Goal: Task Accomplishment & Management: Manage account settings

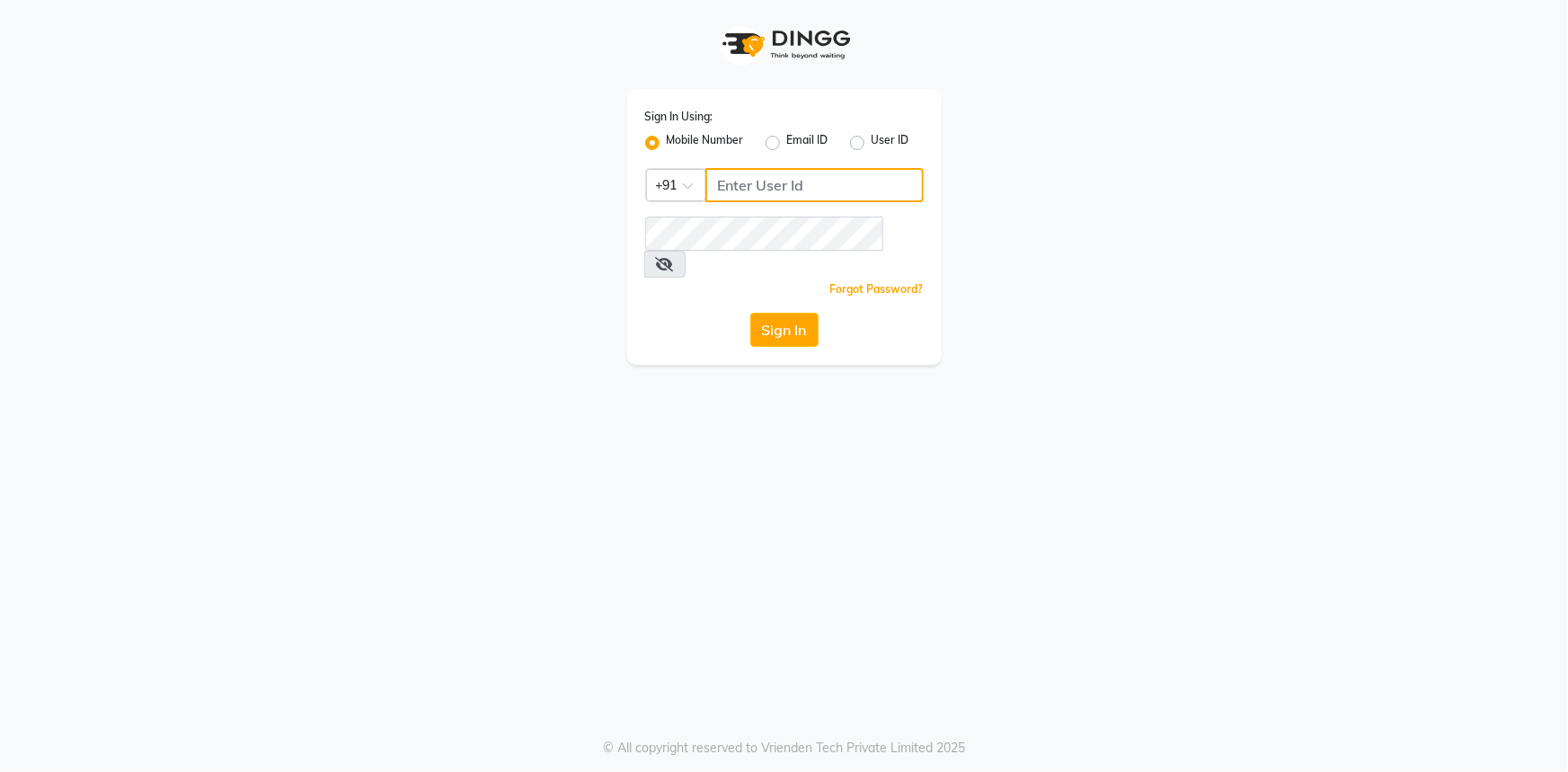
click at [735, 191] on input "Username" at bounding box center [814, 186] width 218 height 35
type input "7087629619"
click at [674, 257] on icon at bounding box center [665, 263] width 18 height 14
click at [795, 312] on button "Sign In" at bounding box center [784, 330] width 68 height 35
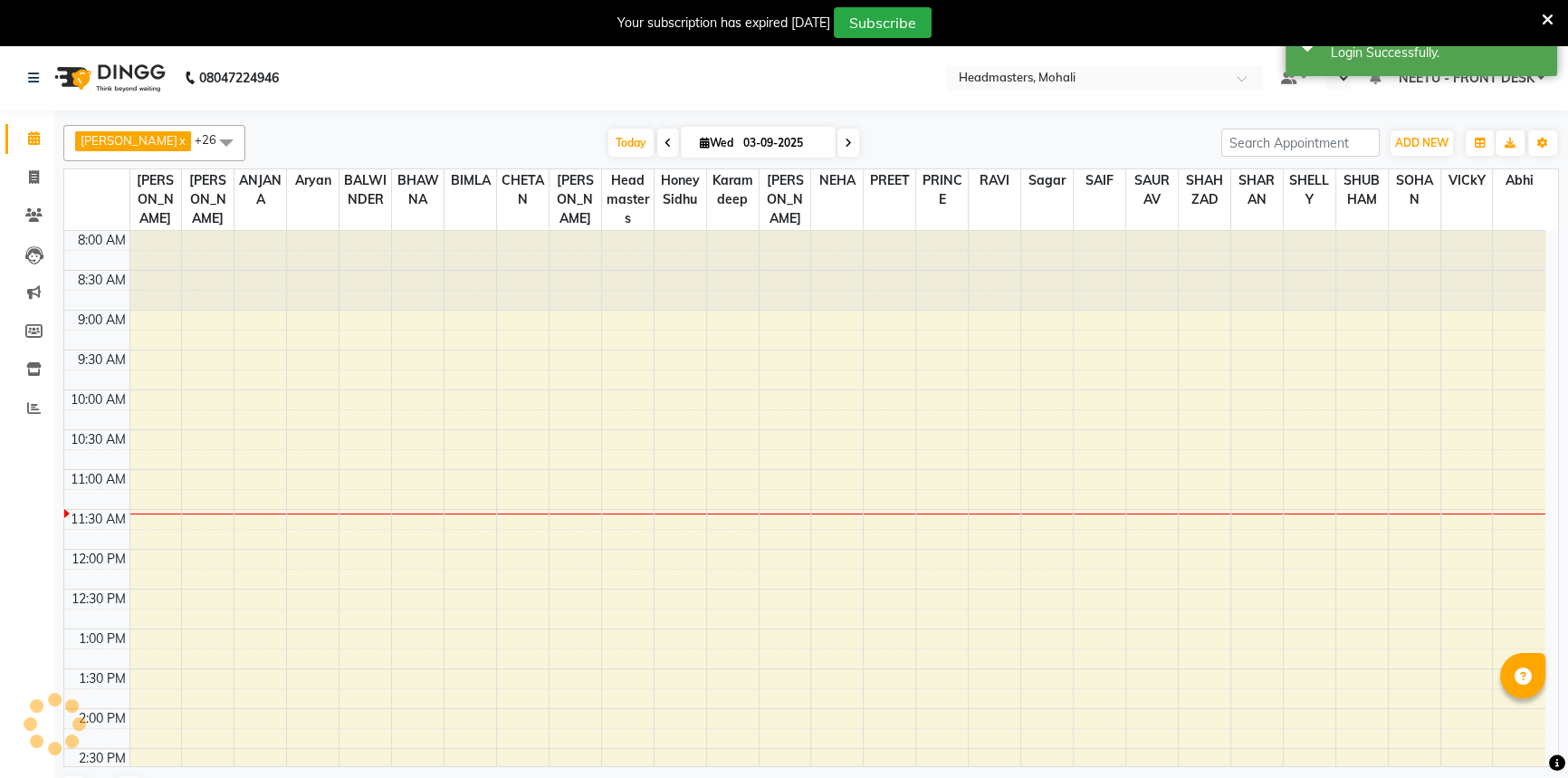
select select "en"
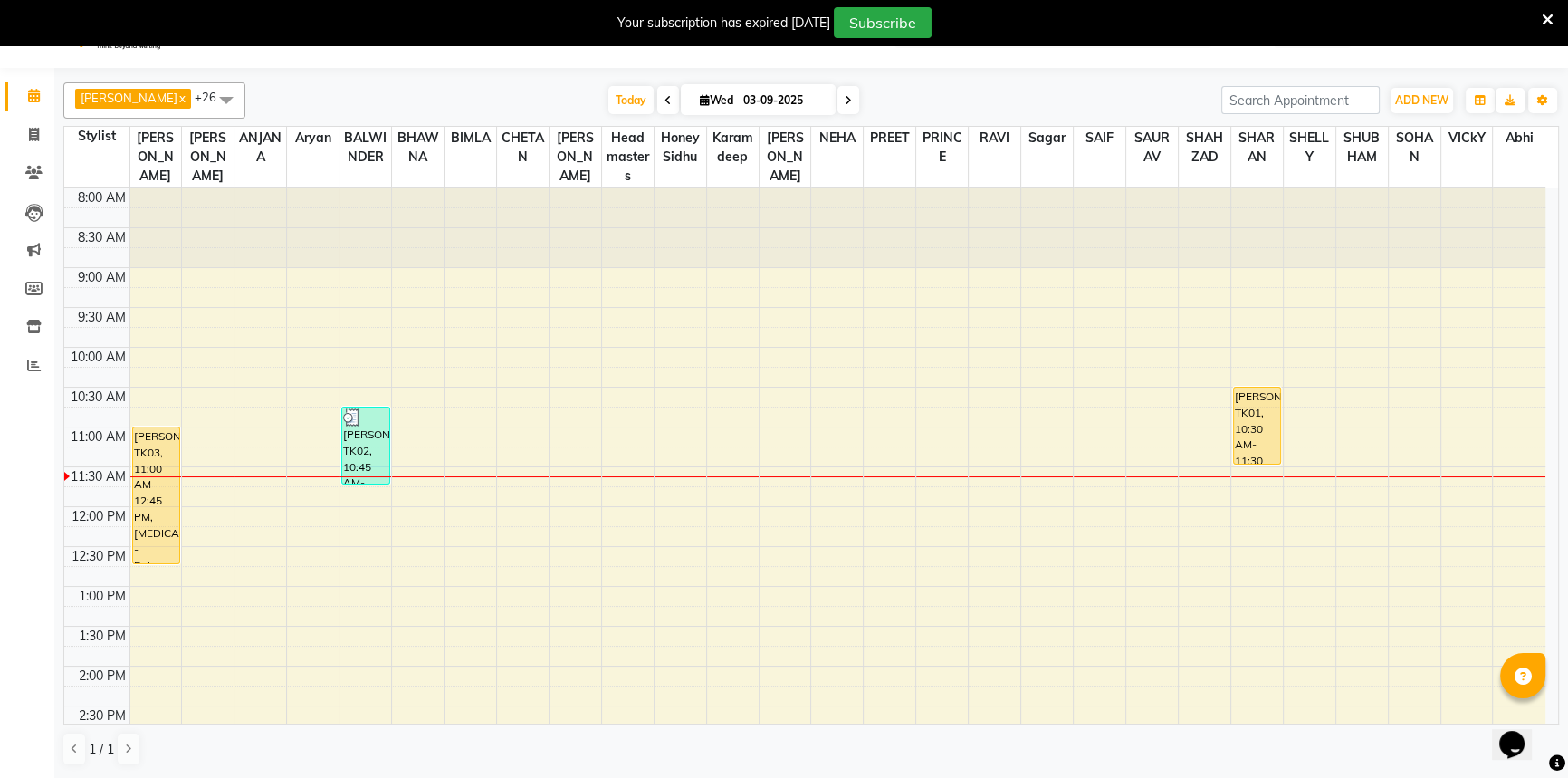
scroll to position [46, 0]
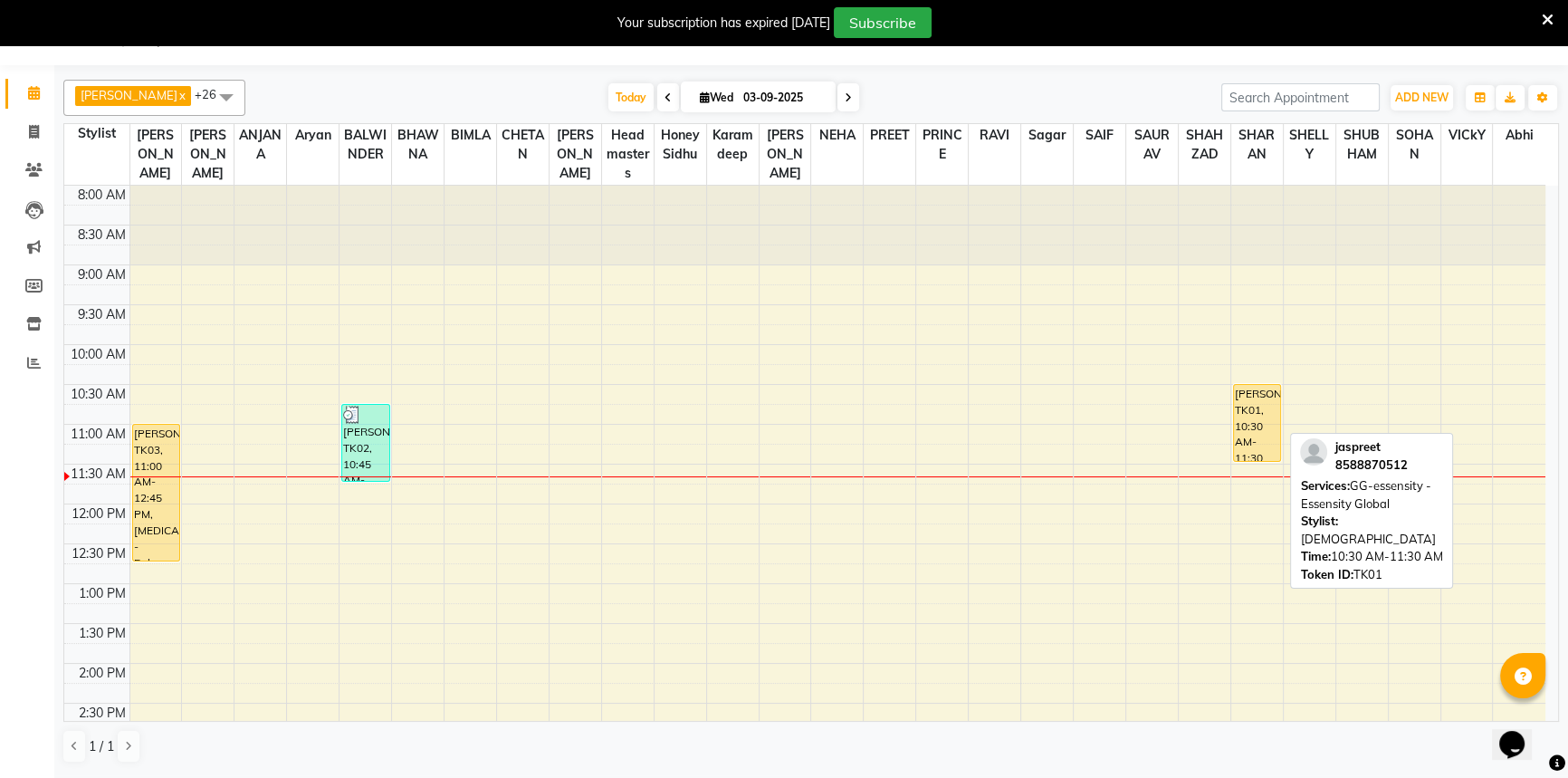
click at [1270, 416] on div "jaspreet, TK01, 10:30 AM-11:30 AM, GG-essensity - Essensity Global" at bounding box center [1257, 422] width 47 height 76
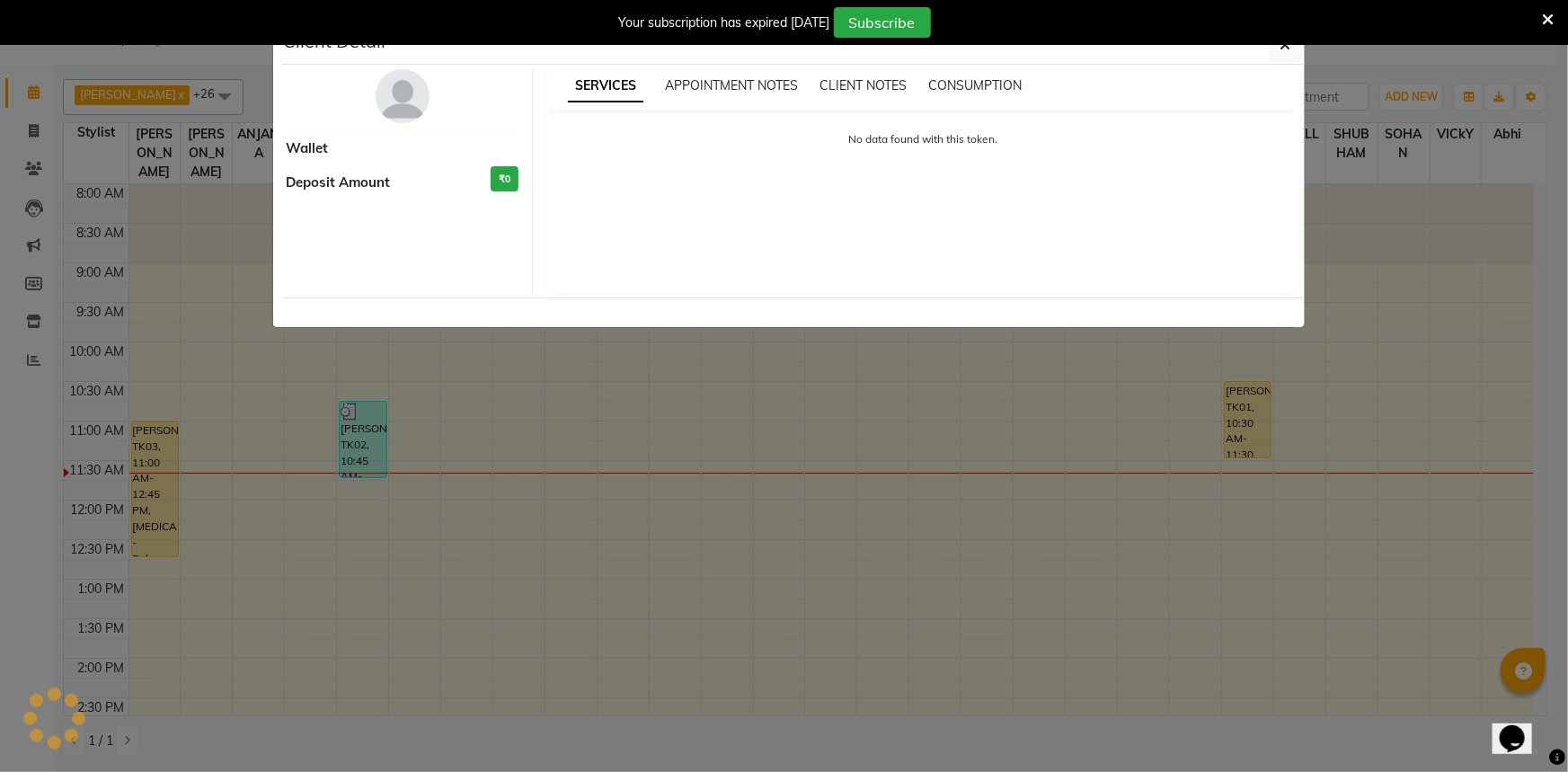
select select "1"
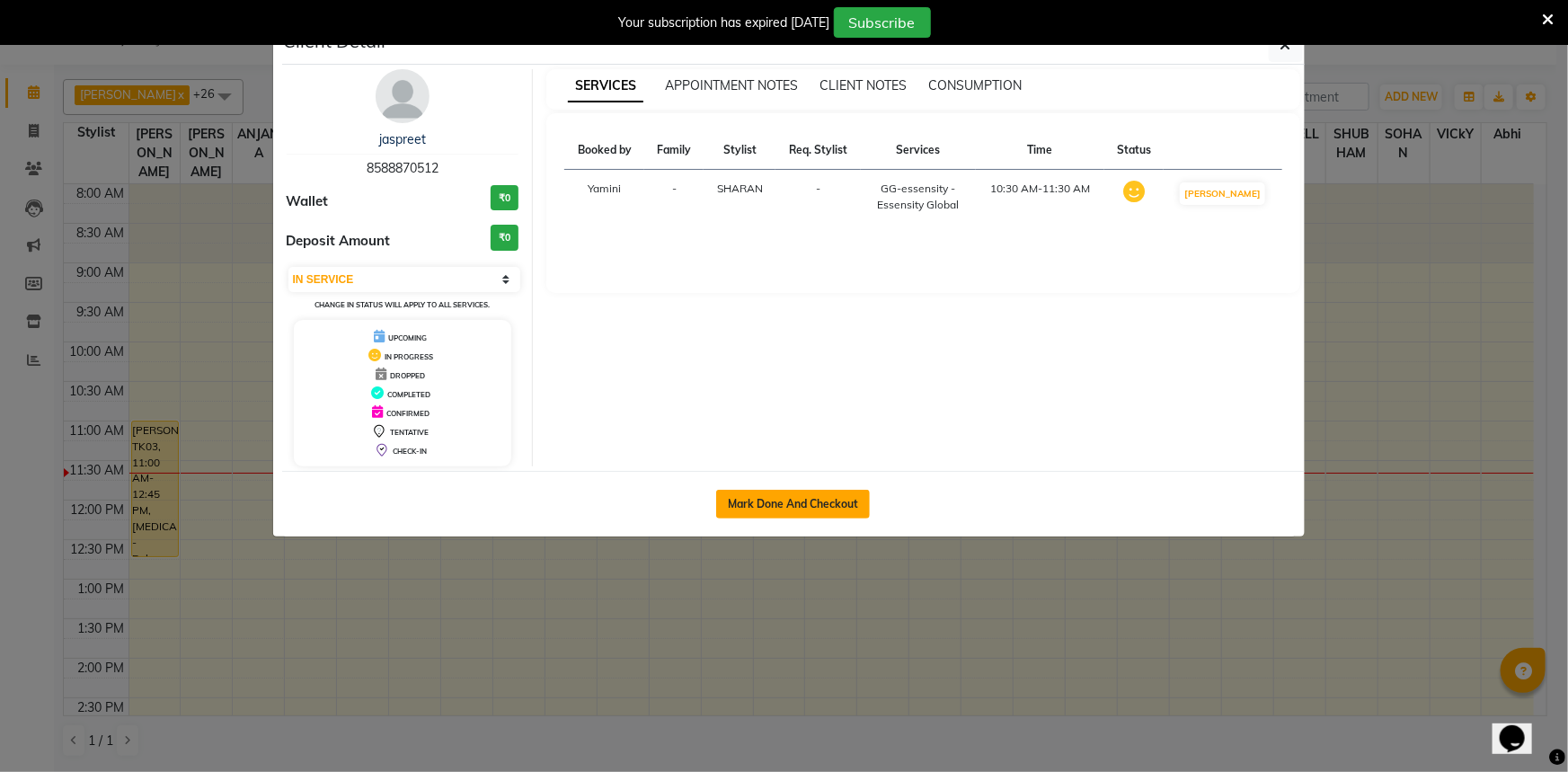
click at [804, 499] on button "Mark Done And Checkout" at bounding box center [794, 504] width 154 height 29
select select "service"
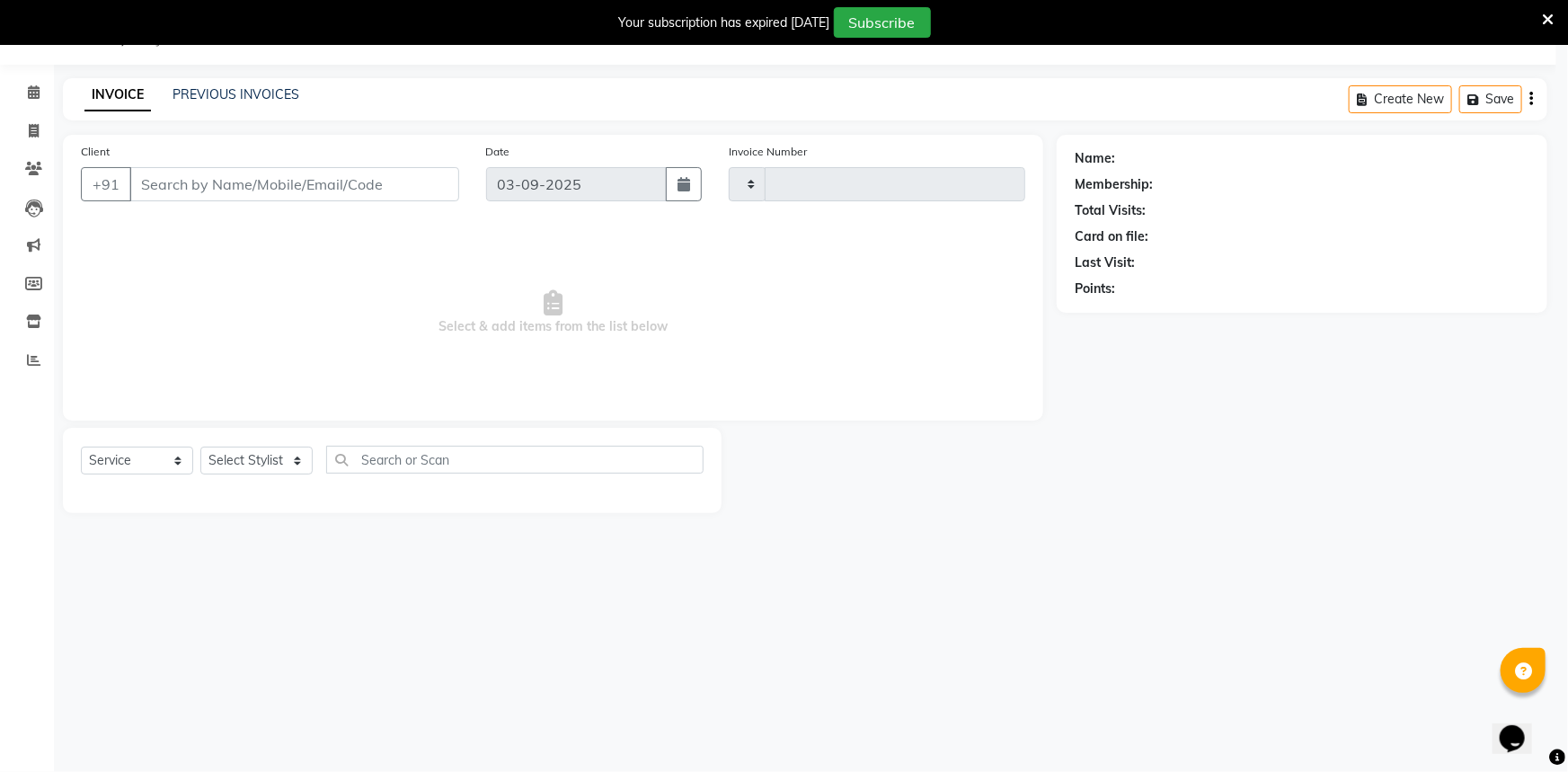
type input "8643"
select select "6604"
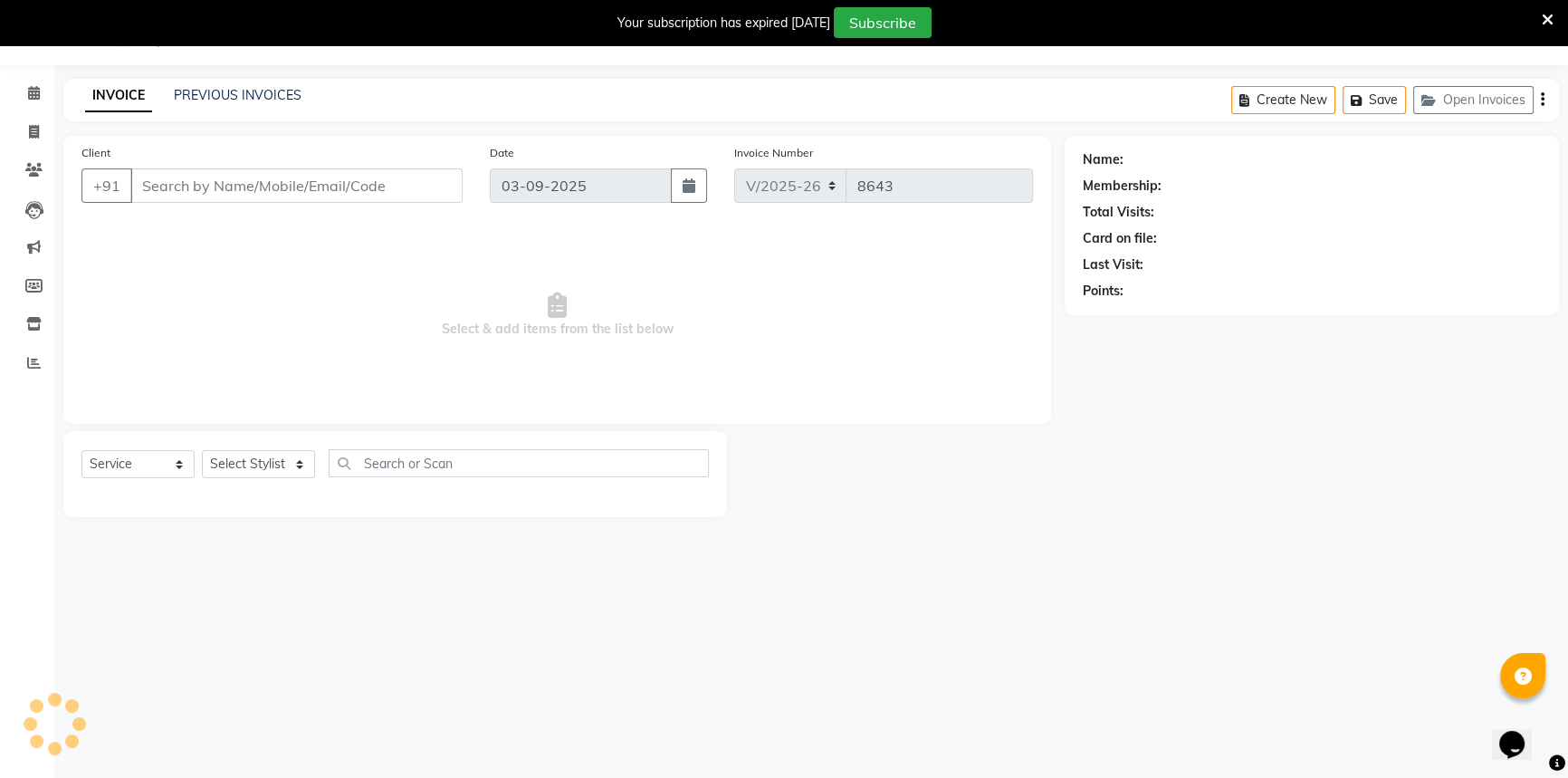
select select "51116"
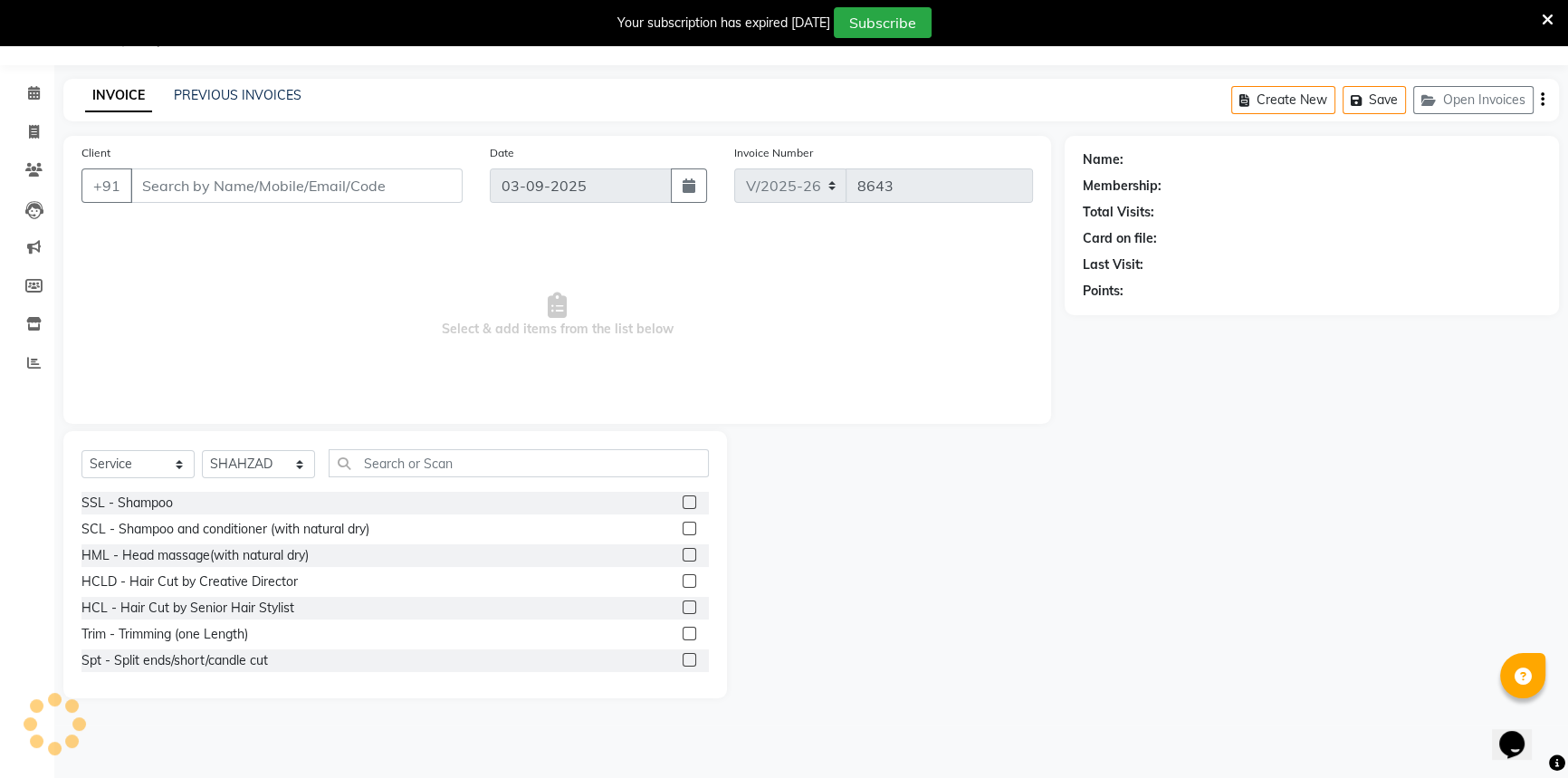
type input "8588870512"
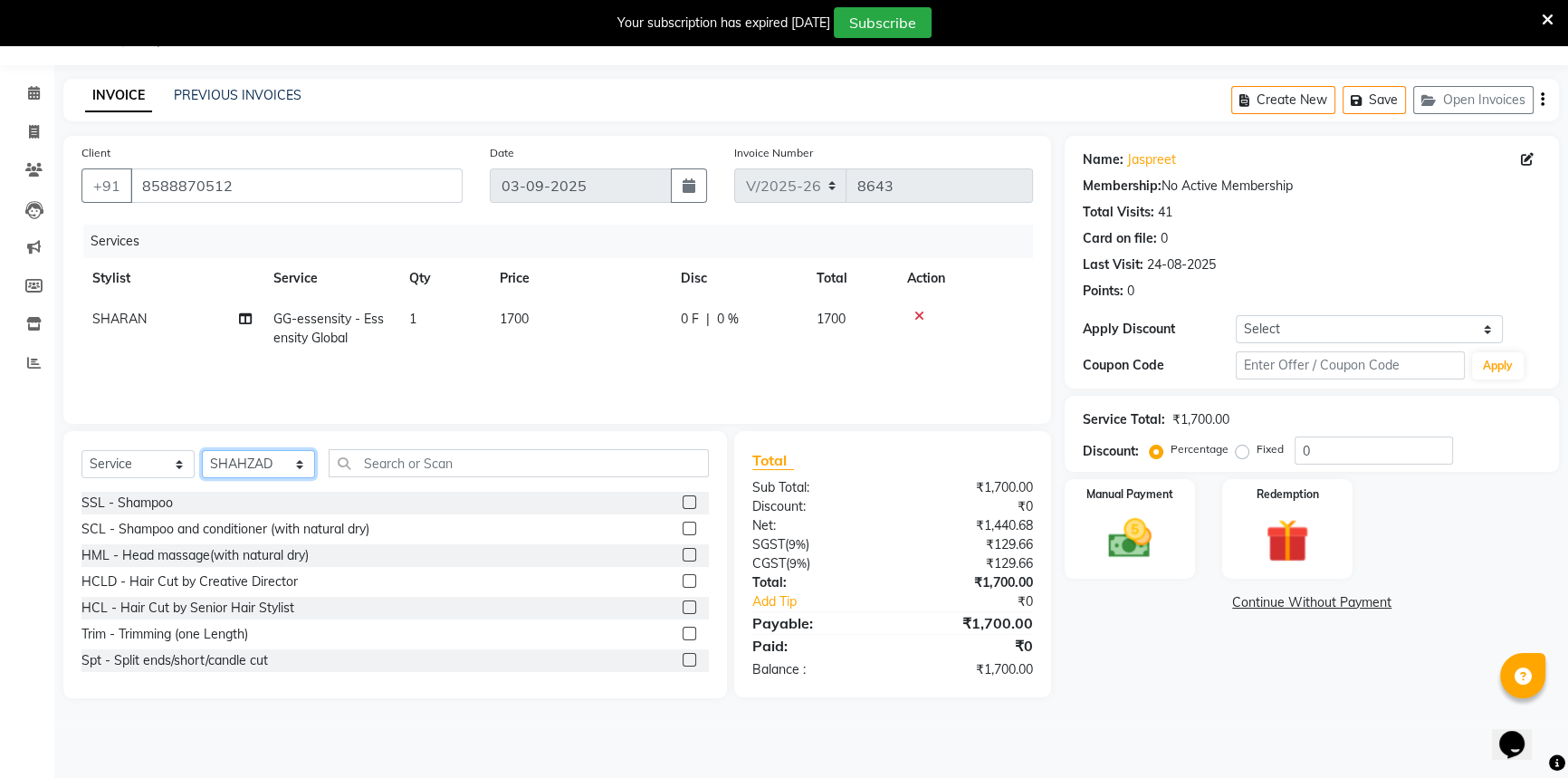
drag, startPoint x: 265, startPoint y: 472, endPoint x: 267, endPoint y: 455, distance: 17.1
click at [265, 467] on select "Select Stylist [PERSON_NAME] [PERSON_NAME] [PERSON_NAME] [PERSON_NAME] [PERSON_…" at bounding box center [258, 463] width 113 height 28
select select "51124"
click at [202, 450] on select "Select Stylist [PERSON_NAME] [PERSON_NAME] [PERSON_NAME] [PERSON_NAME] [PERSON_…" at bounding box center [258, 463] width 113 height 28
click at [450, 464] on input "text" at bounding box center [518, 462] width 380 height 28
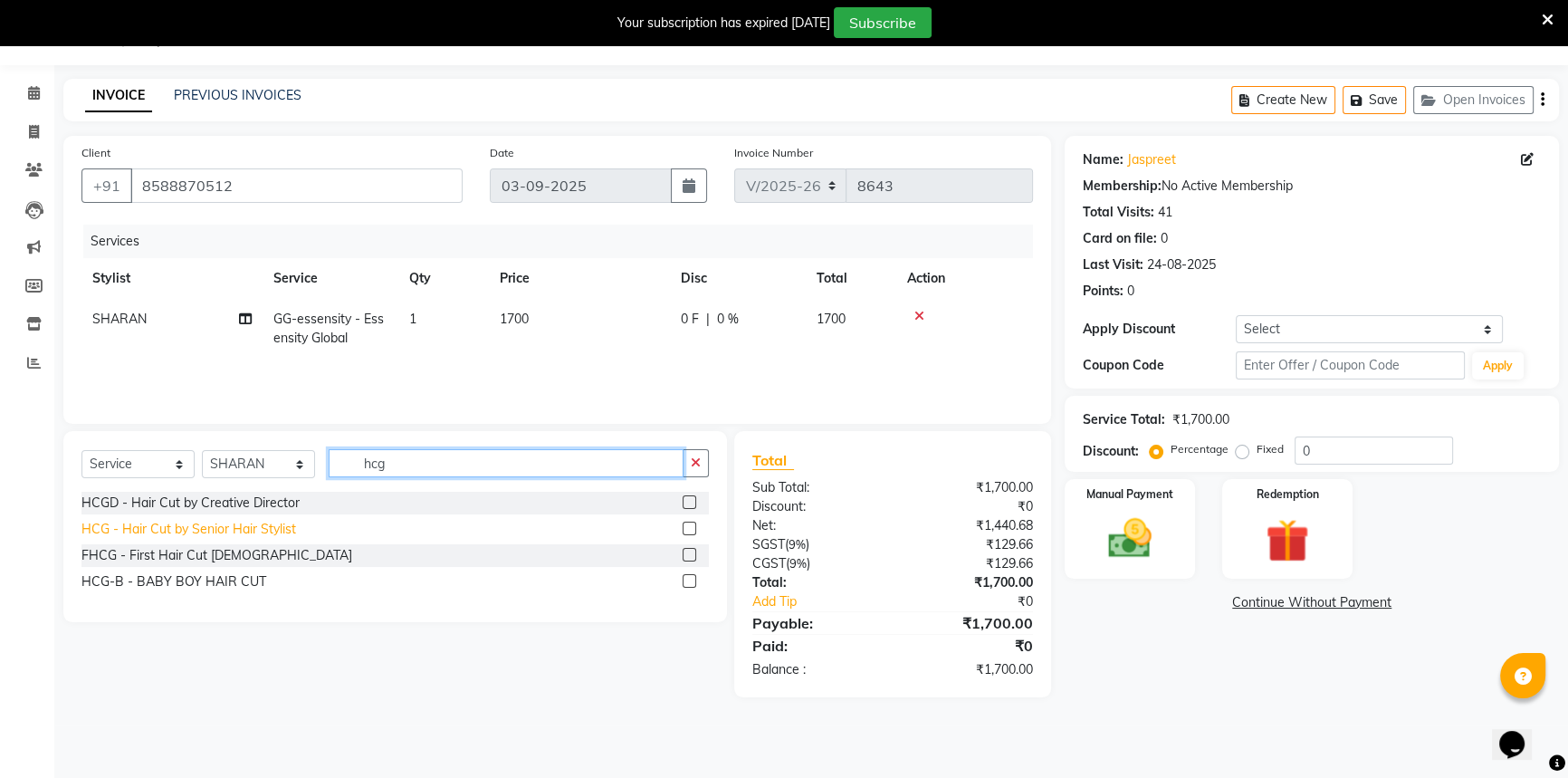
type input "hcg"
drag, startPoint x: 255, startPoint y: 530, endPoint x: 297, endPoint y: 524, distance: 42.4
click at [257, 528] on div "HCG - Hair Cut by Senior Hair Stylist" at bounding box center [188, 529] width 214 height 19
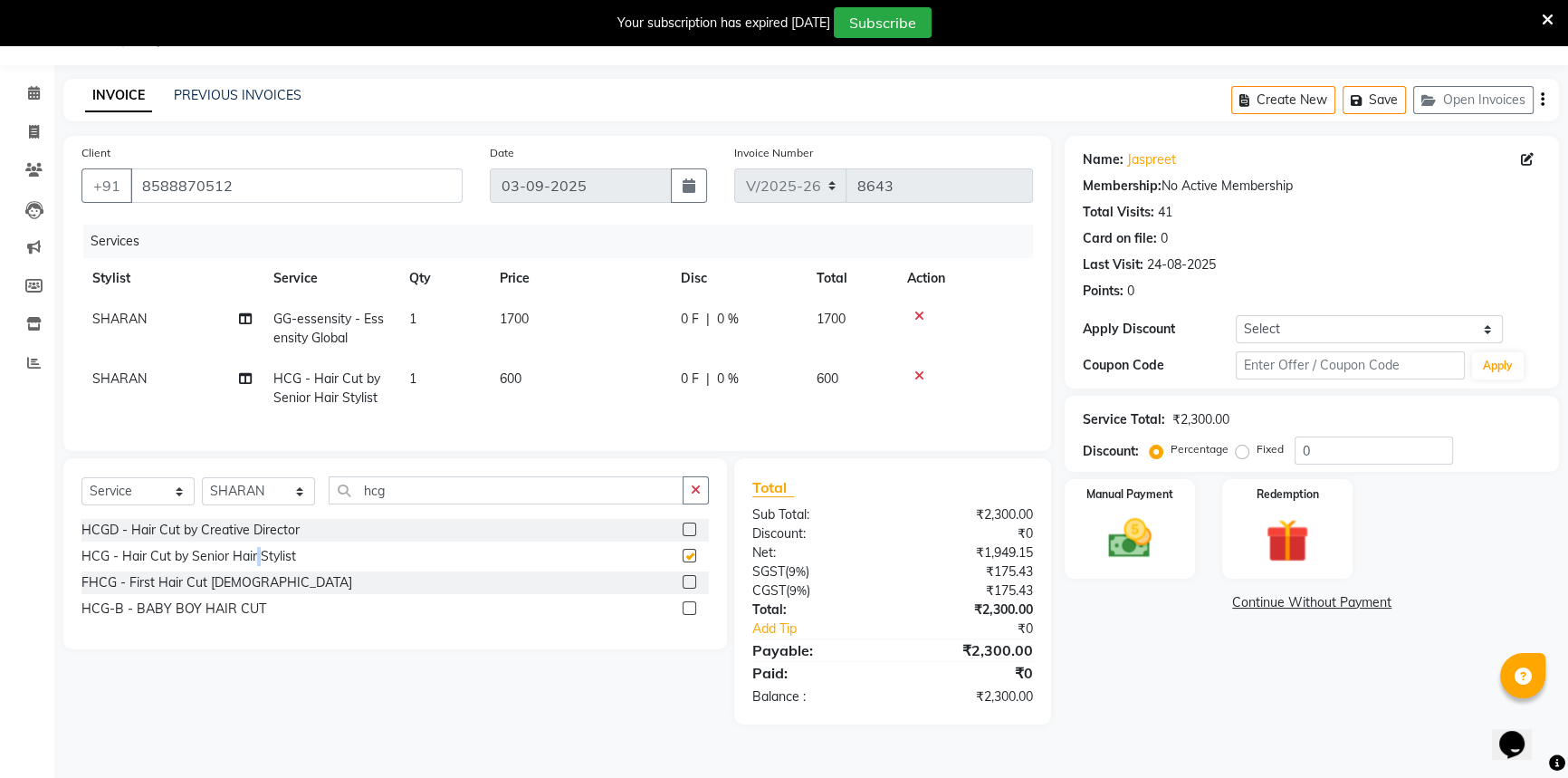
checkbox input "false"
drag, startPoint x: 418, startPoint y: 510, endPoint x: 297, endPoint y: 509, distance: 121.0
click at [303, 507] on div "Select Service Product Membership Package Voucher Prepaid Gift Card Select Styl…" at bounding box center [394, 497] width 627 height 43
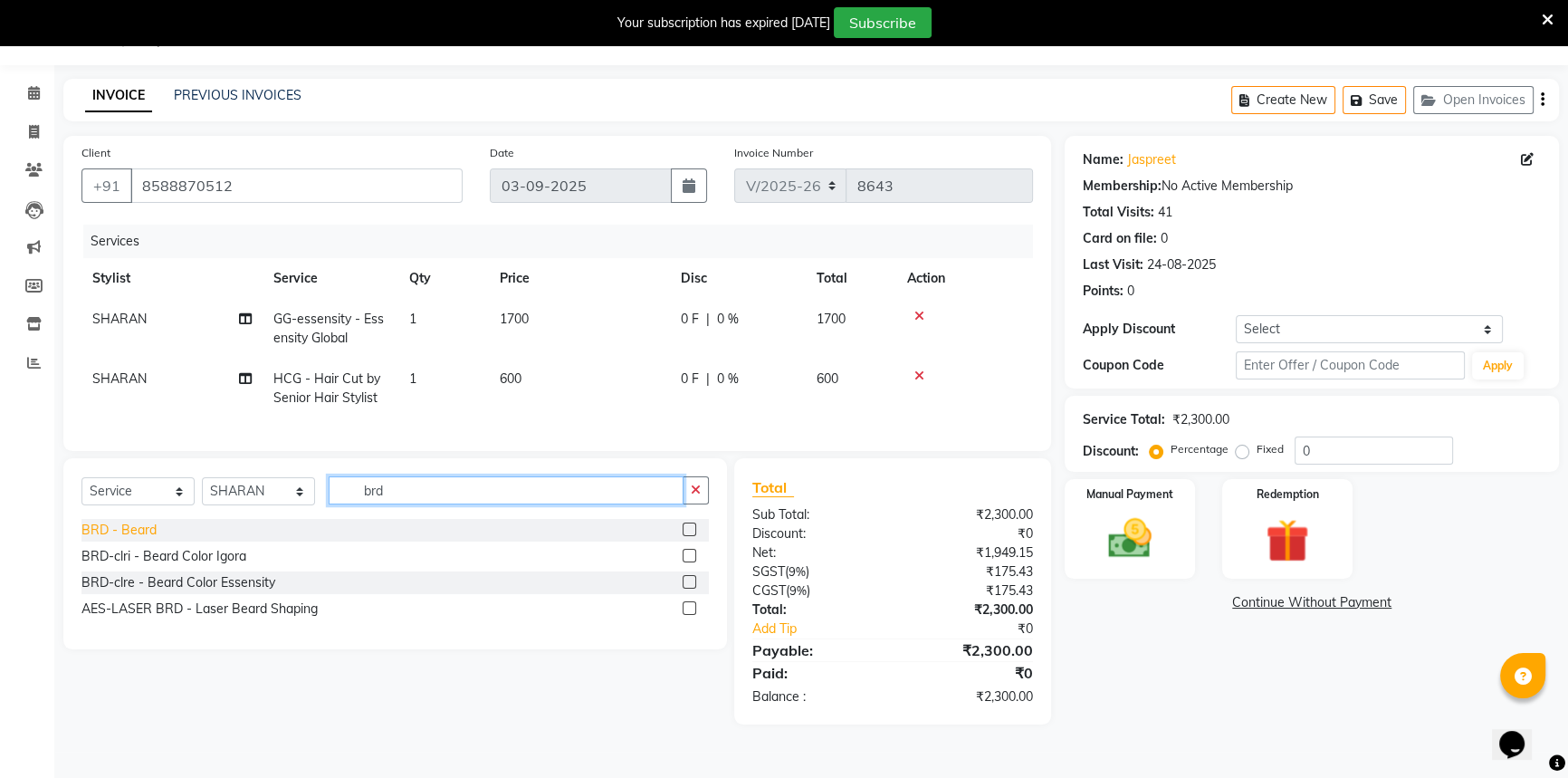
type input "brd"
click at [112, 540] on div "BRD - Beard" at bounding box center [119, 530] width 76 height 19
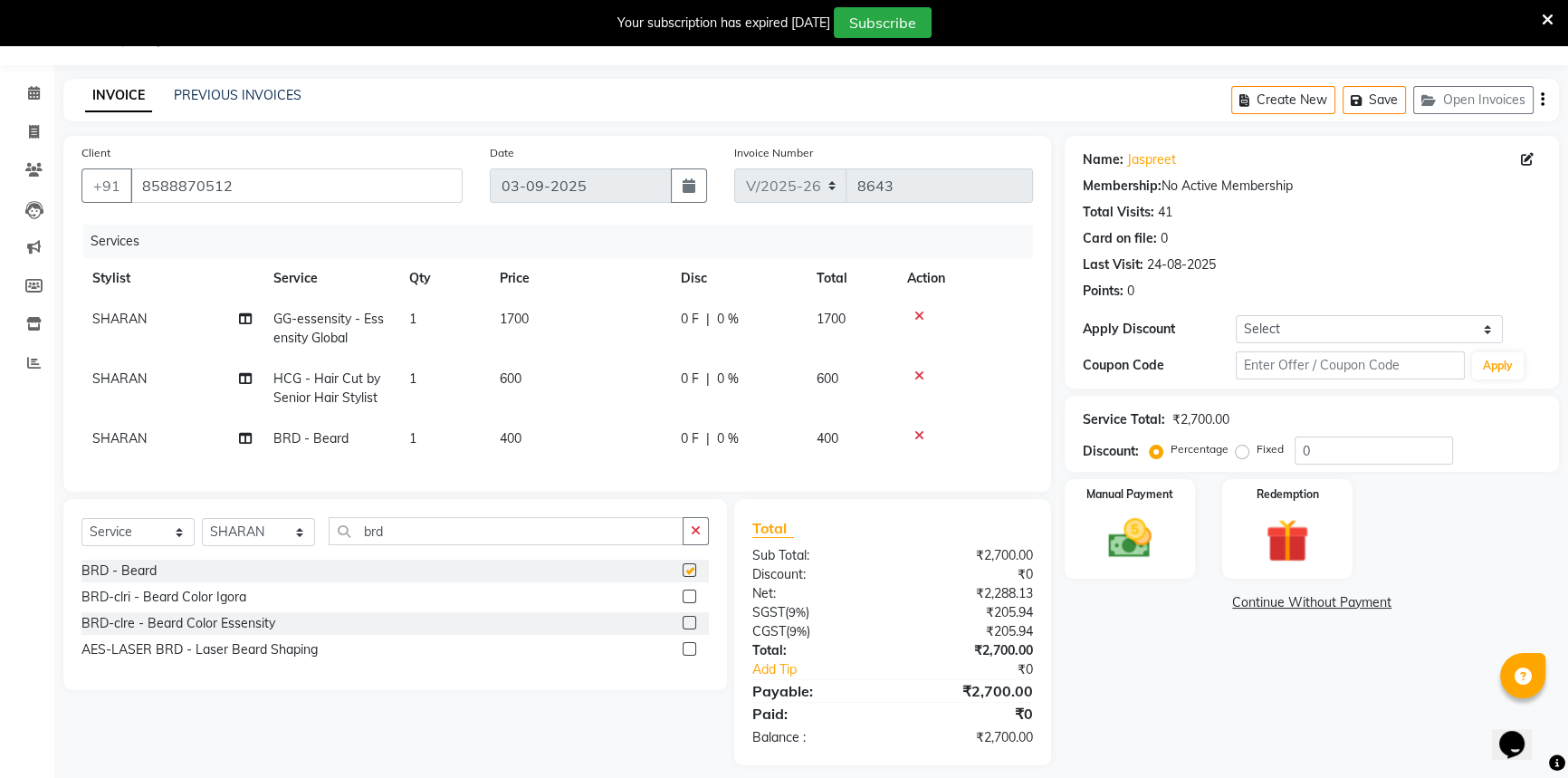
checkbox input "false"
click at [1299, 437] on input "0" at bounding box center [1374, 450] width 159 height 28
type input "10"
drag, startPoint x: 1318, startPoint y: 451, endPoint x: 1289, endPoint y: 451, distance: 29.0
click at [1289, 451] on div "Percentage Fixed 10" at bounding box center [1302, 450] width 299 height 28
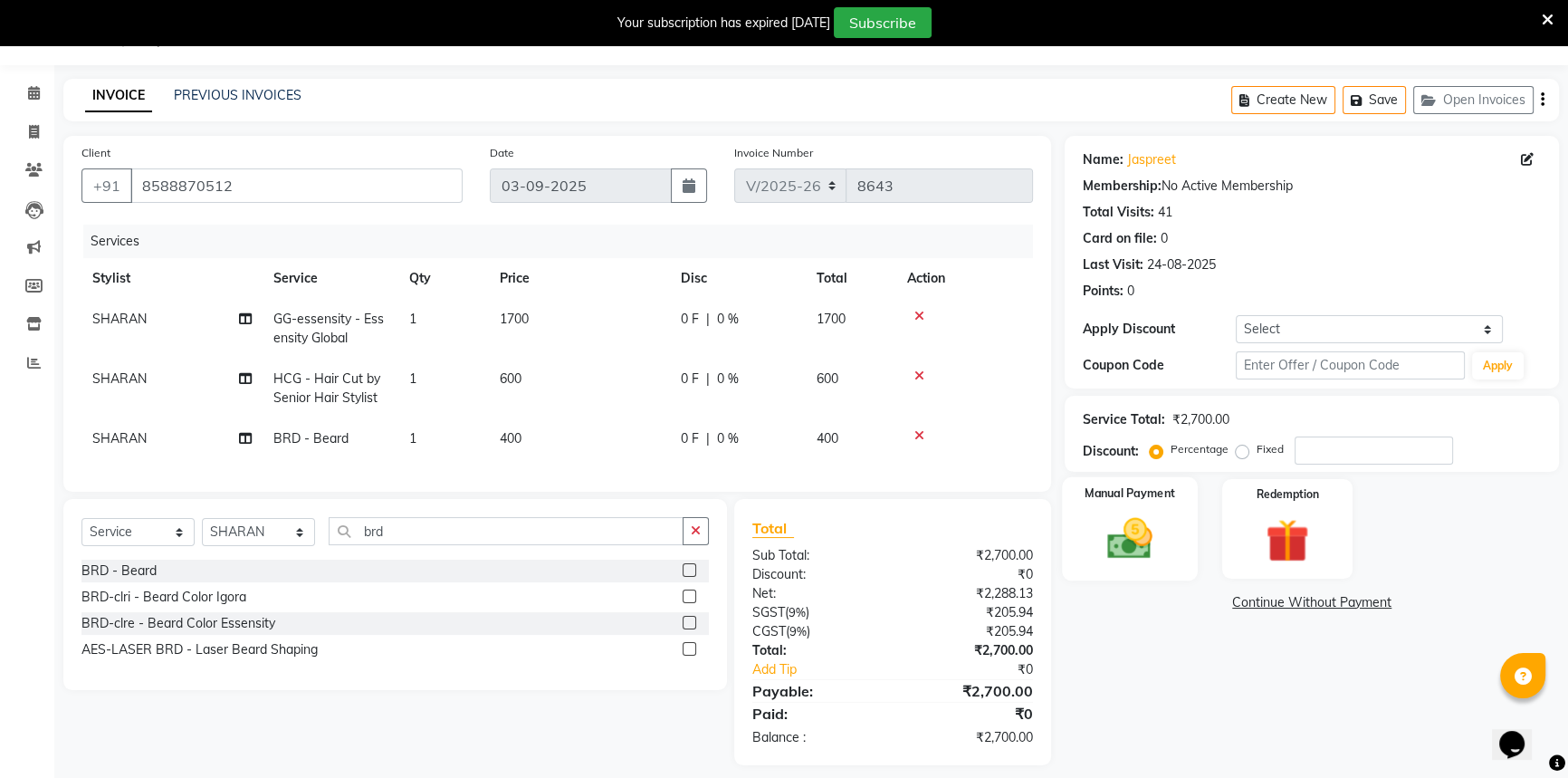
click at [1175, 505] on div "Manual Payment" at bounding box center [1130, 528] width 136 height 104
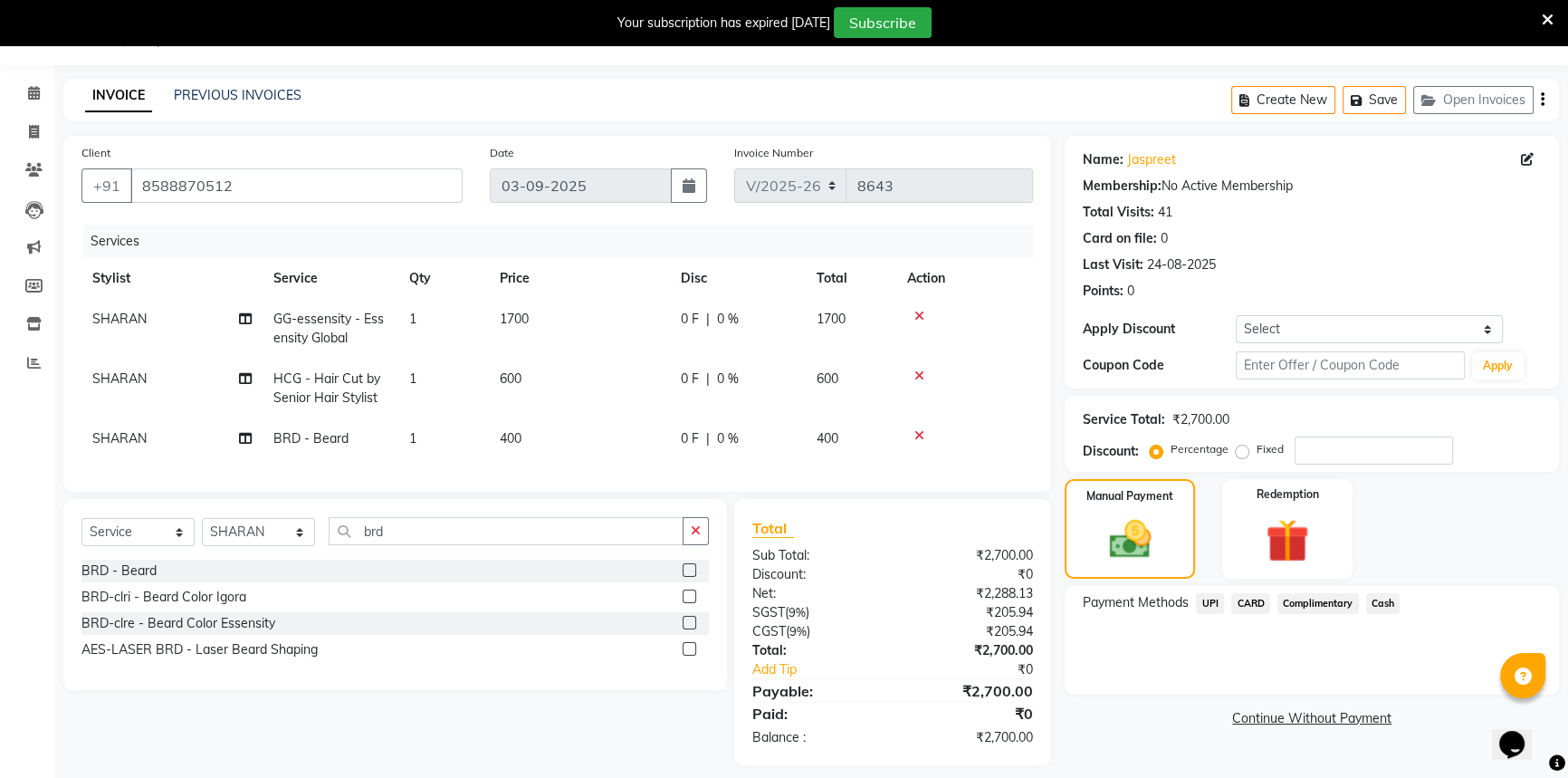
click at [1386, 604] on span "Cash" at bounding box center [1384, 603] width 35 height 20
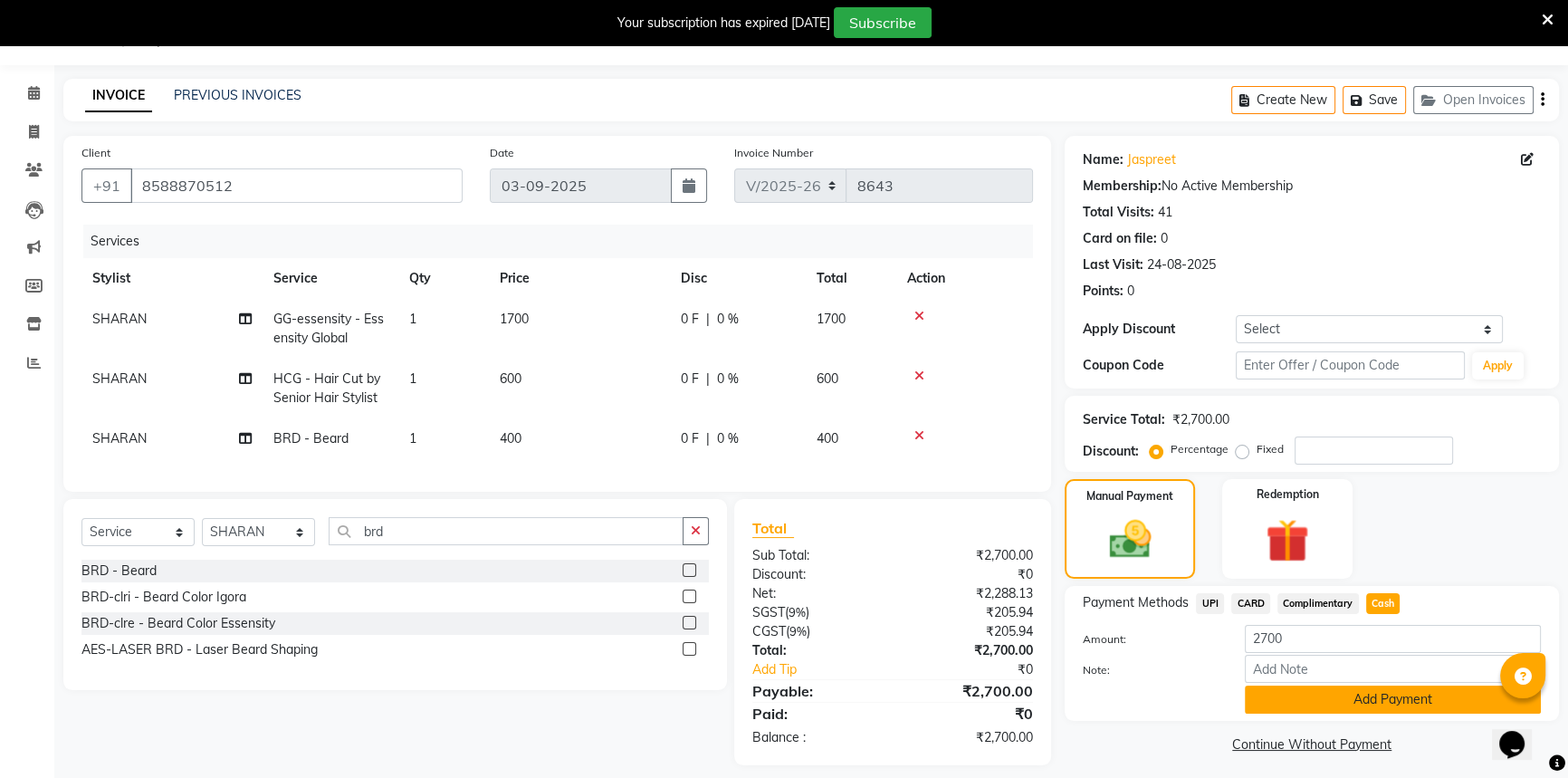
click at [1393, 699] on button "Add Payment" at bounding box center [1394, 699] width 297 height 28
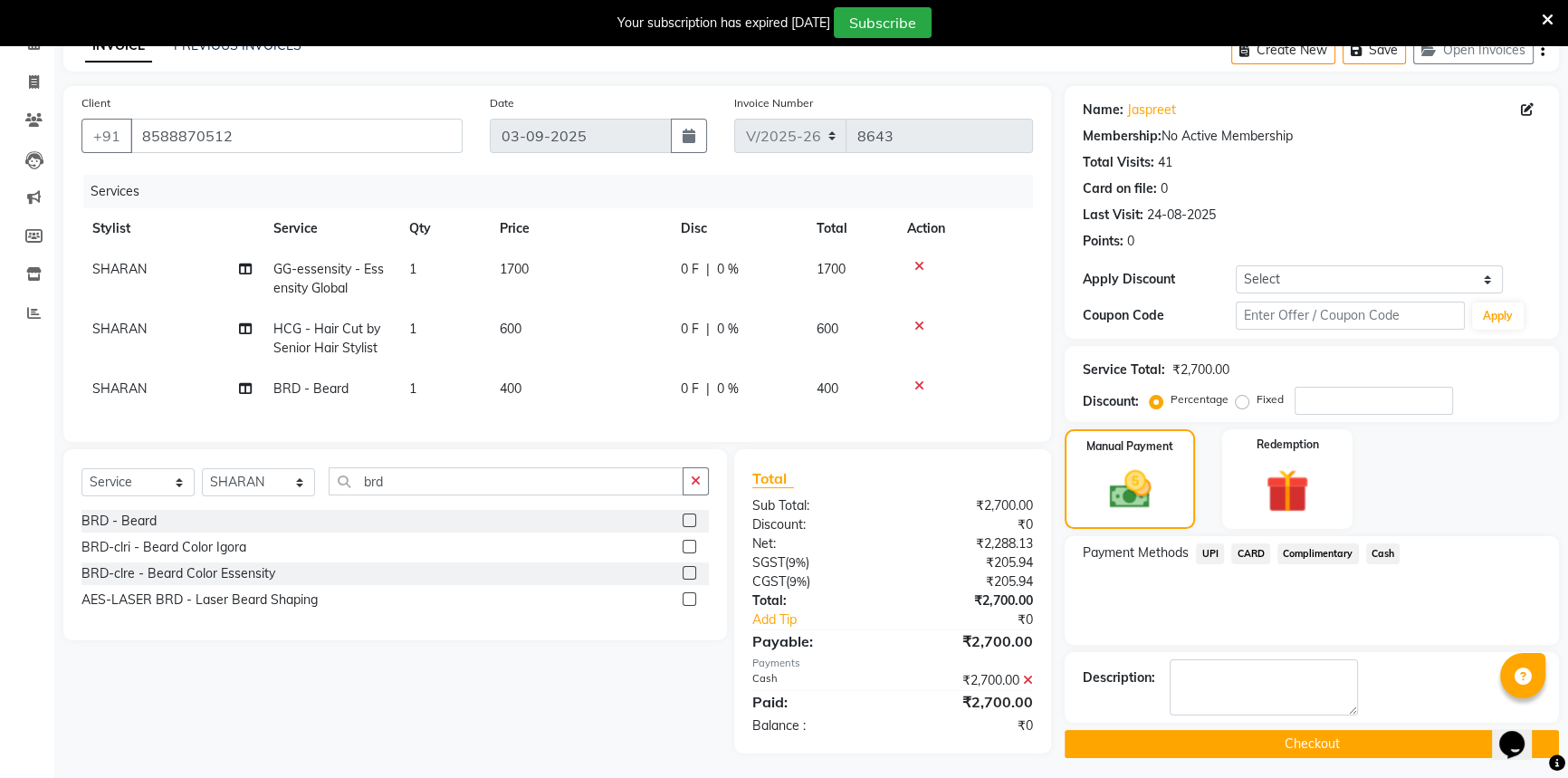
scroll to position [109, 0]
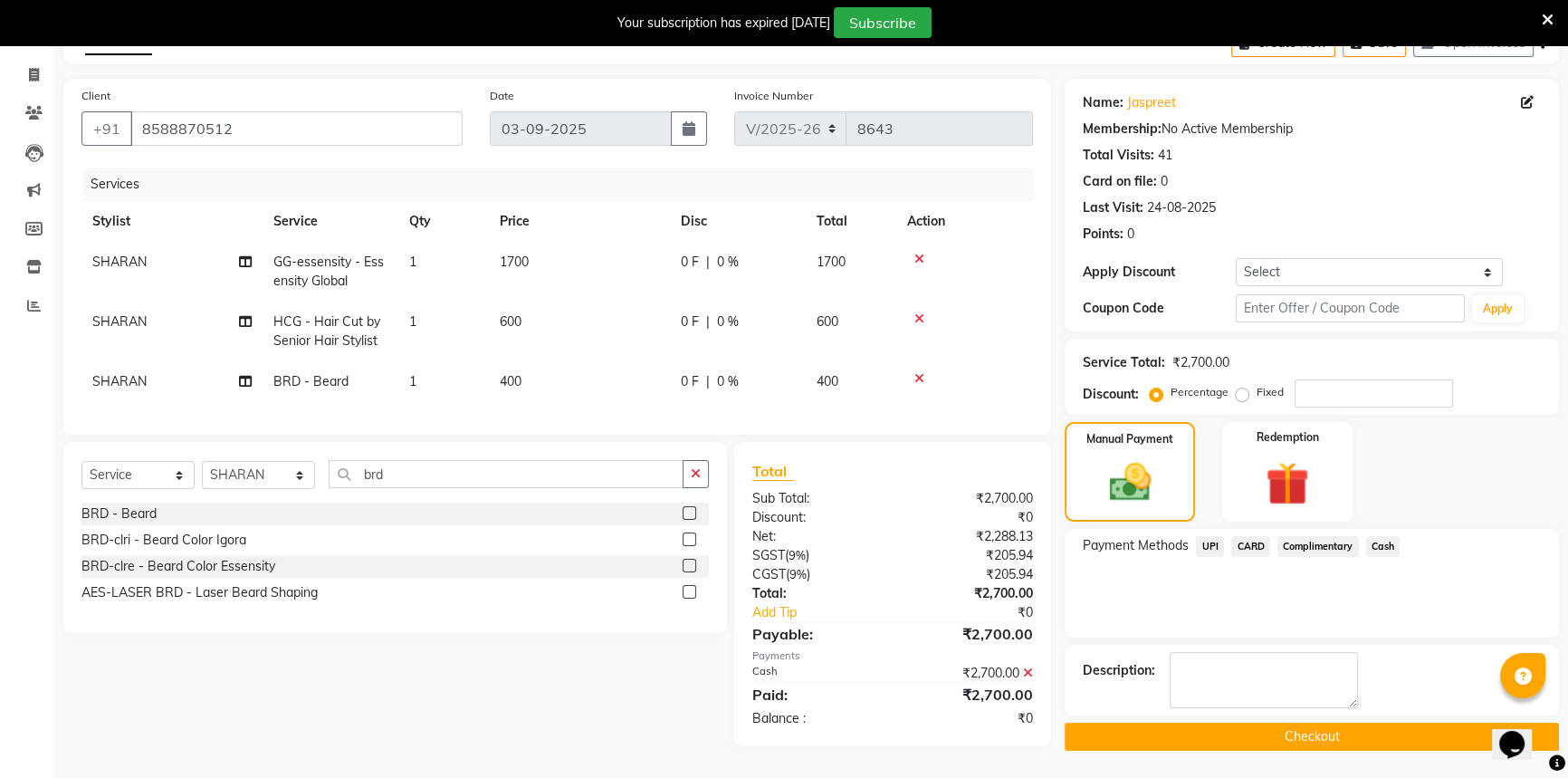
click at [1362, 723] on button "Checkout" at bounding box center [1312, 736] width 494 height 28
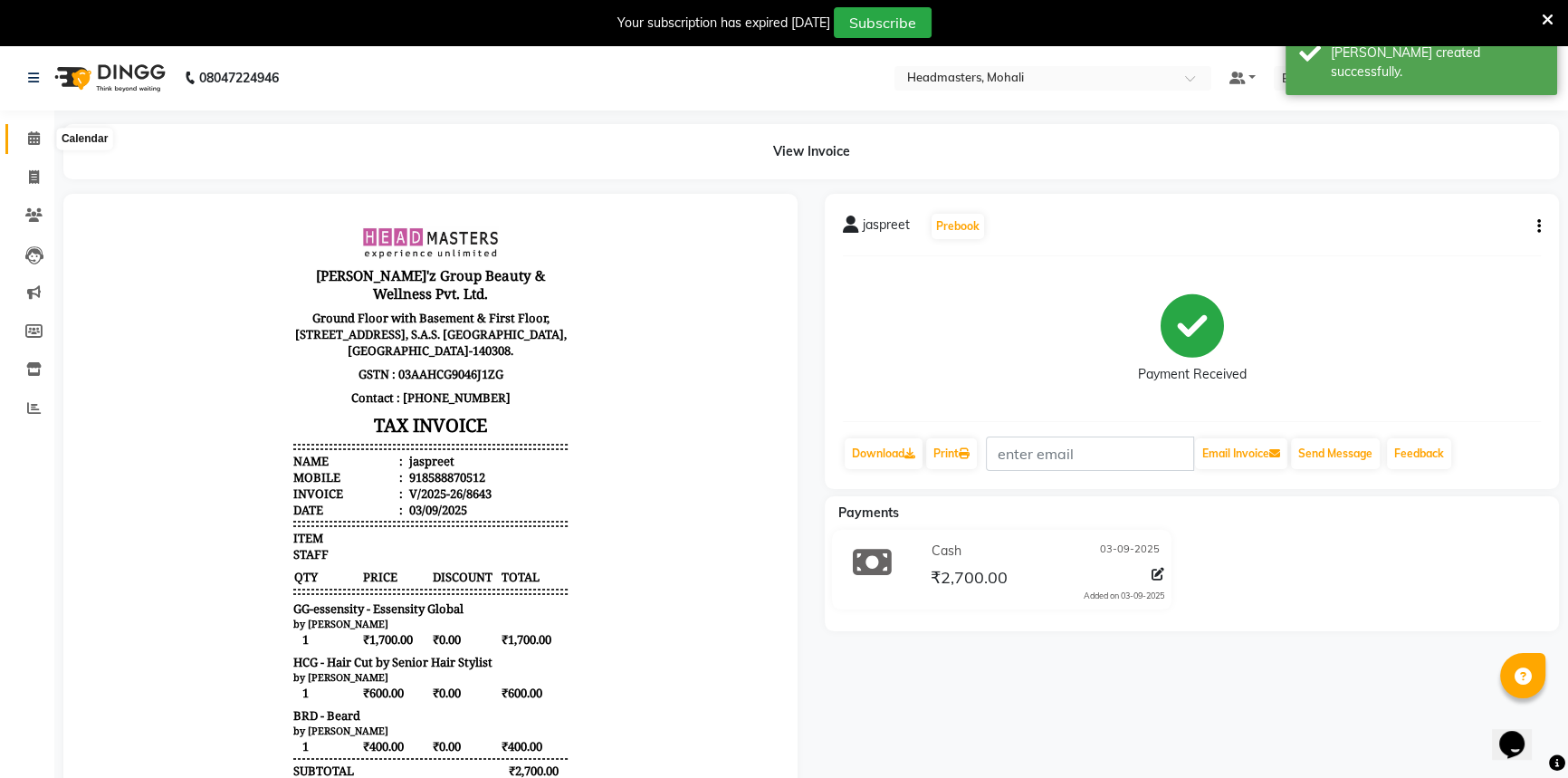
click at [36, 137] on icon at bounding box center [34, 138] width 12 height 14
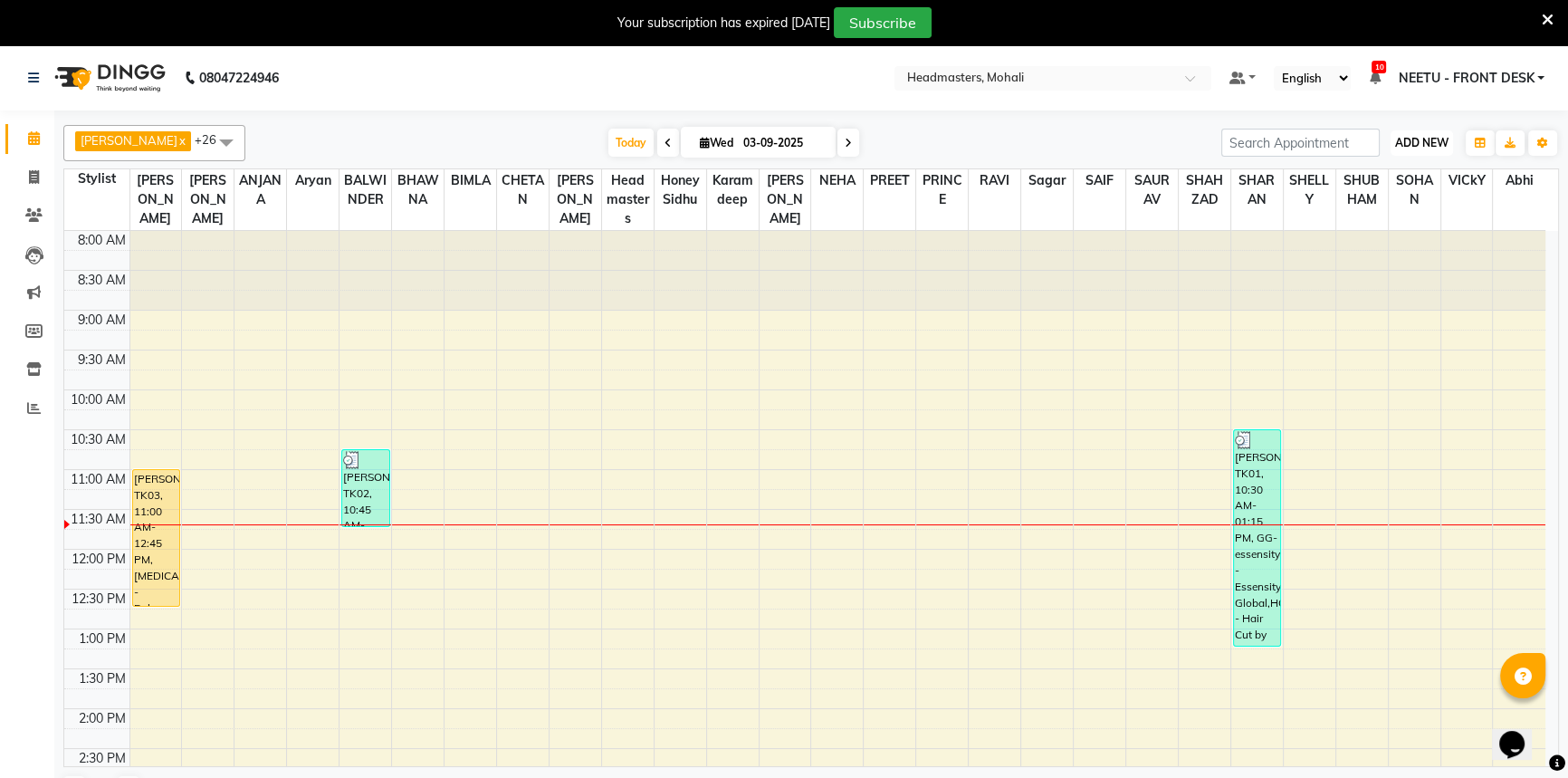
drag, startPoint x: 1400, startPoint y: 143, endPoint x: 1396, endPoint y: 161, distance: 18.4
click at [1400, 143] on span "ADD NEW" at bounding box center [1422, 142] width 53 height 14
click at [1395, 171] on button "Add Appointment" at bounding box center [1381, 177] width 143 height 23
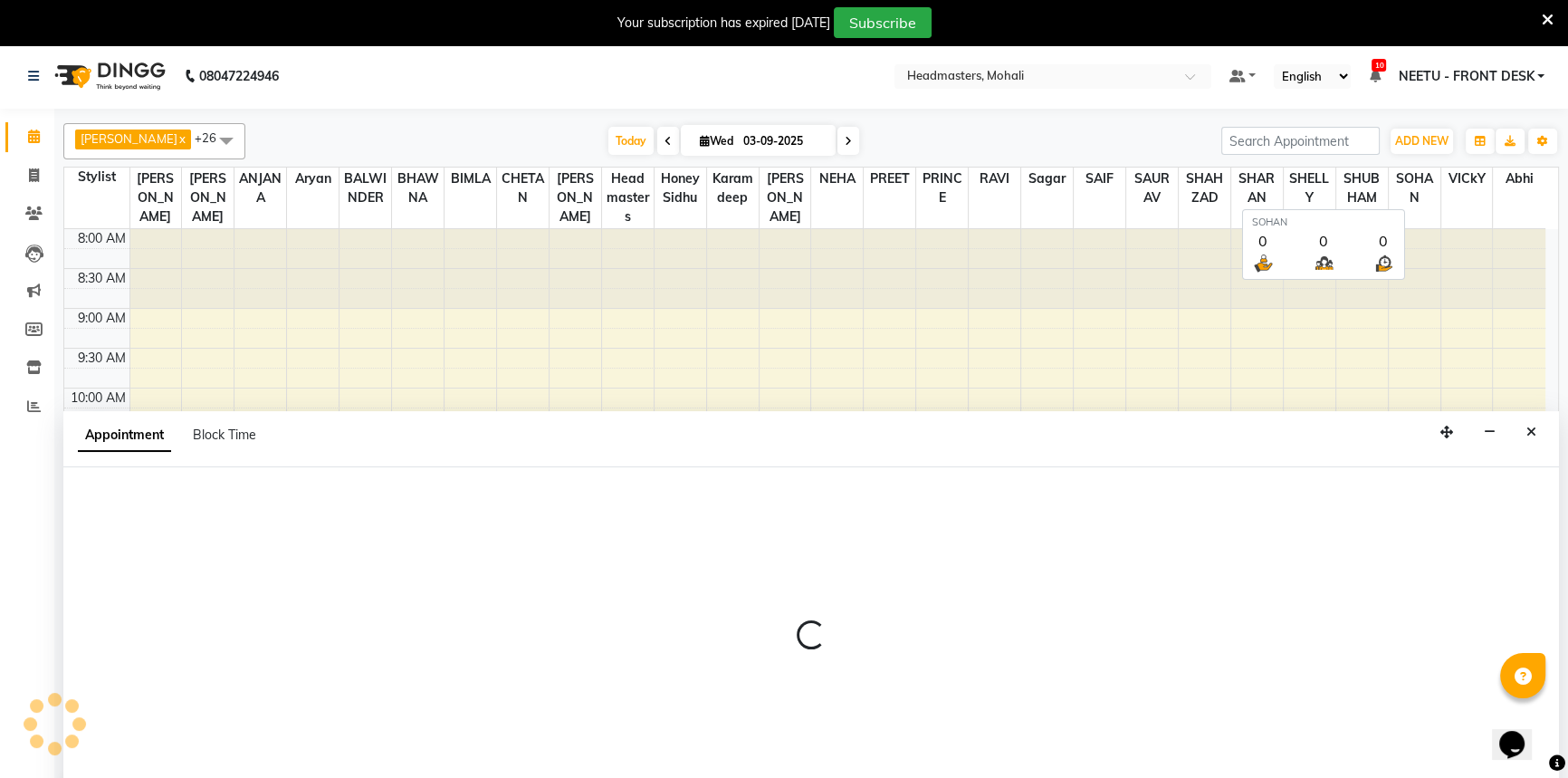
scroll to position [46, 0]
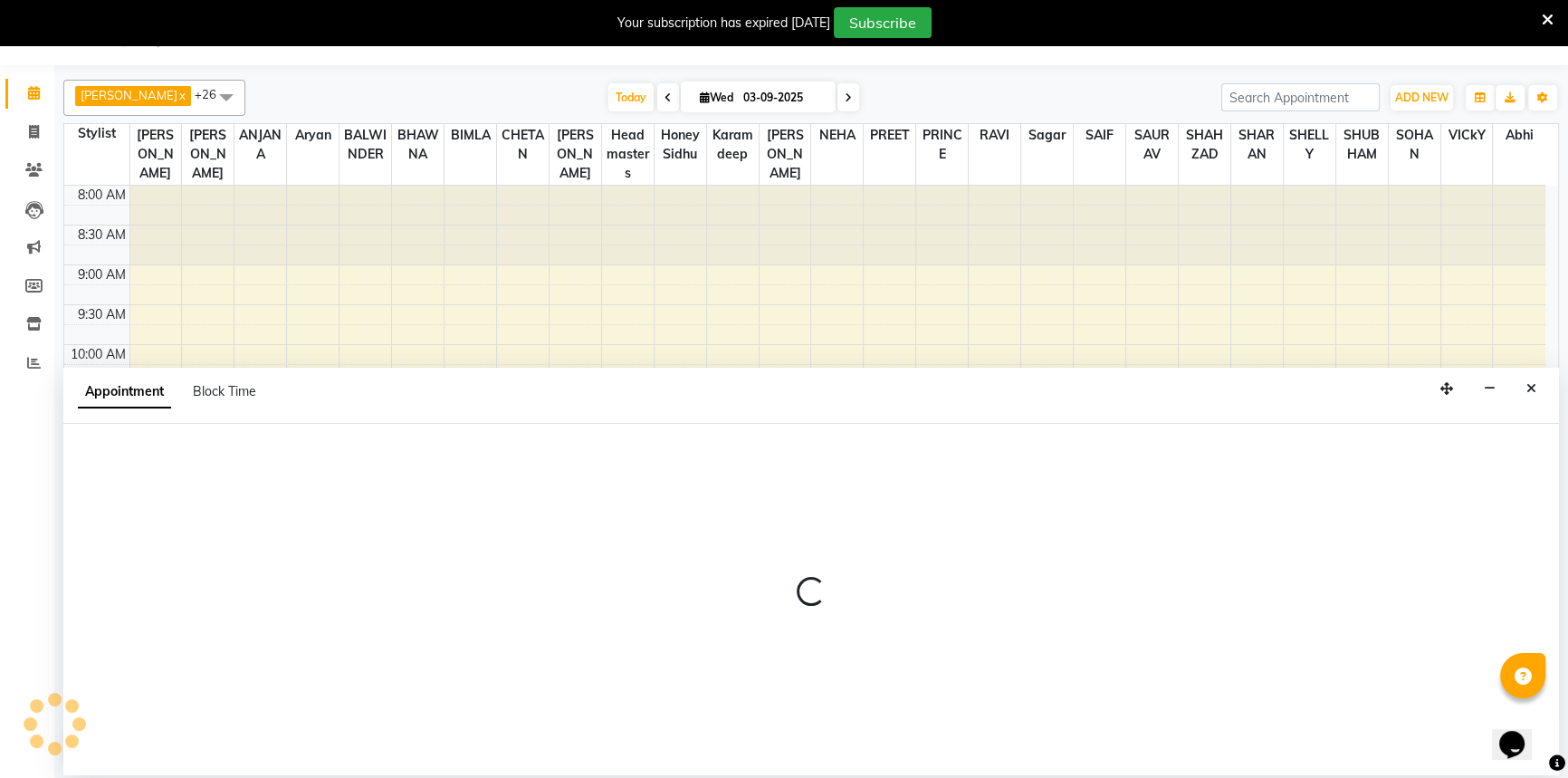
click at [148, 467] on div at bounding box center [810, 599] width 1495 height 352
select select "tentative"
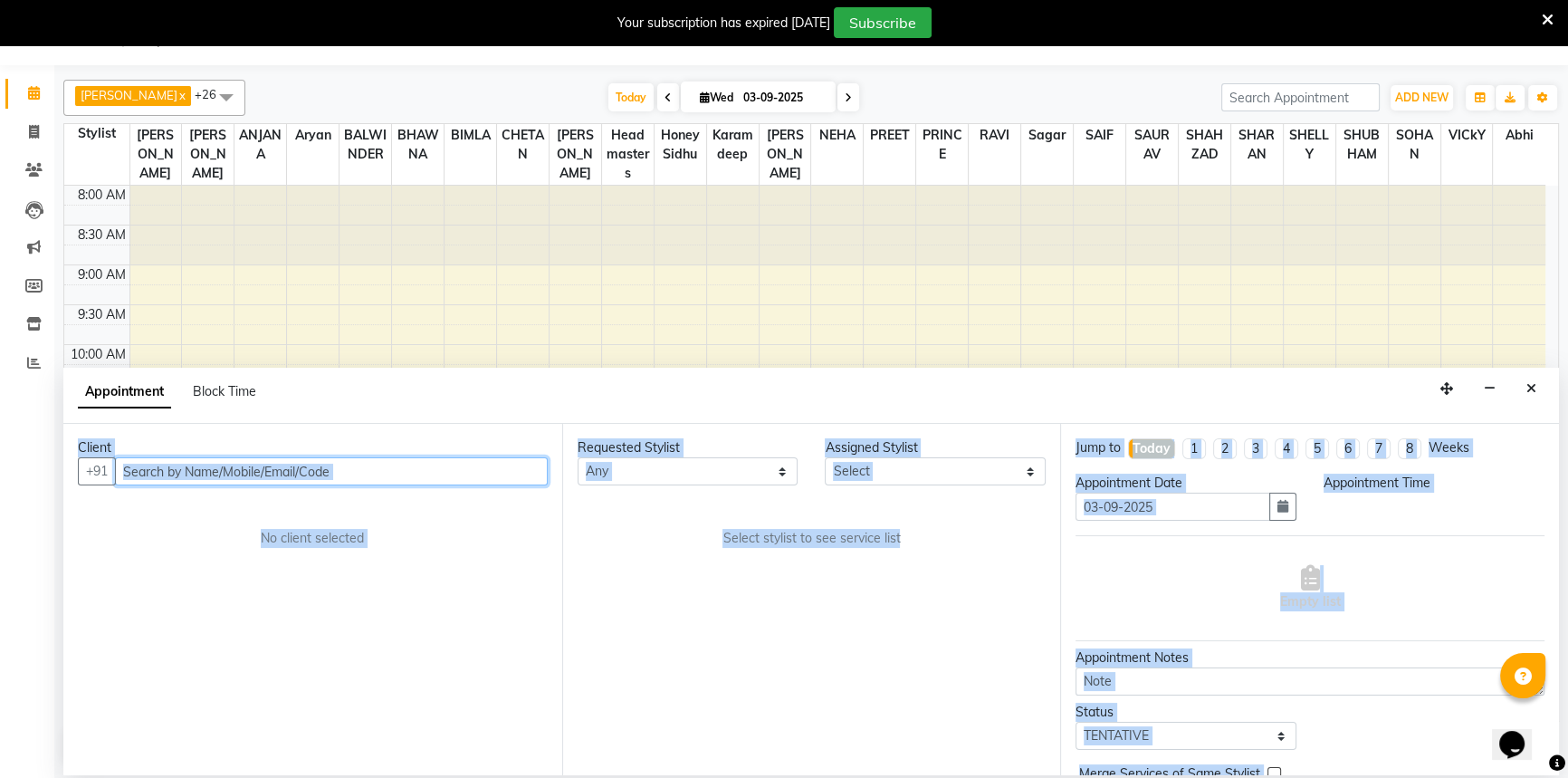
select select "540"
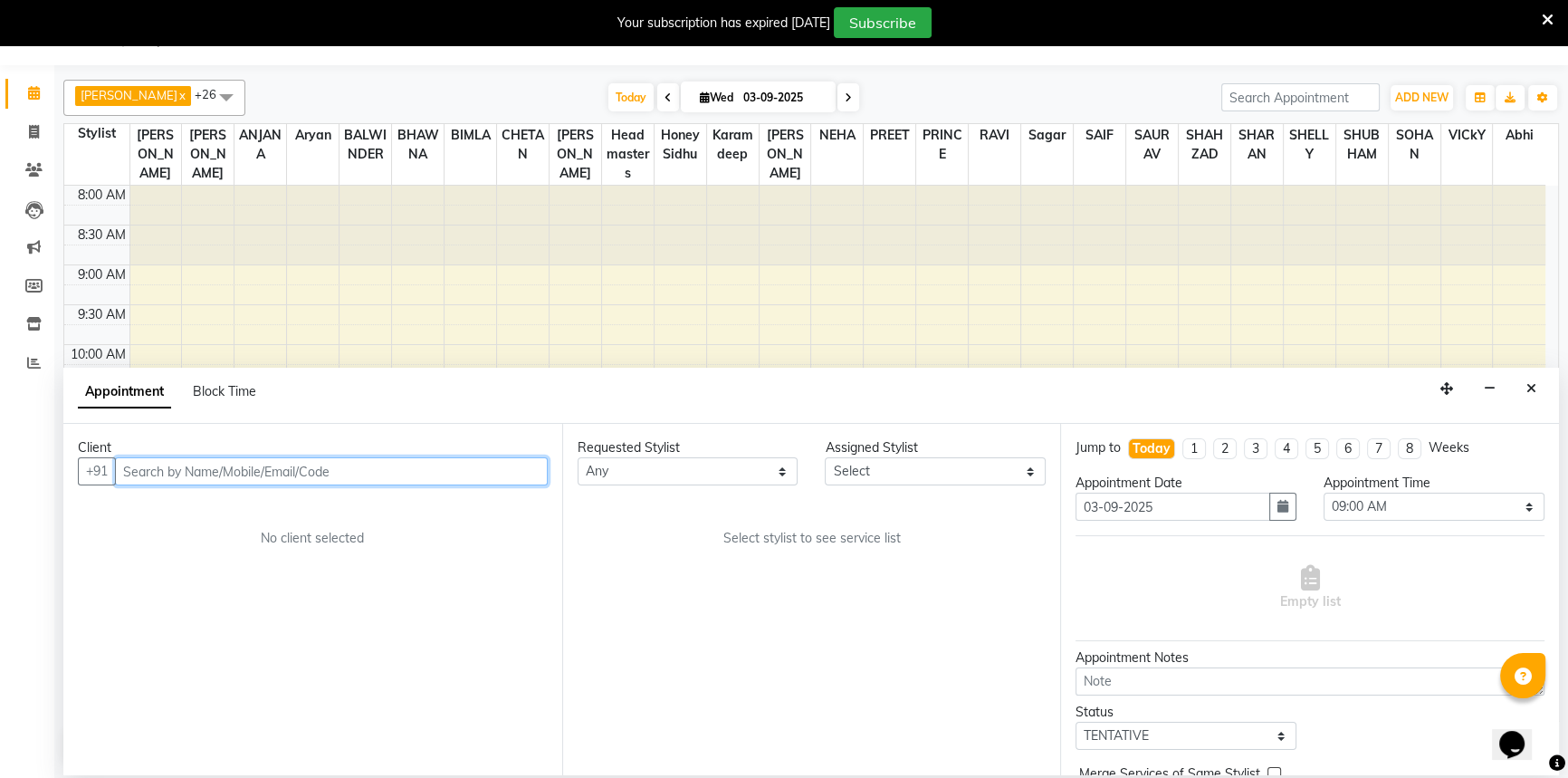
click at [172, 466] on input "text" at bounding box center [331, 471] width 433 height 28
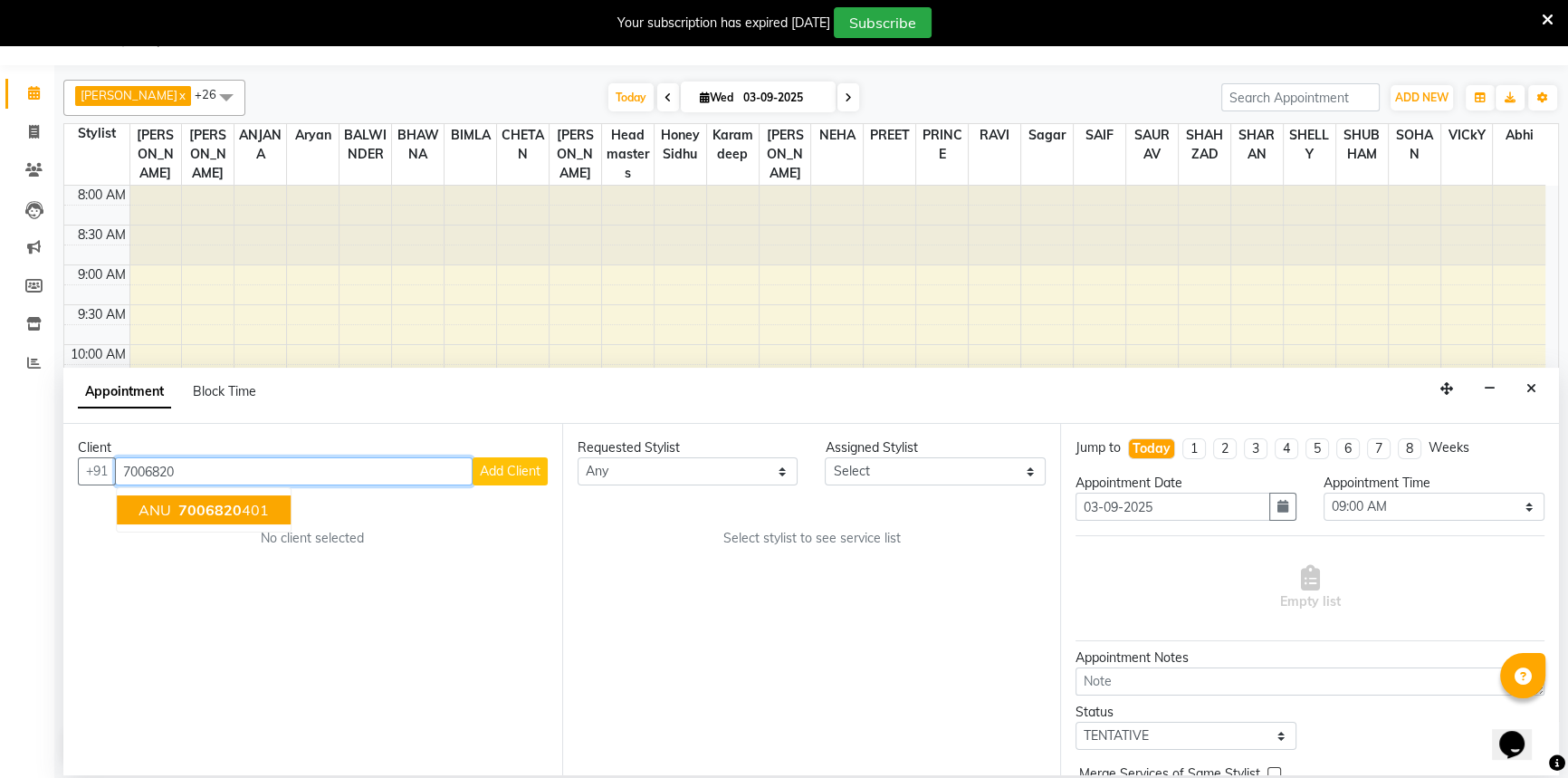
click at [210, 506] on span "7006820" at bounding box center [209, 510] width 63 height 18
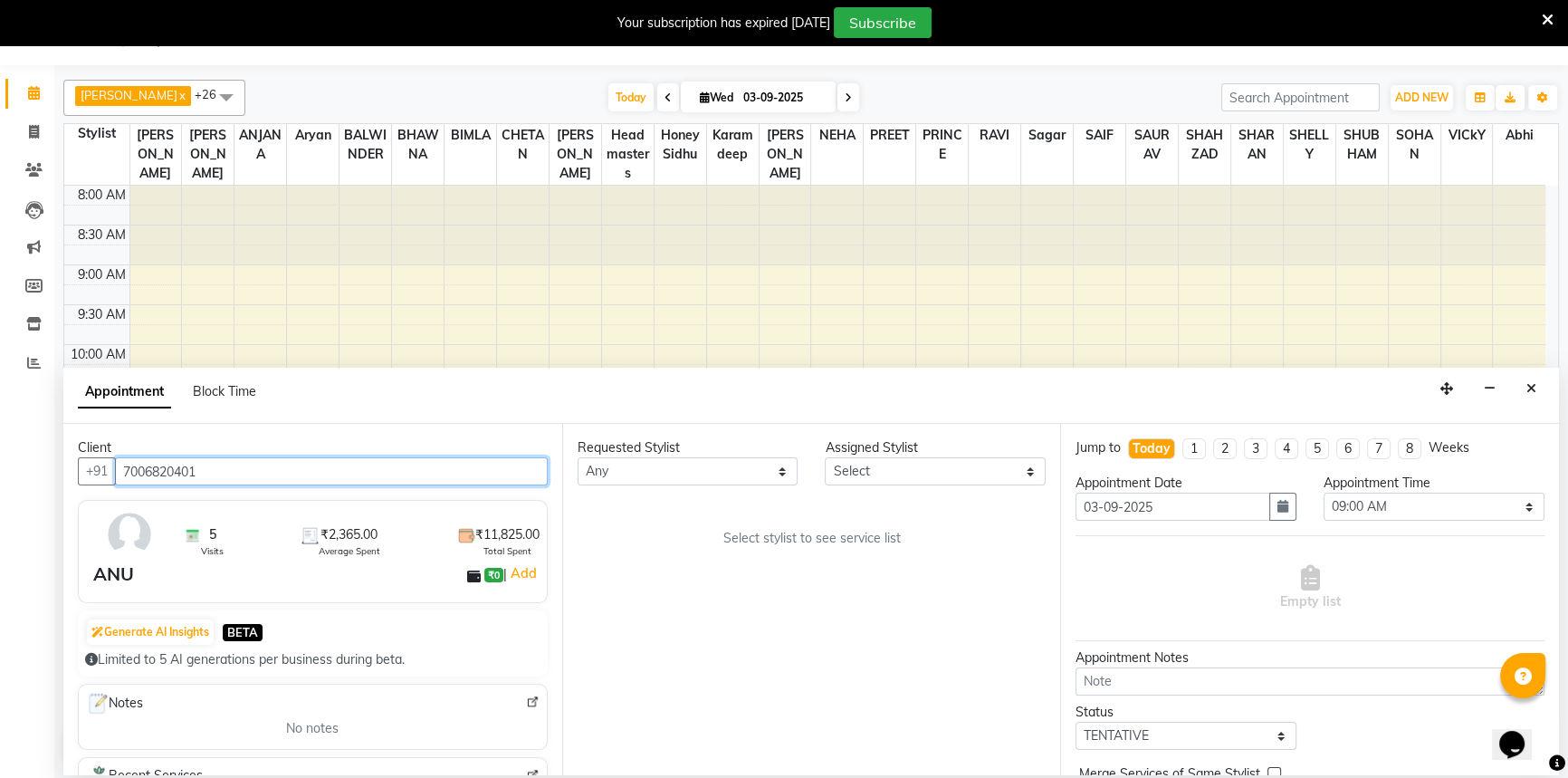
type input "7006820401"
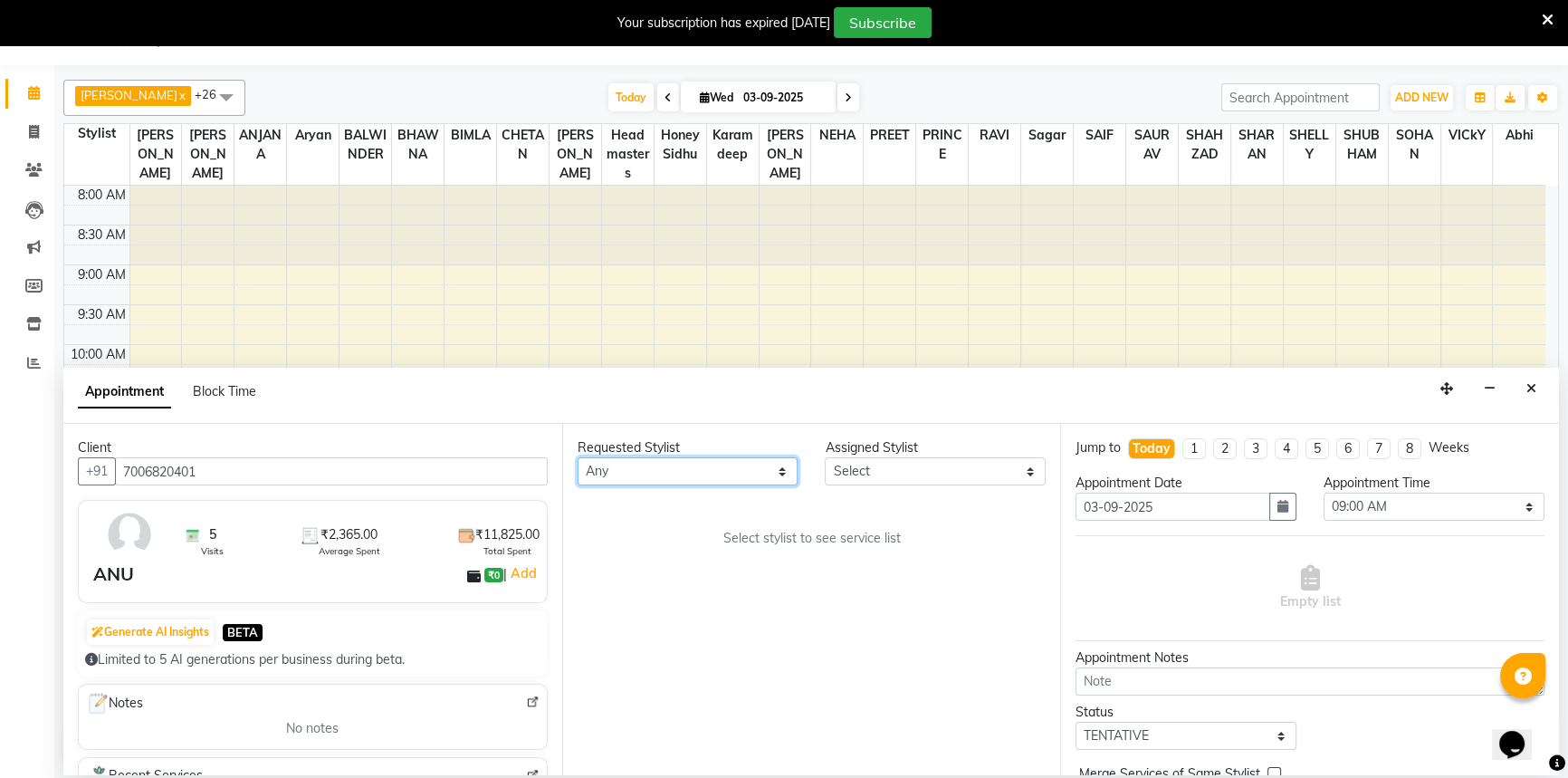
drag, startPoint x: 631, startPoint y: 480, endPoint x: 636, endPoint y: 459, distance: 21.6
click at [635, 469] on select "Any [PERSON_NAME] [PERSON_NAME] [PERSON_NAME] [PERSON_NAME] [PERSON_NAME] [PERS…" at bounding box center [688, 471] width 221 height 28
select select "51138"
click at [578, 457] on select "Any [PERSON_NAME] [PERSON_NAME] [PERSON_NAME] [PERSON_NAME] [PERSON_NAME] [PERS…" at bounding box center [688, 471] width 221 height 28
select select "51138"
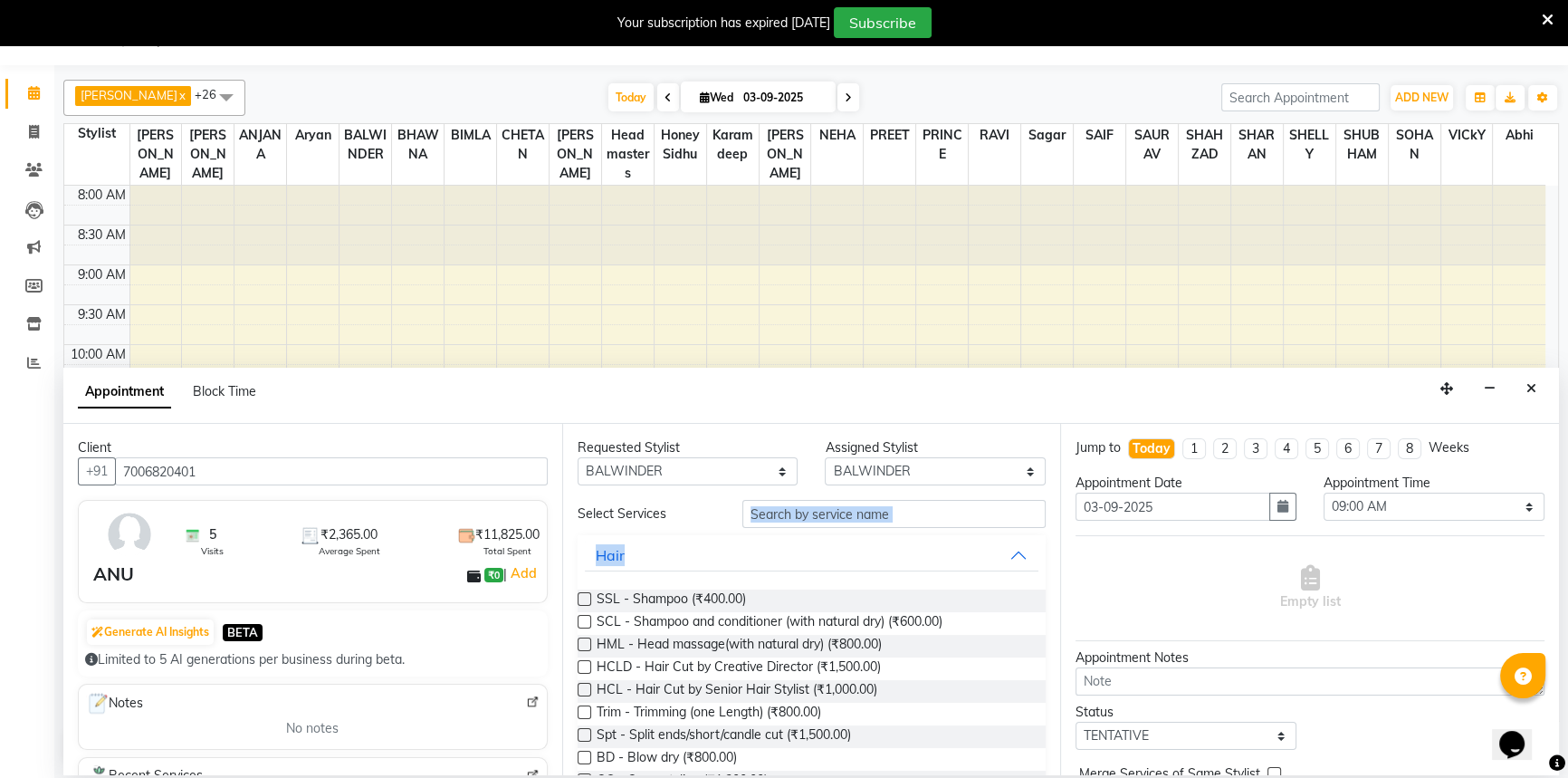
click at [835, 518] on input "text" at bounding box center [894, 513] width 303 height 28
click at [831, 513] on input "text" at bounding box center [894, 513] width 303 height 28
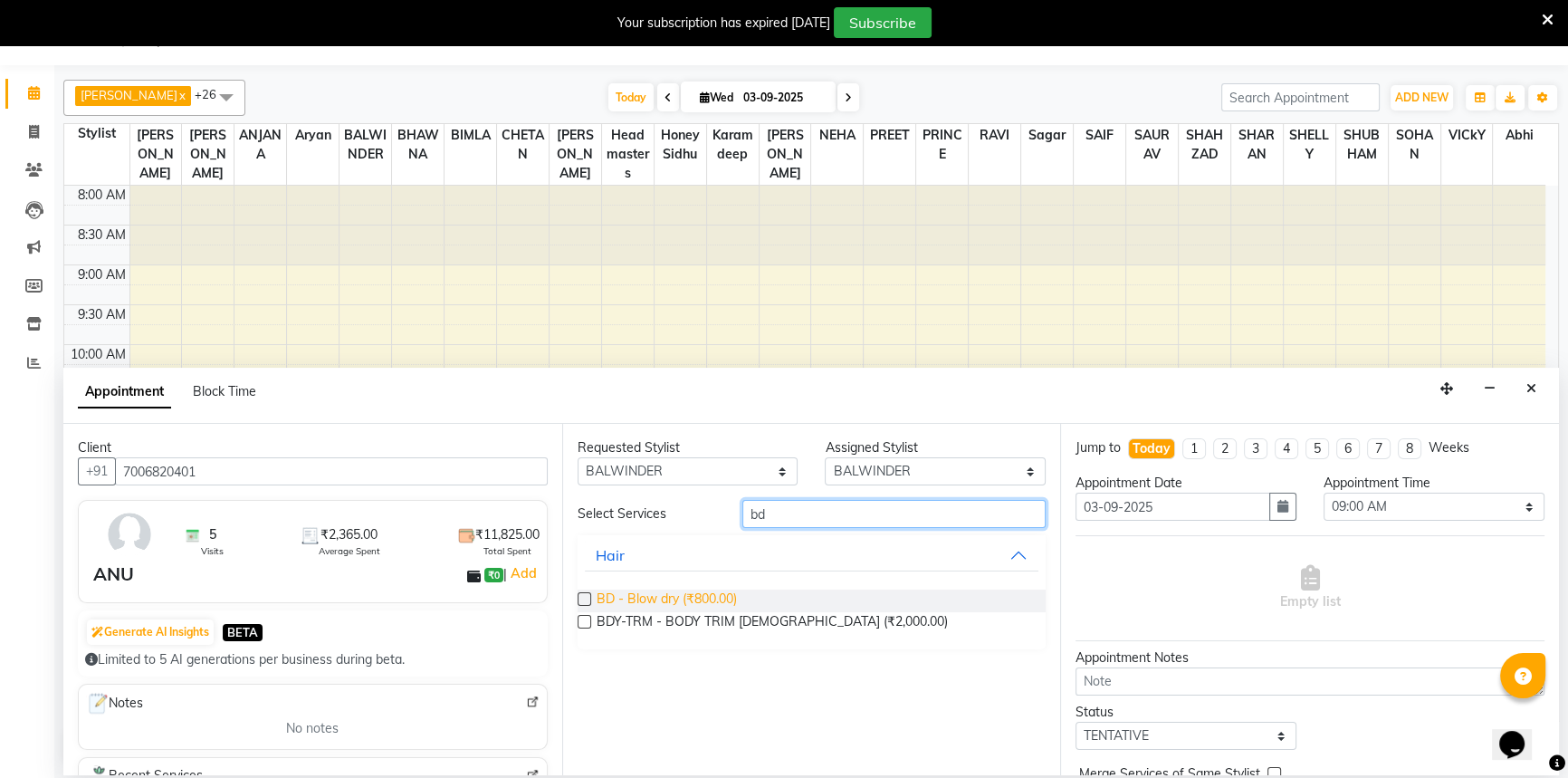
type input "bd"
drag, startPoint x: 674, startPoint y: 597, endPoint x: 696, endPoint y: 592, distance: 22.6
click at [675, 594] on span "BD - Blow dry (₹800.00)" at bounding box center [667, 600] width 141 height 22
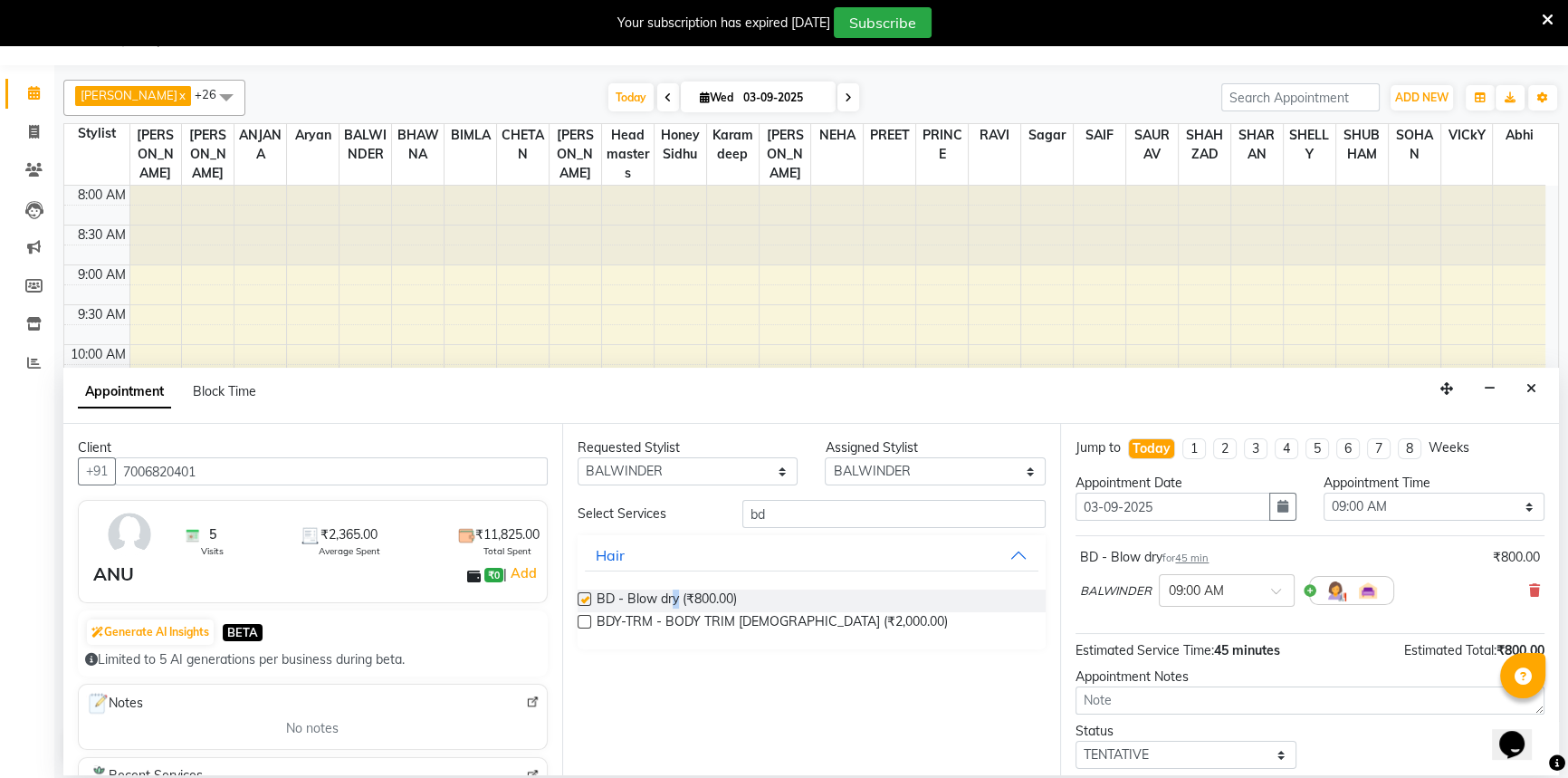
checkbox input "false"
drag, startPoint x: 1360, startPoint y: 503, endPoint x: 1365, endPoint y: 491, distance: 13.0
click at [1364, 498] on select "Select 09:00 AM 09:15 AM 09:30 AM 09:45 AM 10:00 AM 10:15 AM 10:30 AM 10:45 AM …" at bounding box center [1434, 506] width 221 height 28
select select "705"
click at [1324, 492] on select "Select 09:00 AM 09:15 AM 09:30 AM 09:45 AM 10:00 AM 10:15 AM 10:30 AM 10:45 AM …" at bounding box center [1434, 506] width 221 height 28
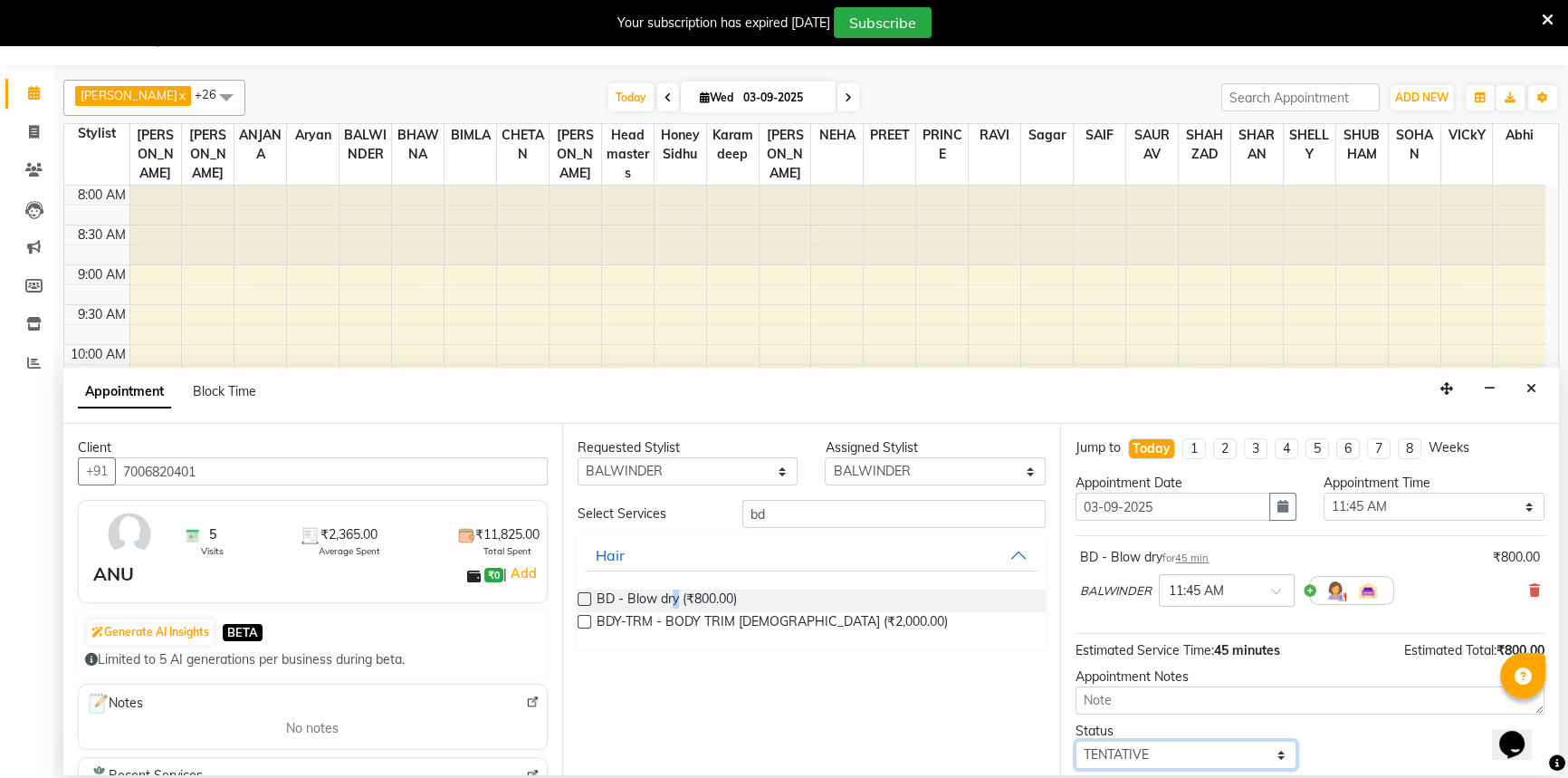
click at [1144, 750] on select "Select TENTATIVE CONFIRM CHECK-IN UPCOMING" at bounding box center [1186, 754] width 221 height 28
select select "confirm booking"
click at [1076, 740] on select "Select TENTATIVE CONFIRM CHECK-IN UPCOMING" at bounding box center [1186, 754] width 221 height 28
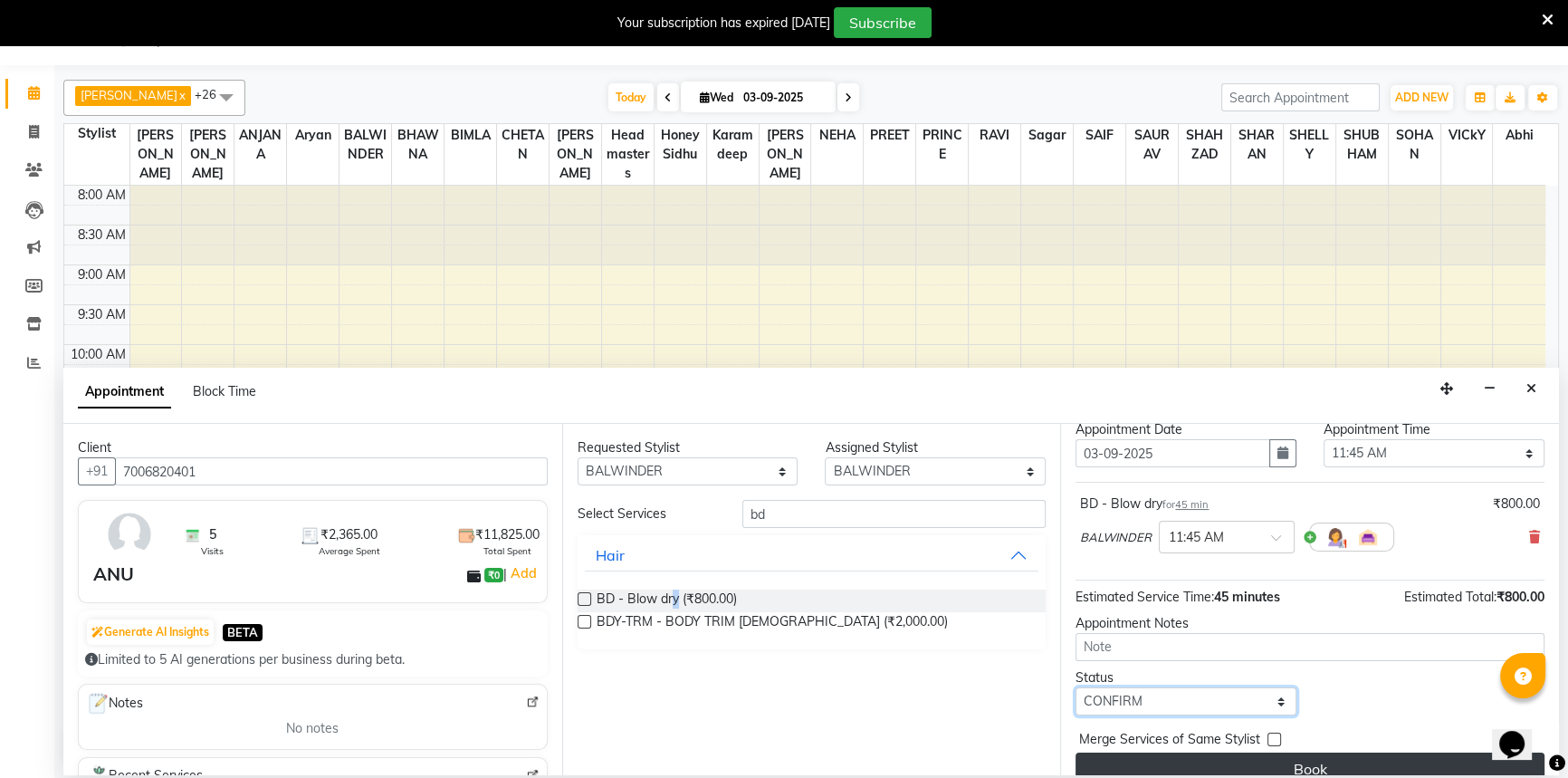
scroll to position [77, 0]
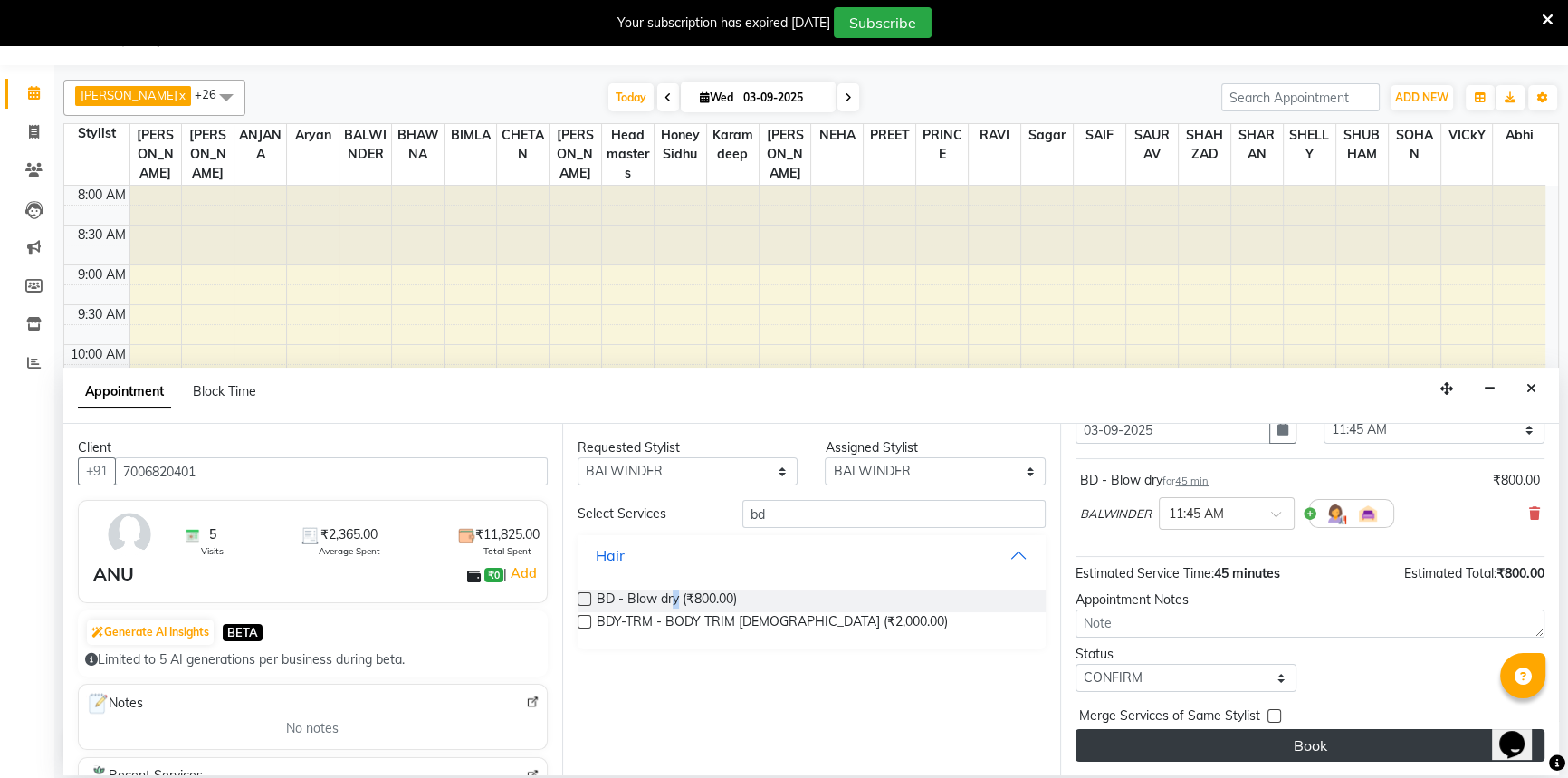
click at [1300, 751] on button "Book" at bounding box center [1310, 745] width 469 height 33
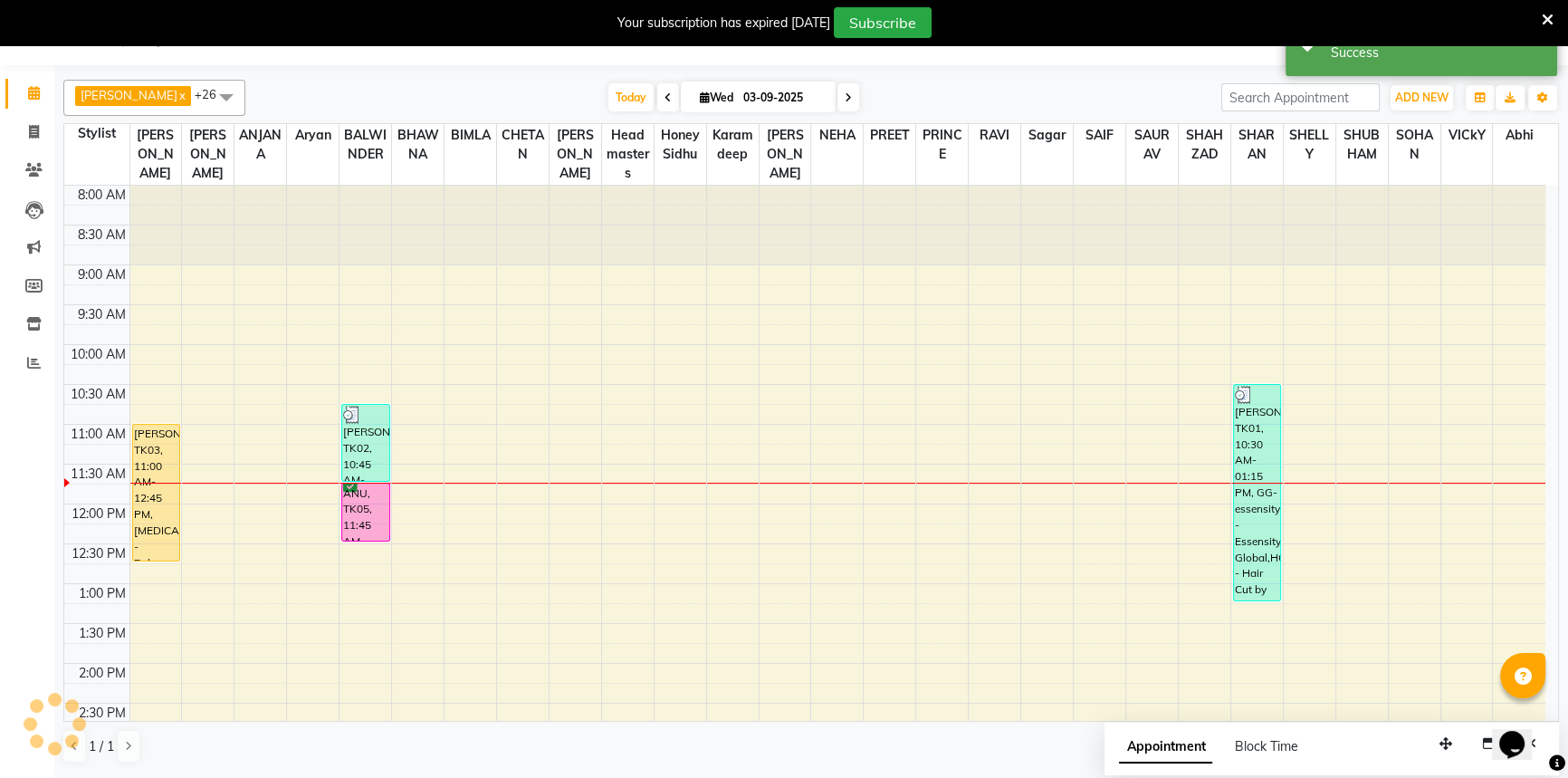
scroll to position [0, 0]
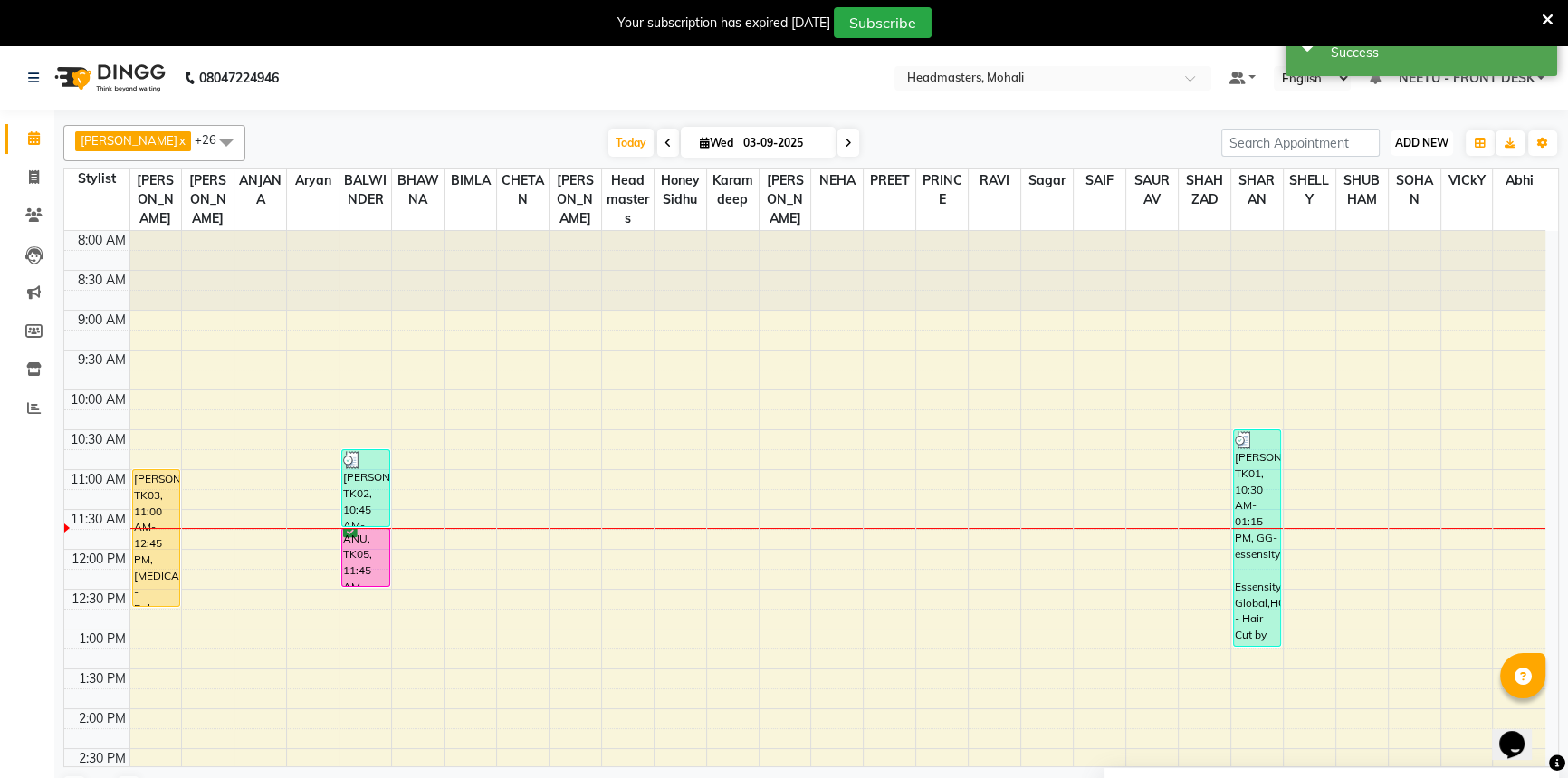
click at [1397, 137] on span "ADD NEW" at bounding box center [1422, 142] width 53 height 14
click at [1390, 173] on button "Add Appointment" at bounding box center [1381, 177] width 143 height 23
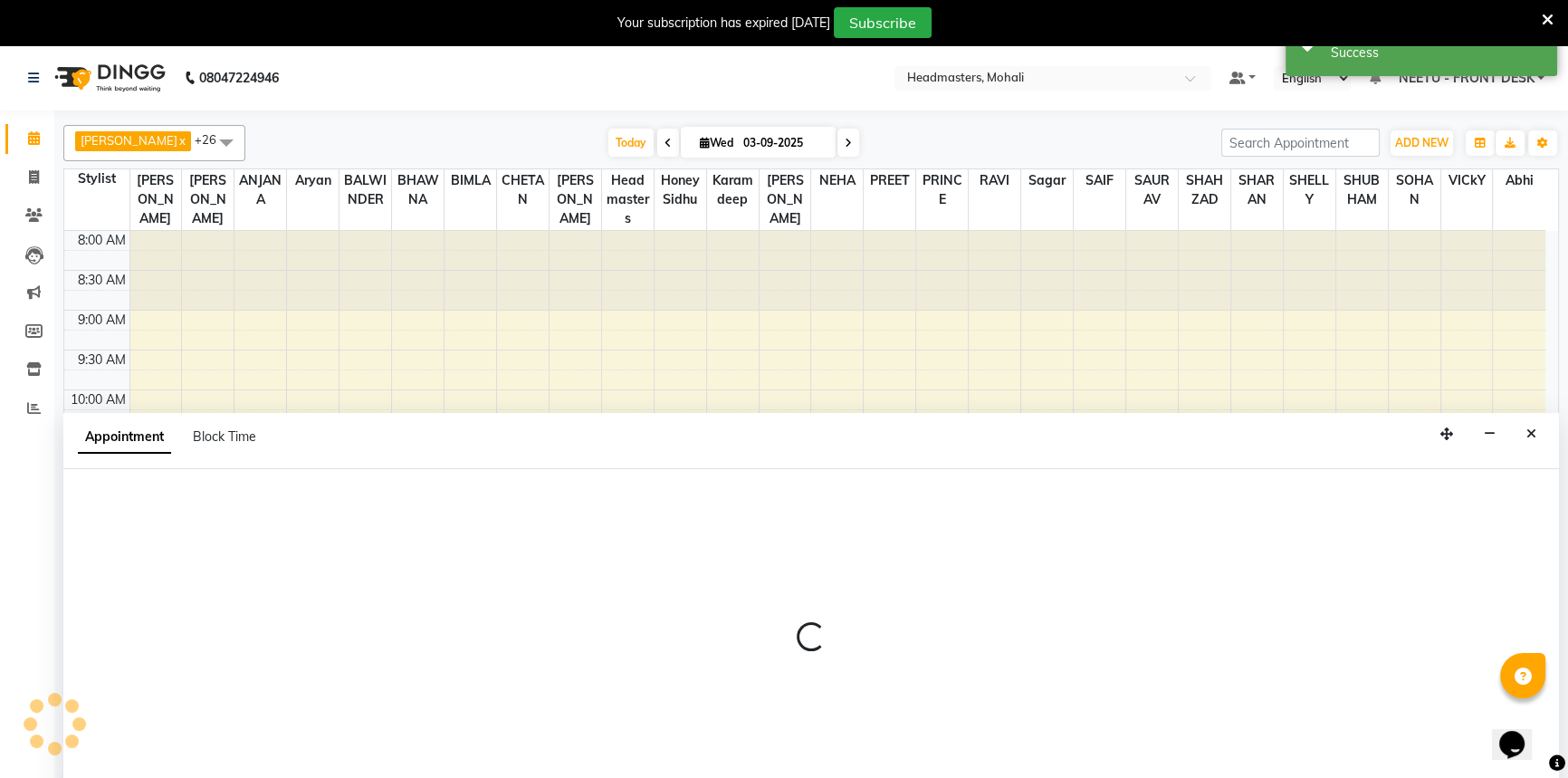
scroll to position [46, 0]
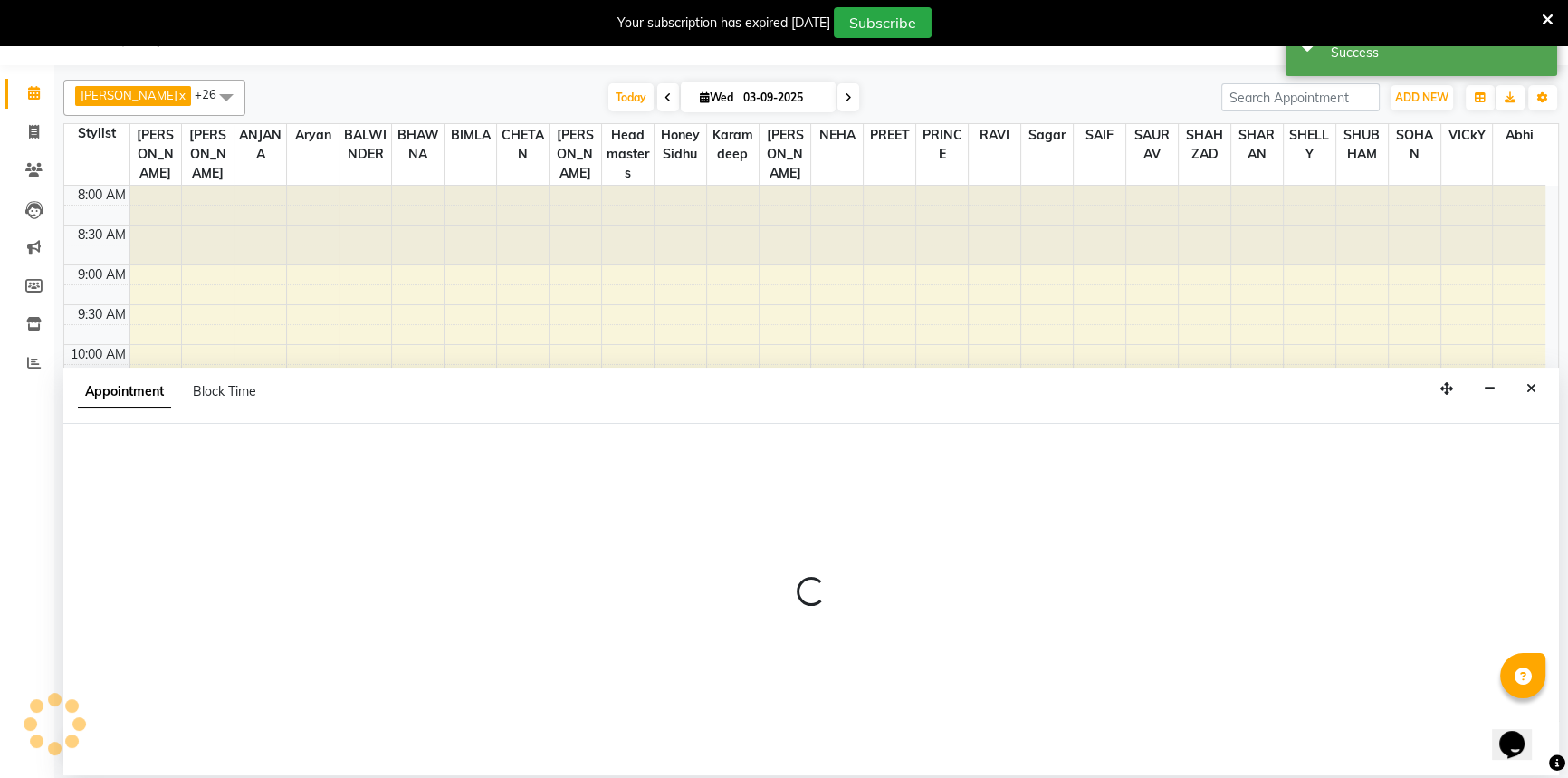
select select "540"
select select "tentative"
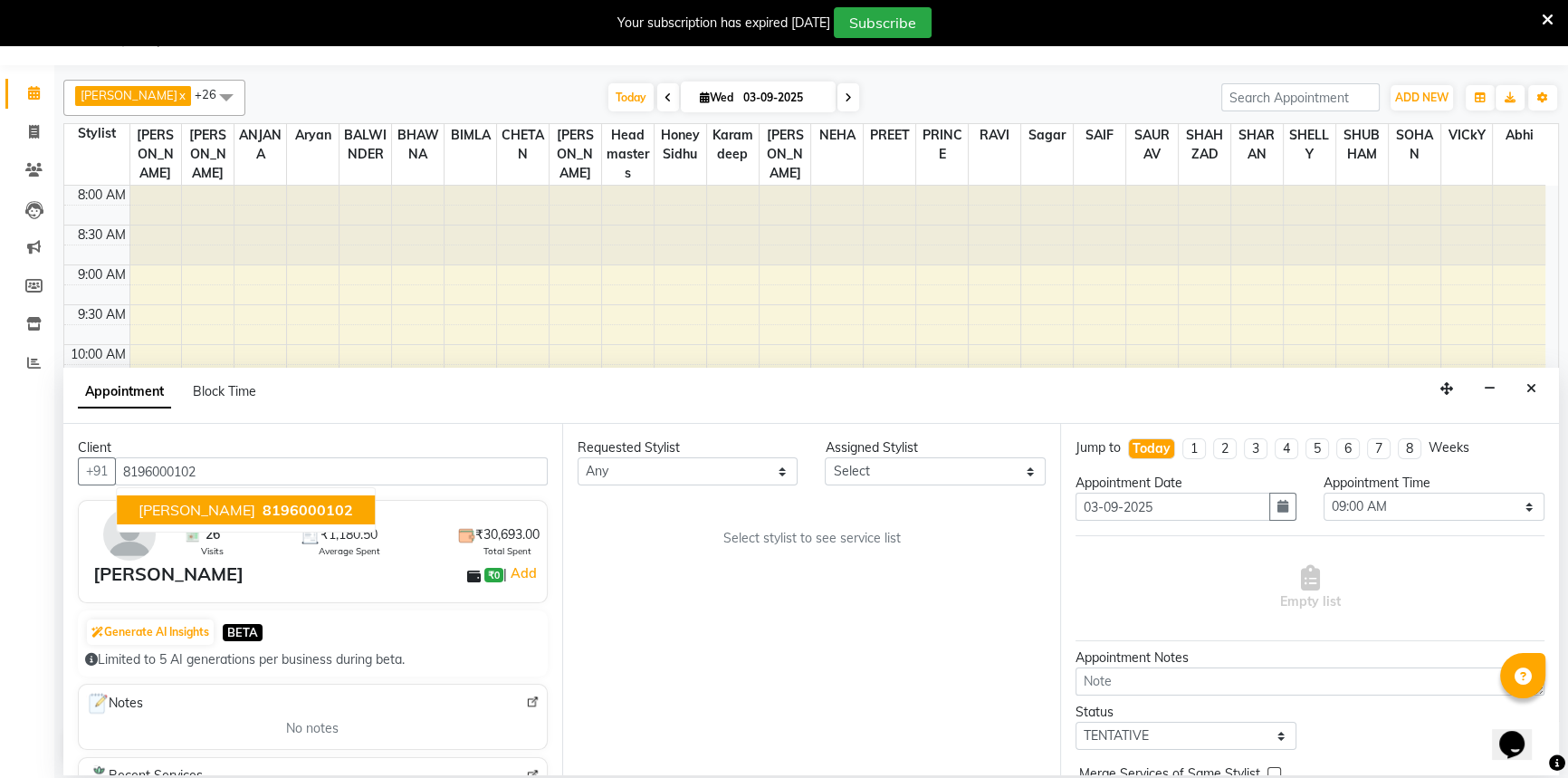
click at [297, 498] on button "tajinderpal singh 8196000102" at bounding box center [246, 510] width 258 height 29
type input "8196000102"
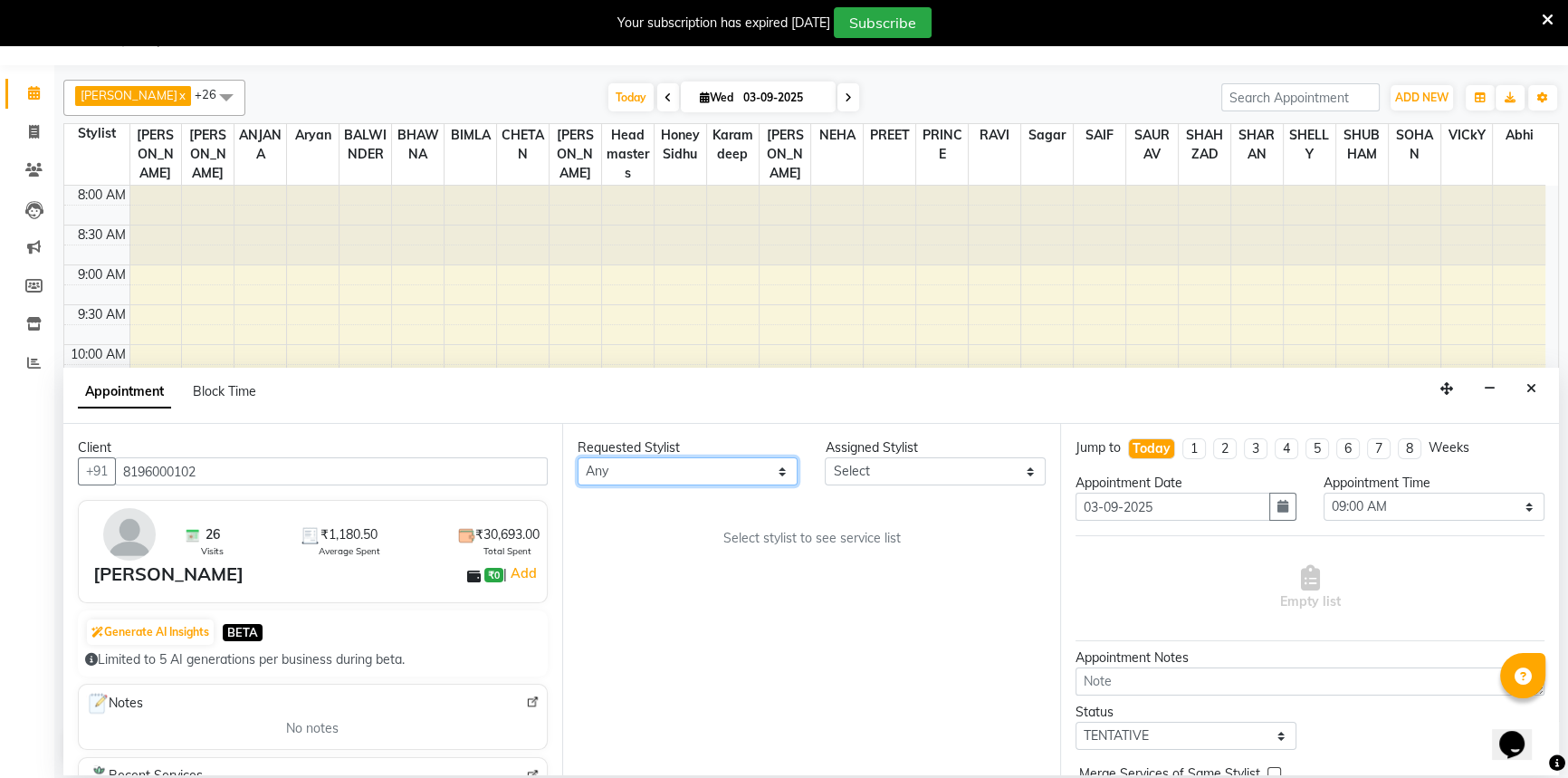
click at [652, 466] on select "Any [PERSON_NAME] [PERSON_NAME] [PERSON_NAME] [PERSON_NAME] [PERSON_NAME] [PERS…" at bounding box center [688, 471] width 221 height 28
select select "51124"
click at [578, 457] on select "Any [PERSON_NAME] [PERSON_NAME] [PERSON_NAME] [PERSON_NAME] [PERSON_NAME] [PERS…" at bounding box center [688, 471] width 221 height 28
select select "51124"
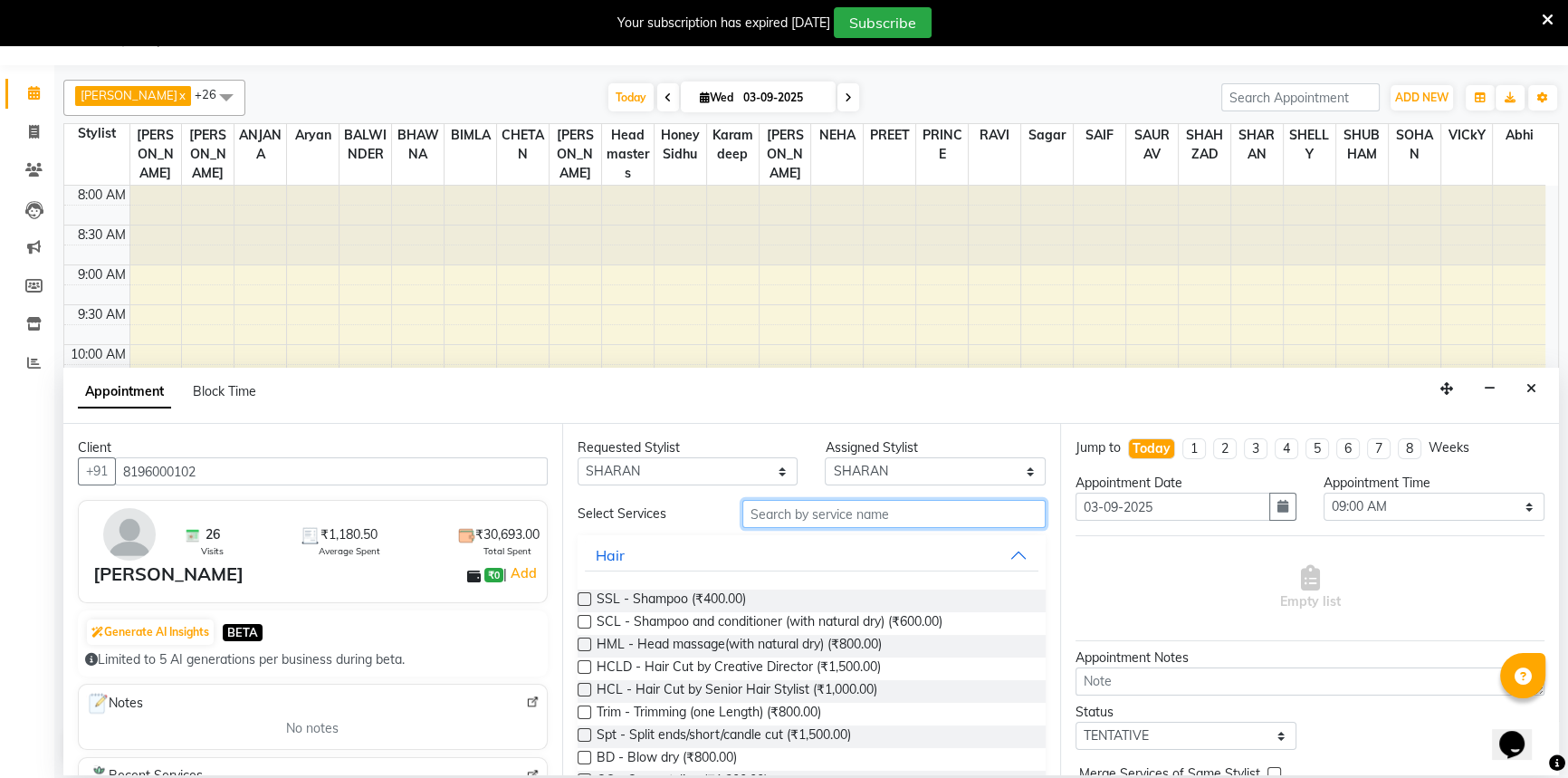
click at [804, 509] on input "text" at bounding box center [894, 513] width 303 height 28
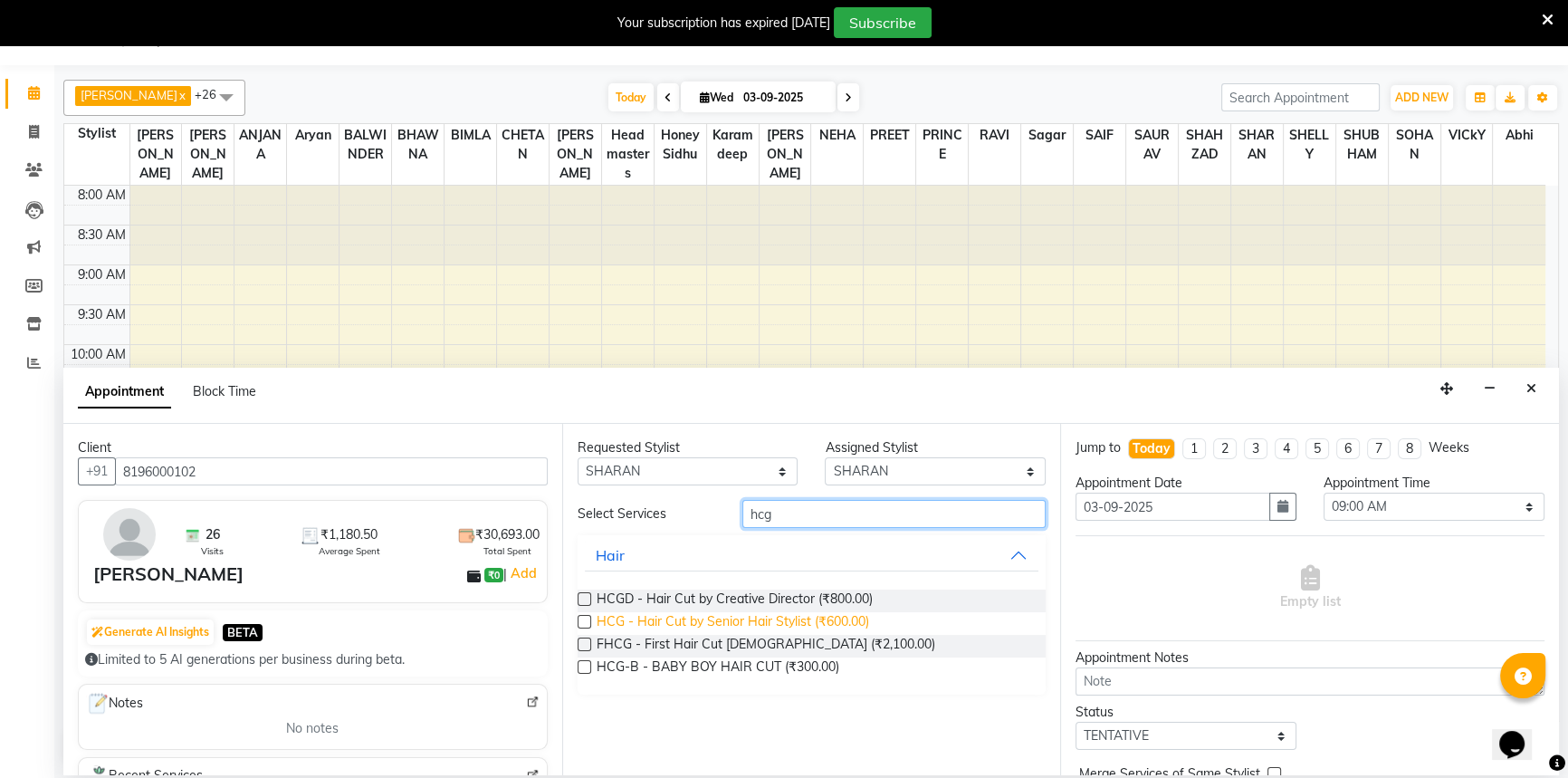
type input "hcg"
click at [845, 617] on span "HCG - Hair Cut by Senior Hair Stylist (₹600.00)" at bounding box center [733, 623] width 272 height 22
checkbox input "false"
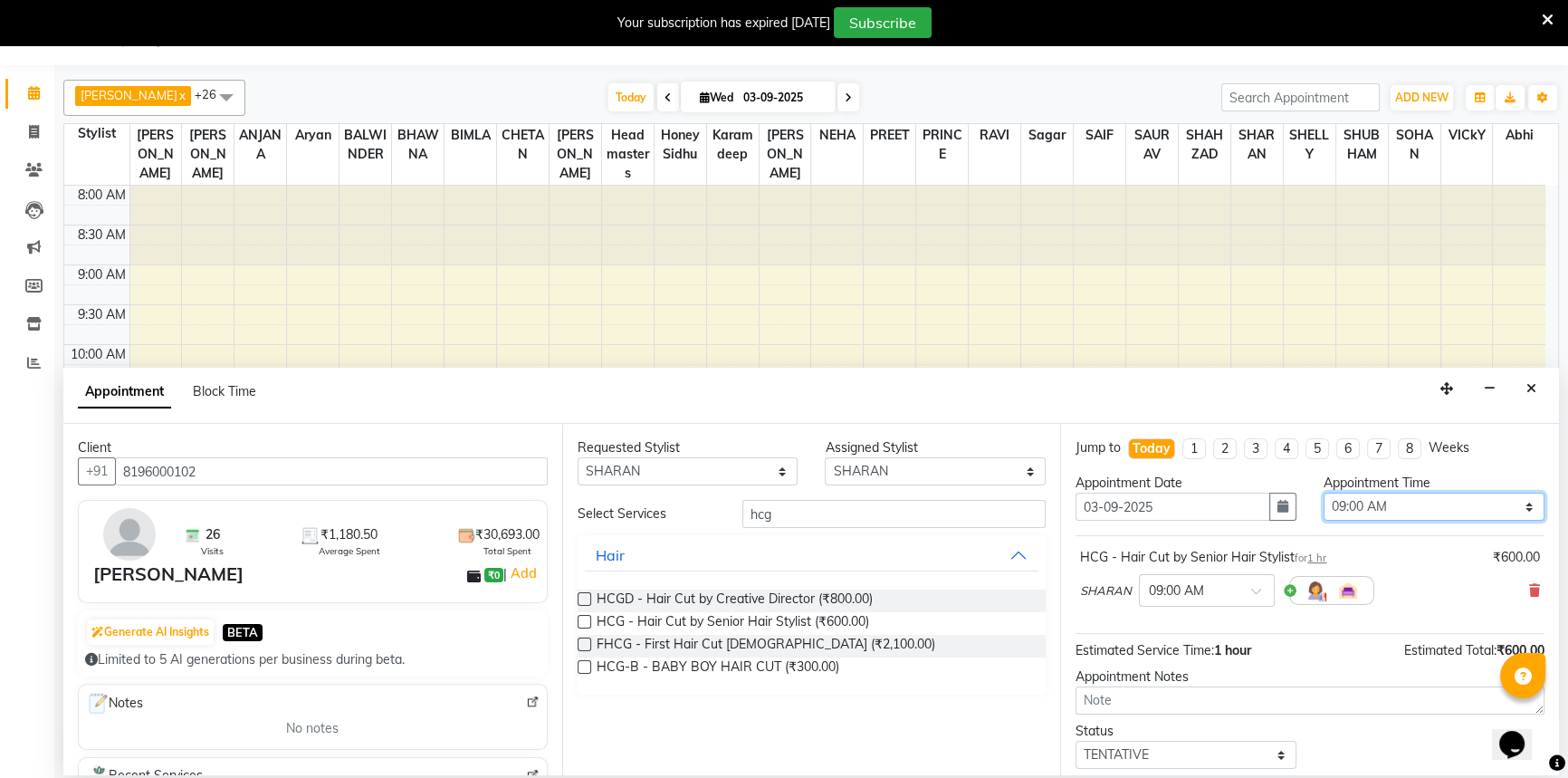
drag, startPoint x: 1404, startPoint y: 503, endPoint x: 1409, endPoint y: 493, distance: 11.2
click at [1409, 493] on select "Select 09:00 AM 09:15 AM 09:30 AM 09:45 AM 10:00 AM 10:15 AM 10:30 AM 10:45 AM …" at bounding box center [1434, 506] width 221 height 28
select select "720"
click at [1324, 492] on select "Select 09:00 AM 09:15 AM 09:30 AM 09:45 AM 10:00 AM 10:15 AM 10:30 AM 10:45 AM …" at bounding box center [1434, 506] width 221 height 28
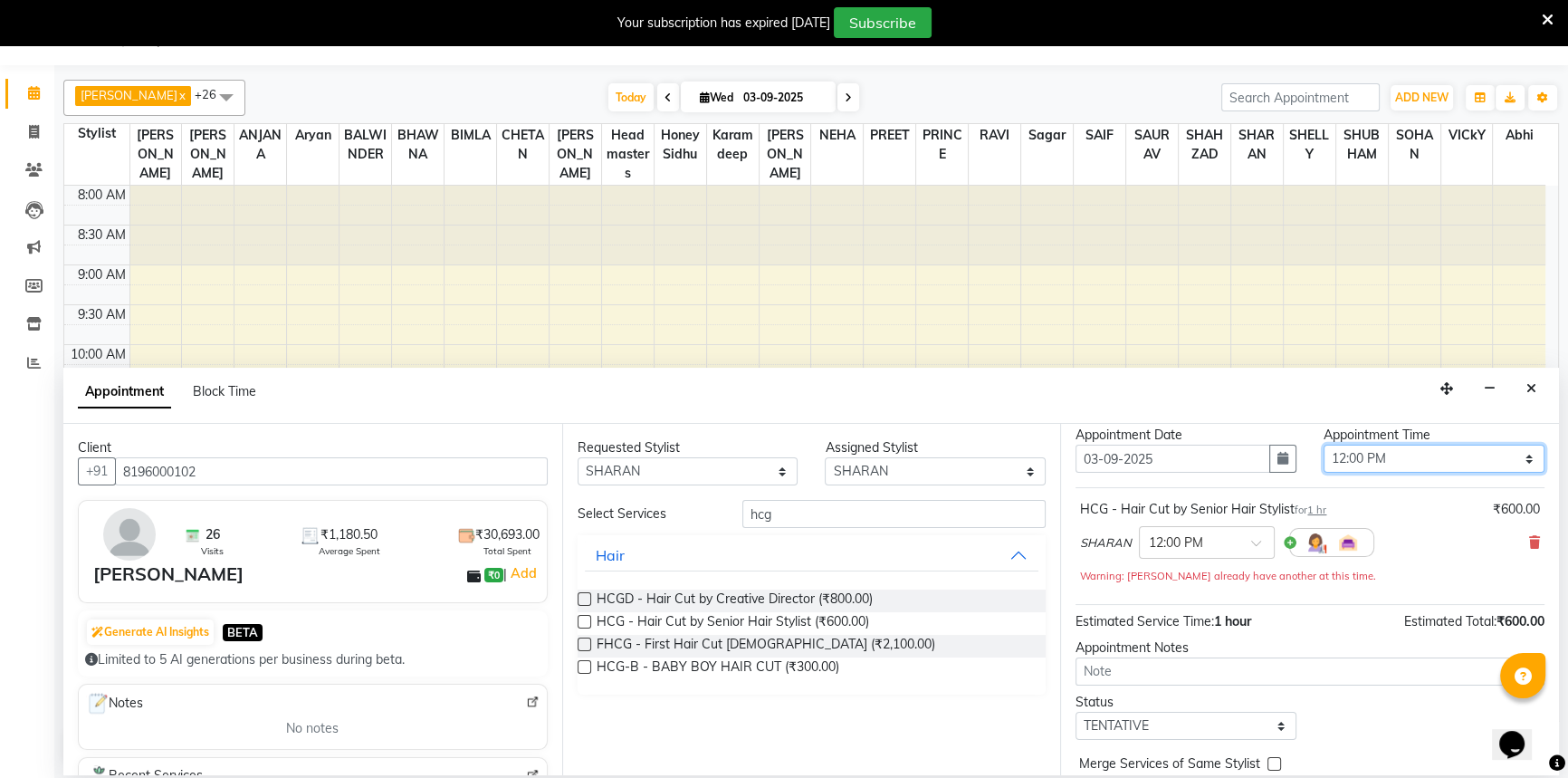
scroll to position [96, 0]
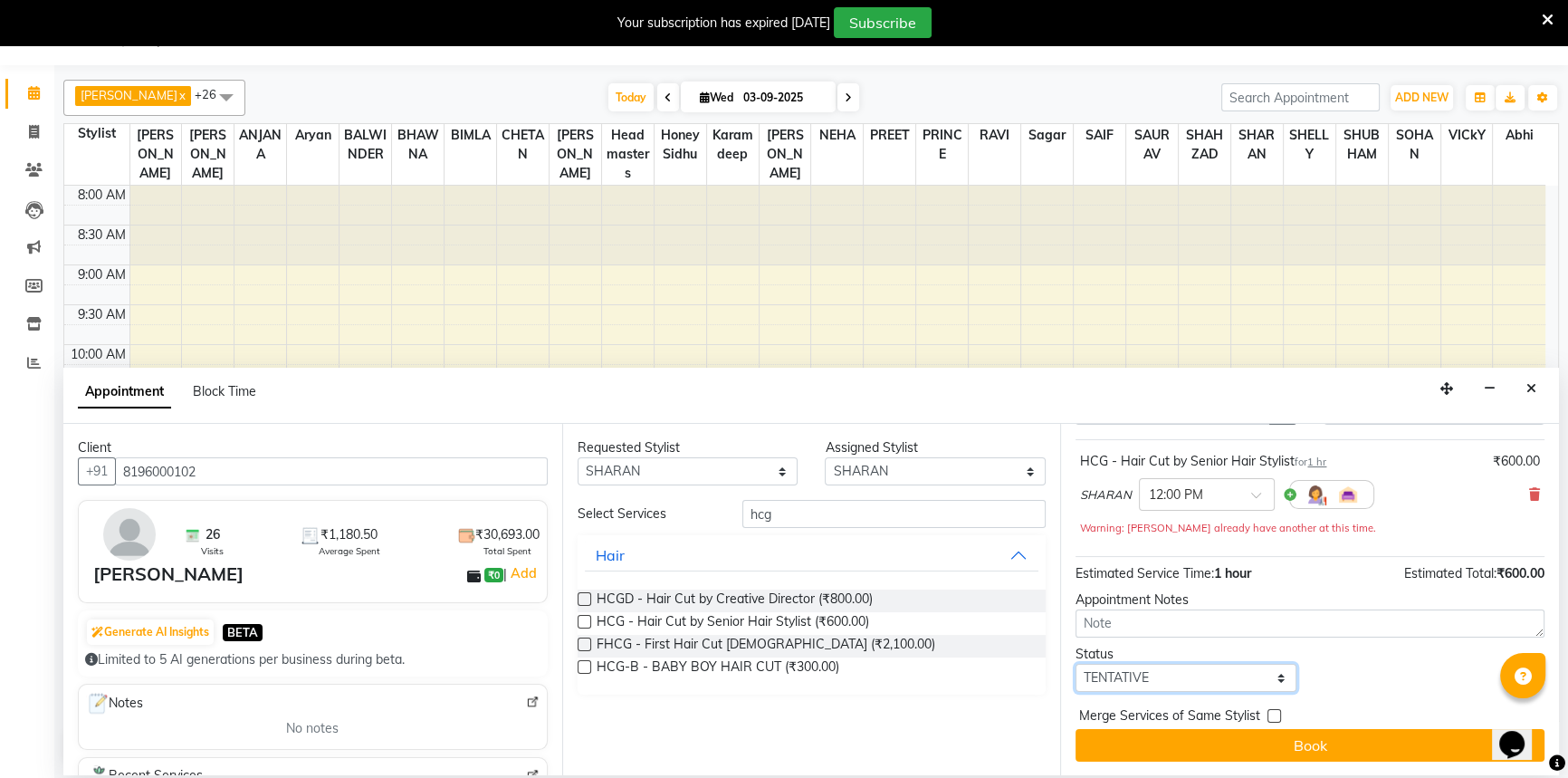
click at [1187, 675] on select "Select TENTATIVE CONFIRM CHECK-IN UPCOMING" at bounding box center [1186, 677] width 221 height 28
drag, startPoint x: 1157, startPoint y: 593, endPoint x: 1137, endPoint y: 666, distance: 75.7
click at [1157, 594] on div "Appointment Notes" at bounding box center [1310, 600] width 469 height 19
drag, startPoint x: 1131, startPoint y: 673, endPoint x: 1132, endPoint y: 664, distance: 9.1
click at [1132, 664] on select "Select TENTATIVE CONFIRM CHECK-IN UPCOMING" at bounding box center [1186, 677] width 221 height 28
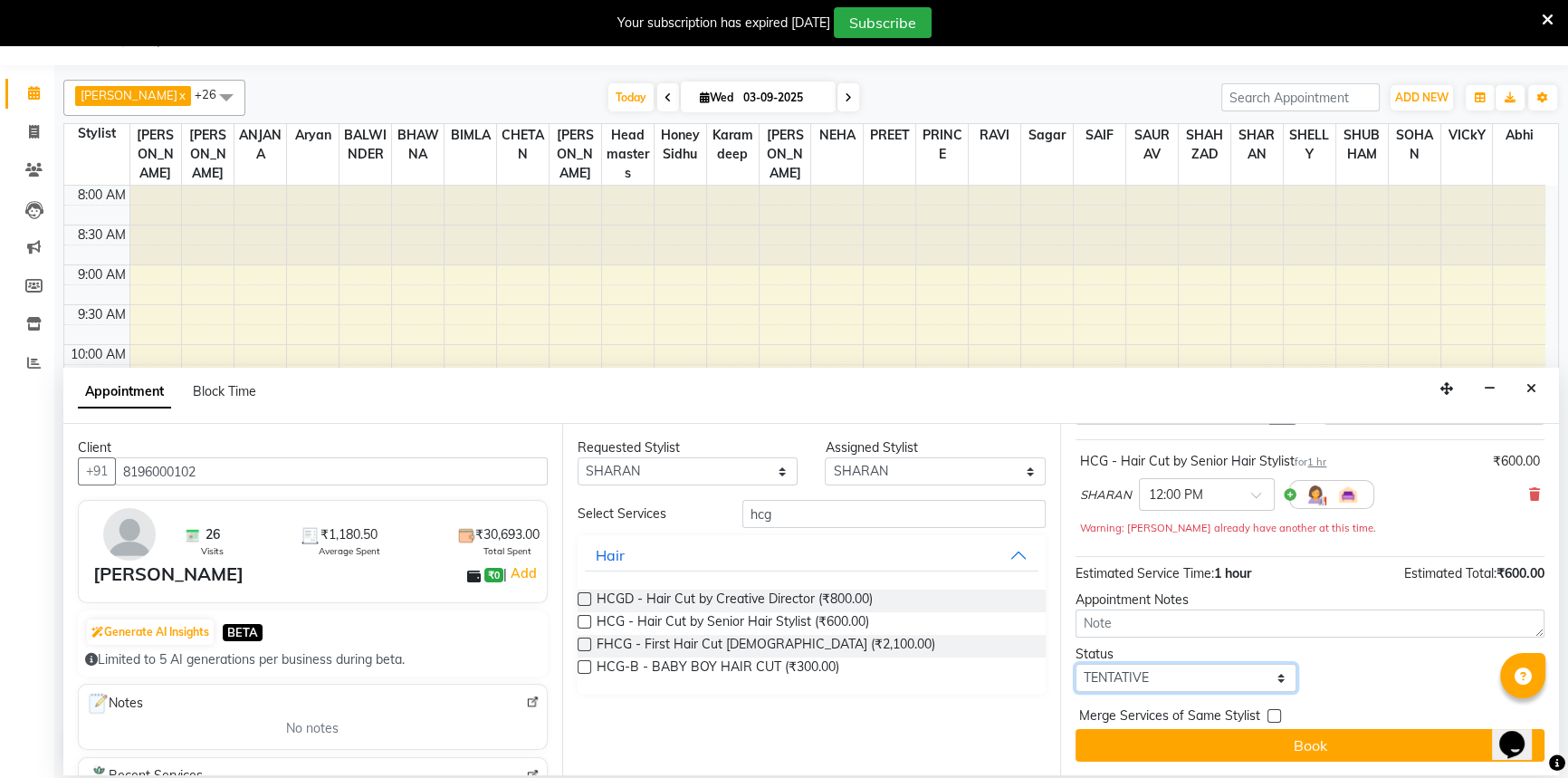
select select "confirm booking"
click at [1076, 664] on select "Select TENTATIVE CONFIRM CHECK-IN UPCOMING" at bounding box center [1186, 677] width 221 height 28
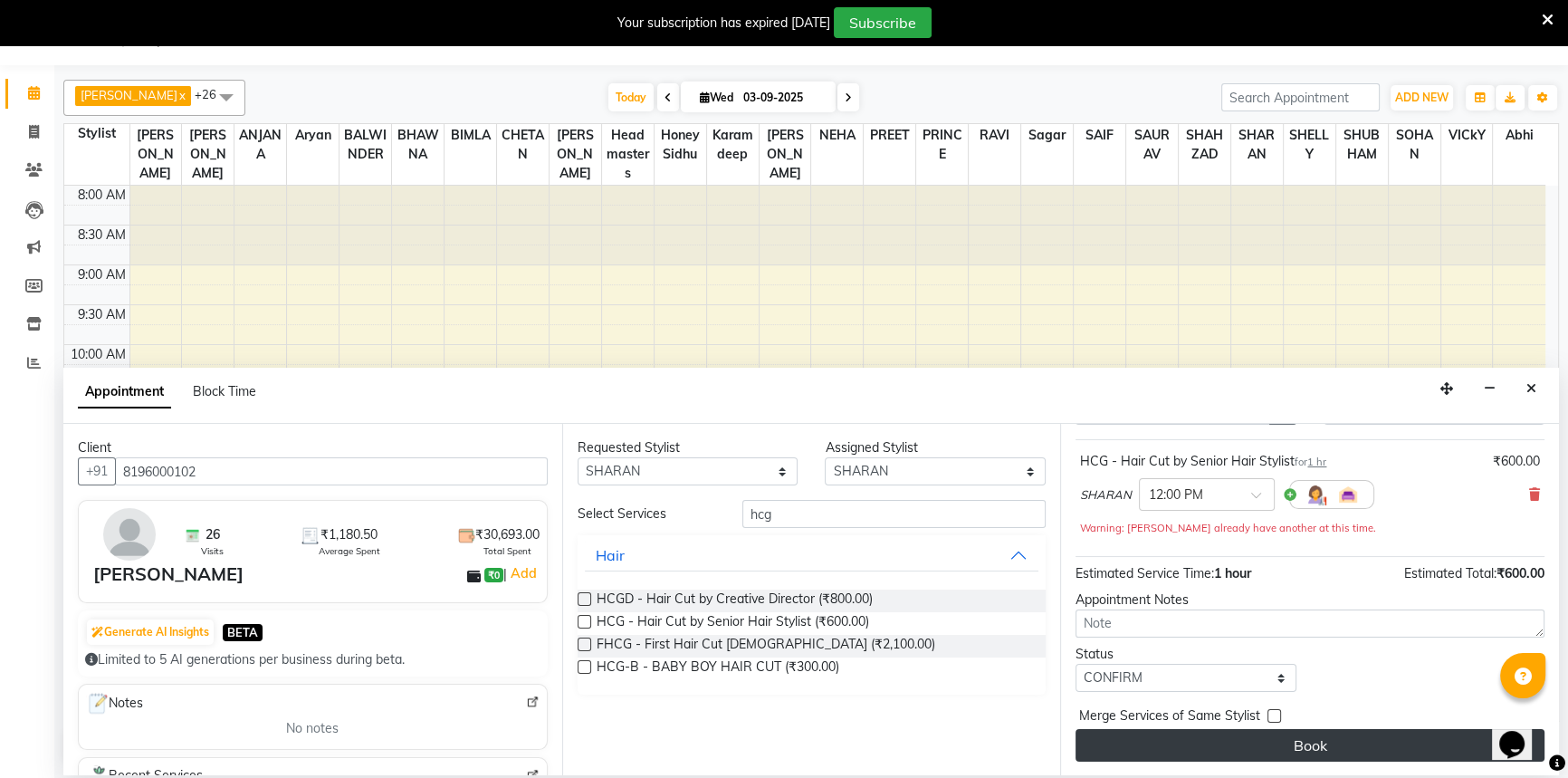
click at [1164, 742] on button "Book" at bounding box center [1310, 745] width 469 height 33
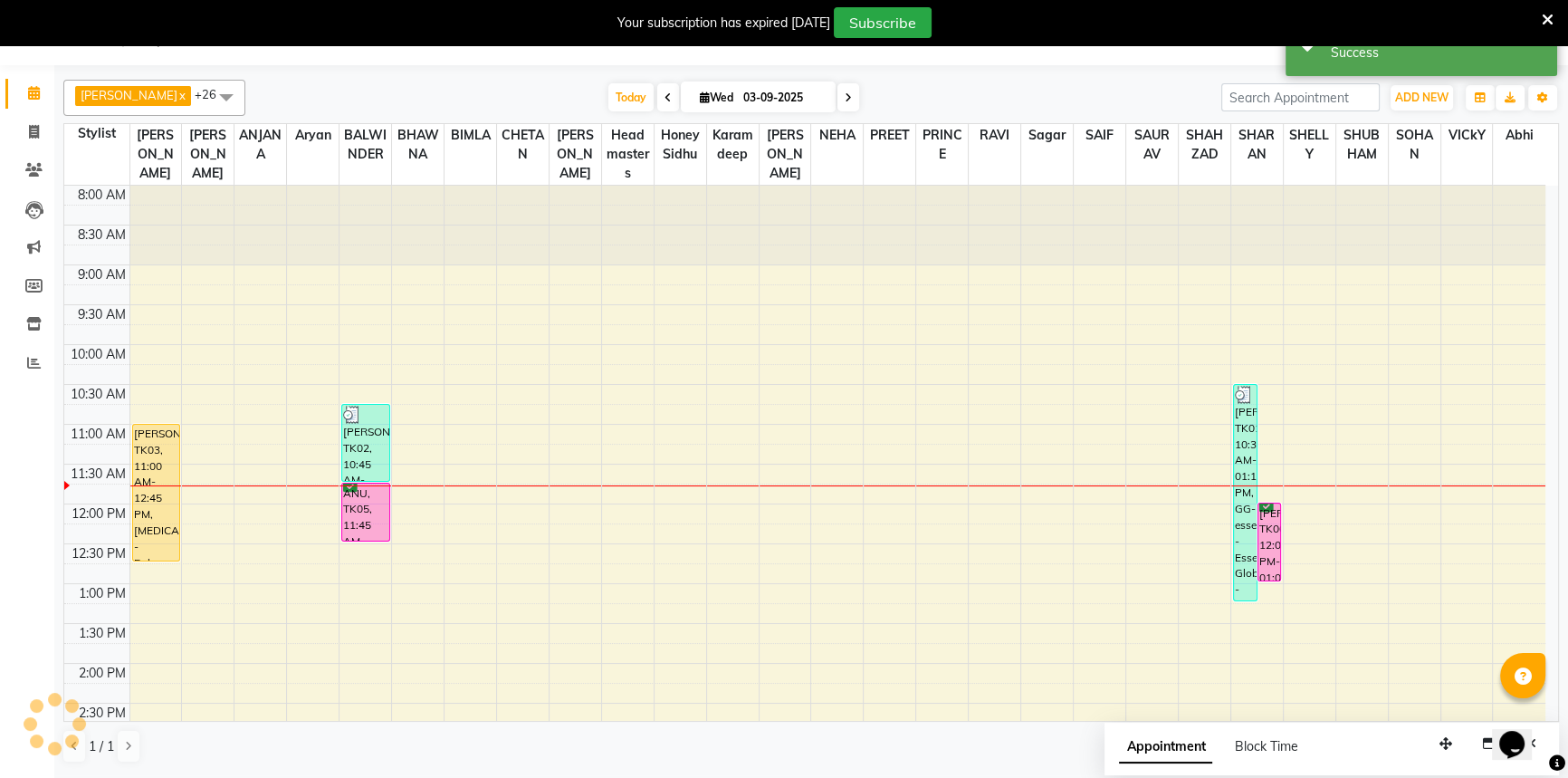
scroll to position [0, 0]
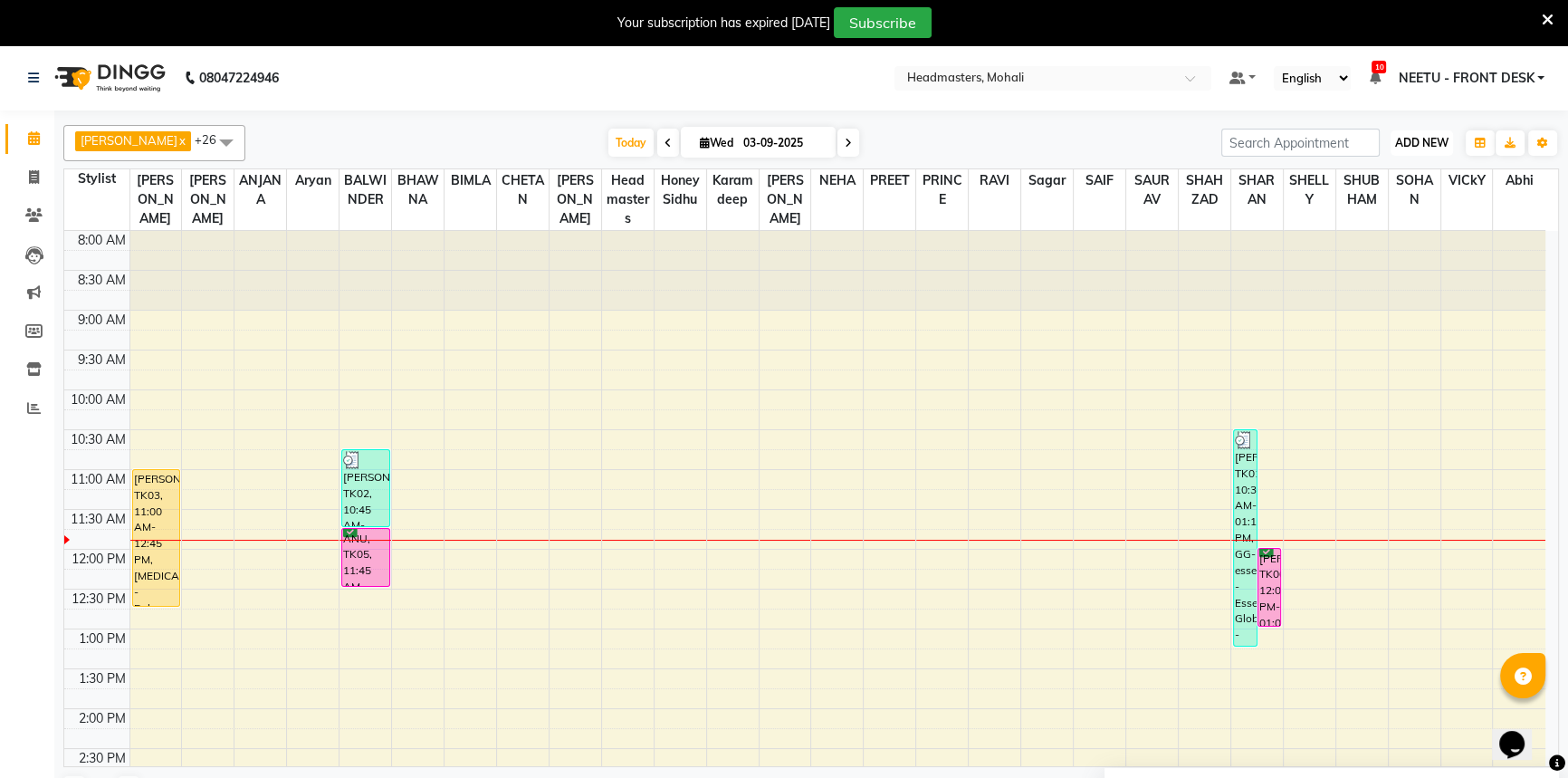
click at [1405, 134] on button "ADD NEW Toggle Dropdown" at bounding box center [1422, 143] width 62 height 25
click at [1395, 162] on div "Add Appointment Add Invoice Add Attendance Add Client" at bounding box center [1380, 213] width 144 height 110
drag, startPoint x: 1417, startPoint y: 143, endPoint x: 1418, endPoint y: 159, distance: 16.0
click at [1418, 143] on span "ADD NEW" at bounding box center [1422, 142] width 53 height 14
click at [1421, 172] on button "Add Appointment" at bounding box center [1381, 177] width 143 height 23
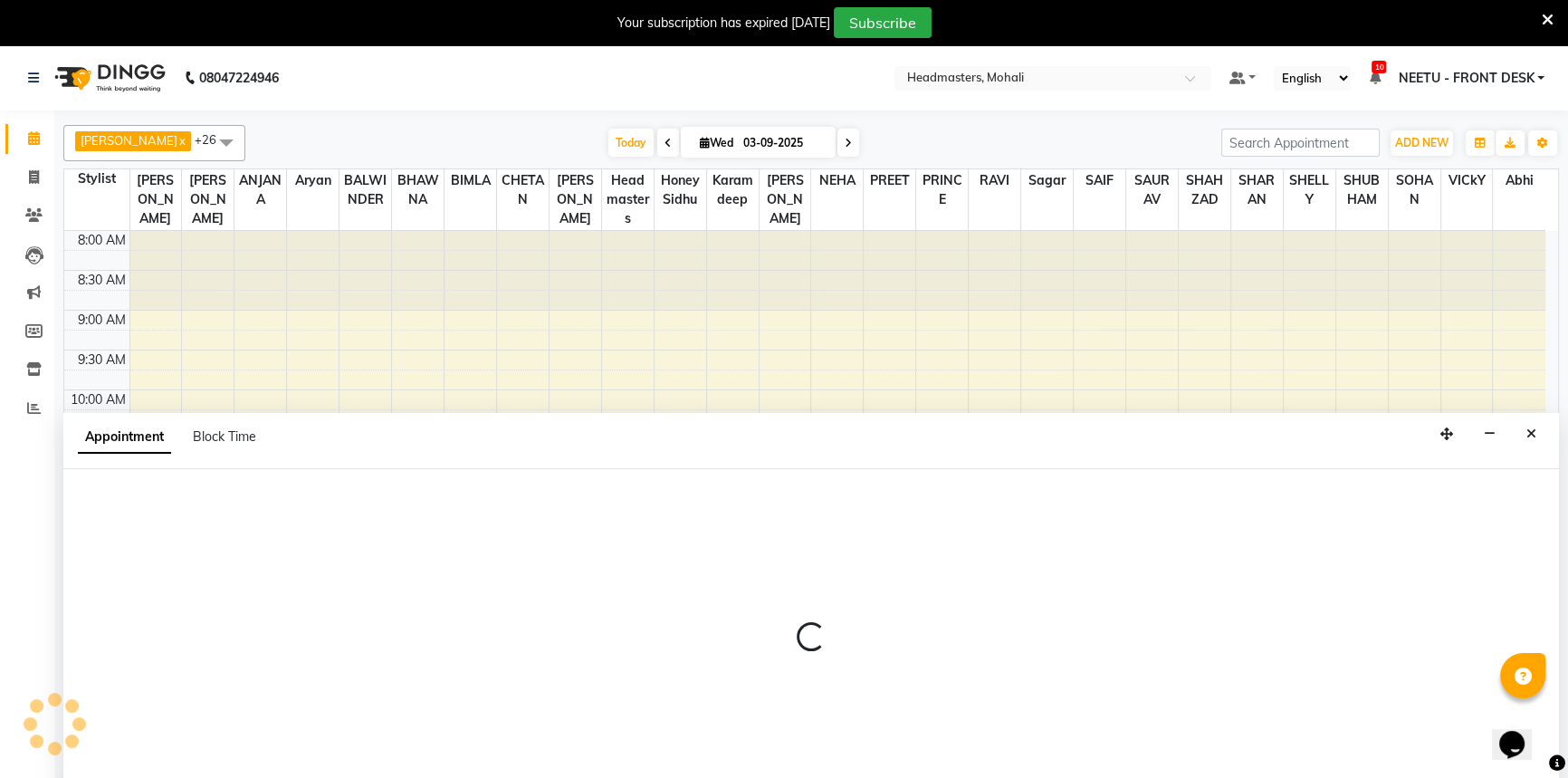
scroll to position [46, 0]
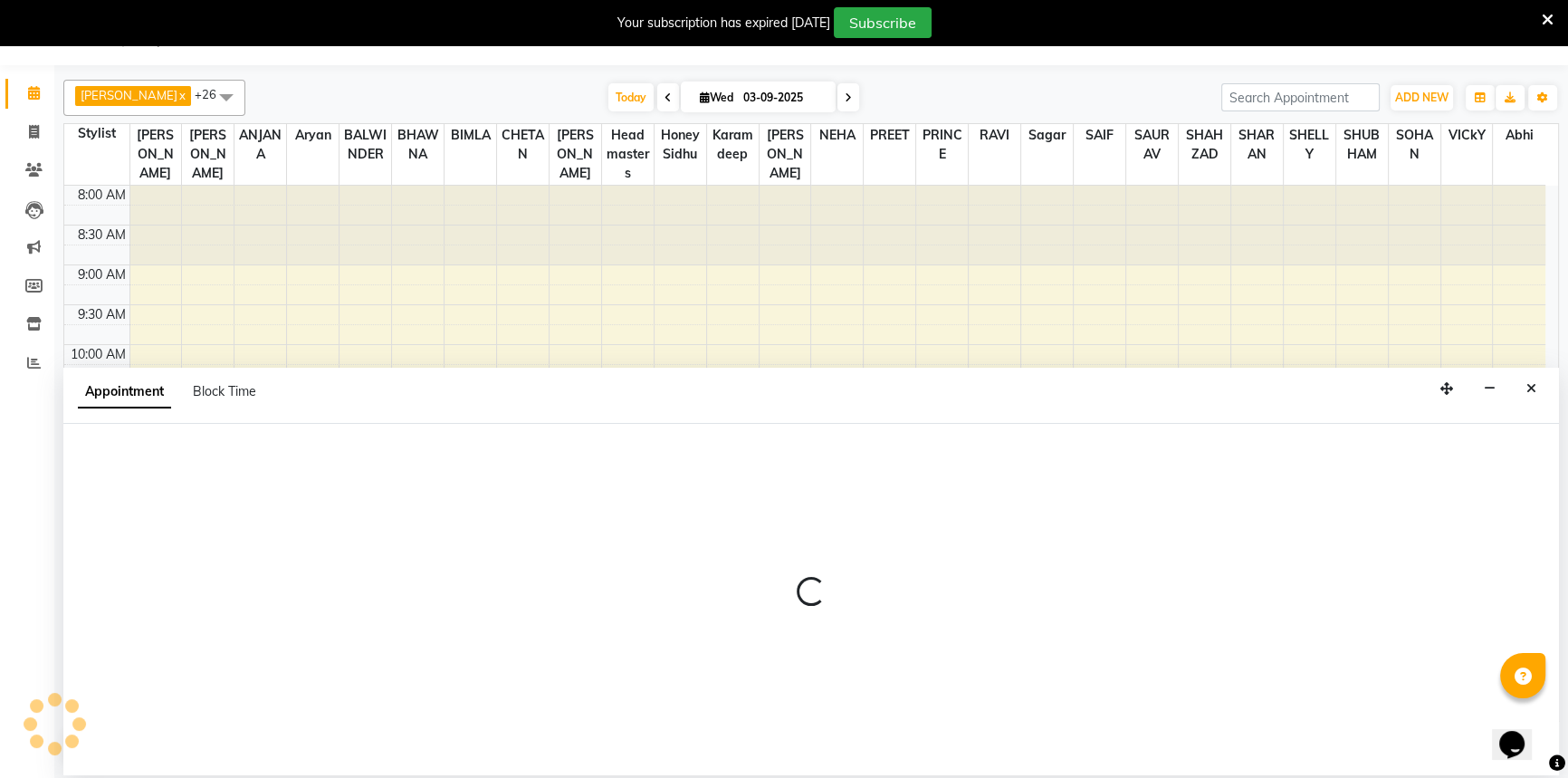
select select "tentative"
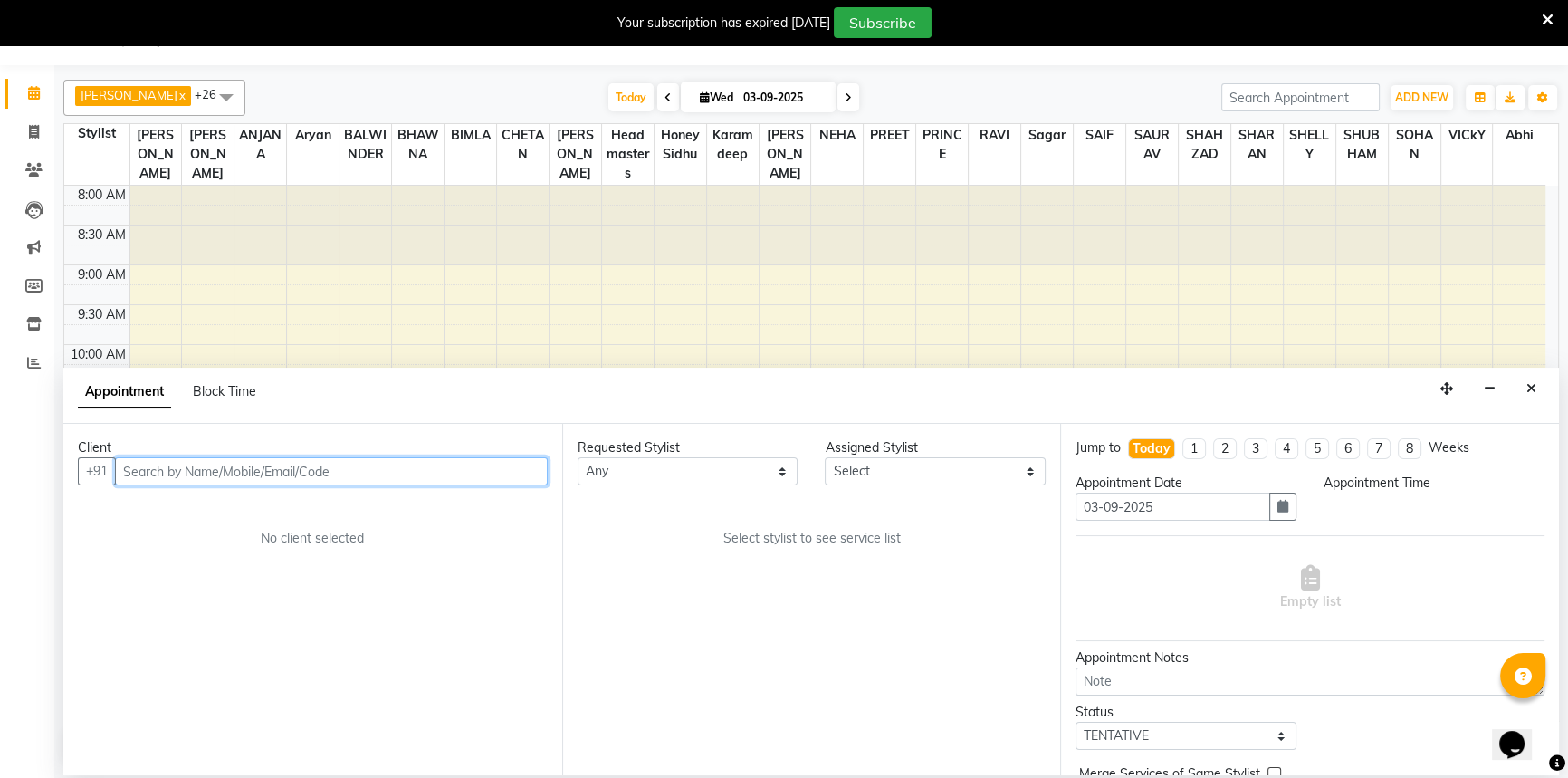
select select "540"
click at [215, 482] on input "text" at bounding box center [331, 471] width 433 height 28
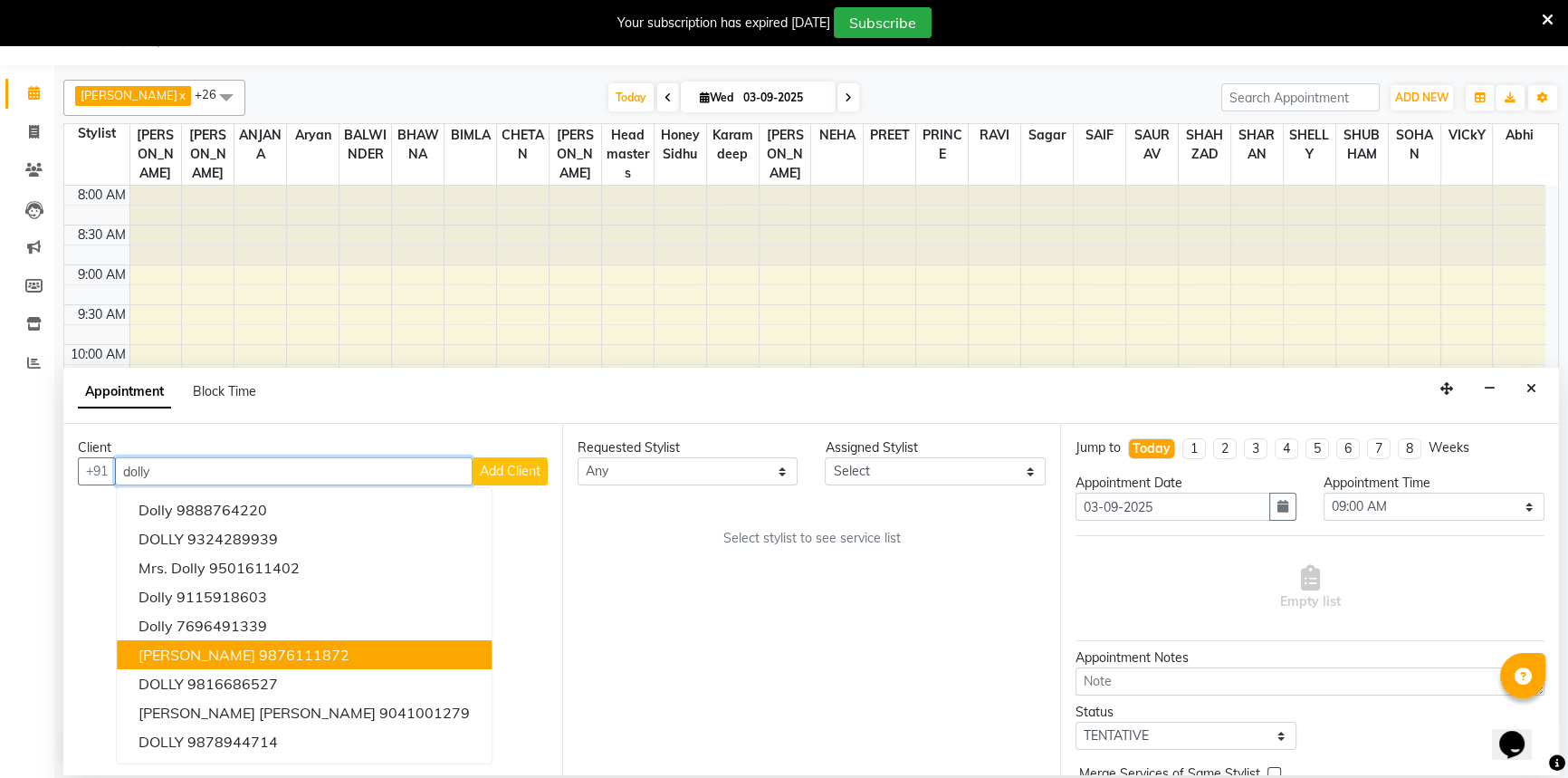
click at [235, 642] on button "DOLLY THIND 9876111872" at bounding box center [304, 655] width 375 height 29
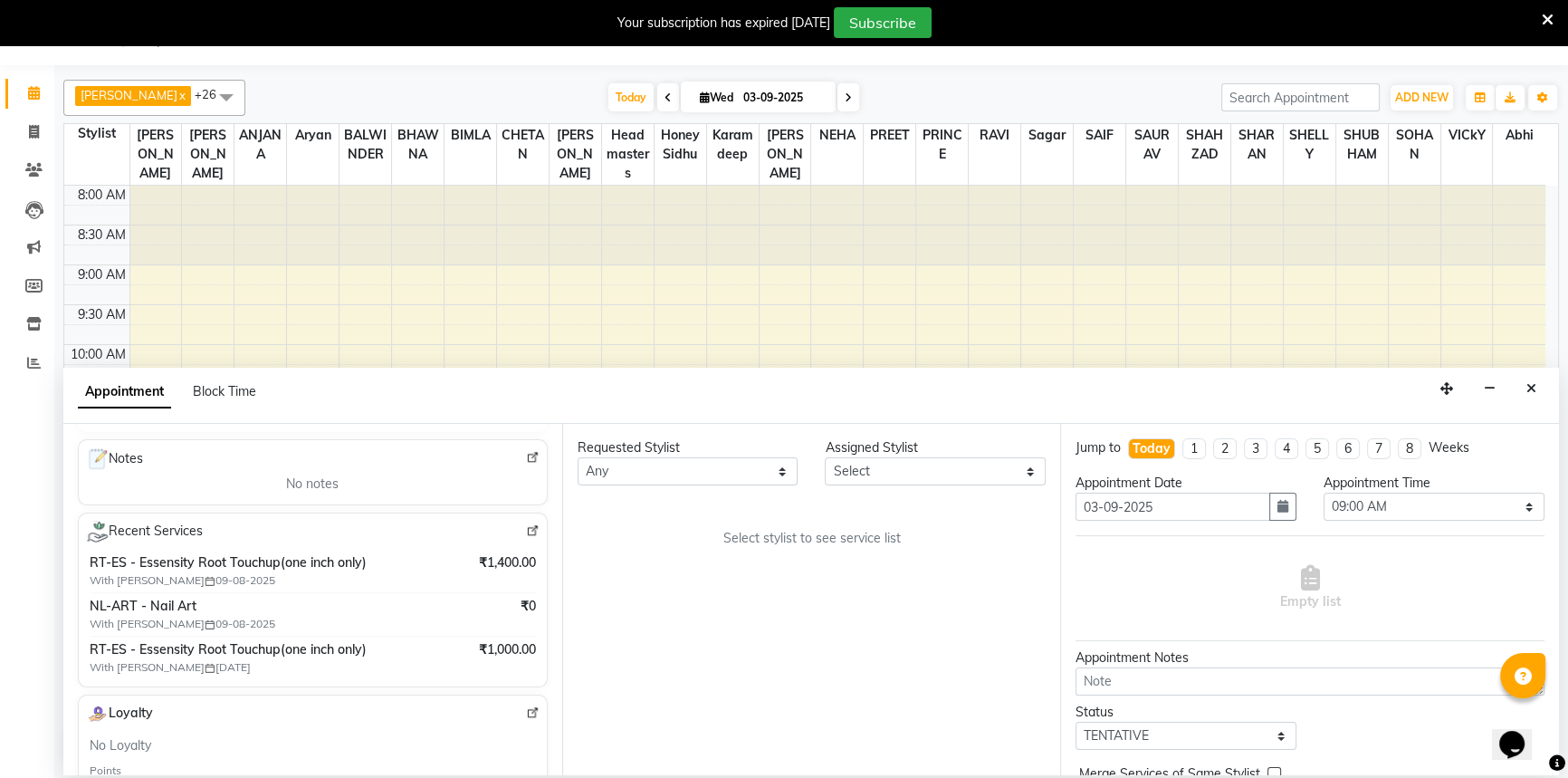
scroll to position [246, 0]
type input "9876111872"
drag, startPoint x: 648, startPoint y: 471, endPoint x: 649, endPoint y: 459, distance: 12.0
click at [648, 466] on select "Any [PERSON_NAME] [PERSON_NAME] [PERSON_NAME] [PERSON_NAME] [PERSON_NAME] [PERS…" at bounding box center [688, 471] width 221 height 28
select select "51119"
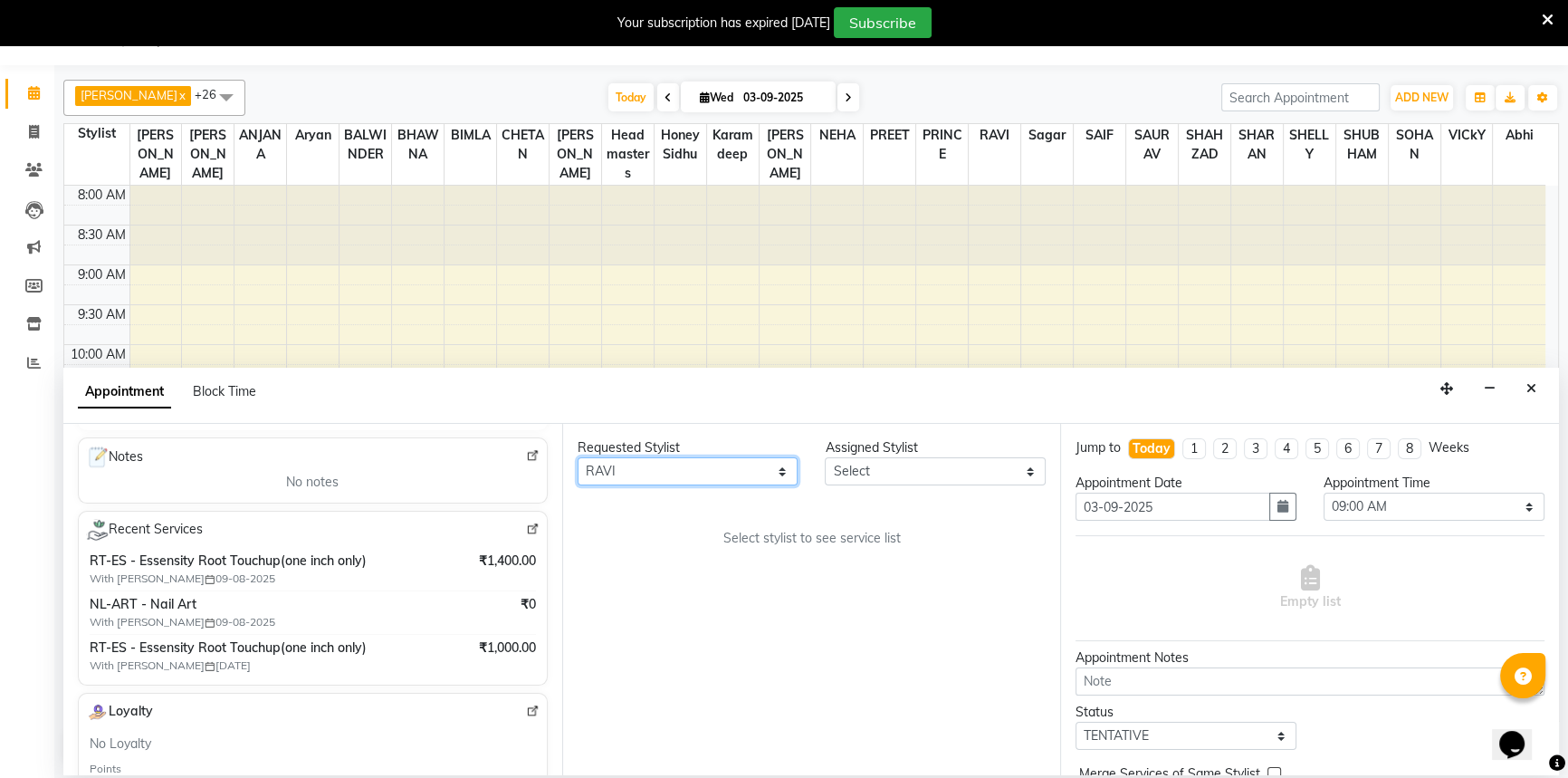
click at [578, 457] on select "Any [PERSON_NAME] [PERSON_NAME] [PERSON_NAME] [PERSON_NAME] [PERSON_NAME] [PERS…" at bounding box center [688, 471] width 221 height 28
select select "51119"
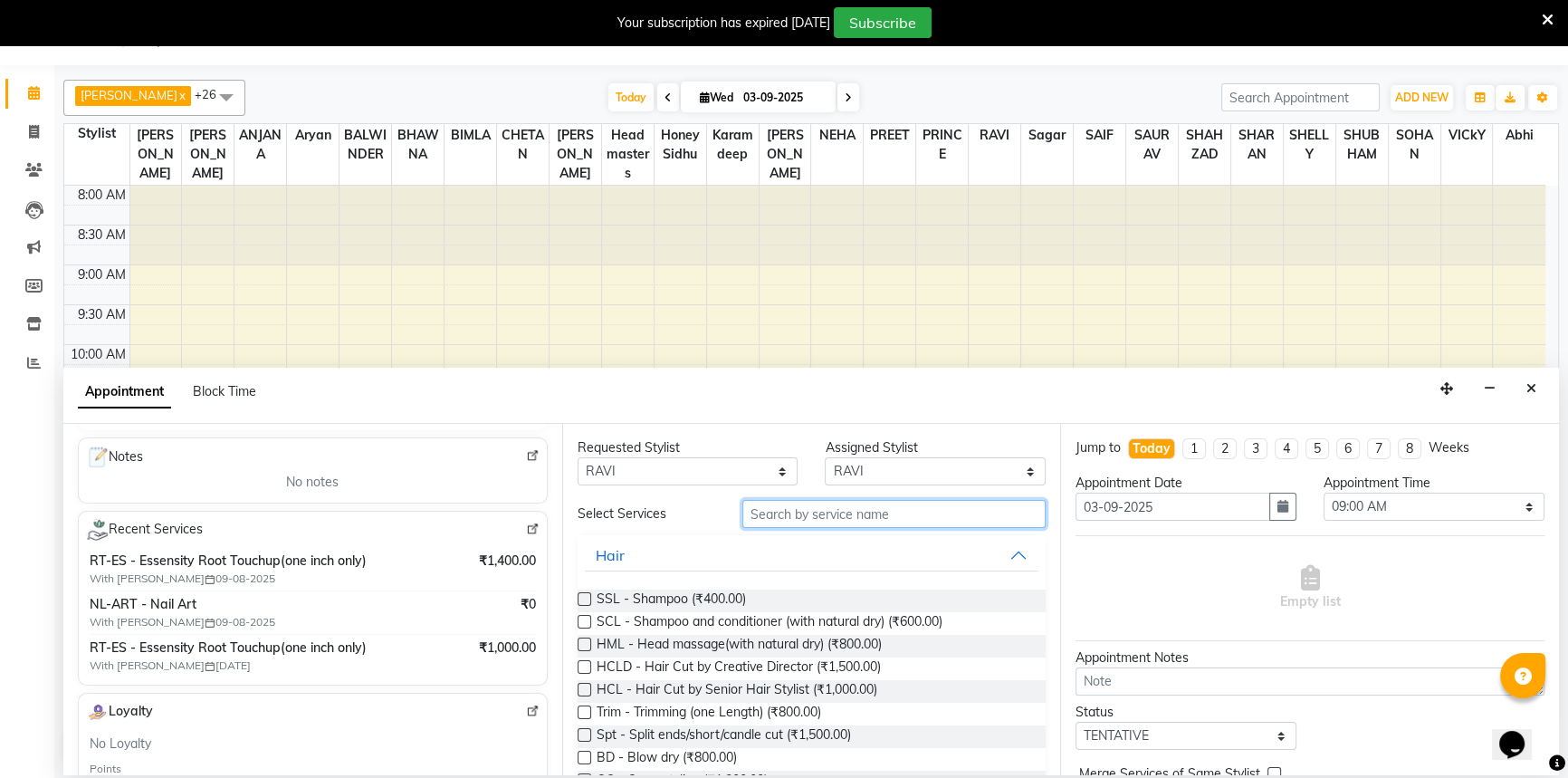
click at [778, 519] on input "text" at bounding box center [894, 513] width 303 height 28
click at [782, 518] on input "text" at bounding box center [894, 513] width 303 height 28
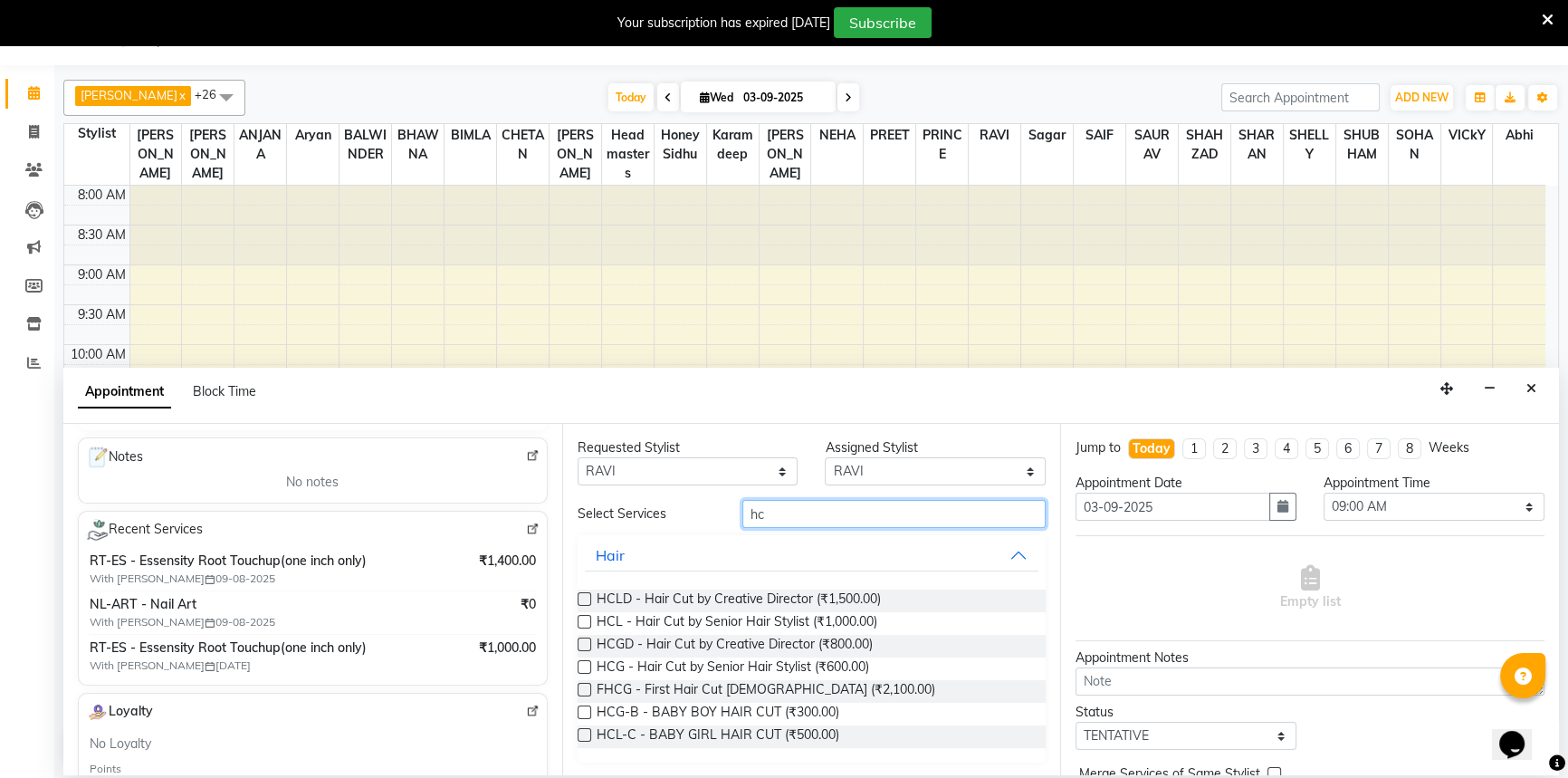
type input "h"
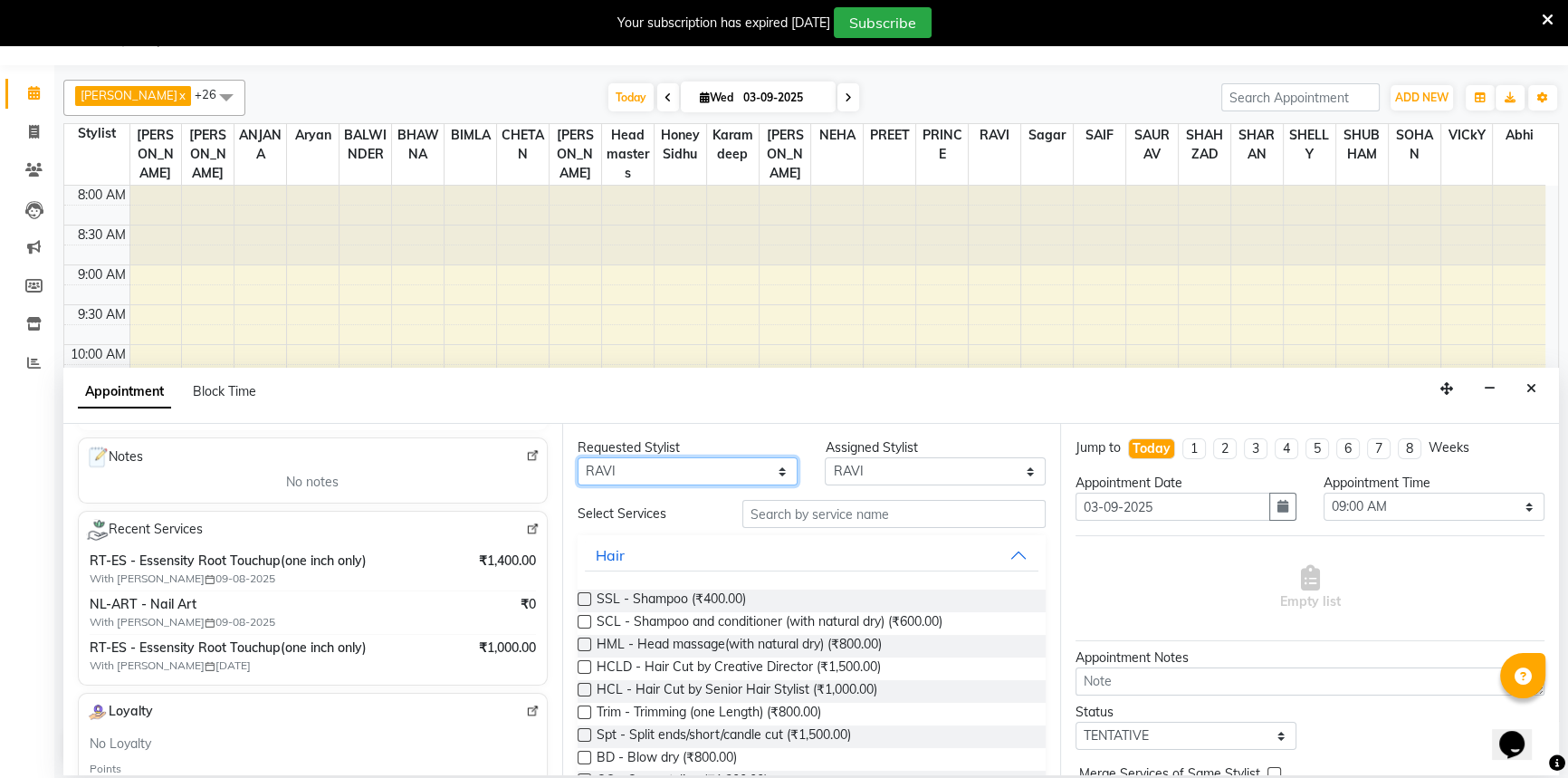
drag, startPoint x: 761, startPoint y: 475, endPoint x: 761, endPoint y: 456, distance: 19.0
click at [761, 467] on select "Any [PERSON_NAME] [PERSON_NAME] [PERSON_NAME] [PERSON_NAME] [PERSON_NAME] [PERS…" at bounding box center [688, 471] width 221 height 28
select select "51139"
click at [578, 457] on select "Any [PERSON_NAME] [PERSON_NAME] [PERSON_NAME] [PERSON_NAME] [PERSON_NAME] [PERS…" at bounding box center [688, 471] width 221 height 28
select select "51139"
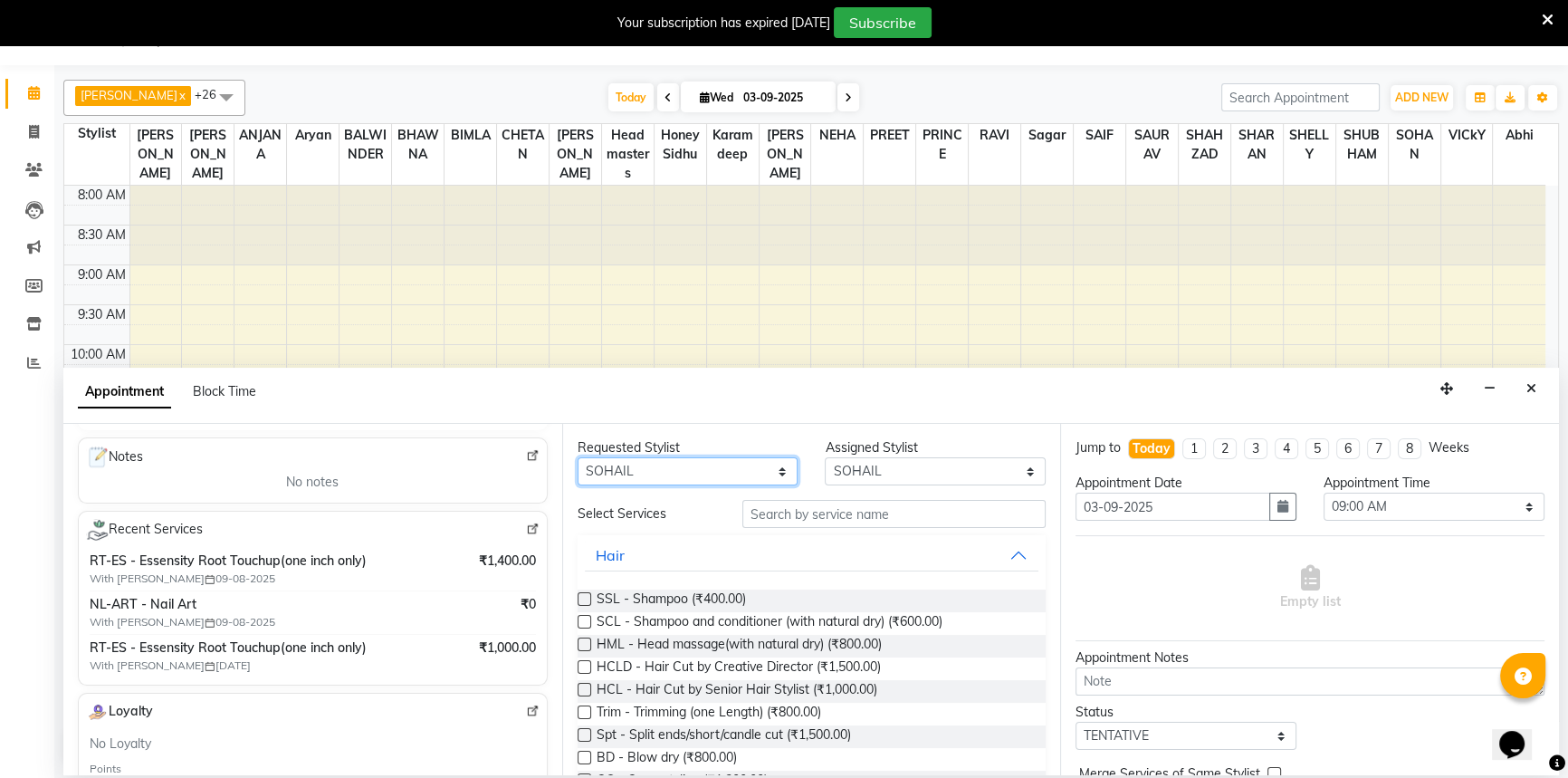
drag, startPoint x: 650, startPoint y: 480, endPoint x: 652, endPoint y: 469, distance: 11.2
click at [652, 480] on select "Any [PERSON_NAME] [PERSON_NAME] [PERSON_NAME] [PERSON_NAME] [PERSON_NAME] [PERS…" at bounding box center [688, 471] width 221 height 28
select select "51673"
click at [578, 457] on select "Any [PERSON_NAME] [PERSON_NAME] [PERSON_NAME] [PERSON_NAME] [PERSON_NAME] [PERS…" at bounding box center [688, 471] width 221 height 28
select select "51673"
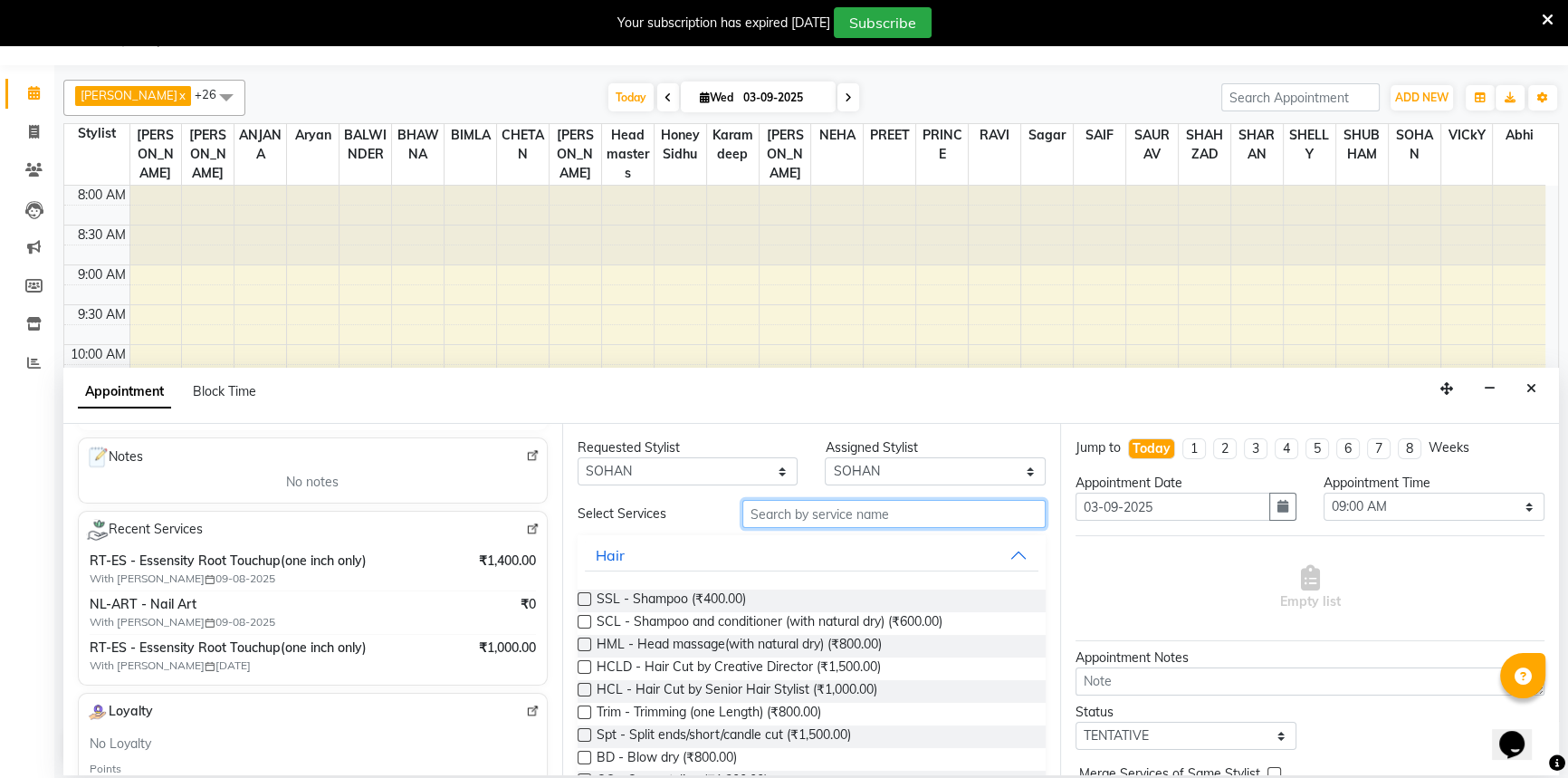
click at [780, 511] on input "text" at bounding box center [894, 513] width 303 height 28
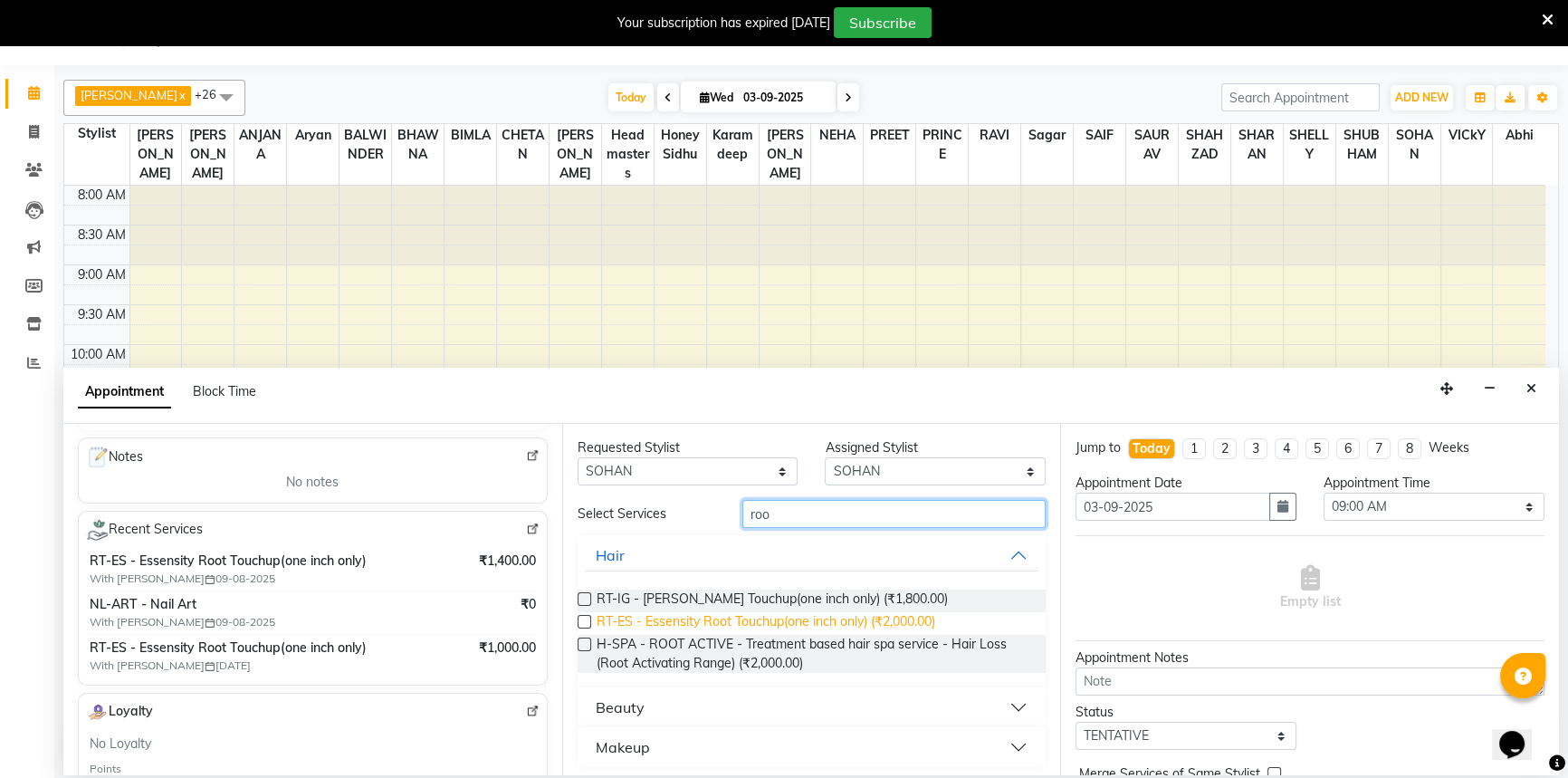
type input "roo"
click at [802, 630] on span "RT-ES - Essensity Root Touchup(one inch only) (₹2,000.00)" at bounding box center [766, 623] width 338 height 22
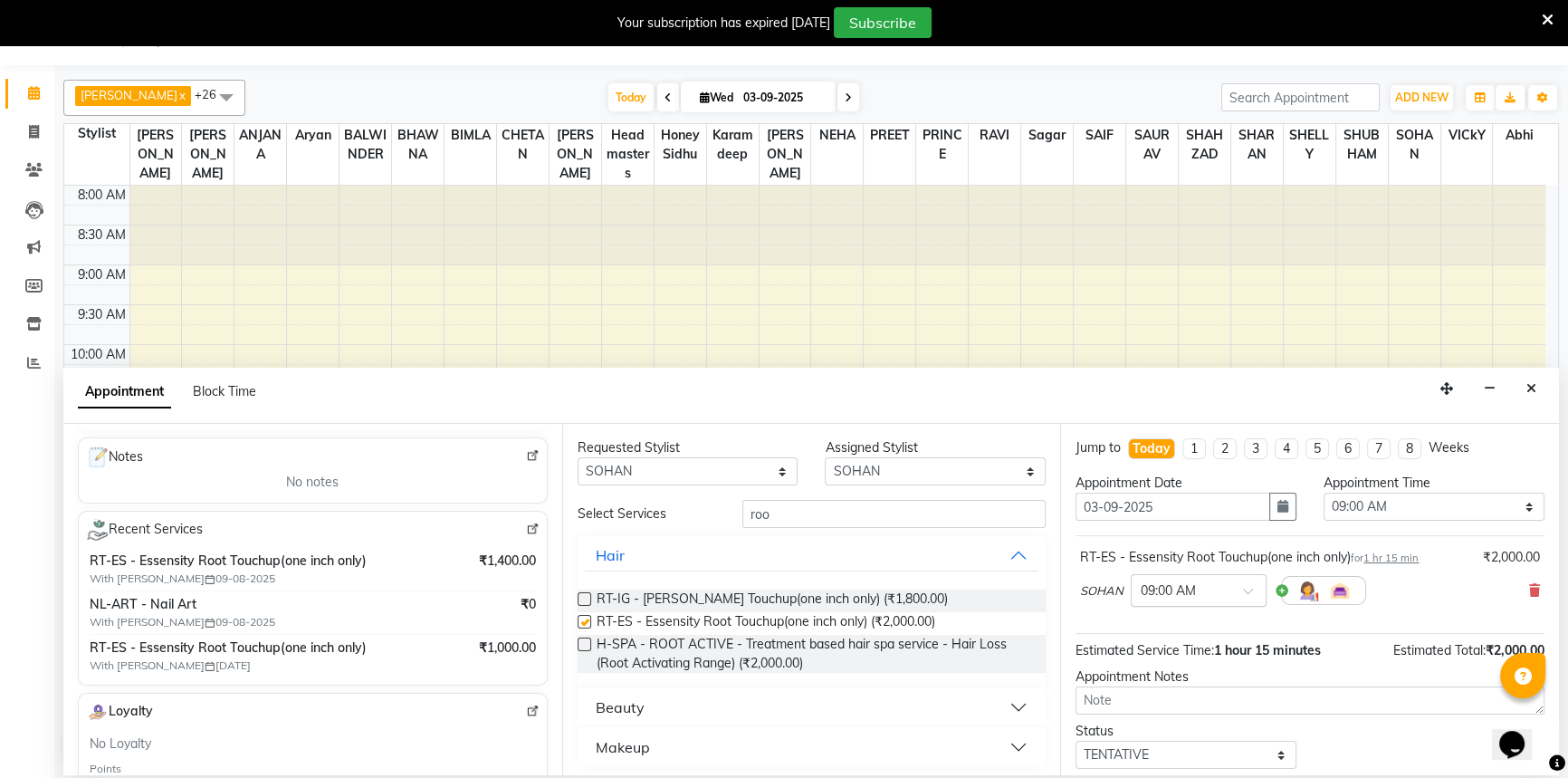
checkbox input "false"
drag, startPoint x: 1378, startPoint y: 505, endPoint x: 1388, endPoint y: 489, distance: 18.9
click at [1388, 489] on div "Appointment Time Select 09:00 AM 09:15 AM 09:30 AM 09:45 AM 10:00 AM 10:15 AM 1…" at bounding box center [1434, 505] width 248 height 62
select select "720"
click at [1324, 492] on select "Select 09:00 AM 09:15 AM 09:30 AM 09:45 AM 10:00 AM 10:15 AM 10:30 AM 10:45 AM …" at bounding box center [1434, 506] width 221 height 28
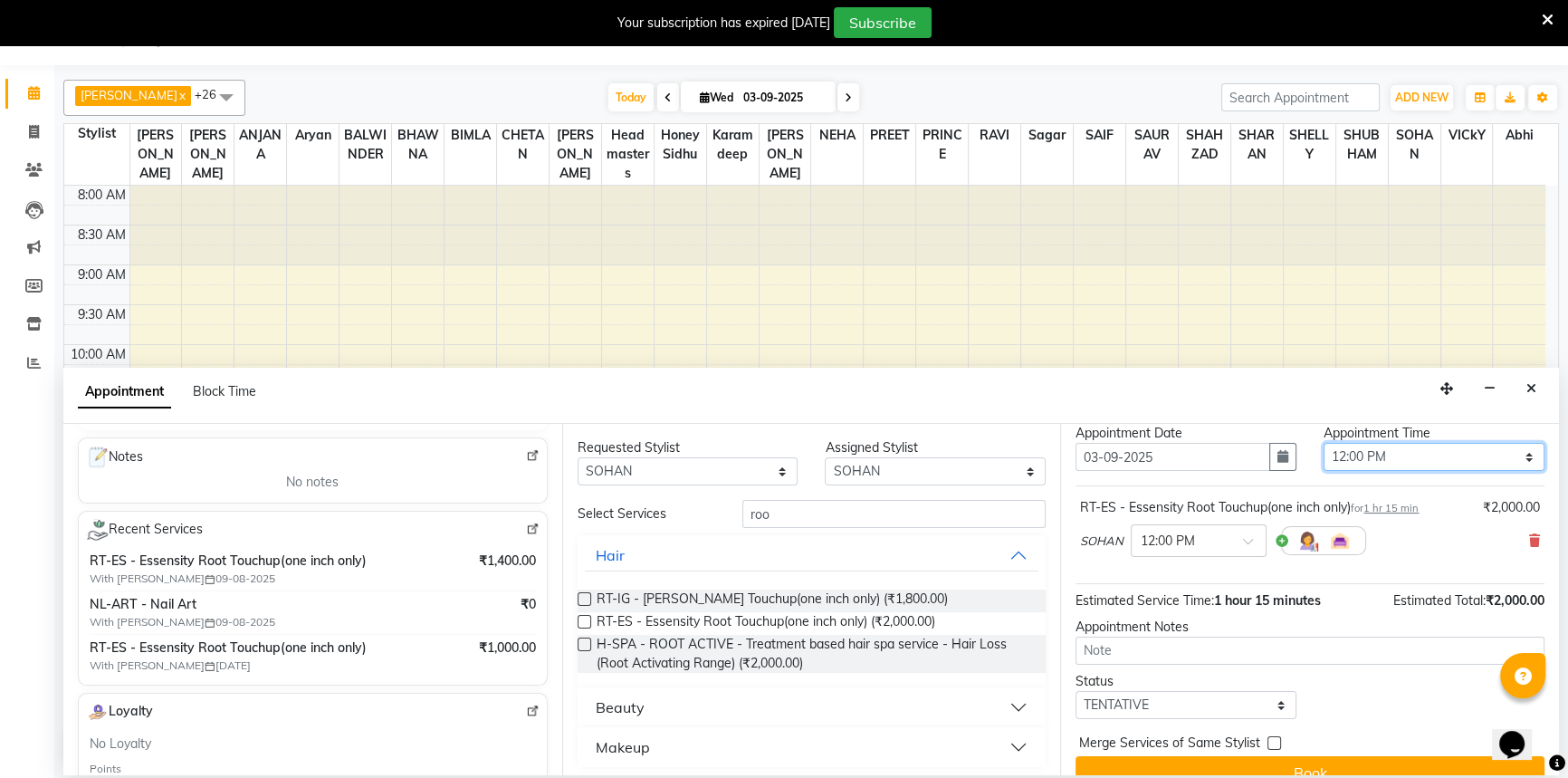
scroll to position [77, 0]
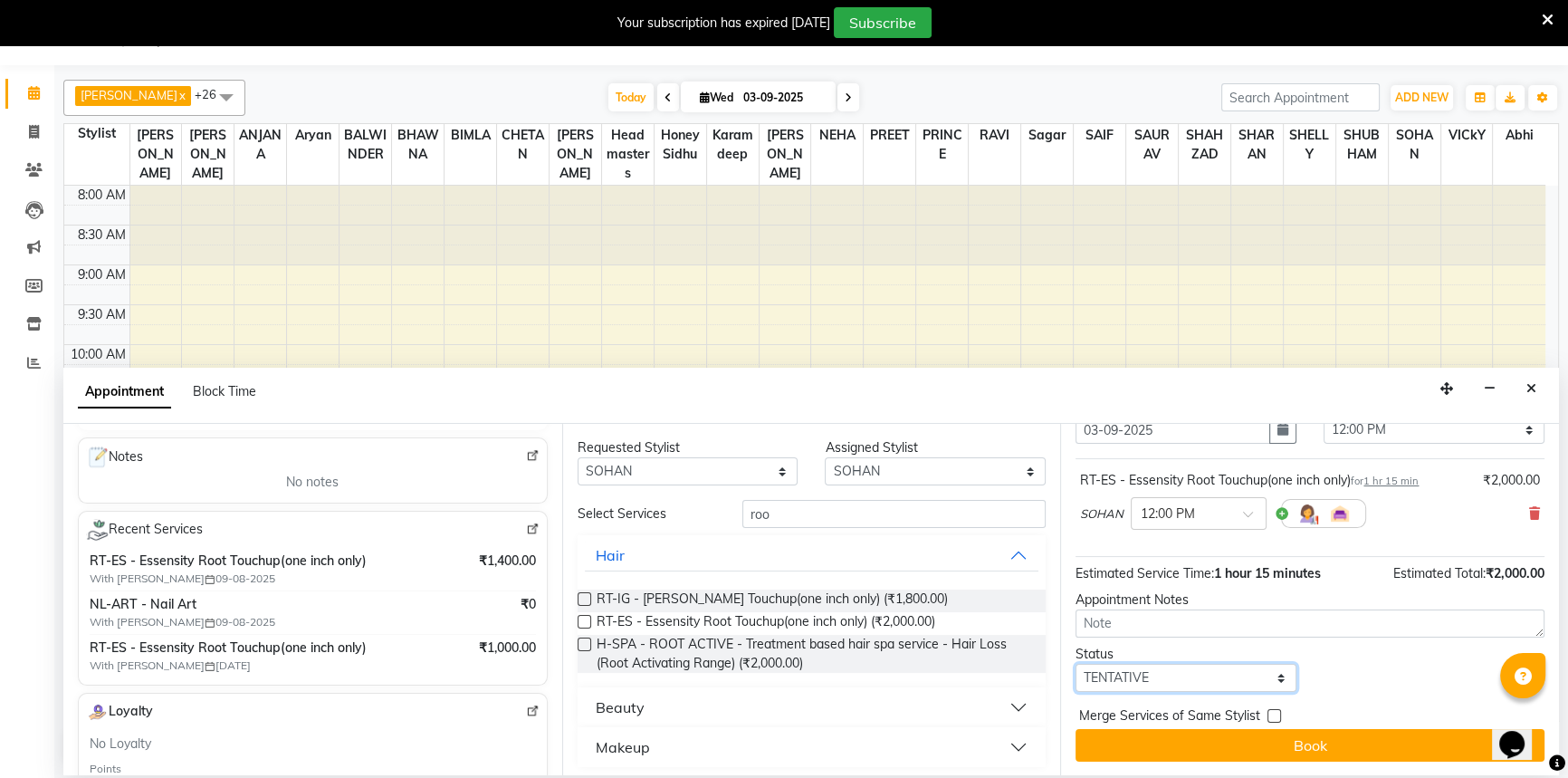
click at [1122, 680] on select "Select TENTATIVE CONFIRM CHECK-IN UPCOMING" at bounding box center [1186, 677] width 221 height 28
select select "confirm booking"
click at [1076, 664] on select "Select TENTATIVE CONFIRM CHECK-IN UPCOMING" at bounding box center [1186, 677] width 221 height 28
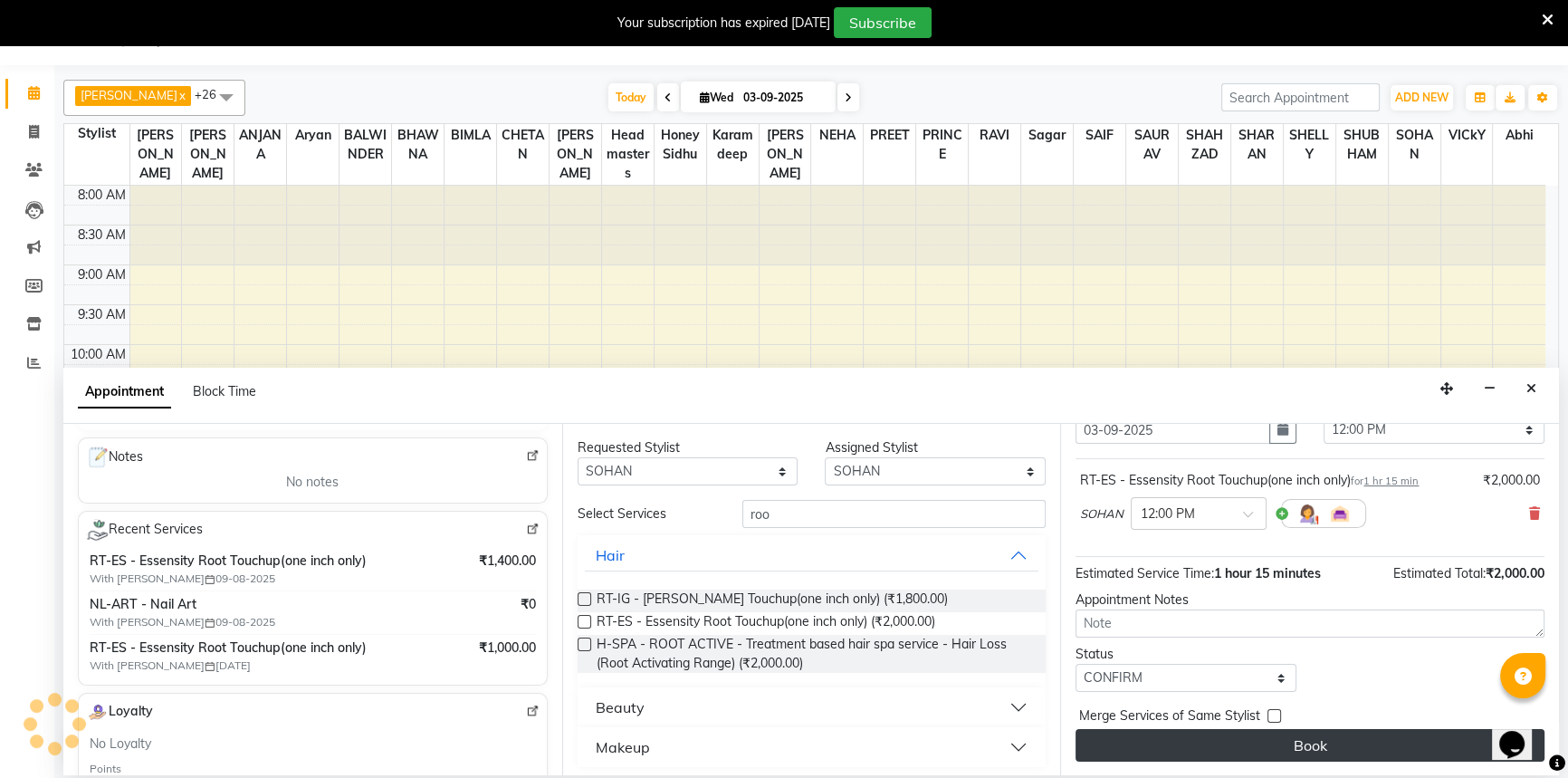
click at [1159, 729] on button "Book" at bounding box center [1310, 745] width 469 height 33
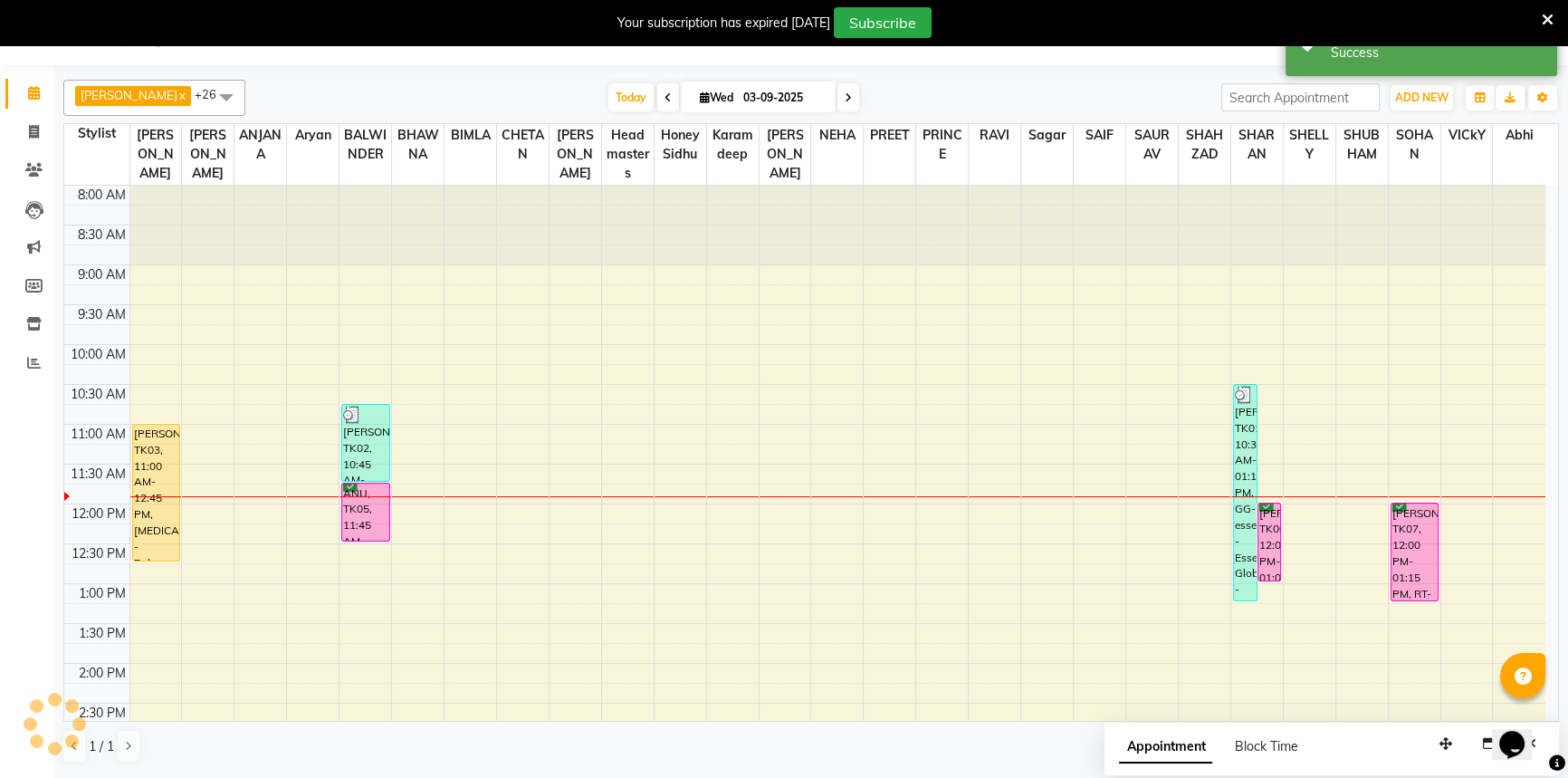
scroll to position [0, 0]
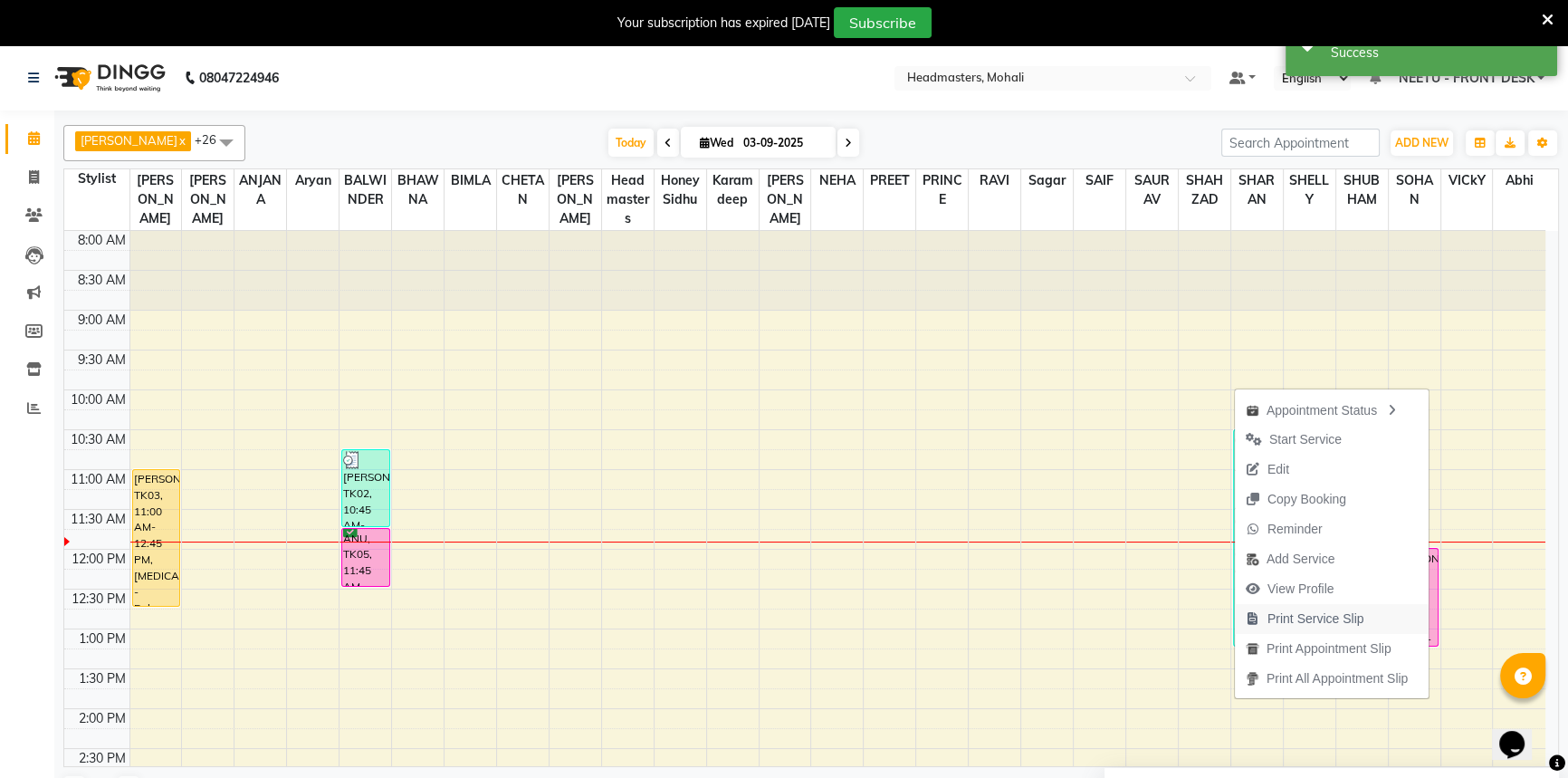
click at [1276, 609] on span "Print Service Slip" at bounding box center [1316, 619] width 97 height 19
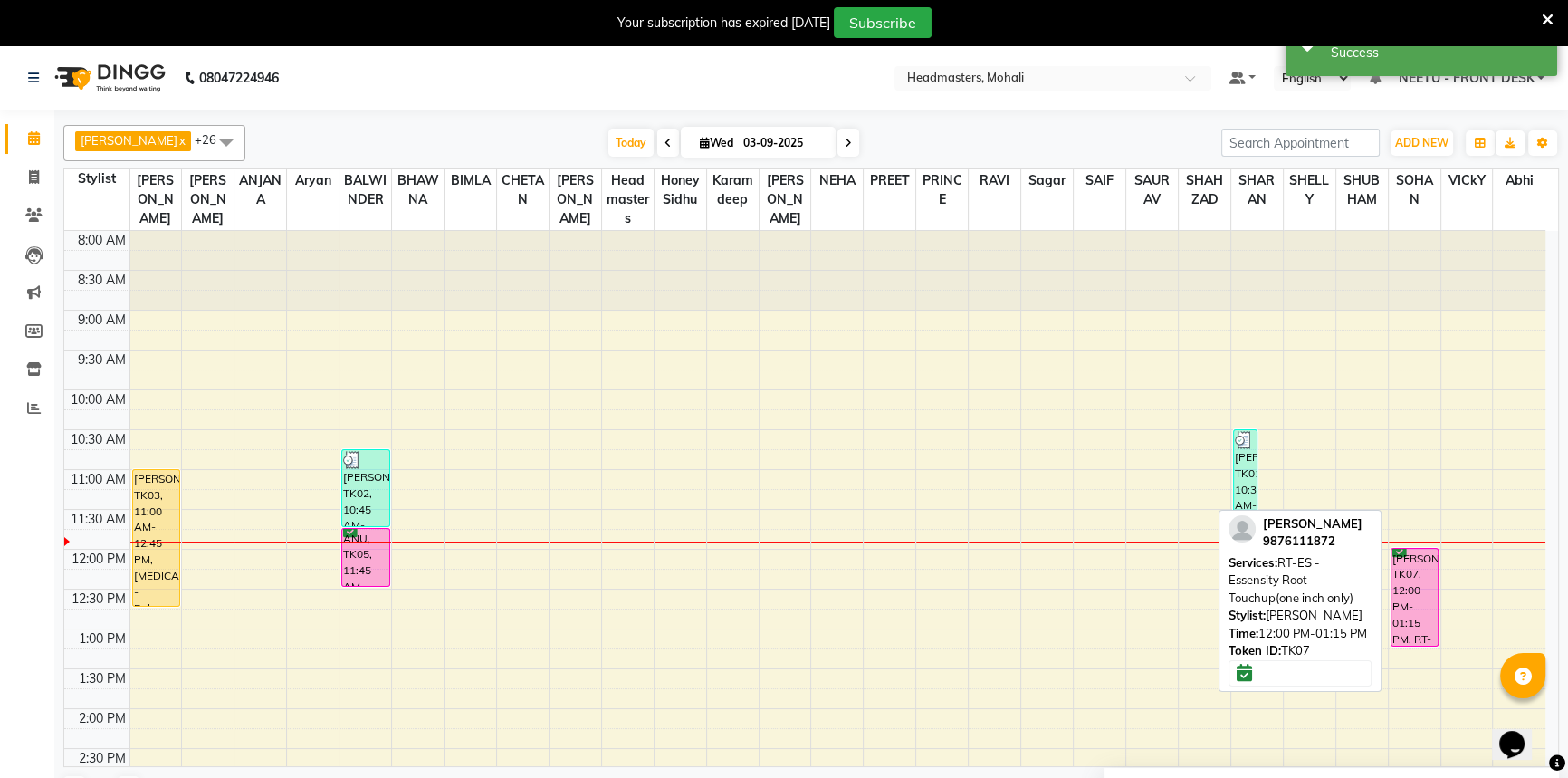
click at [1412, 562] on div "[PERSON_NAME], TK07, 12:00 PM-01:15 PM, RT-ES - Essensity Root Touchup(one inch…" at bounding box center [1415, 597] width 47 height 97
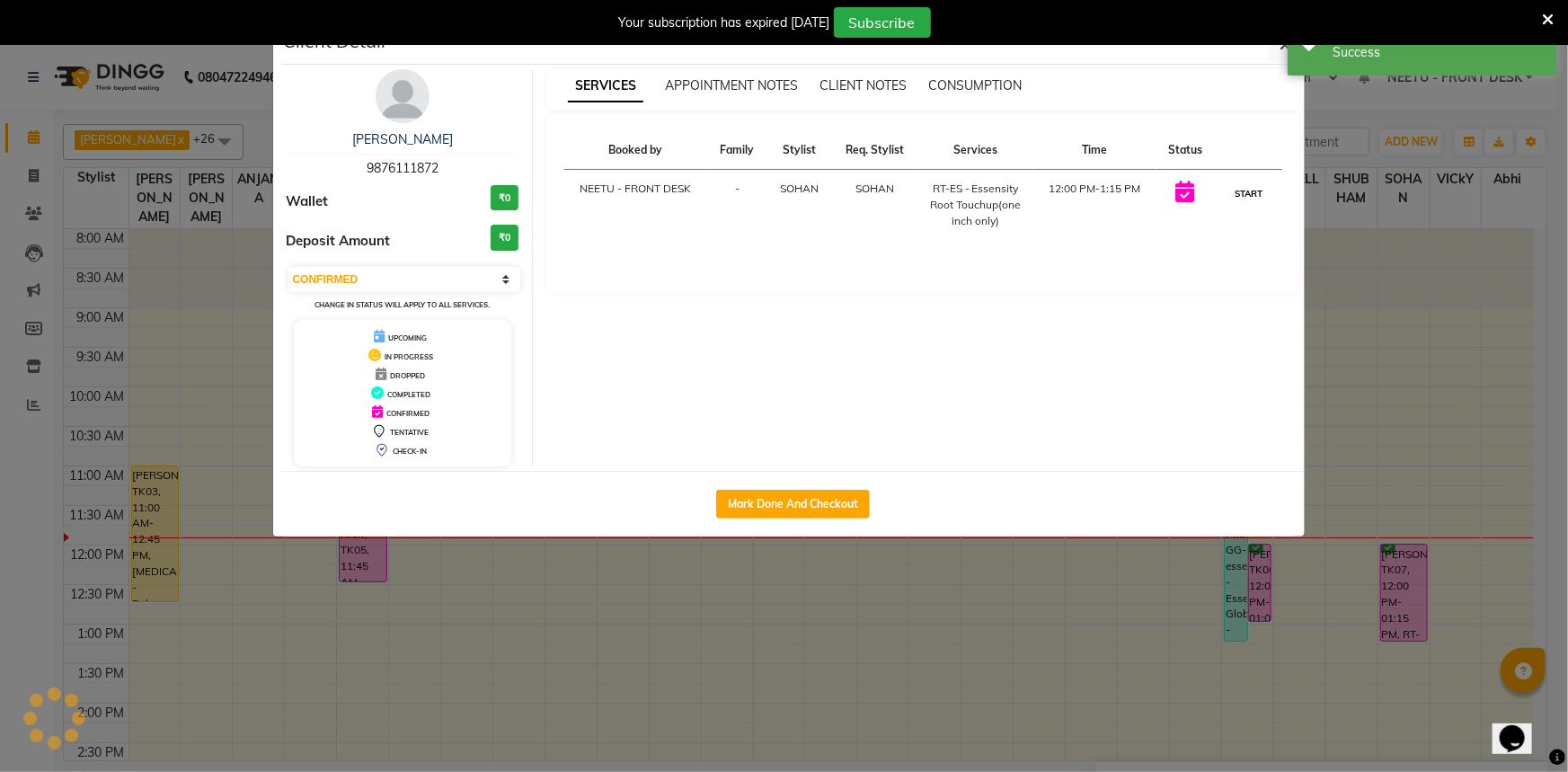
click at [1252, 193] on button "START" at bounding box center [1249, 193] width 37 height 22
click at [1314, 153] on ngb-modal-window "Client Detail DOLLY THIND 9876111872 Wallet ₹0 Deposit Amount ₹0 Select IN SERV…" at bounding box center [784, 386] width 1568 height 772
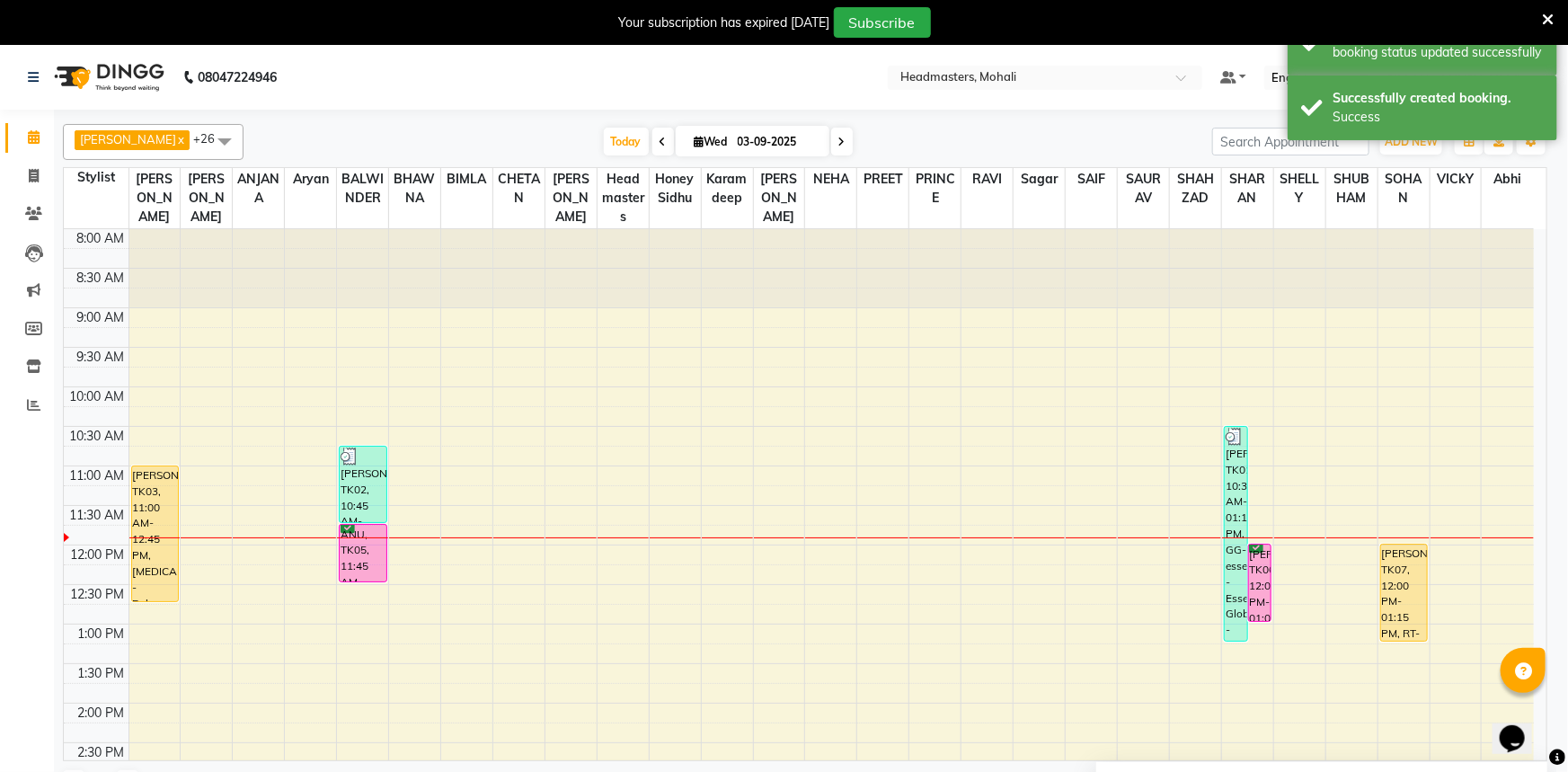
select select "1"
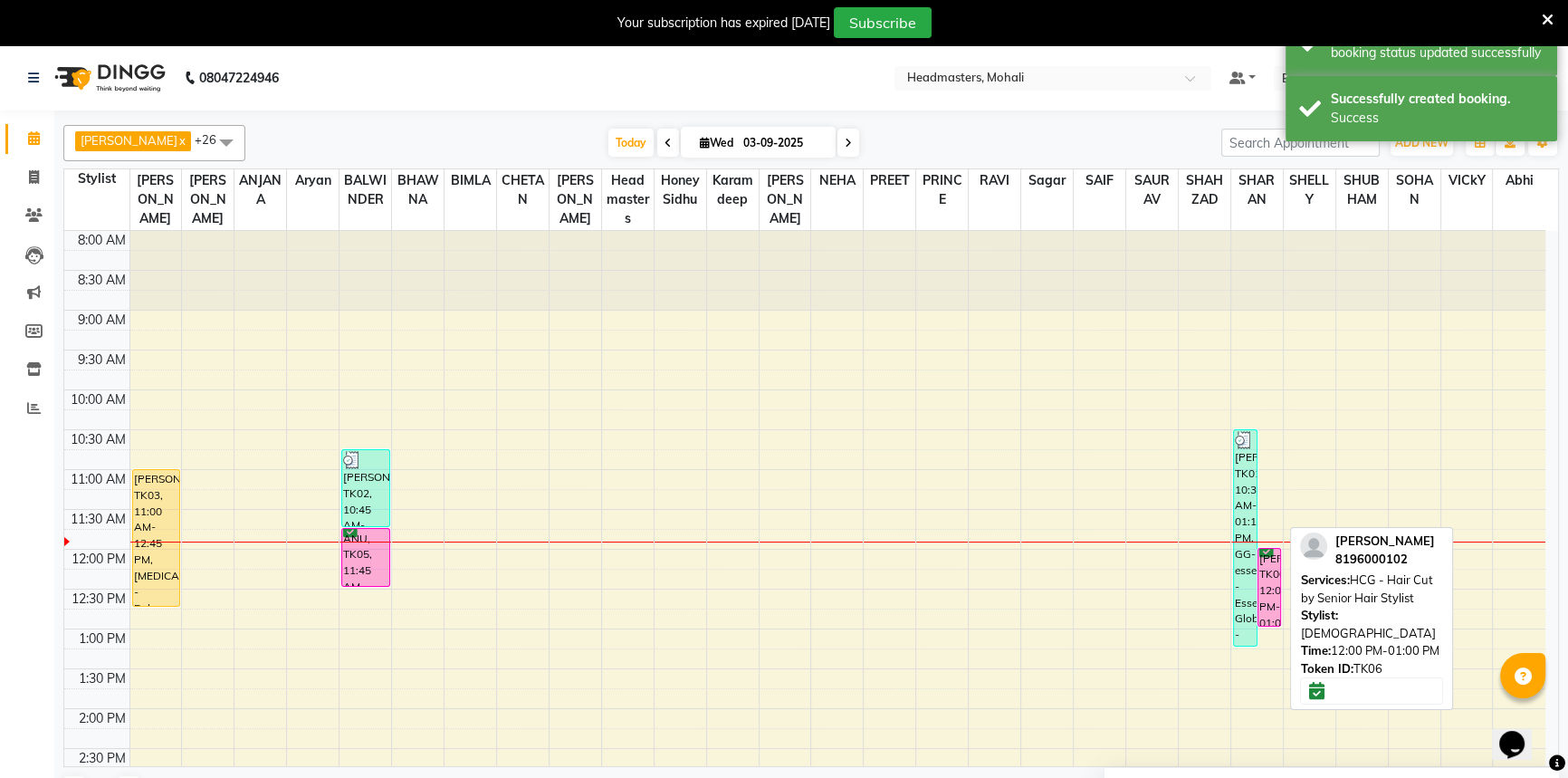
click at [1261, 562] on div "[PERSON_NAME], TK06, 12:00 PM-01:00 PM, HCG - Hair Cut by Senior Hair Stylist" at bounding box center [1270, 586] width 22 height 77
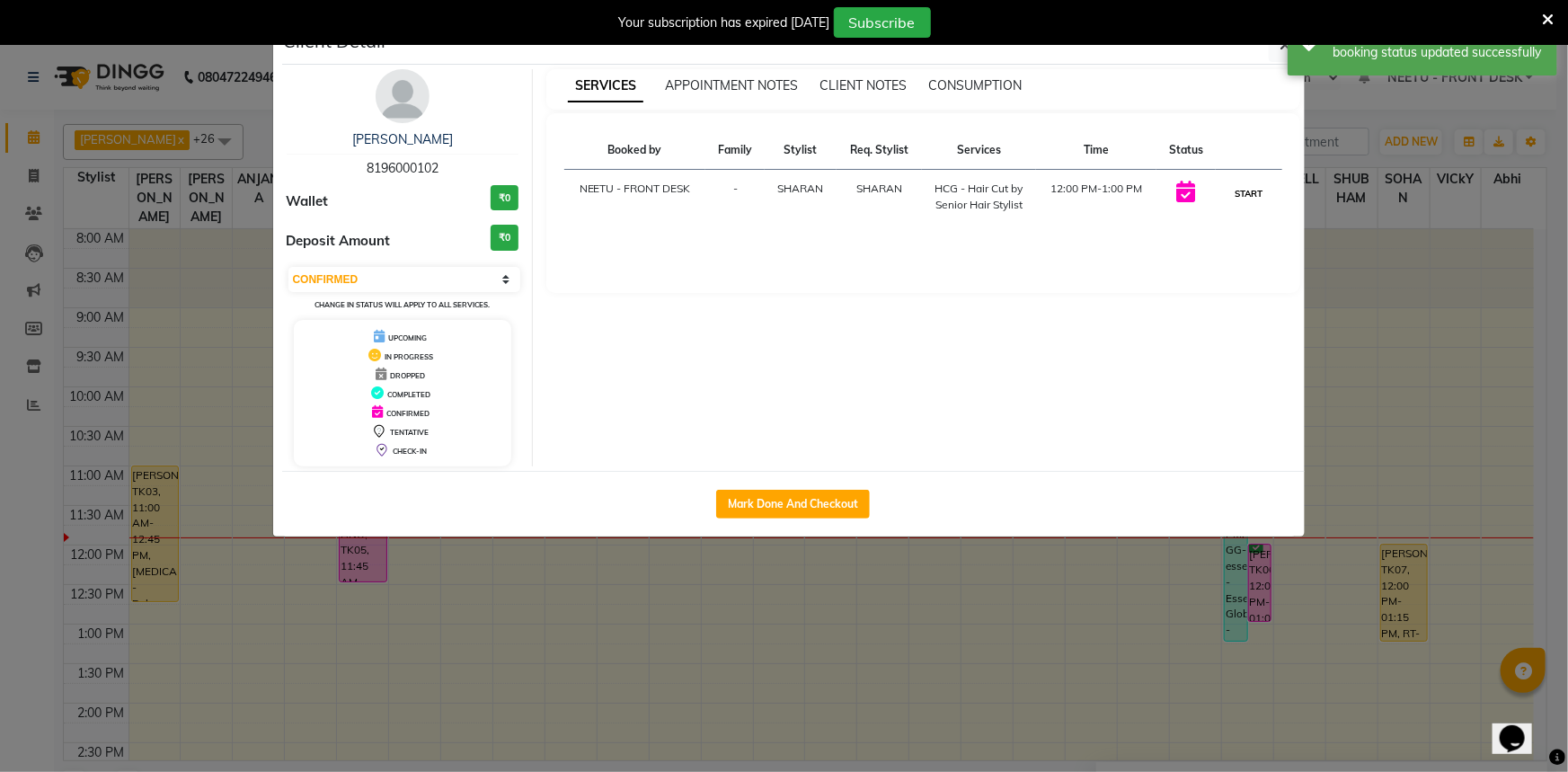
click at [1252, 184] on button "START" at bounding box center [1249, 193] width 37 height 22
click at [1321, 144] on ngb-modal-window "Client Detail tajinderpal singh 8196000102 Wallet ₹0 Deposit Amount ₹0 Select I…" at bounding box center [784, 386] width 1568 height 772
select select "1"
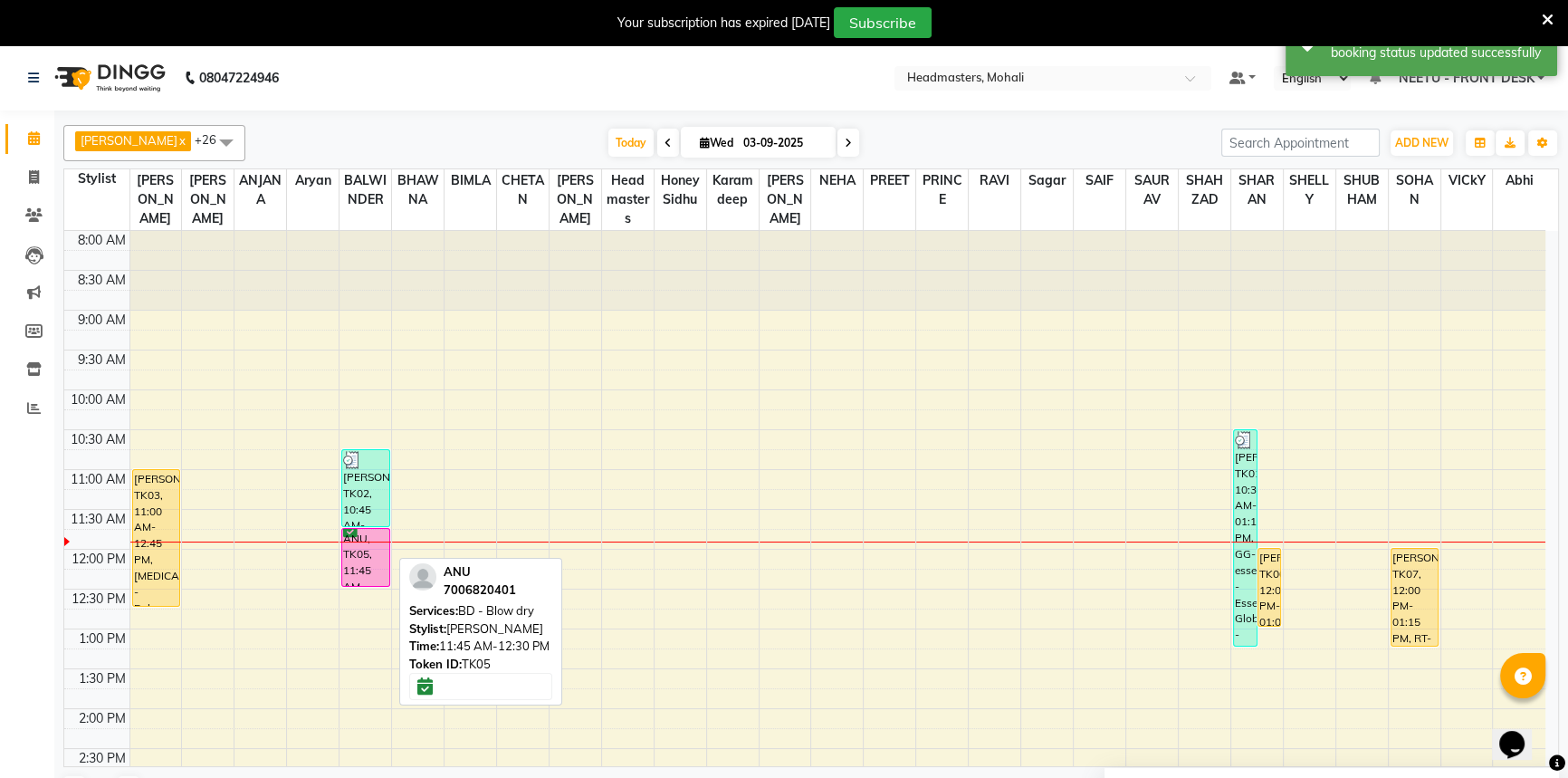
click at [378, 531] on div "ANU, TK05, 11:45 AM-12:30 PM, BD - Blow dry" at bounding box center [365, 557] width 47 height 57
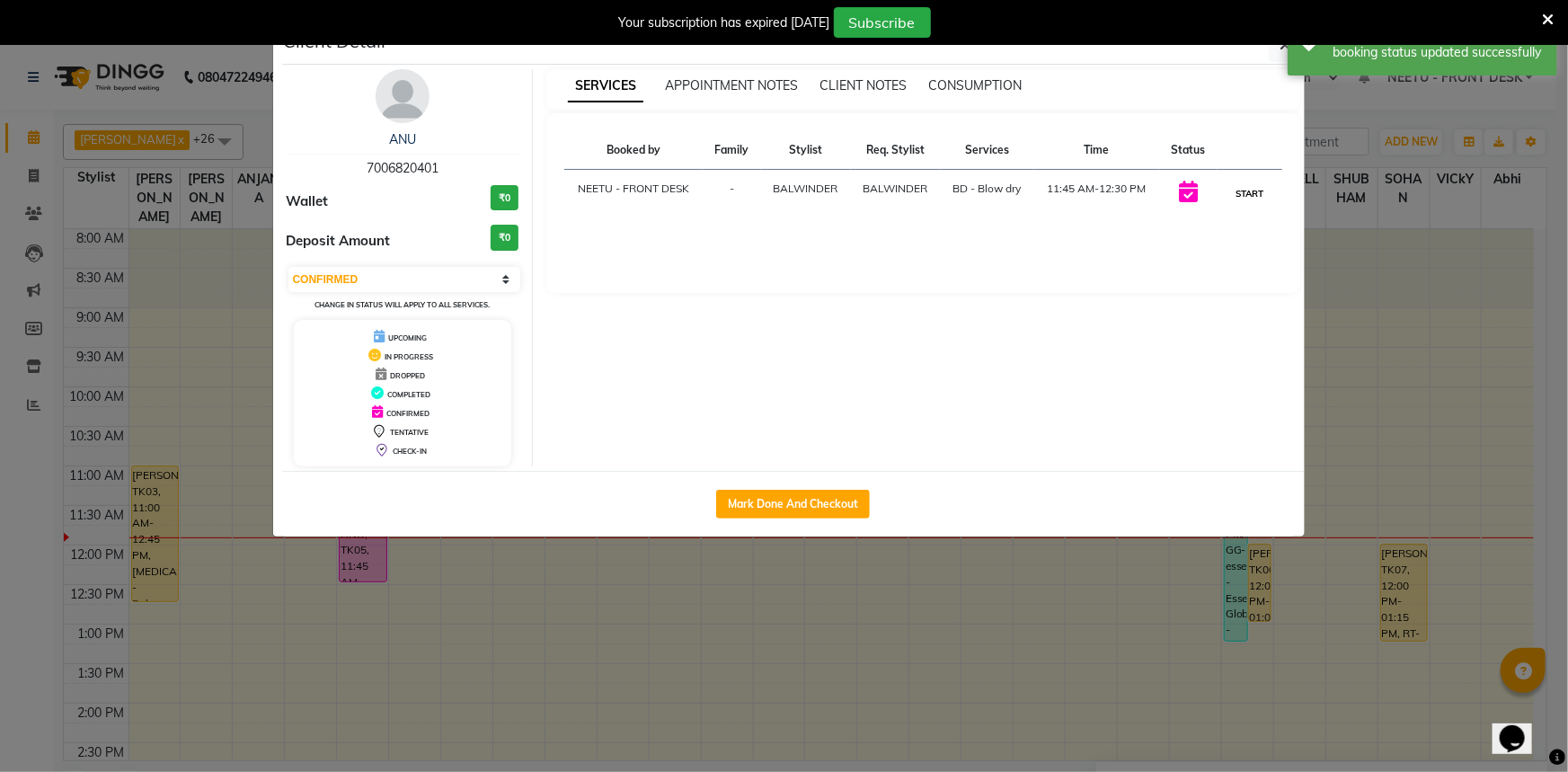
click at [1246, 189] on button "START" at bounding box center [1250, 193] width 37 height 22
select select "1"
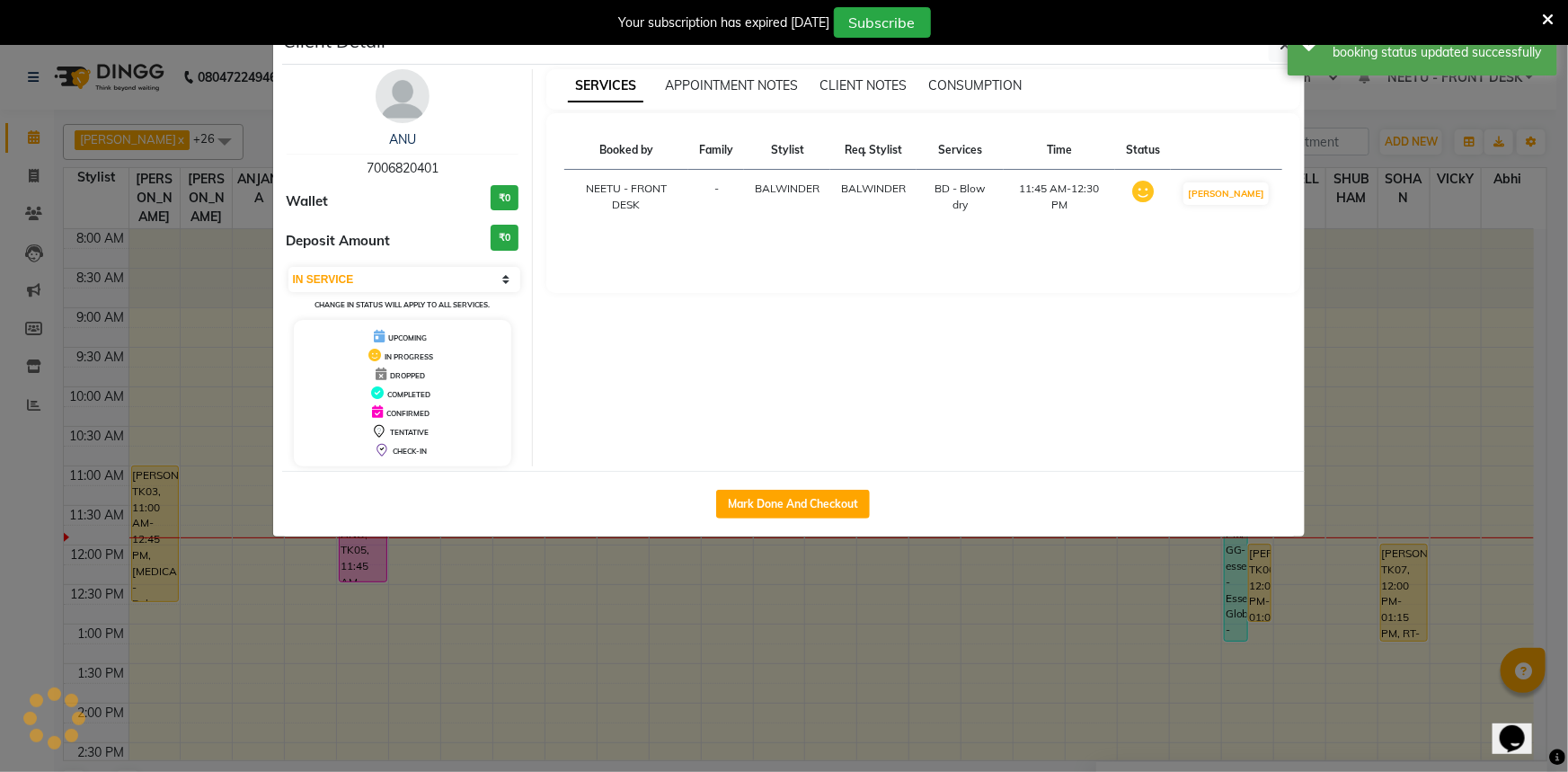
click at [1360, 134] on ngb-modal-window "Client Detail ANU 7006820401 Wallet ₹0 Deposit Amount ₹0 Select IN SERVICE CONF…" at bounding box center [784, 386] width 1568 height 772
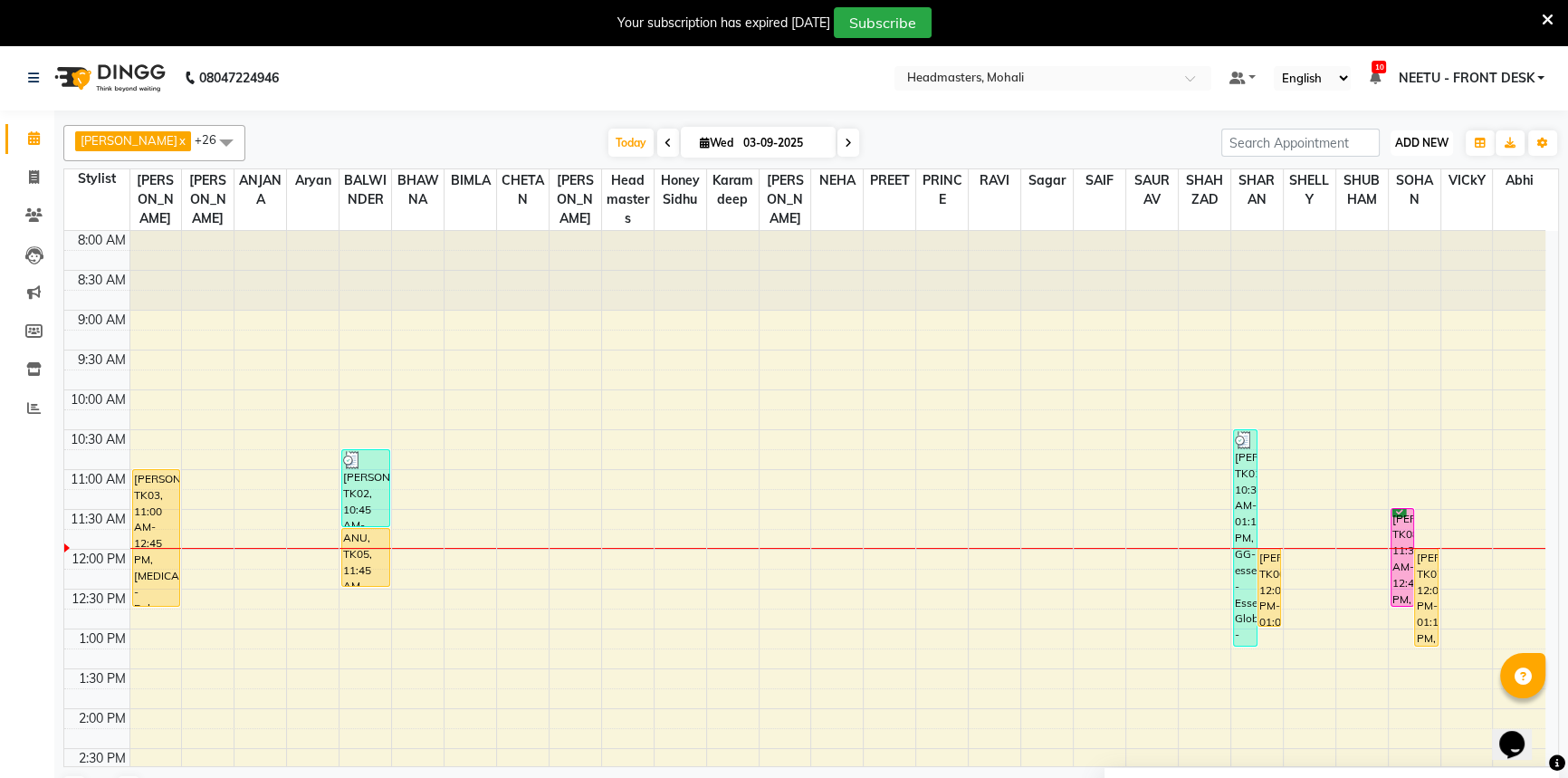
click at [1405, 149] on button "ADD NEW Toggle Dropdown" at bounding box center [1422, 143] width 62 height 25
click at [1396, 176] on button "Add Appointment" at bounding box center [1381, 177] width 143 height 23
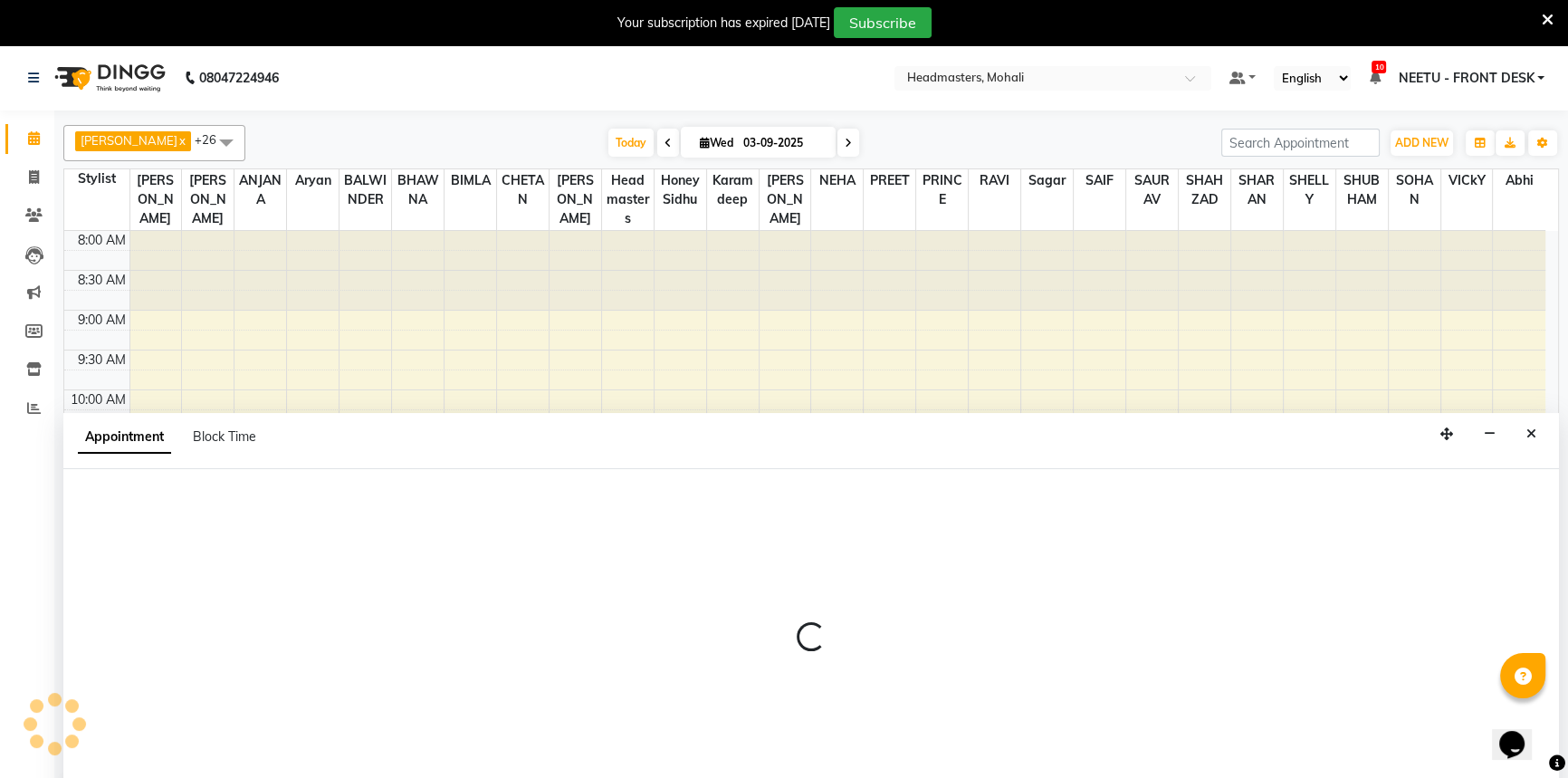
scroll to position [46, 0]
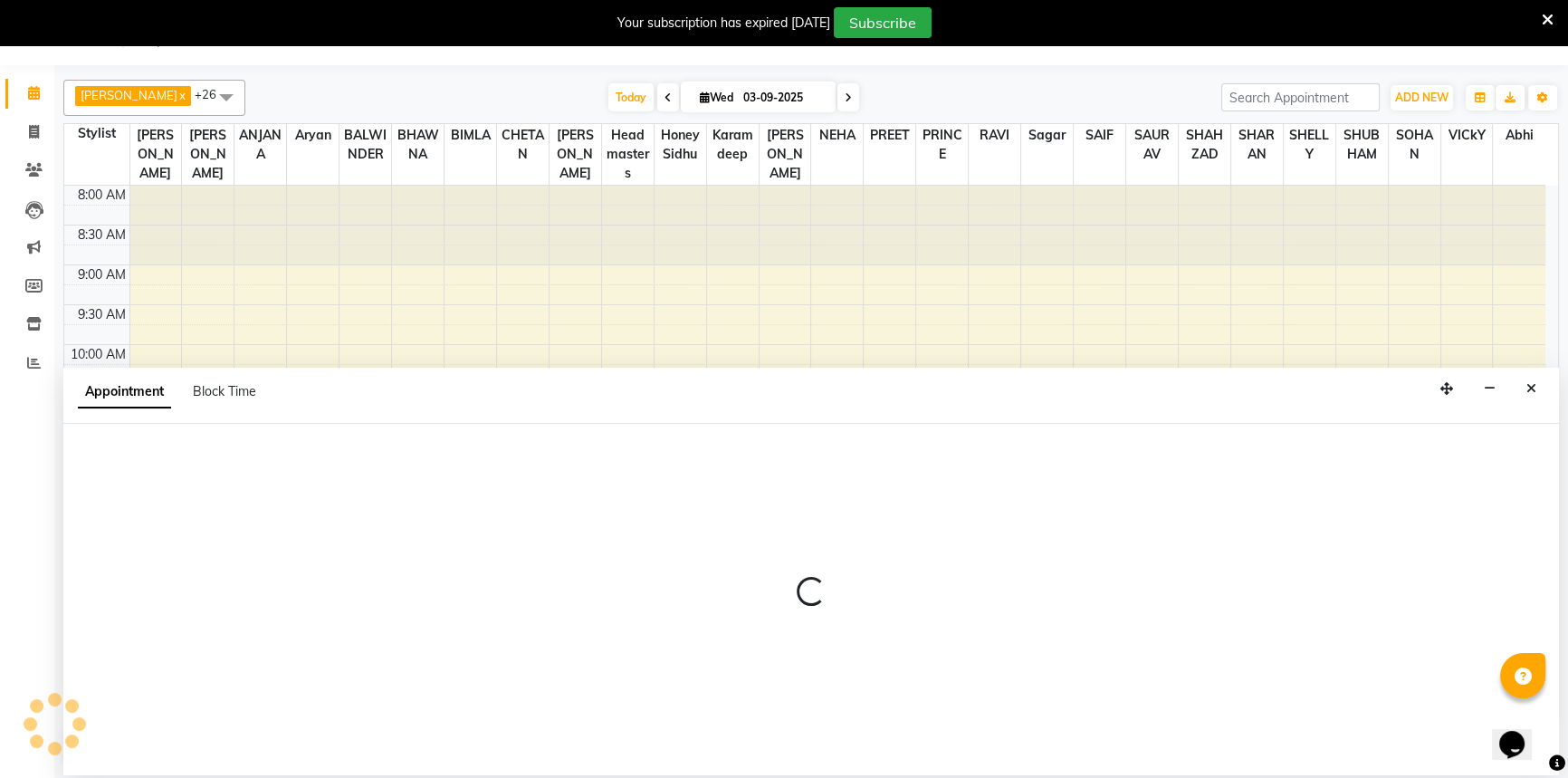
click at [141, 461] on div at bounding box center [810, 599] width 1495 height 352
click at [154, 479] on div at bounding box center [810, 599] width 1495 height 352
select select "tentative"
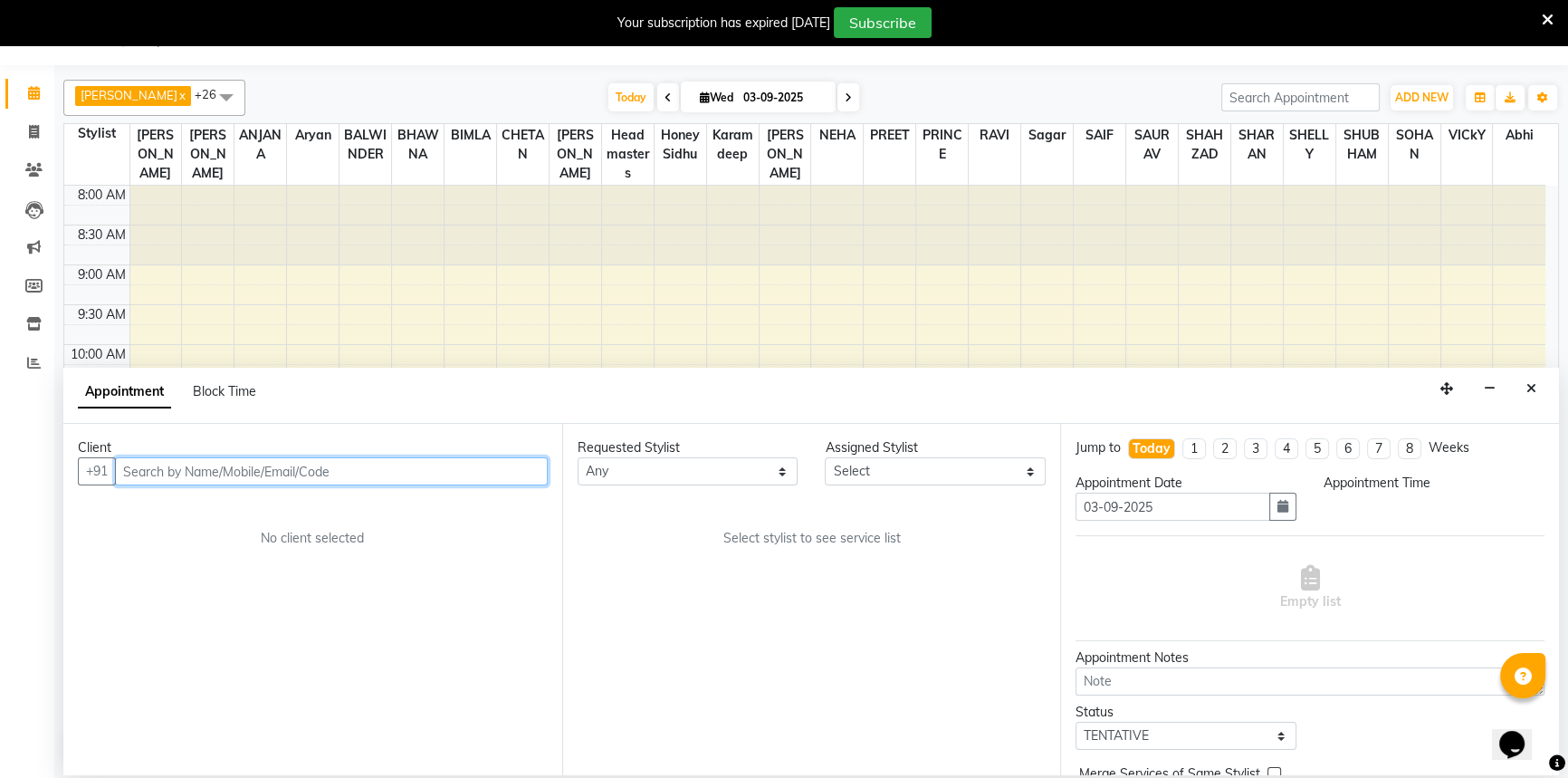
click at [156, 471] on input "text" at bounding box center [331, 471] width 433 height 28
select select "540"
click at [156, 471] on input "text" at bounding box center [331, 471] width 433 height 28
drag, startPoint x: 1521, startPoint y: 388, endPoint x: 1514, endPoint y: 380, distance: 10.6
click at [1515, 380] on div "Appointment Block Time Minimize" at bounding box center [810, 395] width 1495 height 56
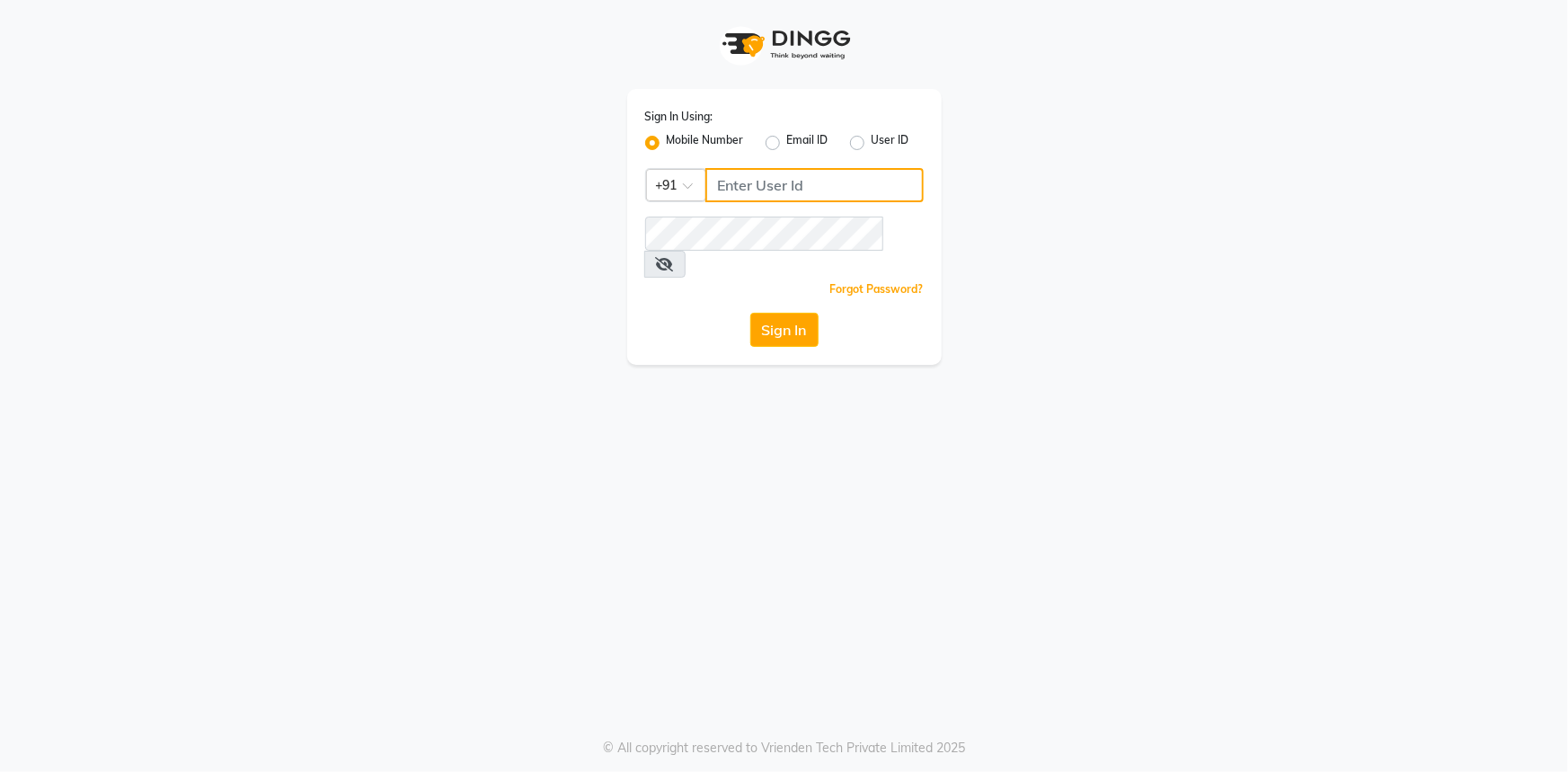
click at [776, 188] on input "Username" at bounding box center [814, 186] width 218 height 35
type input "7087629619"
click at [686, 251] on span at bounding box center [665, 264] width 41 height 27
click at [674, 257] on icon at bounding box center [665, 263] width 18 height 14
click at [778, 312] on button "Sign In" at bounding box center [784, 330] width 68 height 35
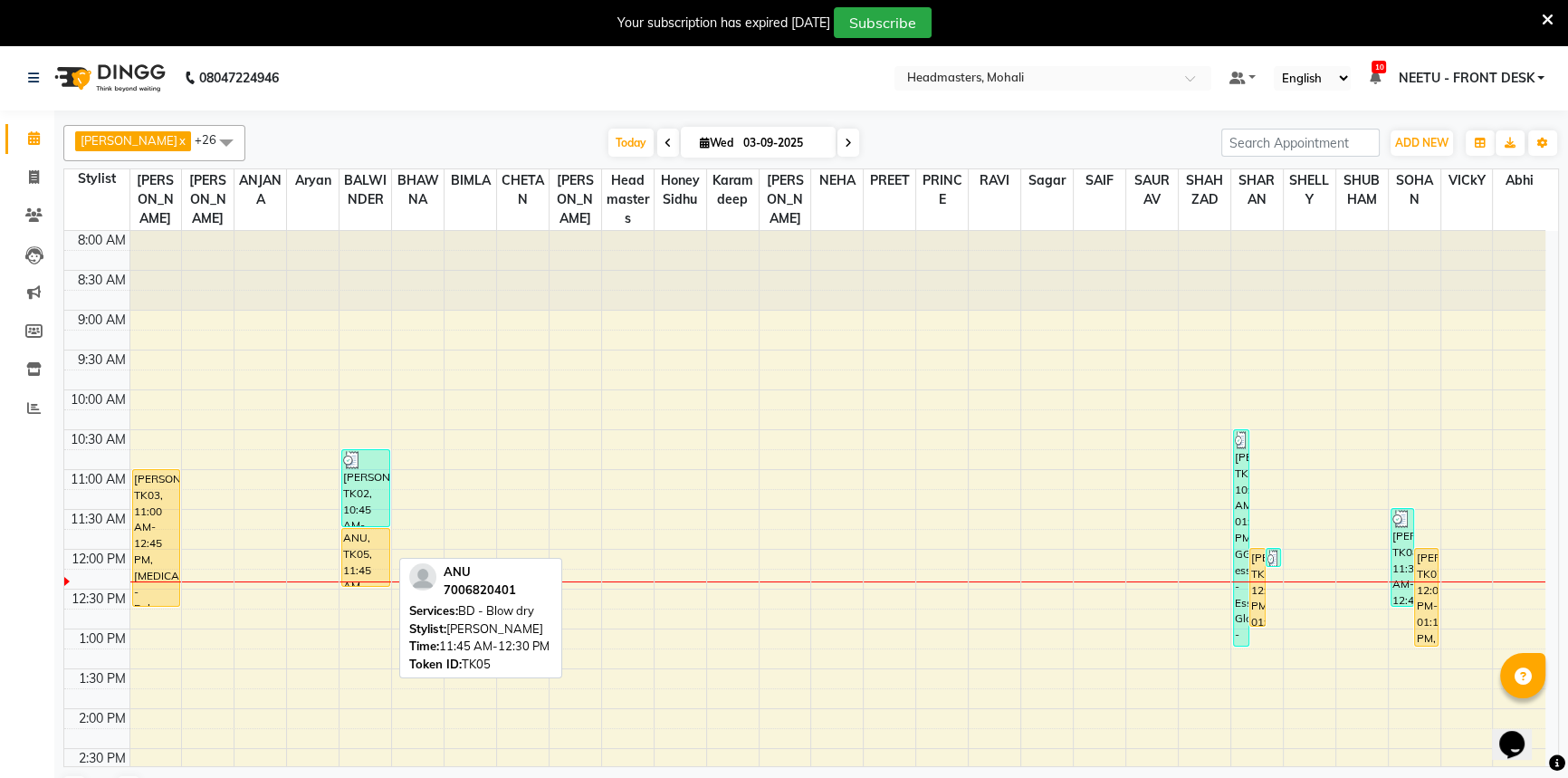
click at [377, 553] on div "[PERSON_NAME], TK02, 10:45 AM-11:45 AM, First Wash (₹0) ANU, TK05, 11:45 AM-12:…" at bounding box center [364, 788] width 51 height 1114
click at [369, 537] on div "ANU, TK05, 11:45 AM-12:30 PM, BD - Blow dry" at bounding box center [365, 557] width 47 height 57
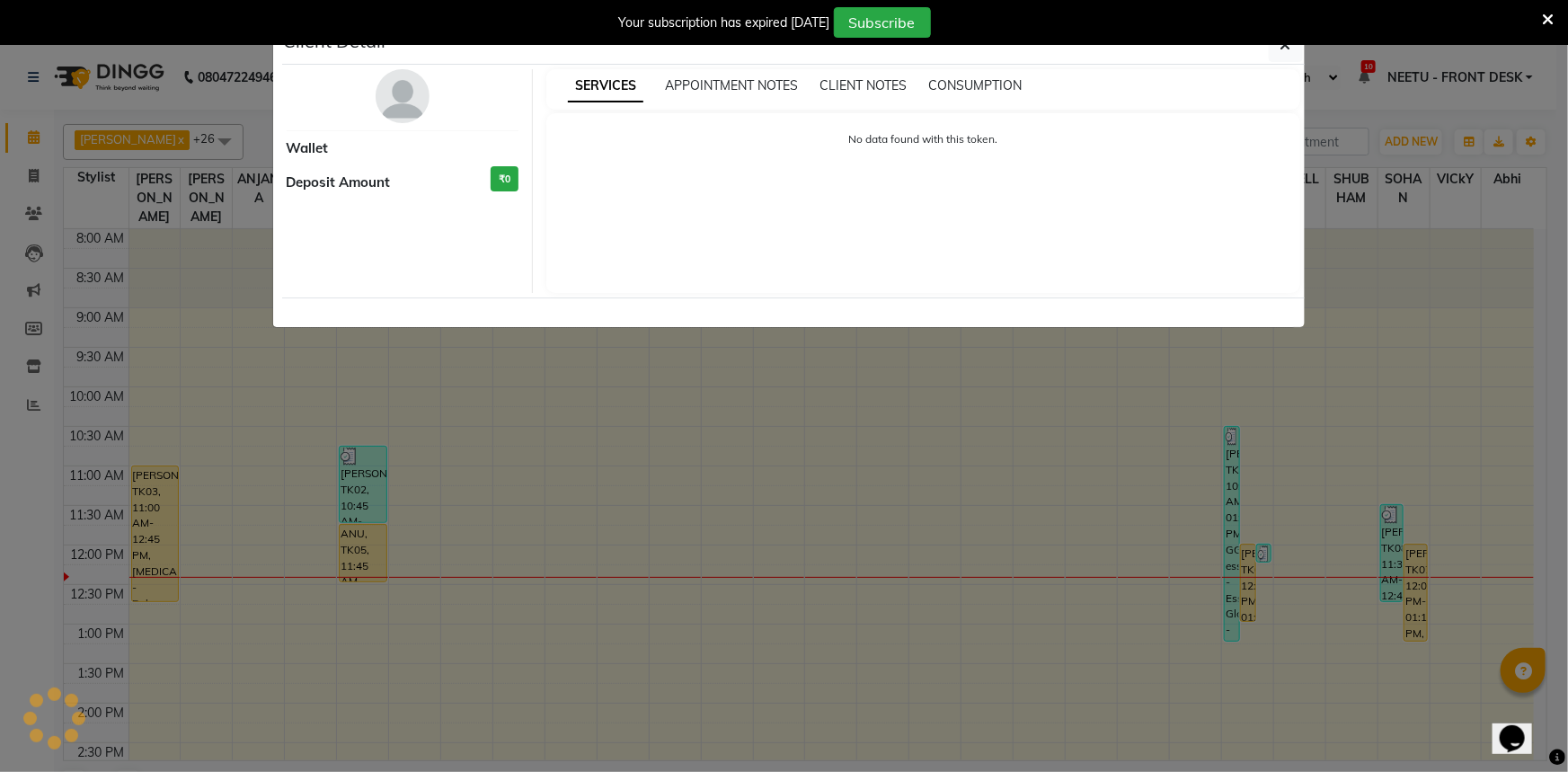
select select "1"
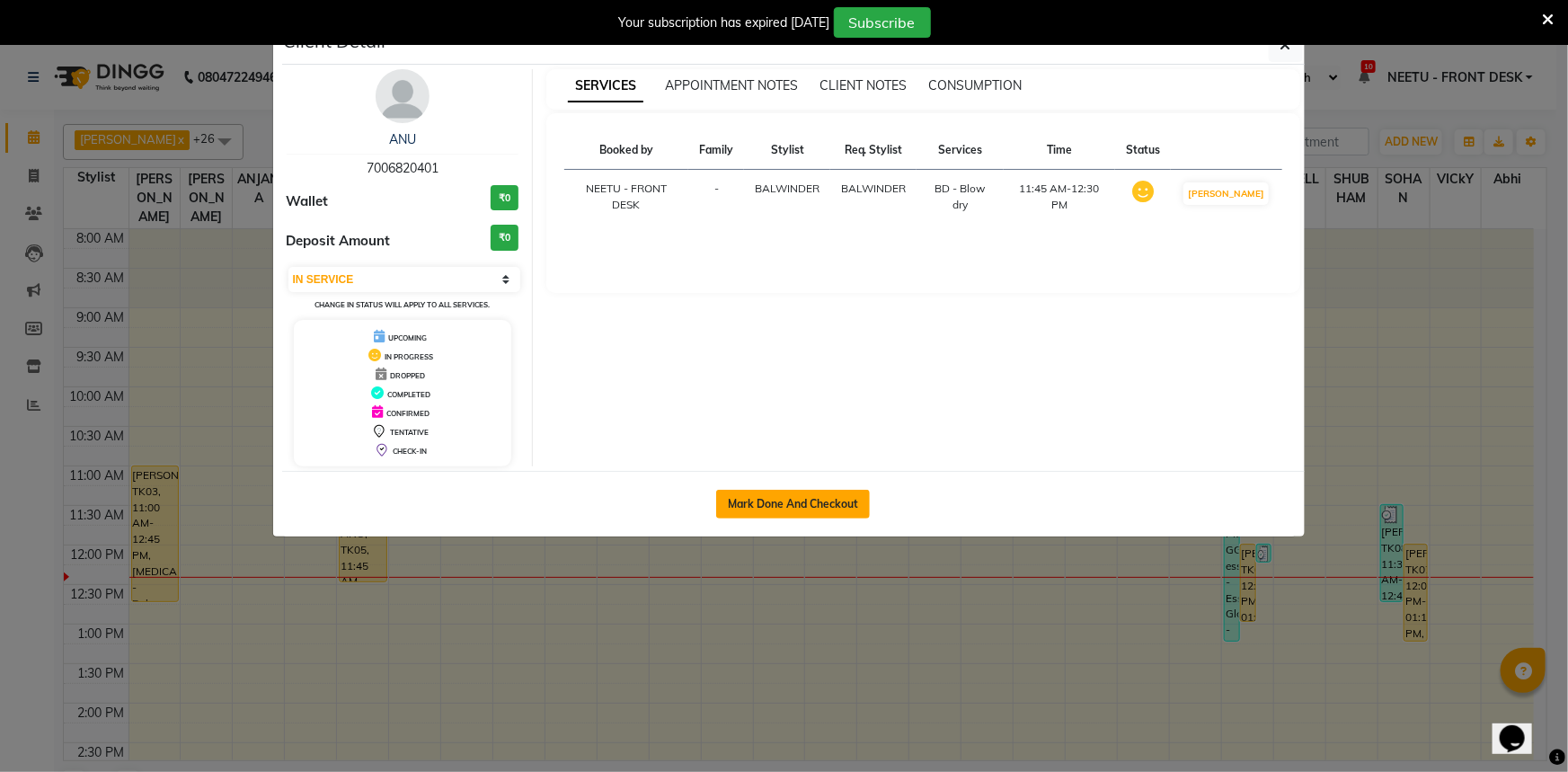
click at [730, 500] on button "Mark Done And Checkout" at bounding box center [794, 504] width 154 height 29
select select "service"
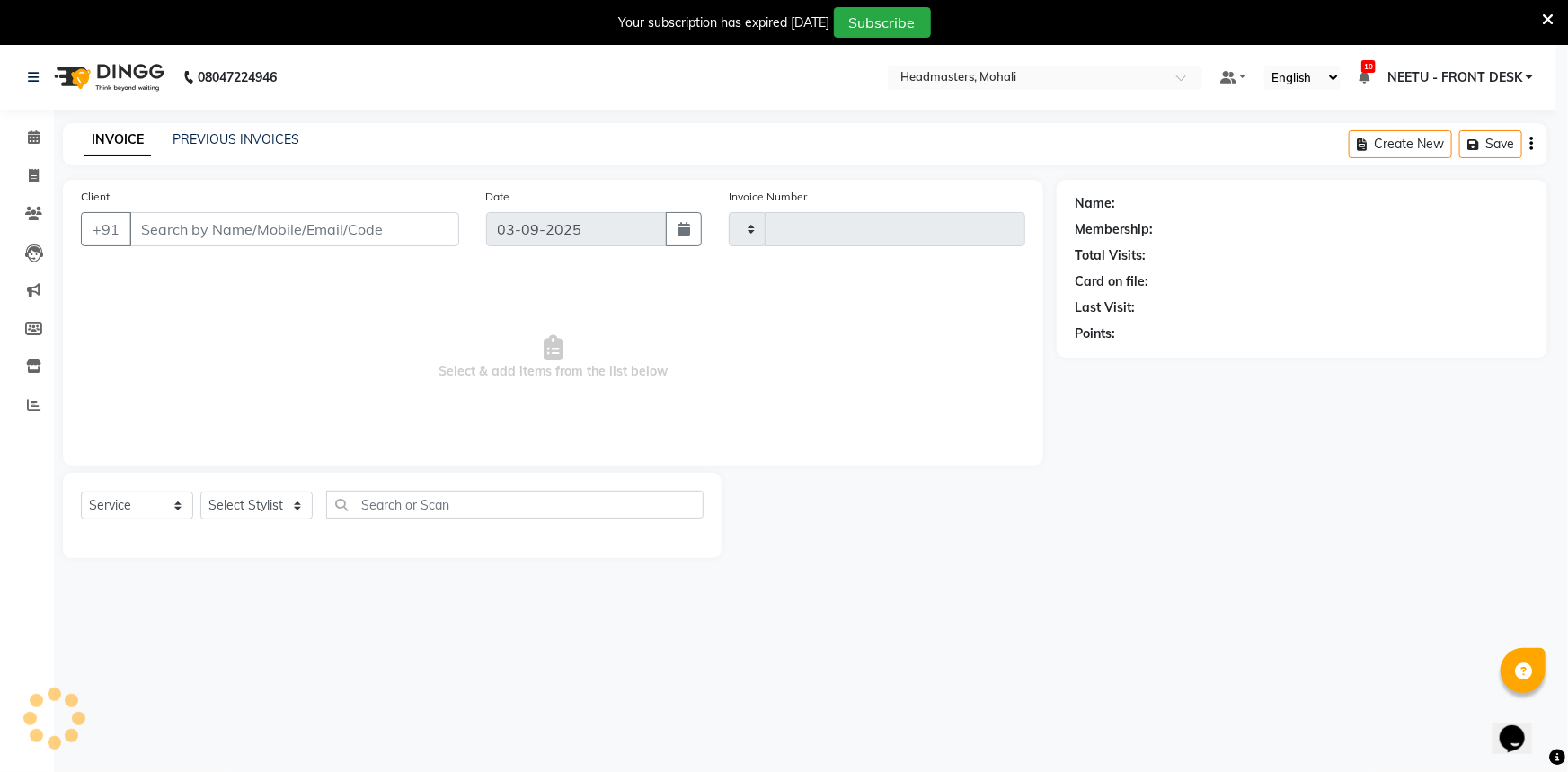
type input "8646"
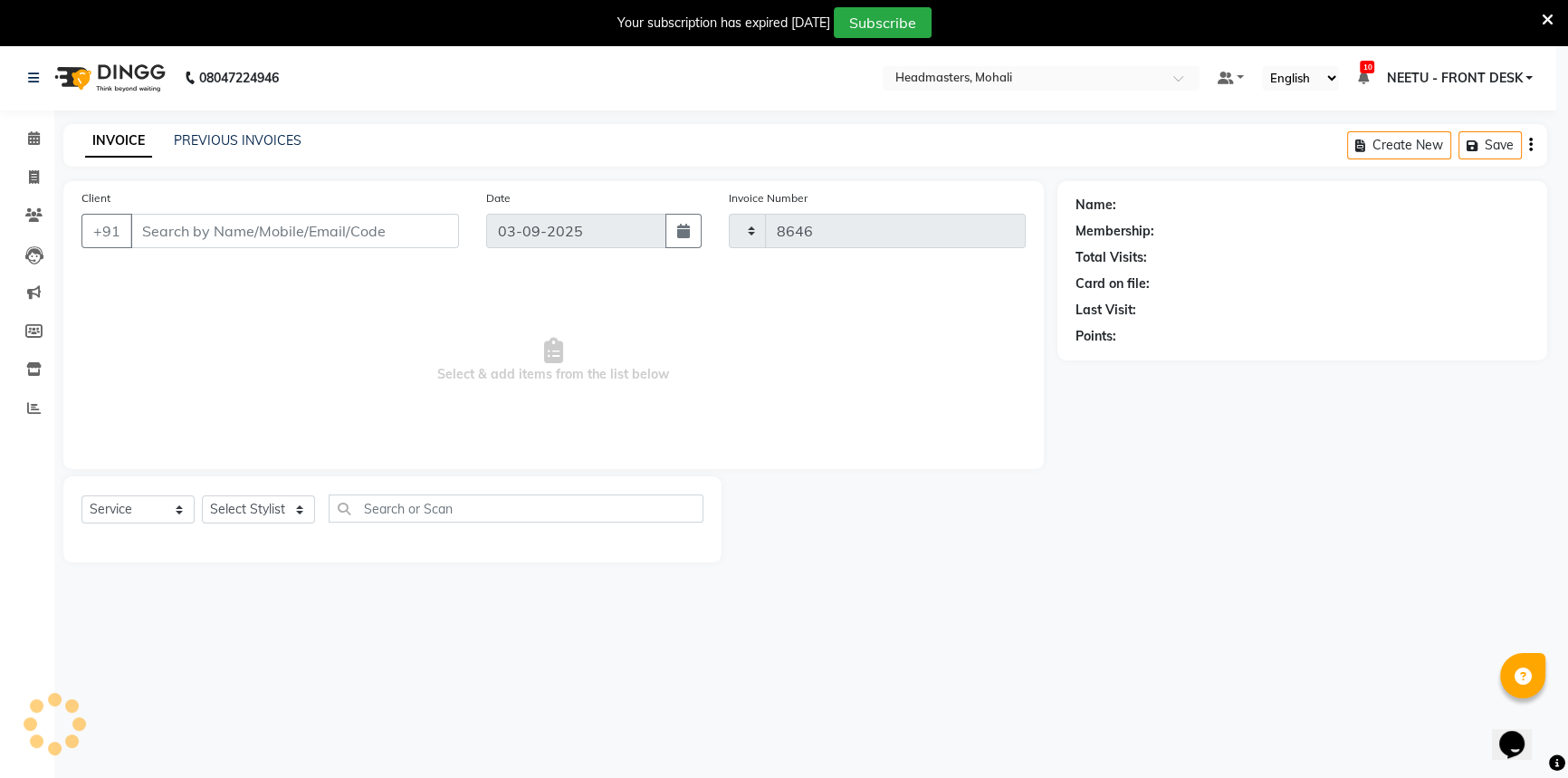
select select "6604"
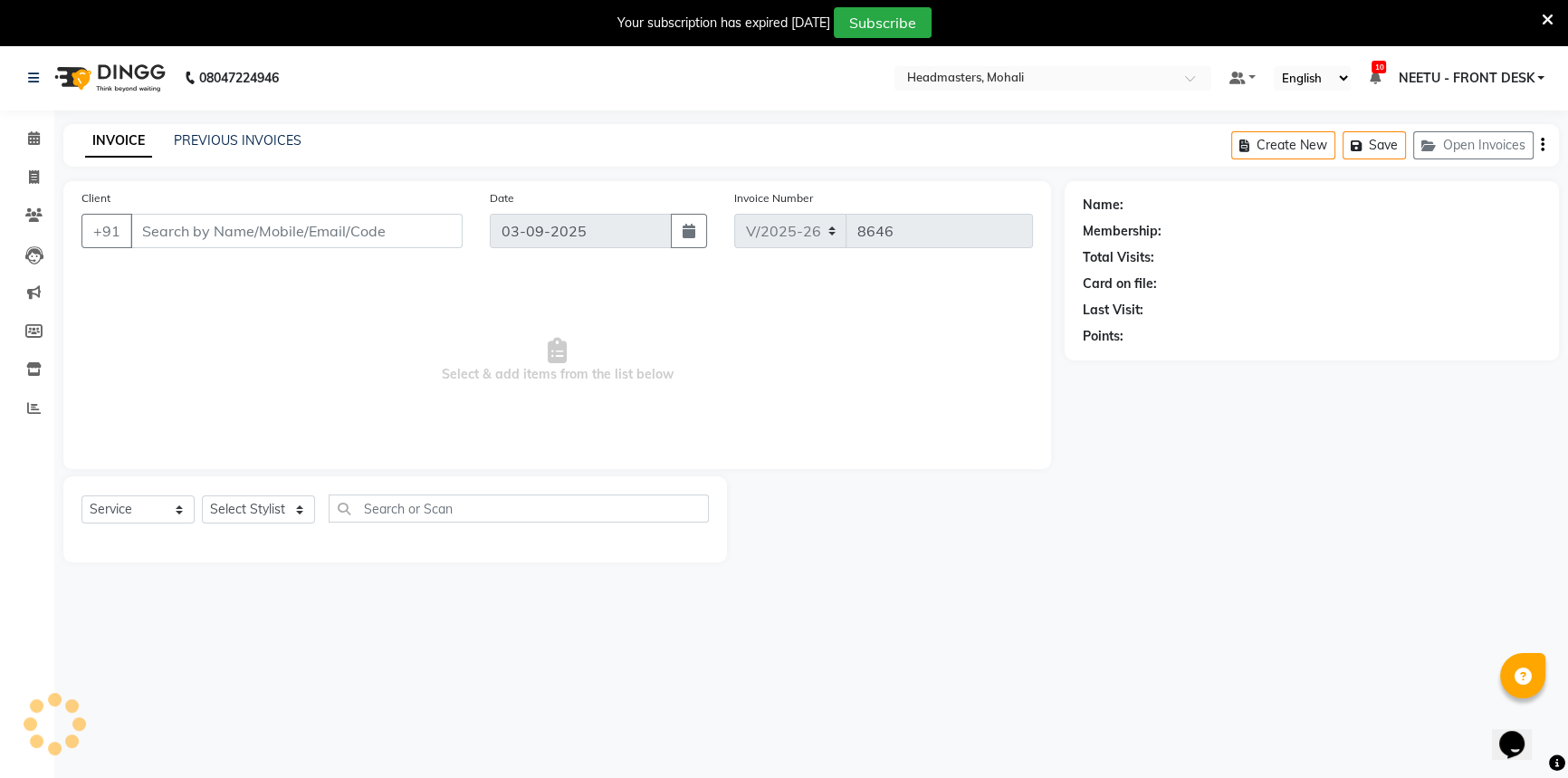
select select "51116"
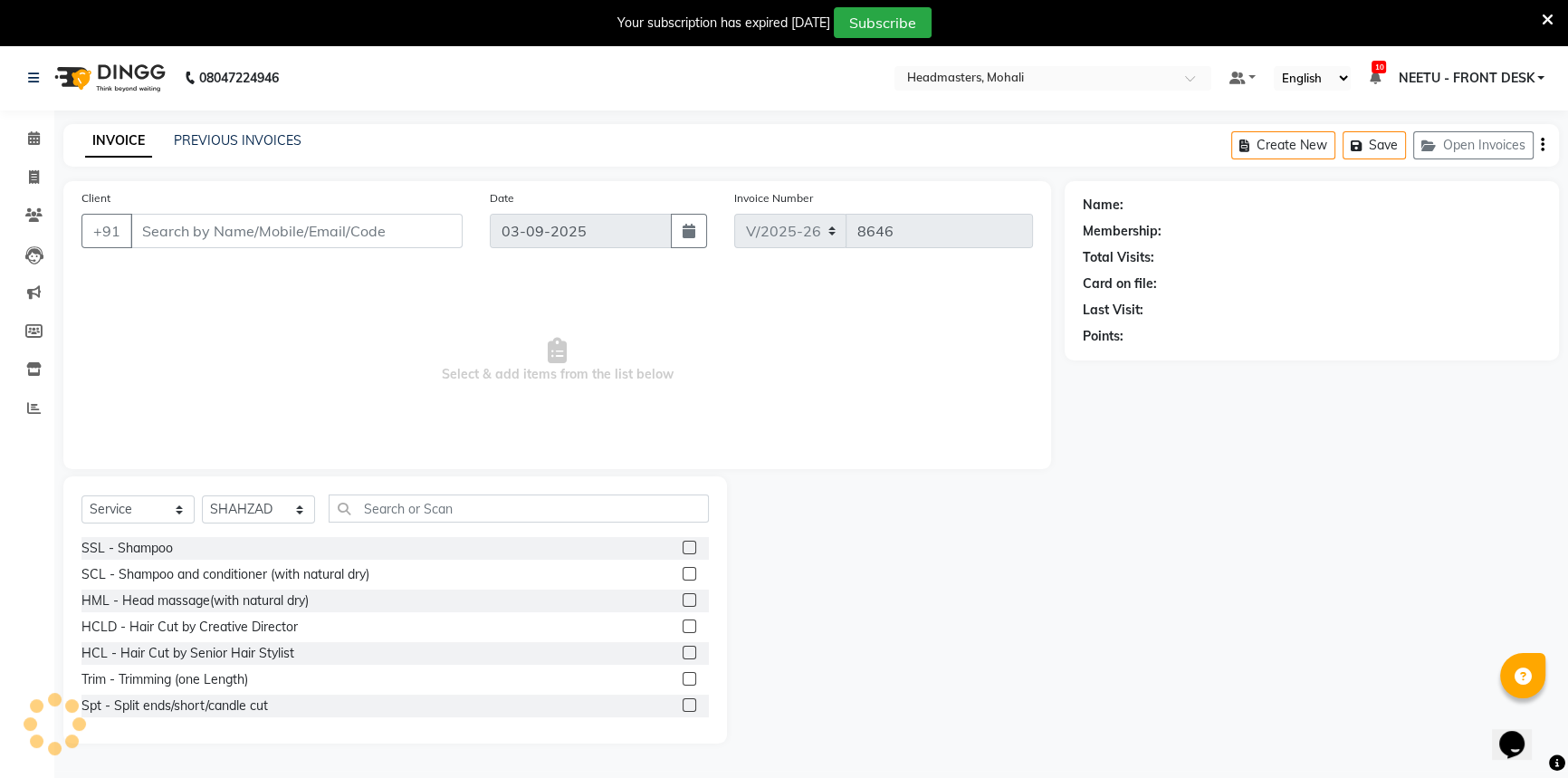
type input "7006820401"
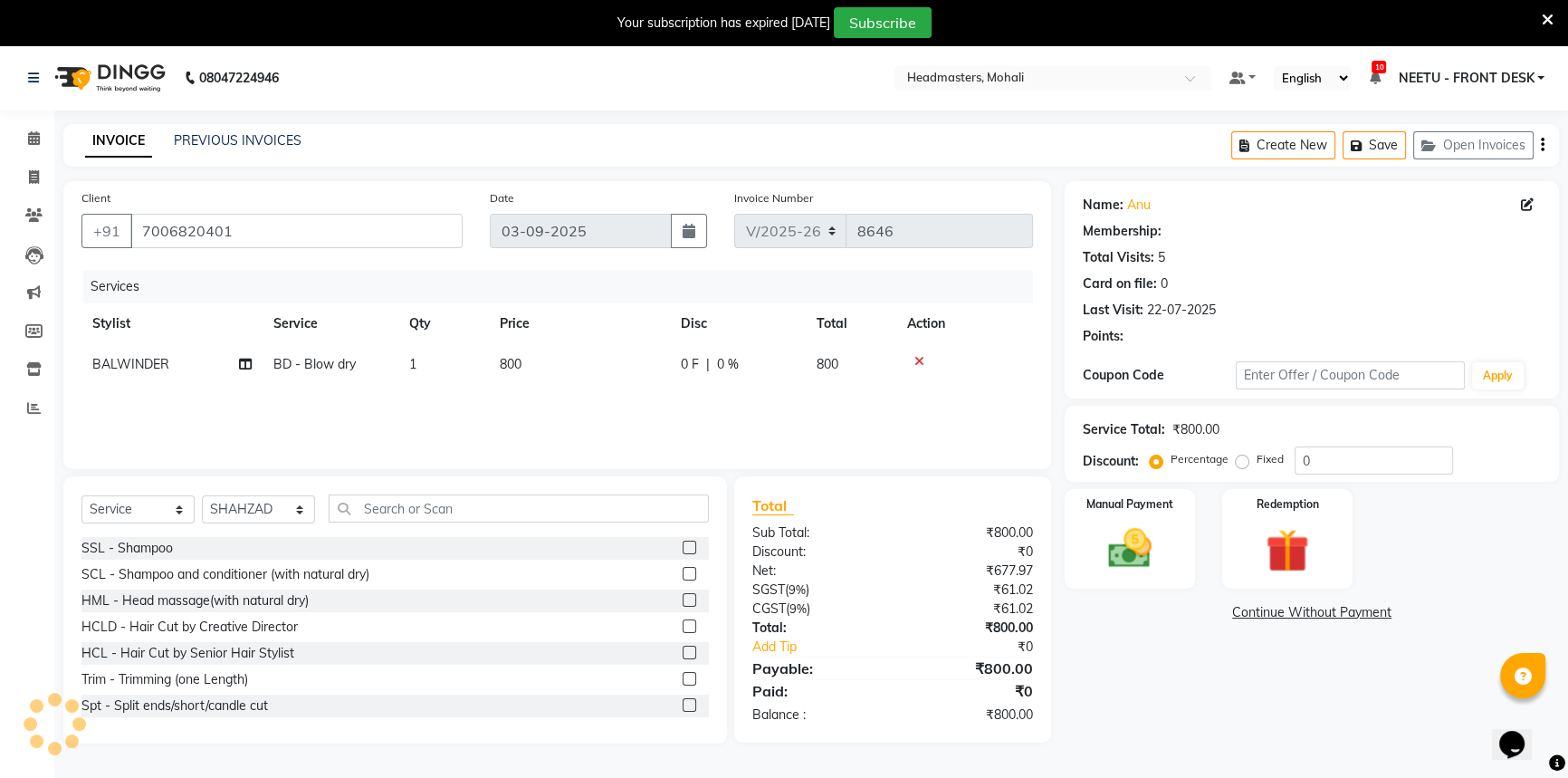
click at [267, 489] on div "Select Service Product Membership Package Voucher Prepaid Gift Card Select Styl…" at bounding box center [394, 609] width 664 height 267
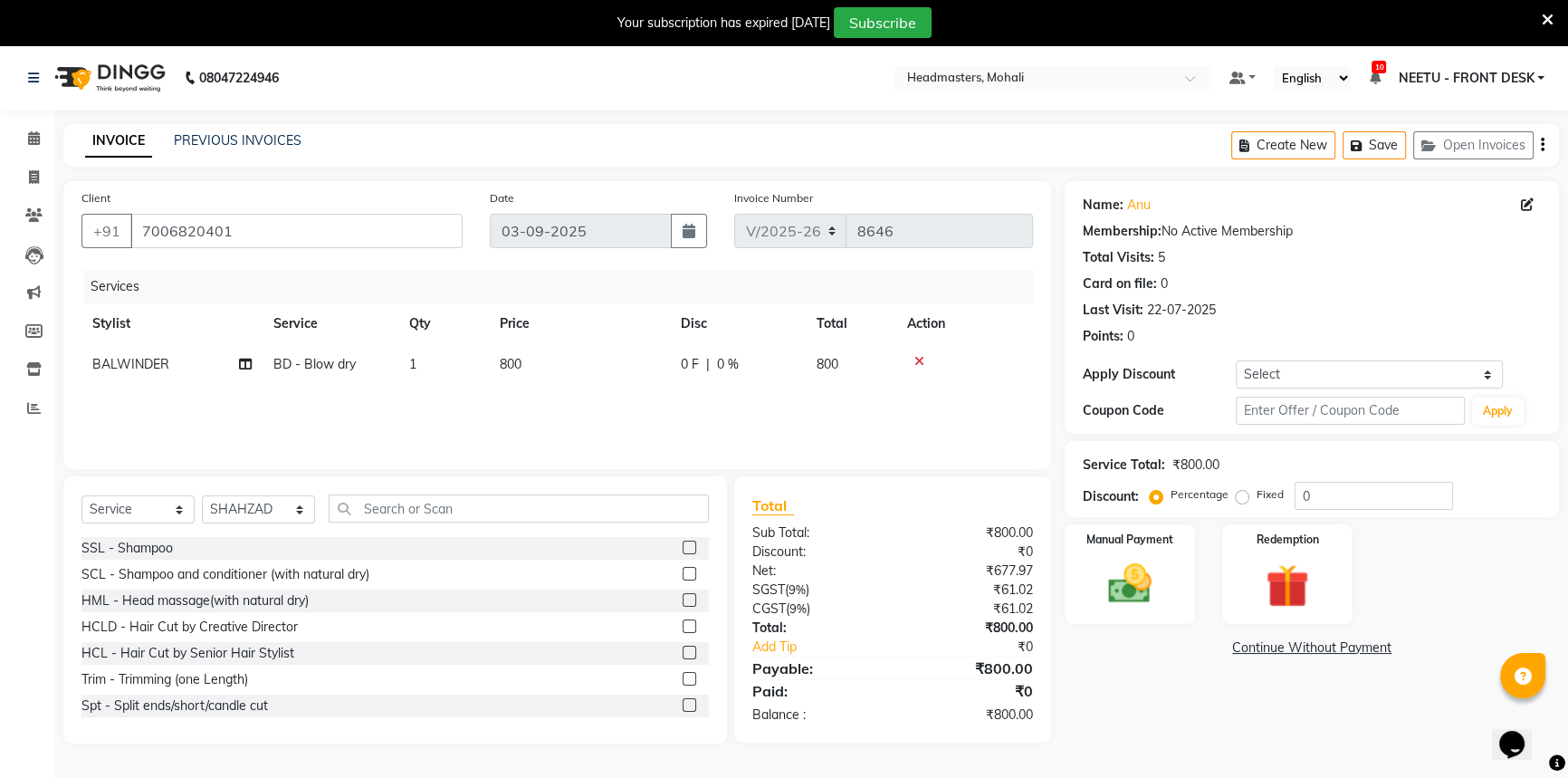
click at [670, 368] on td "0 F | 0 %" at bounding box center [737, 364] width 136 height 41
select select "51138"
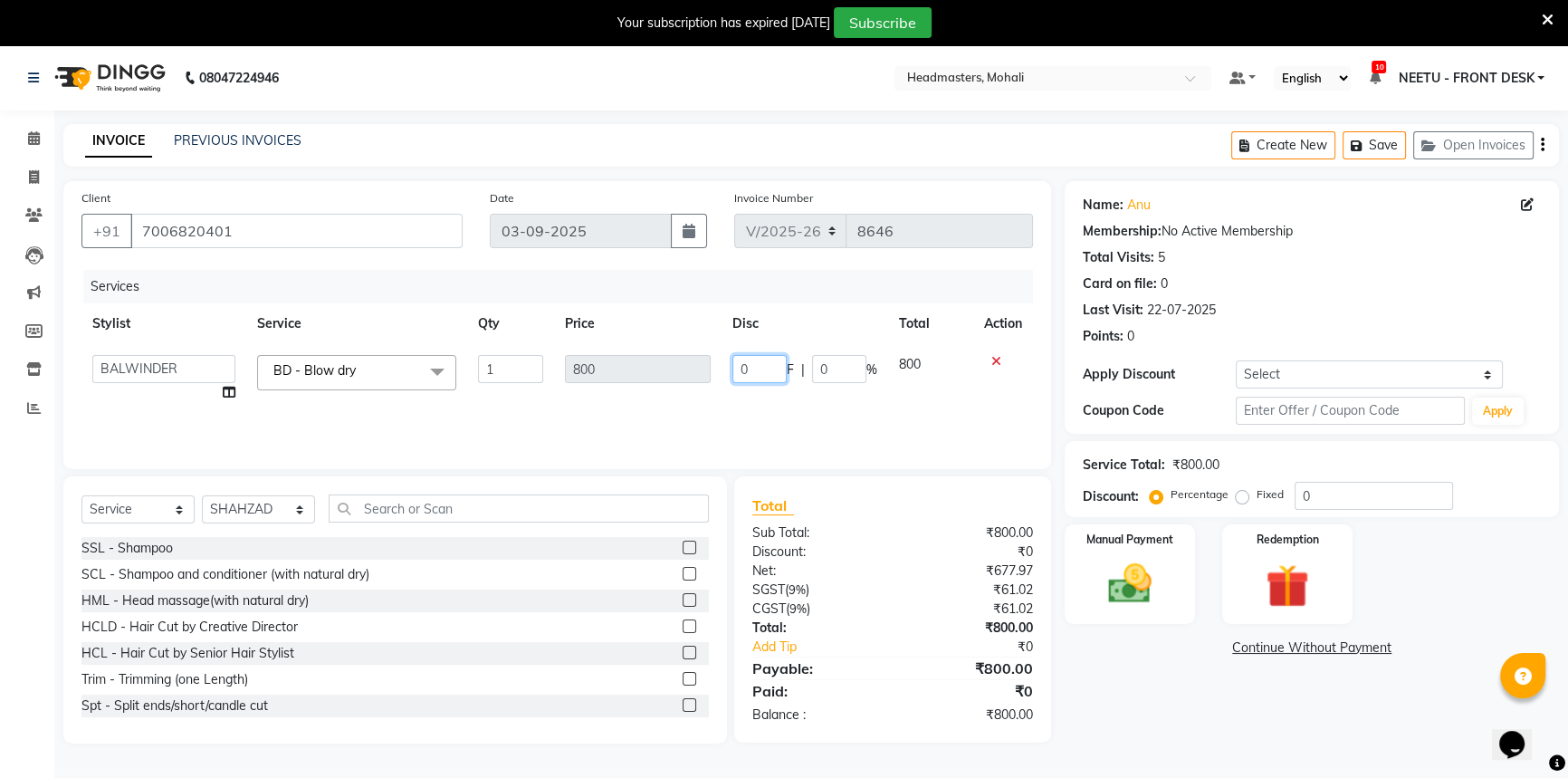
click at [744, 365] on input "0" at bounding box center [760, 368] width 54 height 28
type input "0300"
click at [457, 404] on div "Services Stylist Service Qty Price Disc Total Action [PERSON_NAME] [PERSON_NAME…" at bounding box center [557, 359] width 952 height 181
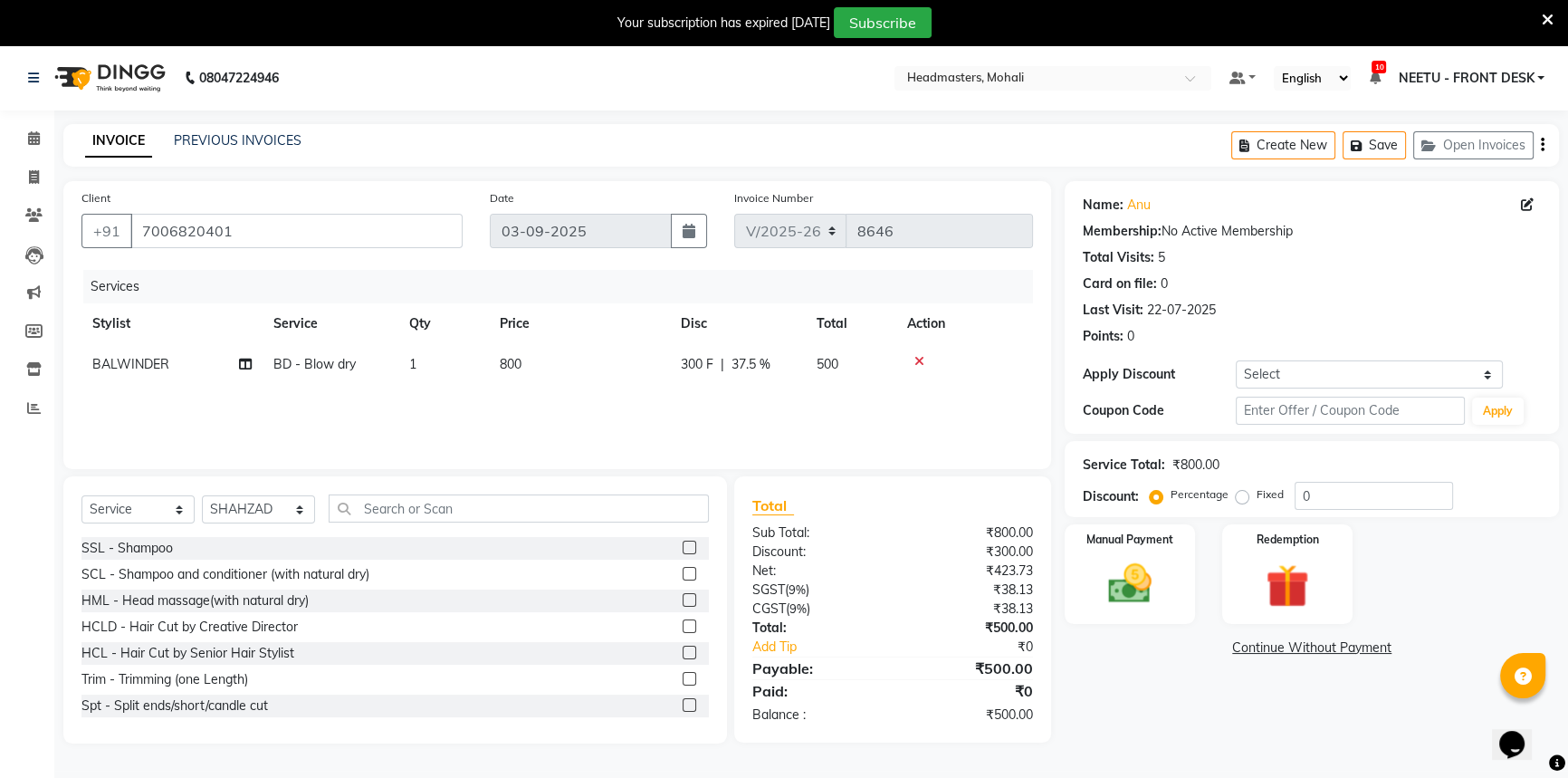
click at [650, 381] on td "800" at bounding box center [580, 364] width 181 height 41
select select "51138"
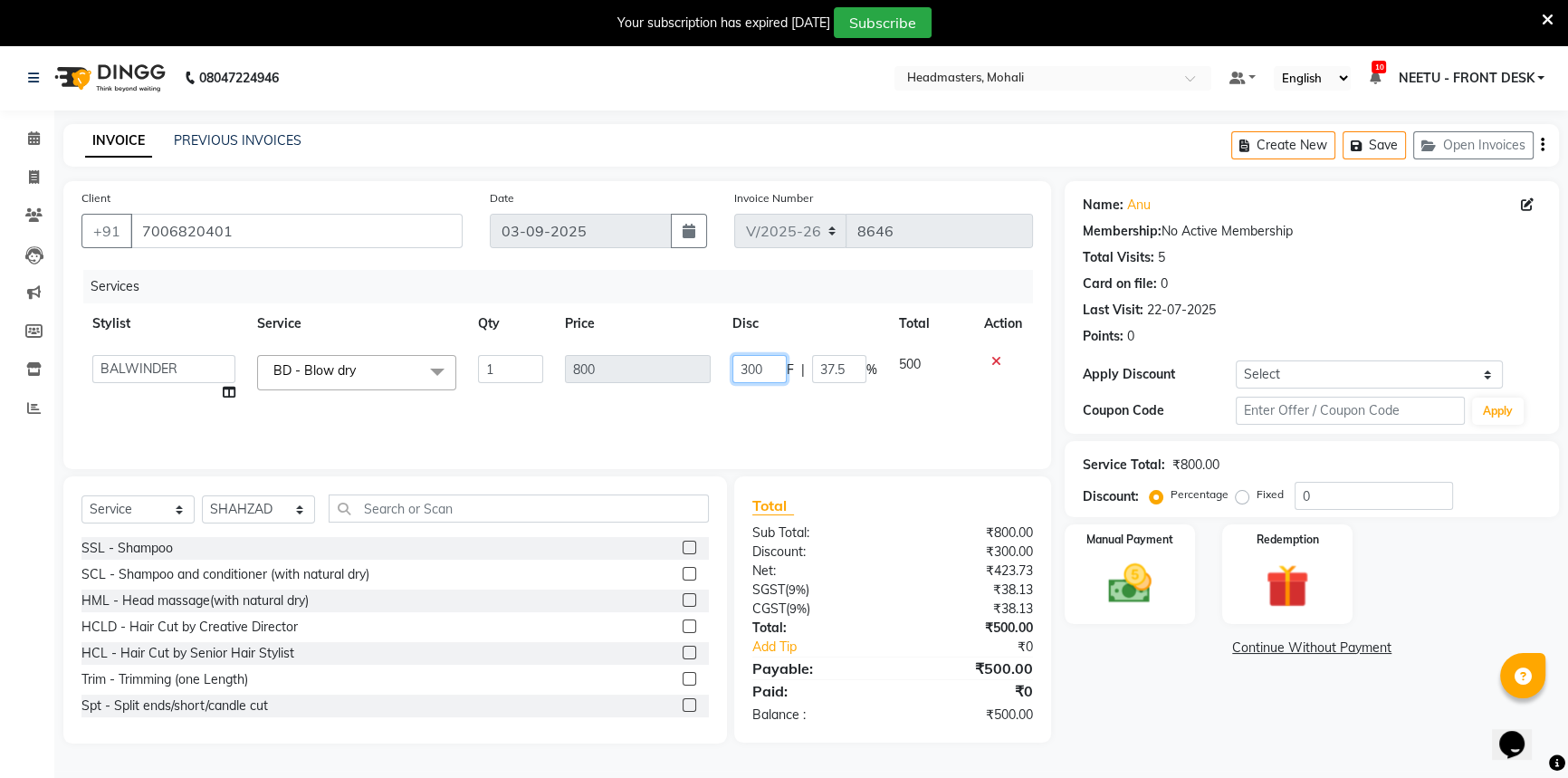
click at [748, 364] on input "300" at bounding box center [760, 368] width 54 height 28
type input "200"
click at [687, 415] on div "Services Stylist Service Qty Price Disc Total Action [PERSON_NAME] [PERSON_NAME…" at bounding box center [557, 359] width 952 height 181
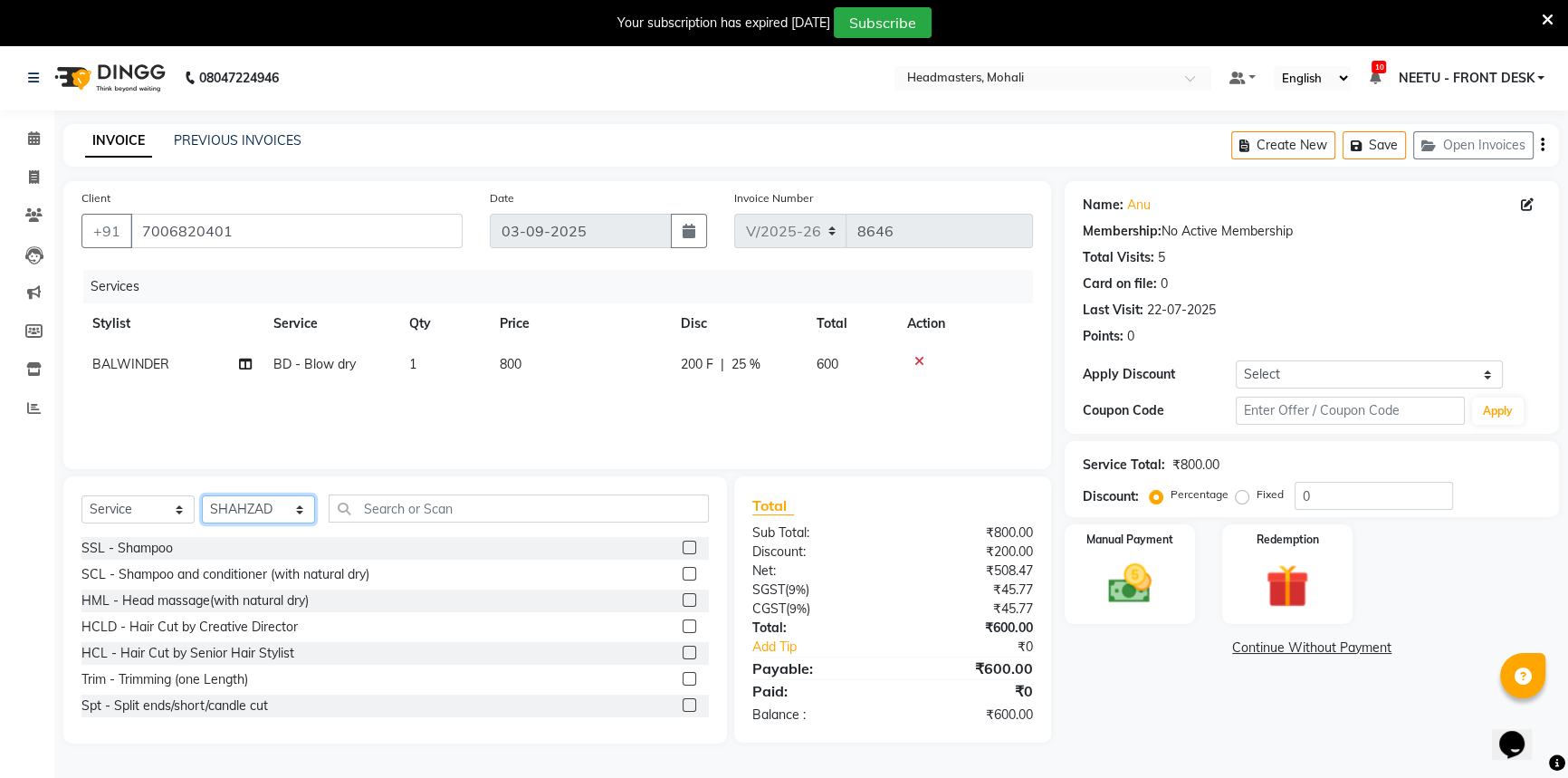
drag, startPoint x: 290, startPoint y: 520, endPoint x: 294, endPoint y: 498, distance: 22.4
click at [294, 516] on select "Select Stylist [PERSON_NAME] [PERSON_NAME] [PERSON_NAME] [PERSON_NAME] [PERSON_…" at bounding box center [258, 509] width 113 height 28
select select "51130"
click at [202, 495] on select "Select Stylist [PERSON_NAME] [PERSON_NAME] [PERSON_NAME] [PERSON_NAME] [PERSON_…" at bounding box center [258, 509] width 113 height 28
click at [418, 497] on input "text" at bounding box center [518, 508] width 380 height 28
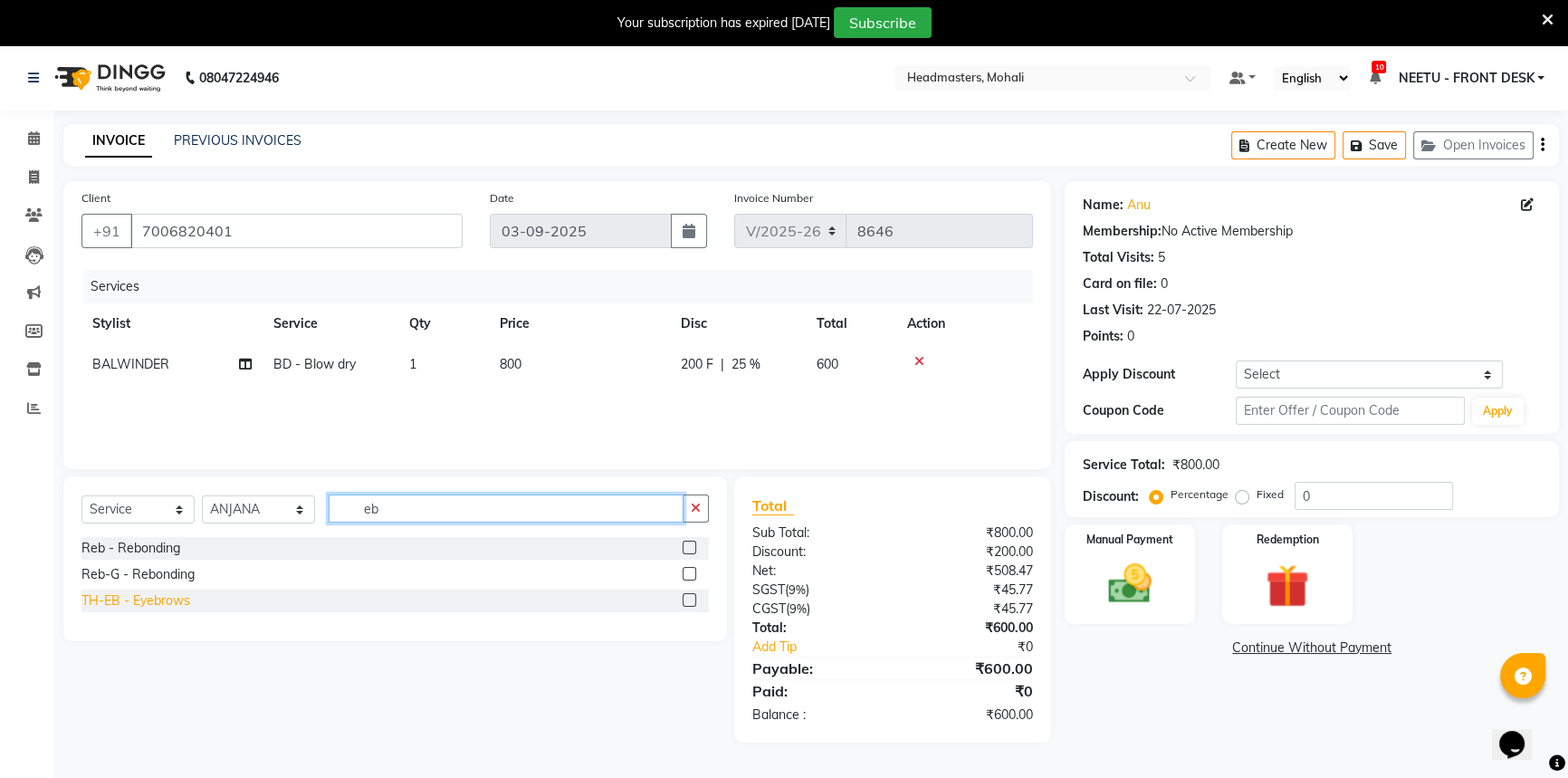
type input "eb"
drag, startPoint x: 172, startPoint y: 599, endPoint x: 287, endPoint y: 572, distance: 118.1
click at [175, 596] on div "TH-EB - Eyebrows" at bounding box center [136, 601] width 109 height 19
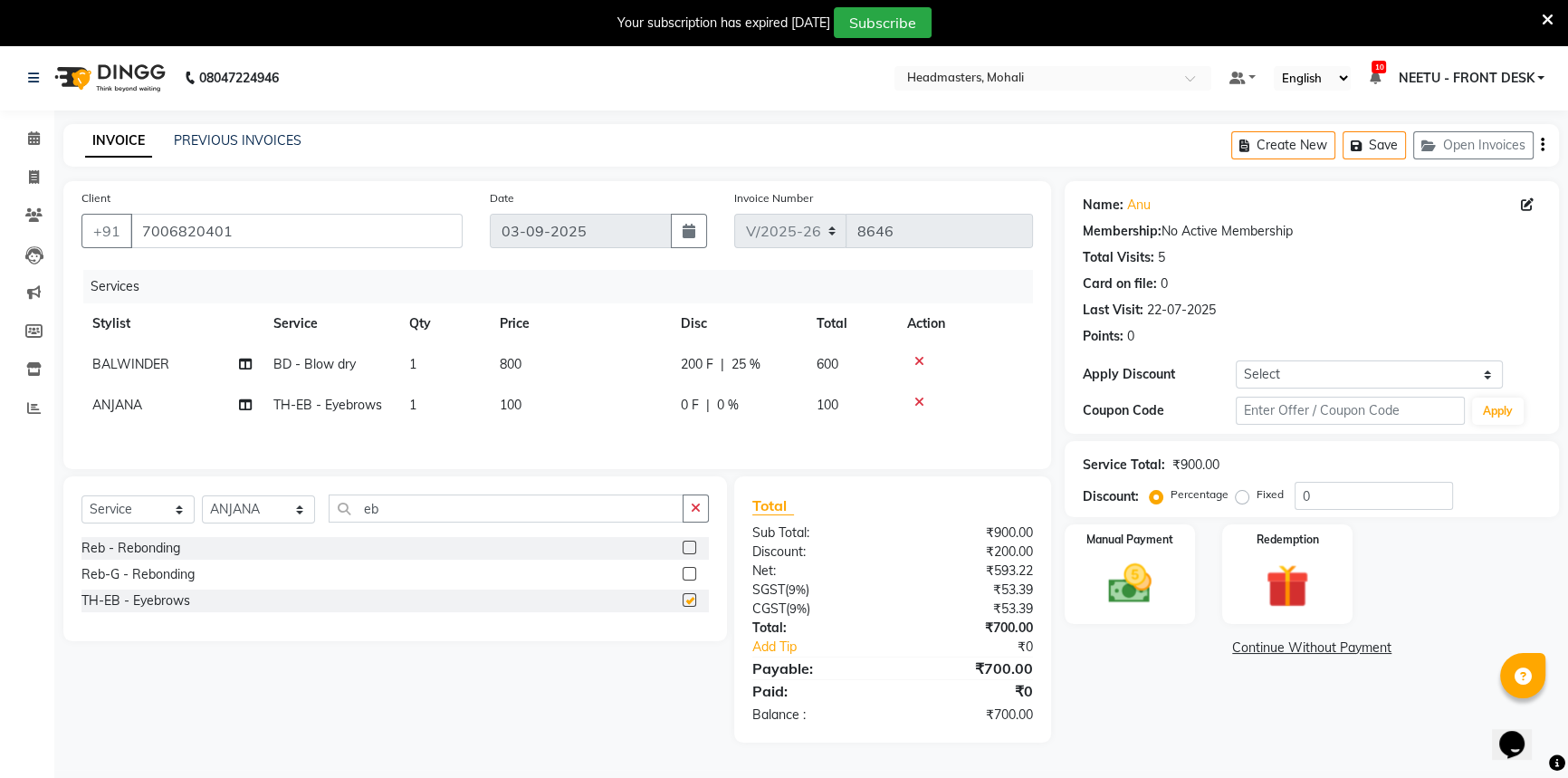
checkbox input "false"
click at [247, 498] on div "Select Service Product Membership Package Voucher Prepaid Gift Card Select Styl…" at bounding box center [394, 515] width 627 height 43
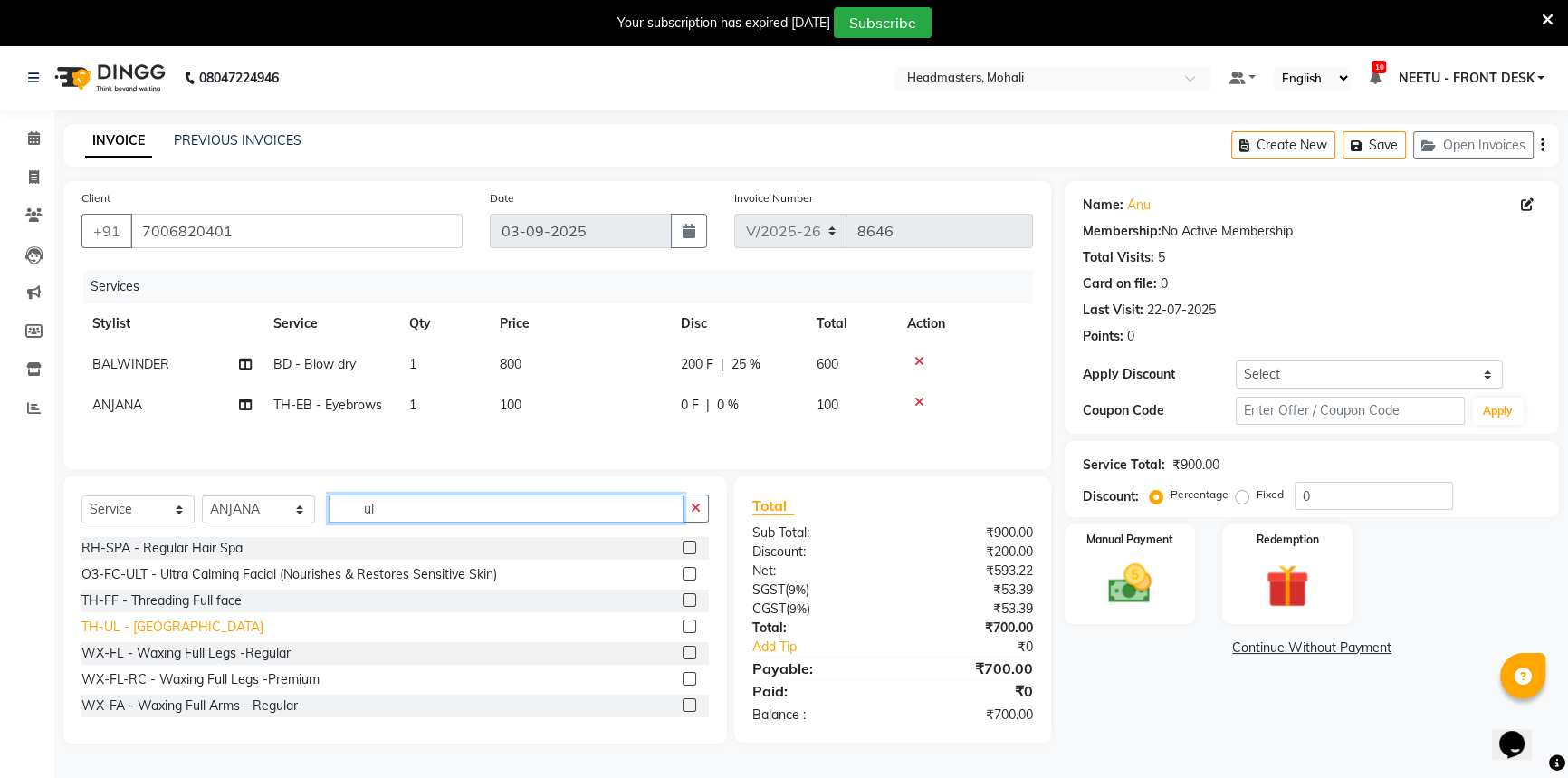
type input "ul"
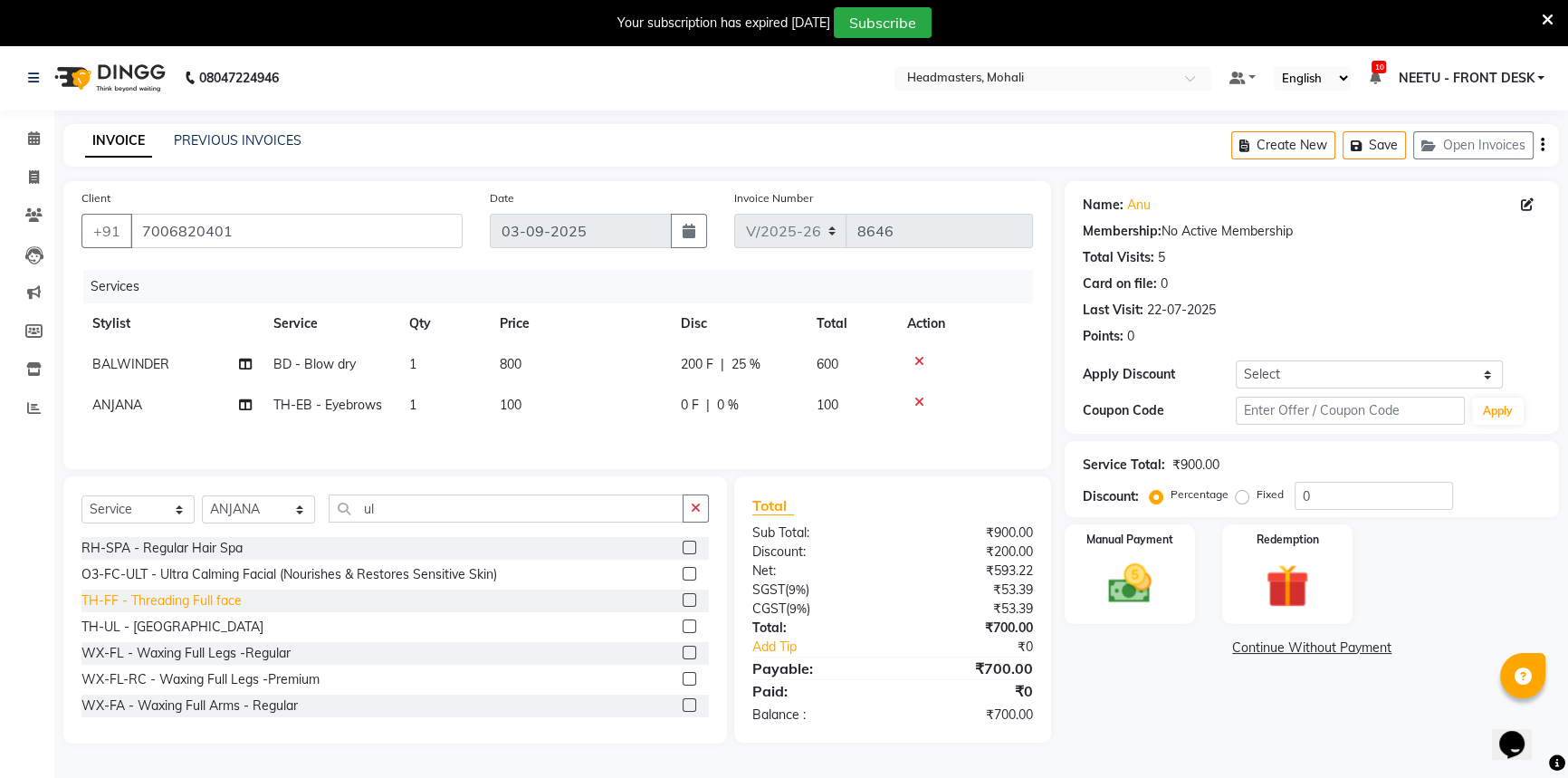
drag, startPoint x: 167, startPoint y: 630, endPoint x: 186, endPoint y: 634, distance: 19.4
click at [167, 628] on div "TH-UL - [GEOGRAPHIC_DATA]" at bounding box center [172, 627] width 182 height 19
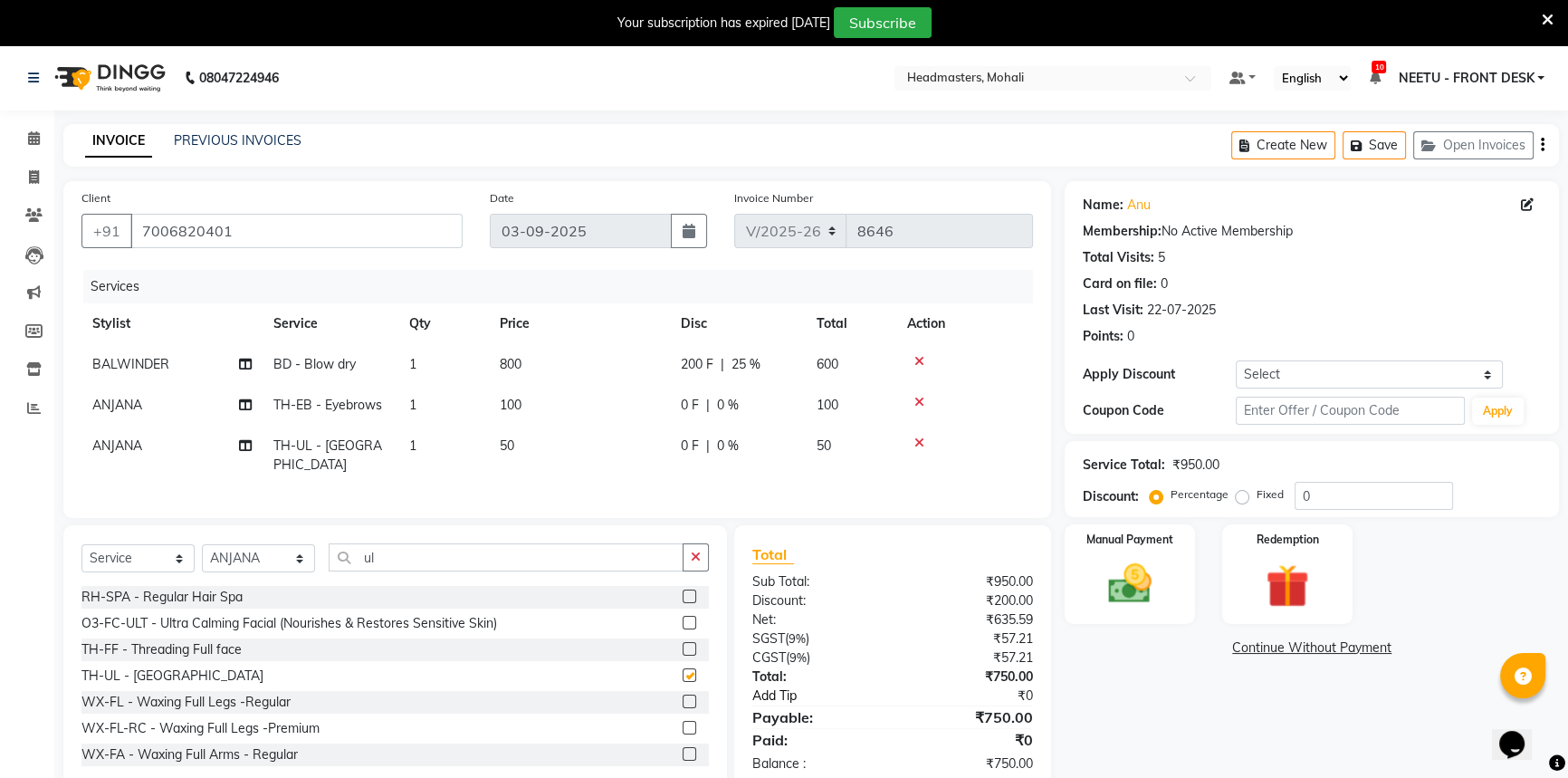
checkbox input "false"
drag, startPoint x: 1152, startPoint y: 599, endPoint x: 1177, endPoint y: 613, distance: 28.7
click at [1154, 601] on img at bounding box center [1131, 583] width 74 height 51
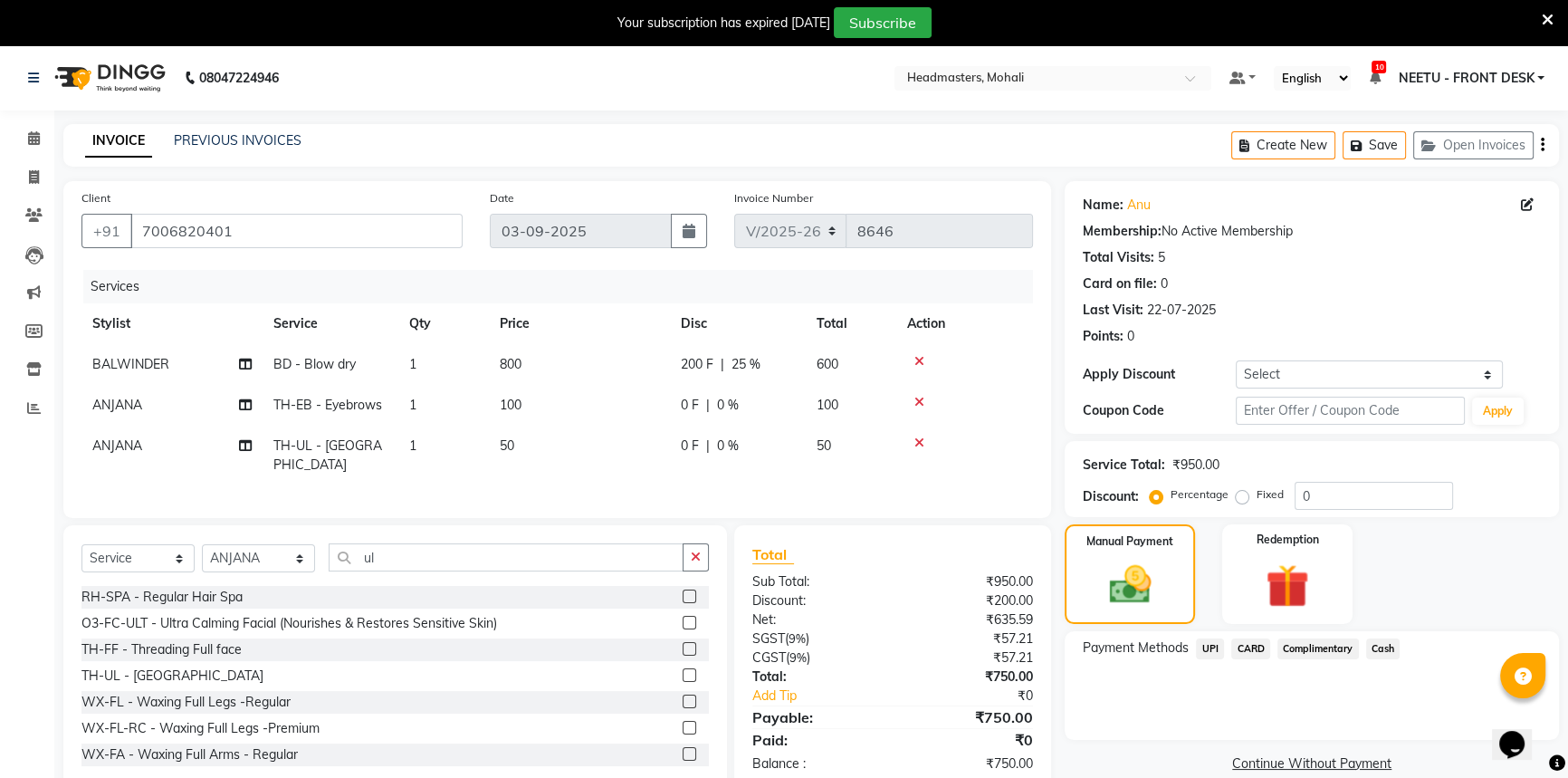
click at [1213, 657] on span "UPI" at bounding box center [1209, 648] width 28 height 20
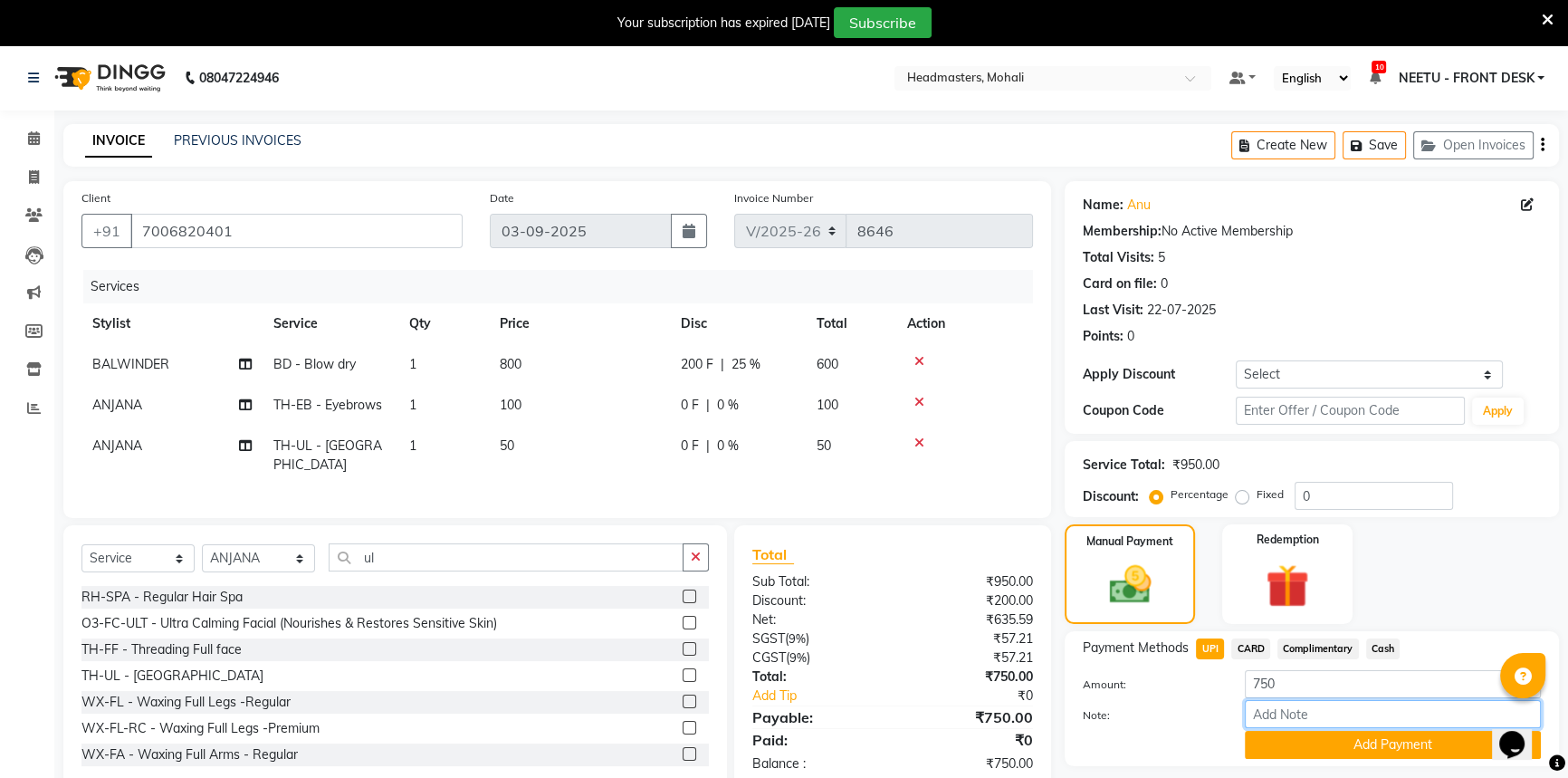
drag, startPoint x: 1295, startPoint y: 722, endPoint x: 1301, endPoint y: 730, distance: 10.0
click at [1300, 728] on div "Note:" at bounding box center [1311, 715] width 486 height 31
click at [1303, 733] on button "Add Payment" at bounding box center [1394, 744] width 297 height 28
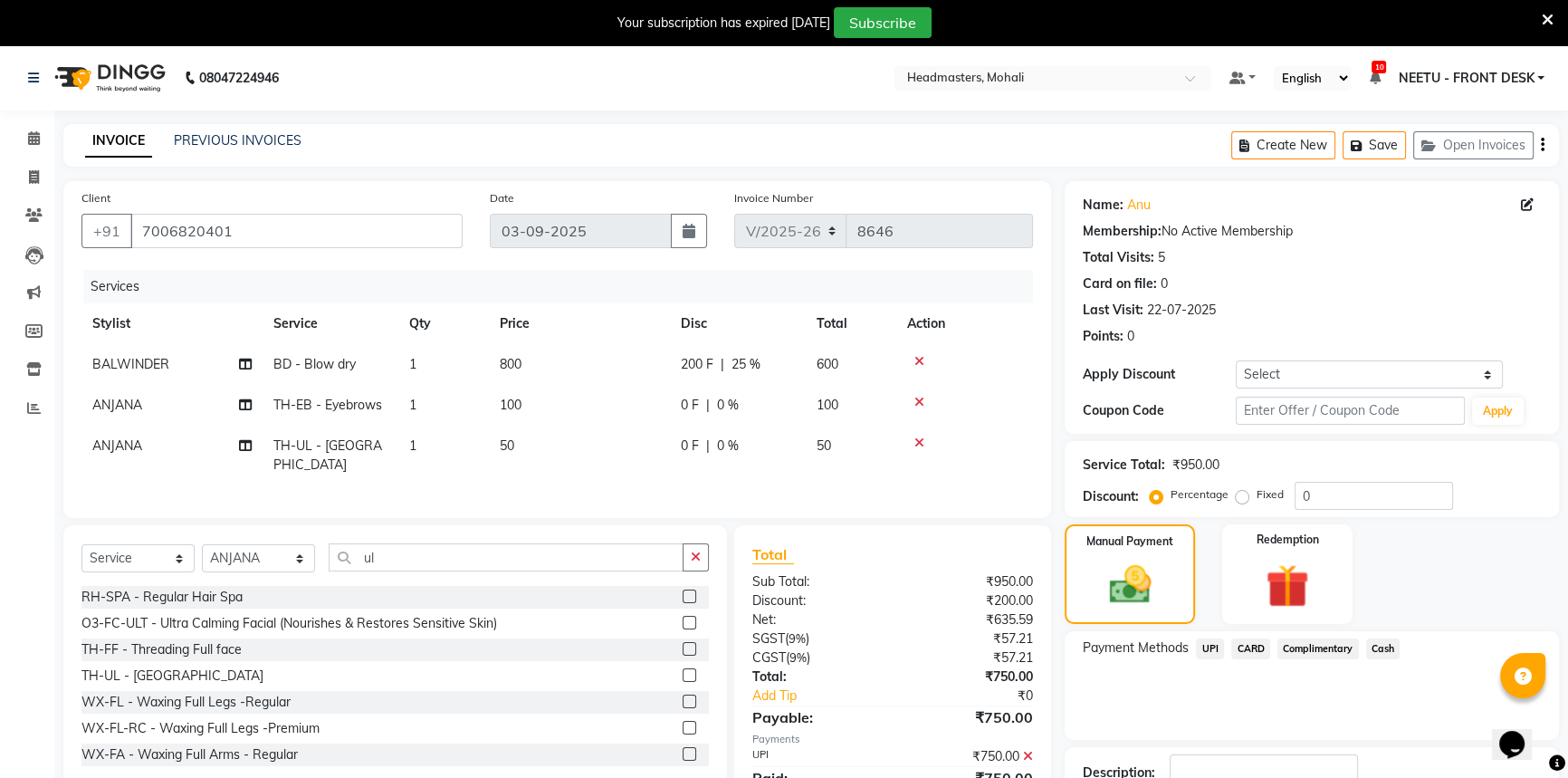
scroll to position [101, 0]
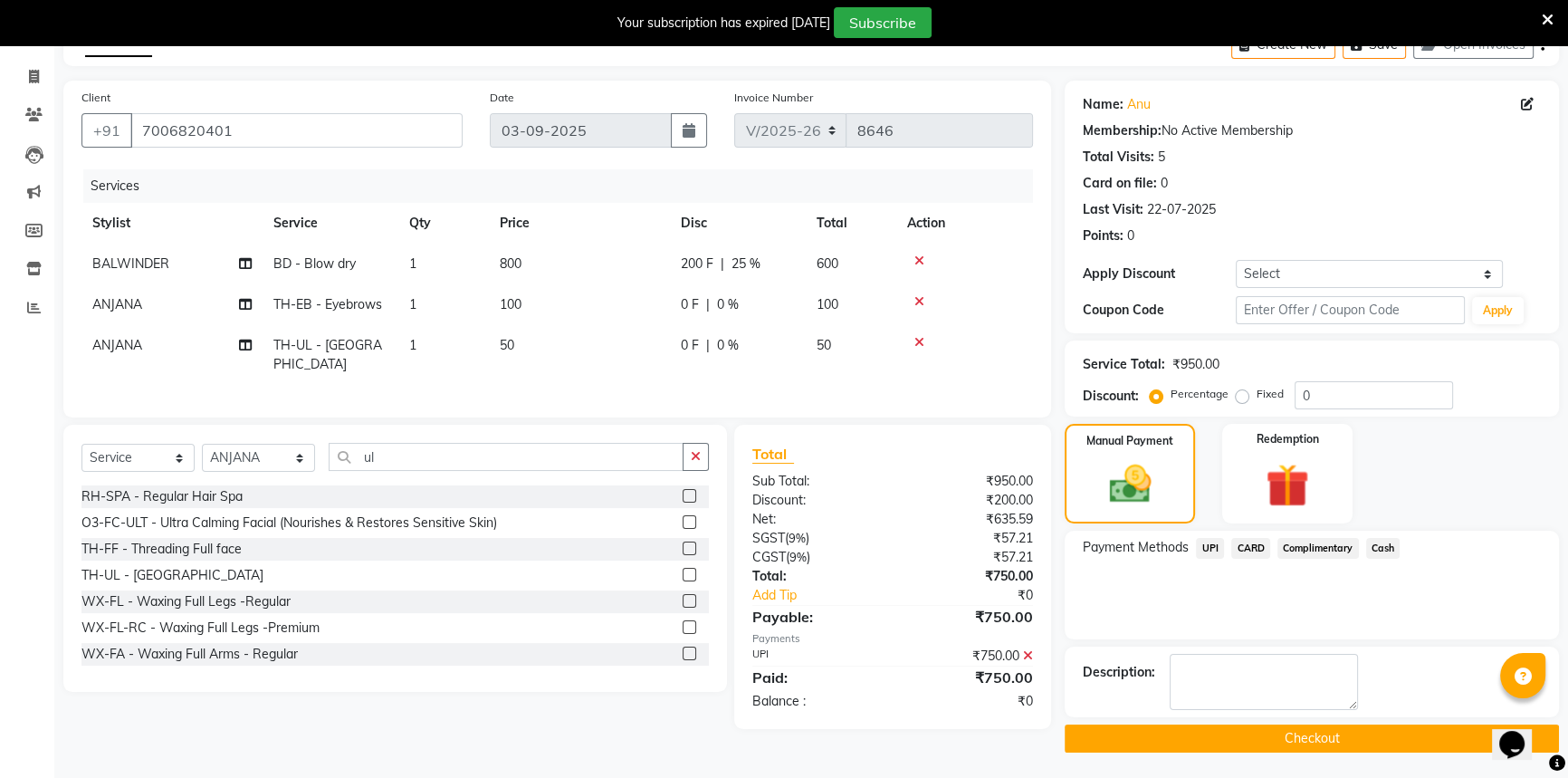
click at [1307, 743] on button "Checkout" at bounding box center [1312, 737] width 494 height 28
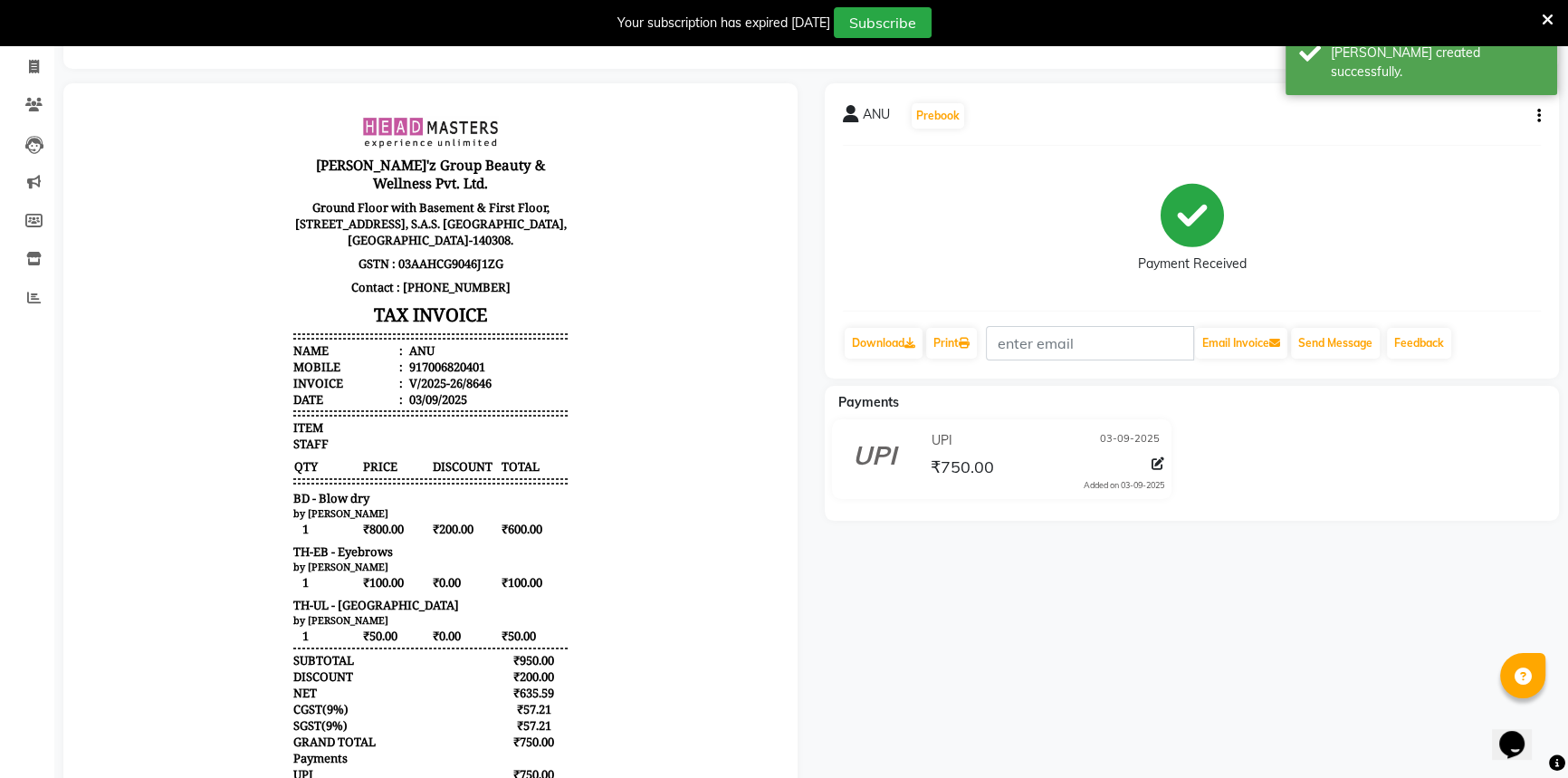
scroll to position [33, 0]
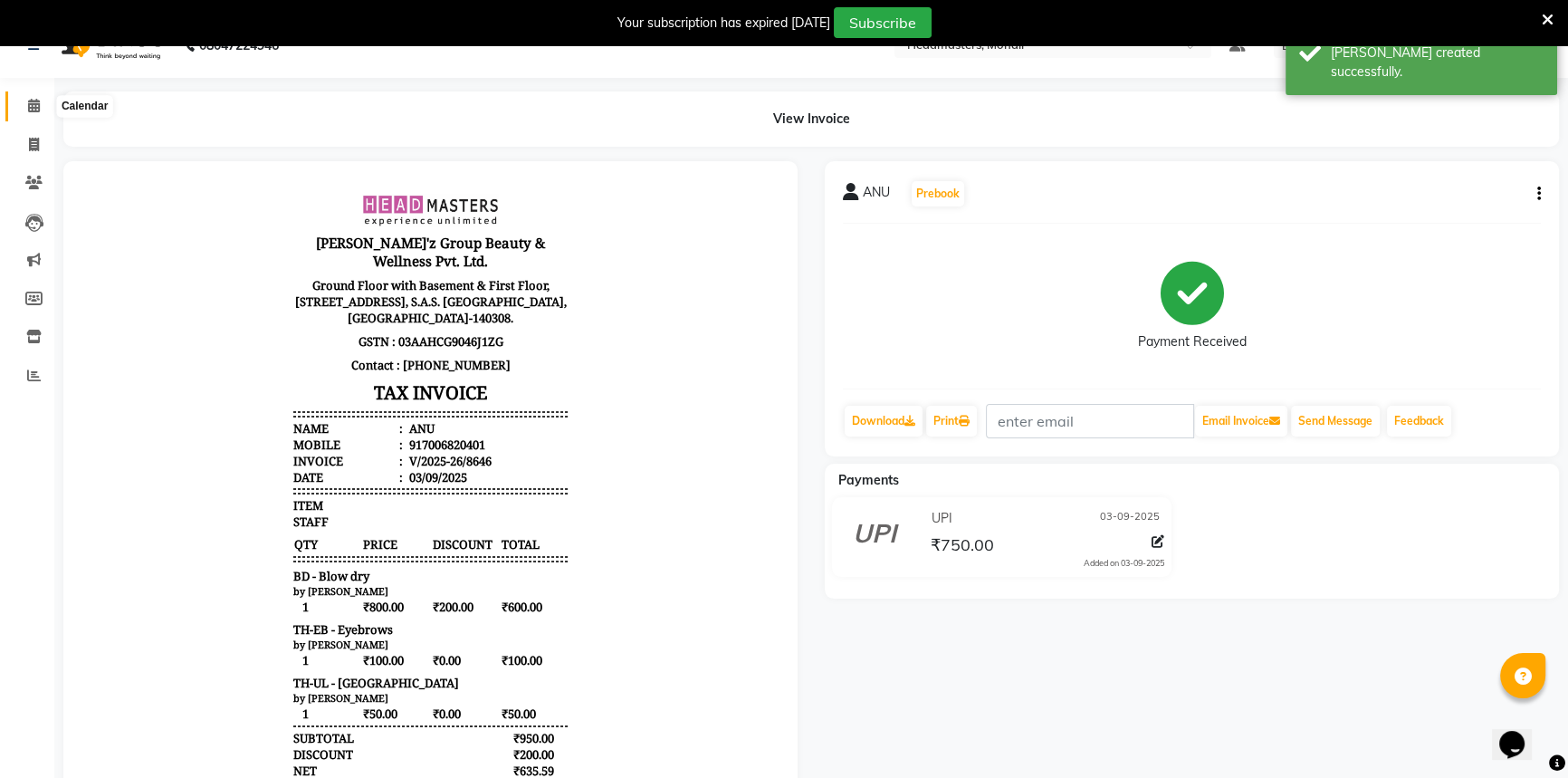
click at [32, 96] on span at bounding box center [34, 106] width 32 height 20
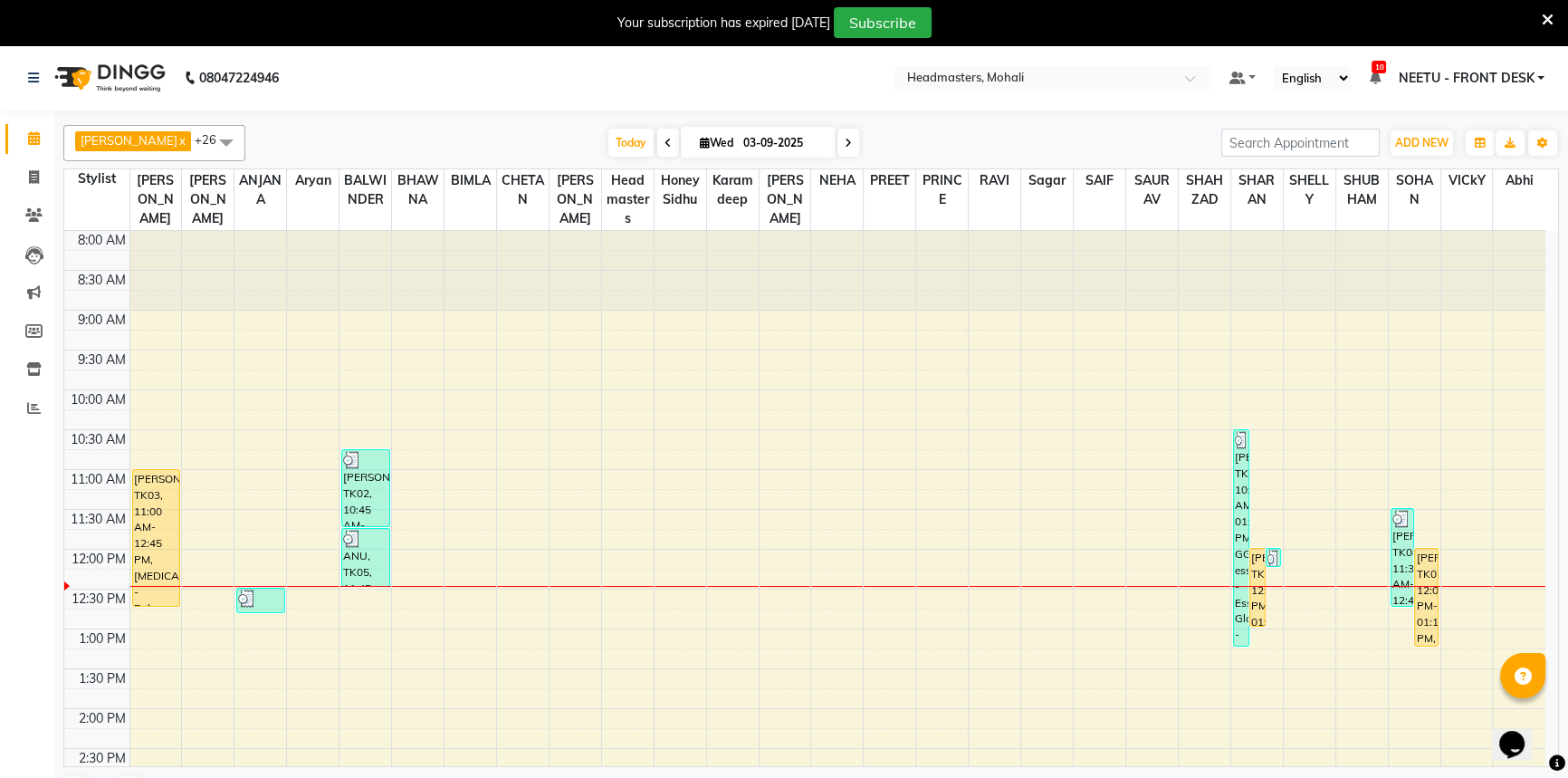
drag, startPoint x: 1317, startPoint y: 137, endPoint x: 1000, endPoint y: 133, distance: 317.0
click at [1000, 133] on div "[DATE] [DATE]" at bounding box center [734, 143] width 957 height 27
click at [42, 173] on span at bounding box center [34, 177] width 32 height 20
select select "service"
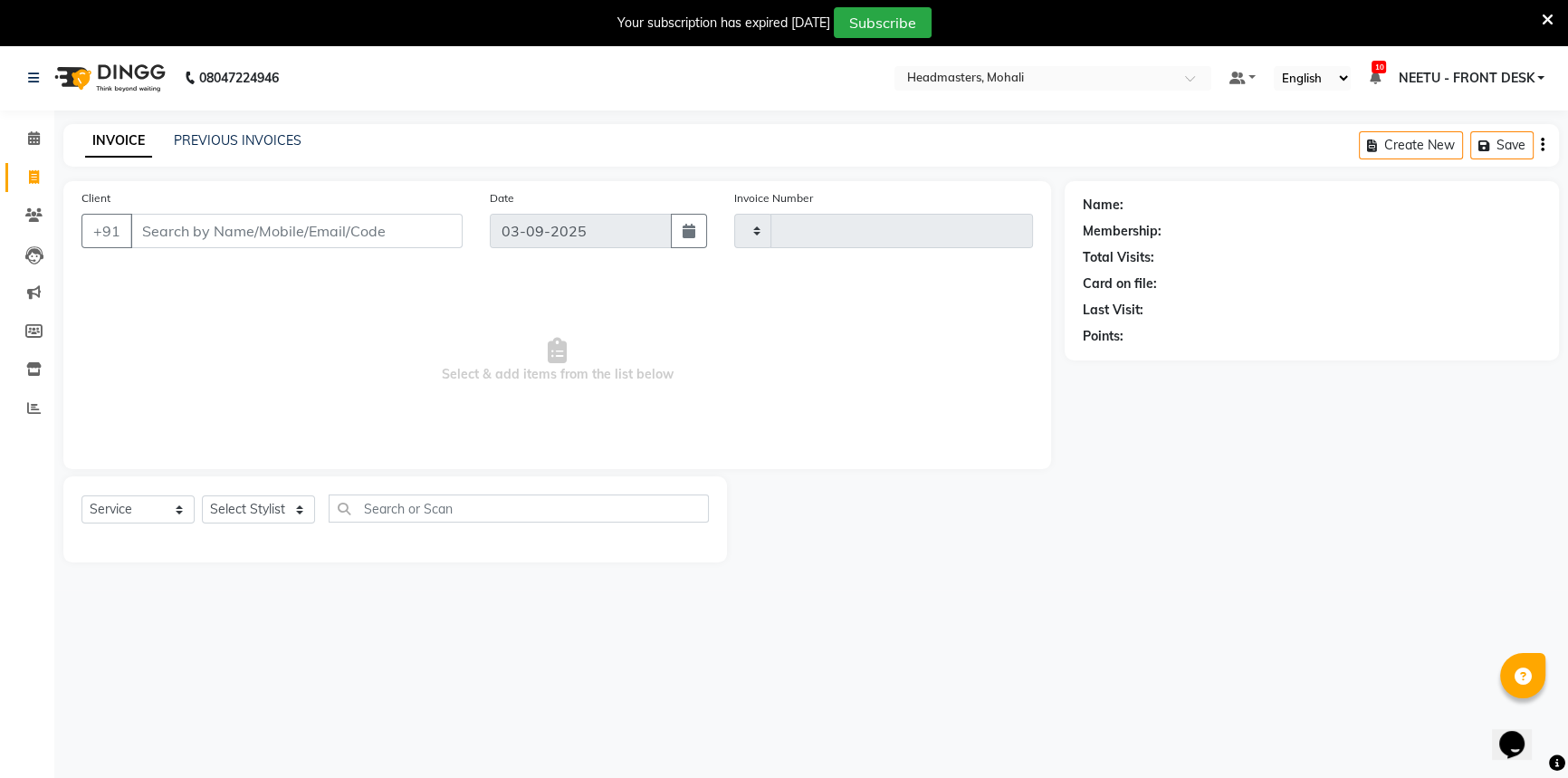
type input "8647"
select select "6604"
click at [263, 237] on input "Client" at bounding box center [297, 231] width 332 height 35
select select "51116"
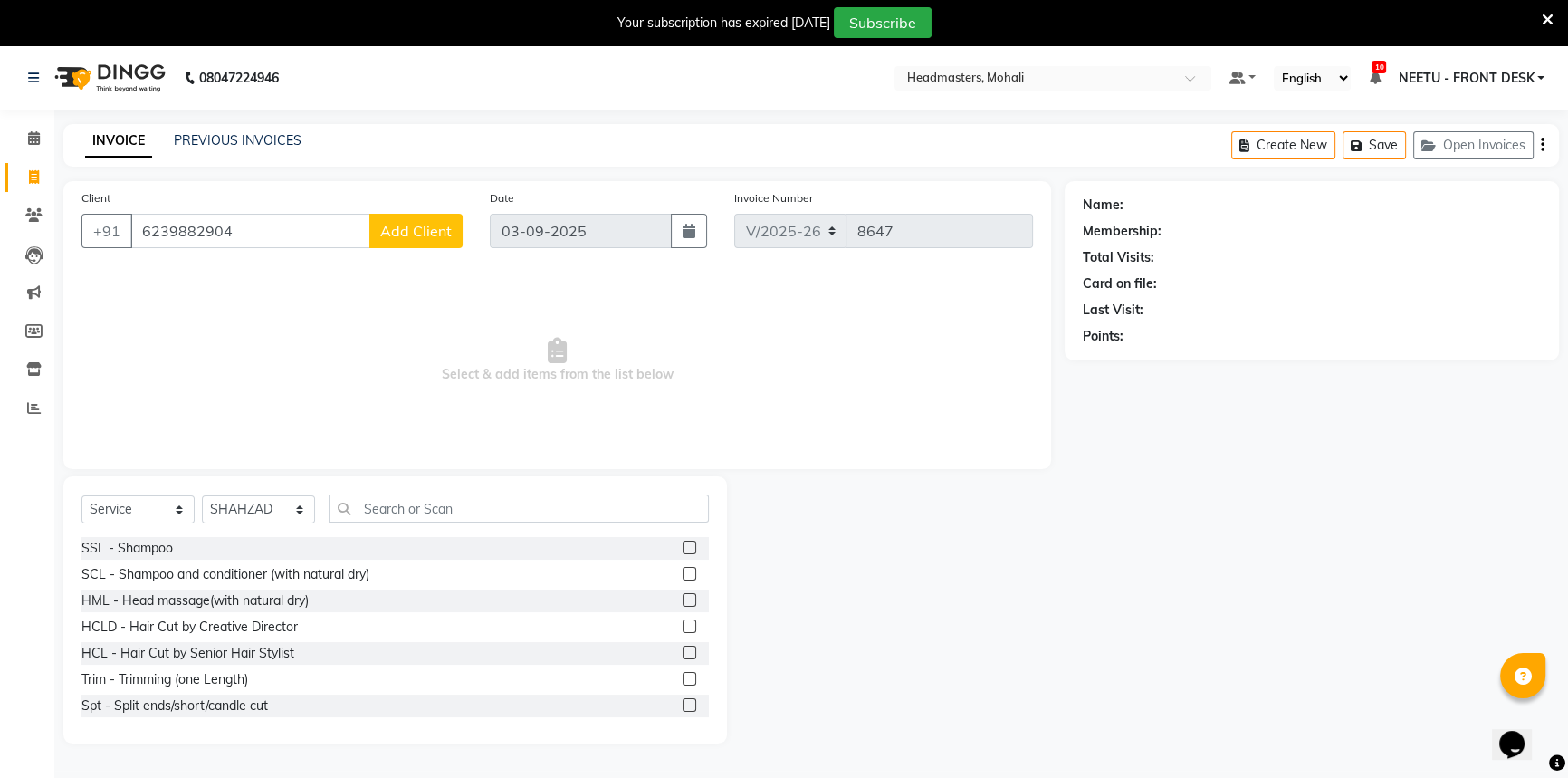
type input "6239882904"
click at [421, 241] on button "Add Client" at bounding box center [416, 231] width 93 height 35
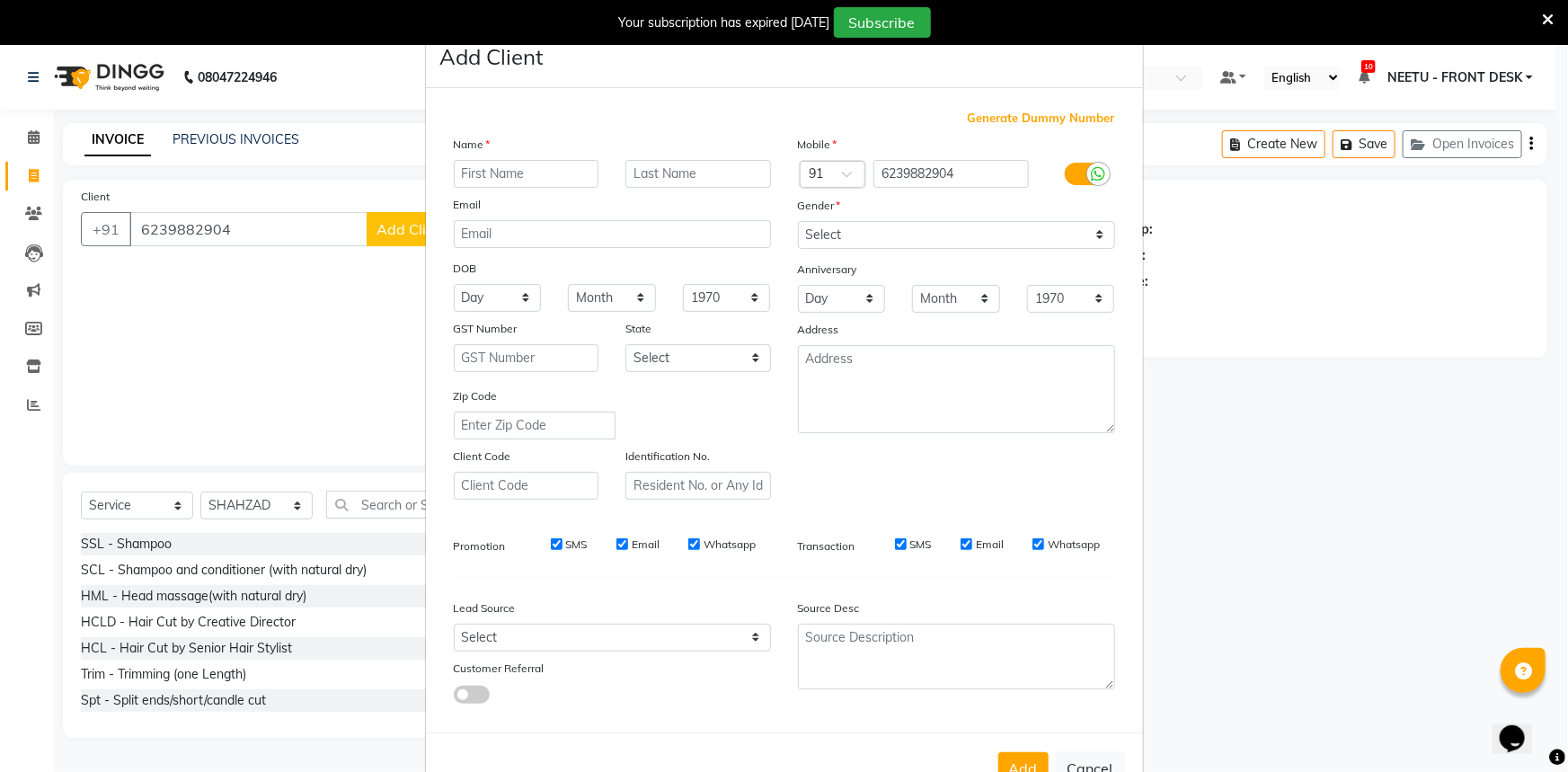
click at [454, 175] on input "text" at bounding box center [526, 173] width 145 height 28
click at [463, 185] on input "text" at bounding box center [526, 173] width 145 height 28
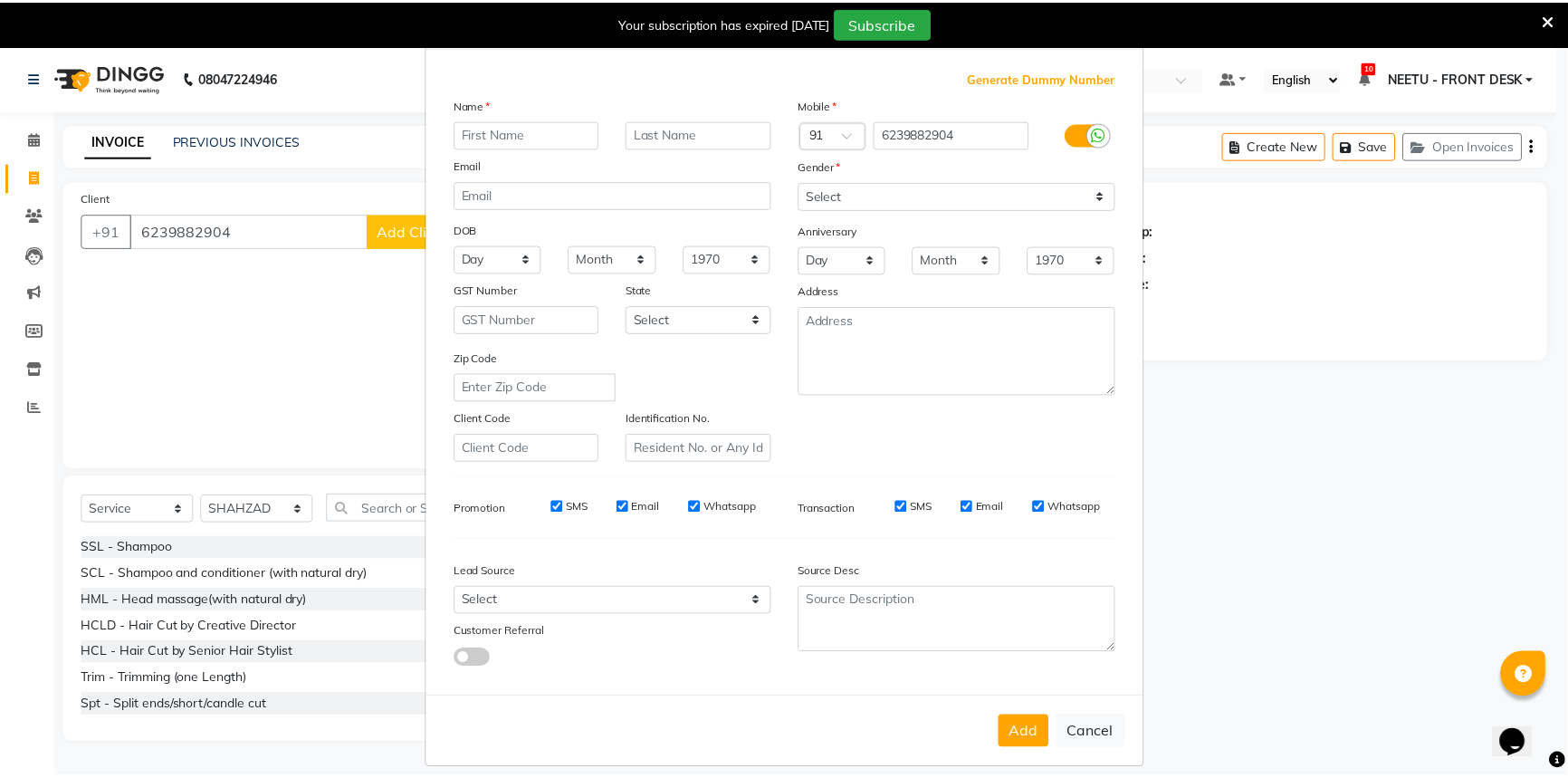
scroll to position [63, 0]
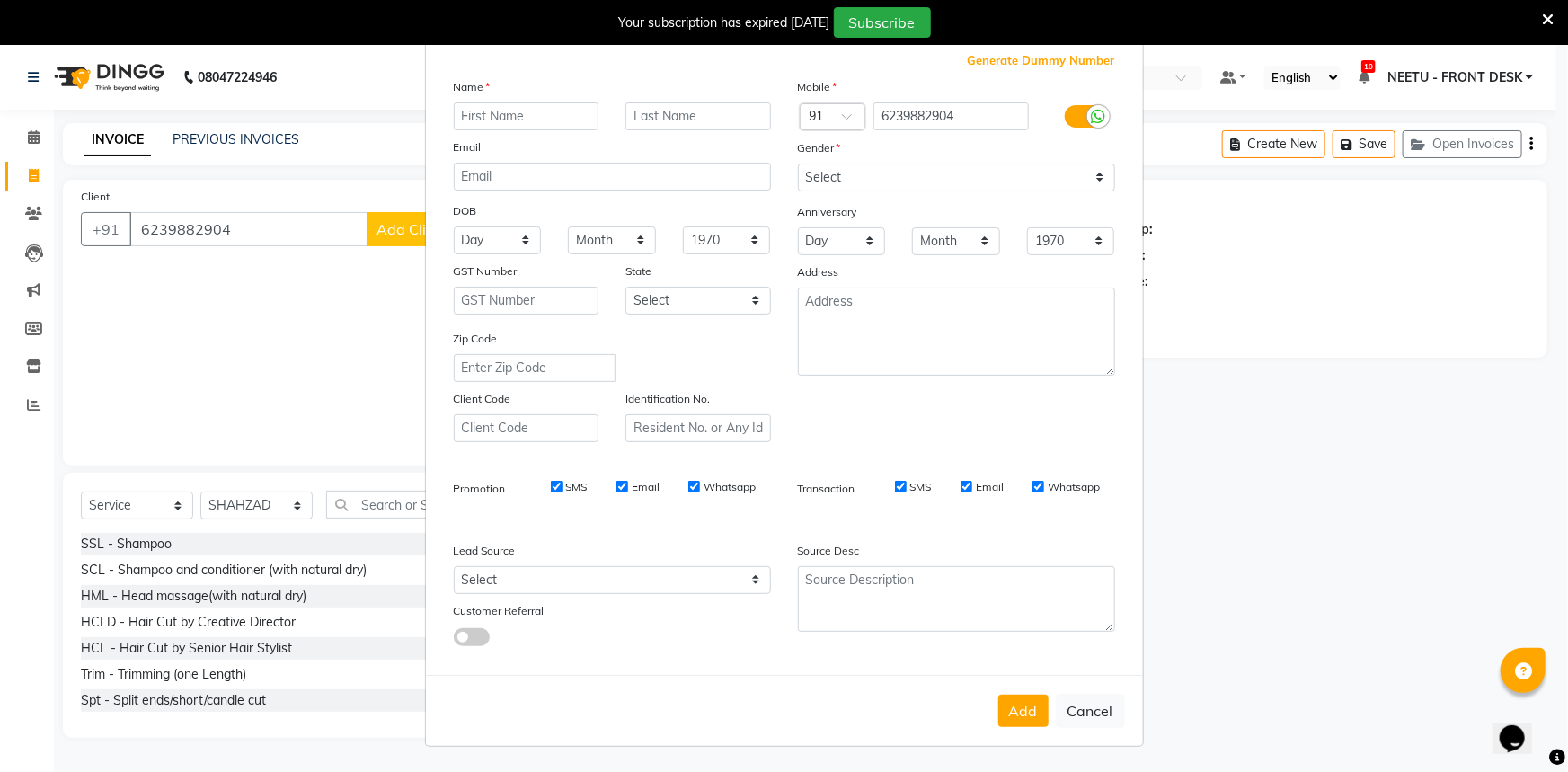
drag, startPoint x: 1086, startPoint y: 708, endPoint x: 940, endPoint y: 650, distance: 157.1
click at [1081, 710] on button "Cancel" at bounding box center [1091, 710] width 69 height 35
select select
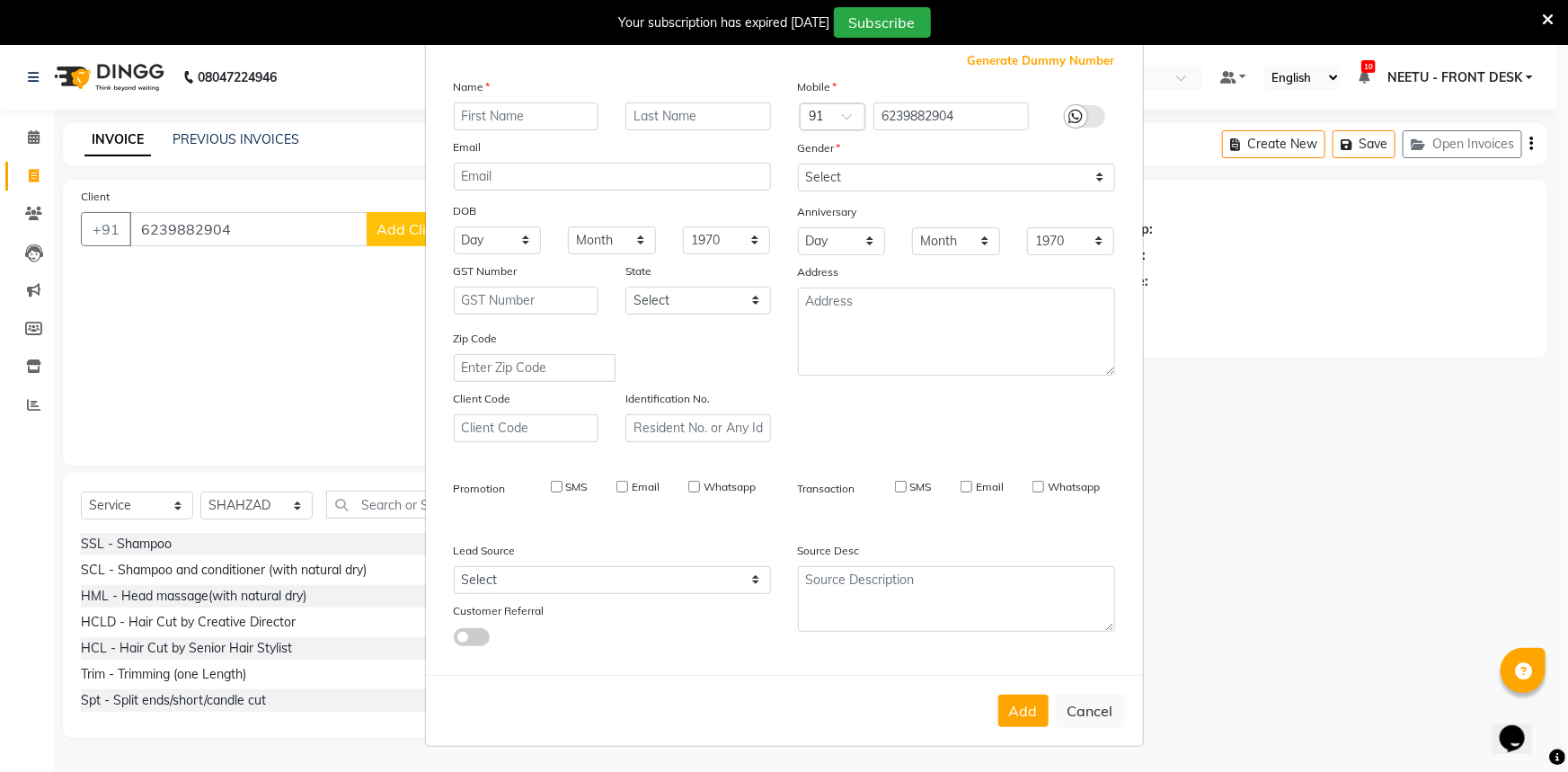
select select
checkbox input "false"
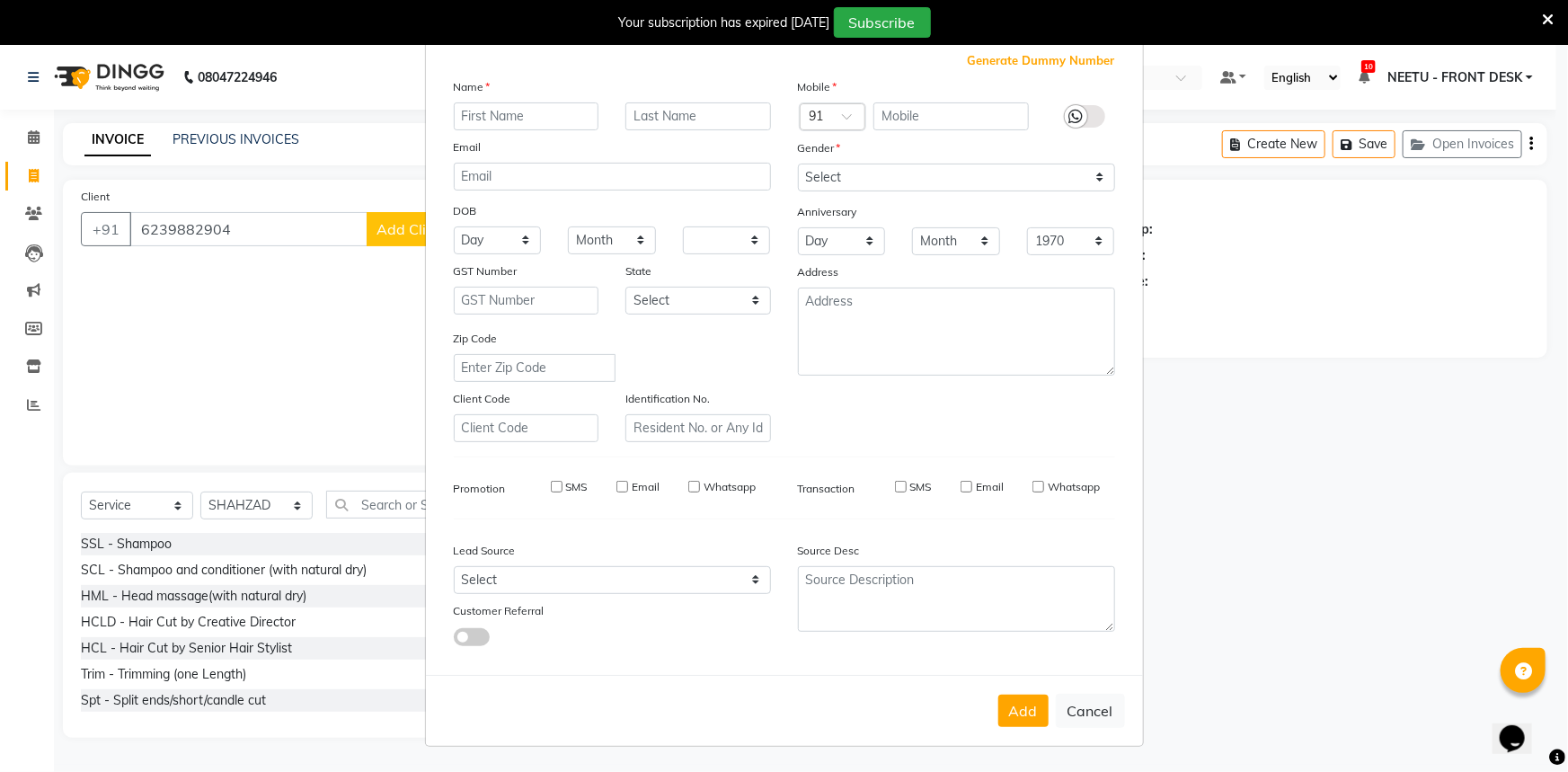
checkbox input "false"
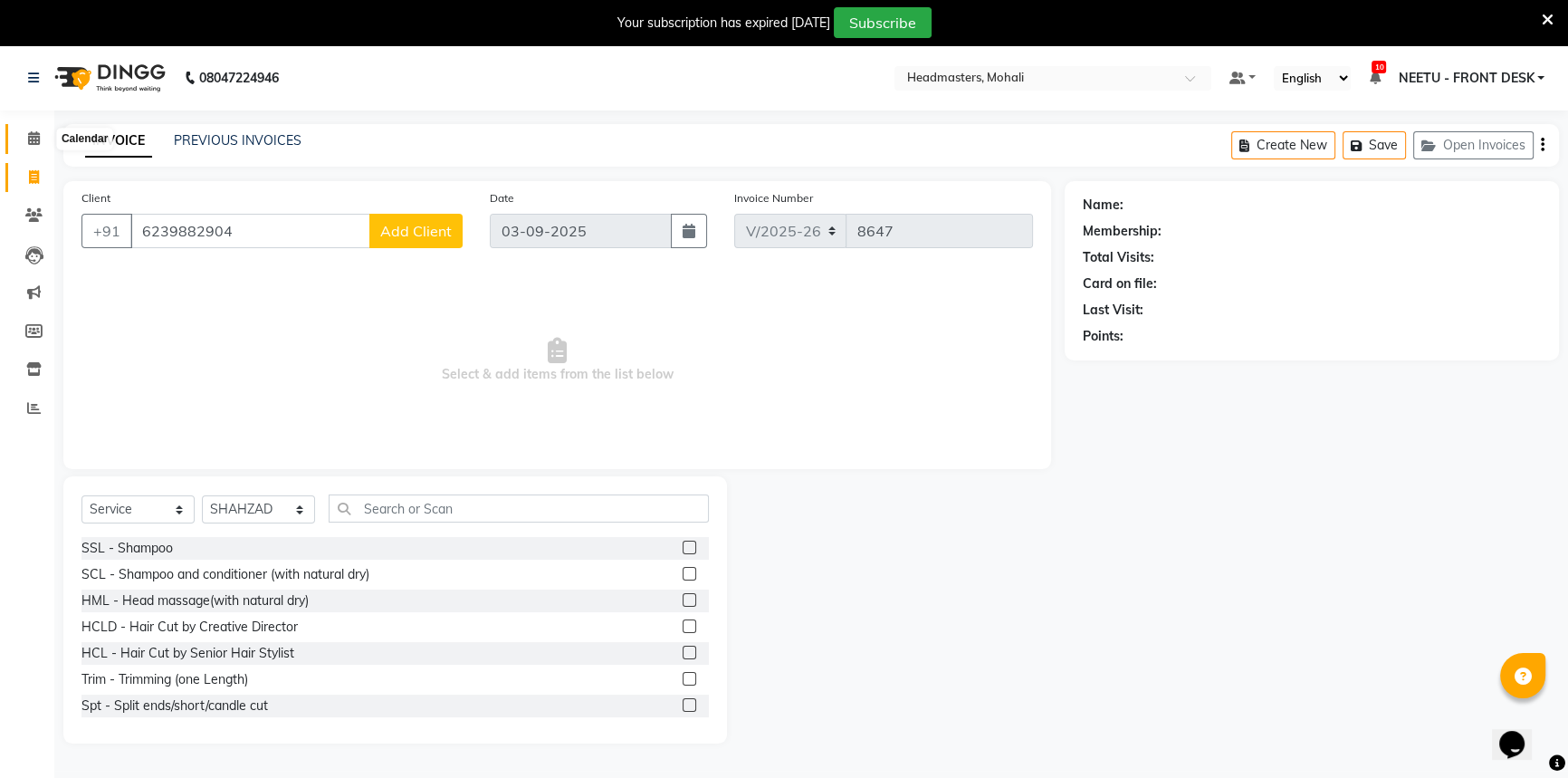
click at [25, 133] on span at bounding box center [34, 139] width 32 height 20
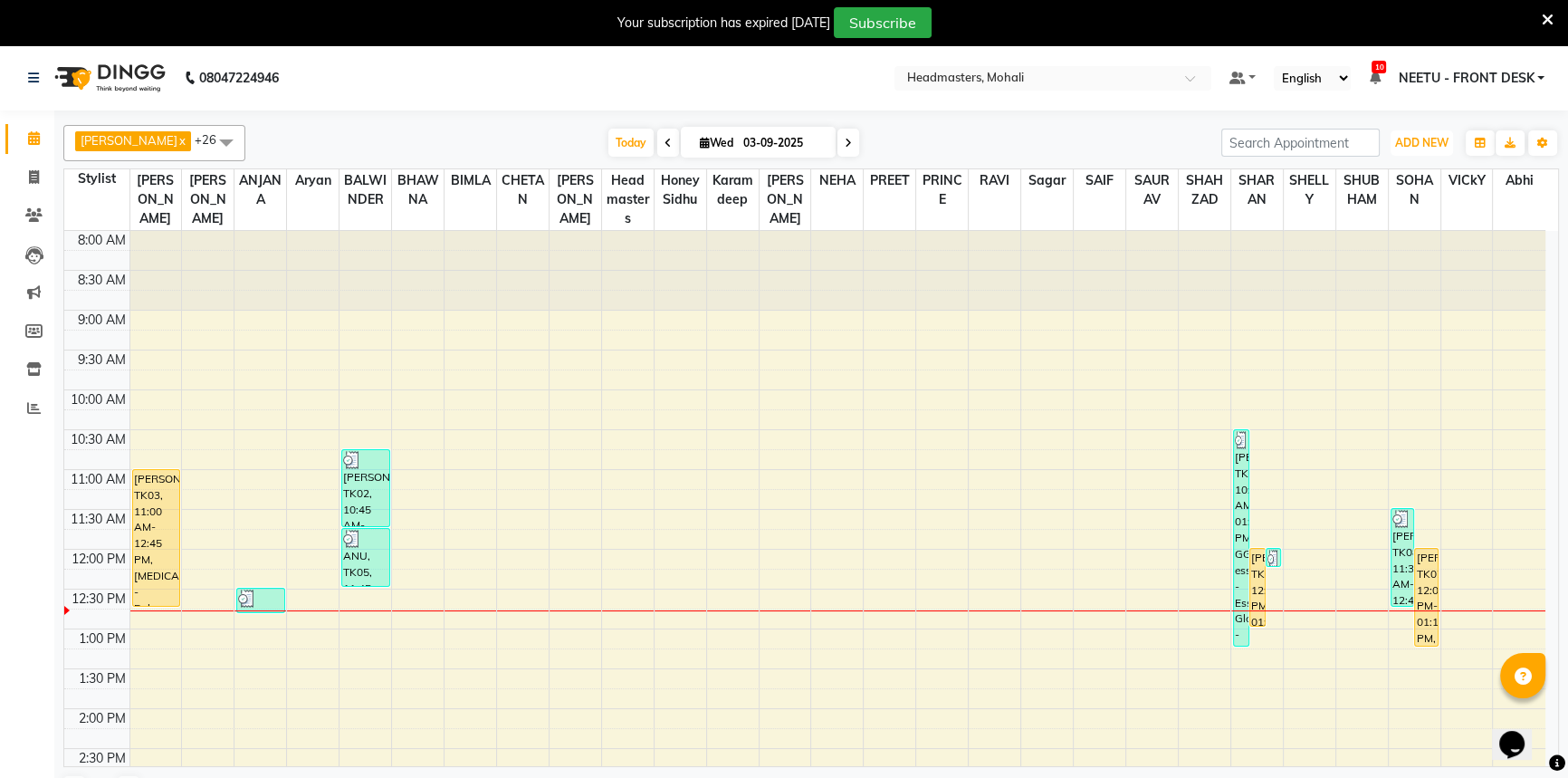
drag, startPoint x: 1432, startPoint y: 136, endPoint x: 1417, endPoint y: 165, distance: 32.6
click at [1432, 136] on span "ADD NEW" at bounding box center [1422, 142] width 53 height 14
click at [1392, 175] on button "Add Appointment" at bounding box center [1381, 177] width 143 height 23
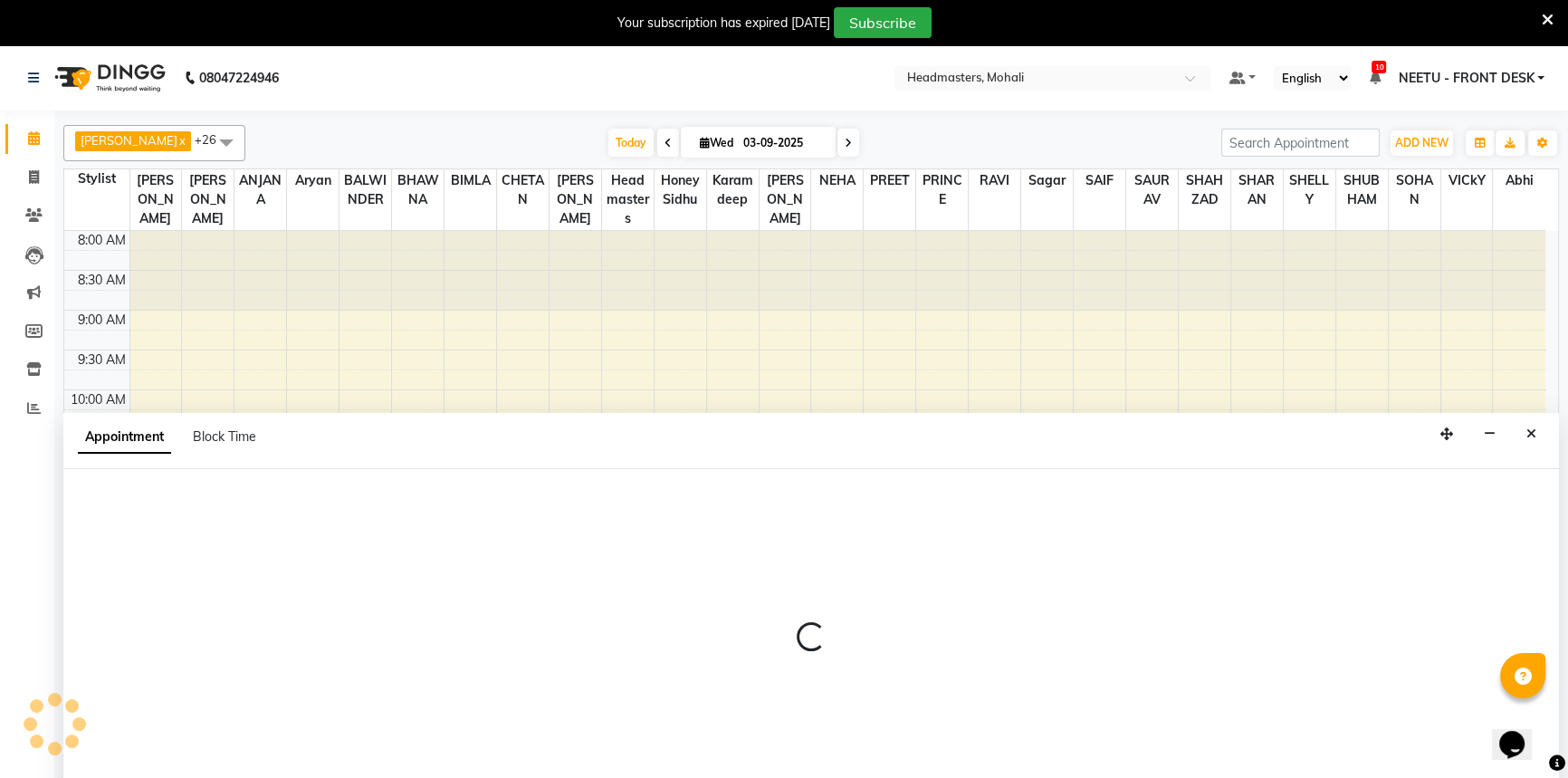
scroll to position [46, 0]
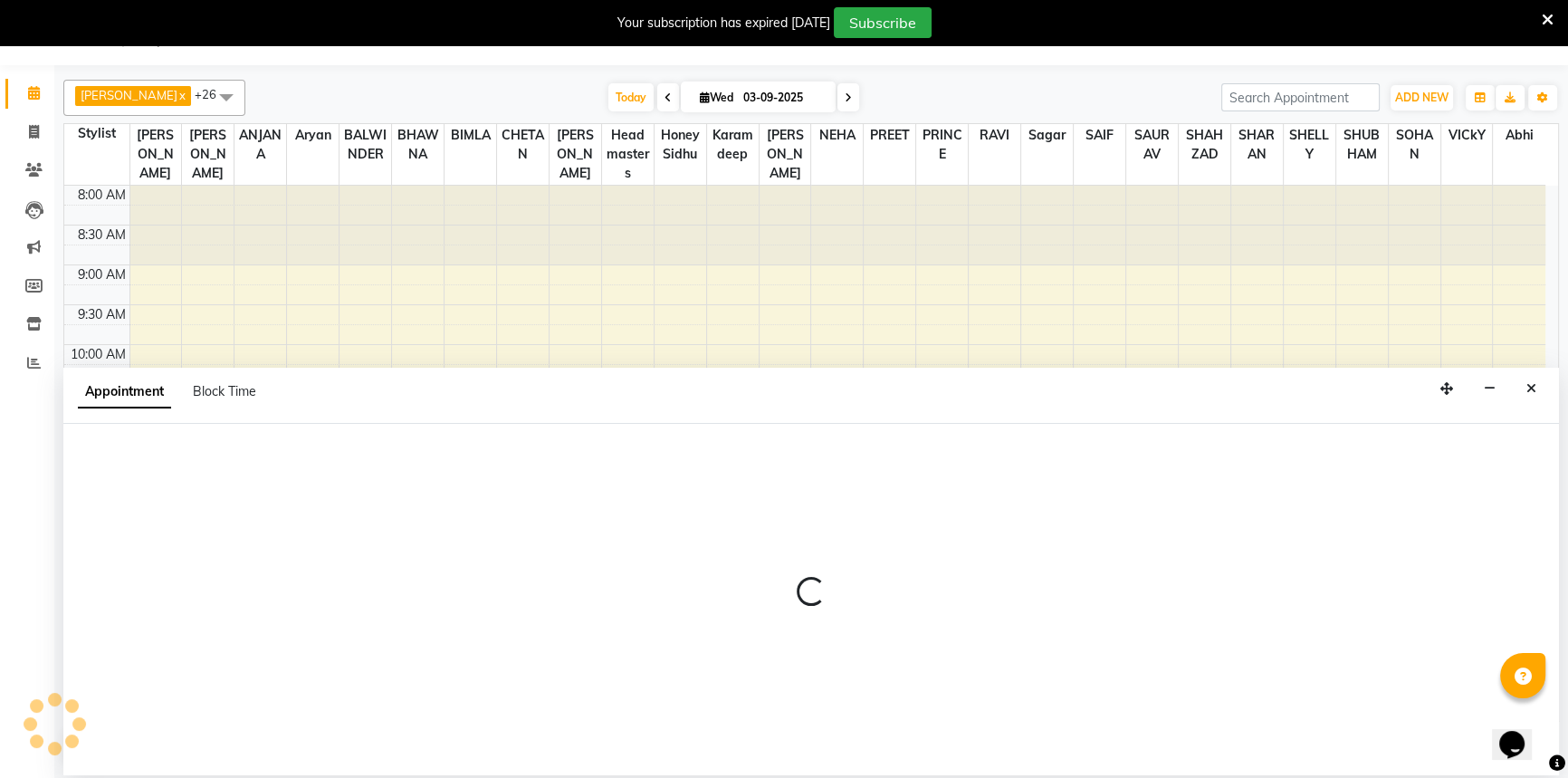
select select "540"
select select "tentative"
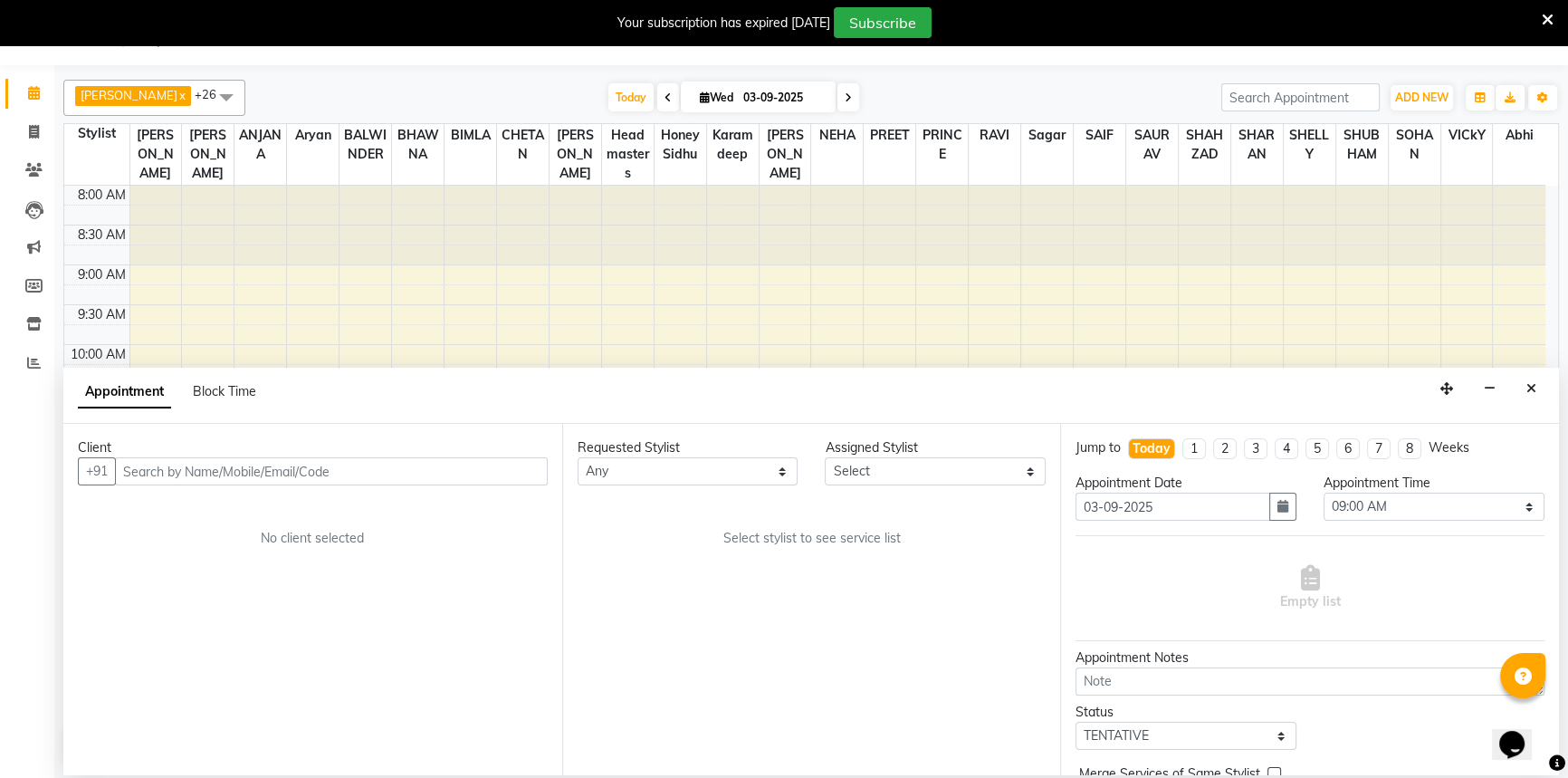
click at [167, 470] on input "text" at bounding box center [331, 471] width 433 height 28
drag, startPoint x: 1398, startPoint y: 737, endPoint x: 1430, endPoint y: 816, distance: 85.2
click at [1430, 732] on html "08047224946 Select Location × Headmasters, Mohali Default Panel My Panel Englis…" at bounding box center [784, 343] width 1568 height 778
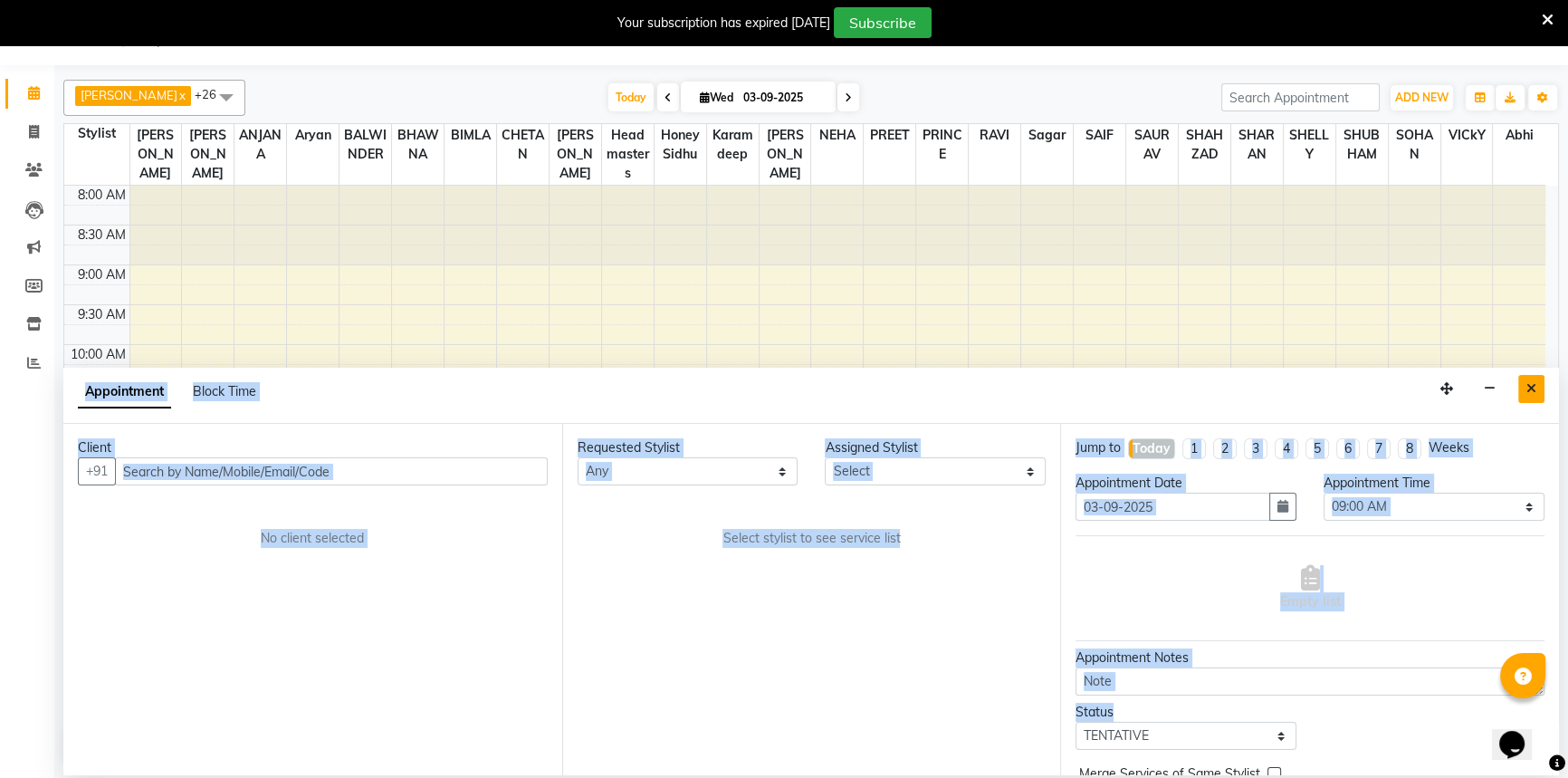
click at [1526, 392] on icon "Close" at bounding box center [1531, 388] width 10 height 13
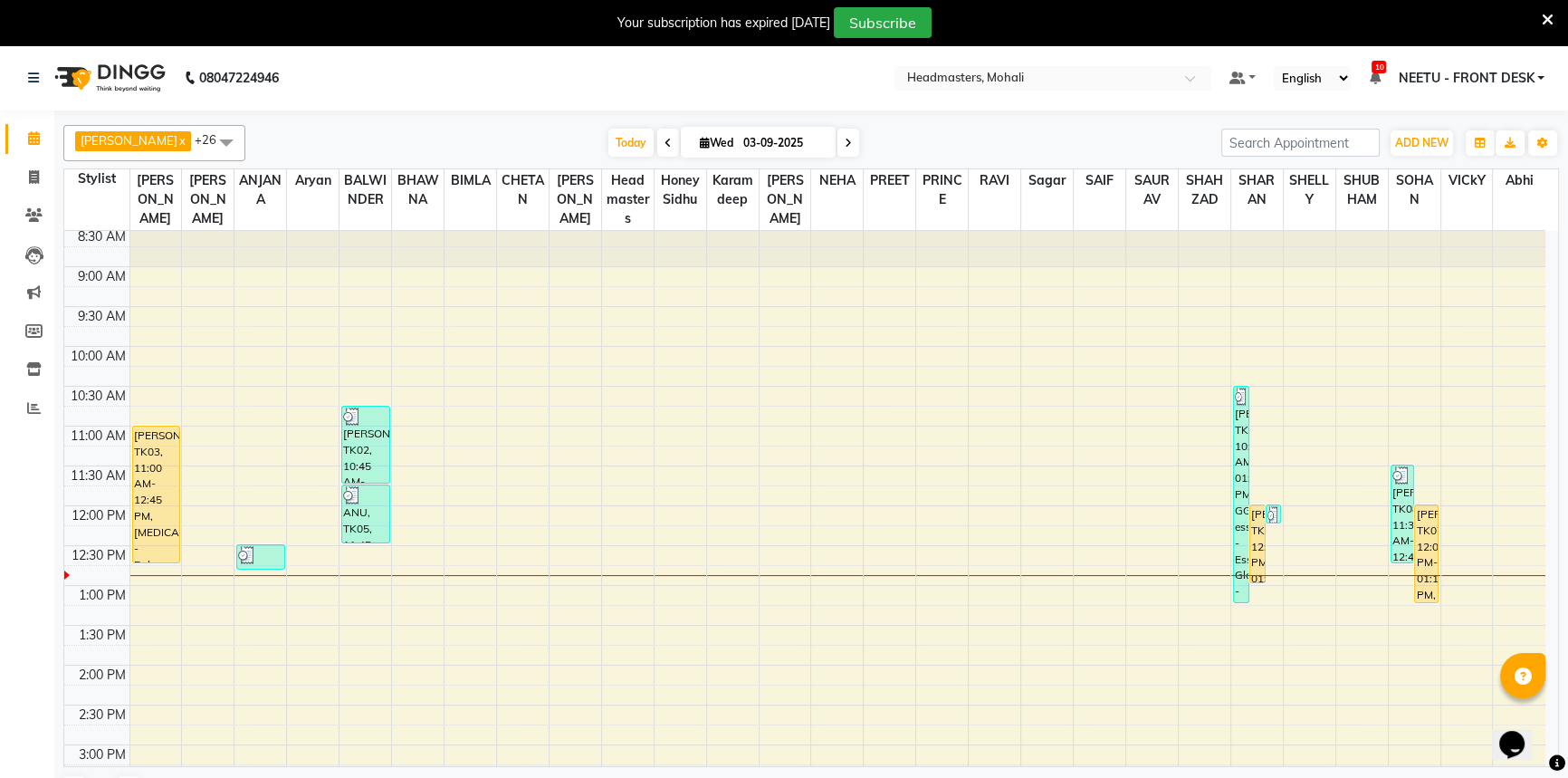
scroll to position [0, 0]
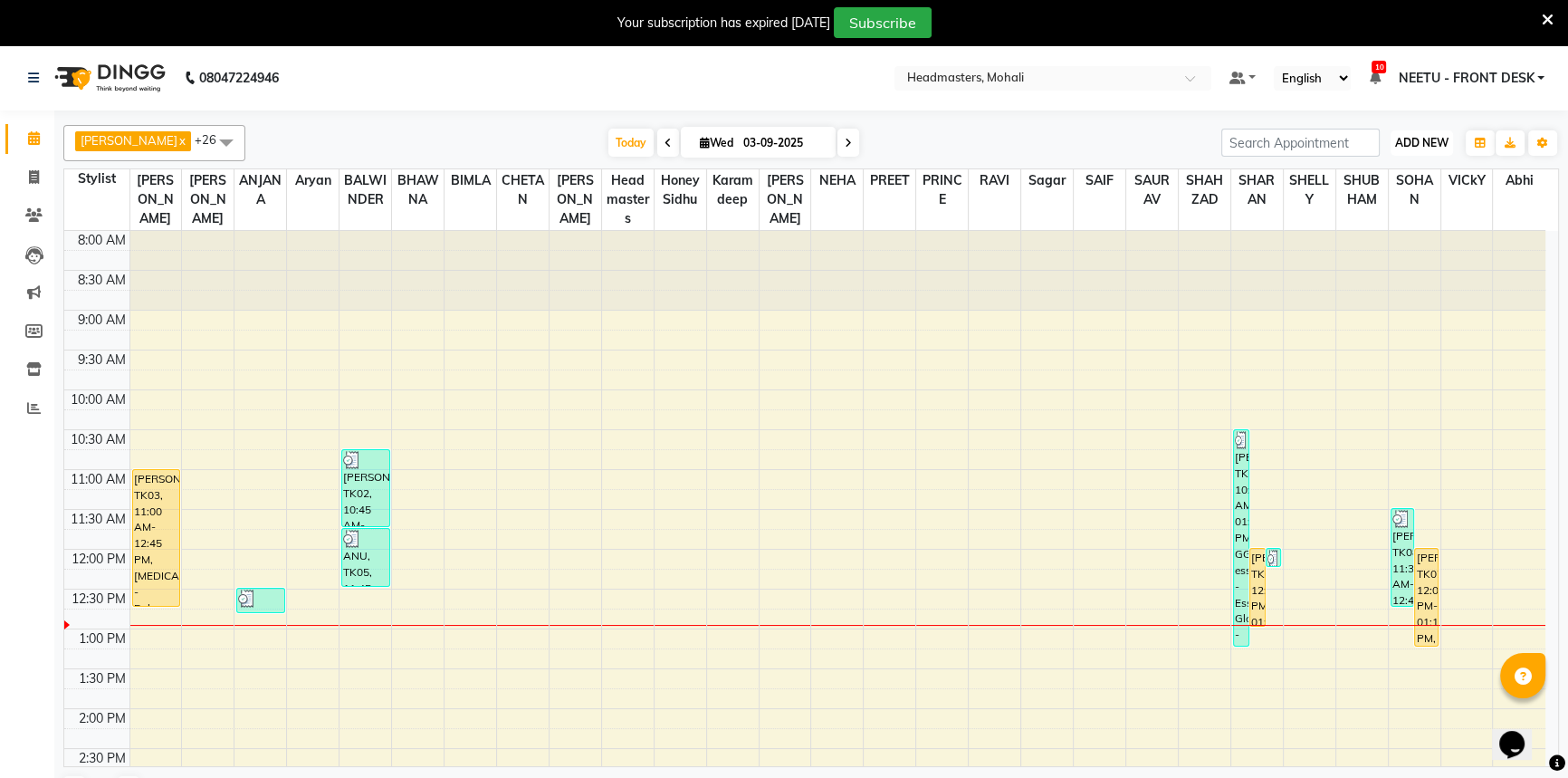
click at [1433, 140] on span "ADD NEW" at bounding box center [1422, 142] width 53 height 14
click at [1424, 163] on div "Add Appointment Add Invoice Add Attendance Add Client" at bounding box center [1380, 213] width 144 height 110
click at [1421, 151] on button "ADD NEW Toggle Dropdown" at bounding box center [1422, 143] width 62 height 25
click at [1411, 189] on link "Add Invoice" at bounding box center [1381, 201] width 143 height 23
select select "service"
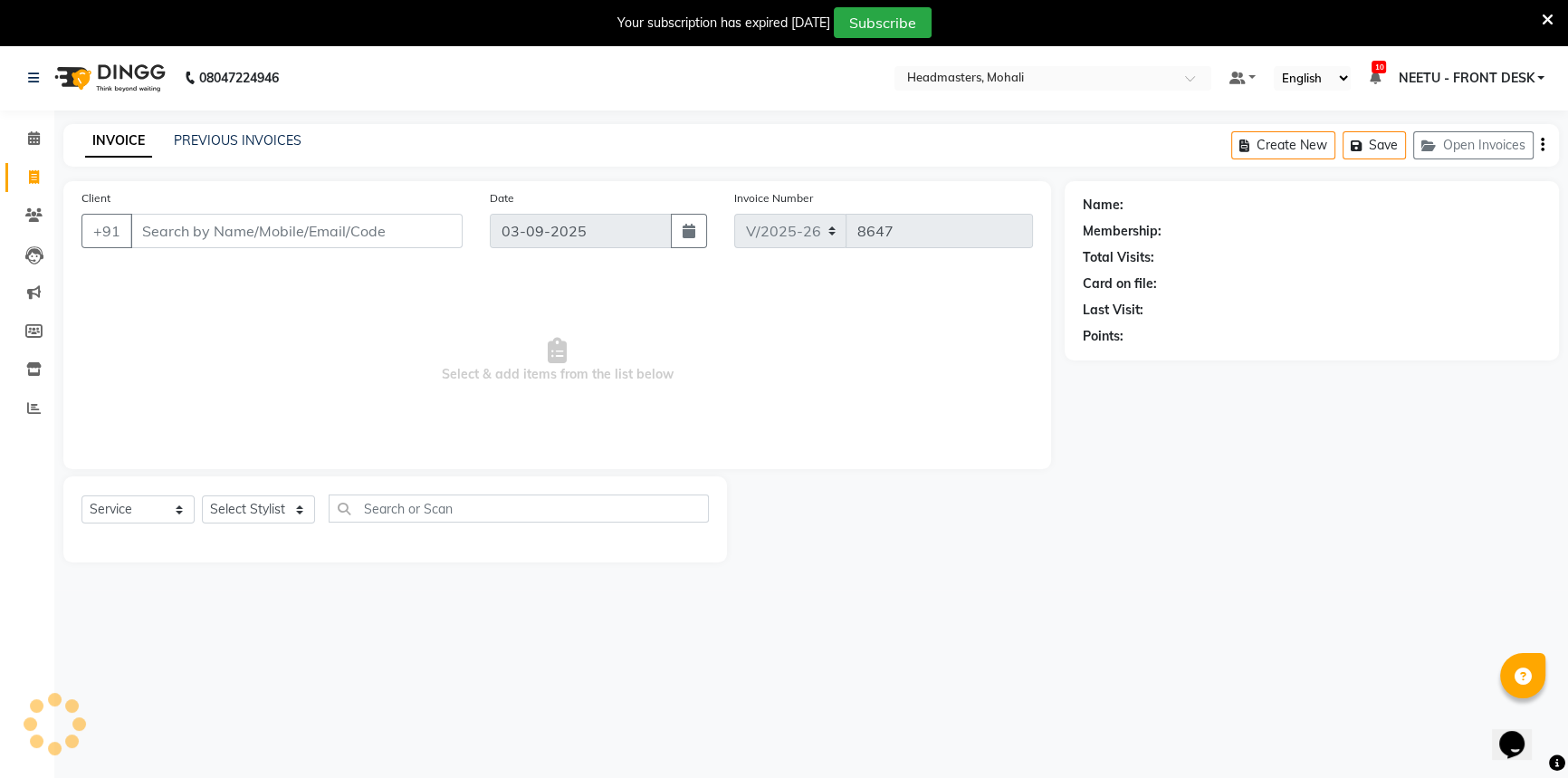
click at [204, 240] on input "Client" at bounding box center [297, 231] width 332 height 35
type input "9888"
select select "51116"
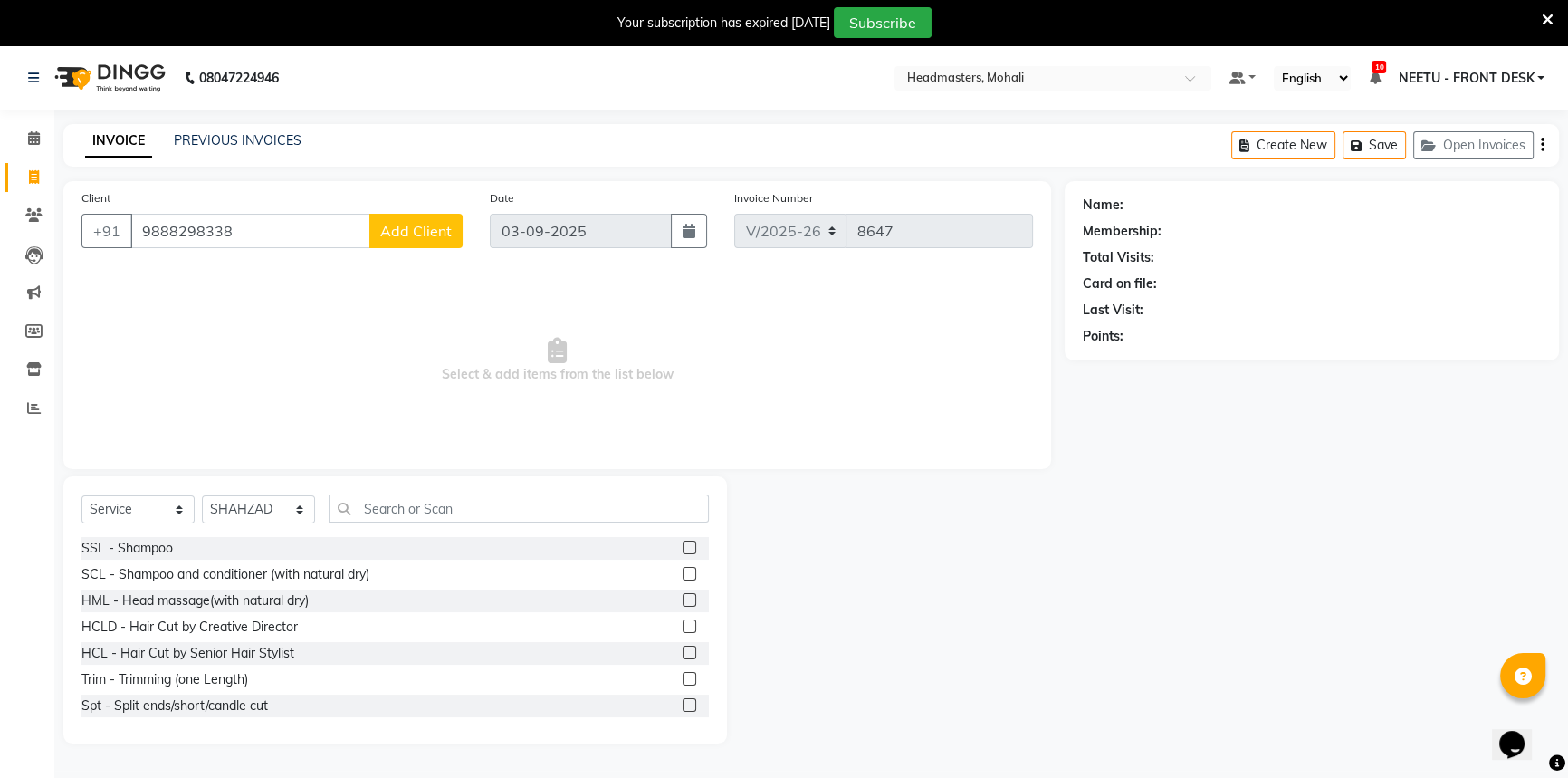
drag, startPoint x: 268, startPoint y: 232, endPoint x: 84, endPoint y: 256, distance: 185.6
click at [89, 259] on div "Client [PHONE_NUMBER] Add Client" at bounding box center [271, 225] width 408 height 75
type input "9888298338"
click at [28, 140] on icon at bounding box center [34, 138] width 12 height 14
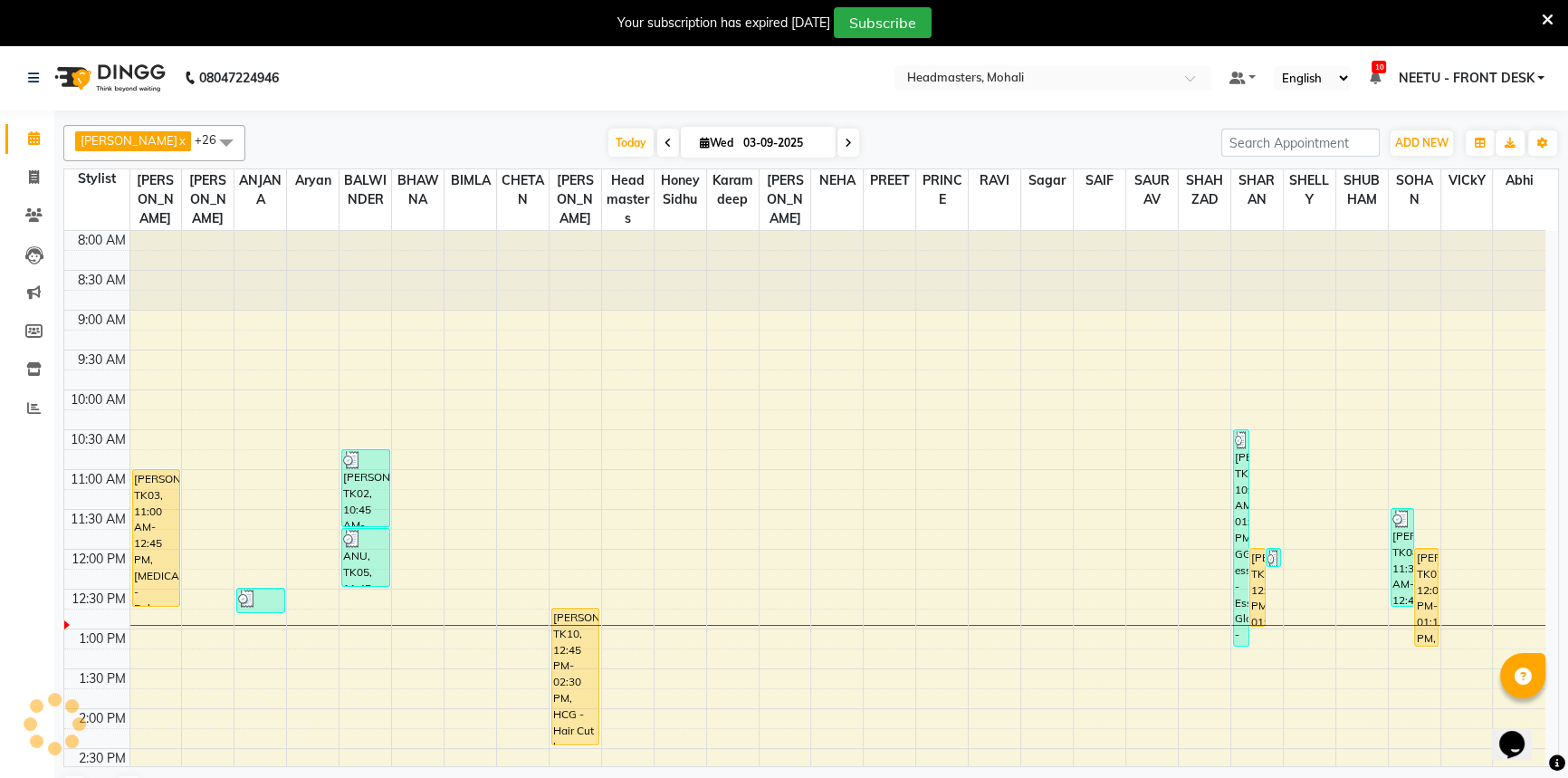
scroll to position [318, 0]
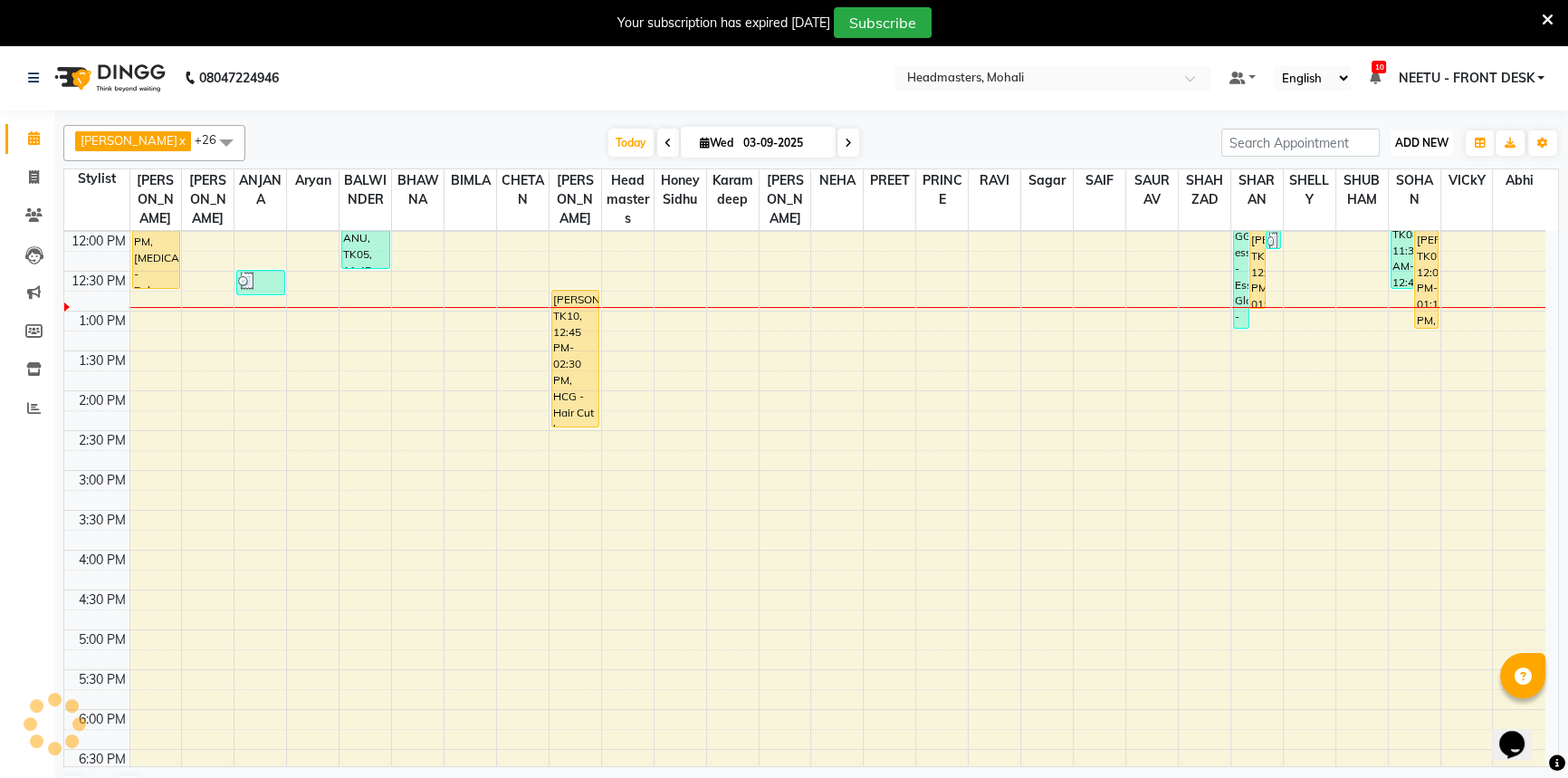
click at [1422, 137] on span "ADD NEW" at bounding box center [1422, 142] width 53 height 14
click at [1402, 177] on button "Add Appointment" at bounding box center [1381, 177] width 143 height 23
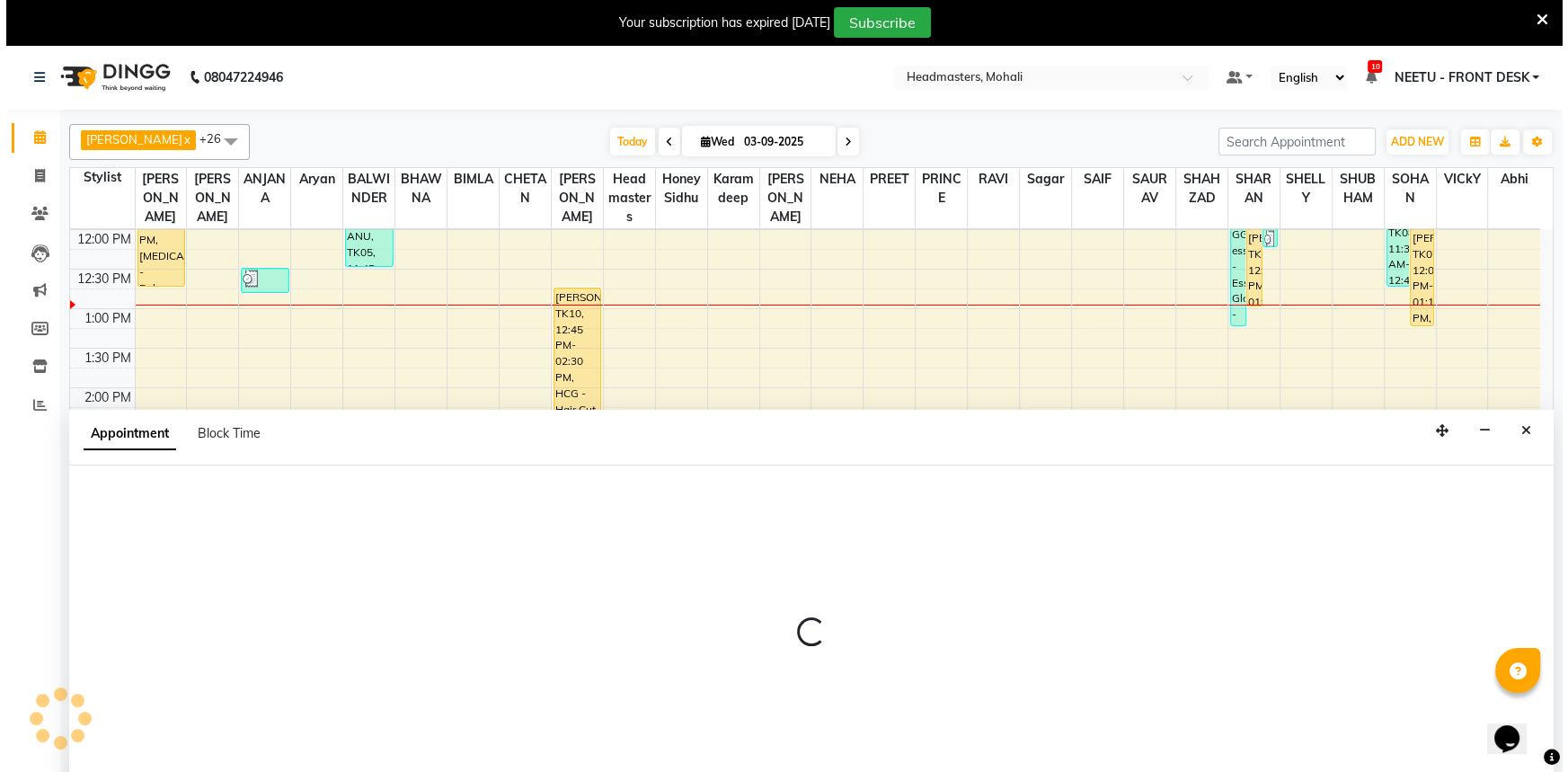
scroll to position [45, 0]
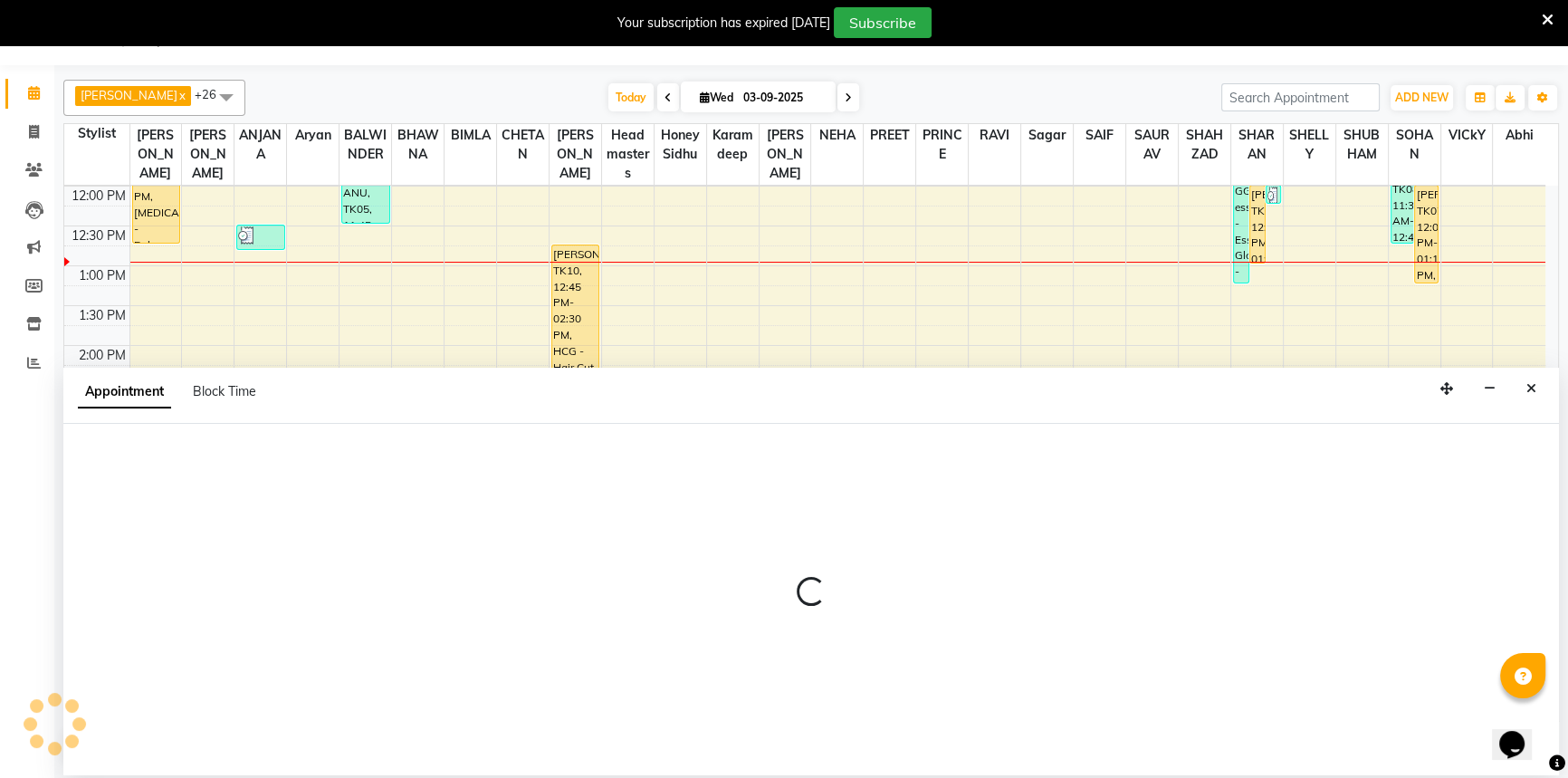
click at [213, 464] on div at bounding box center [810, 599] width 1495 height 352
select select "540"
select select "tentative"
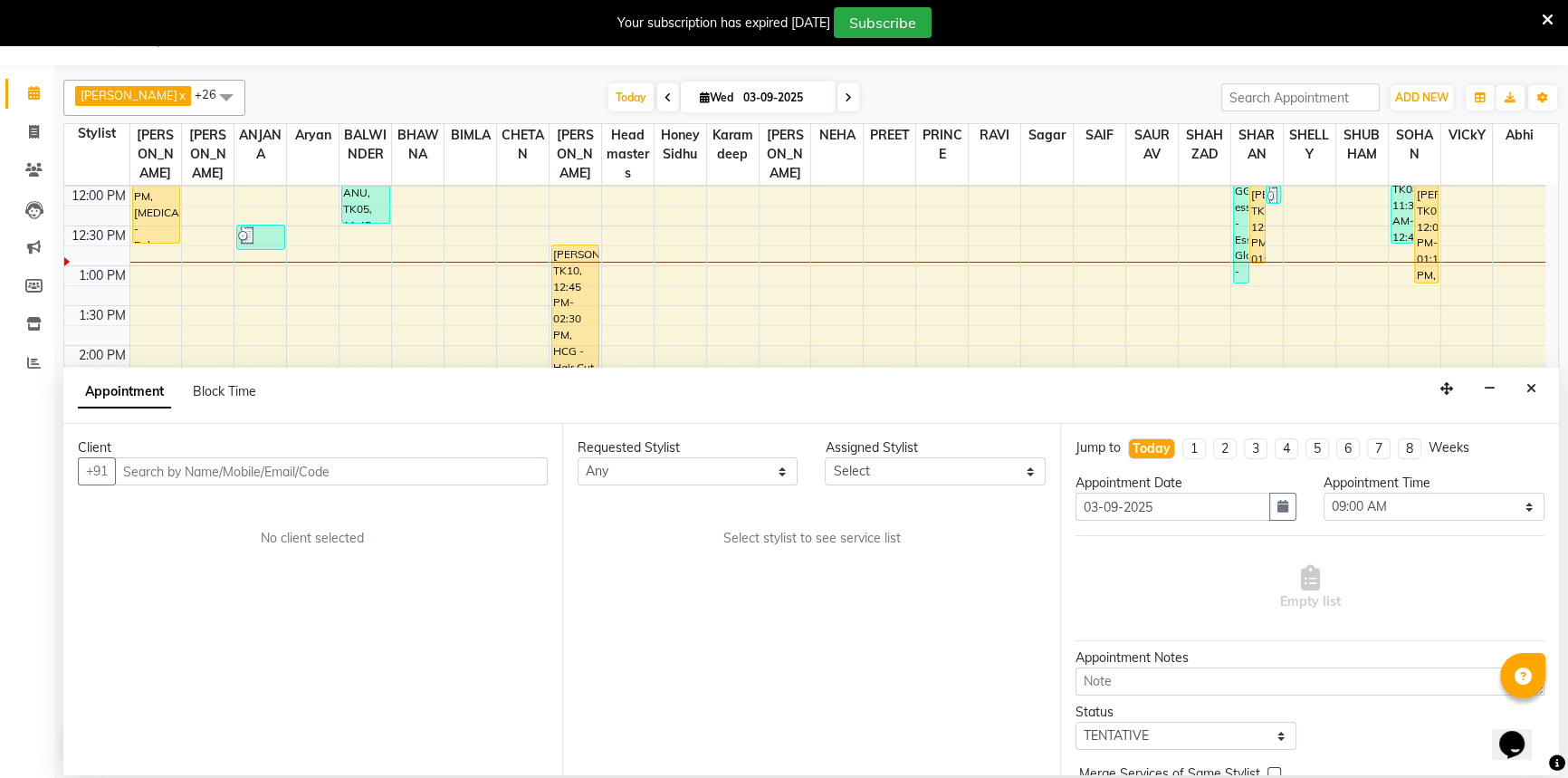
click at [213, 464] on input "text" at bounding box center [331, 471] width 433 height 28
type input "9888298338"
click at [500, 475] on span "Add Client" at bounding box center [510, 470] width 61 height 16
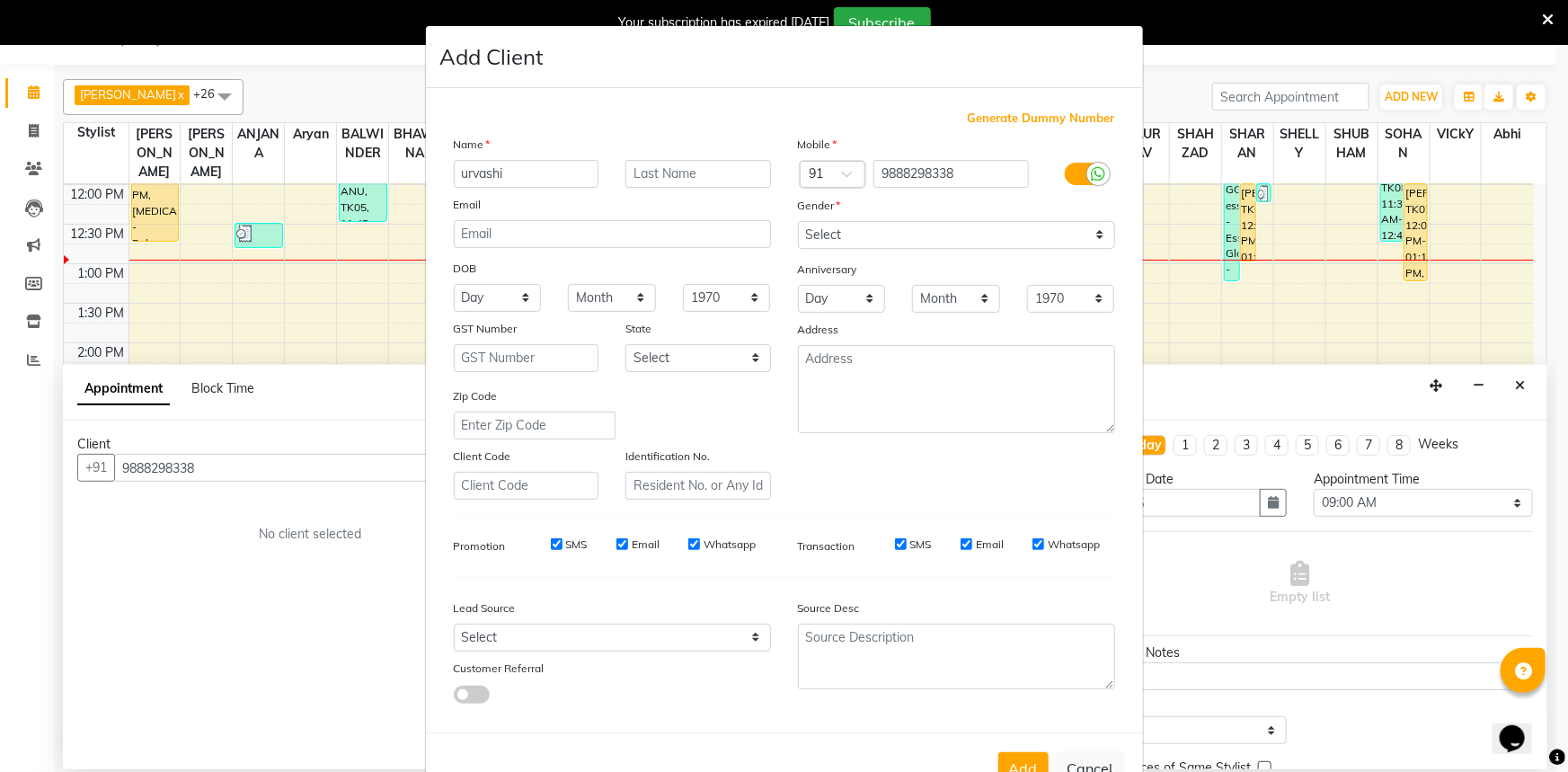
type input "urvashi"
drag, startPoint x: 884, startPoint y: 237, endPoint x: 883, endPoint y: 246, distance: 9.1
click at [884, 244] on select "Select [DEMOGRAPHIC_DATA] [DEMOGRAPHIC_DATA] Other Prefer Not To Say" at bounding box center [957, 235] width 317 height 28
click at [798, 221] on select "Select [DEMOGRAPHIC_DATA] [DEMOGRAPHIC_DATA] Other Prefer Not To Say" at bounding box center [957, 235] width 317 height 28
click at [873, 242] on select "Select [DEMOGRAPHIC_DATA] [DEMOGRAPHIC_DATA] Other Prefer Not To Say" at bounding box center [957, 235] width 317 height 28
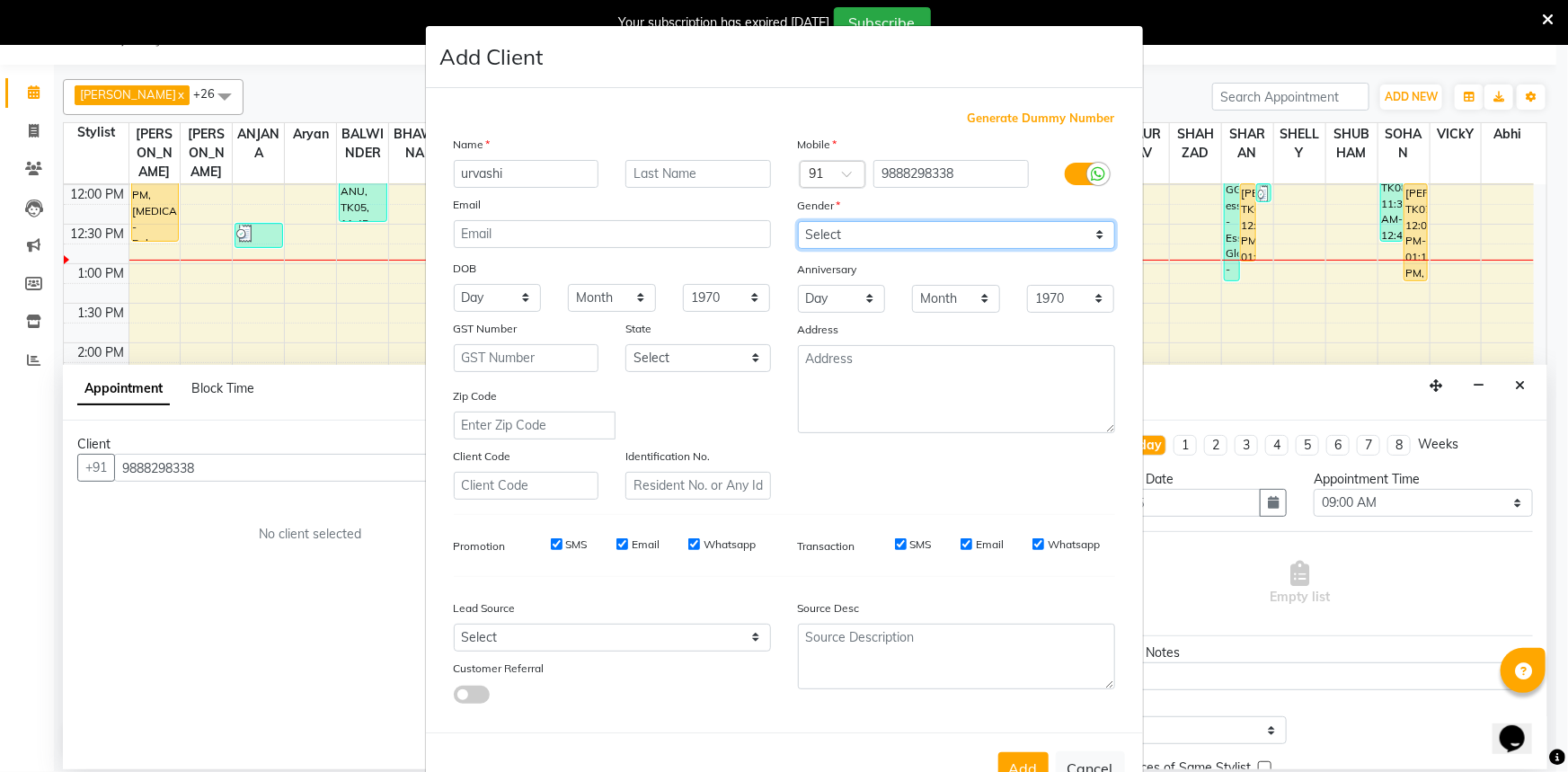
select select "[DEMOGRAPHIC_DATA]"
click at [798, 221] on select "Select [DEMOGRAPHIC_DATA] [DEMOGRAPHIC_DATA] Other Prefer Not To Say" at bounding box center [957, 235] width 317 height 28
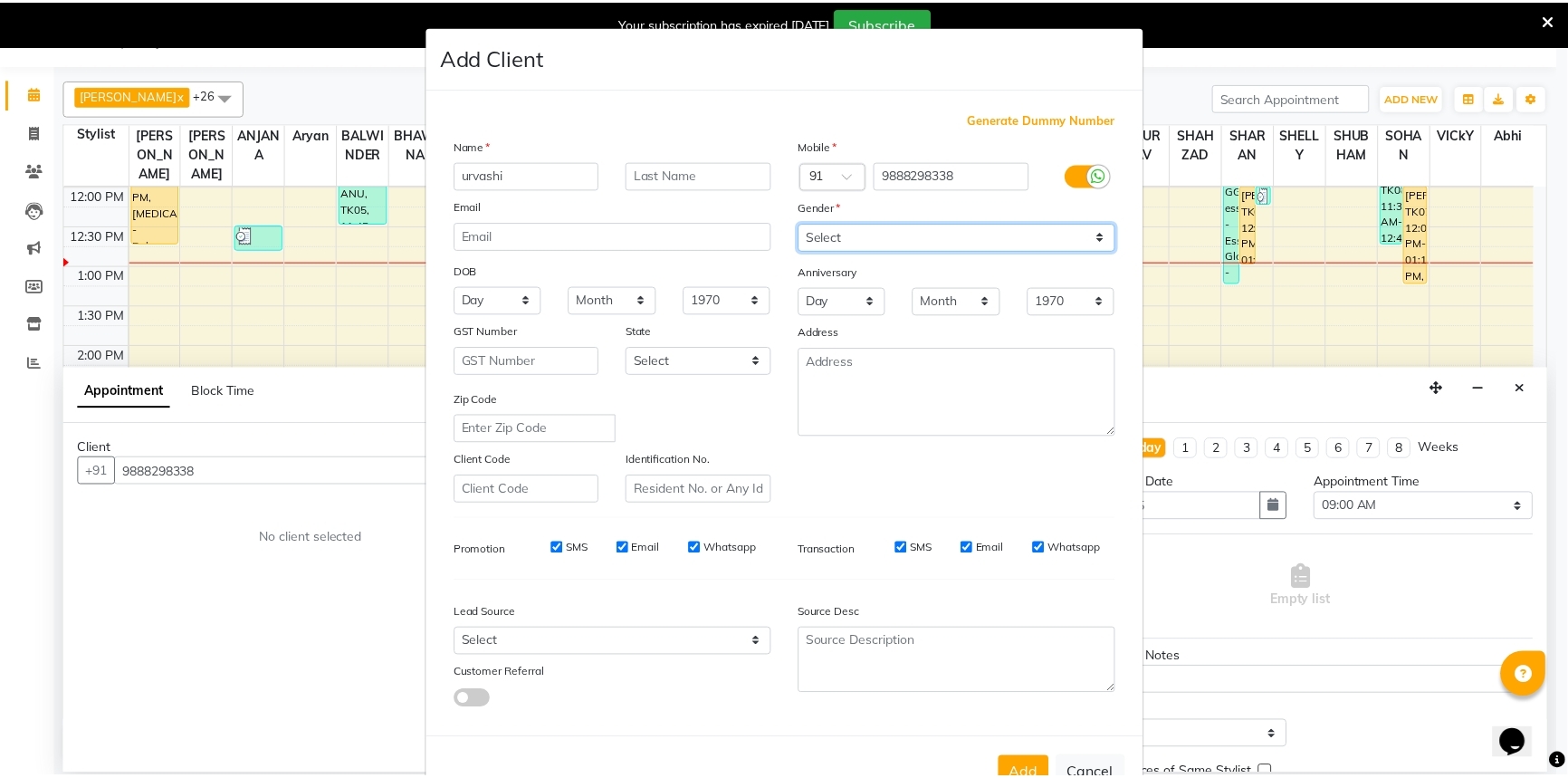
scroll to position [63, 0]
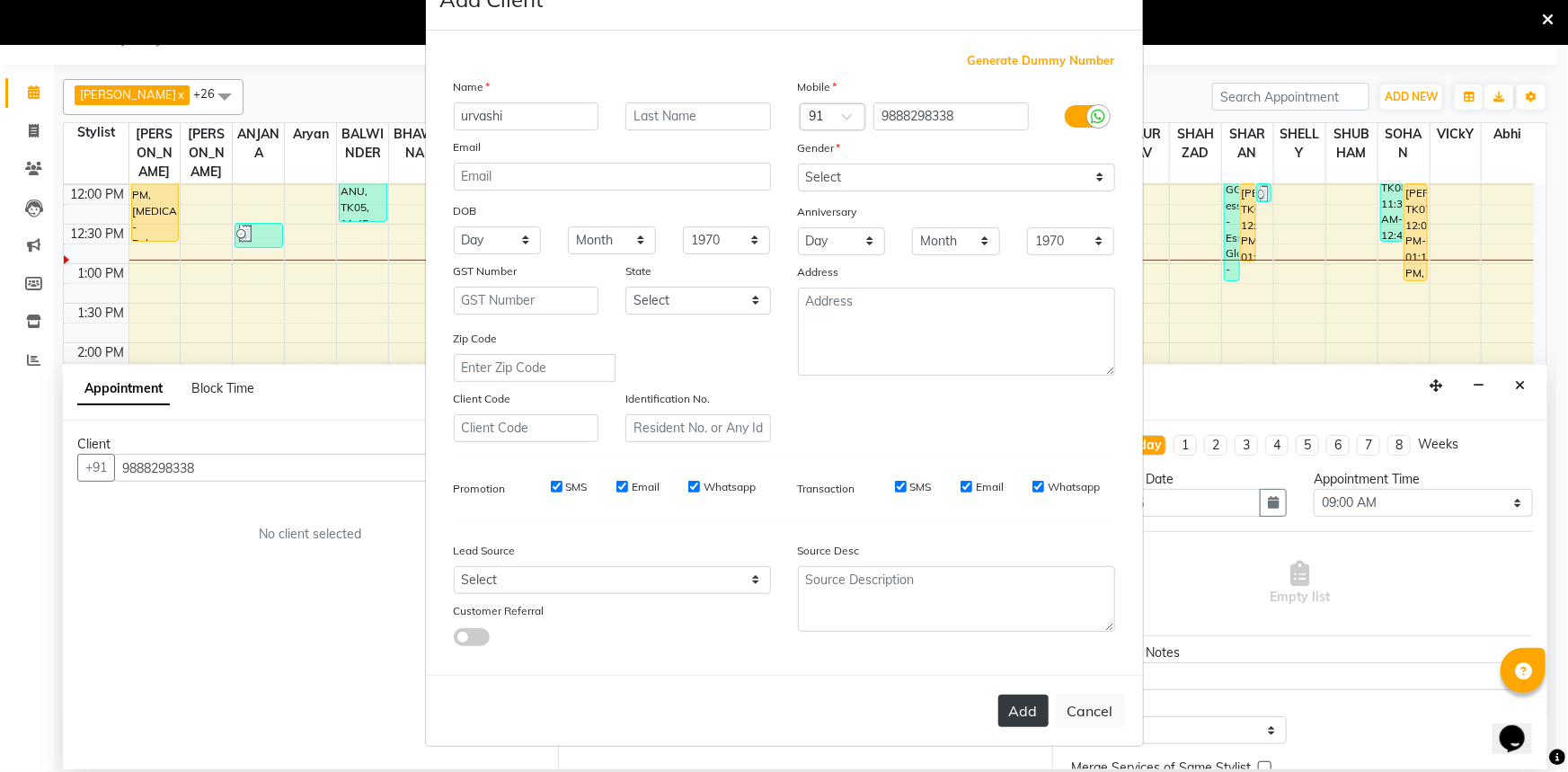
click at [1024, 717] on button "Add" at bounding box center [1024, 710] width 50 height 33
select select
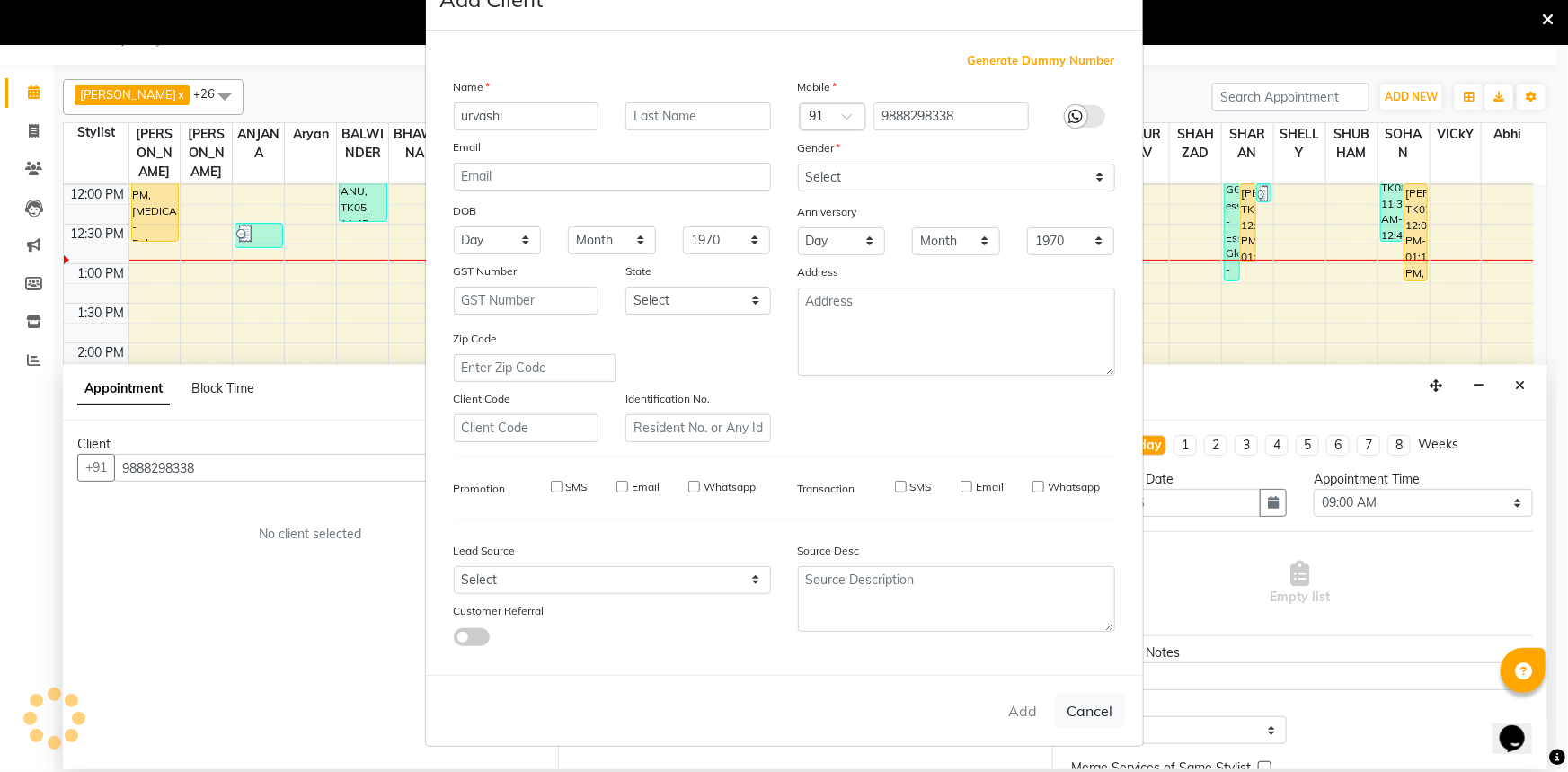
select select
checkbox input "false"
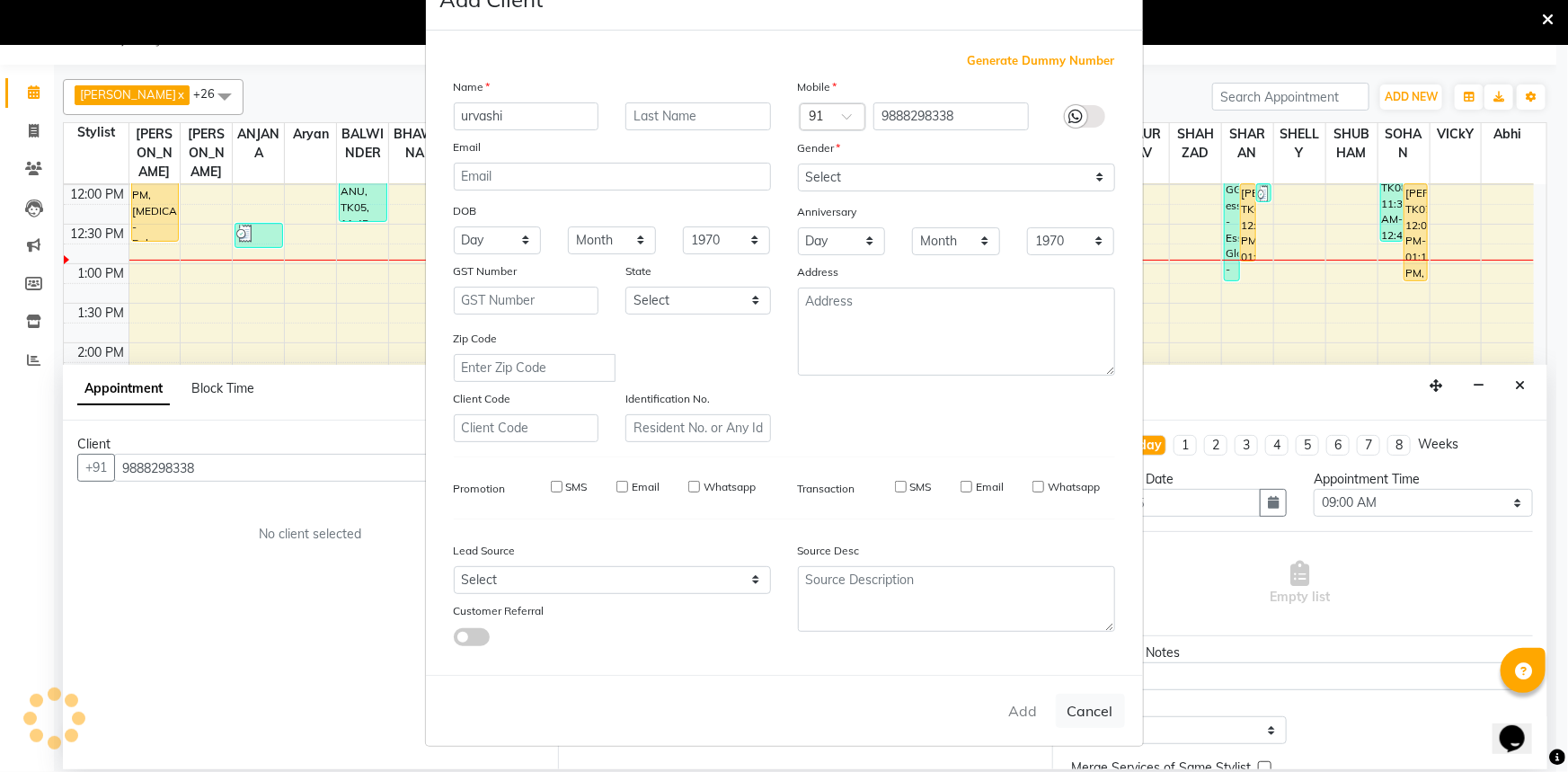
checkbox input "false"
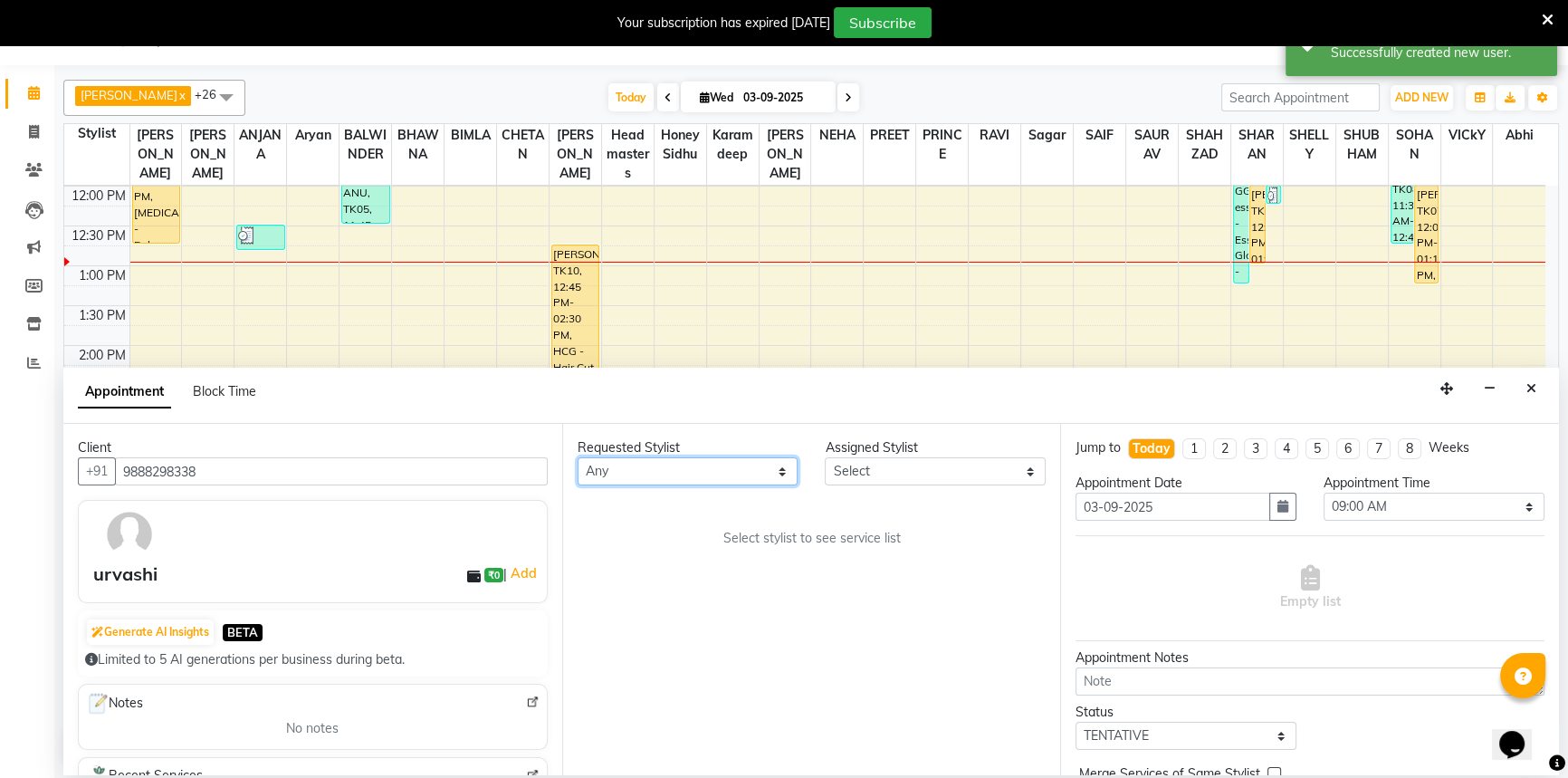
drag, startPoint x: 682, startPoint y: 471, endPoint x: 679, endPoint y: 461, distance: 10.4
click at [679, 461] on select "Any [PERSON_NAME] [PERSON_NAME] [PERSON_NAME] [PERSON_NAME] [PERSON_NAME] [PERS…" at bounding box center [688, 471] width 221 height 28
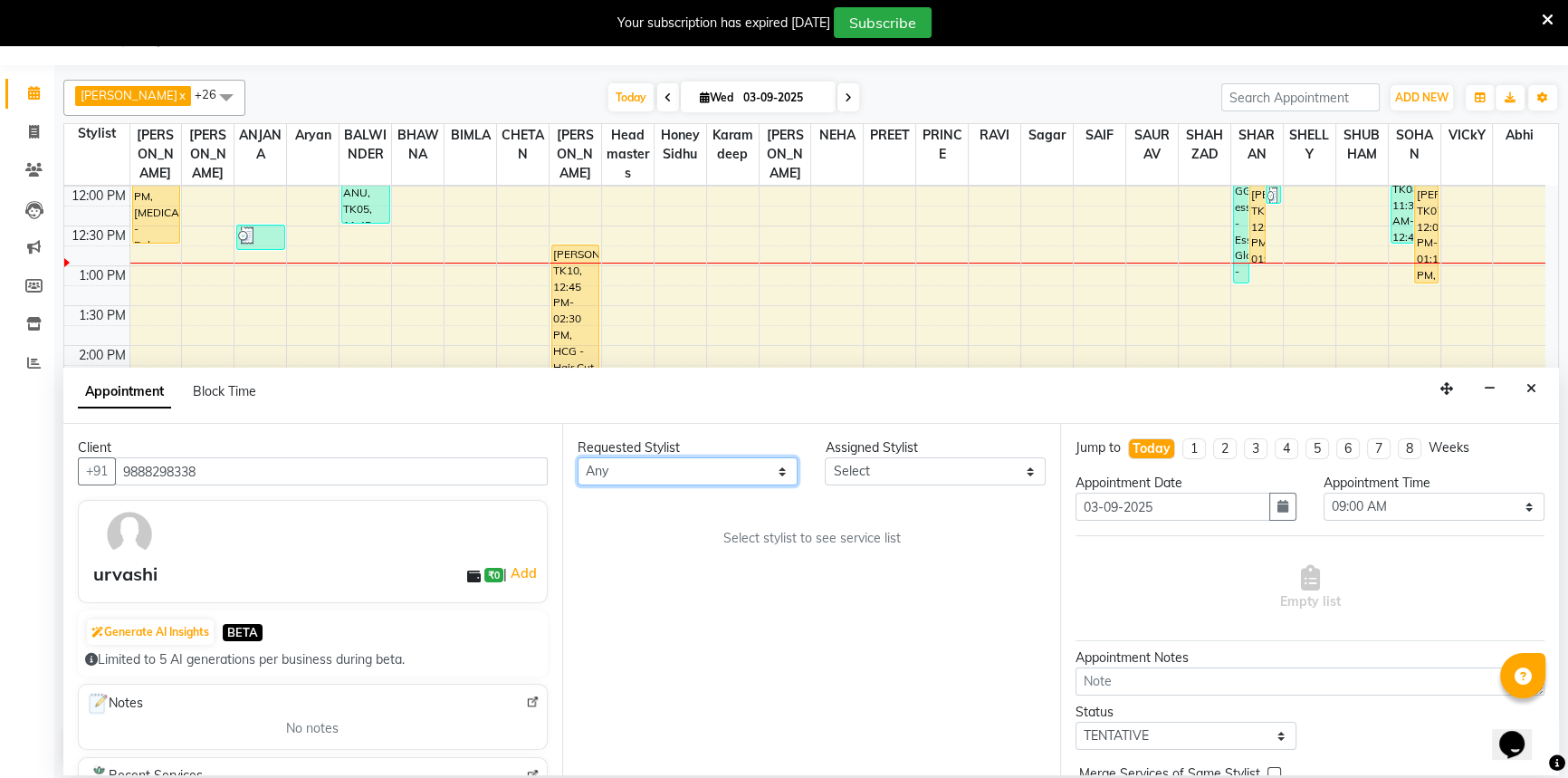
click at [648, 463] on select "Any [PERSON_NAME] [PERSON_NAME] [PERSON_NAME] [PERSON_NAME] [PERSON_NAME] [PERS…" at bounding box center [688, 471] width 221 height 28
click at [635, 472] on select "Any [PERSON_NAME] [PERSON_NAME] [PERSON_NAME] [PERSON_NAME] [PERSON_NAME] [PERS…" at bounding box center [688, 471] width 221 height 28
select select "51386"
click at [578, 457] on select "Any [PERSON_NAME] [PERSON_NAME] [PERSON_NAME] [PERSON_NAME] [PERSON_NAME] [PERS…" at bounding box center [688, 471] width 221 height 28
select select "51386"
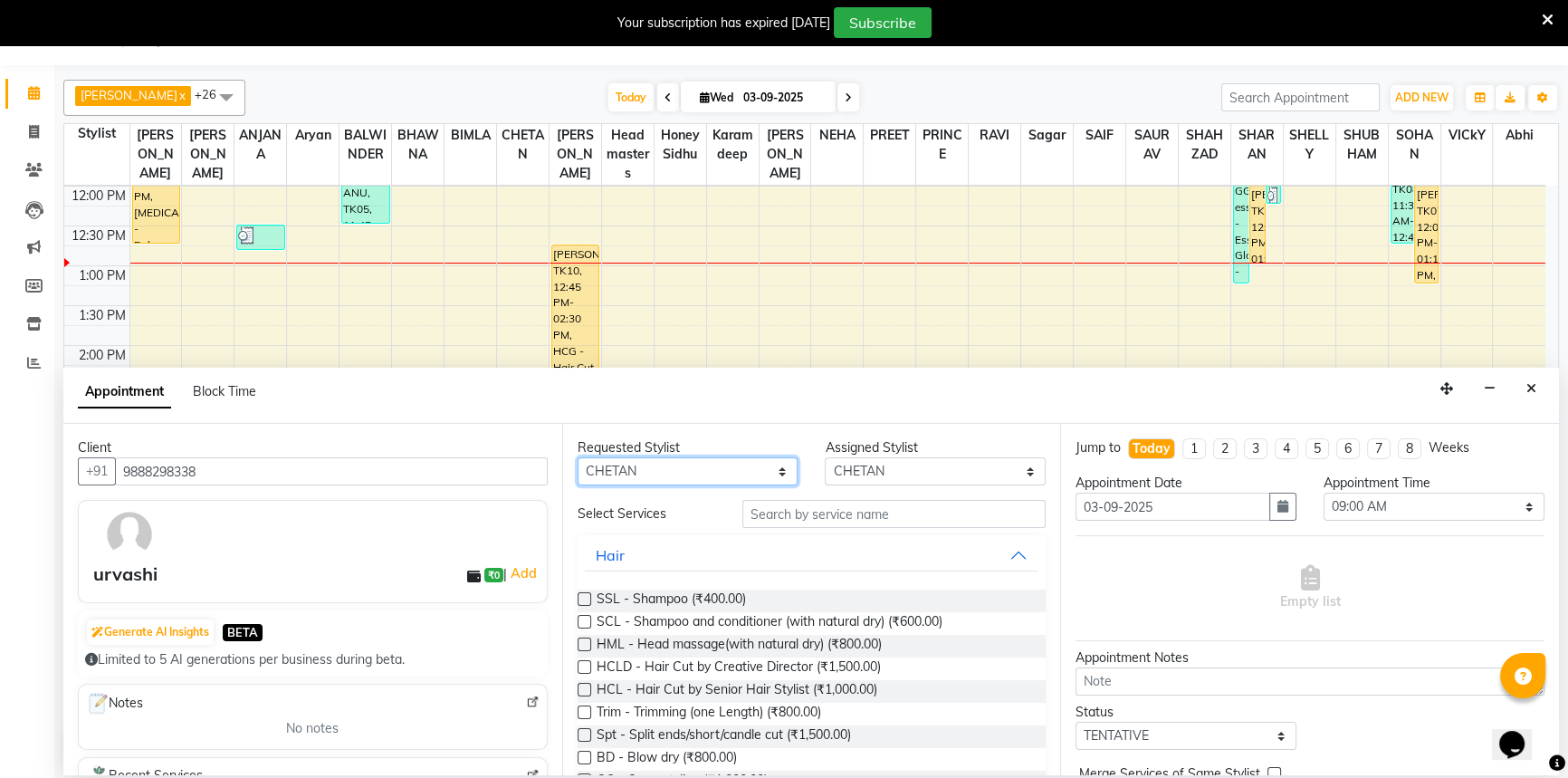
click at [653, 469] on select "Any [PERSON_NAME] [PERSON_NAME] [PERSON_NAME] [PERSON_NAME] [PERSON_NAME] [PERS…" at bounding box center [688, 471] width 221 height 28
select select "63773"
click at [578, 457] on select "Any [PERSON_NAME] [PERSON_NAME] [PERSON_NAME] [PERSON_NAME] [PERSON_NAME] [PERS…" at bounding box center [688, 471] width 221 height 28
select select "63773"
click at [828, 520] on input "text" at bounding box center [894, 513] width 303 height 28
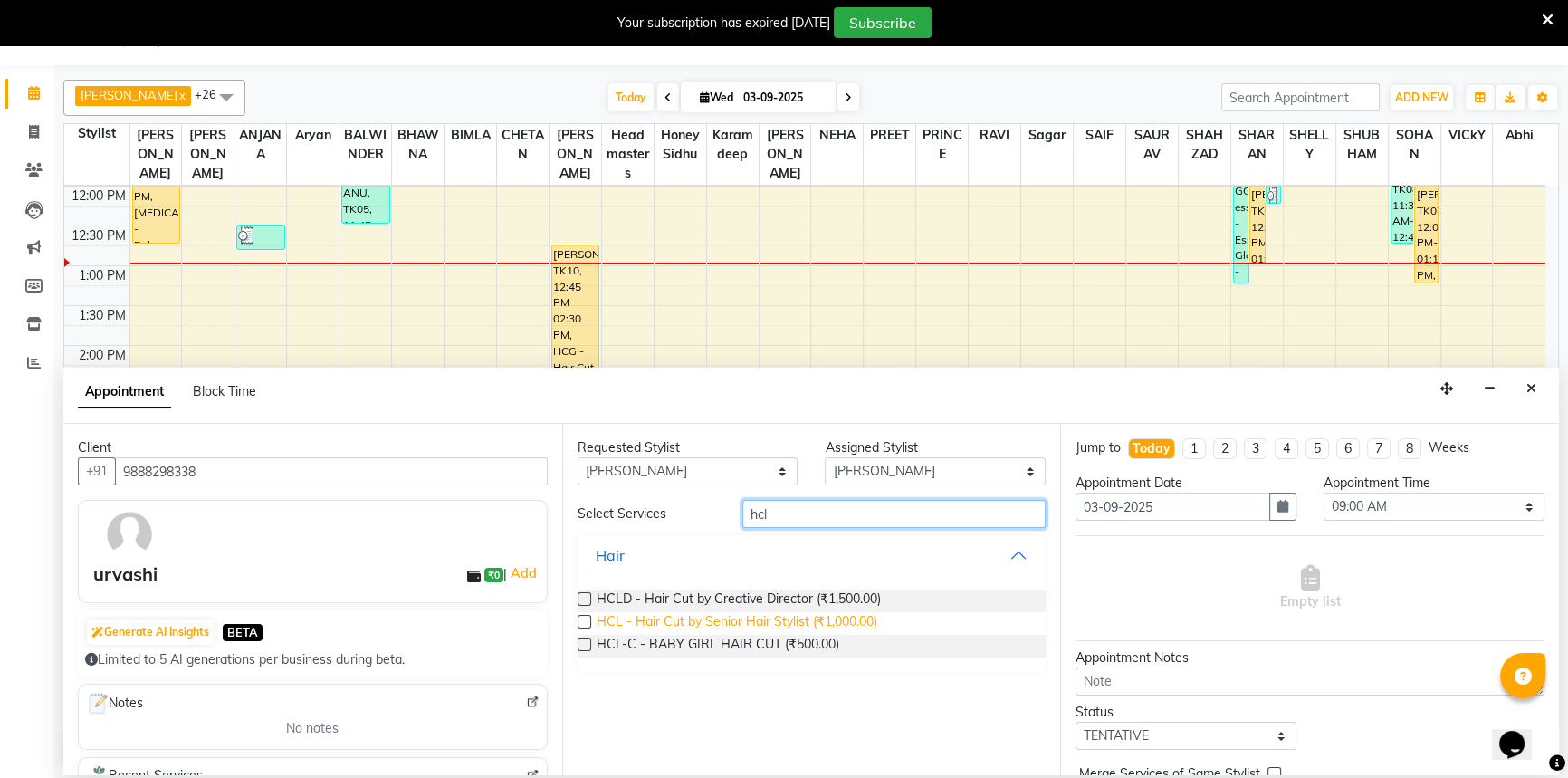
type input "hcl"
click at [850, 616] on span "HCL - Hair Cut by Senior Hair Stylist (₹1,000.00)" at bounding box center [737, 623] width 281 height 22
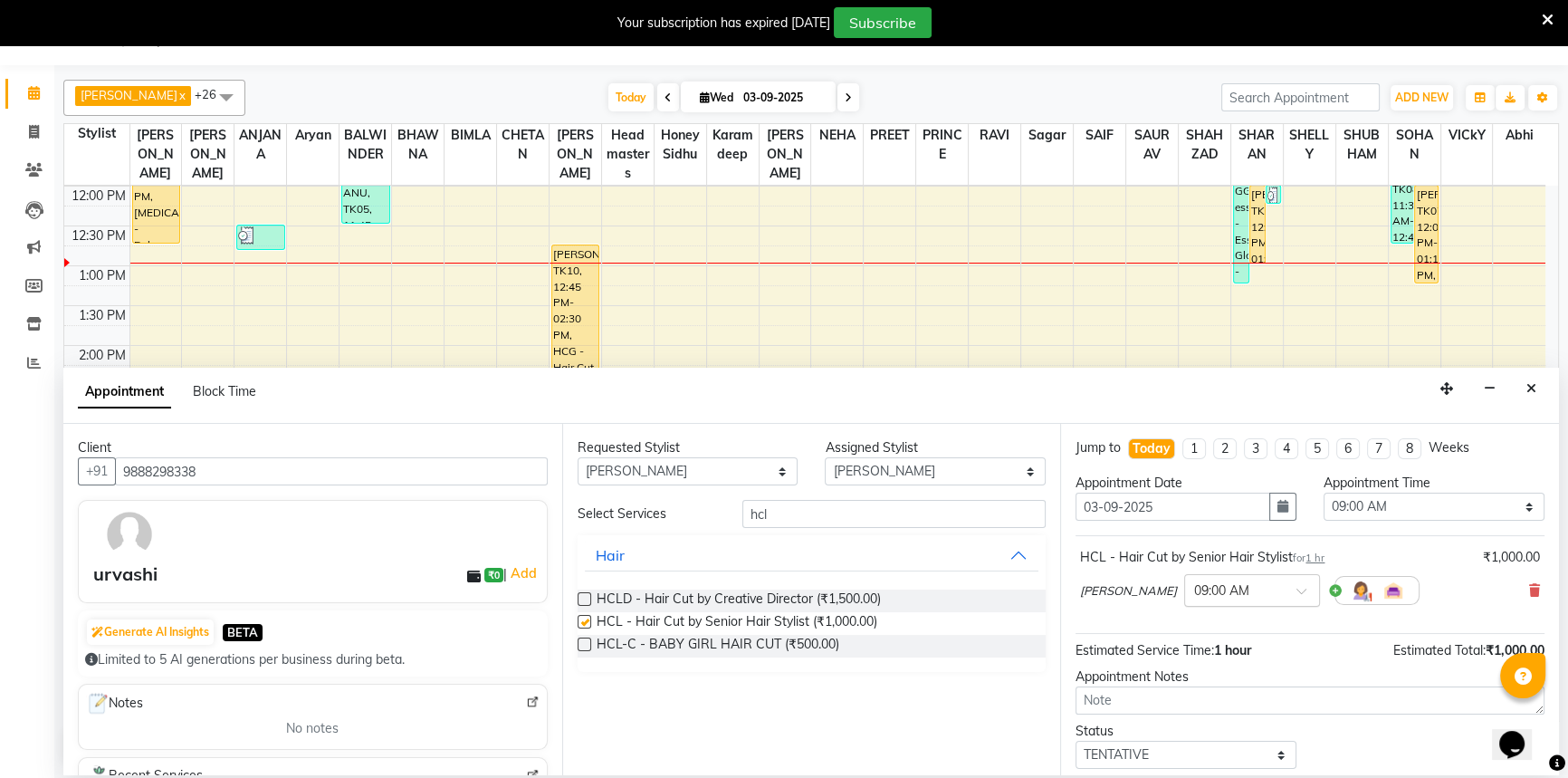
checkbox input "false"
click at [1413, 498] on select "Select 09:00 AM 09:15 AM 09:30 AM 09:45 AM 10:00 AM 10:15 AM 10:30 AM 10:45 AM …" at bounding box center [1434, 506] width 221 height 28
click at [1324, 492] on select "Select 09:00 AM 09:15 AM 09:30 AM 09:45 AM 10:00 AM 10:15 AM 10:30 AM 10:45 AM …" at bounding box center [1434, 506] width 221 height 28
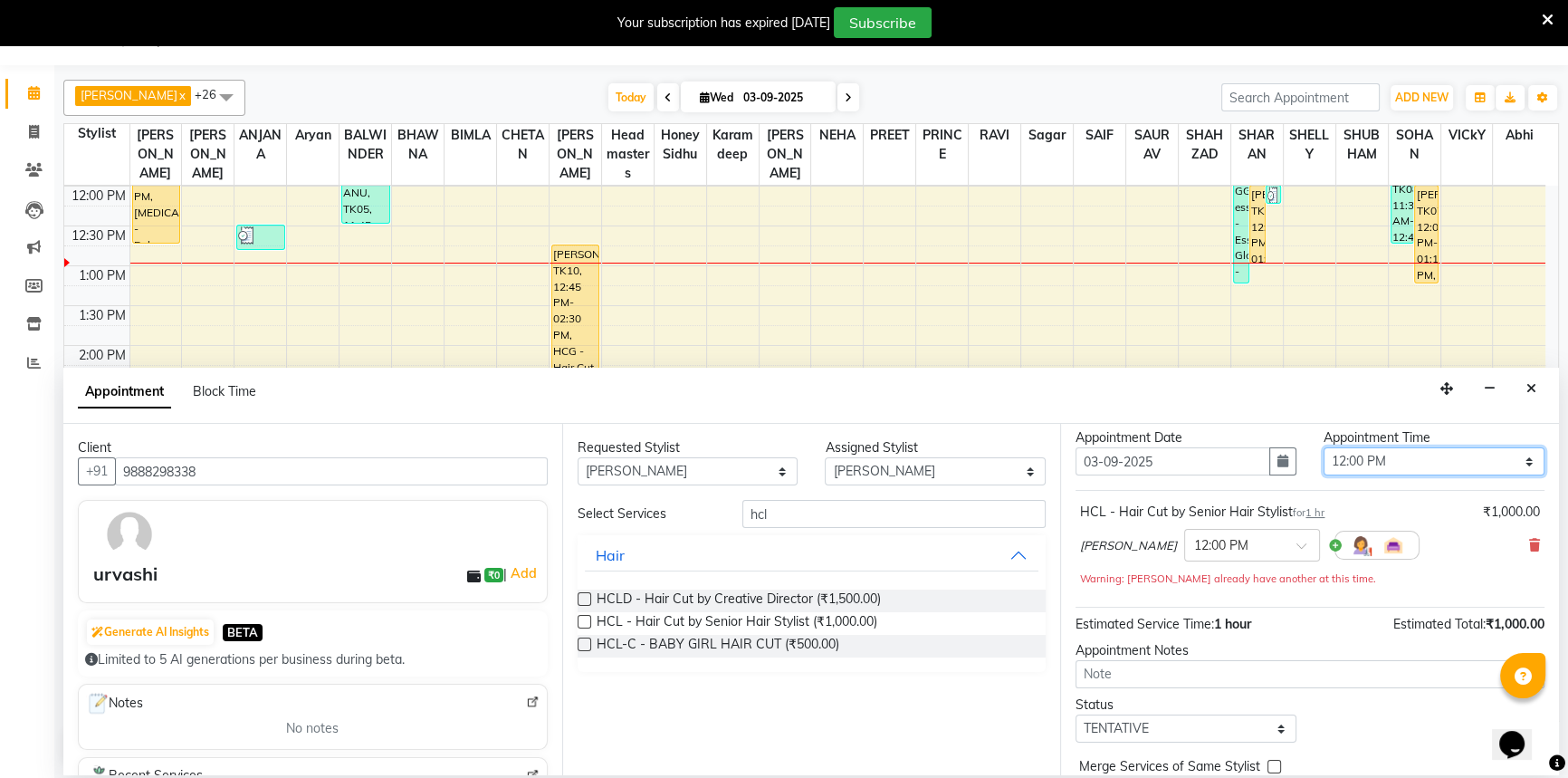
scroll to position [0, 0]
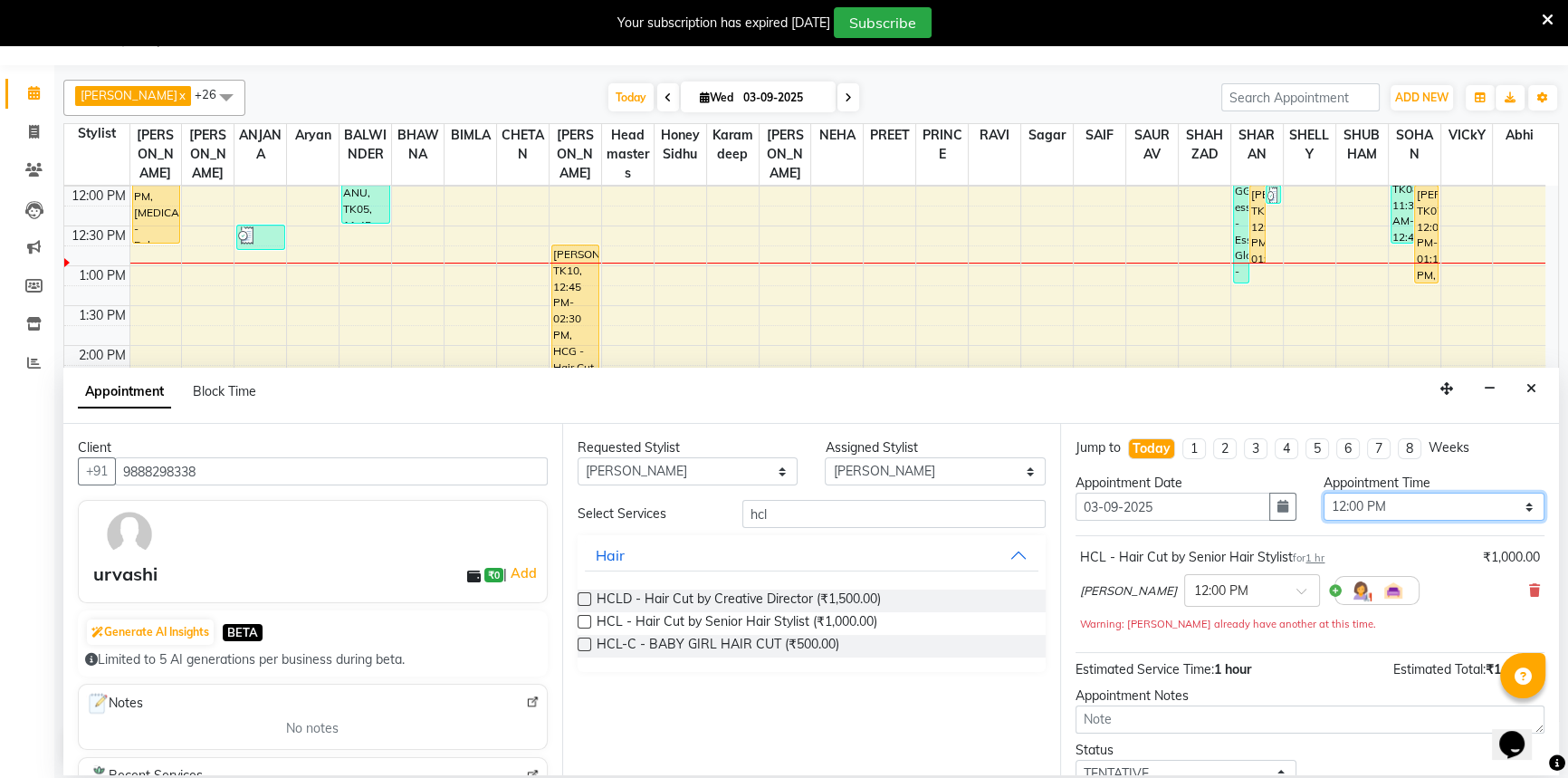
click at [1392, 490] on div "Appointment Time Select 09:00 AM 09:15 AM 09:30 AM 09:45 AM 10:00 AM 10:15 AM 1…" at bounding box center [1434, 505] width 248 height 62
click at [1372, 488] on div "Appointment Time" at bounding box center [1434, 483] width 221 height 19
click at [1364, 503] on select "Select 09:00 AM 09:15 AM 09:30 AM 09:45 AM 10:00 AM 10:15 AM 10:30 AM 10:45 AM …" at bounding box center [1434, 506] width 221 height 28
select select "780"
click at [1324, 492] on select "Select 09:00 AM 09:15 AM 09:30 AM 09:45 AM 10:00 AM 10:15 AM 10:30 AM 10:45 AM …" at bounding box center [1434, 506] width 221 height 28
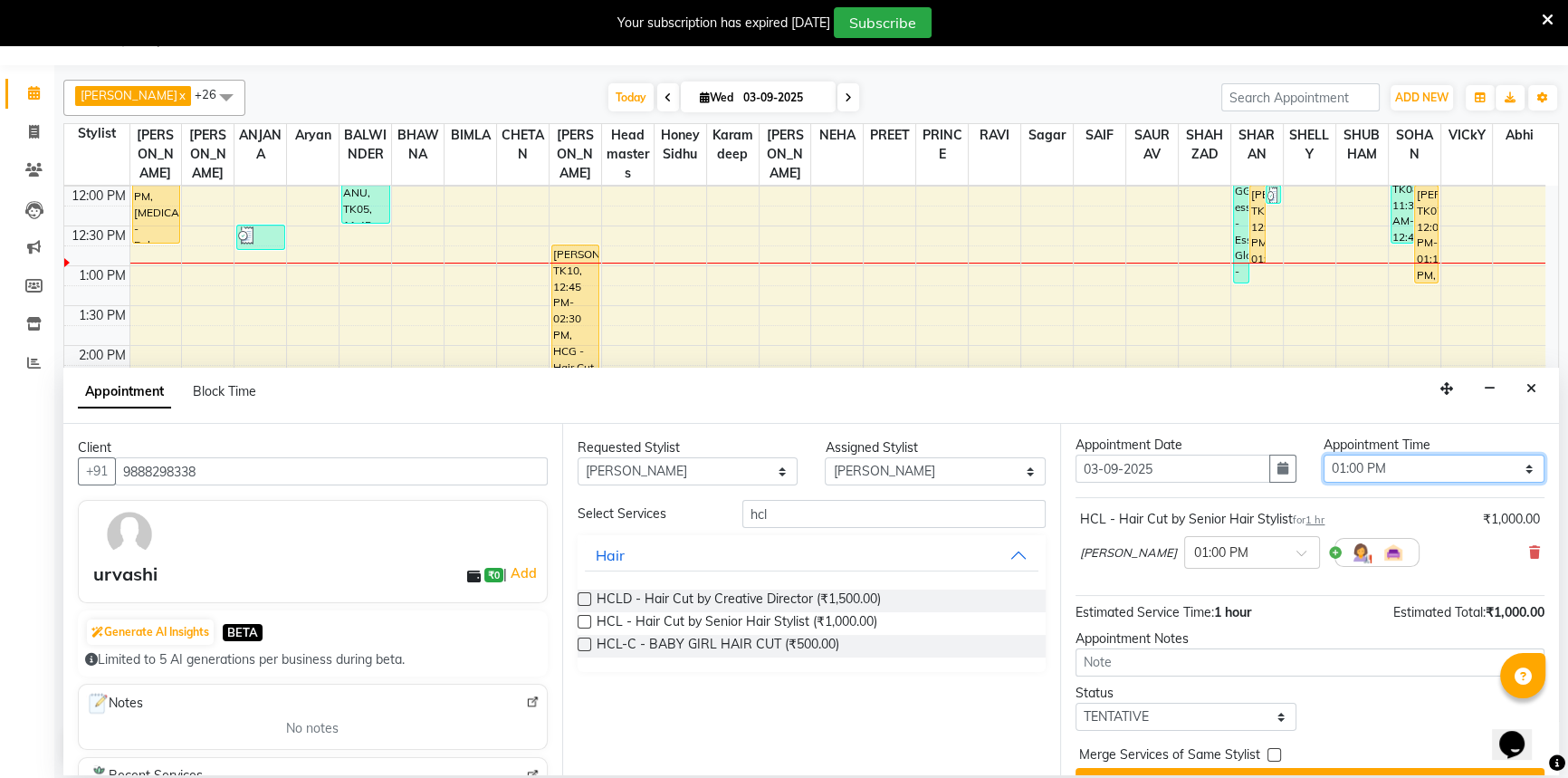
scroll to position [77, 0]
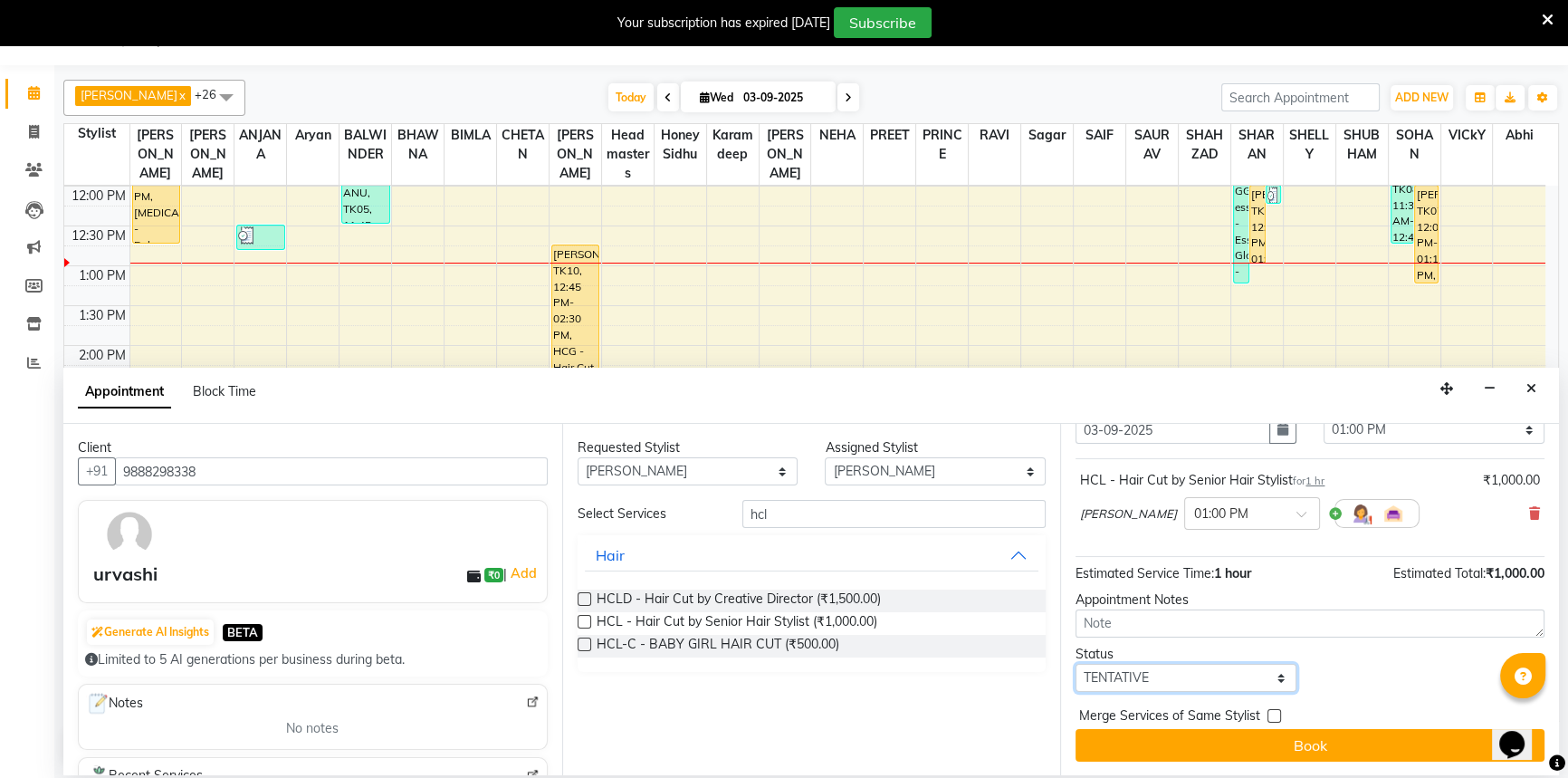
click at [1159, 669] on select "Select TENTATIVE CONFIRM CHECK-IN UPCOMING" at bounding box center [1186, 677] width 221 height 28
click at [1076, 664] on select "Select TENTATIVE CONFIRM CHECK-IN UPCOMING" at bounding box center [1186, 677] width 221 height 28
drag, startPoint x: 1185, startPoint y: 673, endPoint x: 1178, endPoint y: 662, distance: 13.0
click at [1179, 669] on select "Select TENTATIVE CONFIRM CHECK-IN UPCOMING" at bounding box center [1186, 677] width 221 height 28
select select "confirm booking"
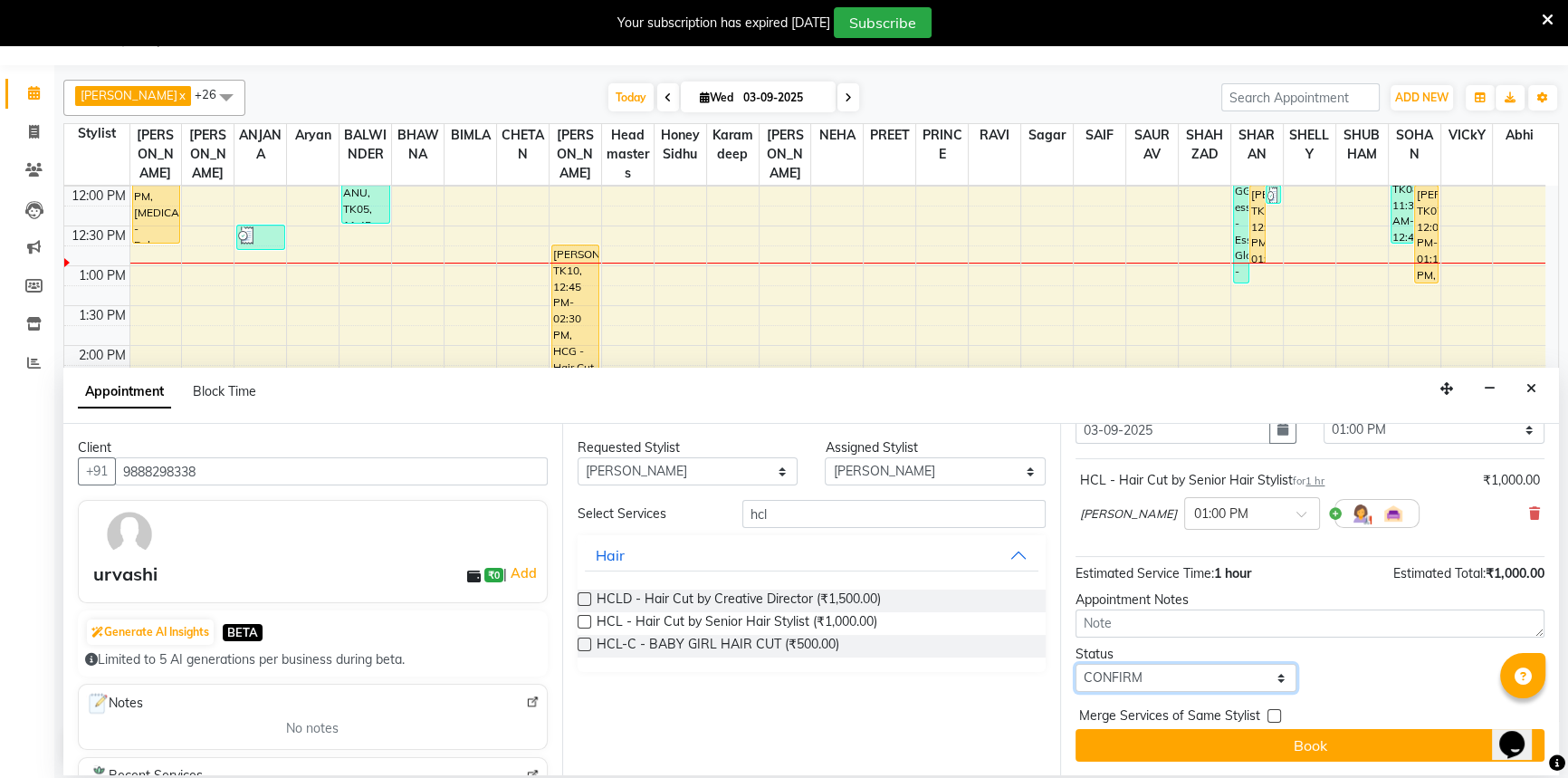
click at [1076, 664] on select "Select TENTATIVE CONFIRM CHECK-IN UPCOMING" at bounding box center [1186, 677] width 221 height 28
click at [1276, 727] on div "Jump to [DATE] 1 2 3 4 5 6 7 8 Weeks Appointment Date [DATE] Appointment Time S…" at bounding box center [1309, 599] width 499 height 352
click at [1239, 745] on button "Book" at bounding box center [1310, 745] width 469 height 33
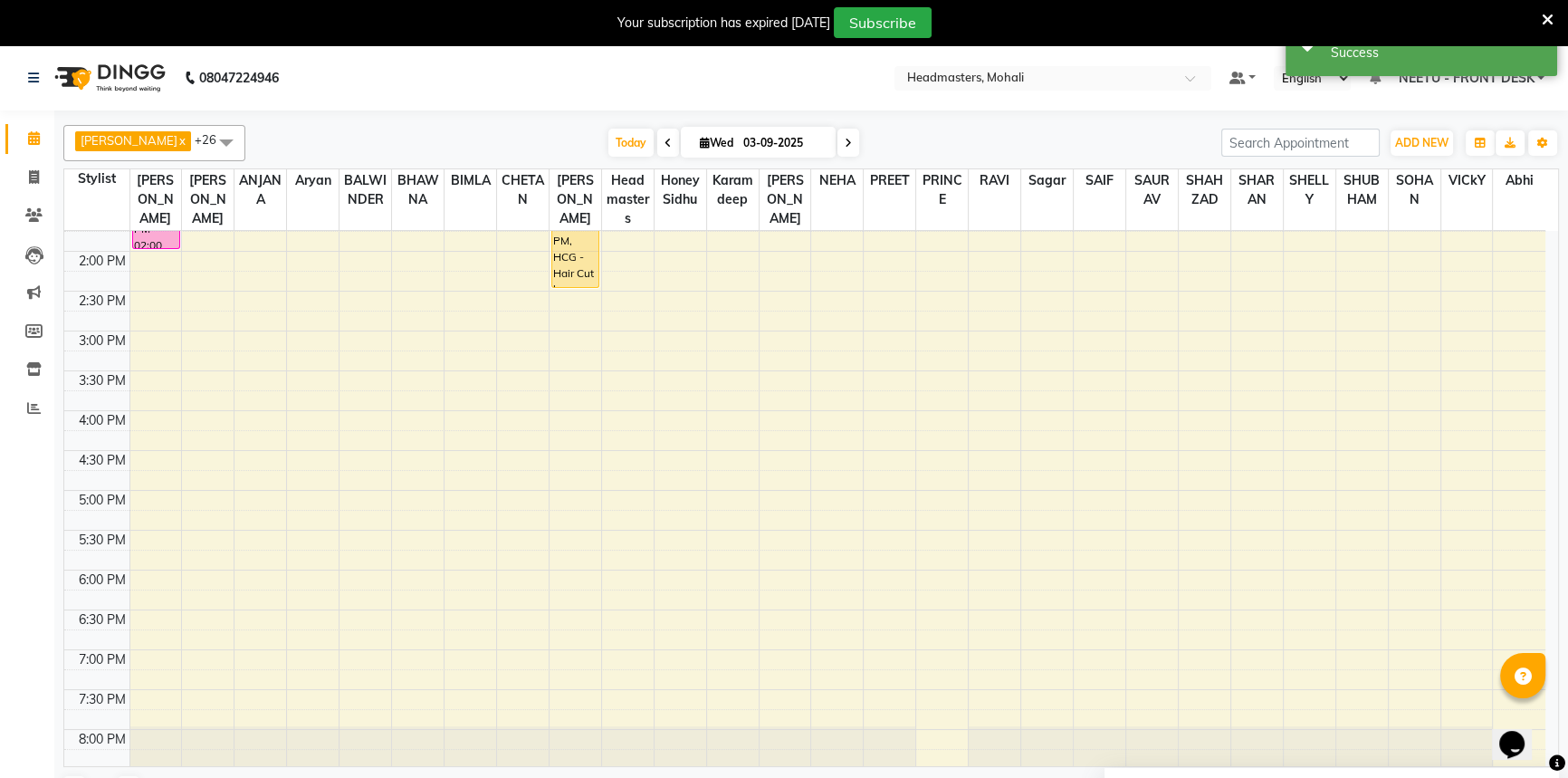
scroll to position [144, 0]
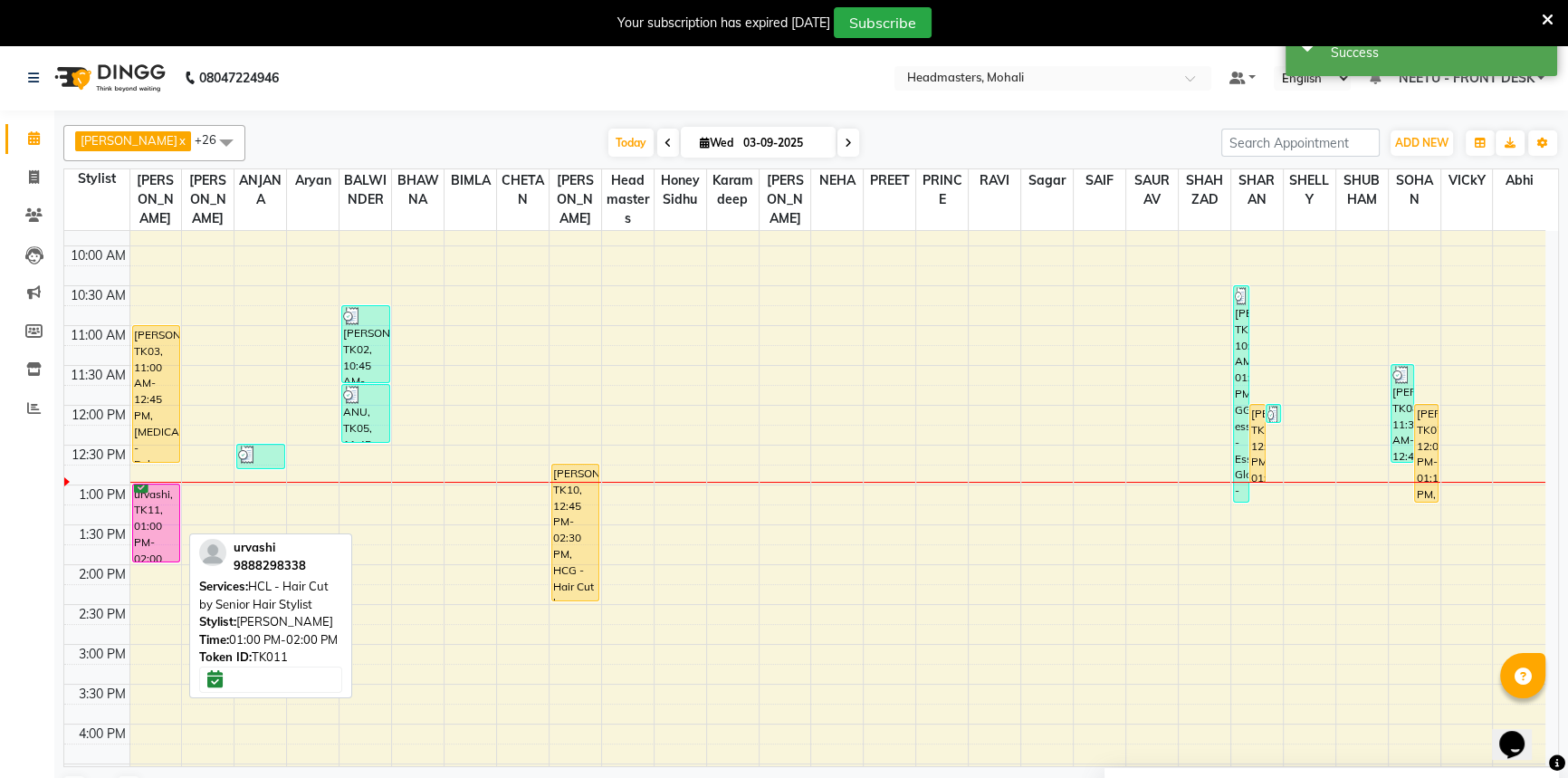
click at [166, 490] on div "[PERSON_NAME], TK03, 11:00 AM-12:45 PM, [MEDICAL_DATA] - Balayage,HR-BTX -L - H…" at bounding box center [156, 644] width 51 height 1114
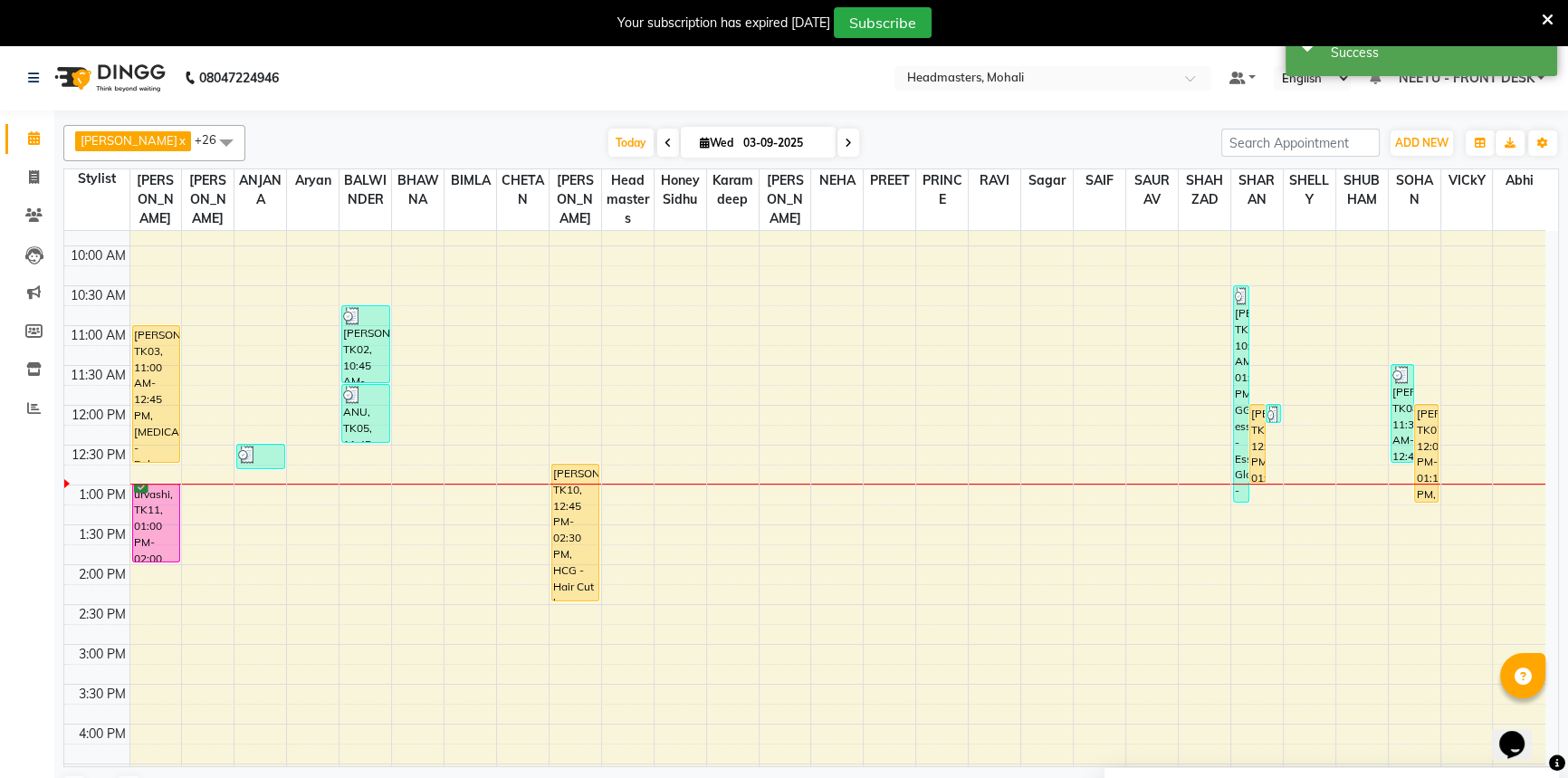
click at [180, 478] on div "8:00 AM 8:30 AM 9:00 AM 9:30 AM 10:00 AM 10:30 AM 11:00 AM 11:30 AM 12:00 PM 12…" at bounding box center [804, 644] width 1482 height 1114
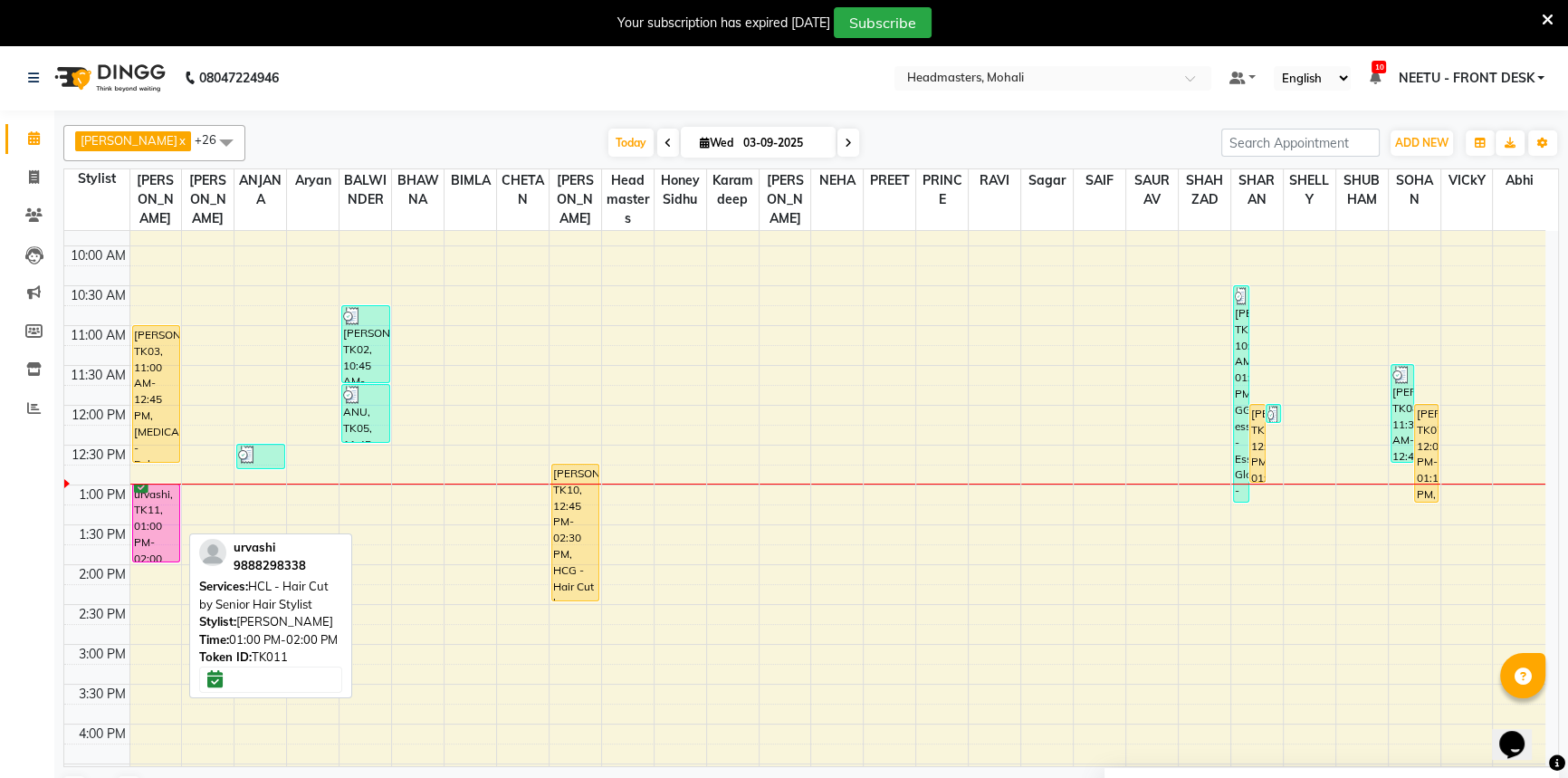
click at [147, 486] on div "urvashi, TK11, 01:00 PM-02:00 PM, HCL - Hair Cut by Senior Hair Stylist" at bounding box center [156, 522] width 47 height 77
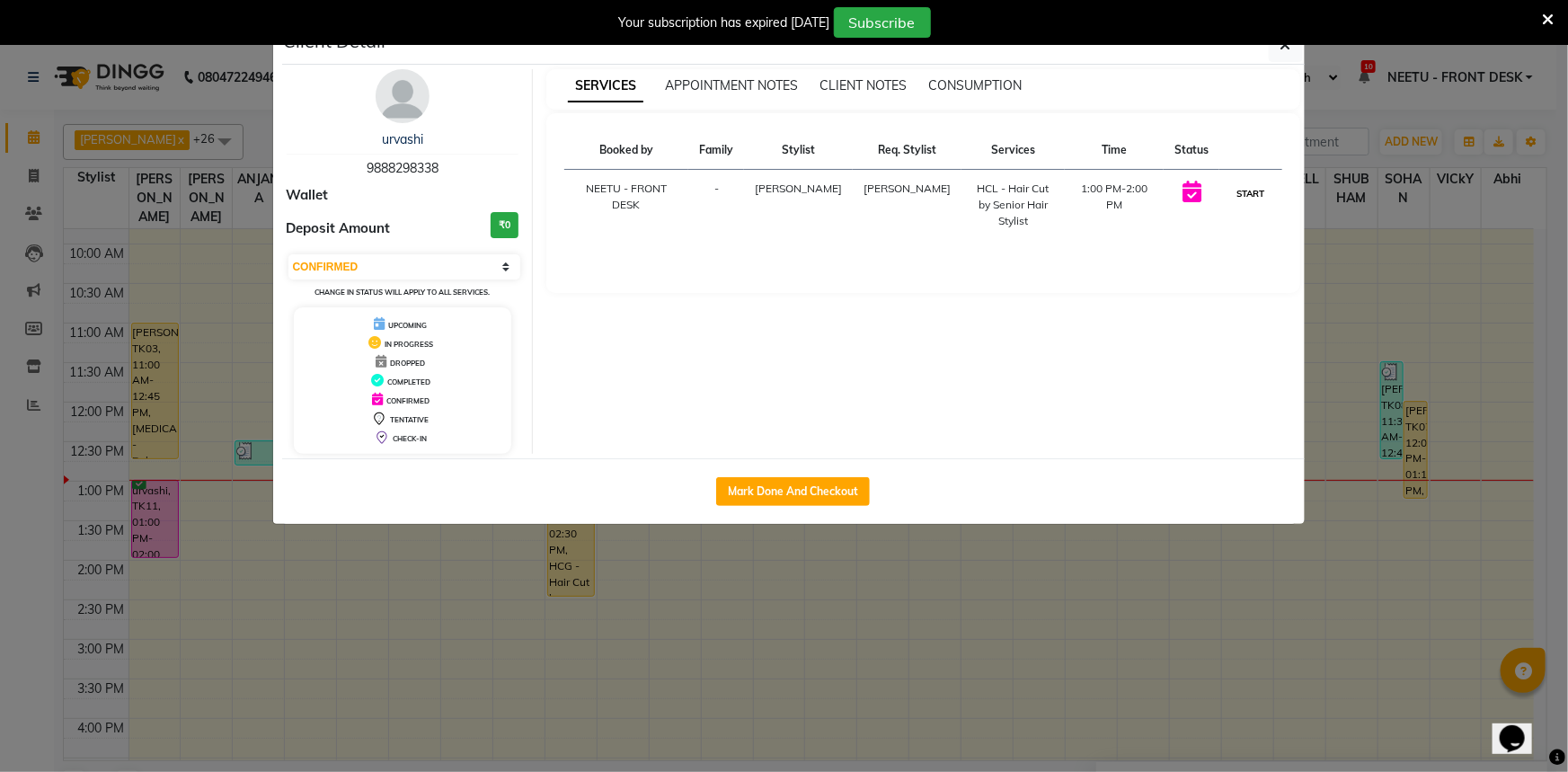
click at [1267, 188] on button "START" at bounding box center [1251, 193] width 37 height 22
select select "1"
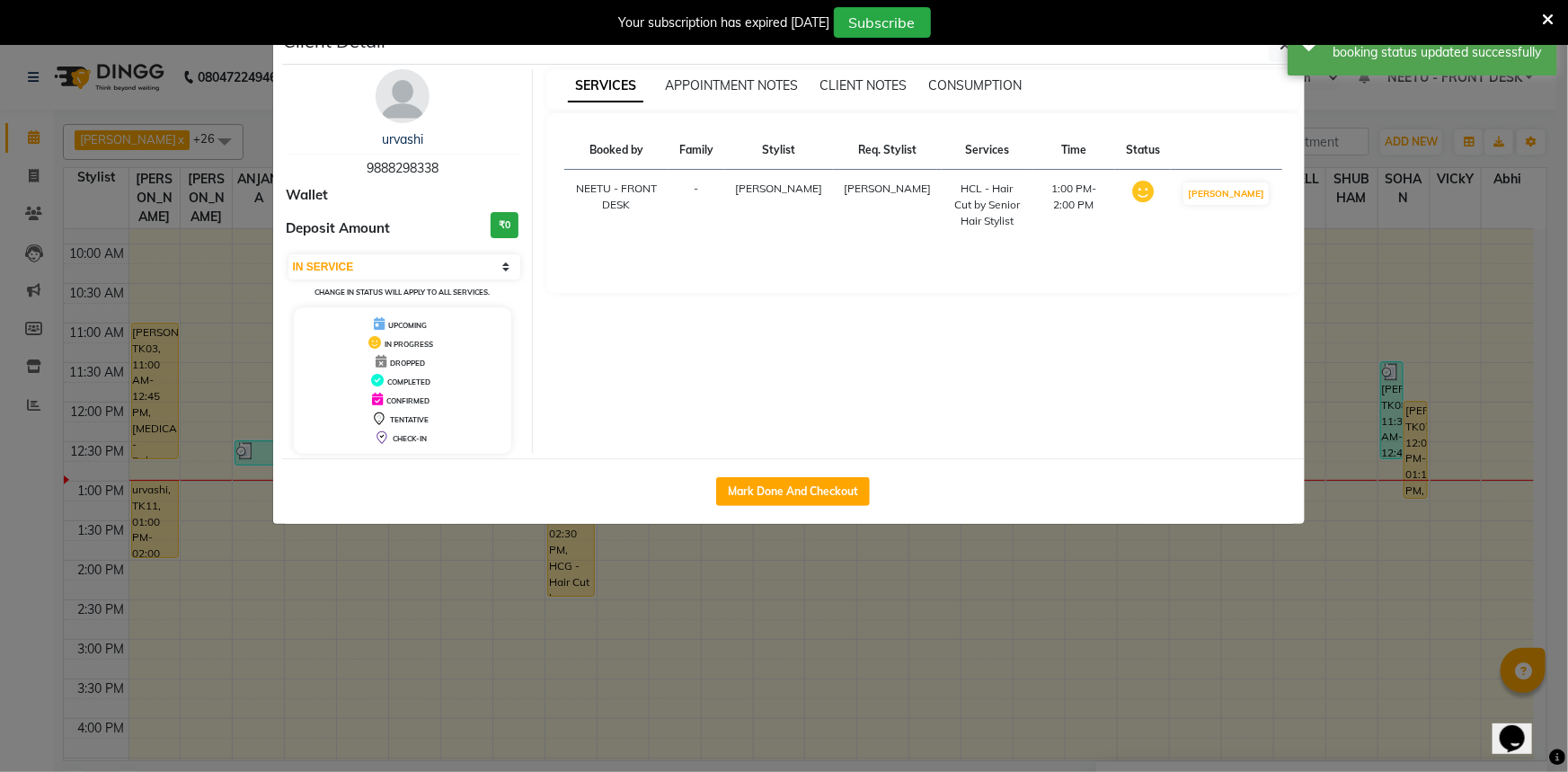
click at [1414, 186] on ngb-modal-window "Client Detail urvashi 9888298338 Wallet Deposit Amount ₹0 Select IN SERVICE CON…" at bounding box center [784, 386] width 1568 height 772
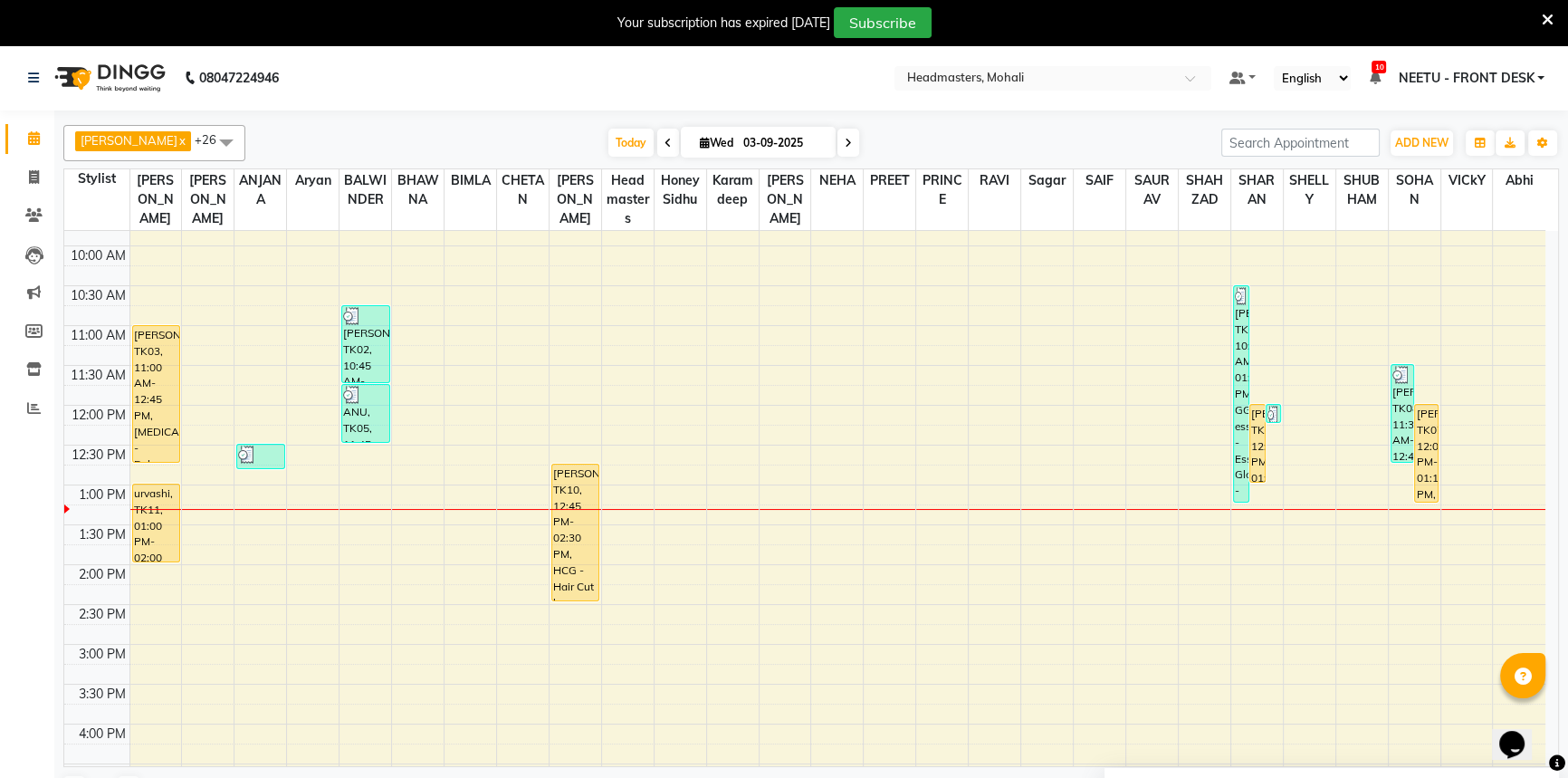
click at [1389, 148] on div "ADD NEW Toggle Dropdown Add Appointment Add Invoice Add Attendance Add Client" at bounding box center [1422, 143] width 66 height 29
click at [1424, 143] on span "ADD NEW" at bounding box center [1422, 142] width 53 height 14
click at [1413, 171] on button "Add Appointment" at bounding box center [1381, 177] width 143 height 23
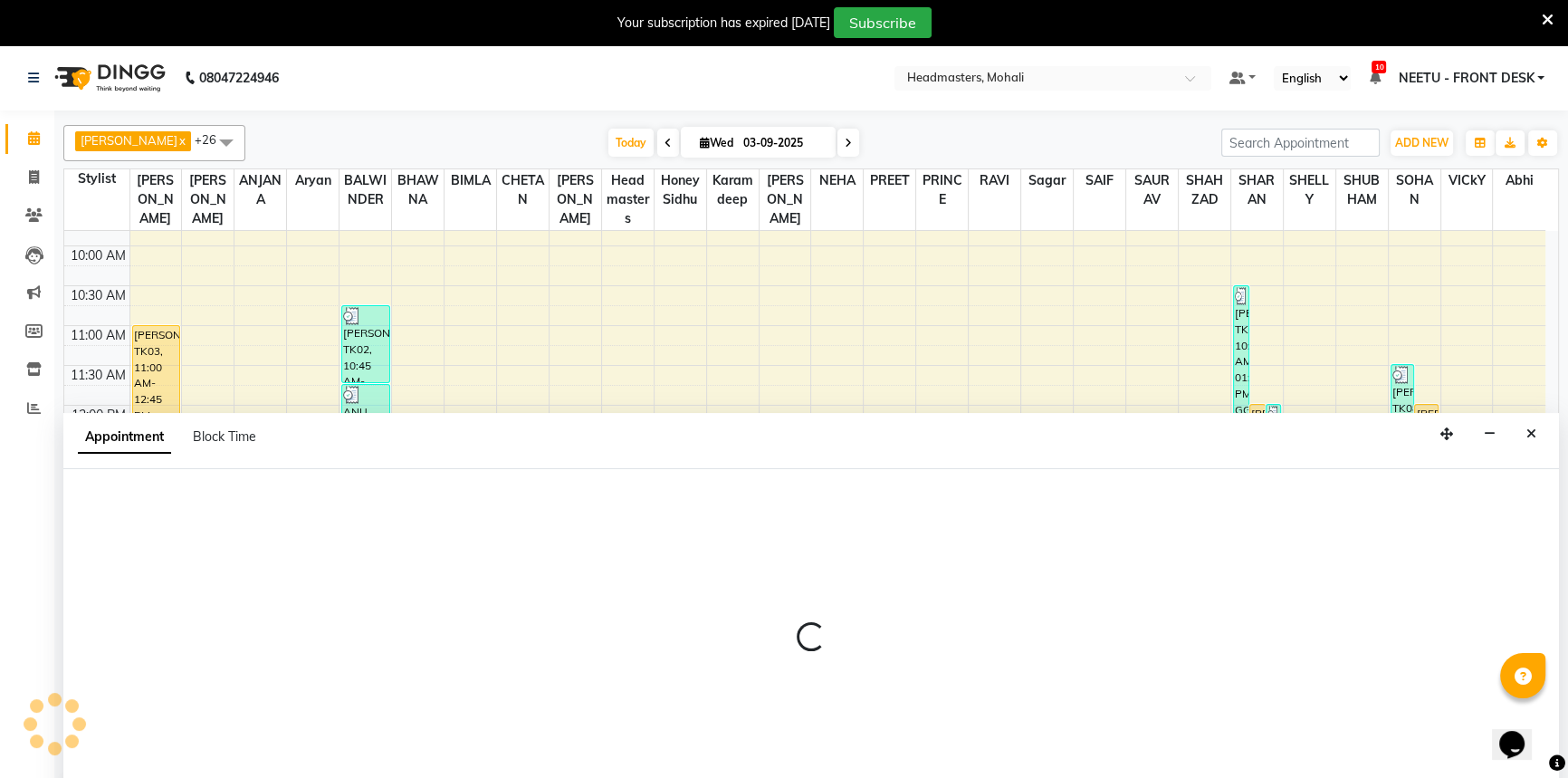
scroll to position [46, 0]
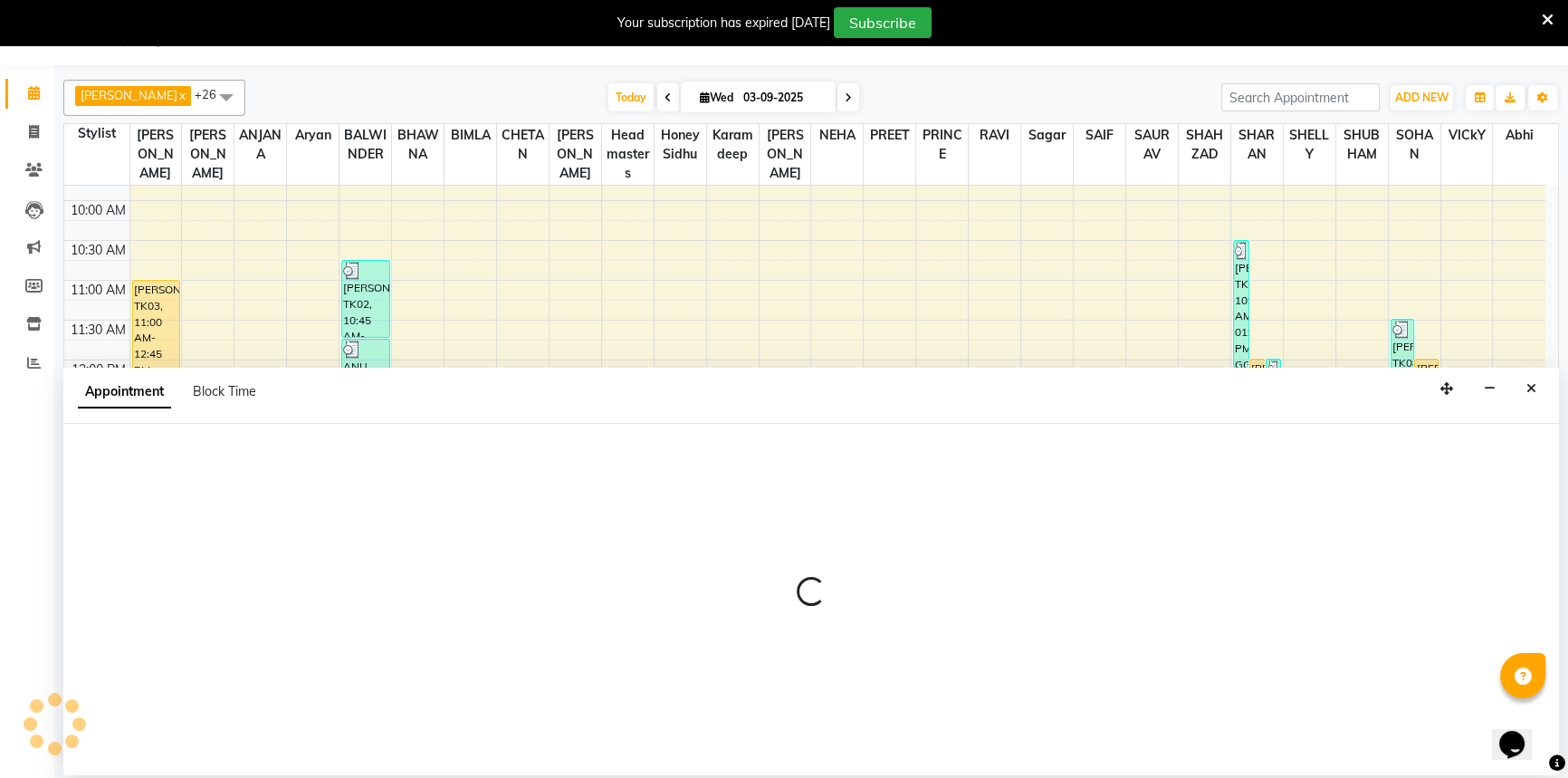
click at [162, 461] on div at bounding box center [810, 599] width 1495 height 352
click at [162, 467] on div at bounding box center [810, 599] width 1495 height 352
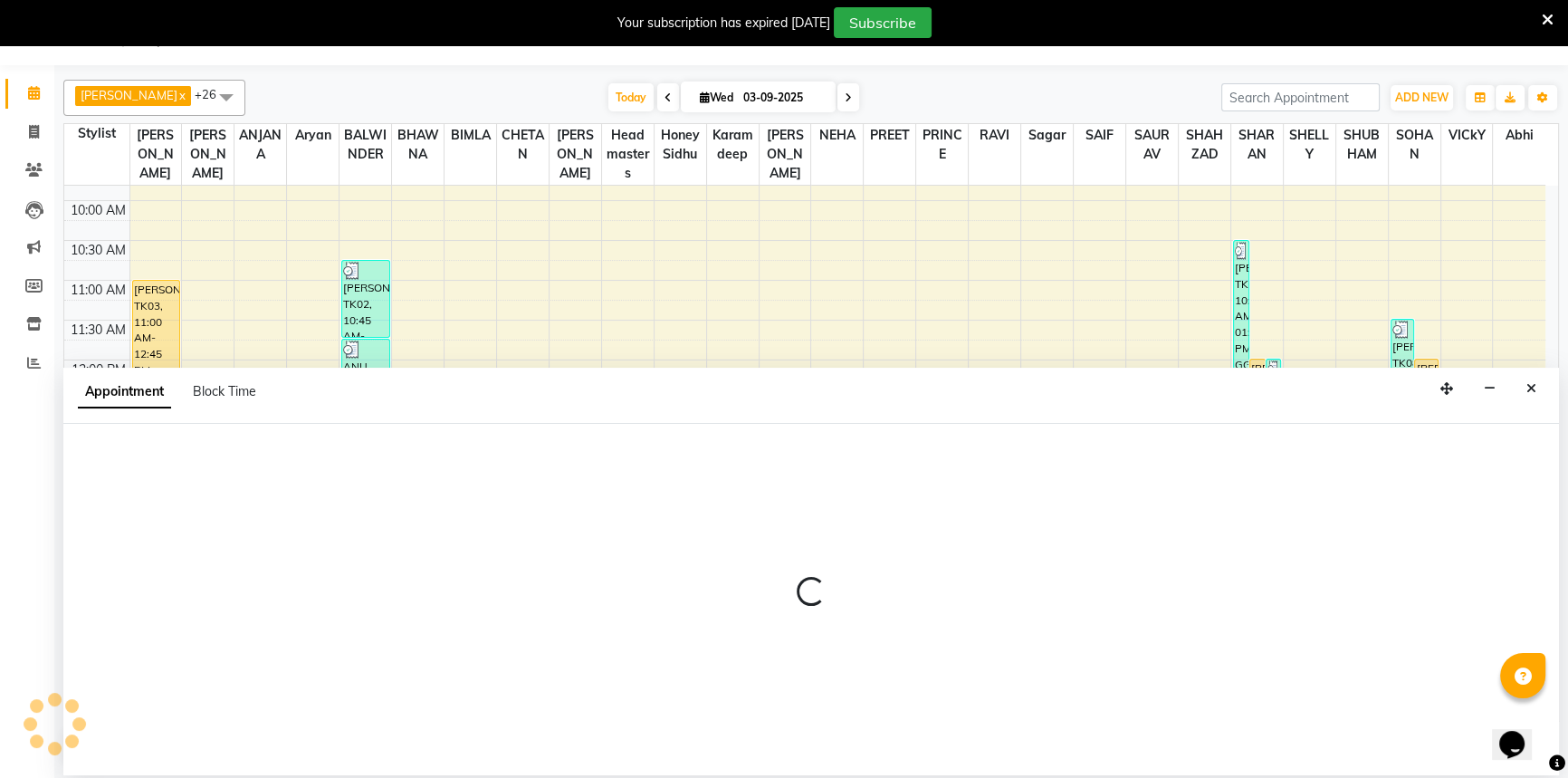
click at [162, 466] on div at bounding box center [810, 599] width 1495 height 352
select select "tentative"
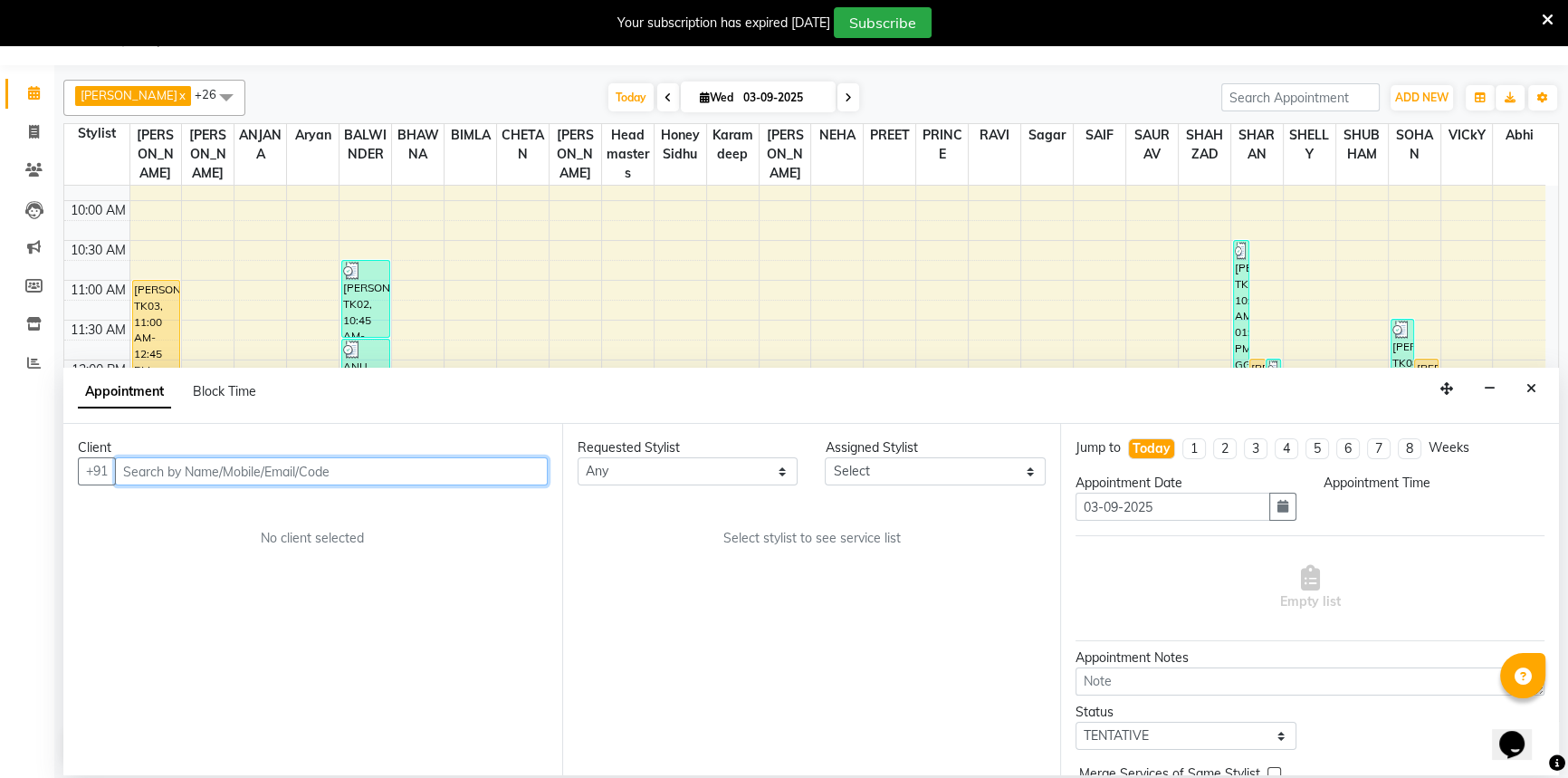
select select "540"
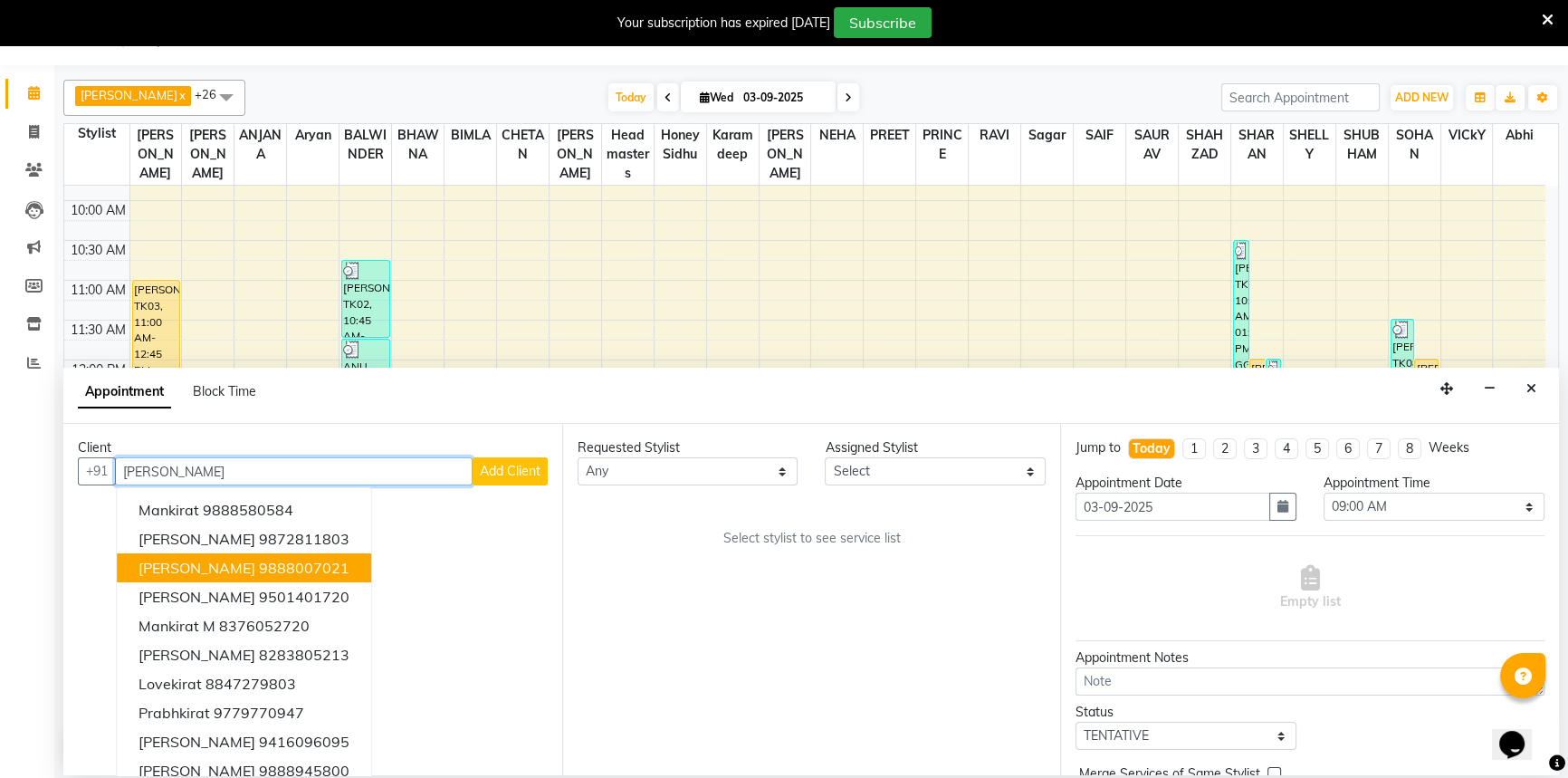
click at [259, 565] on ngb-highlight "9888007021" at bounding box center [303, 567] width 90 height 18
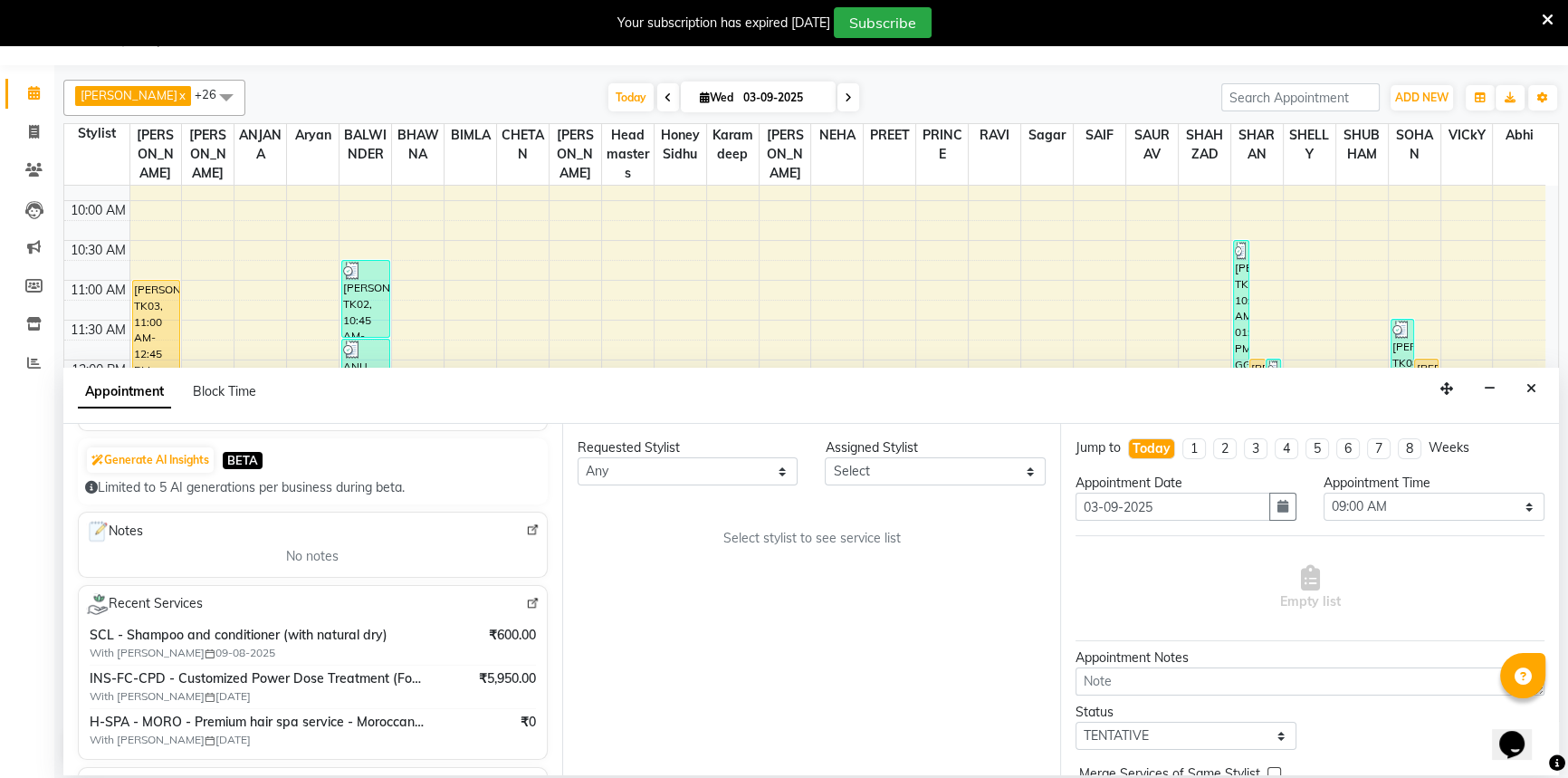
scroll to position [246, 0]
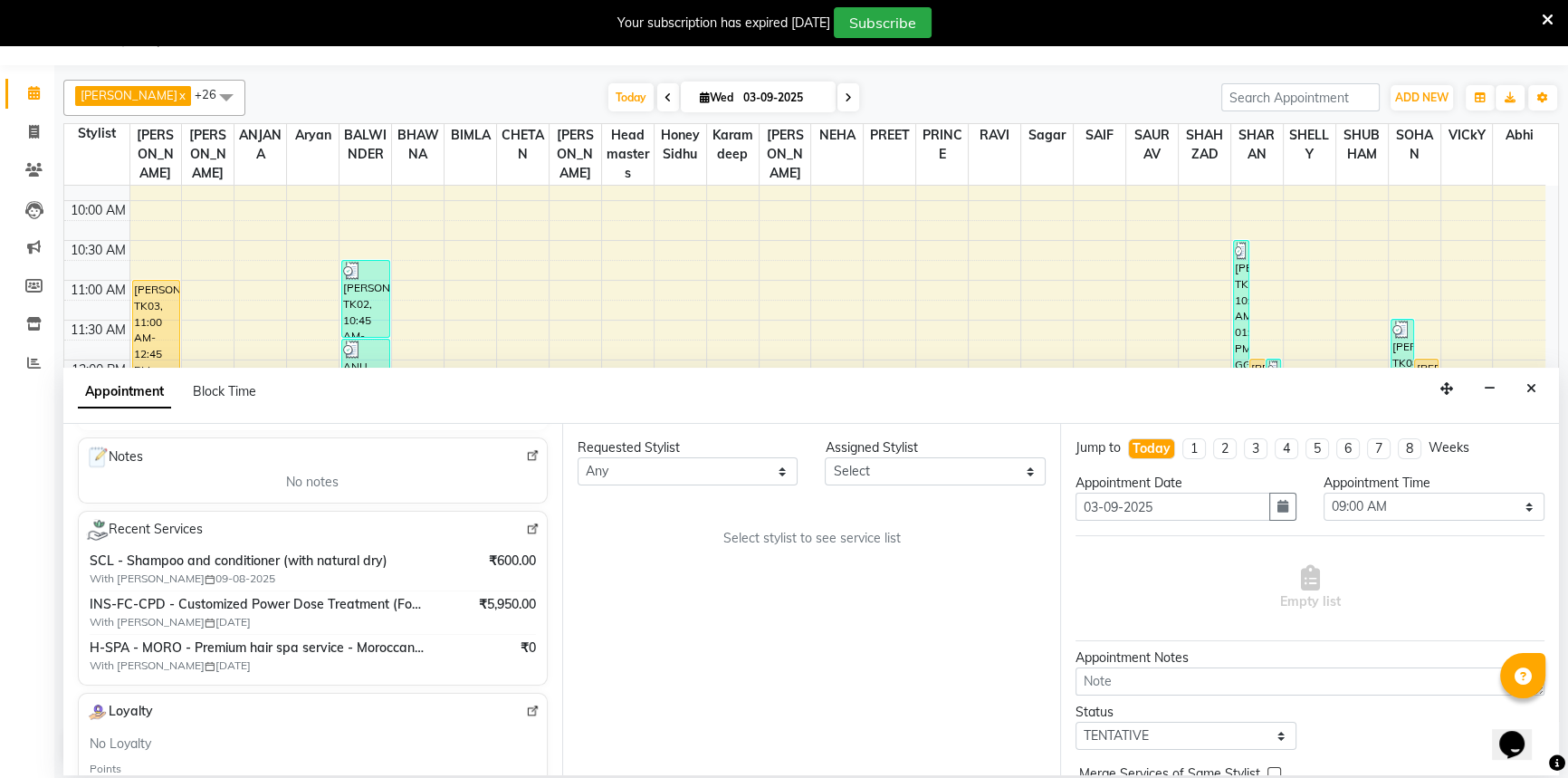
type input "9888007021"
drag, startPoint x: 614, startPoint y: 473, endPoint x: 614, endPoint y: 461, distance: 12.0
click at [614, 470] on select "Any [PERSON_NAME] [PERSON_NAME] [PERSON_NAME] [PERSON_NAME] [PERSON_NAME] [PERS…" at bounding box center [688, 471] width 221 height 28
select select "51127"
click at [578, 457] on select "Any [PERSON_NAME] [PERSON_NAME] [PERSON_NAME] [PERSON_NAME] [PERSON_NAME] [PERS…" at bounding box center [688, 471] width 221 height 28
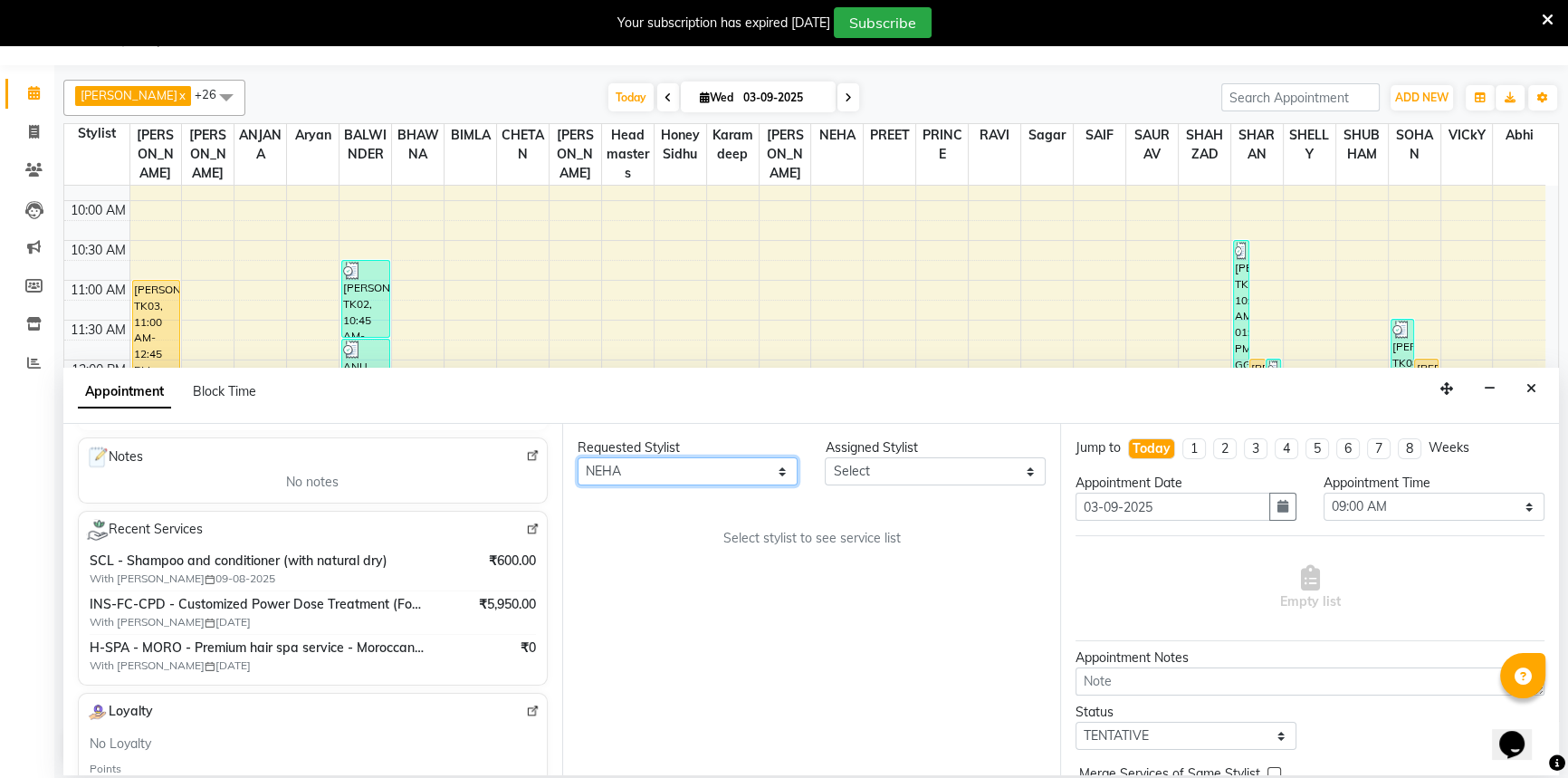
select select "51127"
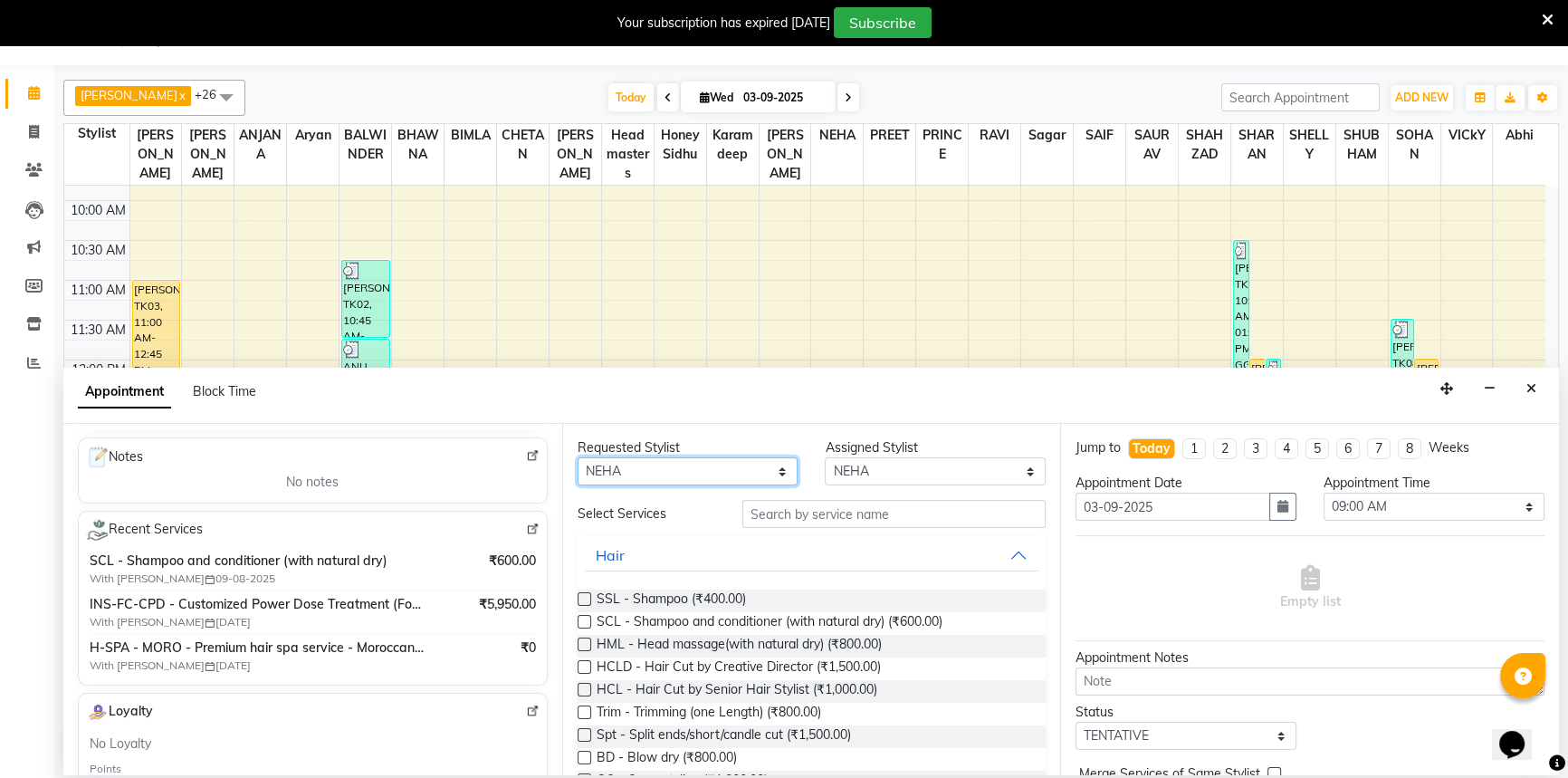
click at [657, 463] on select "Any [PERSON_NAME] [PERSON_NAME] [PERSON_NAME] [PERSON_NAME] [PERSON_NAME] [PERS…" at bounding box center [688, 471] width 221 height 28
select select "51125"
click at [578, 457] on select "Any [PERSON_NAME] [PERSON_NAME] [PERSON_NAME] [PERSON_NAME] [PERSON_NAME] [PERS…" at bounding box center [688, 471] width 221 height 28
select select "51125"
click at [806, 517] on input "text" at bounding box center [894, 513] width 303 height 28
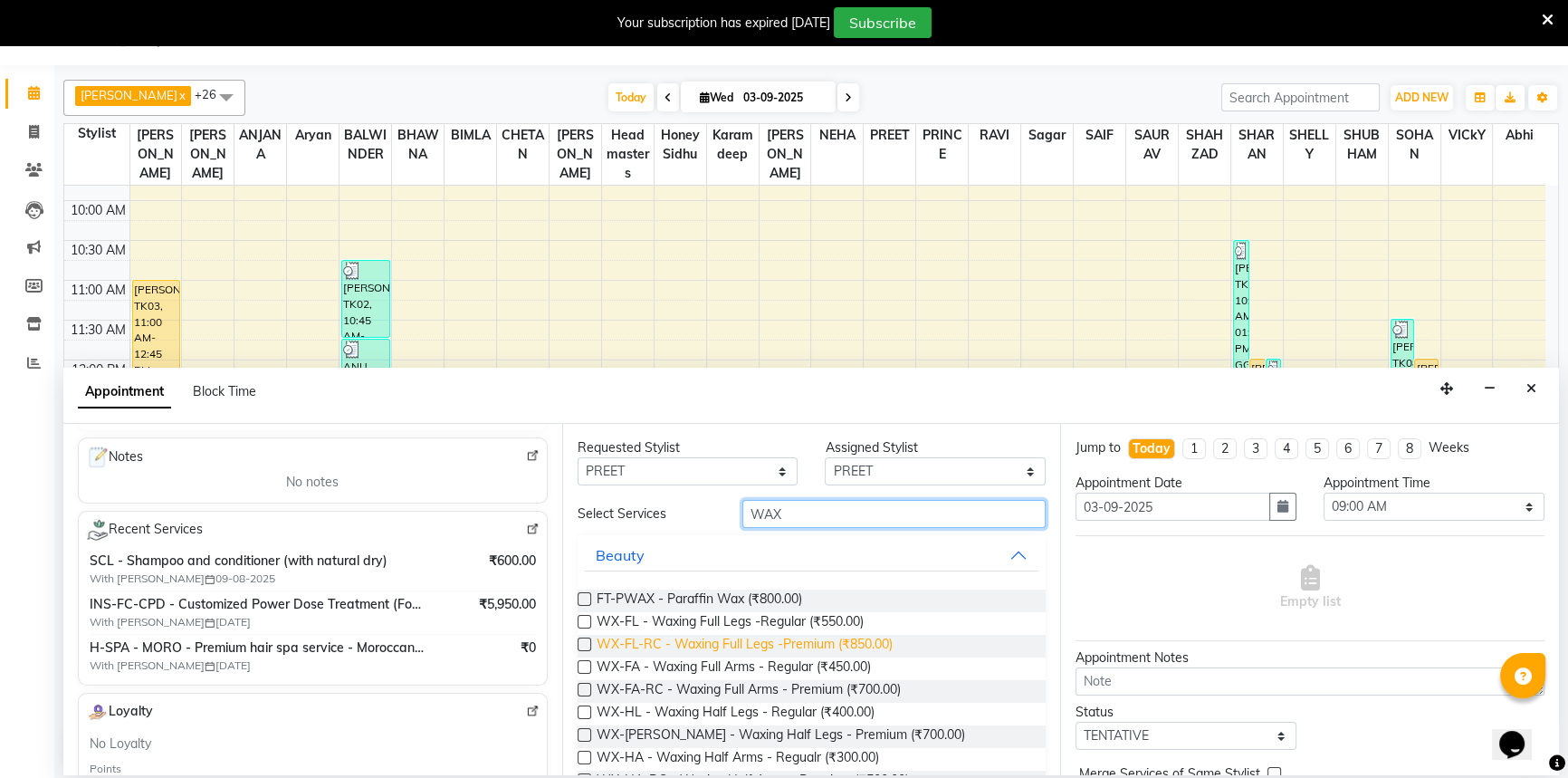
type input "WAX"
click at [859, 645] on span "WX-FL-RC - Waxing Full Legs -Premium (₹850.00)" at bounding box center [745, 645] width 297 height 22
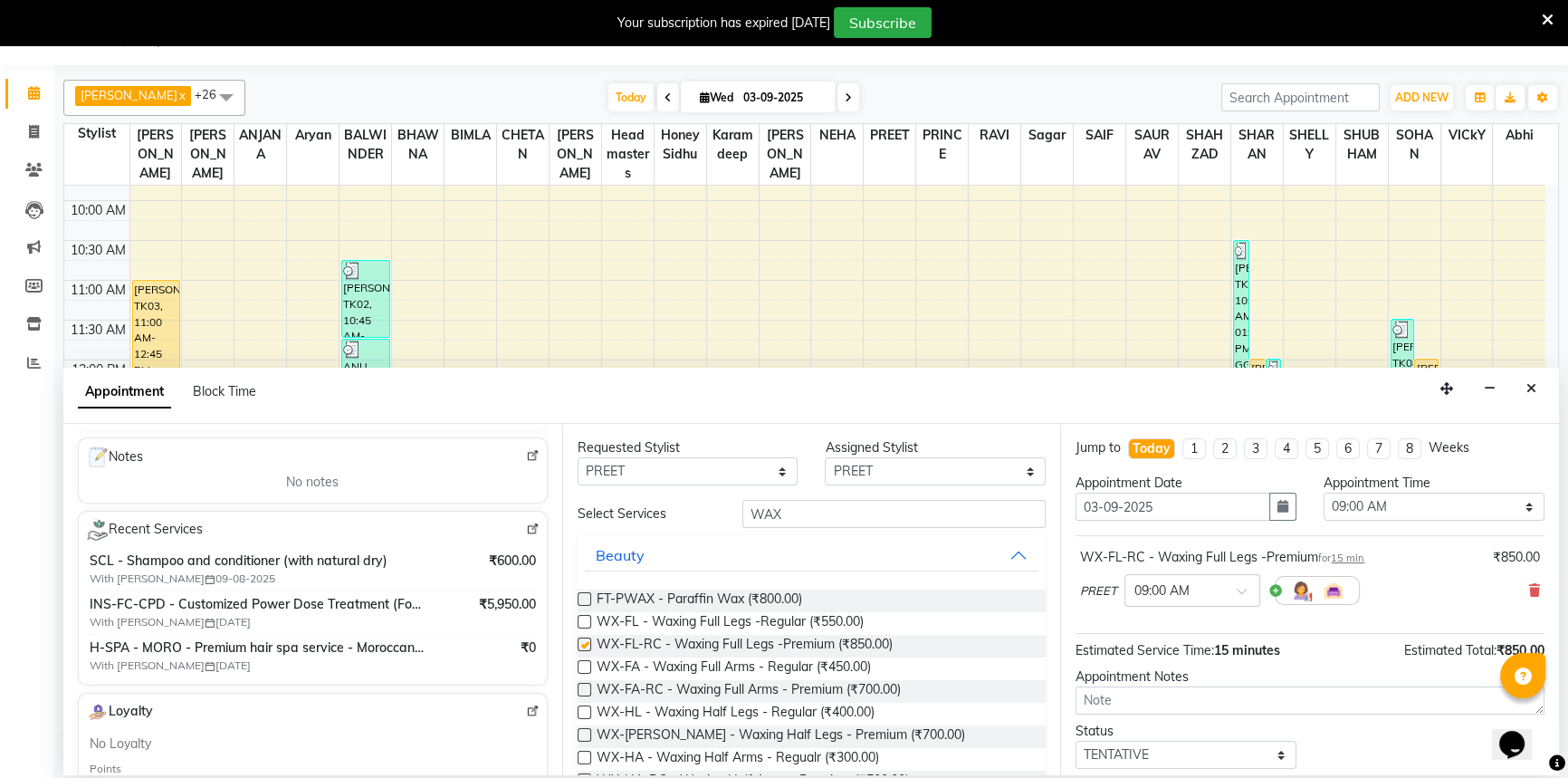
checkbox input "false"
drag, startPoint x: 832, startPoint y: 516, endPoint x: 701, endPoint y: 517, distance: 131.0
click at [701, 517] on div "Select Services WAX" at bounding box center [812, 513] width 496 height 28
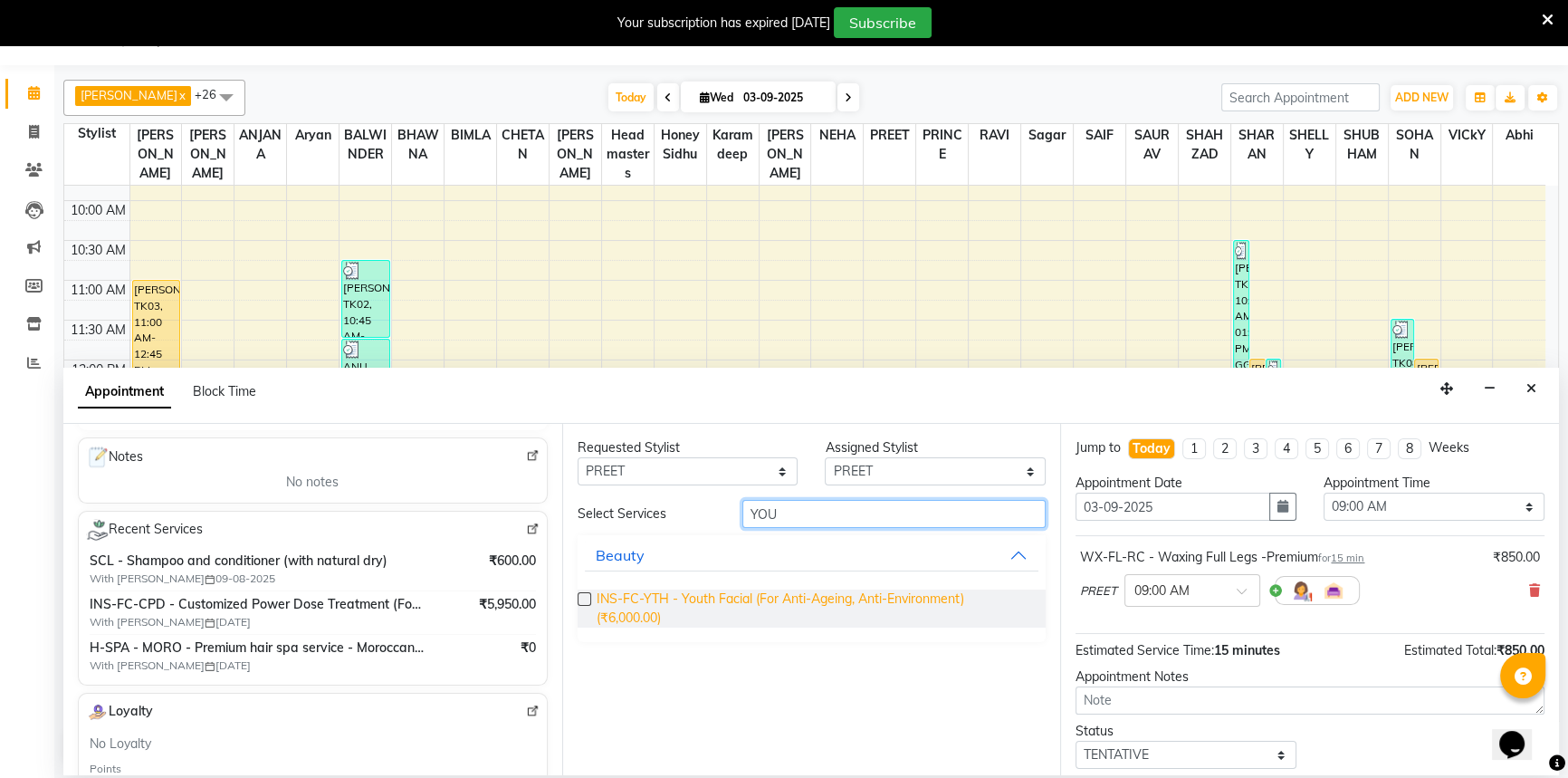
type input "YOU"
click at [708, 606] on span "INS-FC-YTH - Youth Facial (For Anti-Ageing, Anti-Environment) (₹6,000.00)" at bounding box center [814, 607] width 435 height 38
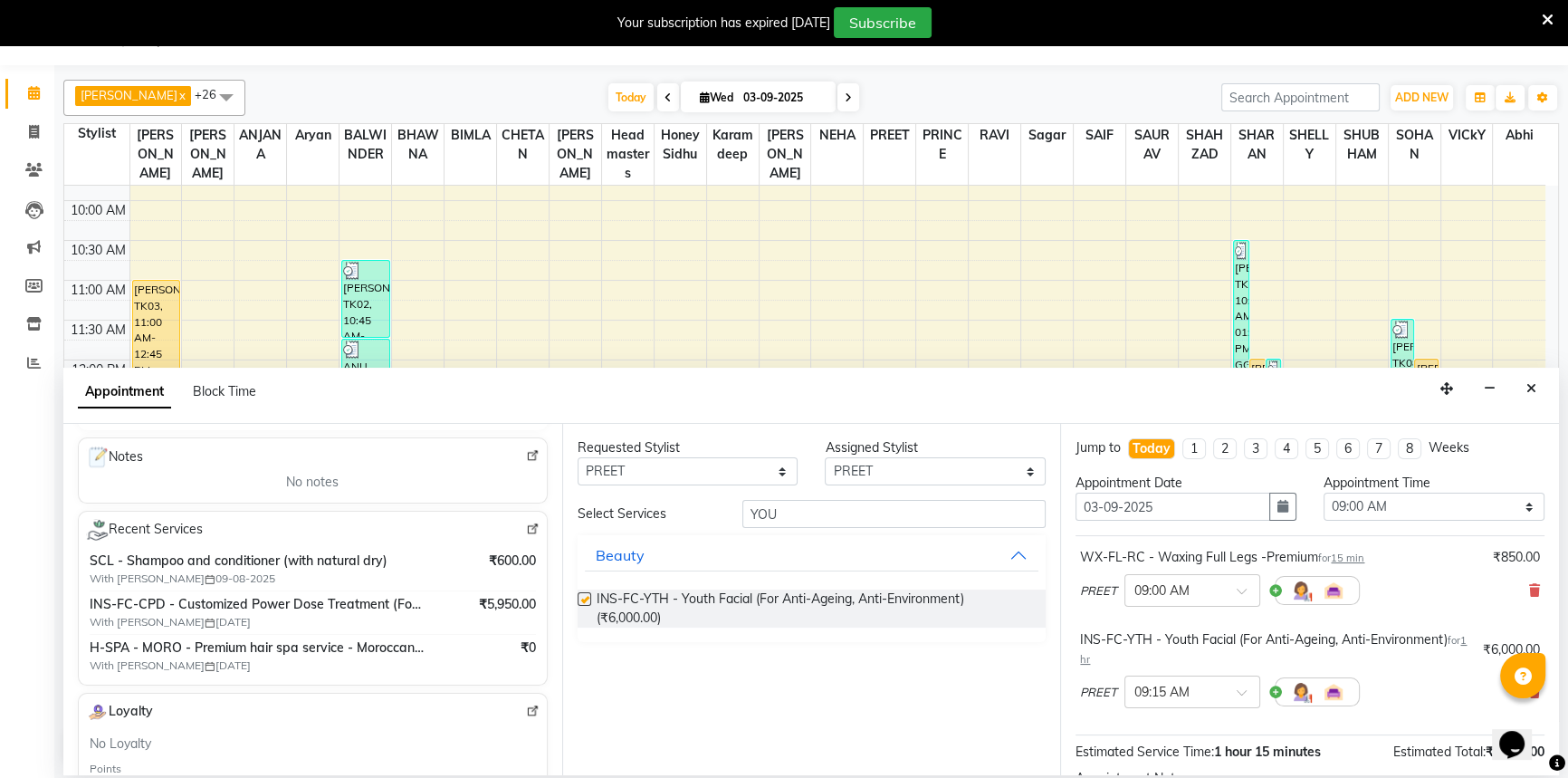
checkbox input "false"
drag, startPoint x: 1349, startPoint y: 504, endPoint x: 1354, endPoint y: 489, distance: 15.8
click at [1354, 489] on div "Appointment Time Select 09:00 AM 09:15 AM 09:30 AM 09:45 AM 10:00 AM 10:15 AM 1…" at bounding box center [1434, 505] width 248 height 62
select select "795"
click at [1324, 492] on select "Select 09:00 AM 09:15 AM 09:30 AM 09:45 AM 10:00 AM 10:15 AM 10:30 AM 10:45 AM …" at bounding box center [1434, 506] width 221 height 28
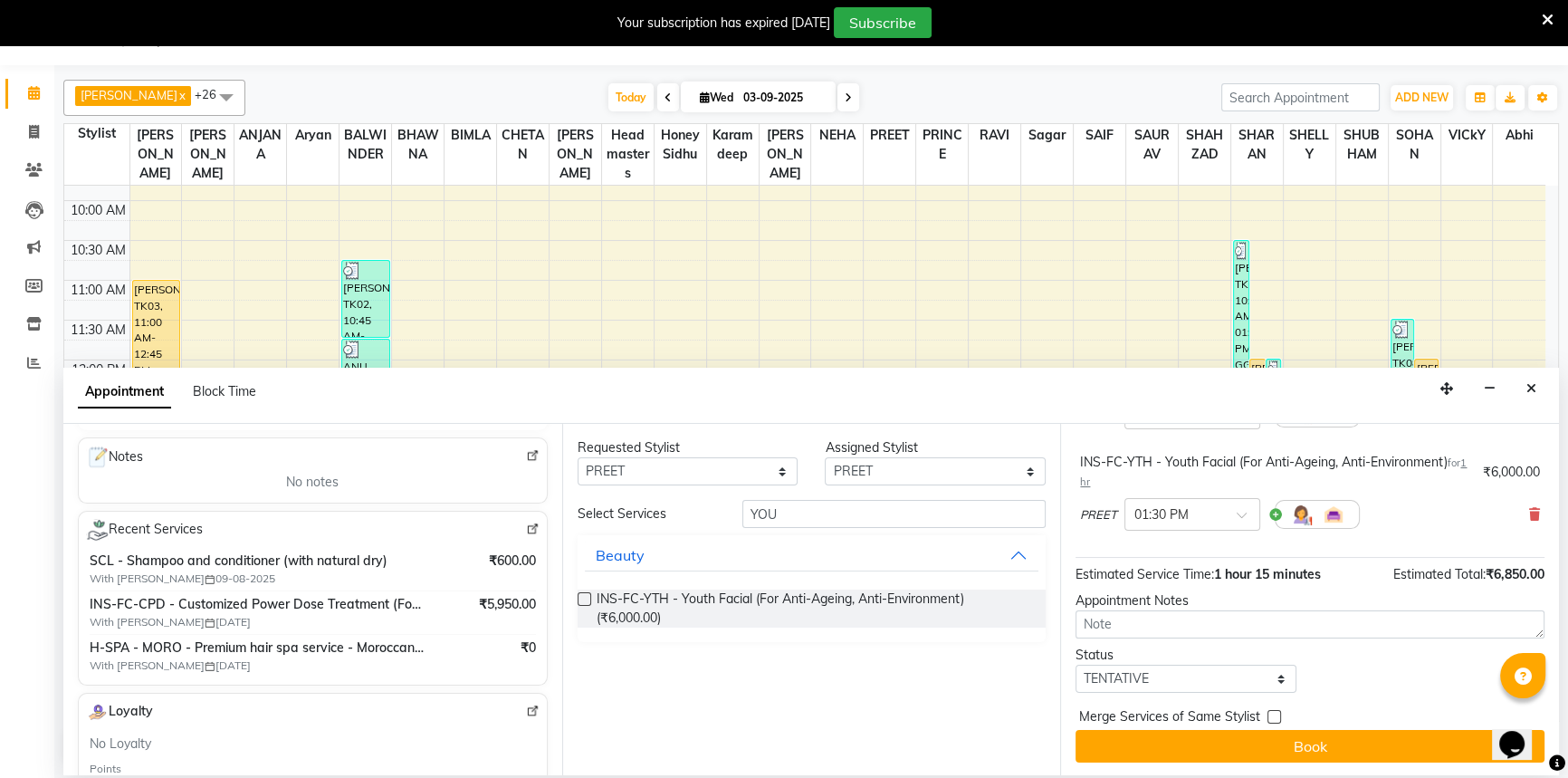
scroll to position [178, 0]
click at [1149, 666] on select "Select TENTATIVE CONFIRM CHECK-IN UPCOMING" at bounding box center [1186, 677] width 221 height 28
click at [1076, 664] on select "Select TENTATIVE CONFIRM CHECK-IN UPCOMING" at bounding box center [1186, 677] width 221 height 28
drag, startPoint x: 1139, startPoint y: 683, endPoint x: 1134, endPoint y: 670, distance: 13.9
click at [1137, 679] on select "Select TENTATIVE CONFIRM CHECK-IN UPCOMING" at bounding box center [1186, 677] width 221 height 28
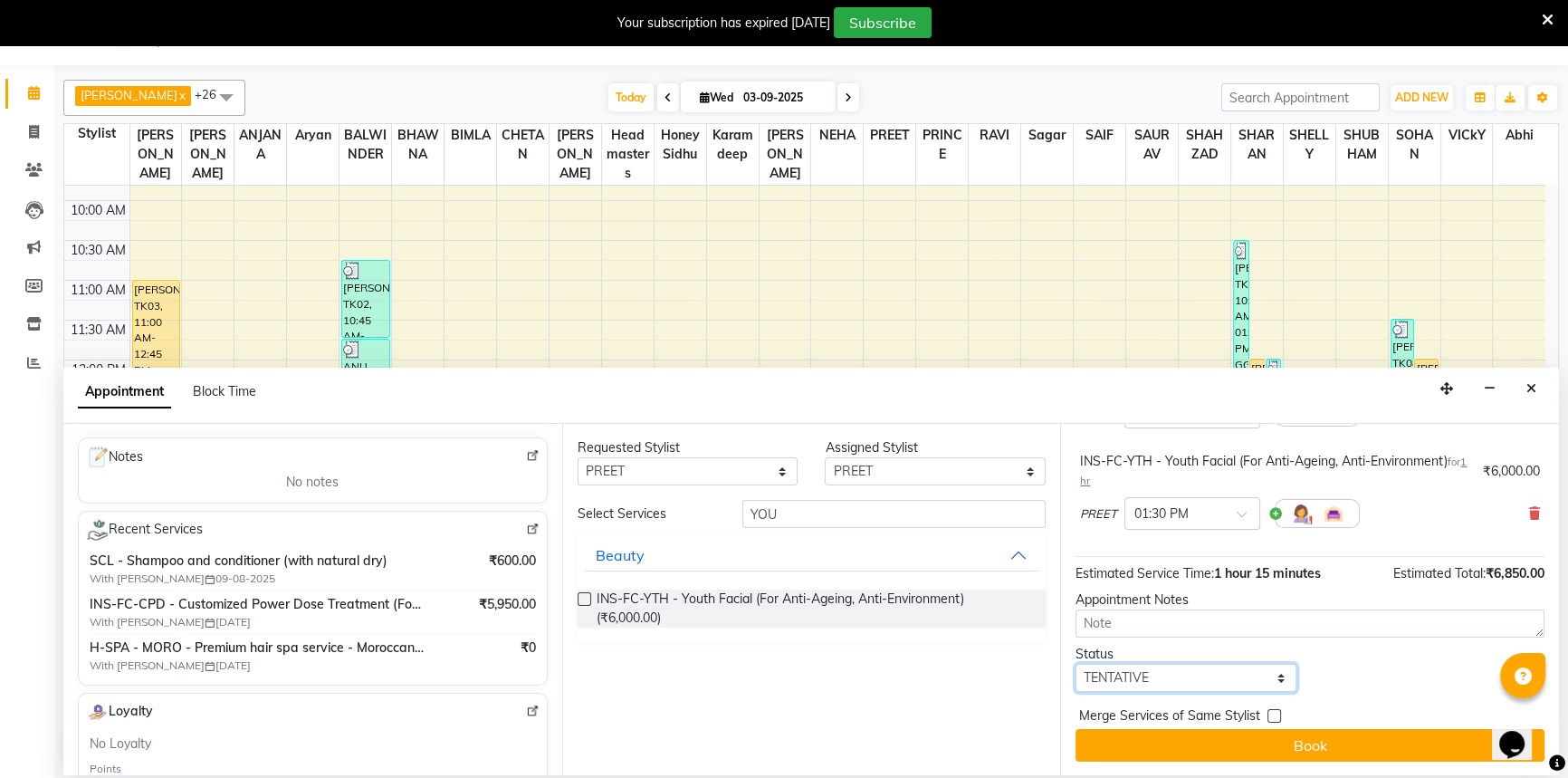
select select "confirm booking"
click at [1076, 664] on select "Select TENTATIVE CONFIRM CHECK-IN UPCOMING" at bounding box center [1186, 677] width 221 height 28
click at [1186, 731] on button "Book" at bounding box center [1310, 745] width 469 height 33
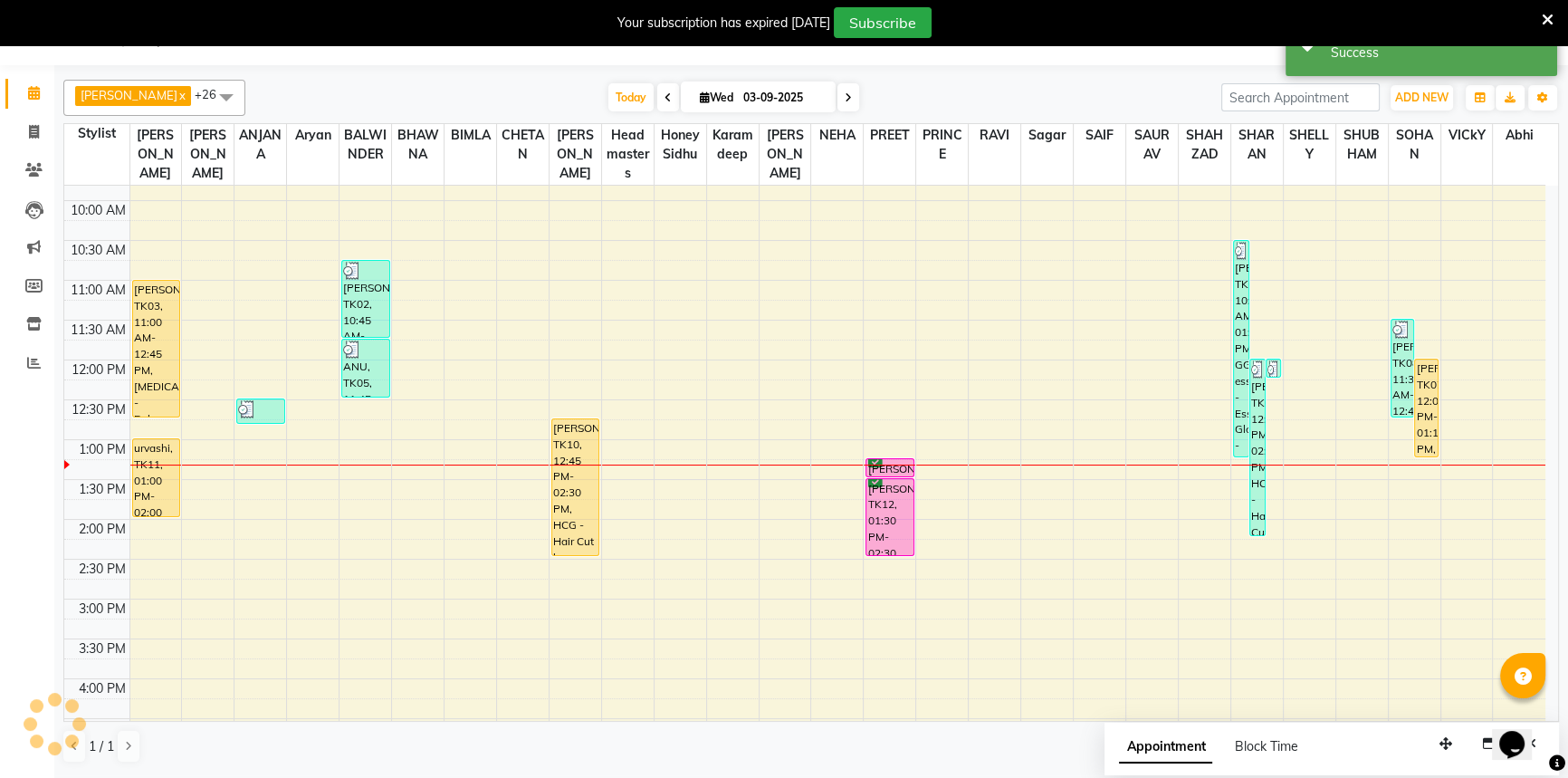
scroll to position [0, 0]
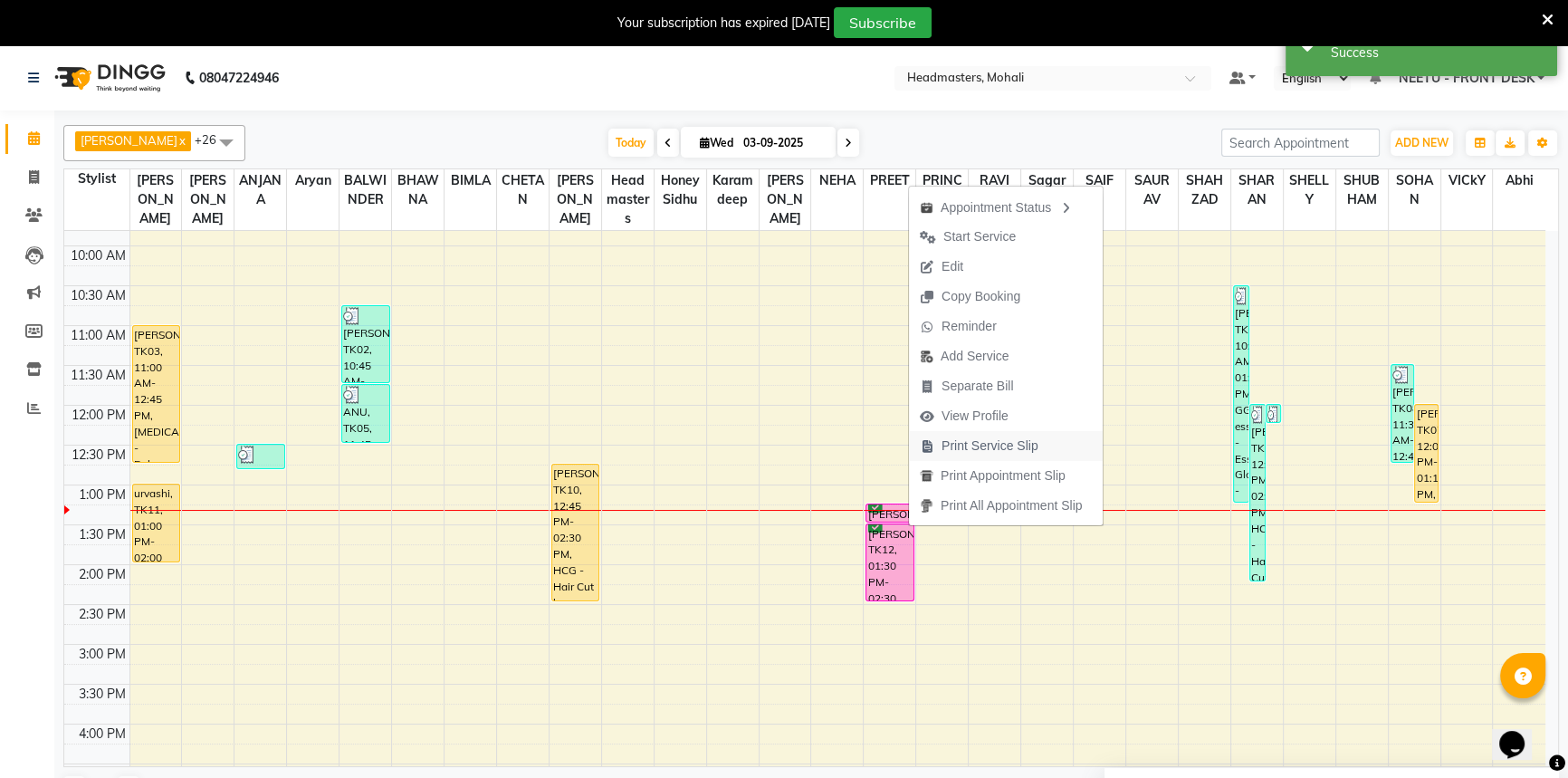
click at [948, 448] on span "Print Service Slip" at bounding box center [990, 446] width 97 height 19
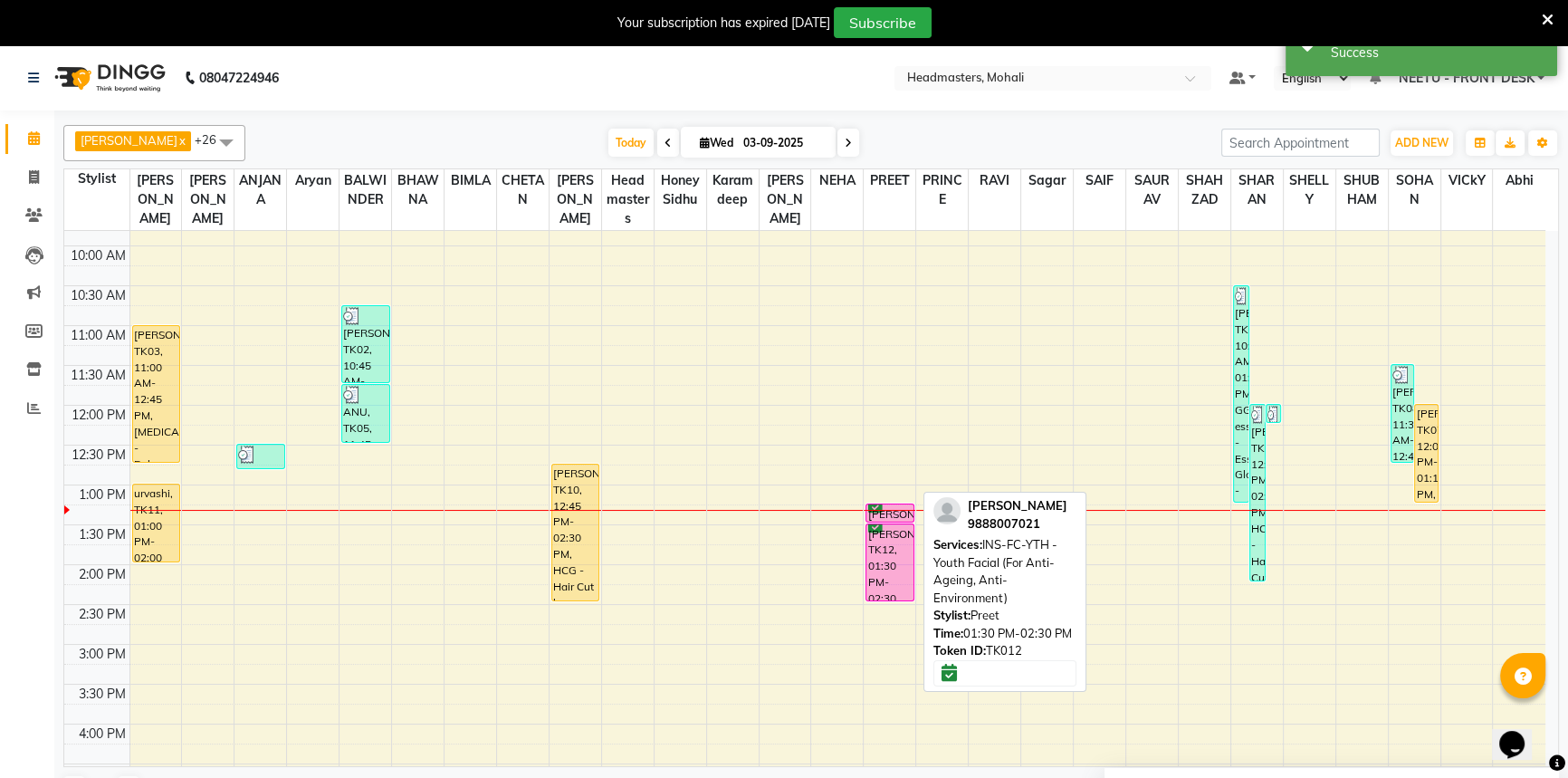
click at [903, 539] on div "[PERSON_NAME], TK12, 01:30 PM-02:30 PM, INS-FC-YTH - Youth Facial (For Anti-Age…" at bounding box center [890, 562] width 47 height 76
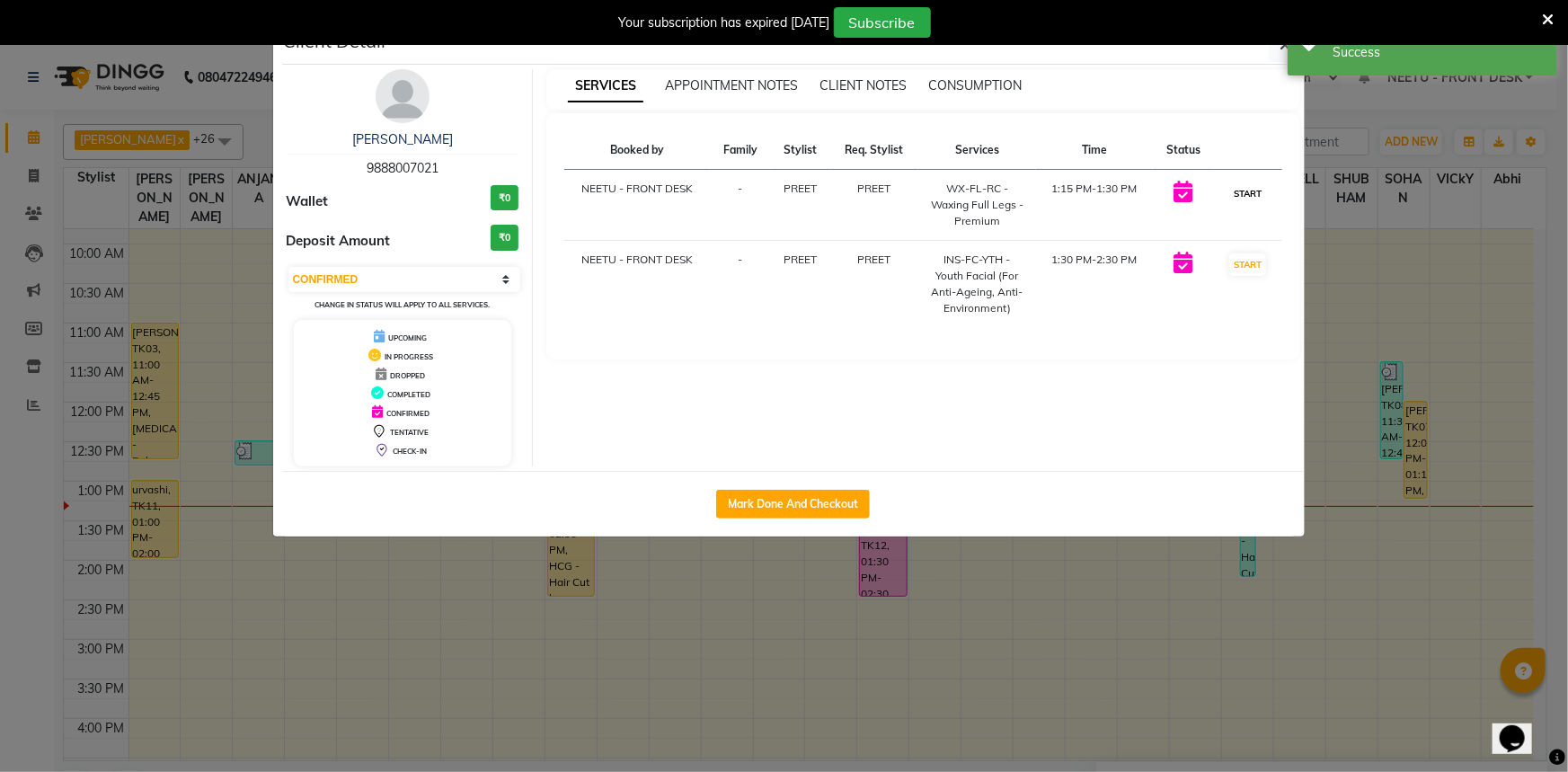
click at [1253, 188] on button "START" at bounding box center [1248, 193] width 37 height 22
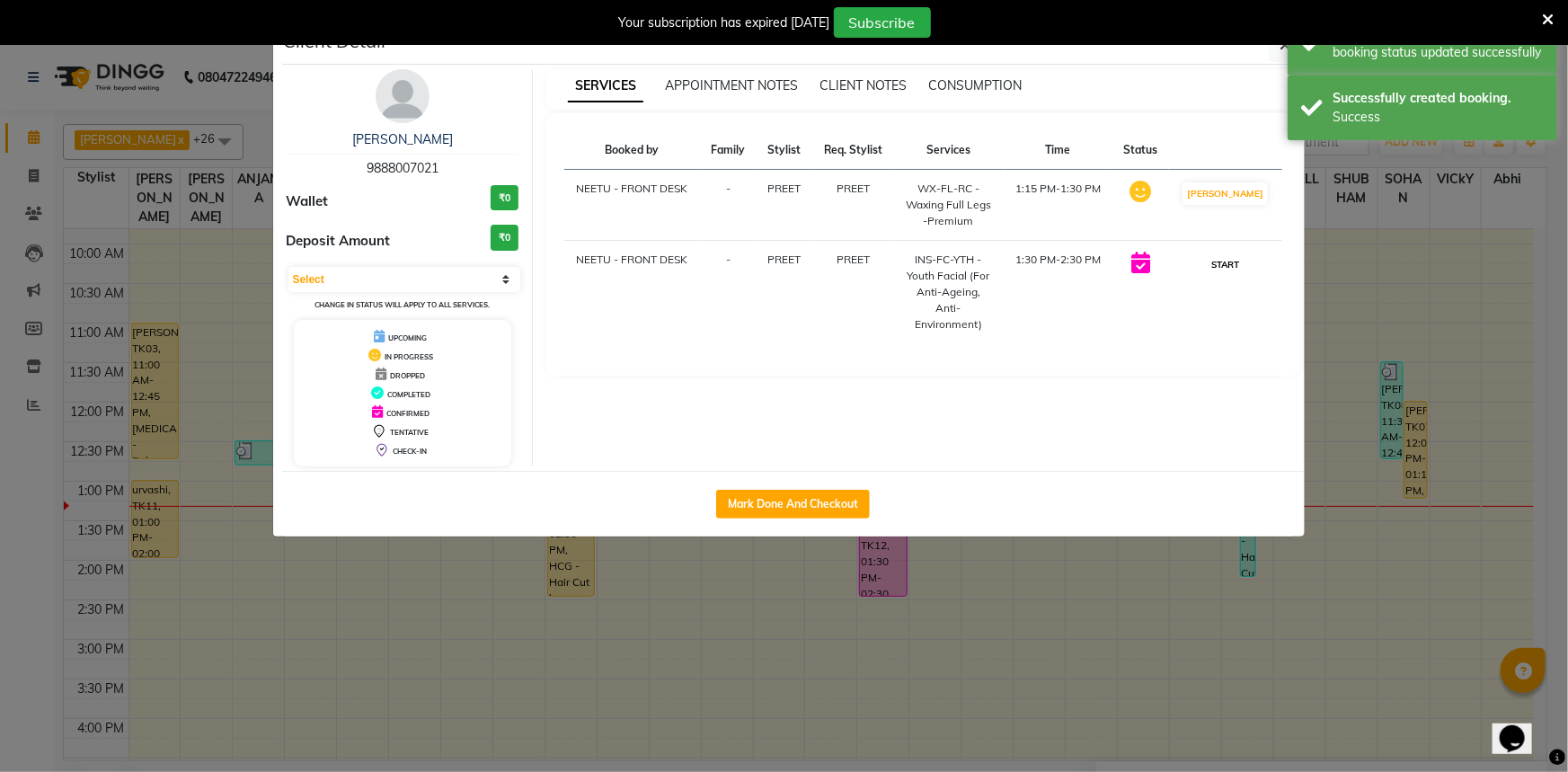
click at [1240, 260] on button "START" at bounding box center [1226, 263] width 37 height 22
select select "1"
click at [1352, 183] on ngb-modal-window "Client Detail [PERSON_NAME] 9888007021 Wallet ₹0 Deposit Amount ₹0 Select IN SE…" at bounding box center [784, 386] width 1568 height 772
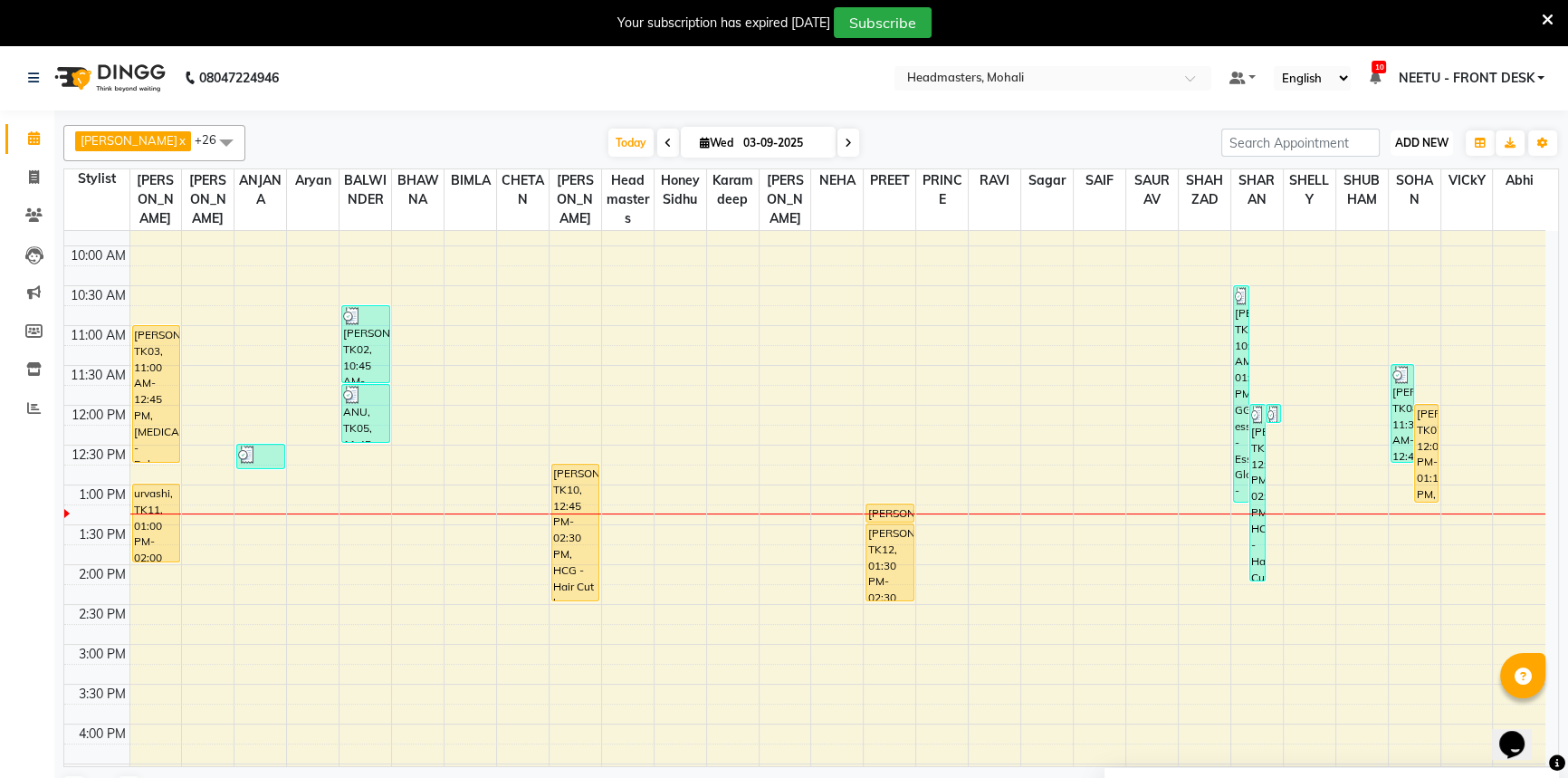
click at [1412, 132] on button "ADD NEW Toggle Dropdown" at bounding box center [1422, 143] width 62 height 25
click at [1396, 172] on button "Add Appointment" at bounding box center [1381, 177] width 143 height 23
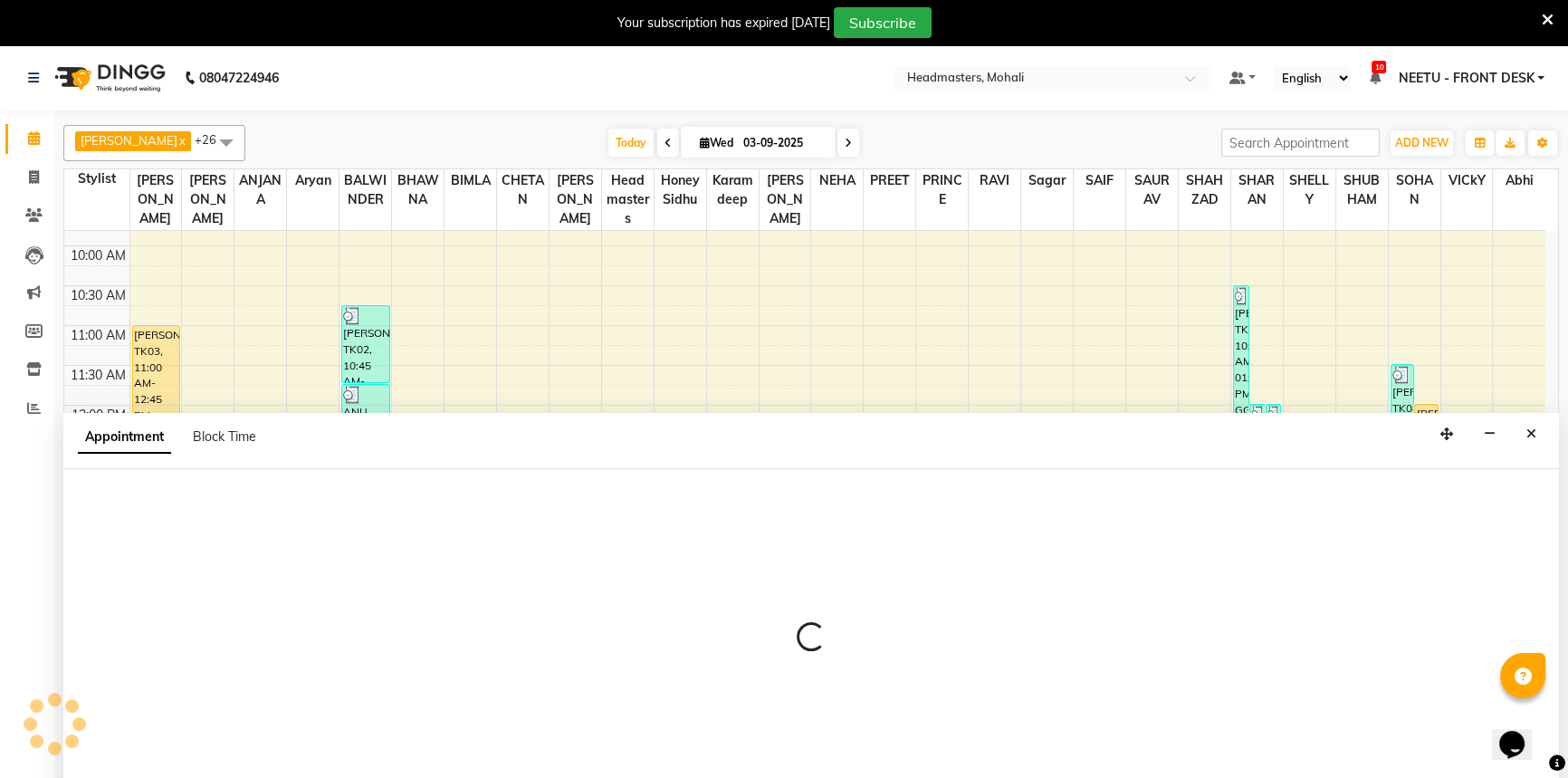
scroll to position [46, 0]
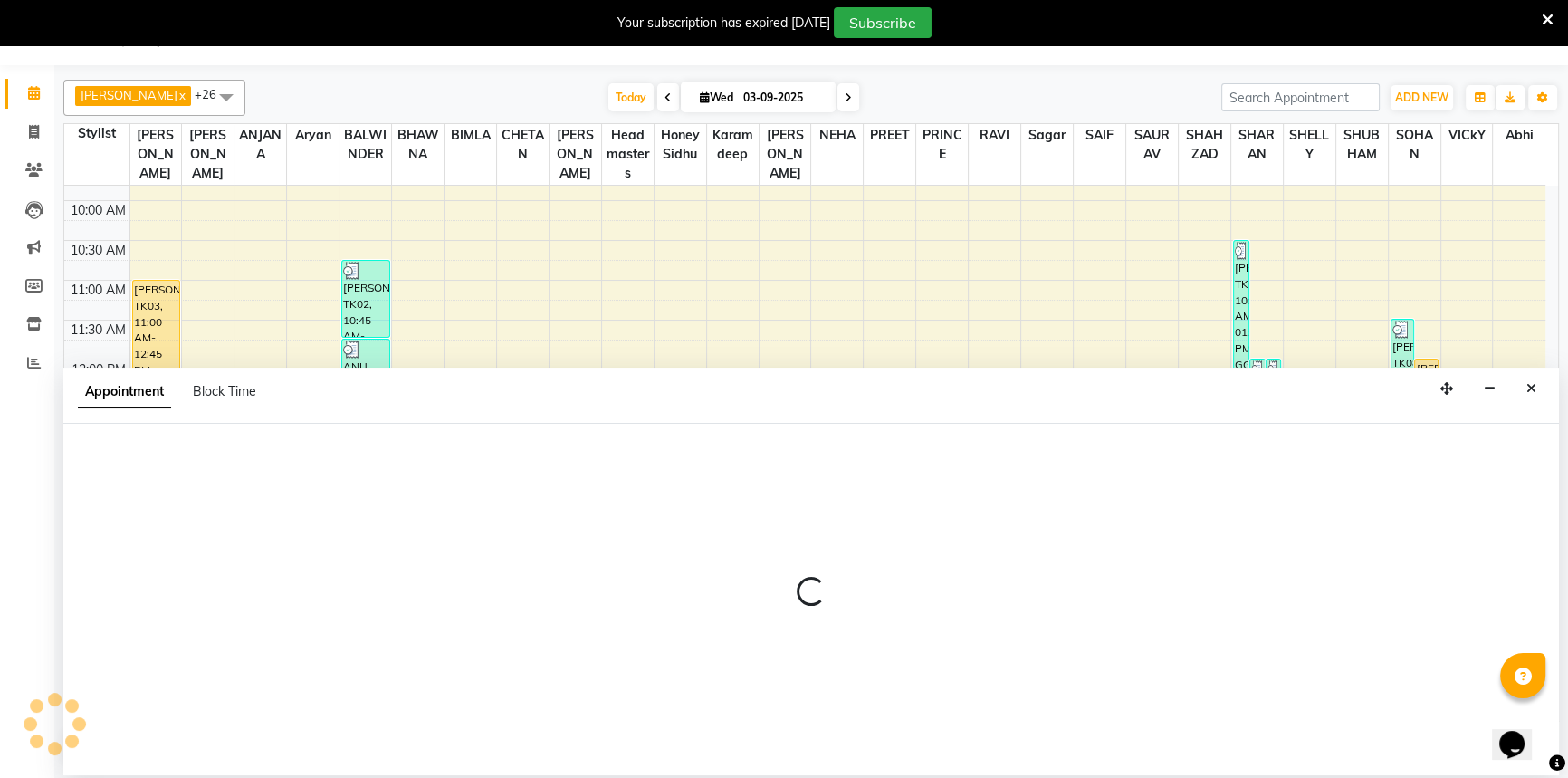
select select "tentative"
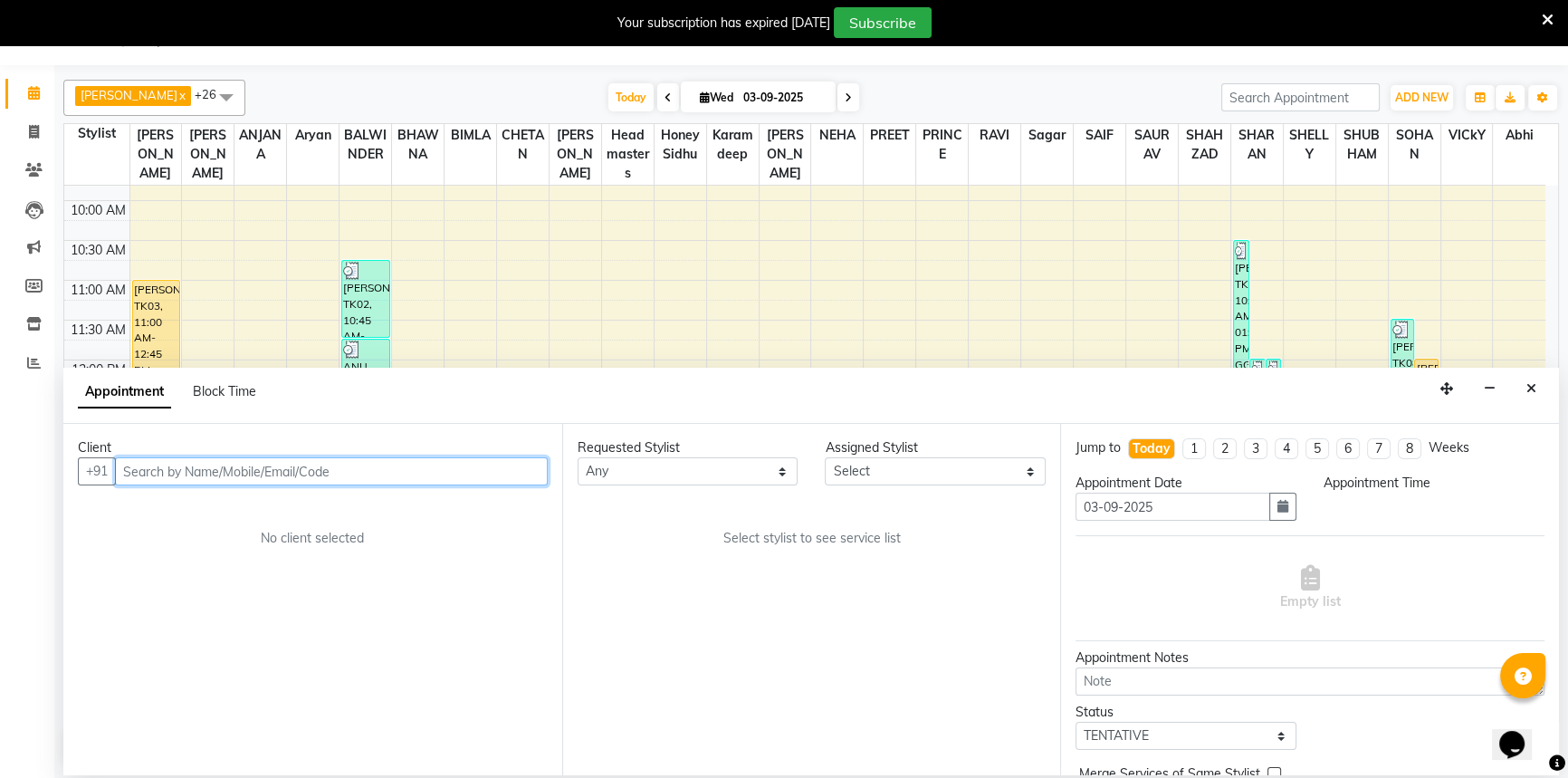
select select "540"
click at [474, 473] on input "text" at bounding box center [331, 471] width 433 height 28
click at [473, 472] on input "text" at bounding box center [331, 471] width 433 height 28
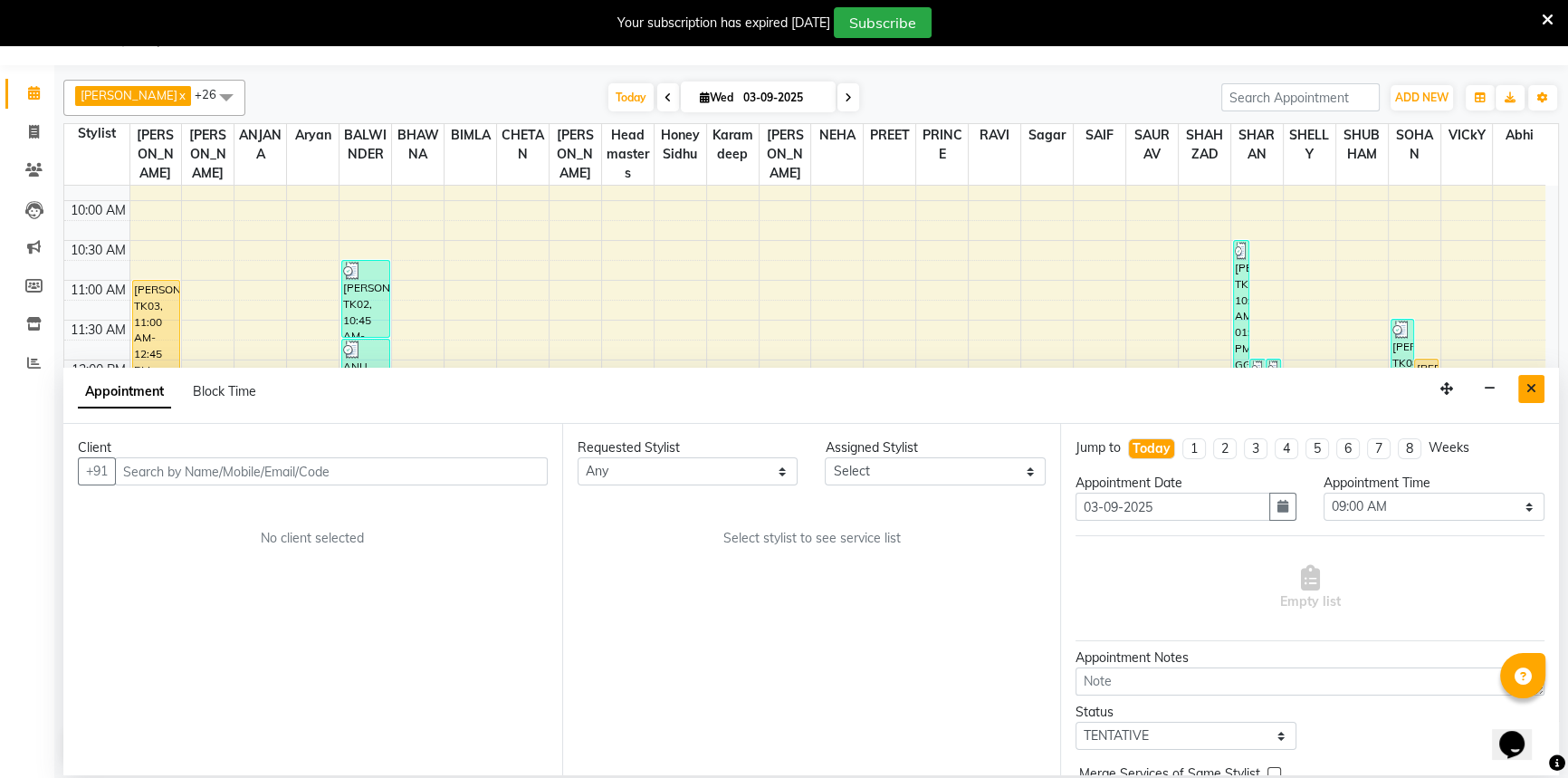
click at [1518, 392] on div "Appointment Block Time" at bounding box center [810, 395] width 1495 height 56
drag, startPoint x: 1530, startPoint y: 386, endPoint x: 1521, endPoint y: 393, distance: 11.4
click at [1530, 385] on icon "Close" at bounding box center [1531, 388] width 10 height 13
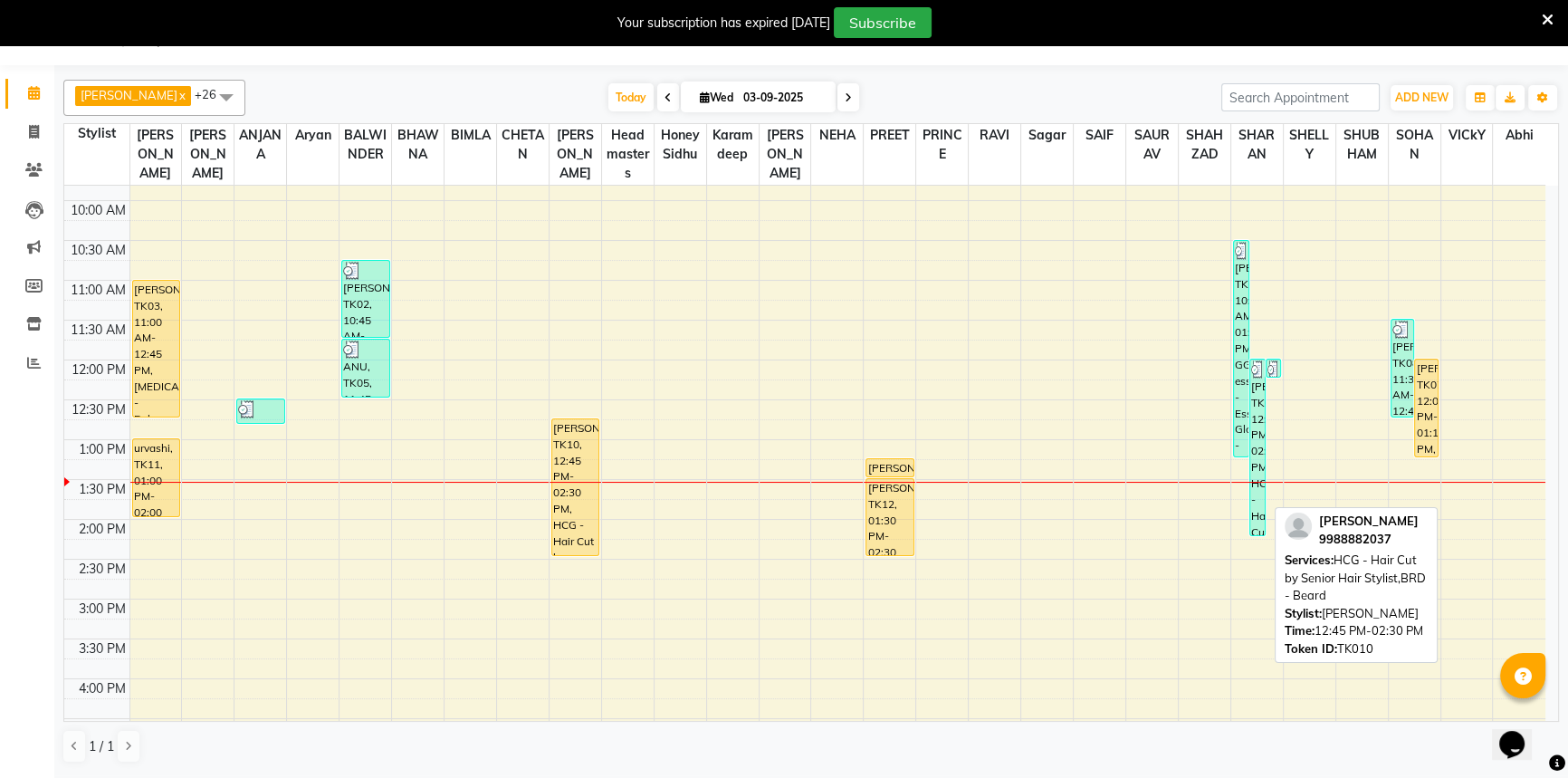
click at [571, 420] on div "[PERSON_NAME], TK10, 12:45 PM-02:30 PM, HCG - Hair Cut by Senior Hair Stylist,B…" at bounding box center [576, 487] width 47 height 136
select select "1"
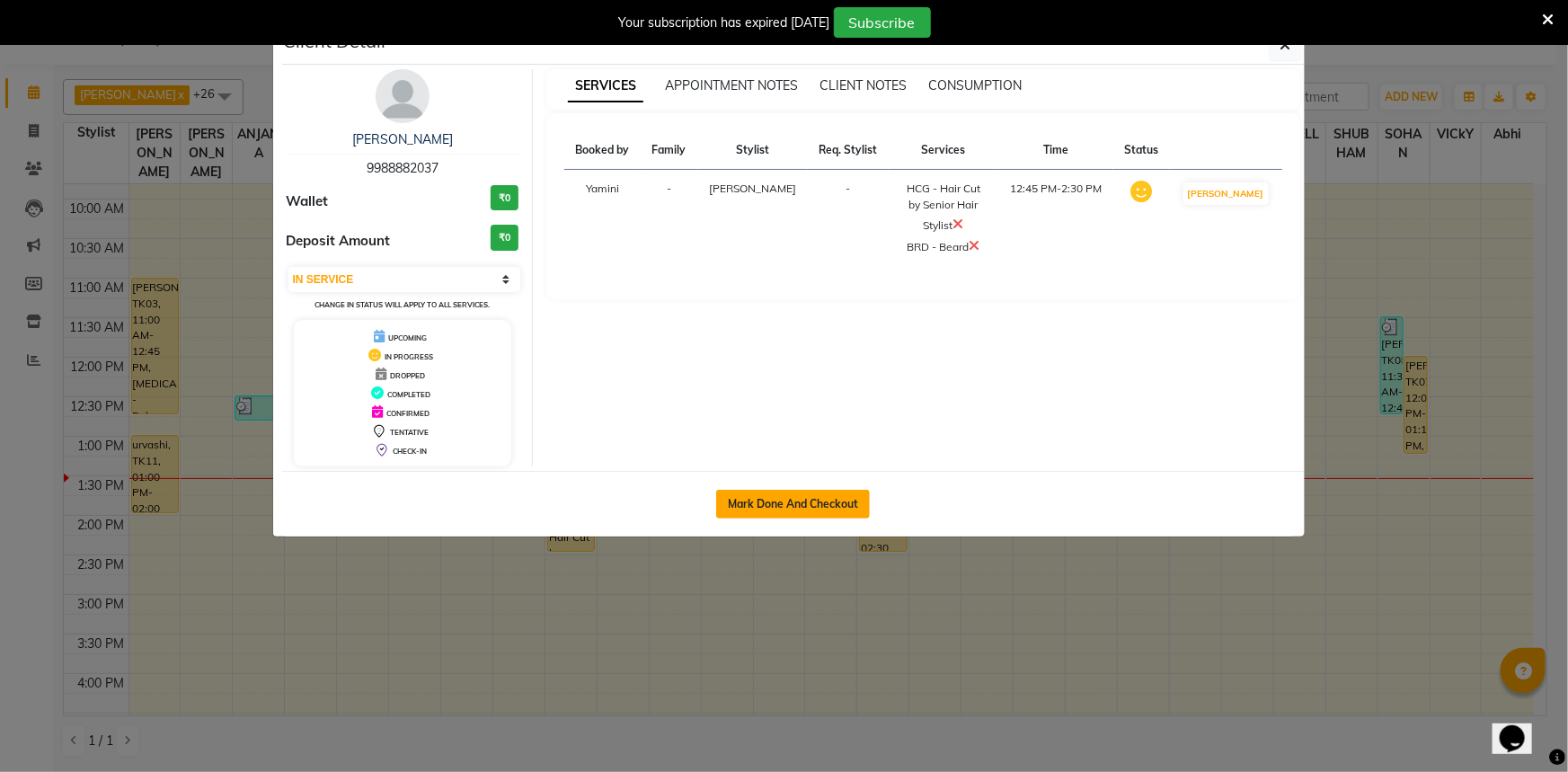
click at [812, 503] on button "Mark Done And Checkout" at bounding box center [794, 504] width 154 height 29
select select "service"
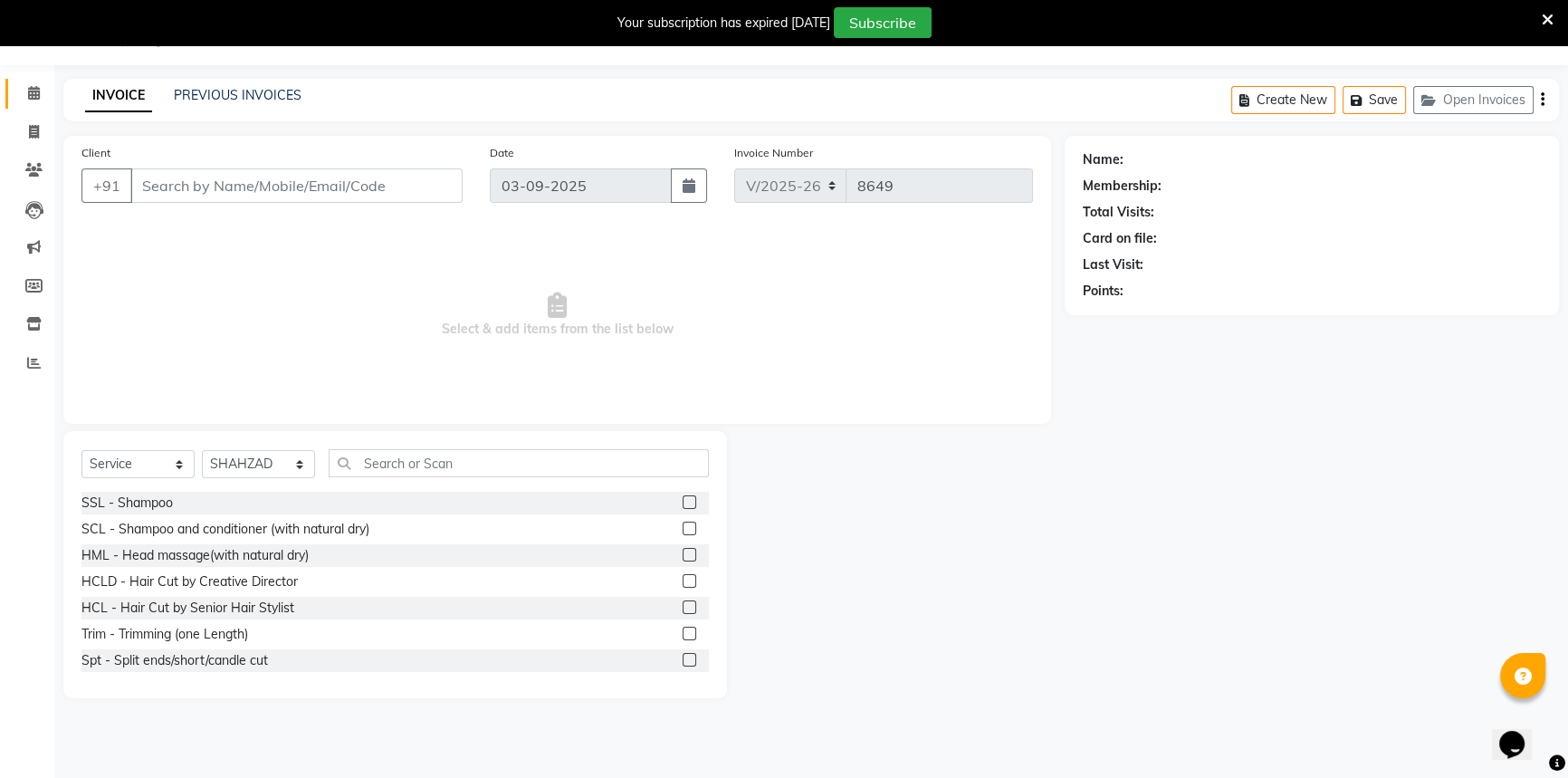
click at [35, 90] on icon at bounding box center [34, 93] width 12 height 14
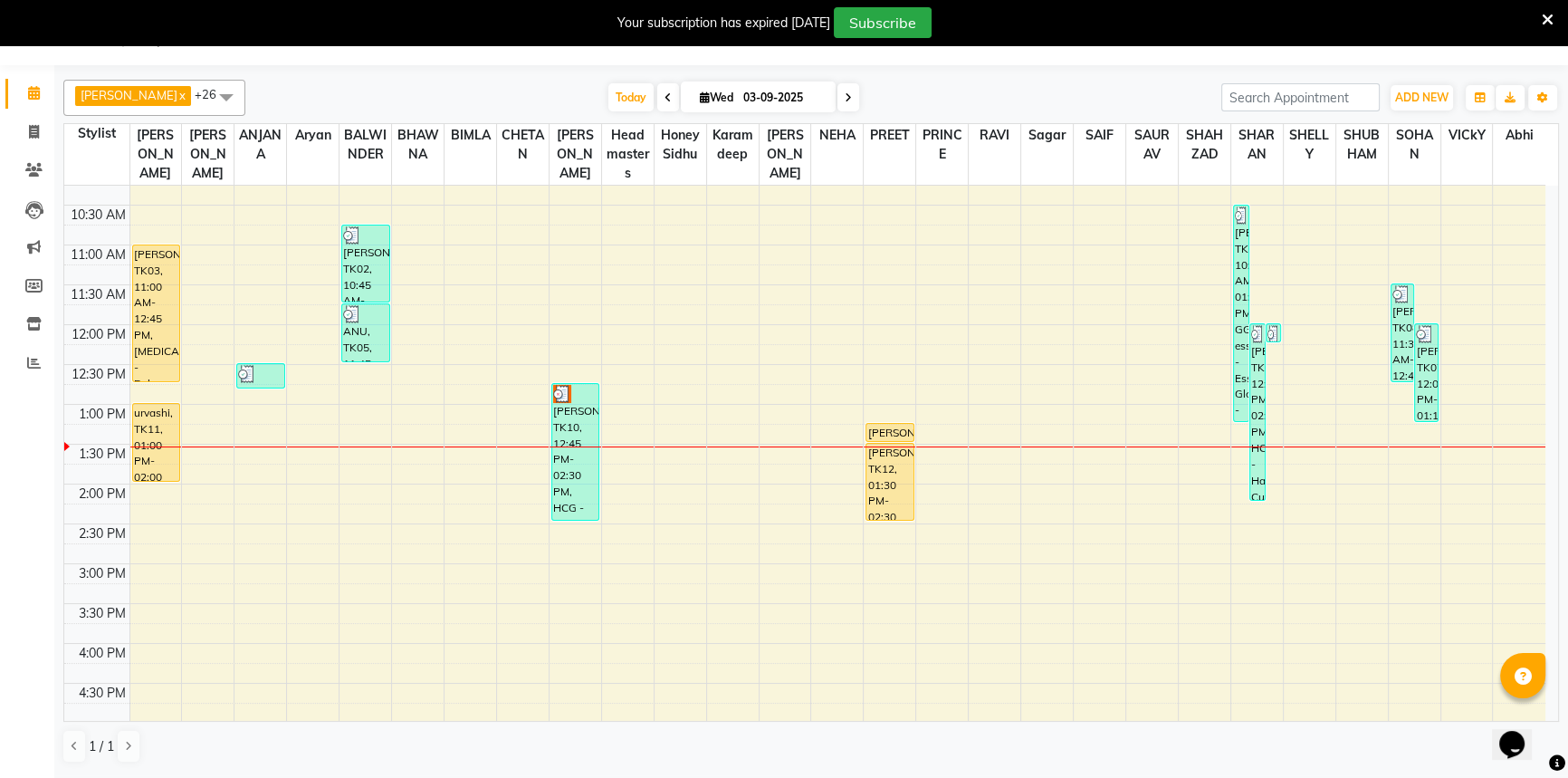
scroll to position [246, 0]
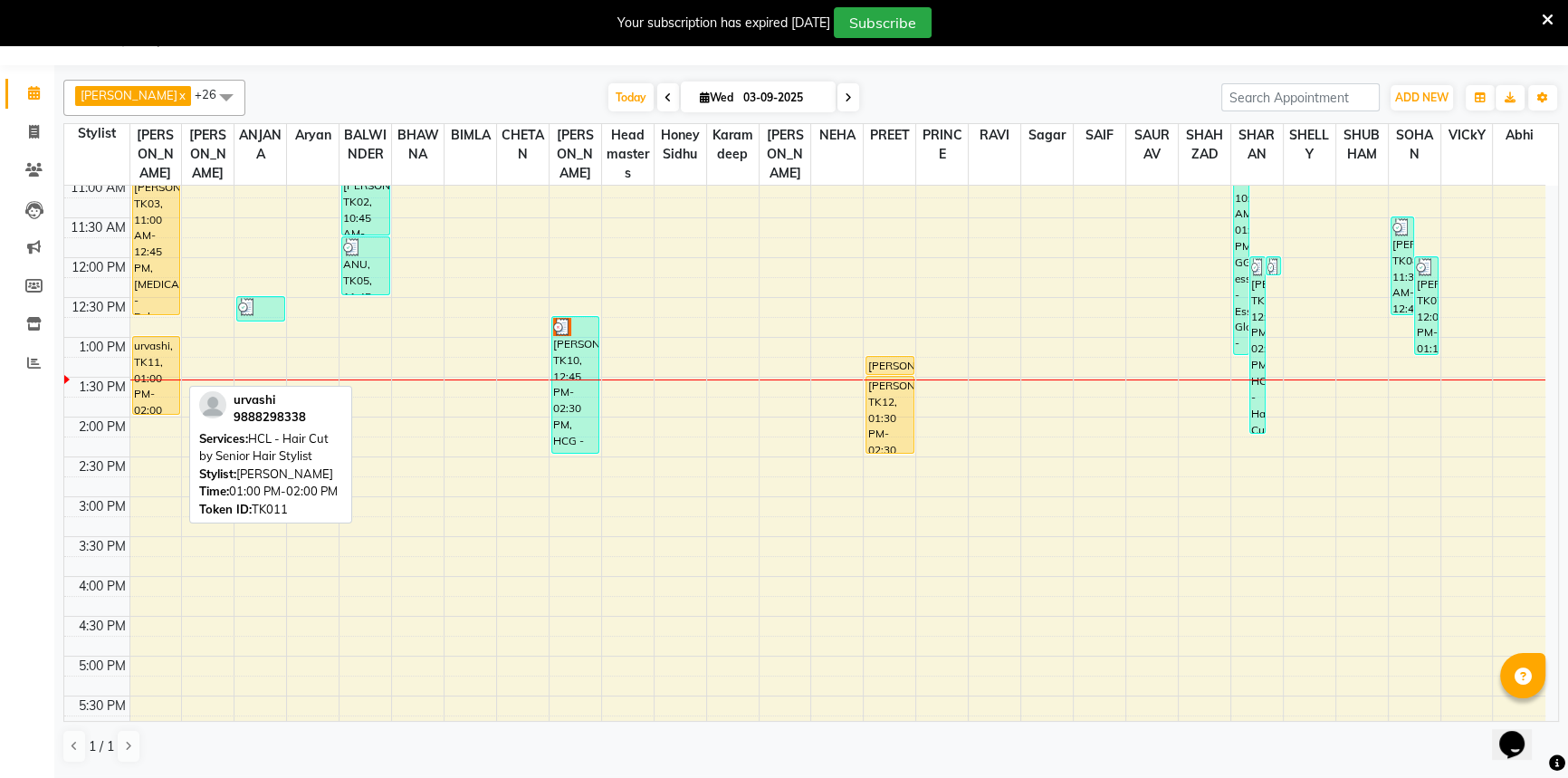
click at [155, 352] on div "urvashi, TK11, 01:00 PM-02:00 PM, HCL - Hair Cut by Senior Hair Stylist" at bounding box center [156, 375] width 47 height 77
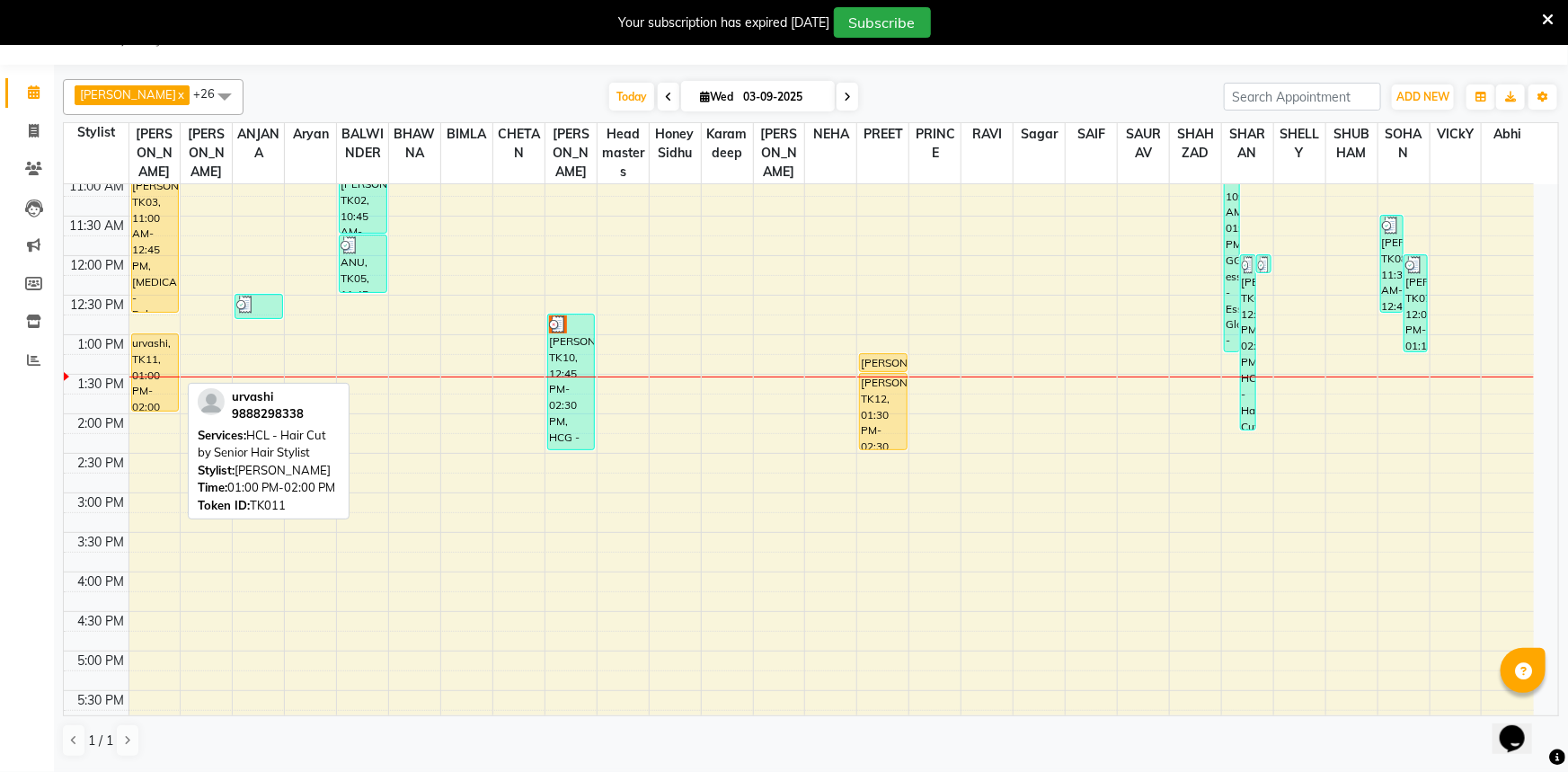
select select "1"
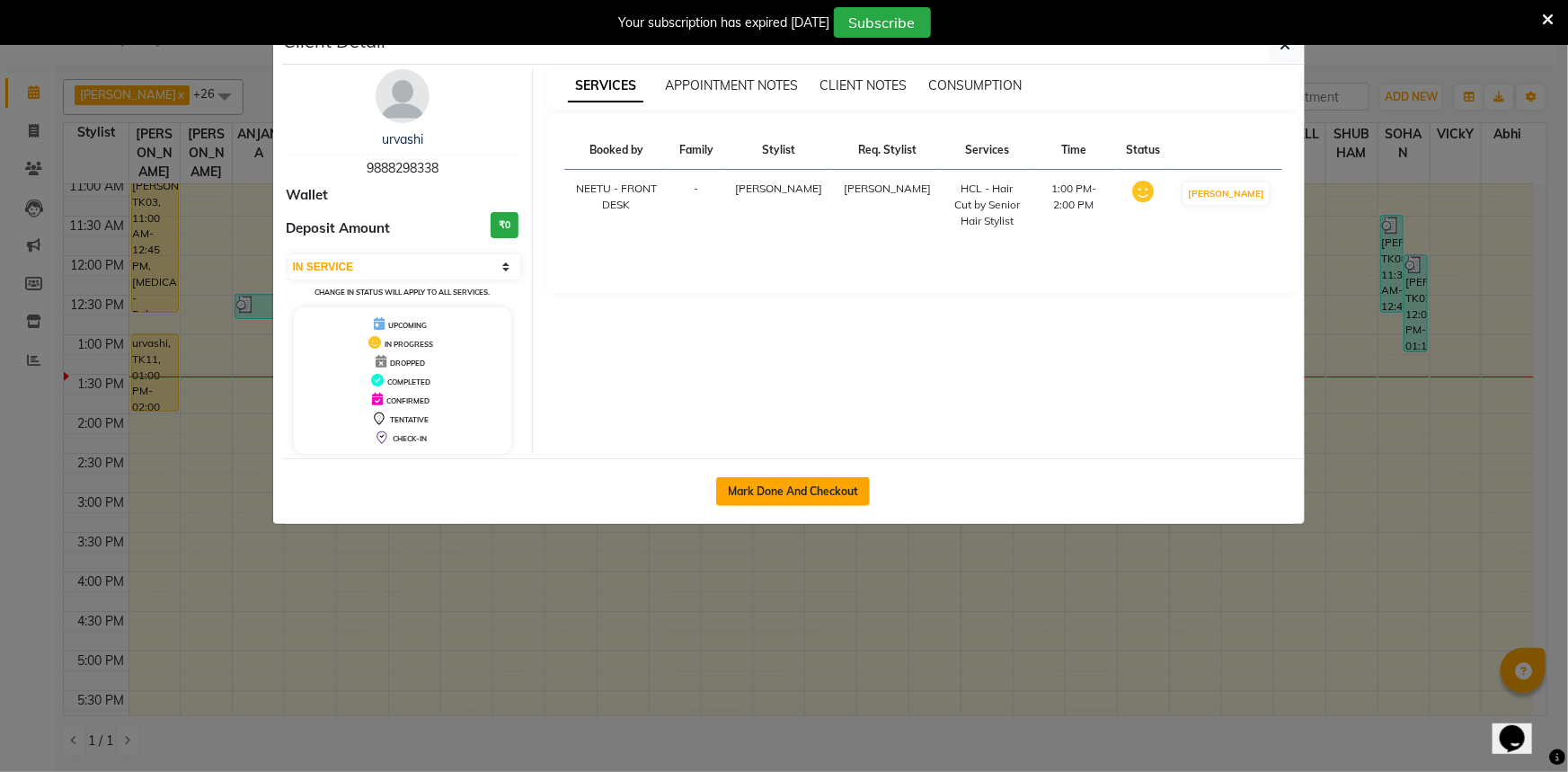
click at [733, 503] on button "Mark Done And Checkout" at bounding box center [794, 491] width 154 height 29
select select "service"
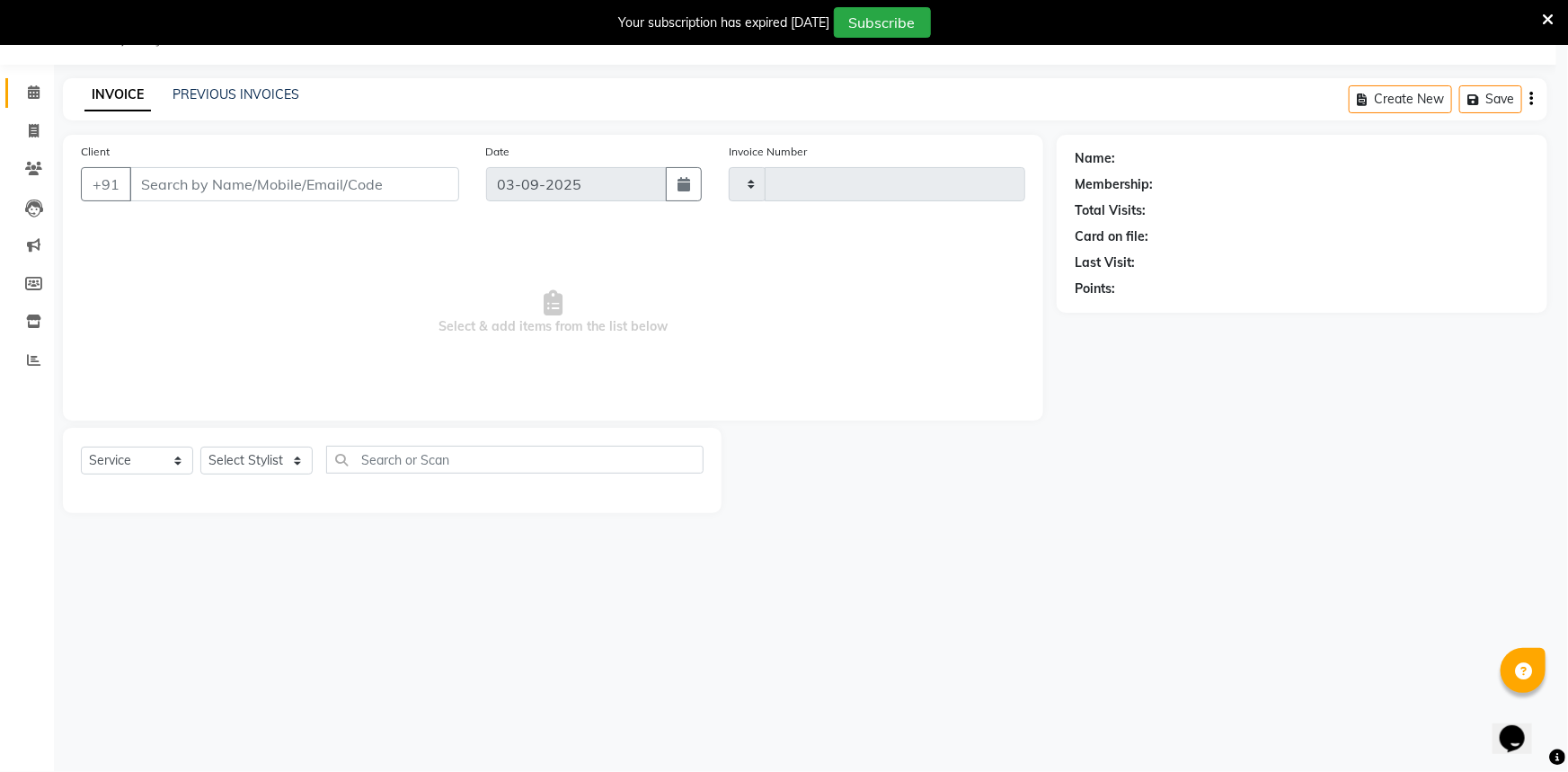
type input "8649"
select select "6604"
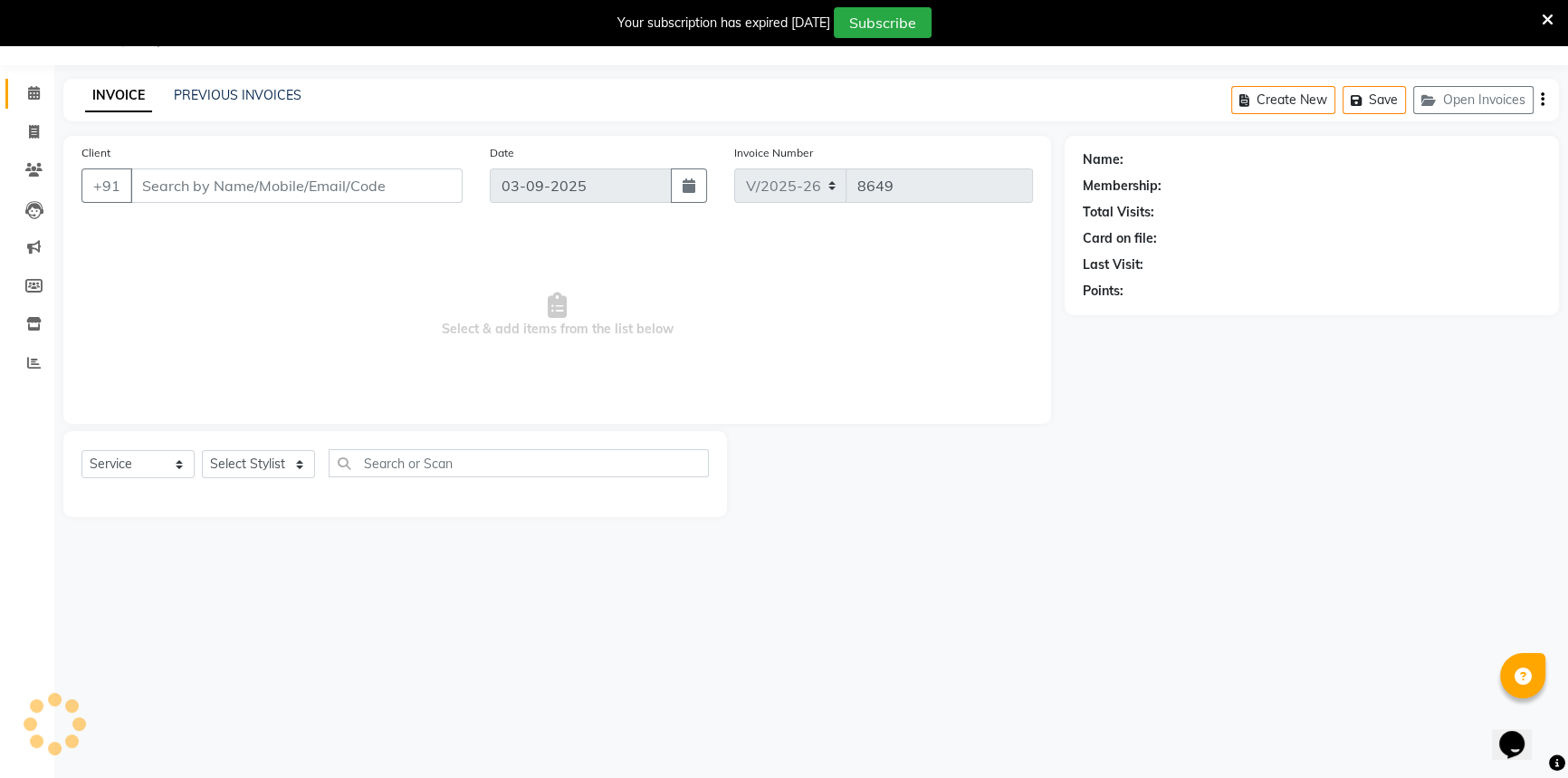
type input "9888298338"
select select "51116"
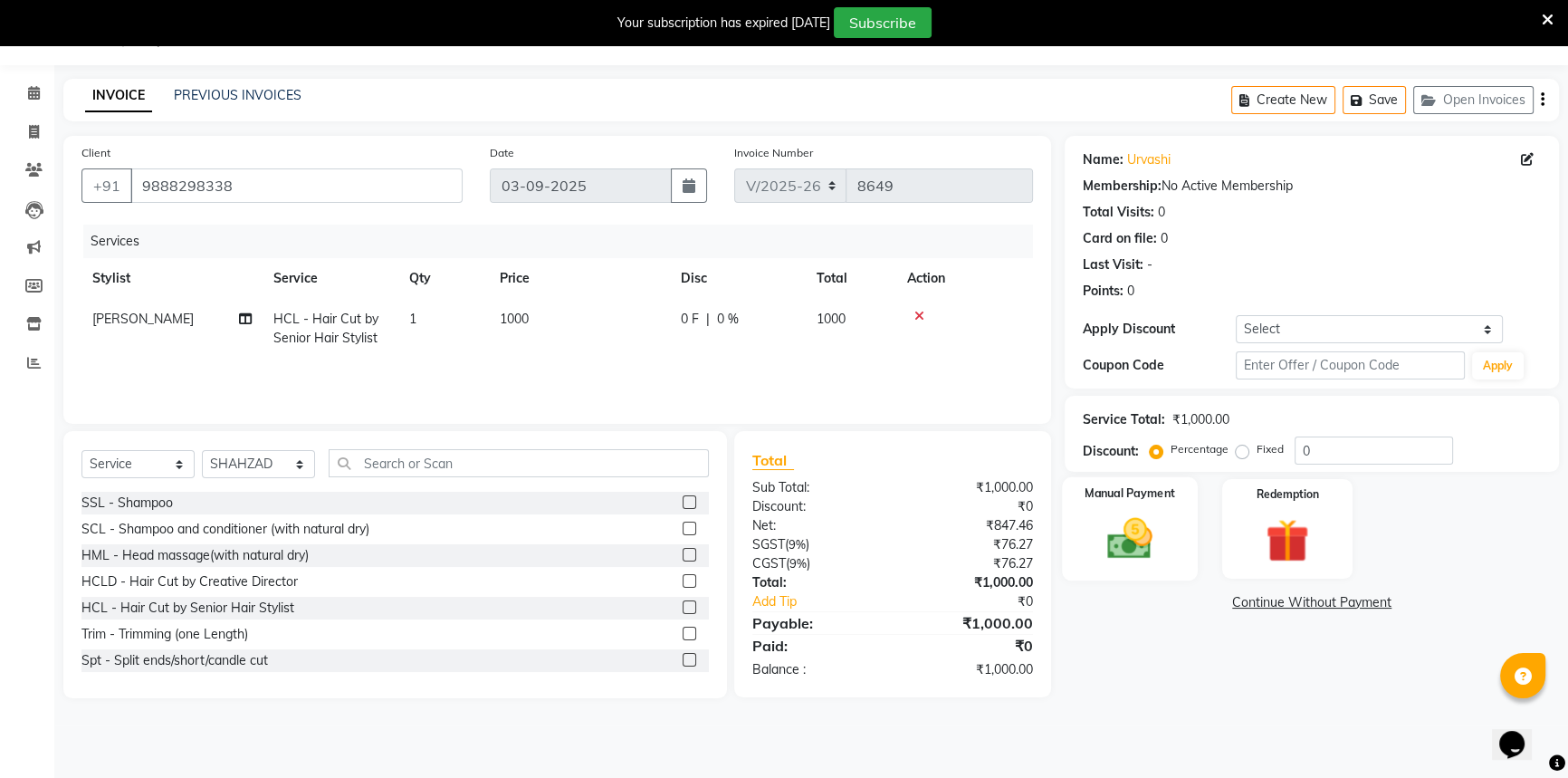
click at [1152, 565] on div "Manual Payment" at bounding box center [1130, 528] width 136 height 104
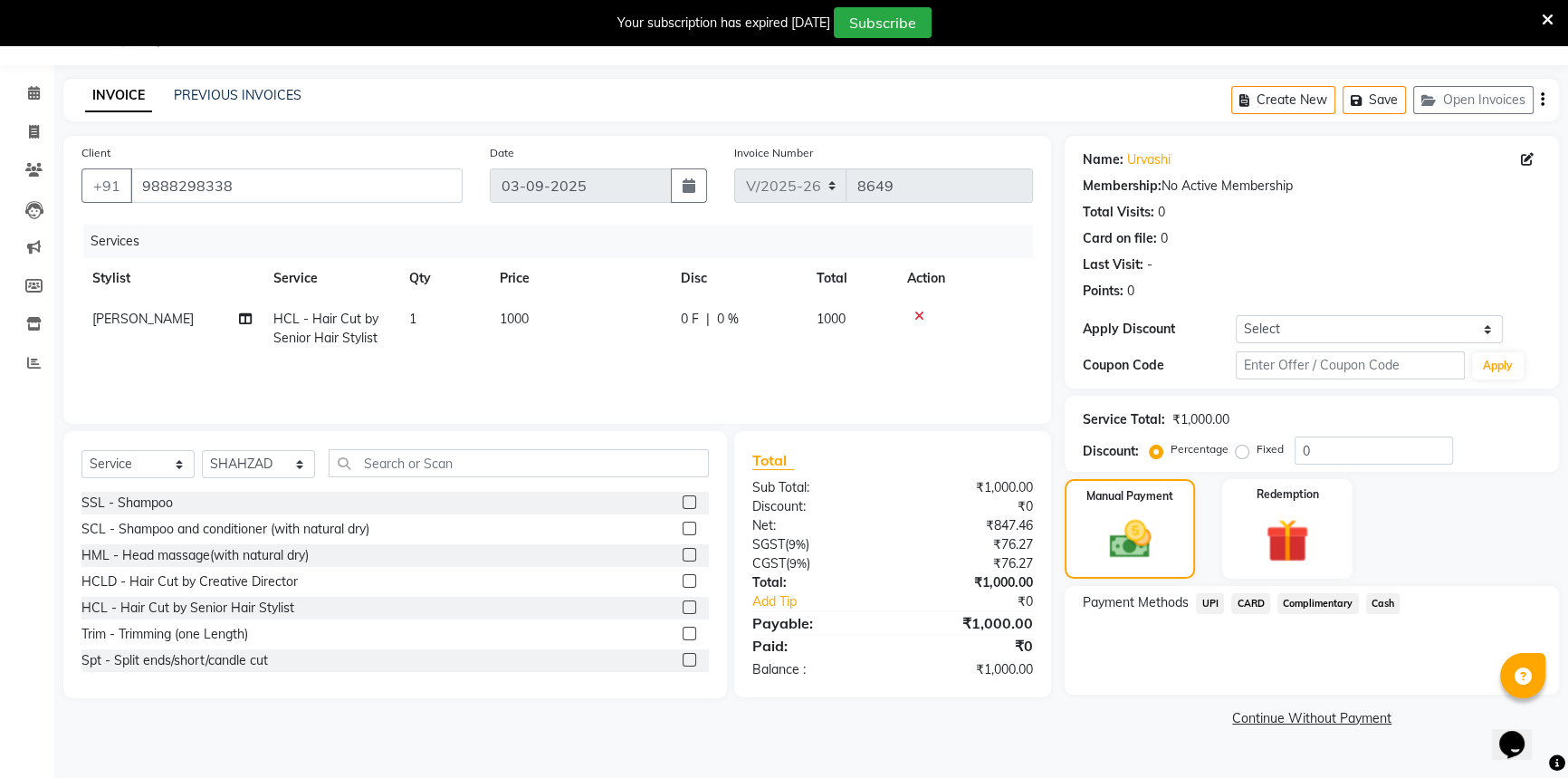
click at [1206, 603] on span "UPI" at bounding box center [1209, 603] width 28 height 20
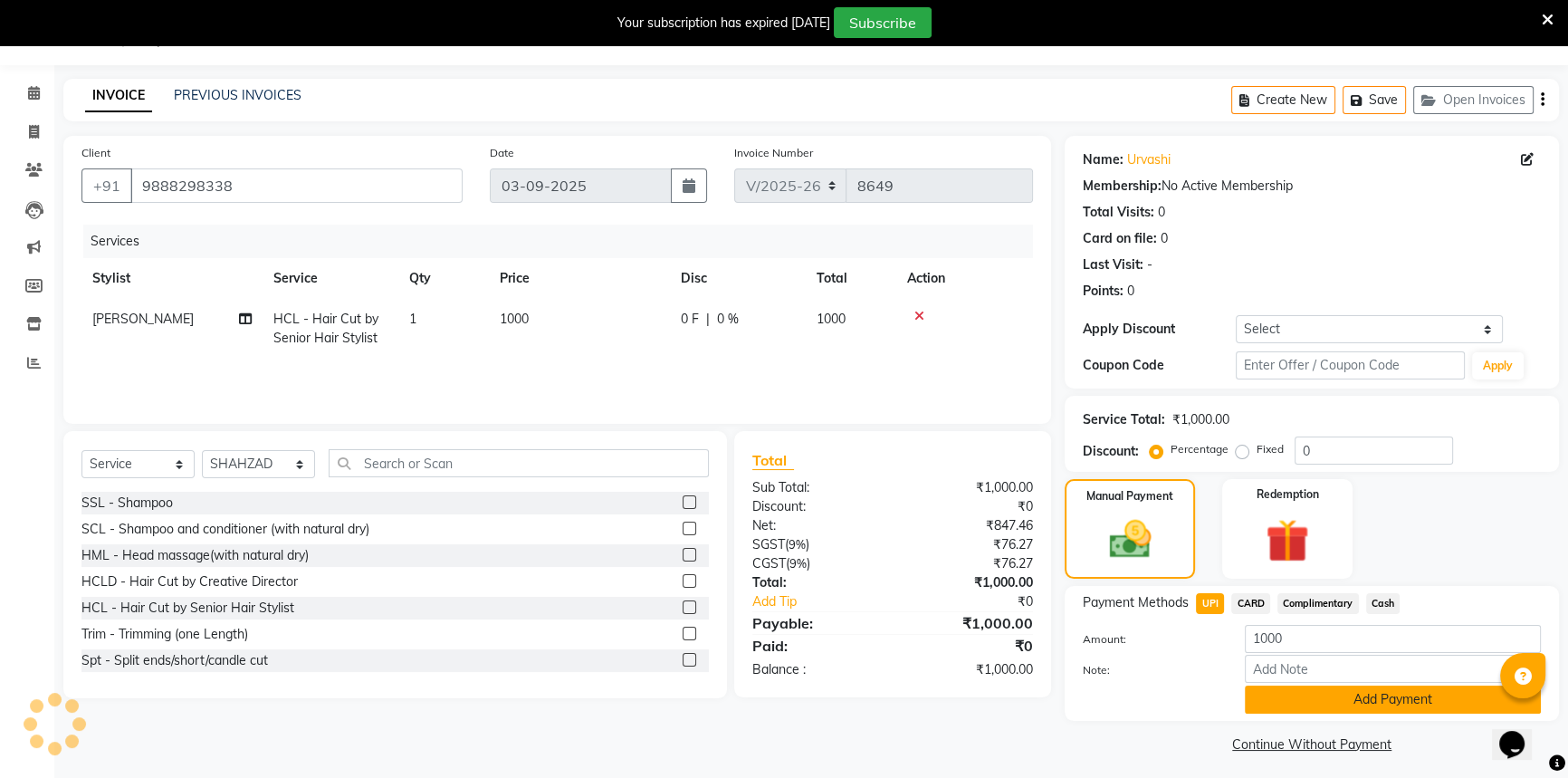
click at [1282, 691] on button "Add Payment" at bounding box center [1394, 699] width 297 height 28
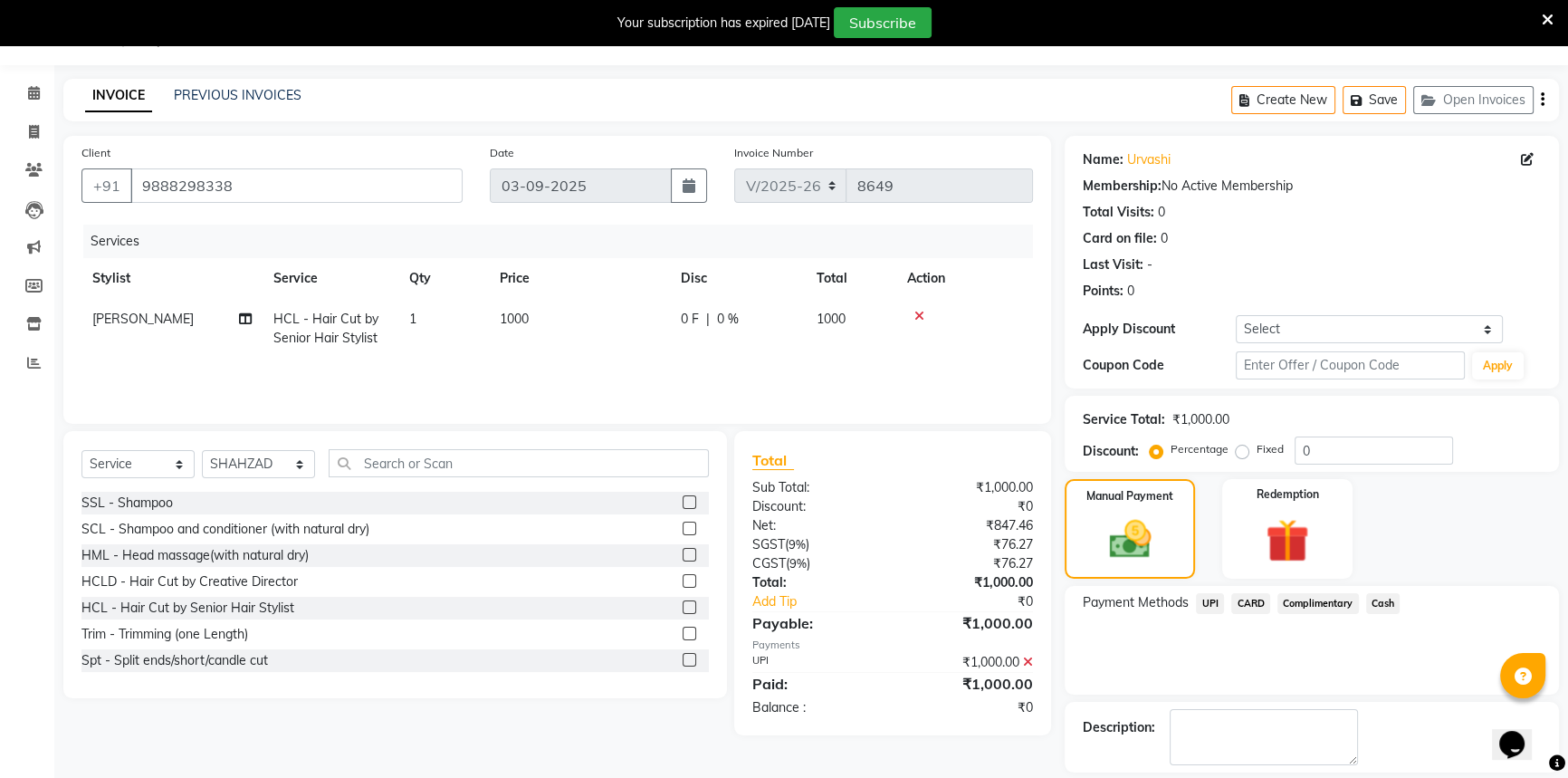
scroll to position [101, 0]
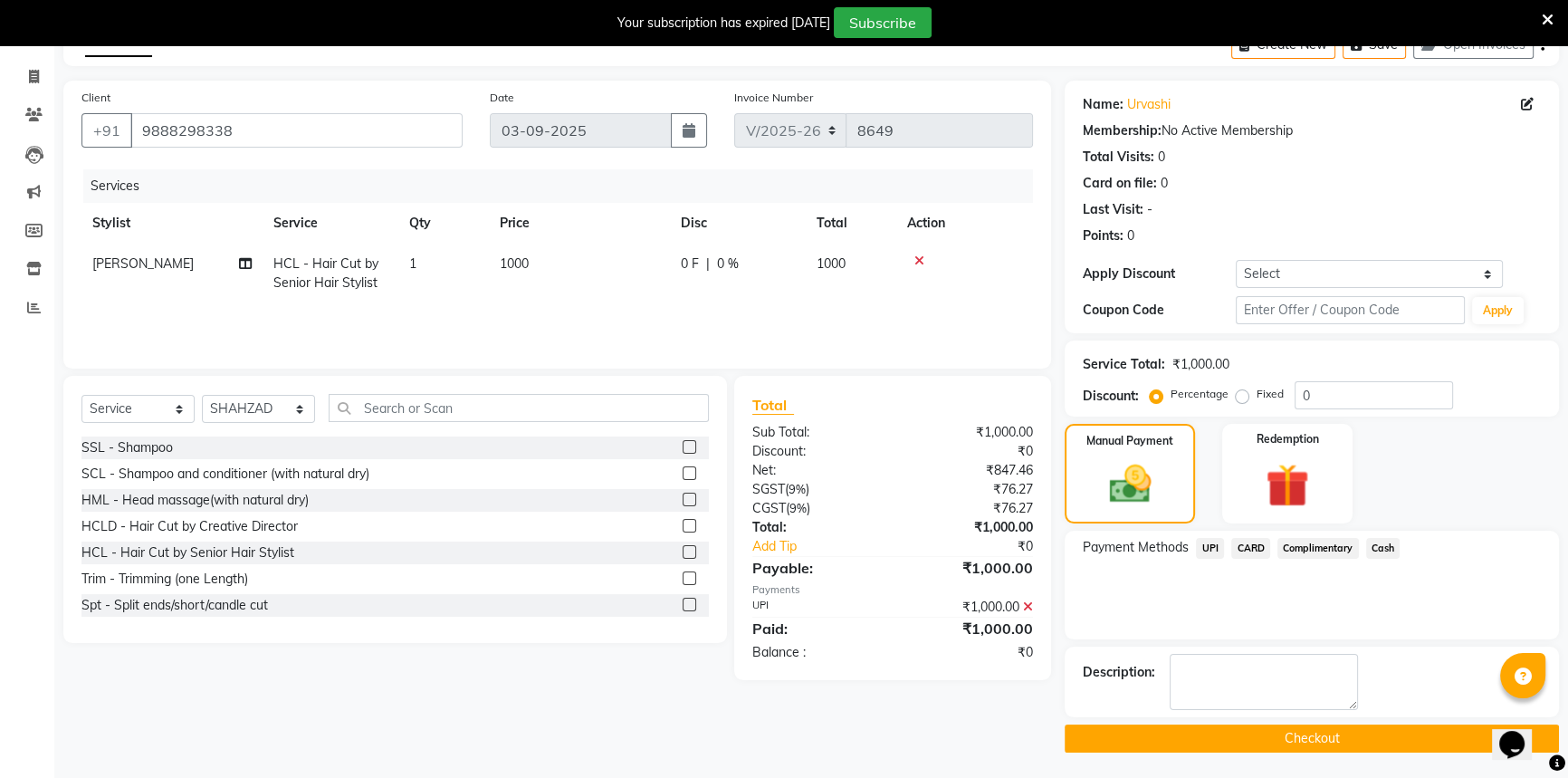
drag, startPoint x: 1321, startPoint y: 719, endPoint x: 1306, endPoint y: 728, distance: 17.5
click at [1309, 724] on div "Name: Urvashi Membership: No Active Membership Total Visits: 0 Card on file: 0 …" at bounding box center [1319, 416] width 508 height 671
click at [1303, 731] on button "Checkout" at bounding box center [1312, 737] width 494 height 28
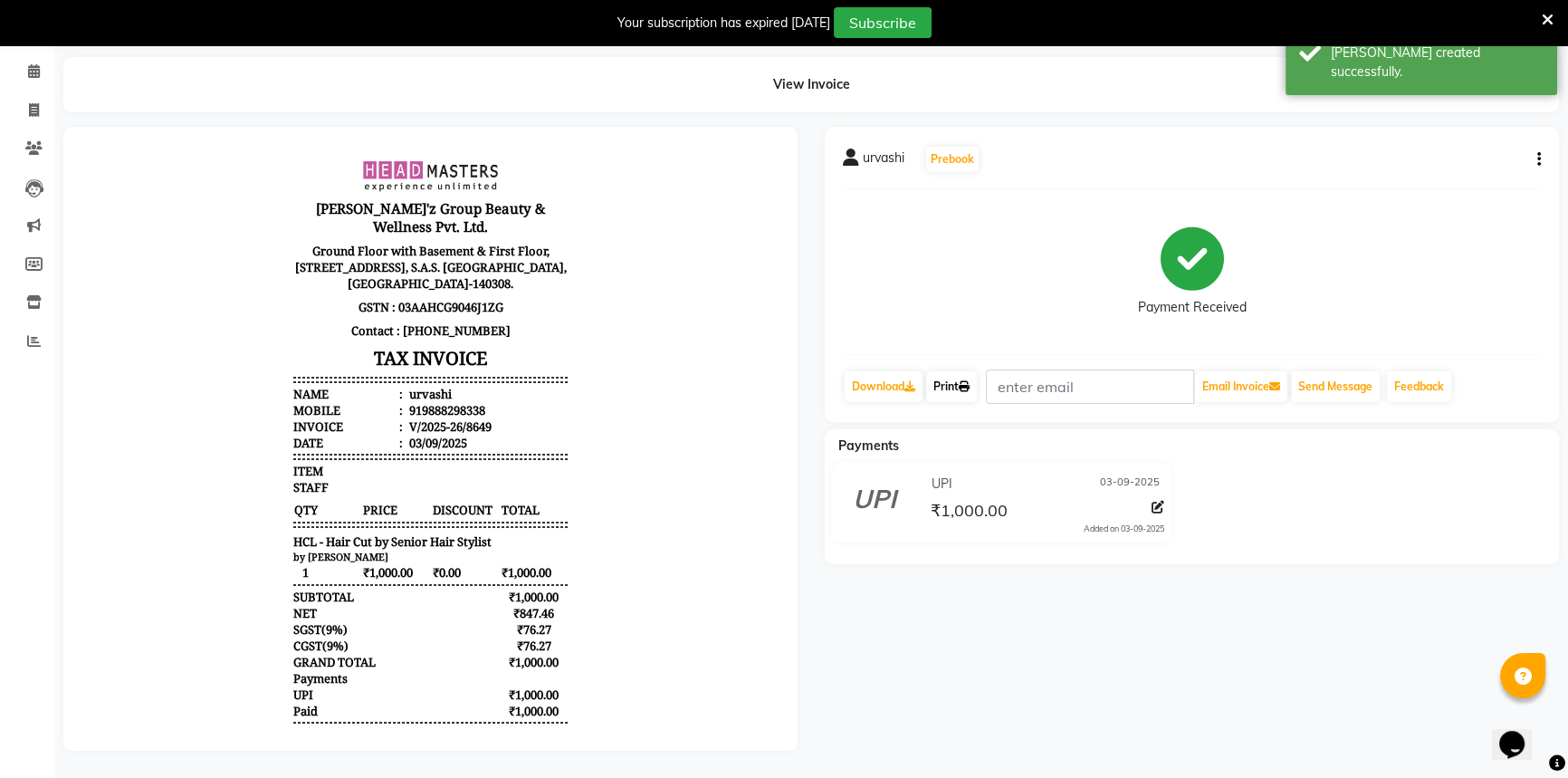
click at [965, 371] on link "Print" at bounding box center [952, 387] width 50 height 31
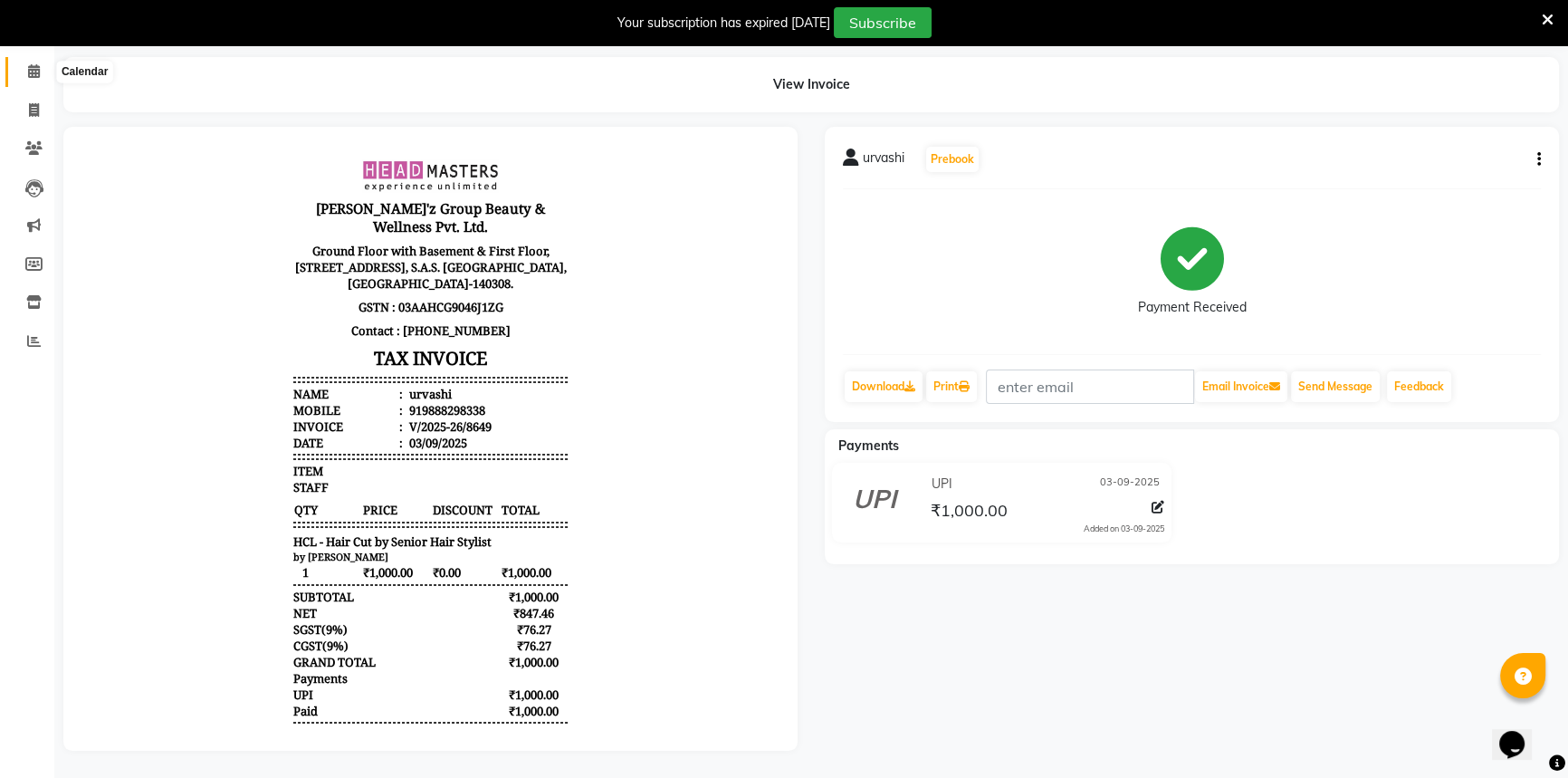
click at [36, 64] on icon at bounding box center [34, 71] width 12 height 14
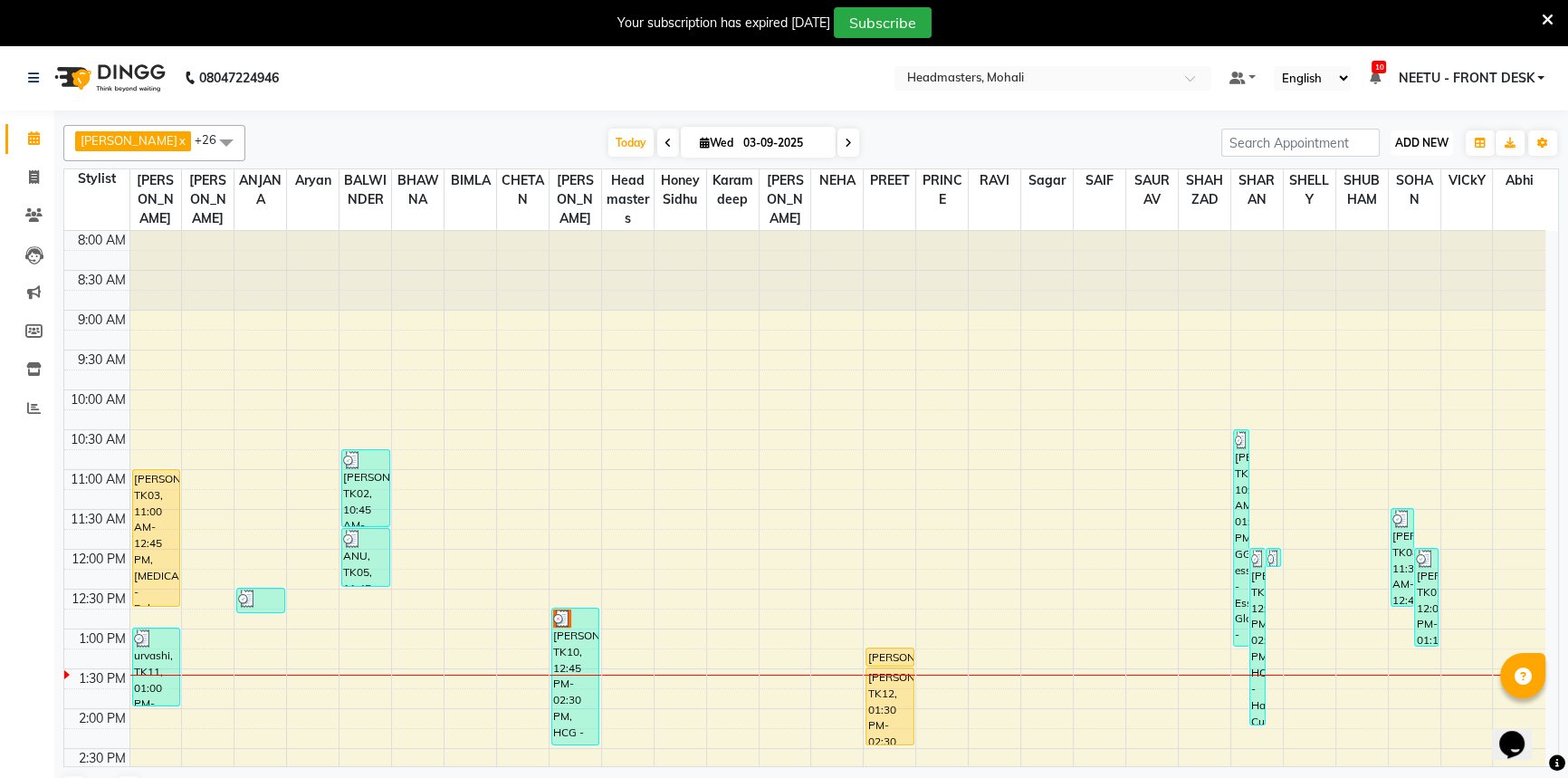
drag, startPoint x: 1437, startPoint y: 136, endPoint x: 1438, endPoint y: 144, distance: 8.1
click at [1438, 138] on span "ADD NEW" at bounding box center [1422, 142] width 53 height 14
click at [1412, 175] on button "Add Appointment" at bounding box center [1381, 177] width 143 height 23
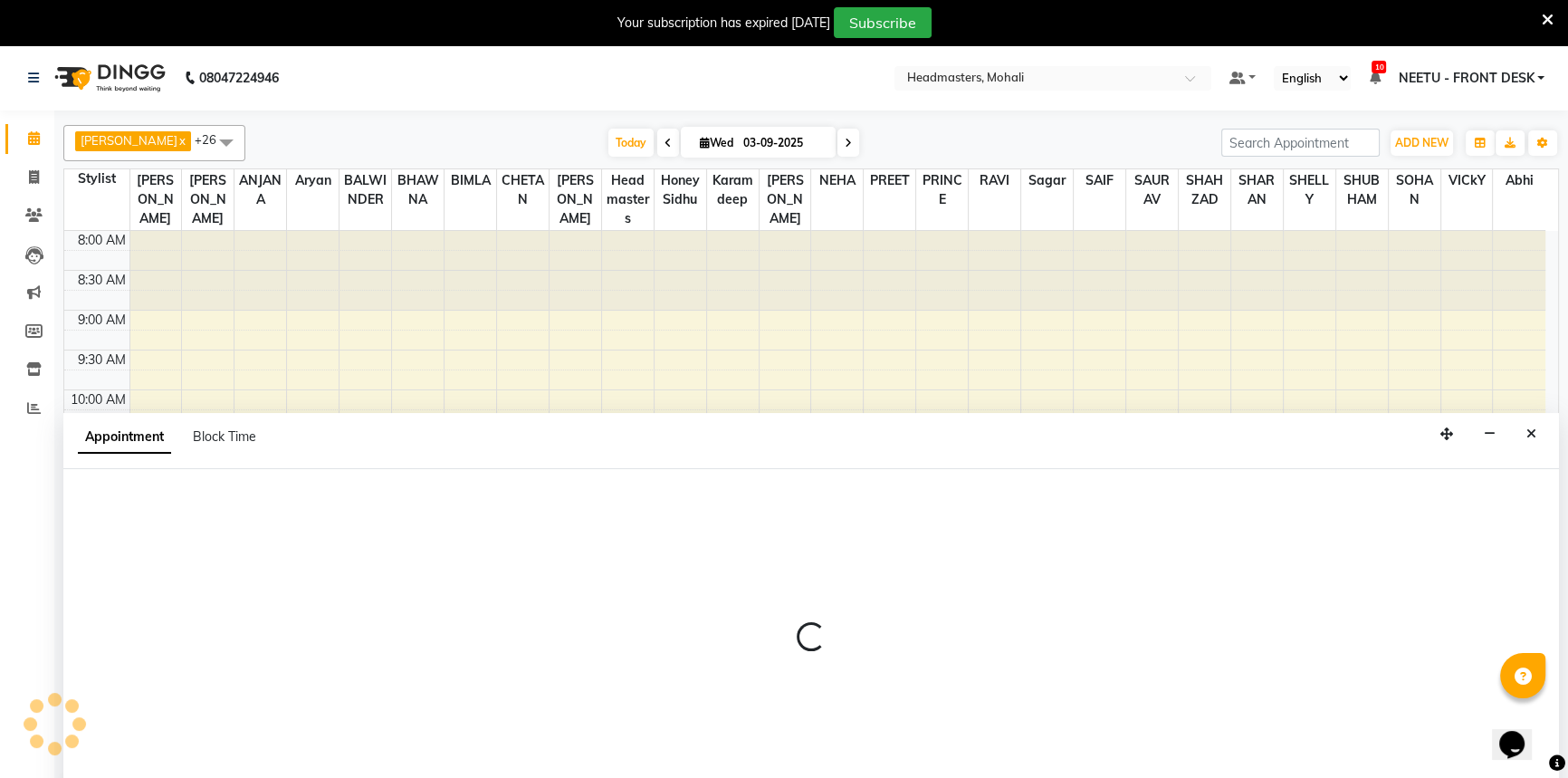
scroll to position [46, 0]
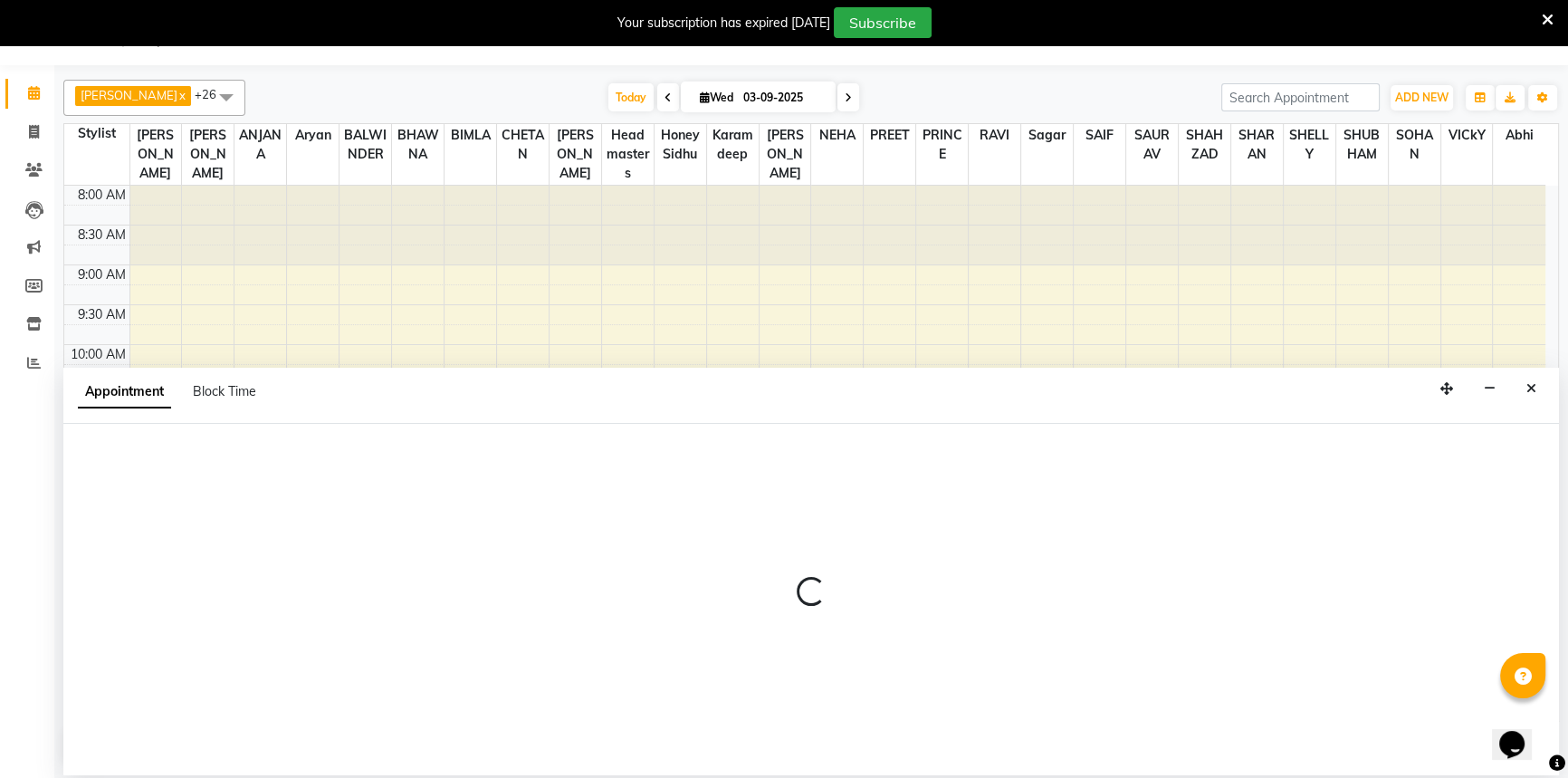
click at [206, 482] on div at bounding box center [810, 599] width 1495 height 352
click at [207, 480] on div at bounding box center [810, 599] width 1495 height 352
click at [207, 476] on div at bounding box center [810, 599] width 1495 height 352
select select "tentative"
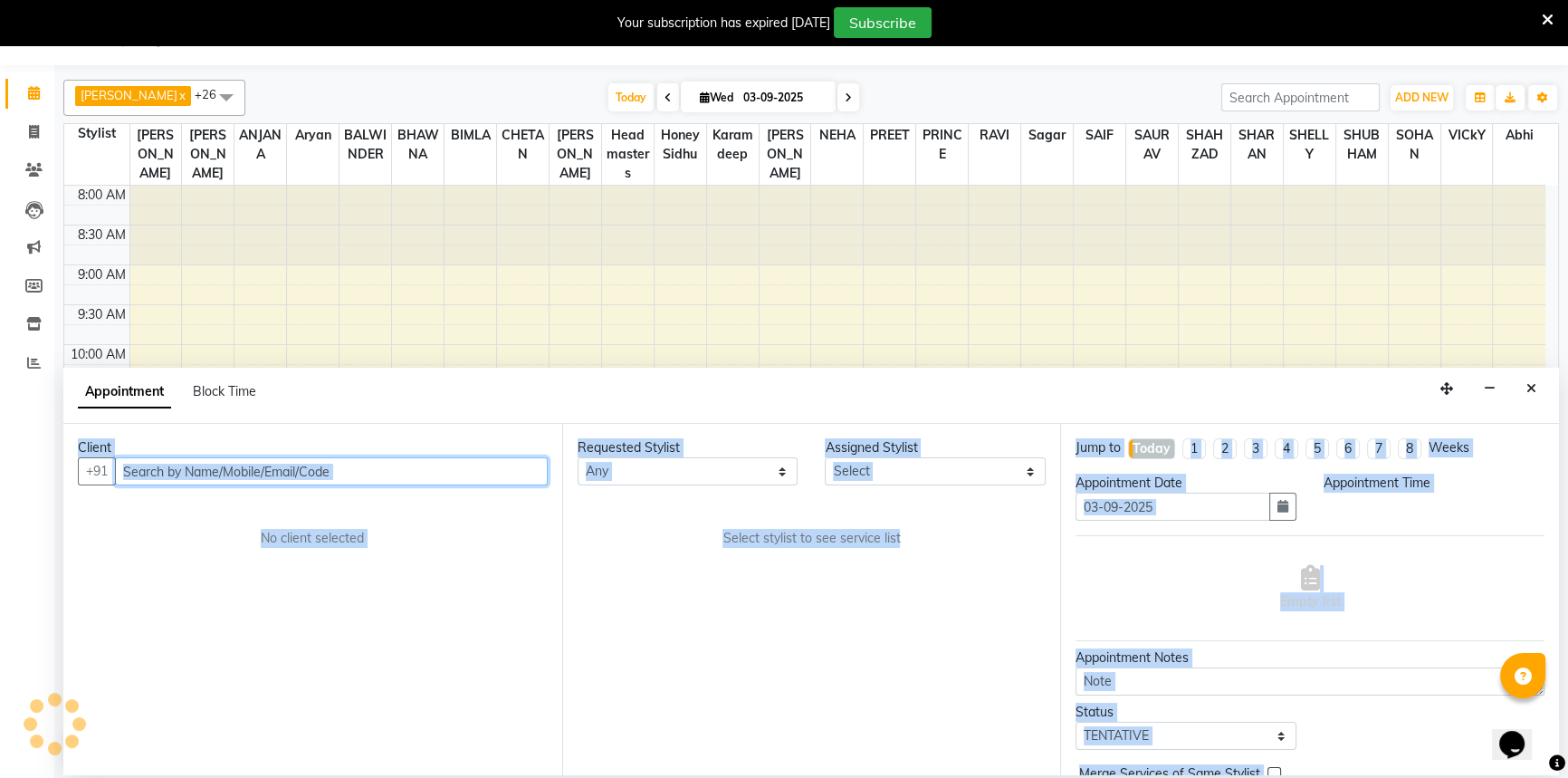
select select "540"
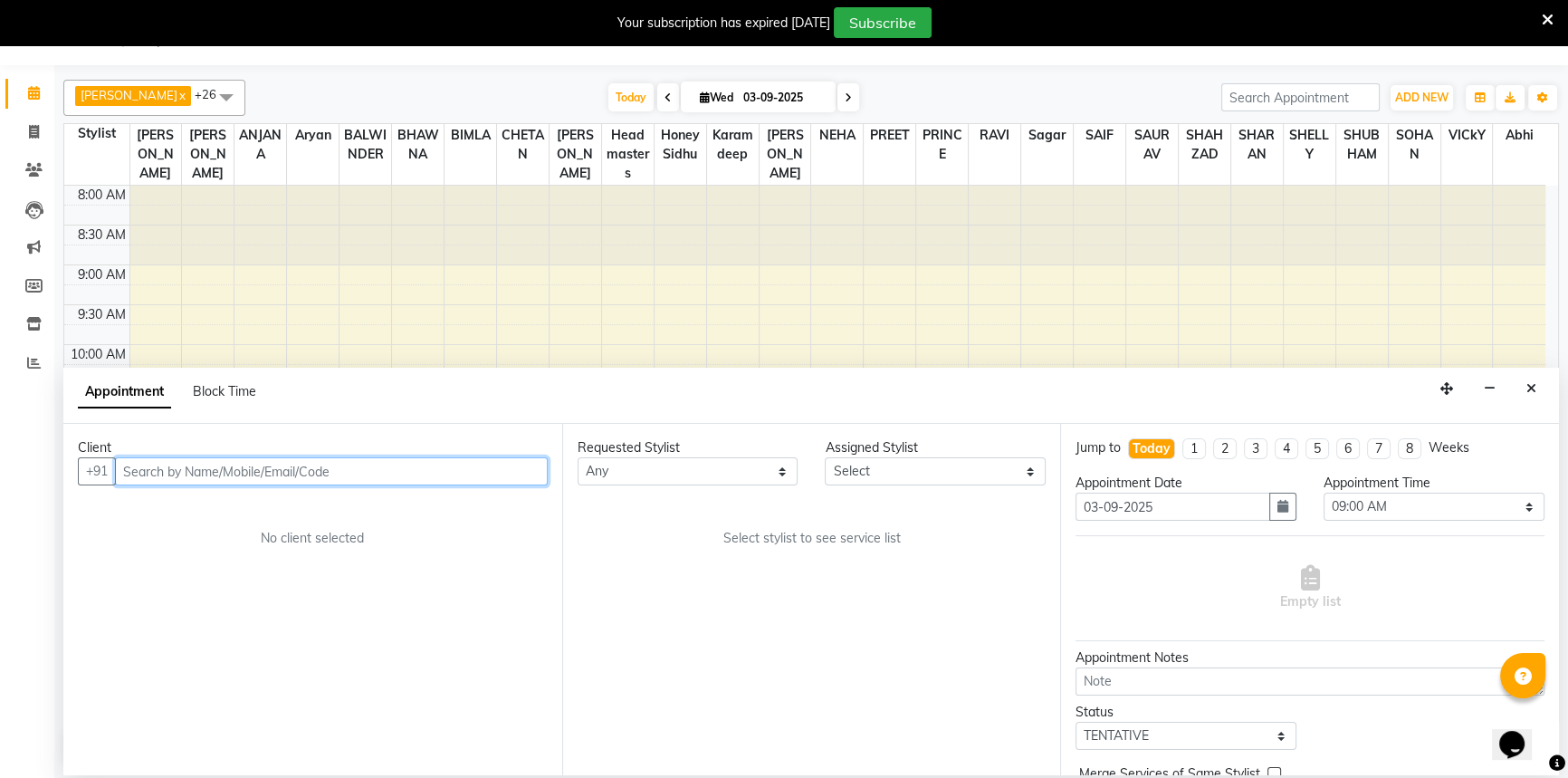
click at [207, 473] on input "text" at bounding box center [331, 471] width 433 height 28
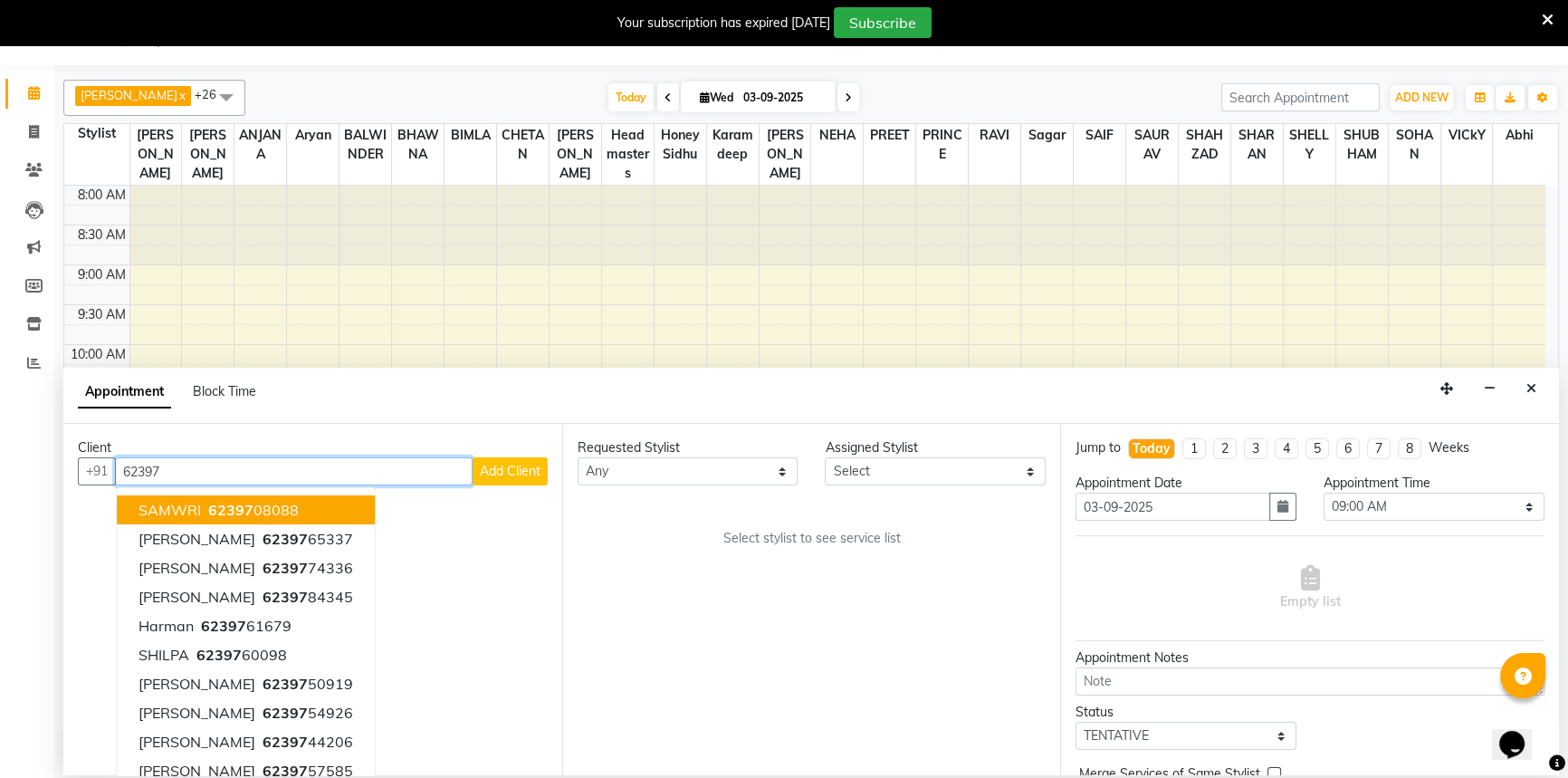
click at [220, 516] on span "62397" at bounding box center [231, 510] width 46 height 18
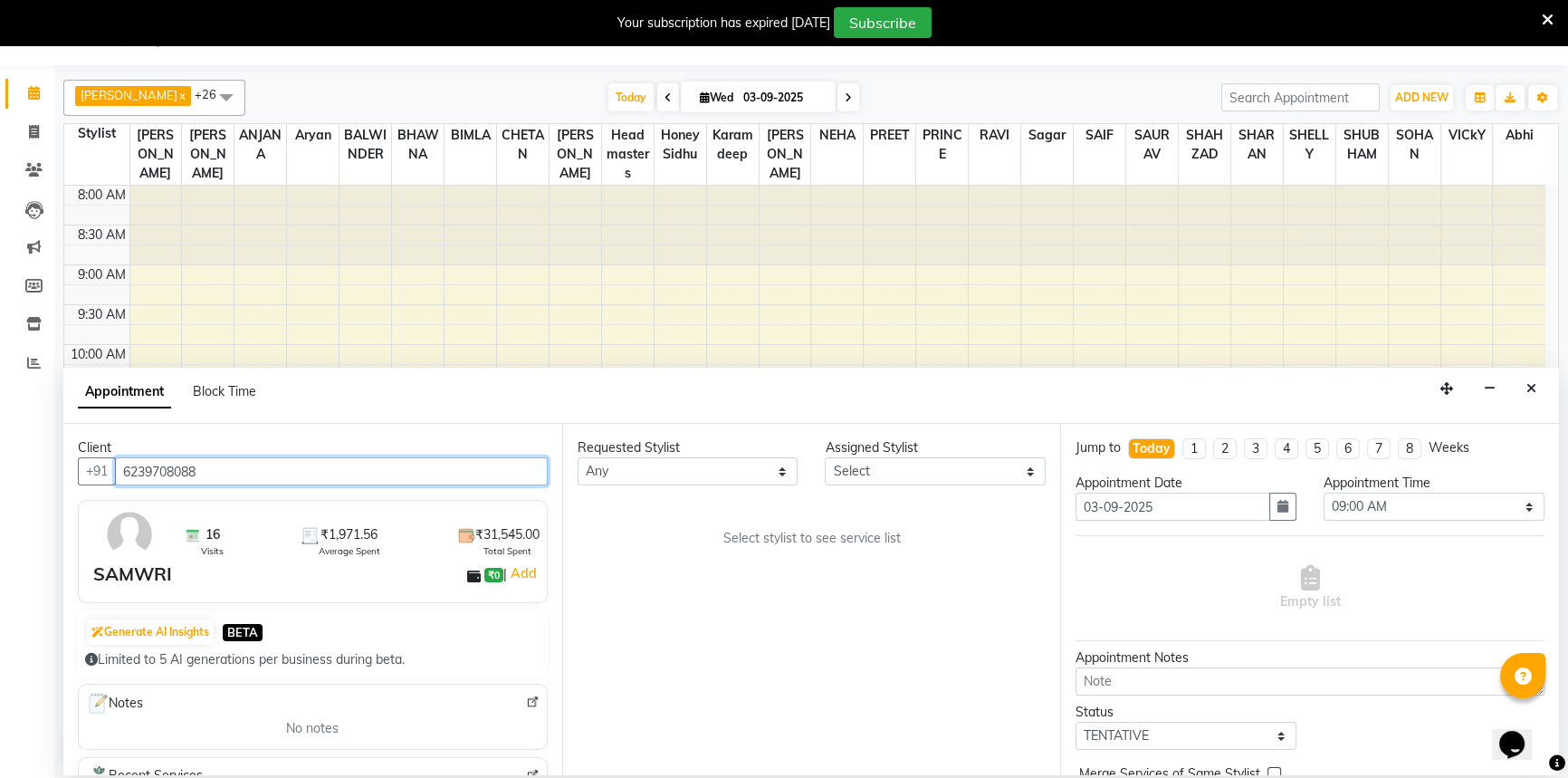
type input "6239708088"
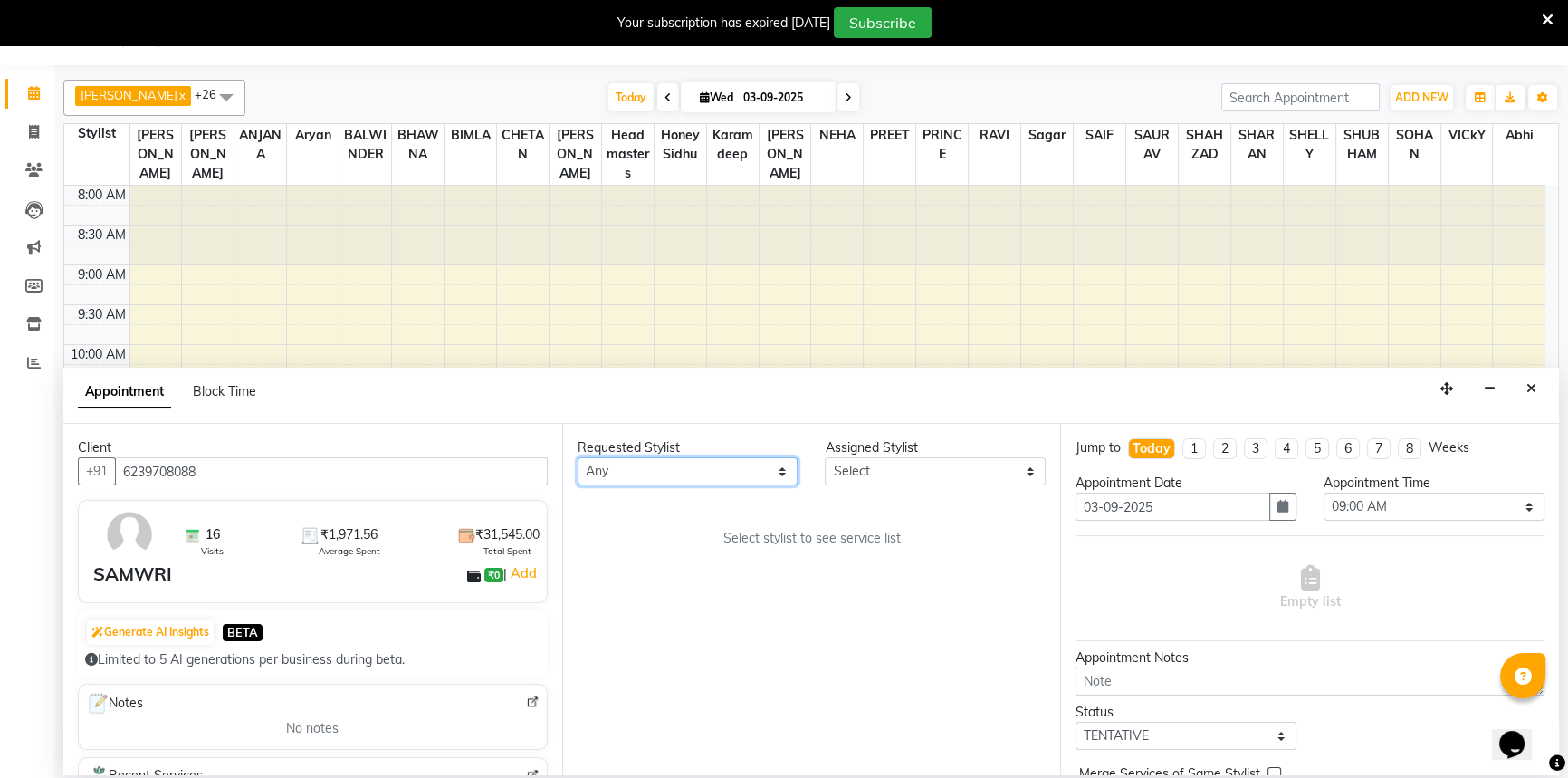
drag, startPoint x: 653, startPoint y: 482, endPoint x: 641, endPoint y: 460, distance: 25.1
click at [649, 475] on select "Any [PERSON_NAME] [PERSON_NAME] [PERSON_NAME] [PERSON_NAME] [PERSON_NAME] [PERS…" at bounding box center [688, 471] width 221 height 28
select select "51673"
click at [578, 457] on select "Any [PERSON_NAME] [PERSON_NAME] [PERSON_NAME] [PERSON_NAME] [PERSON_NAME] [PERS…" at bounding box center [688, 471] width 221 height 28
select select "51673"
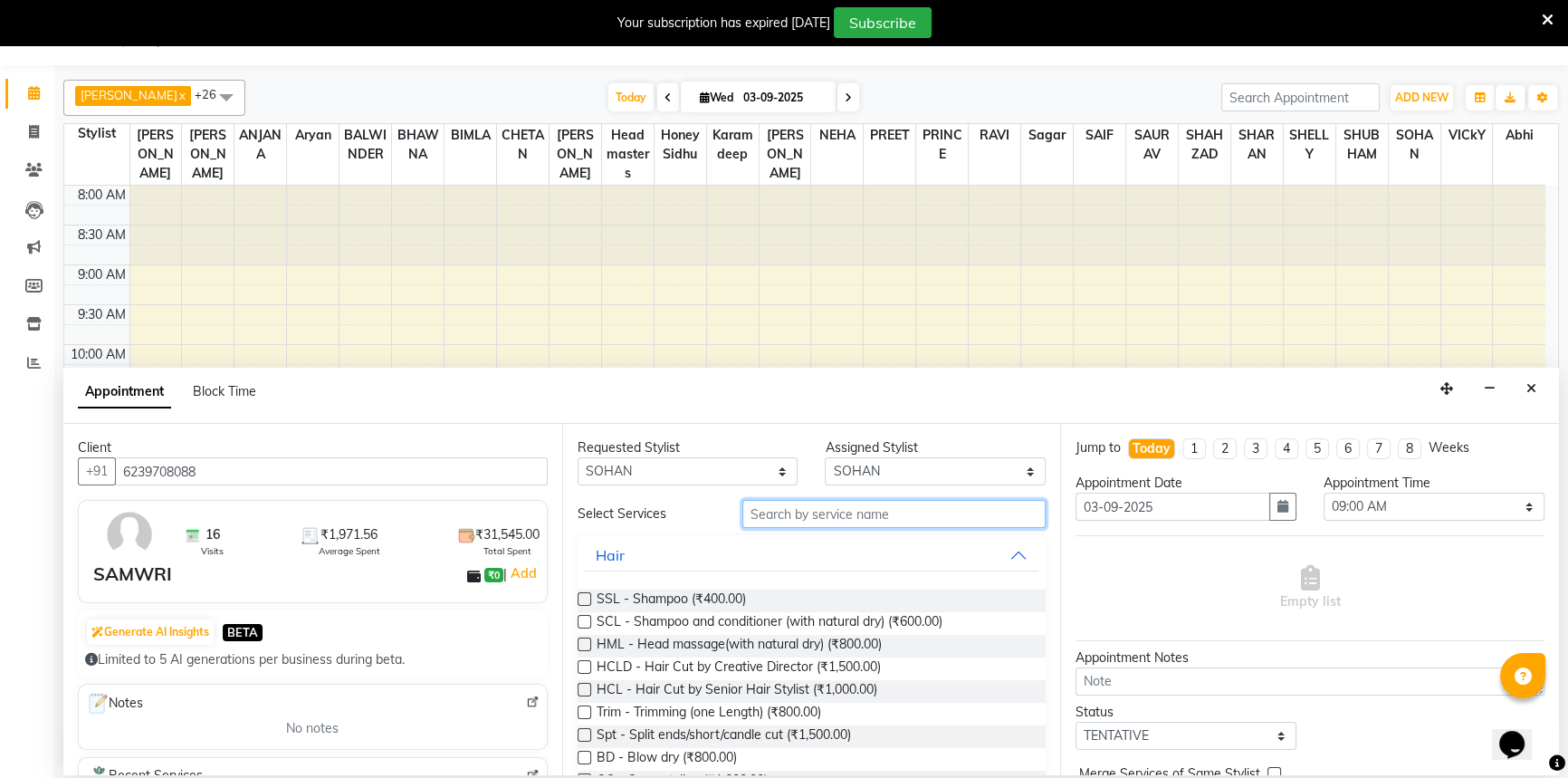
click at [848, 516] on input "text" at bounding box center [894, 513] width 303 height 28
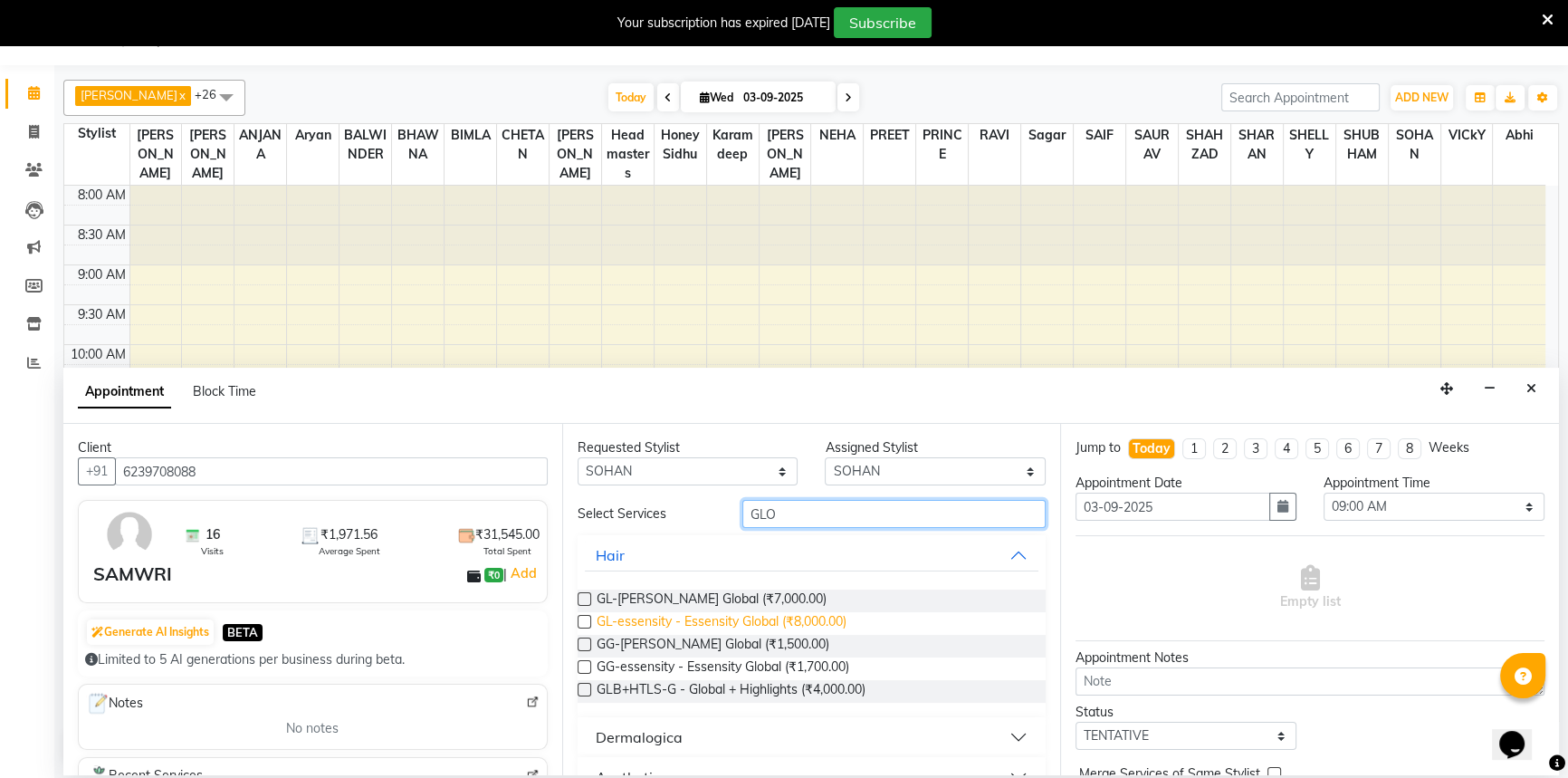
type input "GLO"
click at [832, 618] on span "GL-essensity - Essensity Global (₹8,000.00)" at bounding box center [722, 623] width 250 height 22
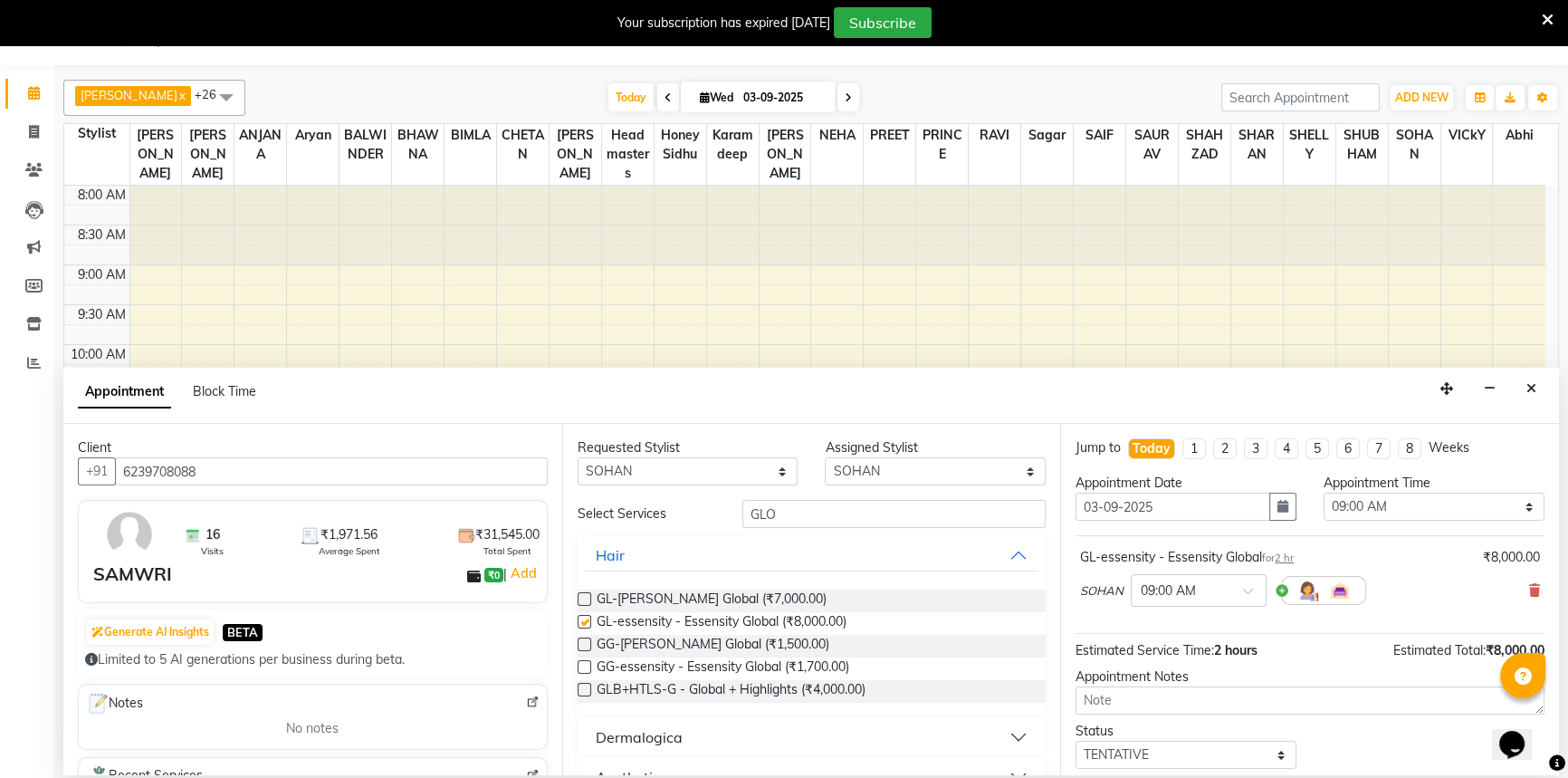
checkbox input "false"
click at [1415, 511] on select "Select 09:00 AM 09:15 AM 09:30 AM 09:45 AM 10:00 AM 10:15 AM 10:30 AM 10:45 AM …" at bounding box center [1434, 506] width 221 height 28
select select "825"
click at [1324, 492] on select "Select 09:00 AM 09:15 AM 09:30 AM 09:45 AM 10:00 AM 10:15 AM 10:30 AM 10:45 AM …" at bounding box center [1434, 506] width 221 height 28
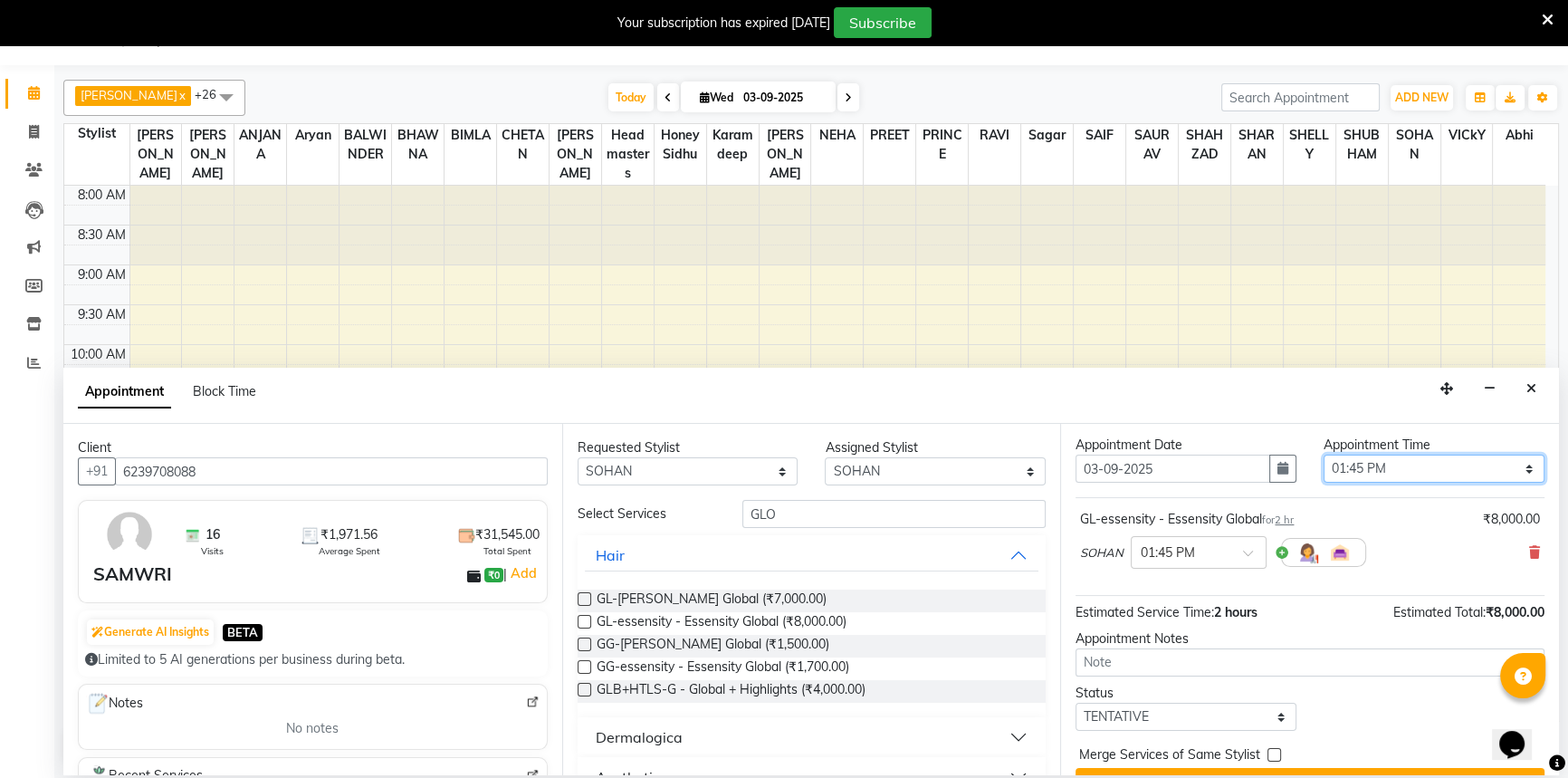
scroll to position [77, 0]
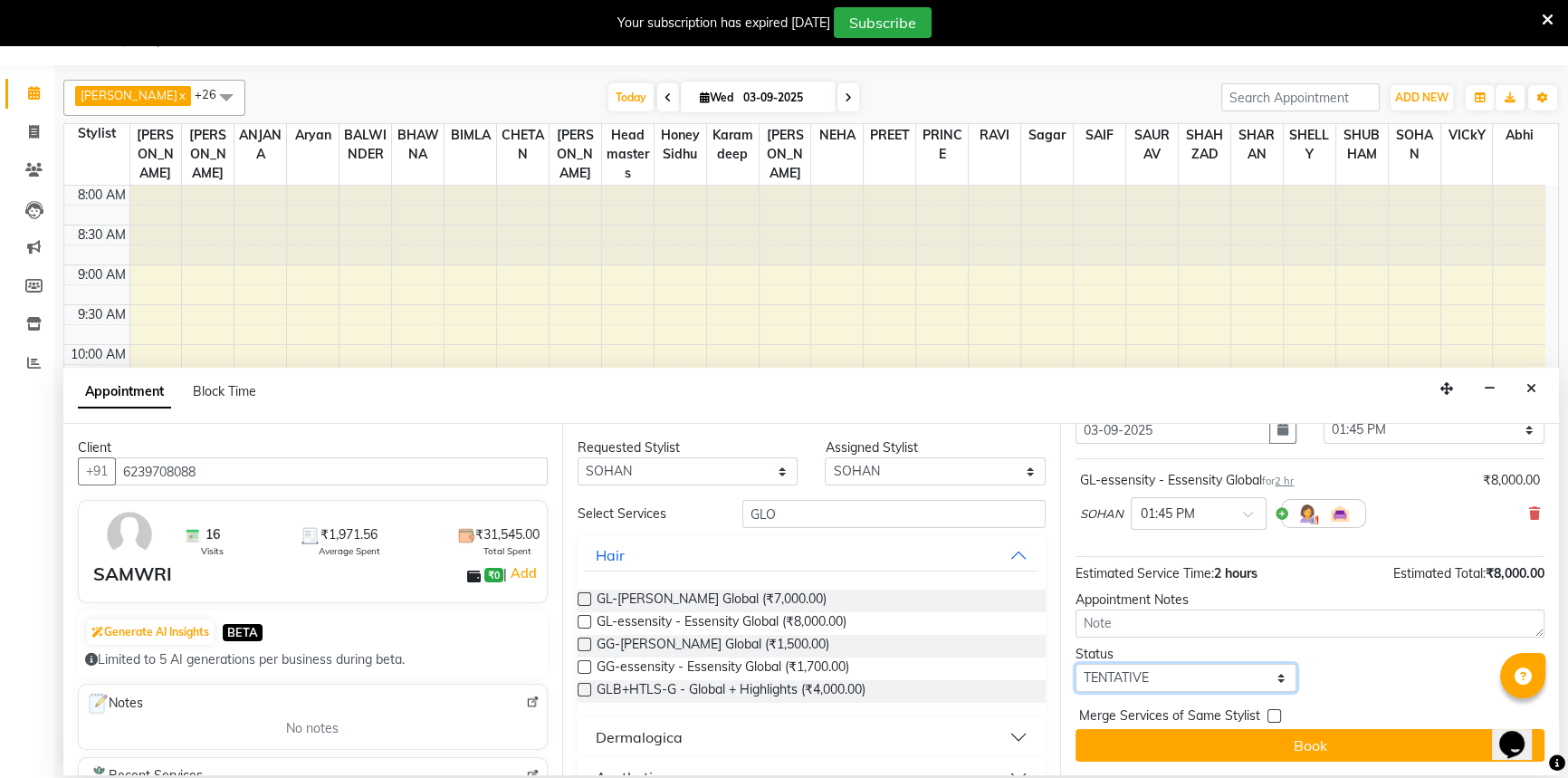
click at [1116, 666] on select "Select TENTATIVE CONFIRM CHECK-IN UPCOMING" at bounding box center [1186, 677] width 221 height 28
select select "check-in"
click at [1076, 664] on select "Select TENTATIVE CONFIRM CHECK-IN UPCOMING" at bounding box center [1186, 677] width 221 height 28
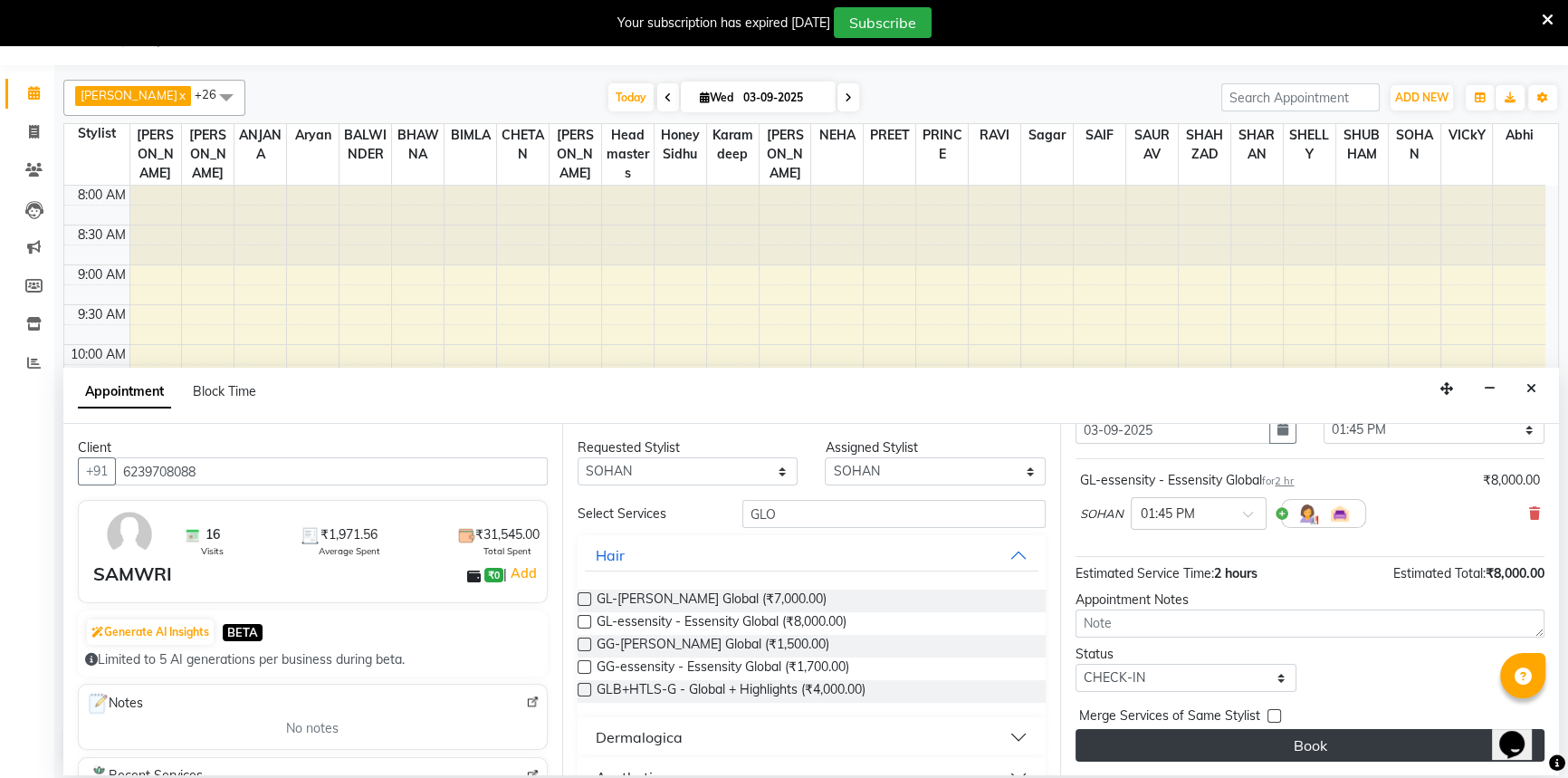
click at [1220, 754] on button "Book" at bounding box center [1310, 745] width 469 height 33
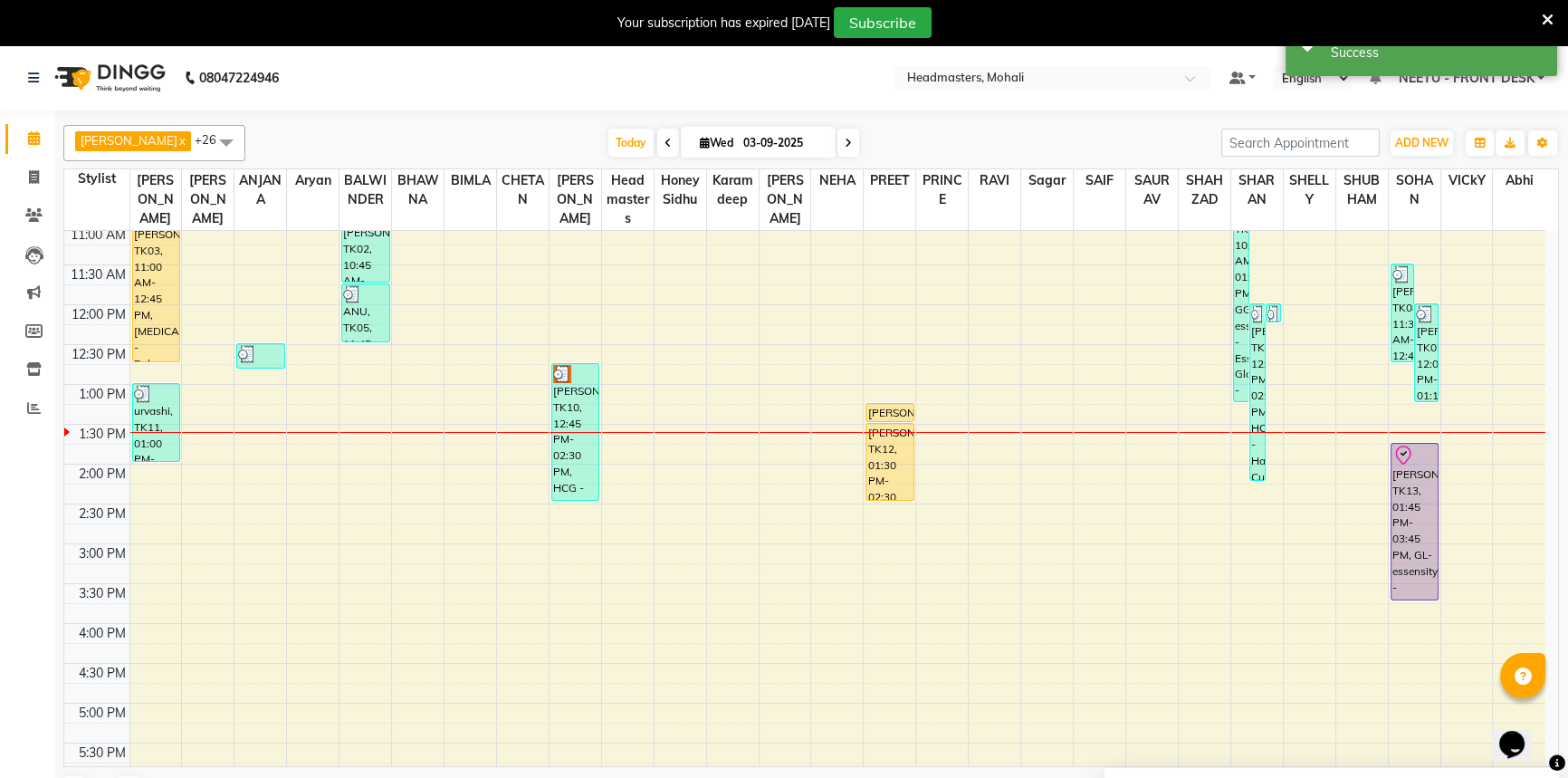
scroll to position [246, 0]
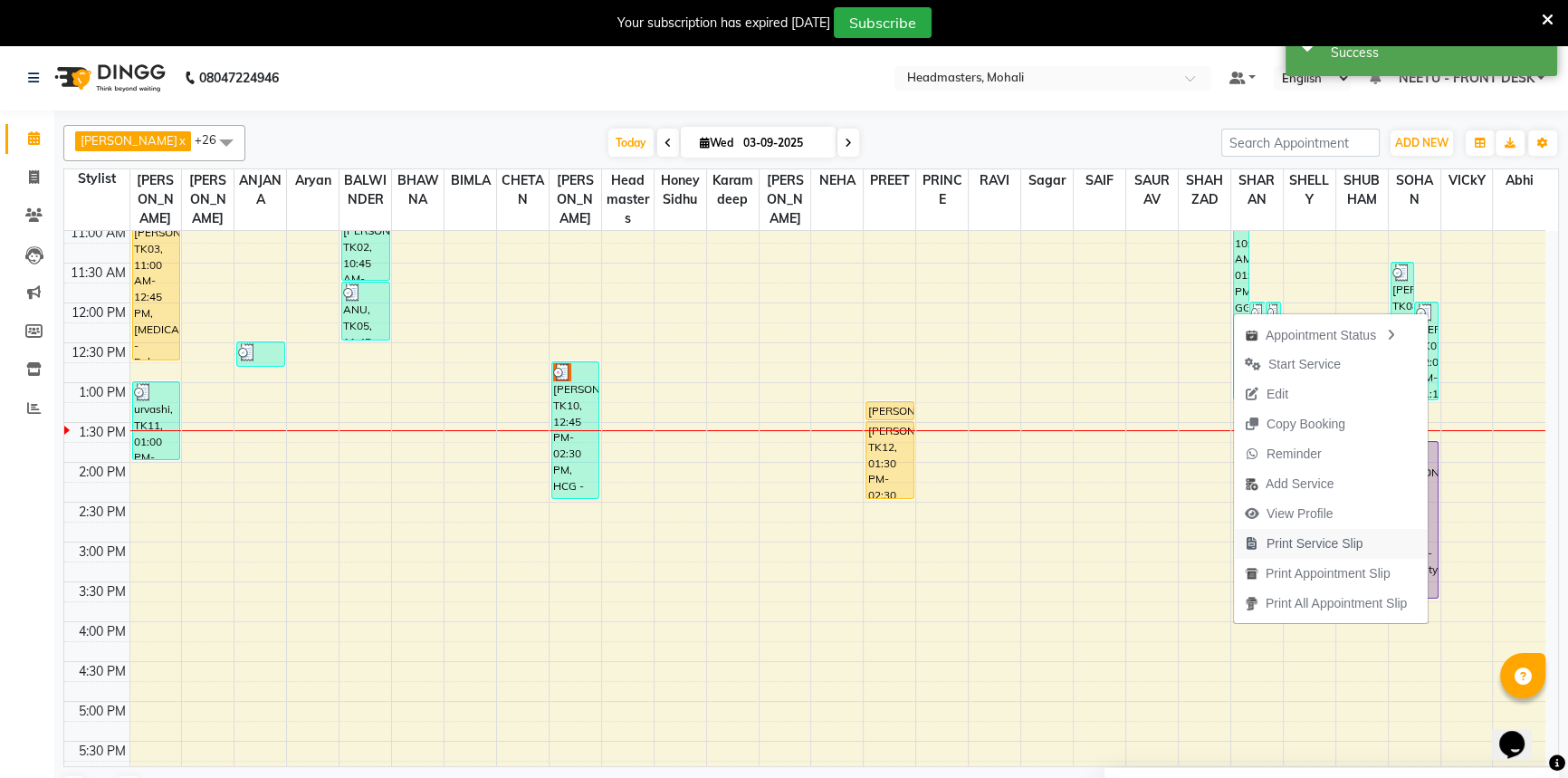
click at [1286, 540] on span "Print Service Slip" at bounding box center [1315, 544] width 97 height 19
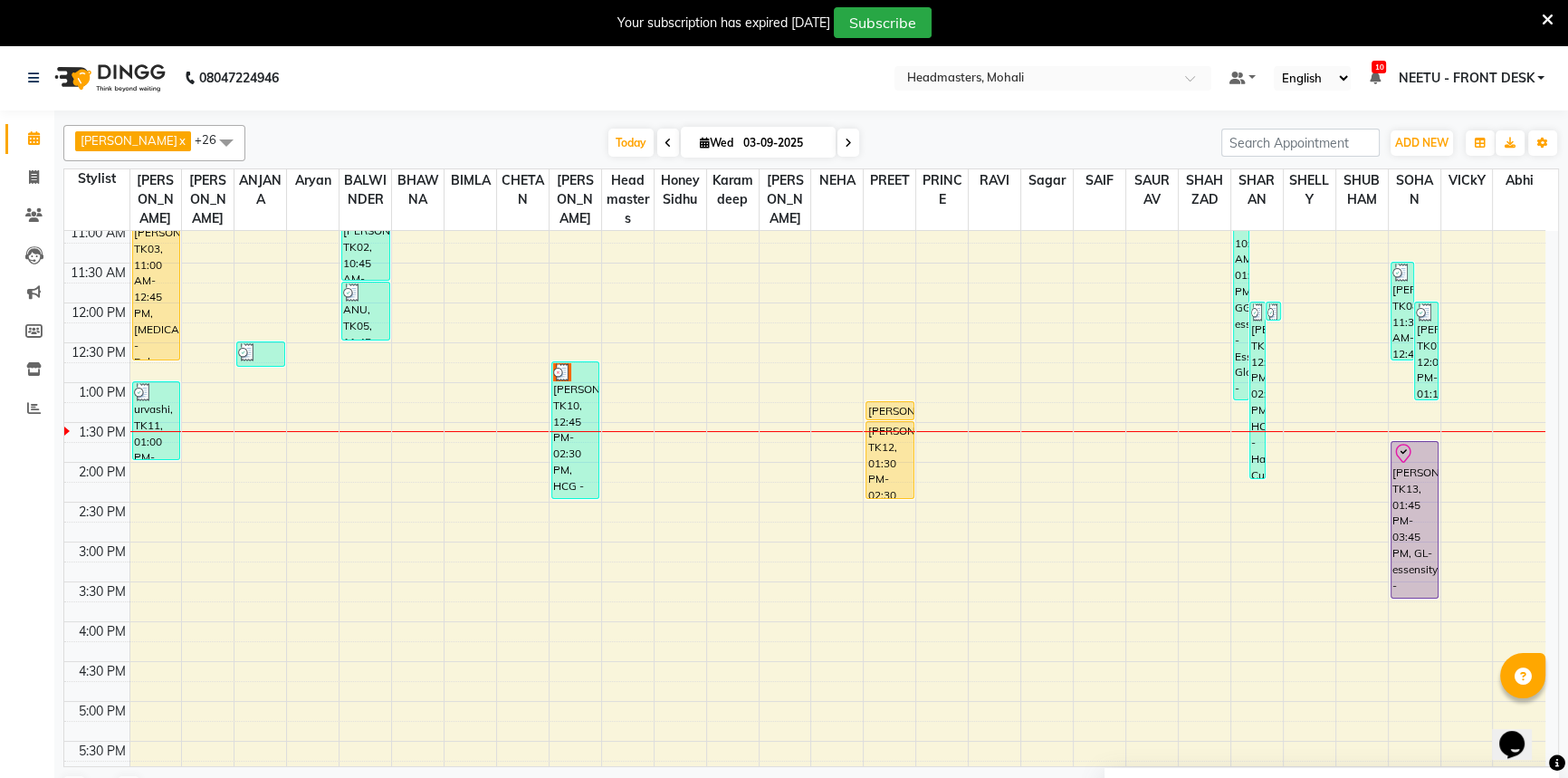
click at [1385, 516] on div "8:00 AM 8:30 AM 9:00 AM 9:30 AM 10:00 AM 10:30 AM 11:00 AM 11:30 AM 12:00 PM 12…" at bounding box center [804, 542] width 1482 height 1114
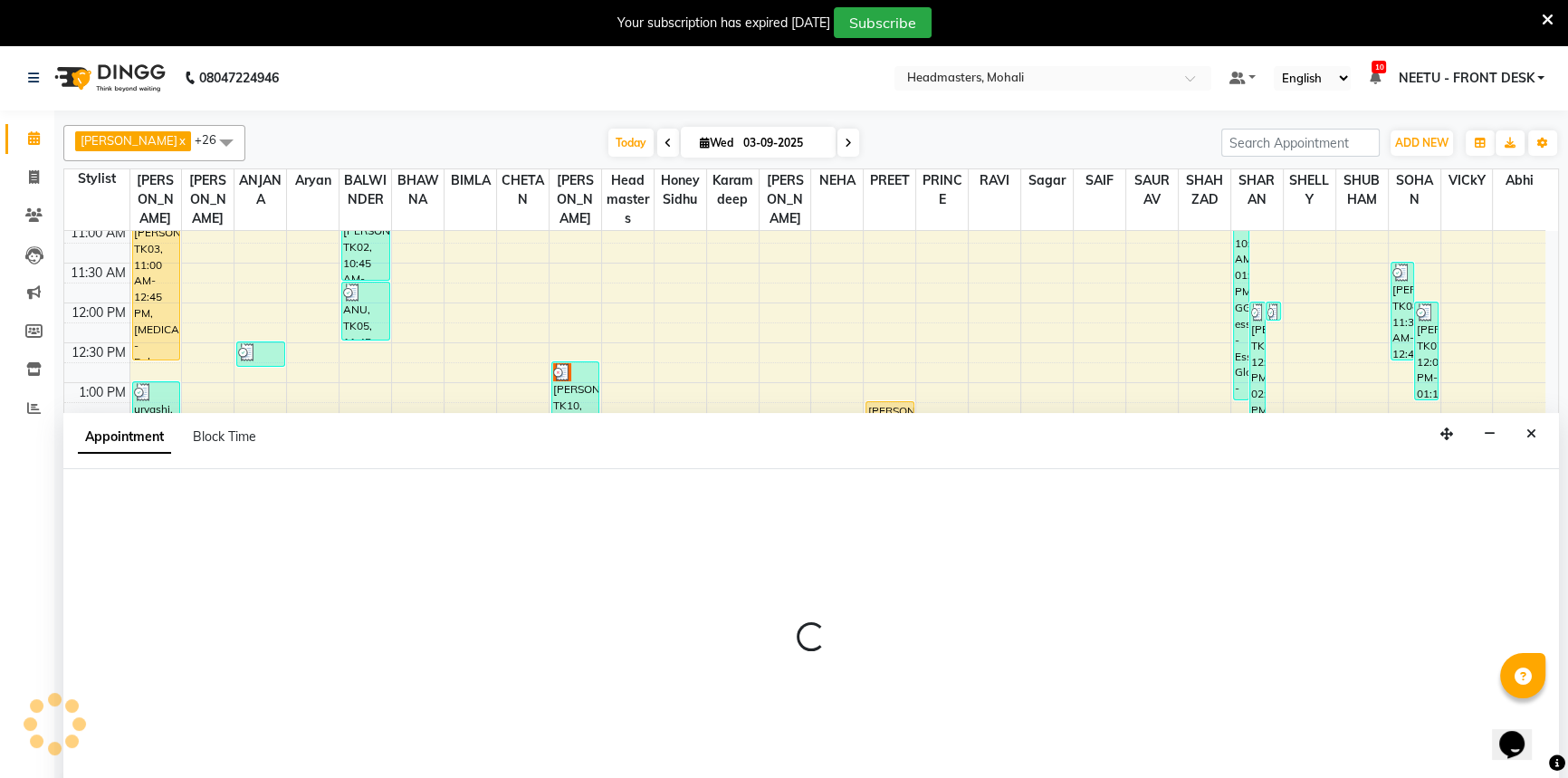
scroll to position [46, 0]
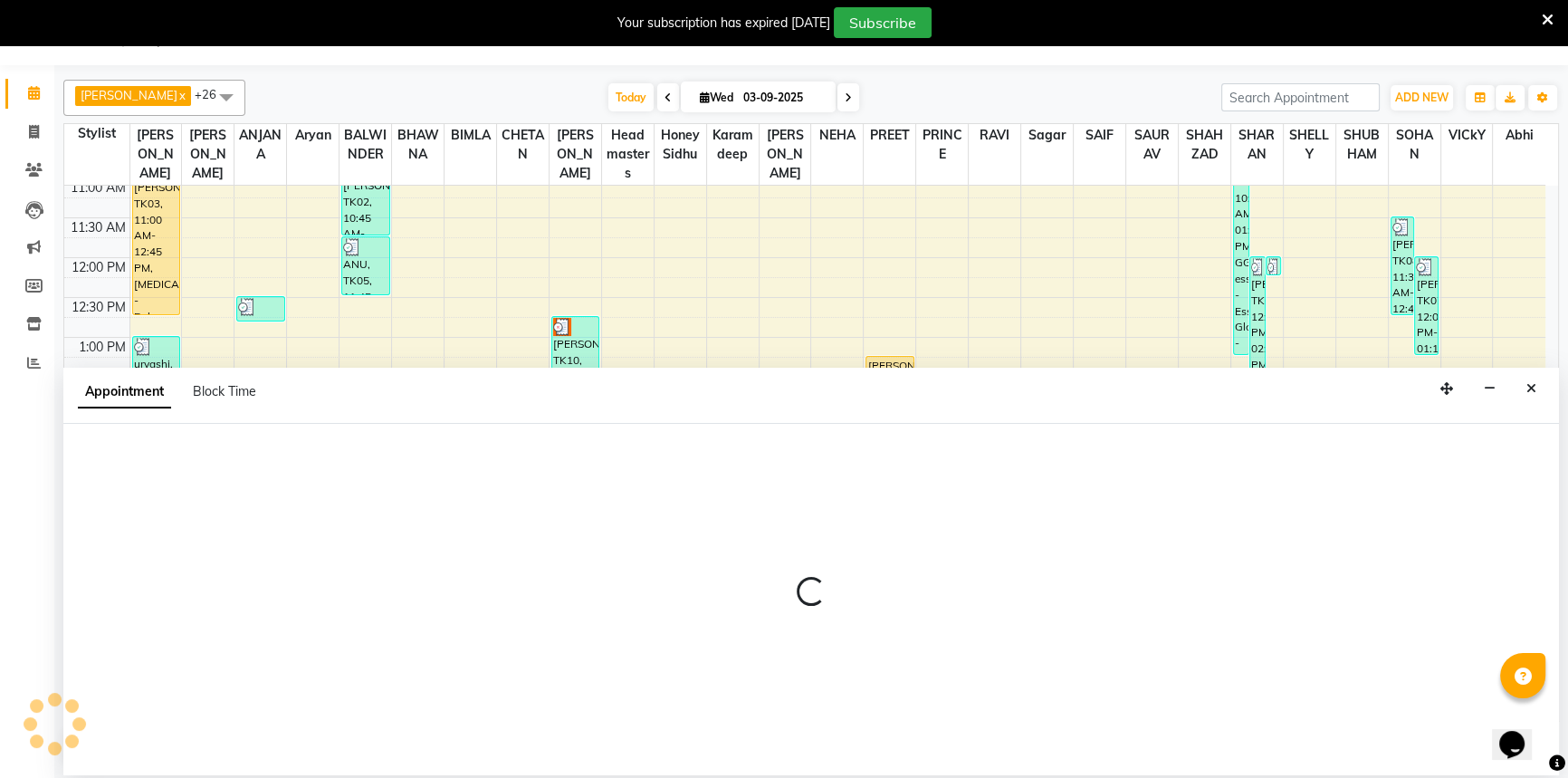
select select "61308"
select select "tentative"
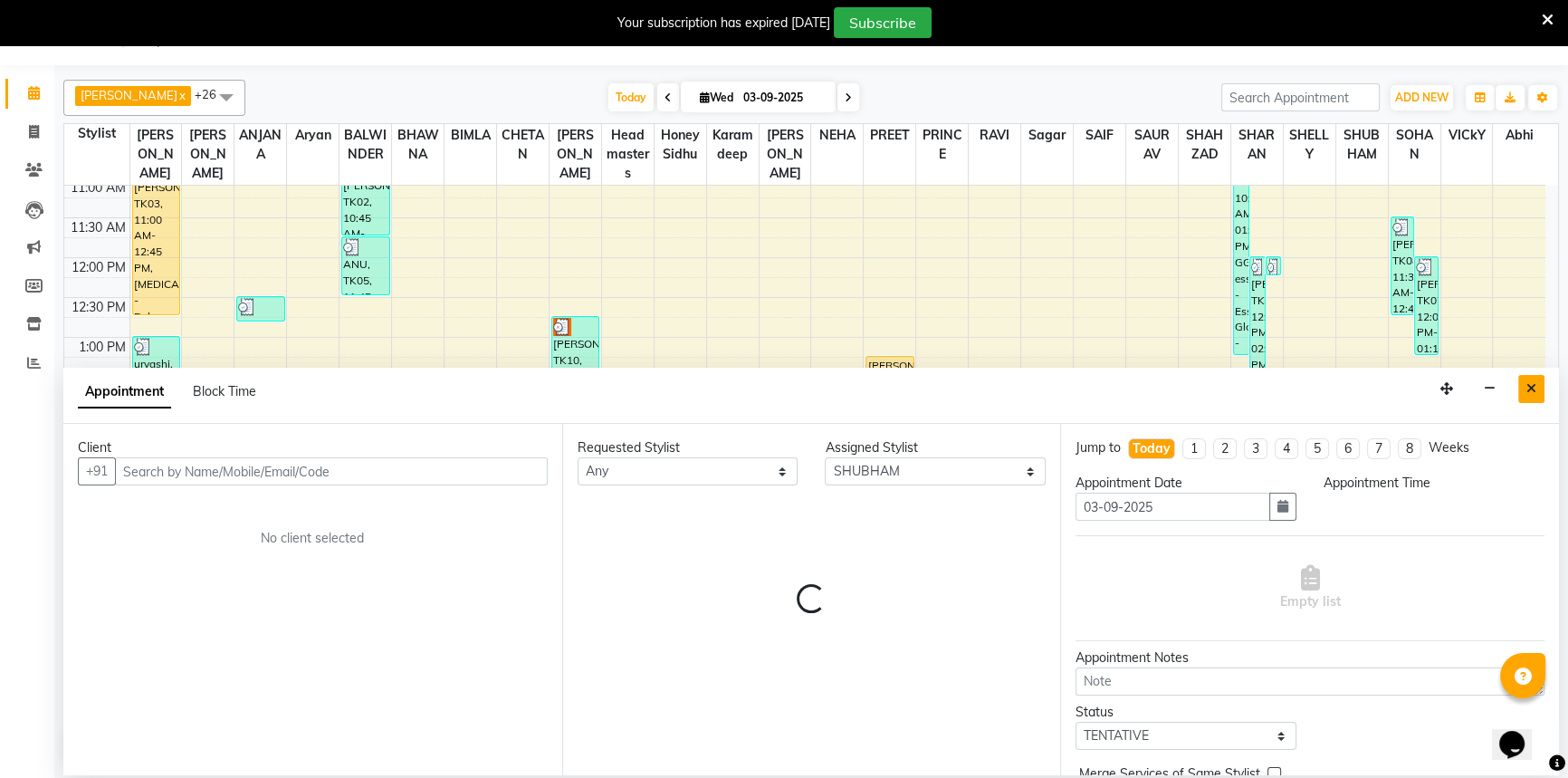
select select "885"
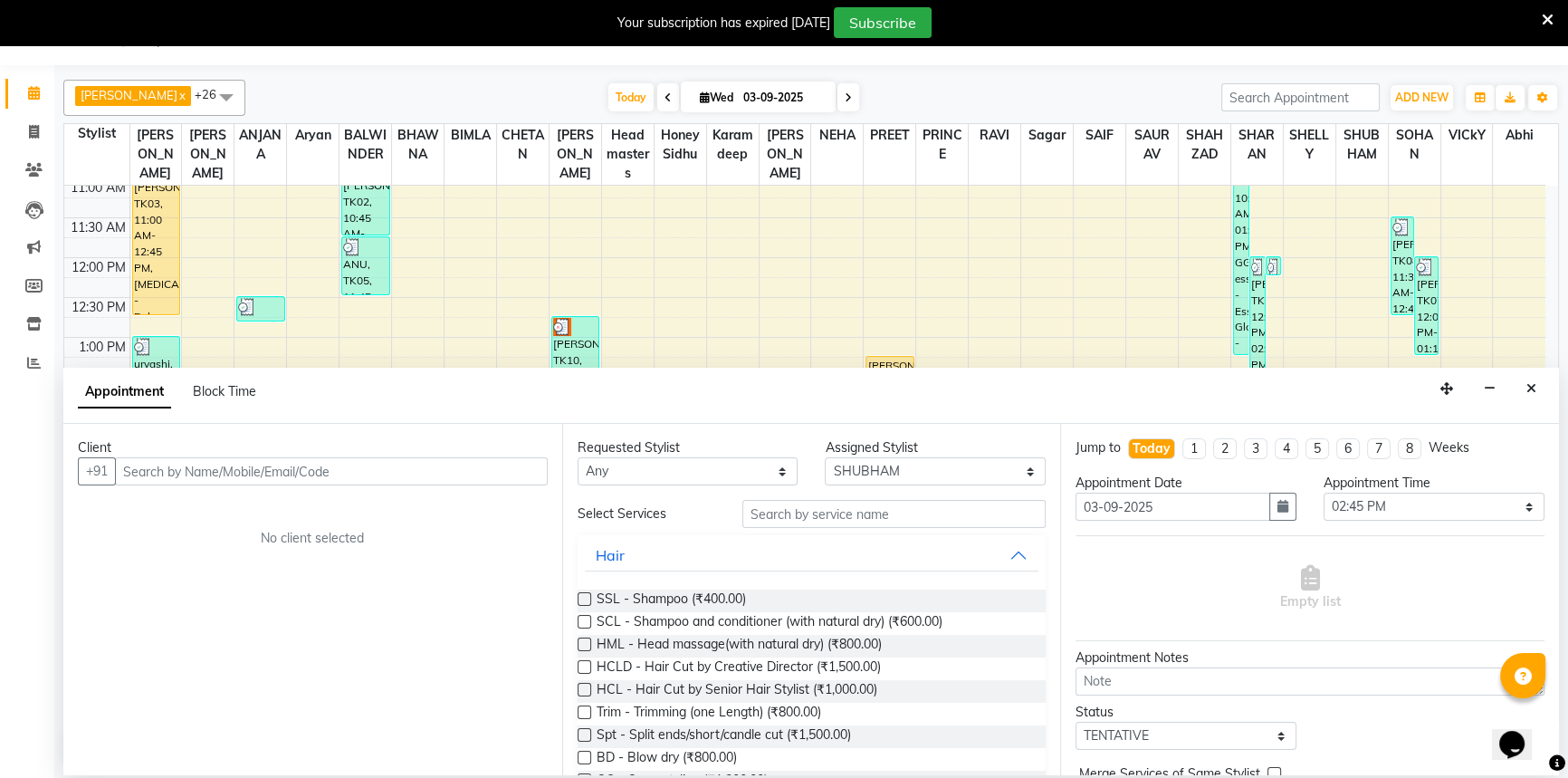
drag, startPoint x: 1524, startPoint y: 389, endPoint x: 1511, endPoint y: 397, distance: 15.3
click at [1525, 389] on button "Close" at bounding box center [1531, 389] width 26 height 28
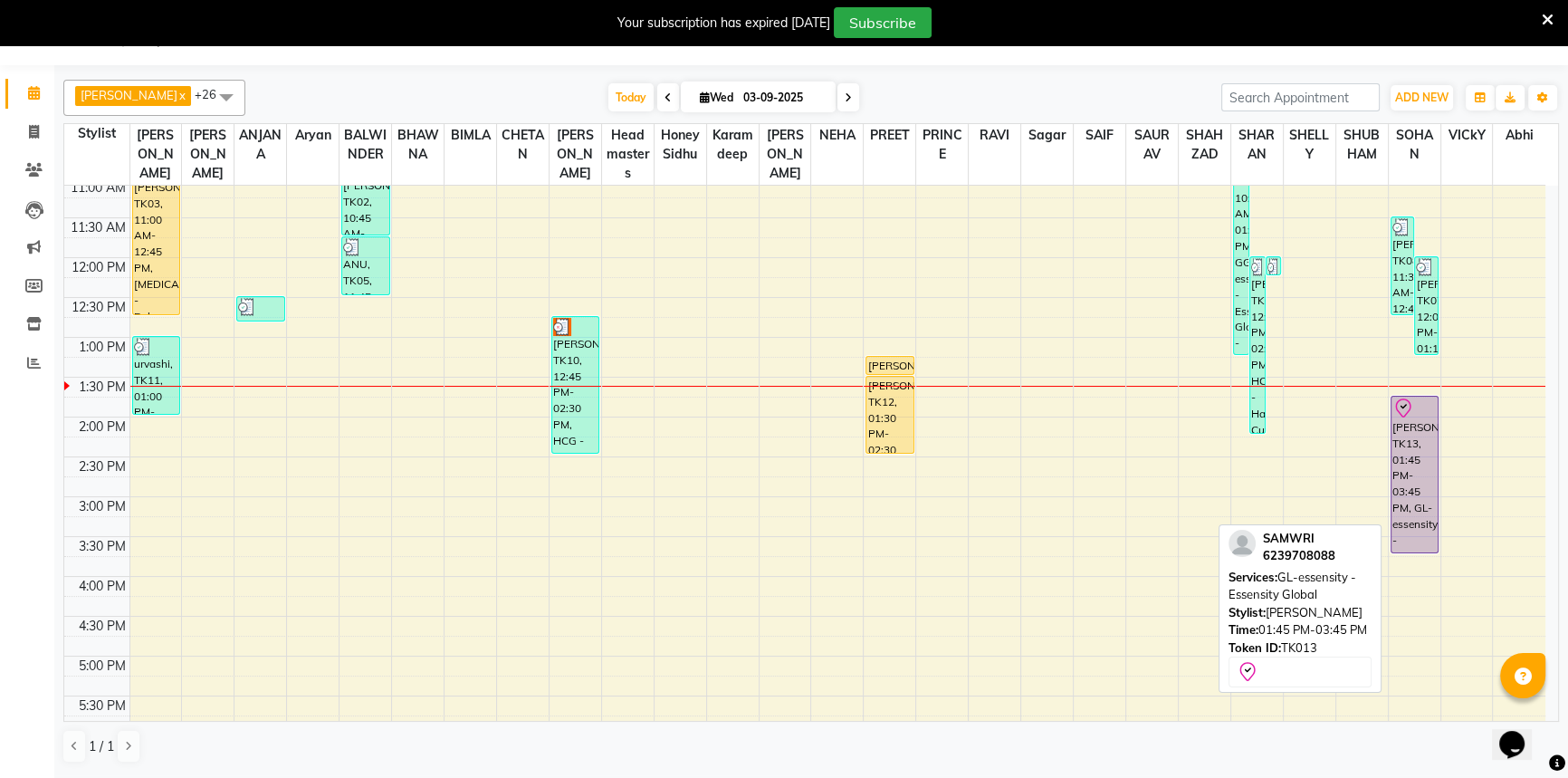
click at [1402, 397] on icon at bounding box center [1403, 408] width 21 height 21
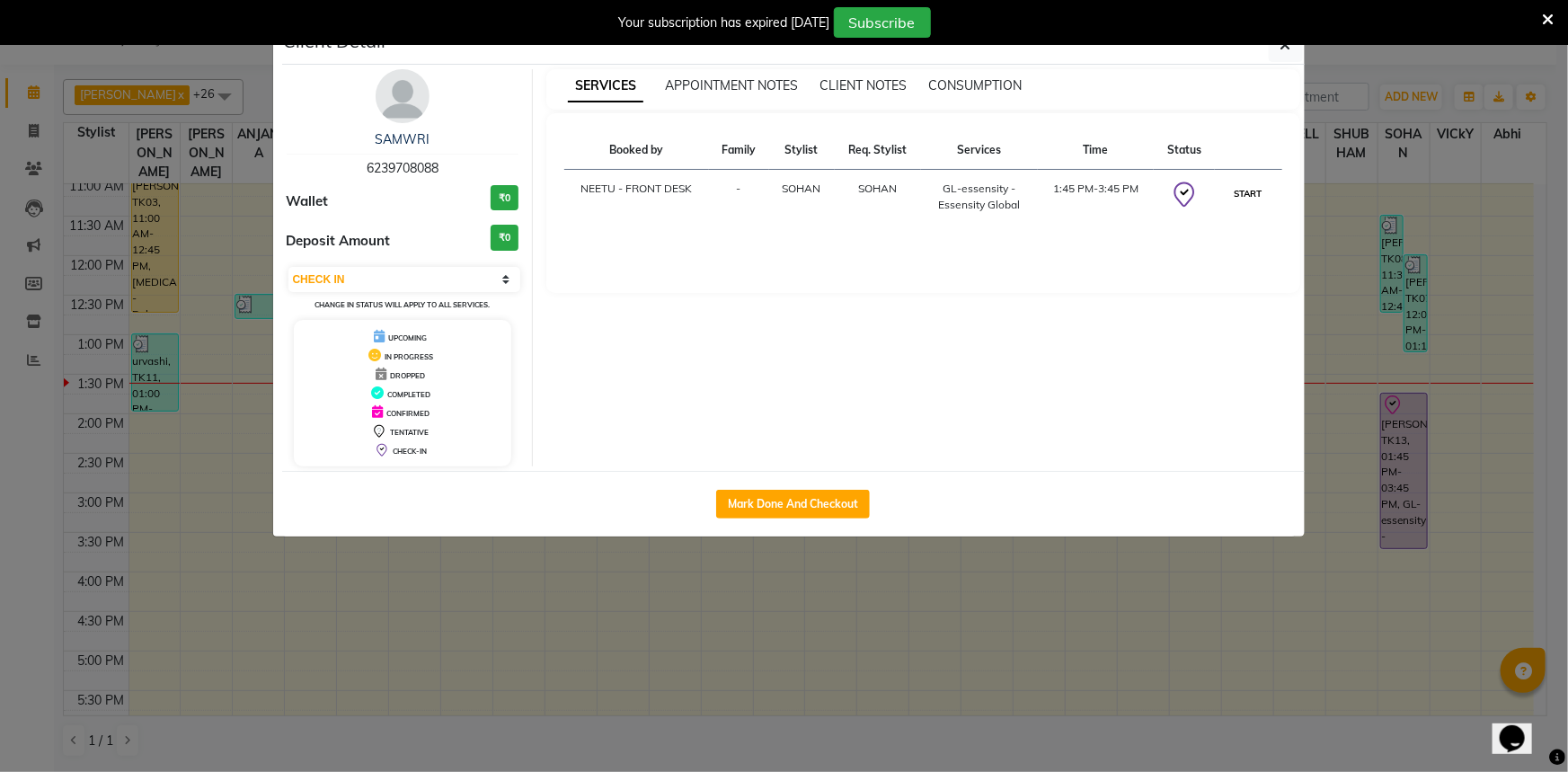
click at [1245, 193] on button "START" at bounding box center [1249, 193] width 37 height 22
select select "1"
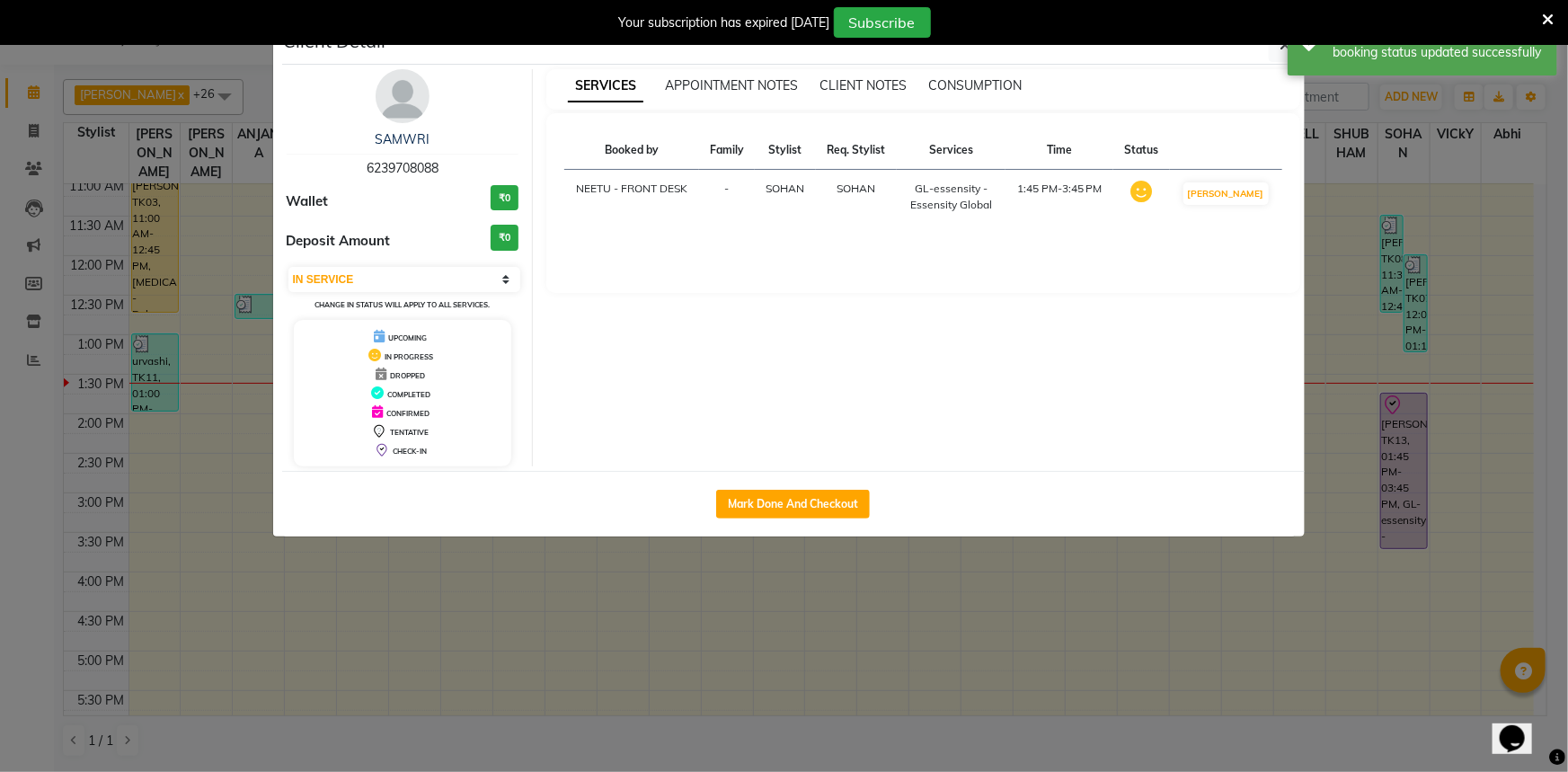
click at [1339, 214] on ngb-modal-window "Client Detail SAMWRI 6239708088 Wallet ₹0 Deposit Amount ₹0 Select IN SERVICE C…" at bounding box center [784, 386] width 1568 height 772
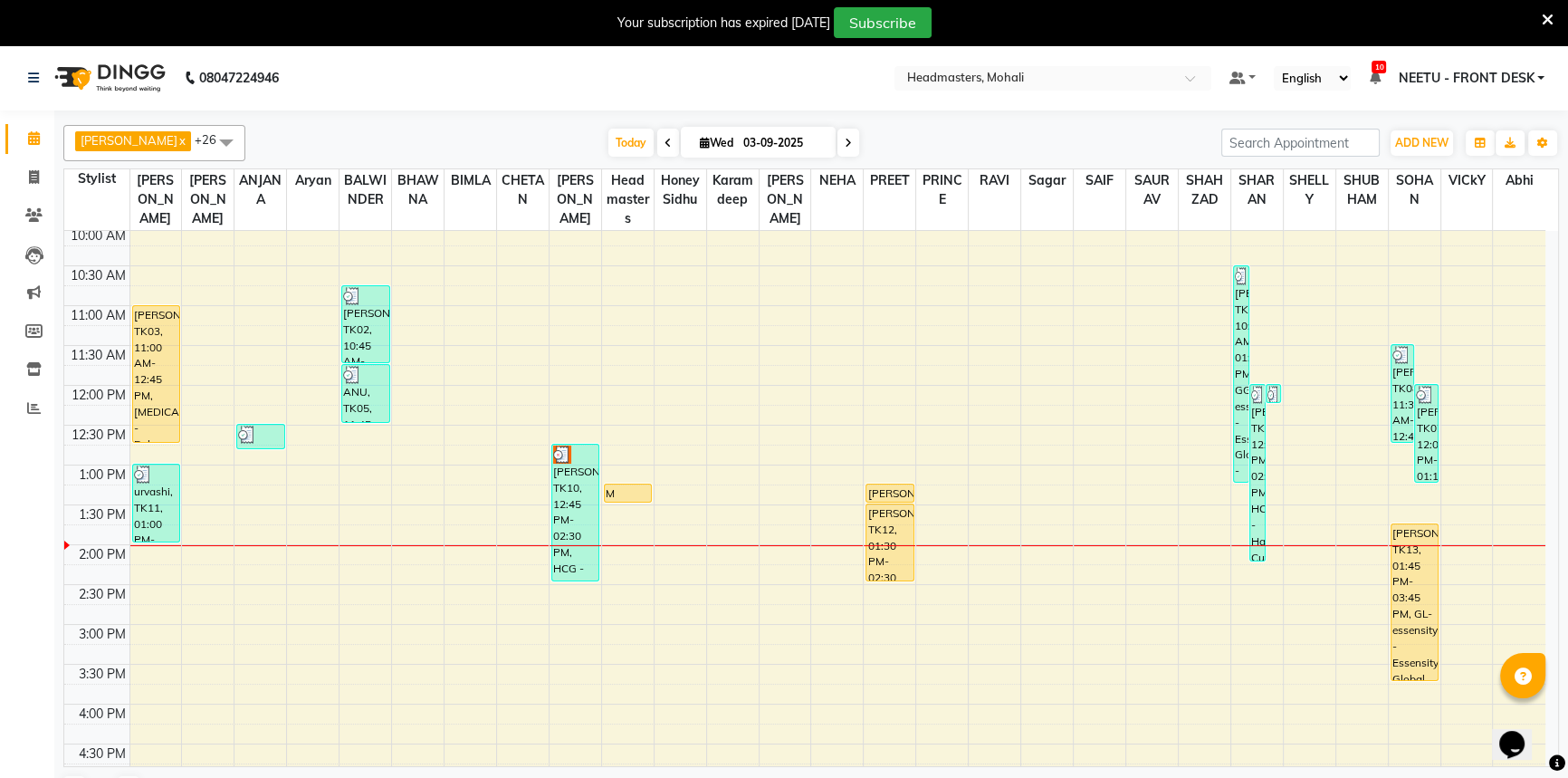
click at [665, 138] on icon at bounding box center [668, 142] width 7 height 11
click at [655, 139] on div "[DATE] [DATE]" at bounding box center [734, 143] width 957 height 27
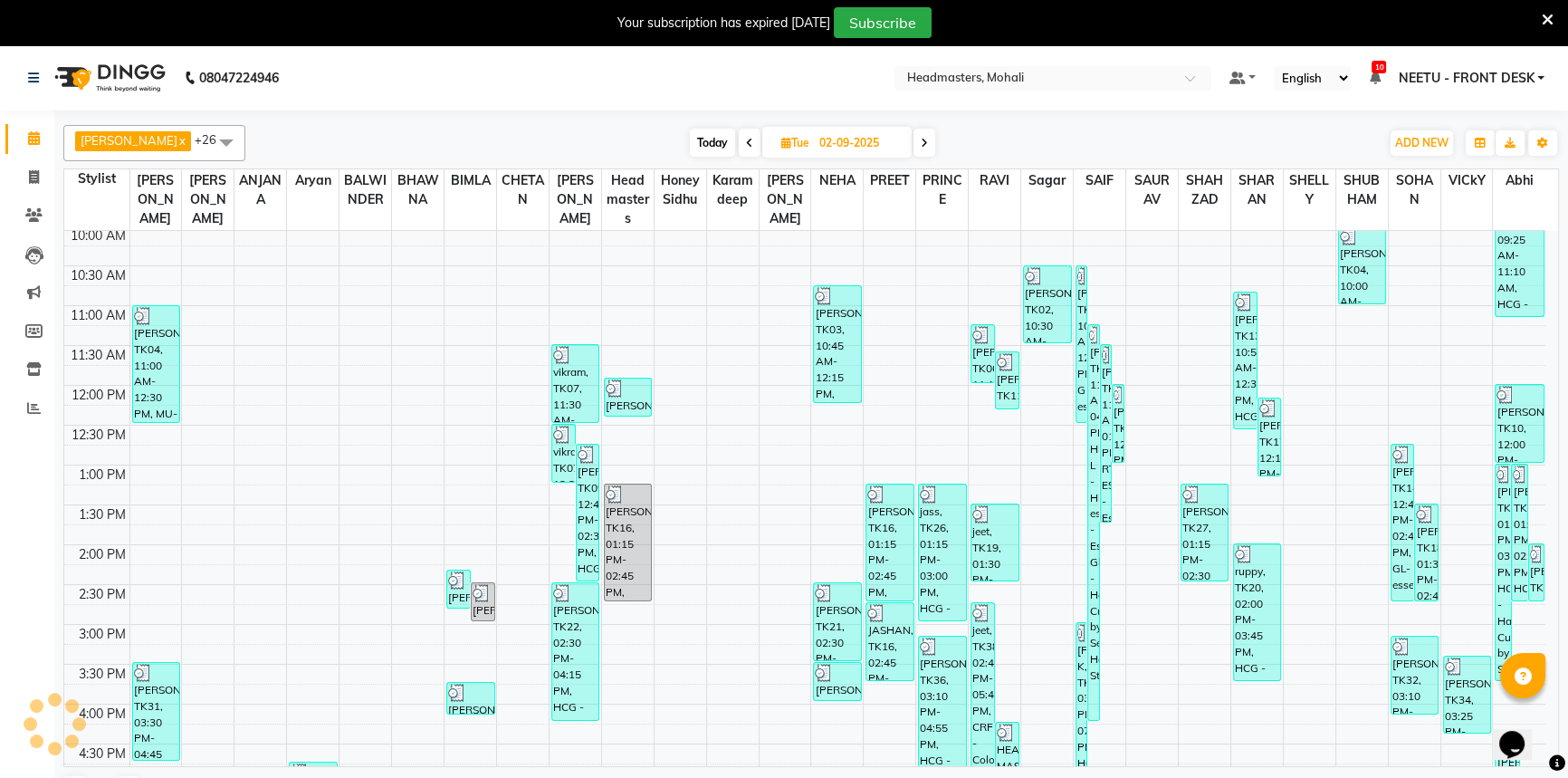
scroll to position [477, 0]
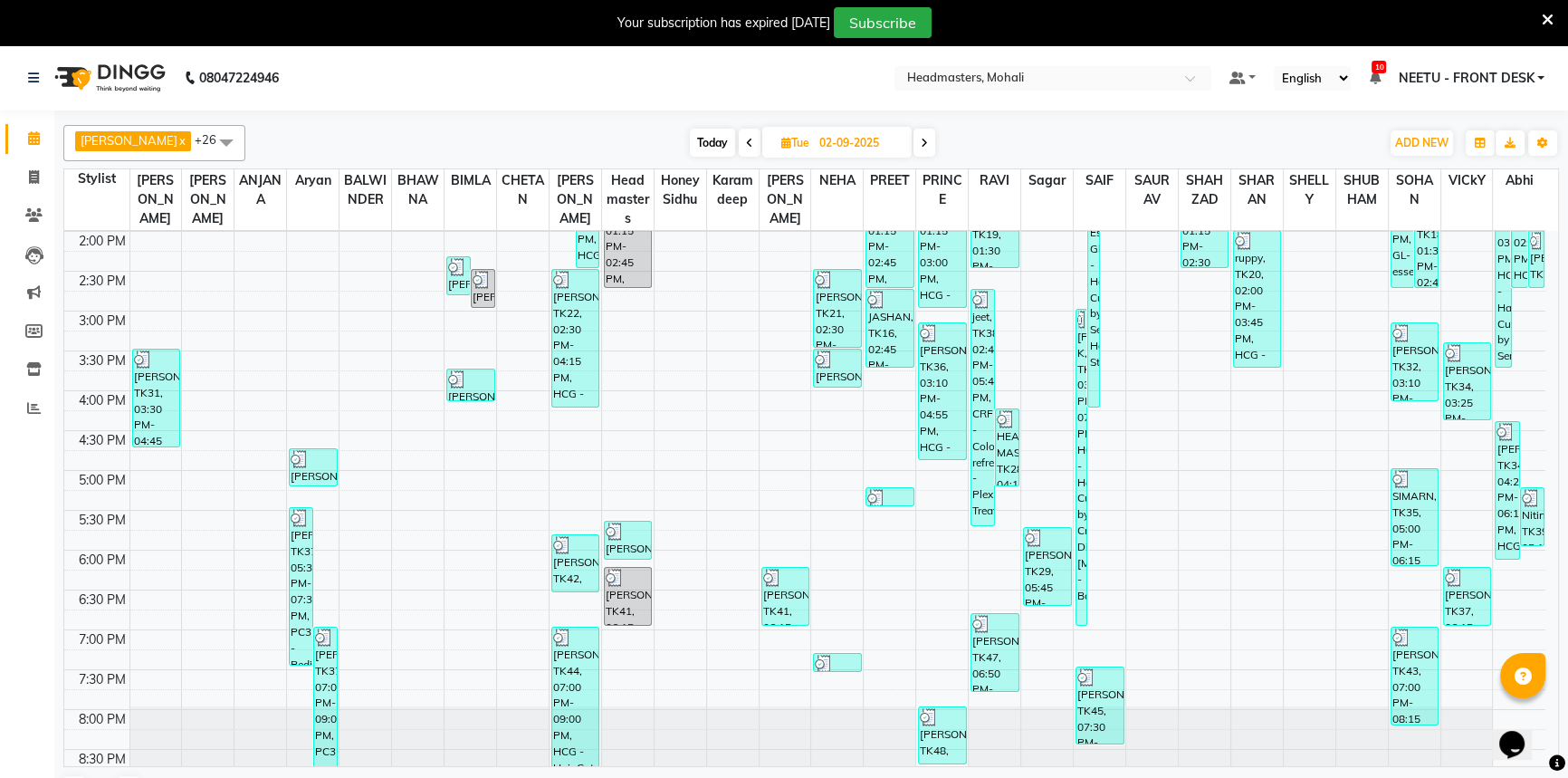
click at [921, 140] on icon at bounding box center [924, 142] width 7 height 11
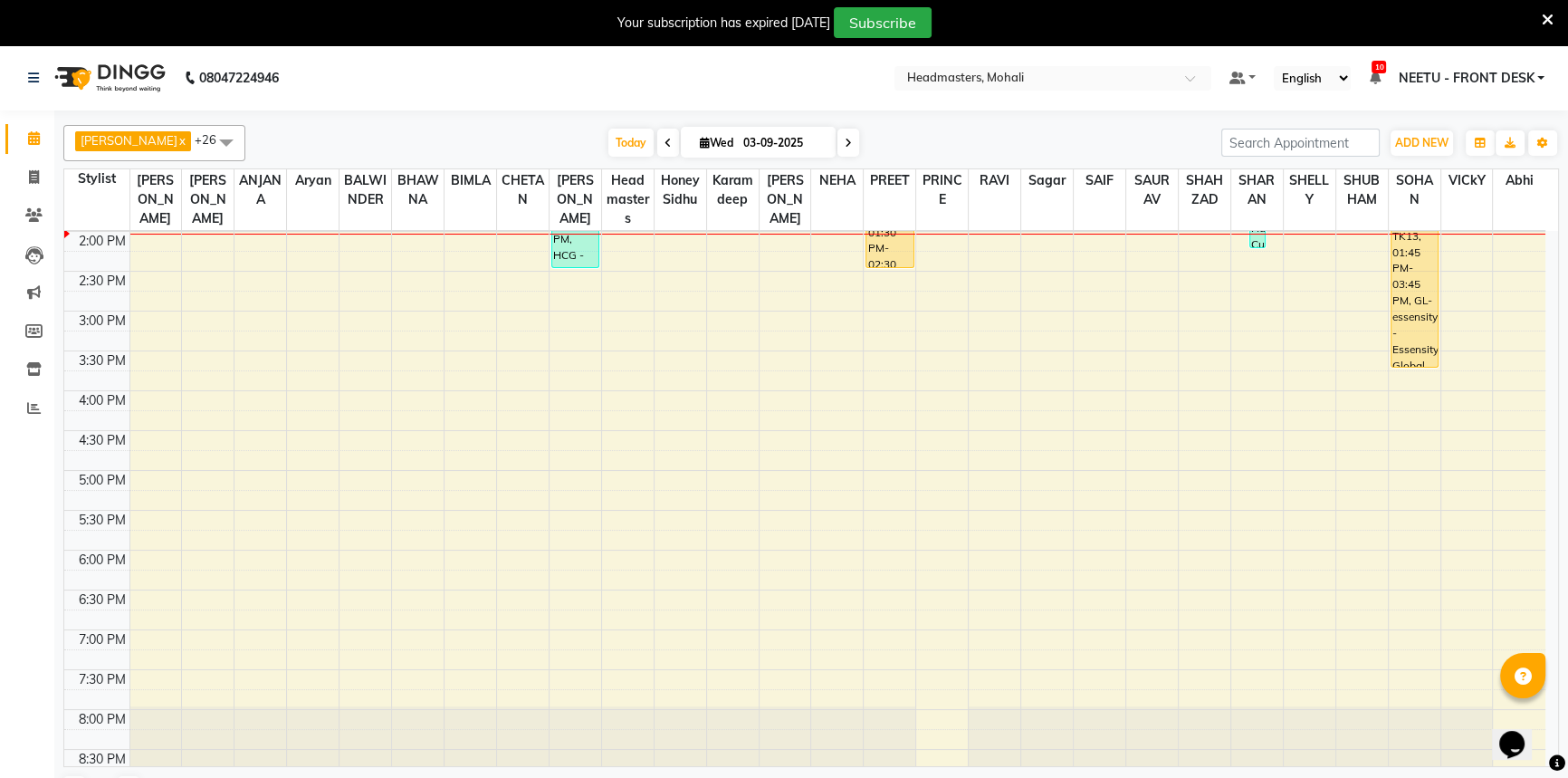
scroll to position [147, 0]
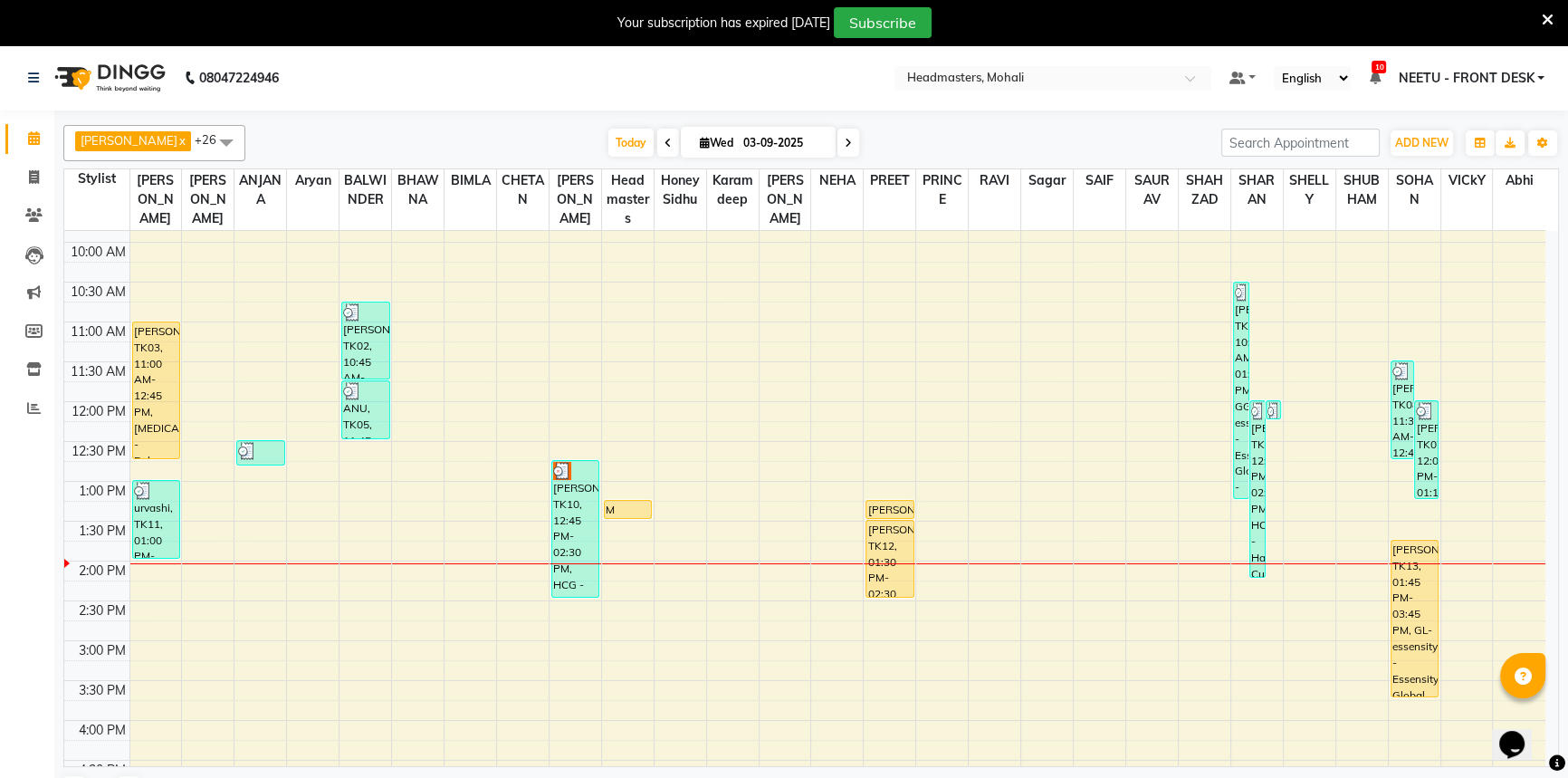
click at [657, 147] on span at bounding box center [668, 142] width 21 height 28
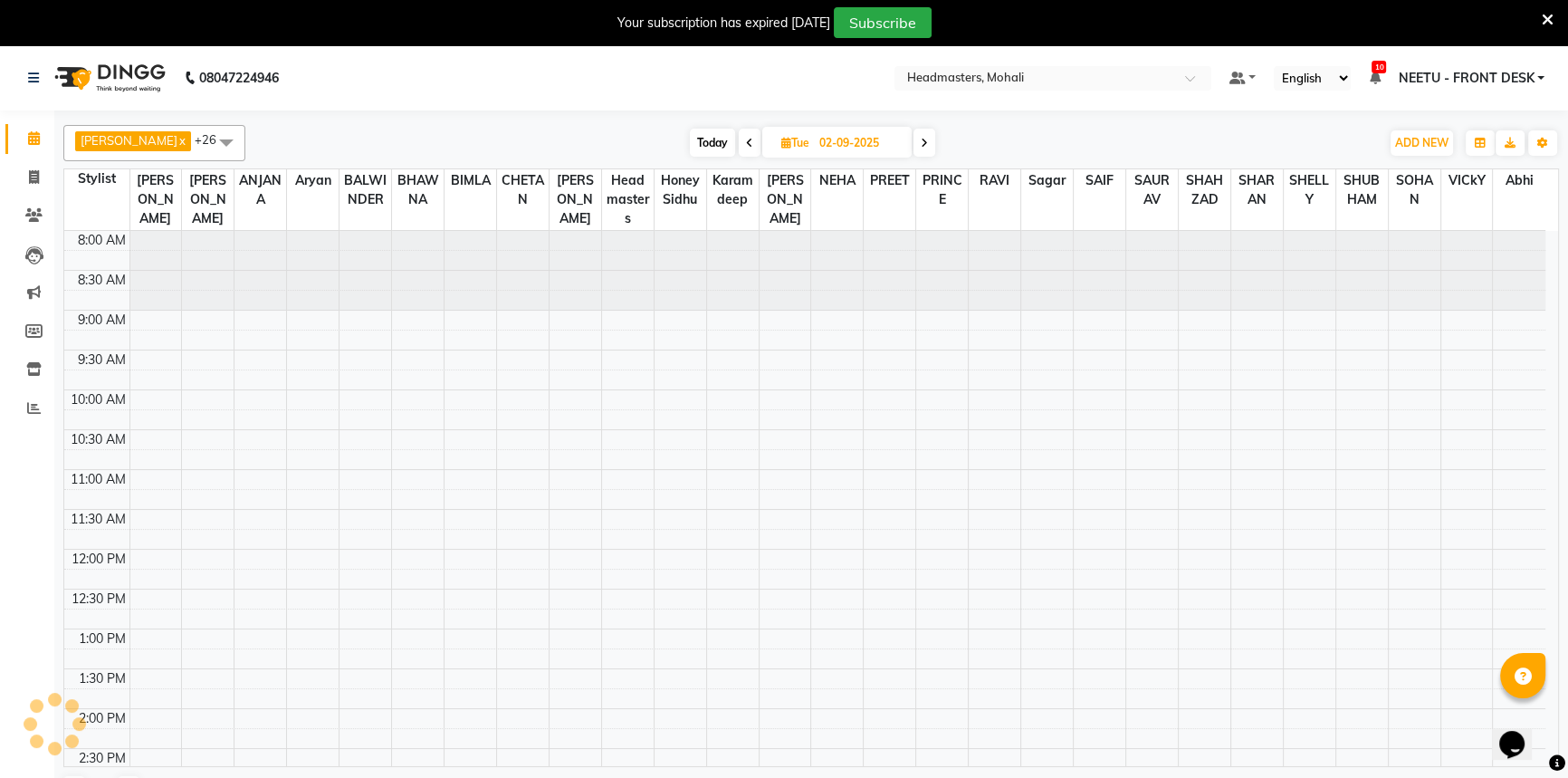
scroll to position [477, 0]
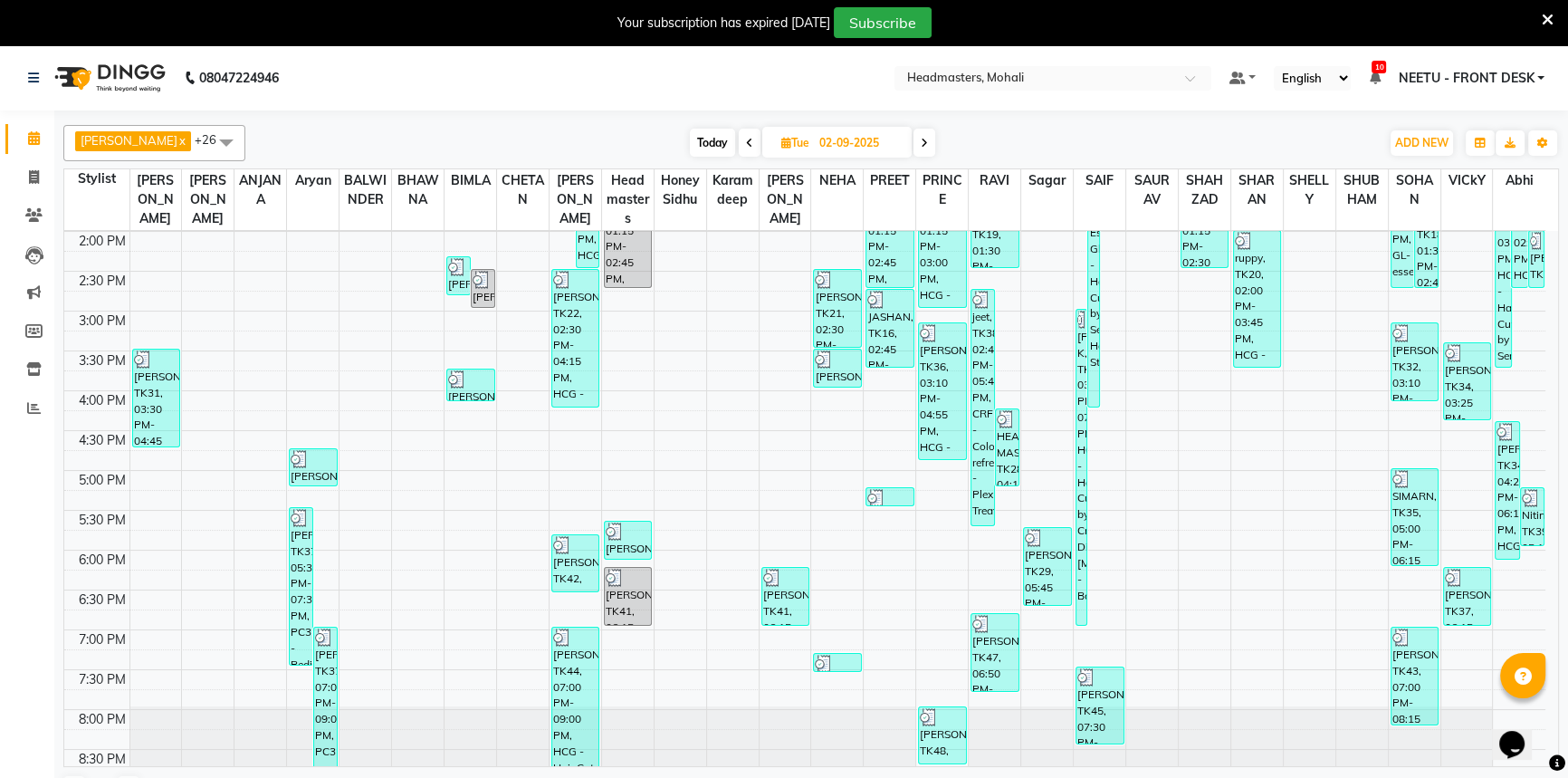
click at [742, 139] on span at bounding box center [749, 142] width 21 height 28
type input "01-09-2025"
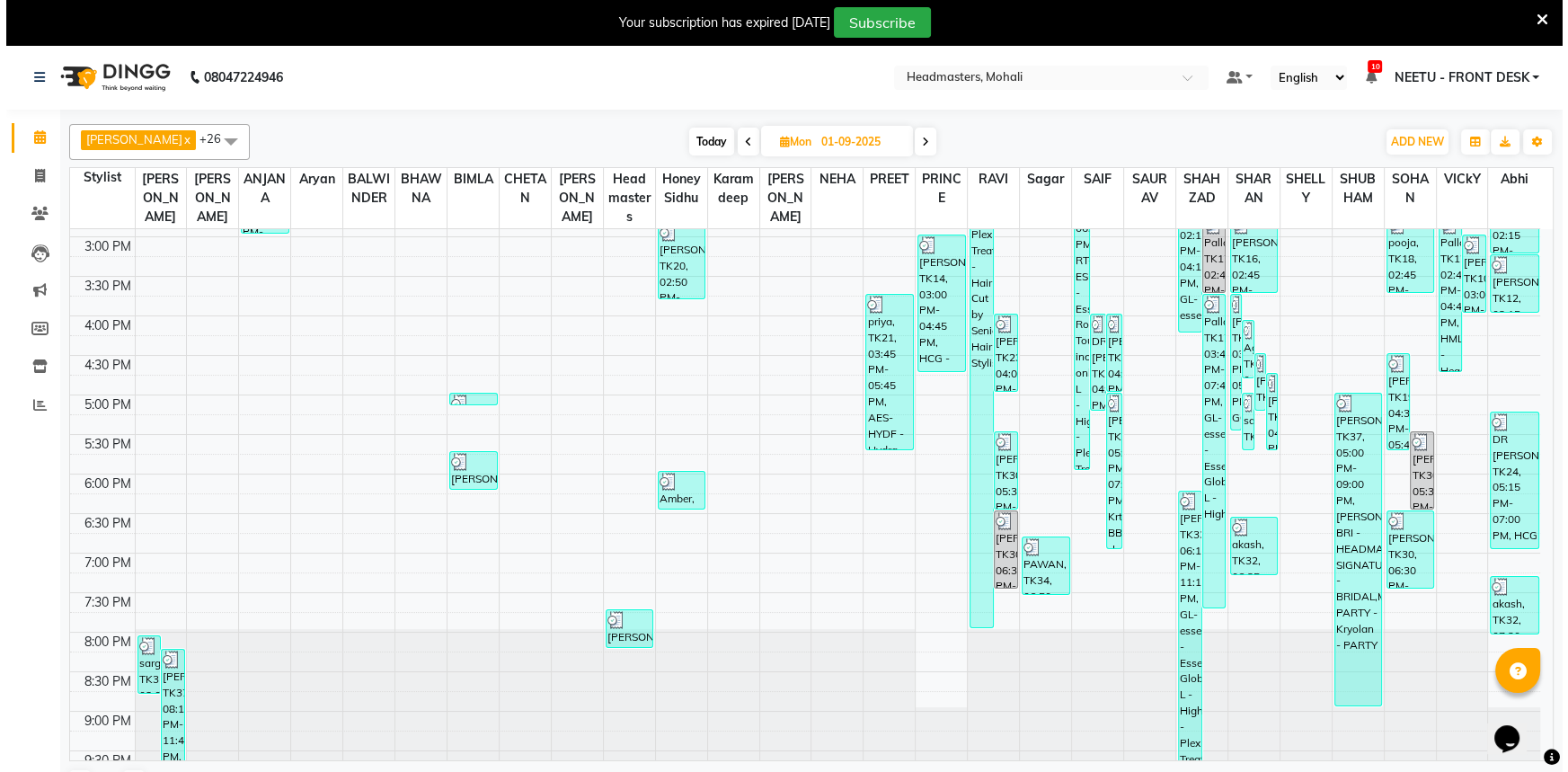
scroll to position [551, 0]
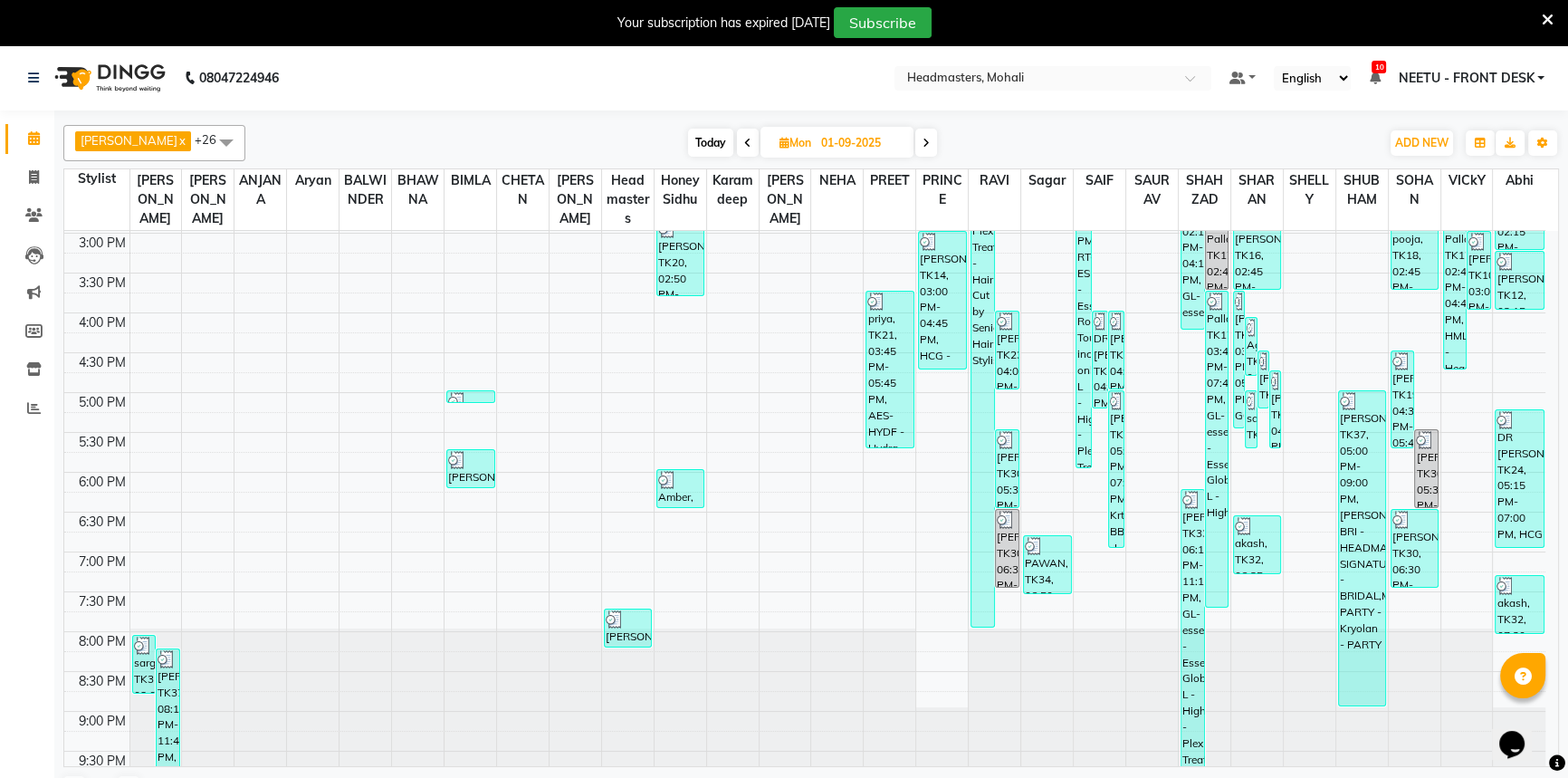
click at [208, 150] on span at bounding box center [226, 142] width 36 height 35
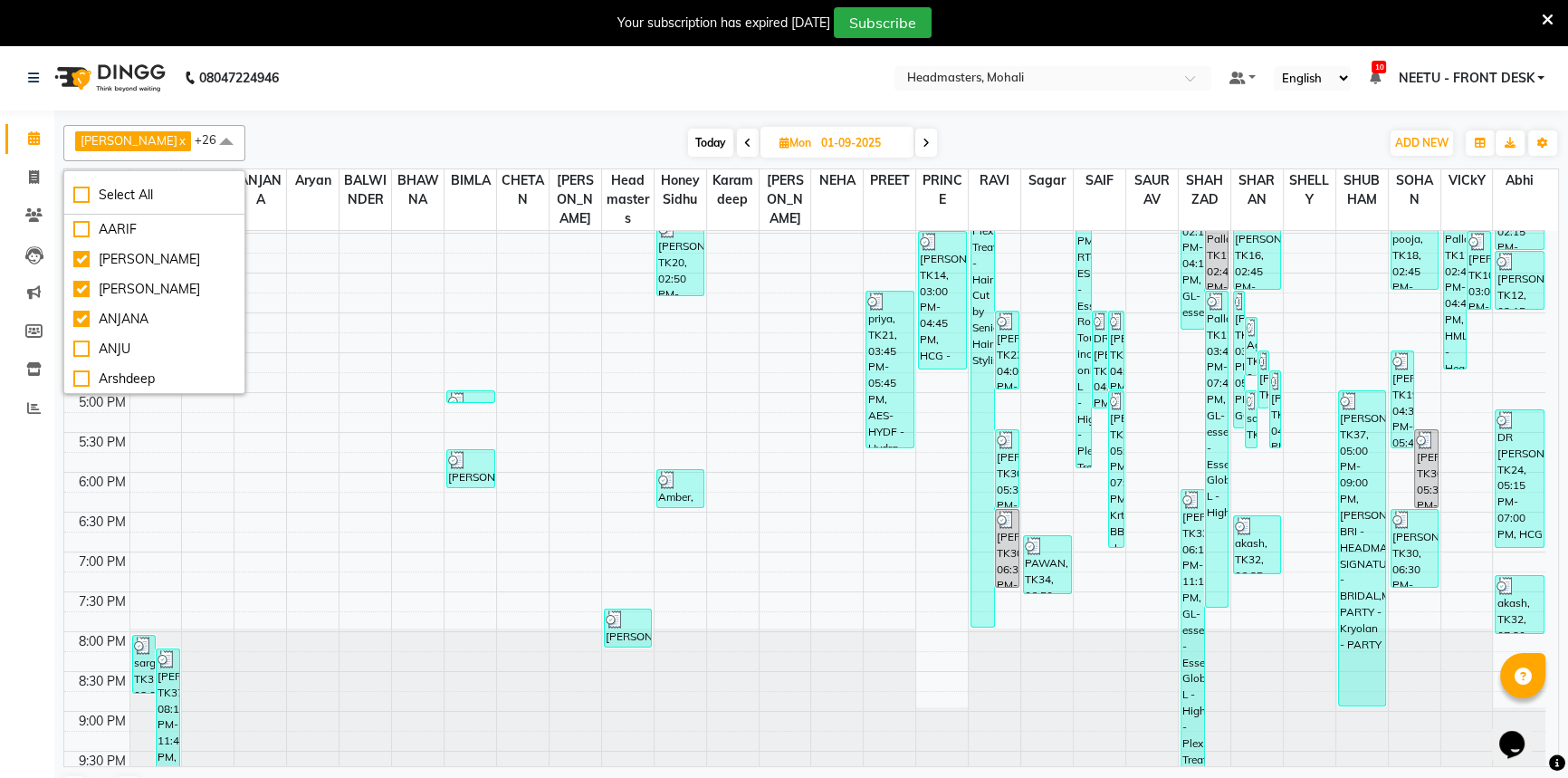
click at [156, 225] on div "AARIF" at bounding box center [154, 230] width 162 height 19
checkbox input "true"
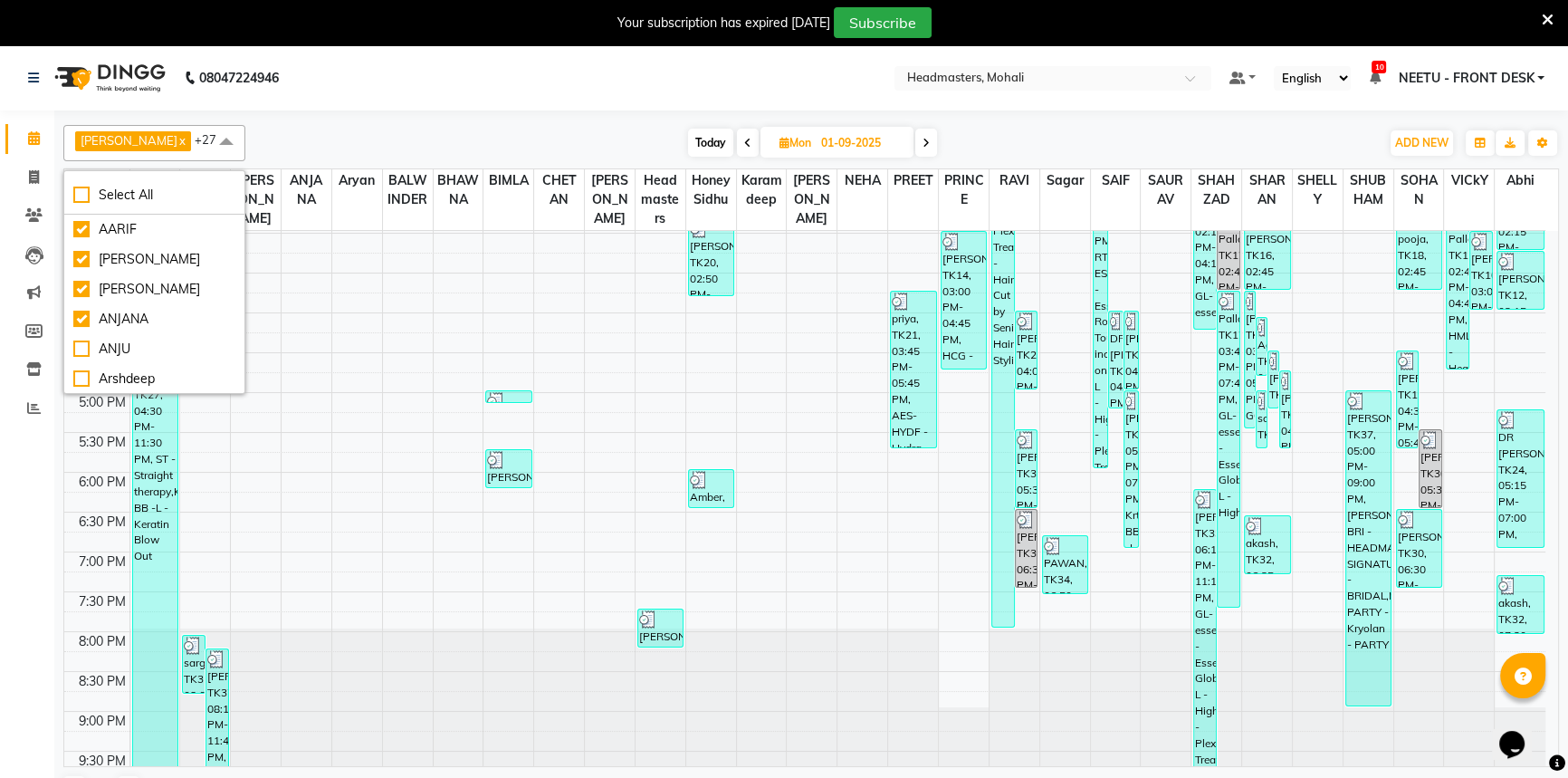
click at [387, 130] on div "Today Mon 01-09-2025" at bounding box center [813, 143] width 1116 height 27
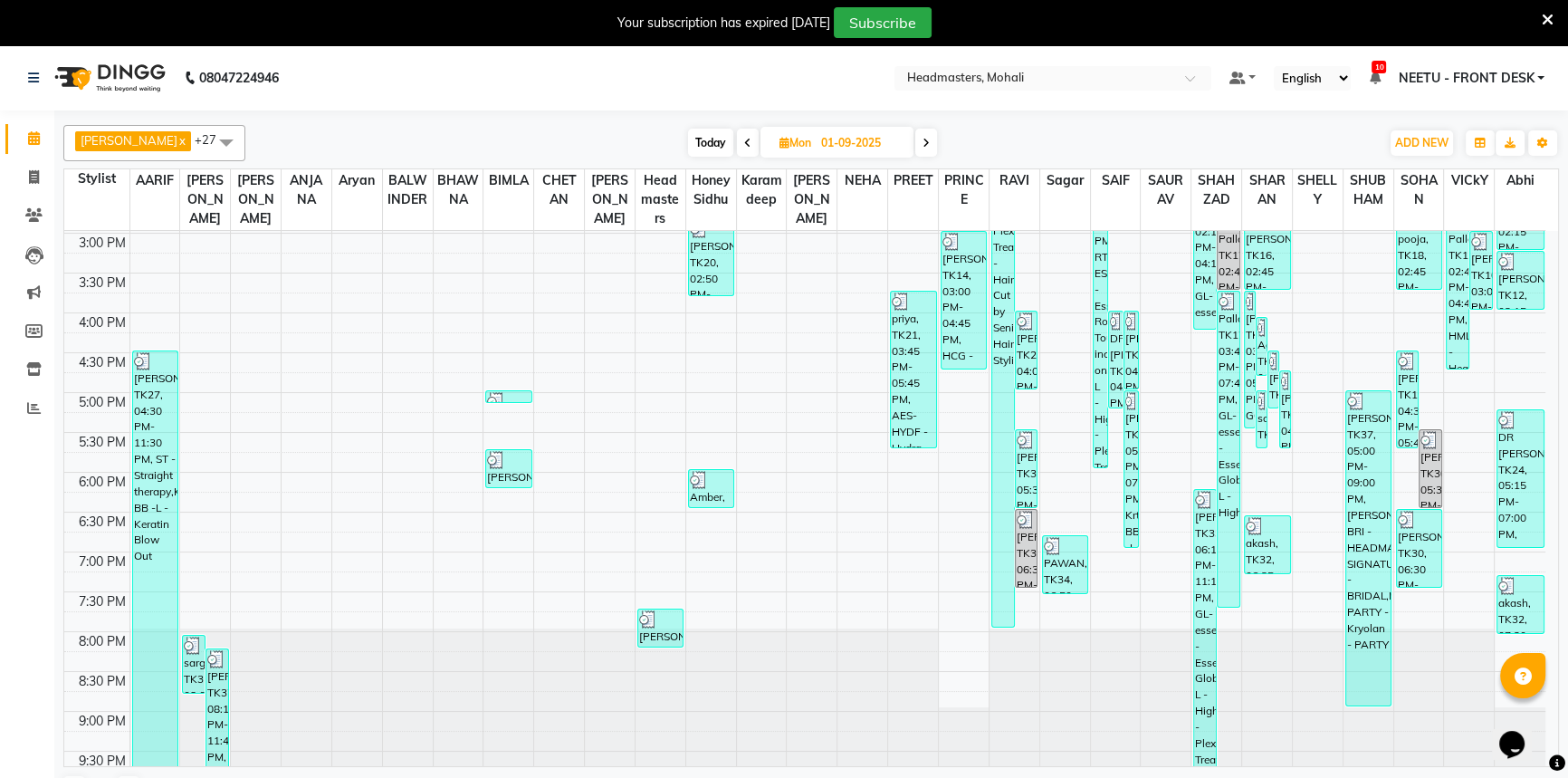
drag, startPoint x: 108, startPoint y: 472, endPoint x: 113, endPoint y: 446, distance: 26.5
drag, startPoint x: 113, startPoint y: 446, endPoint x: 182, endPoint y: 402, distance: 81.8
click at [552, 114] on app-home "08047224946 Select Location × Headmasters, Mohali Default Panel My Panel Englis…" at bounding box center [784, 433] width 1568 height 775
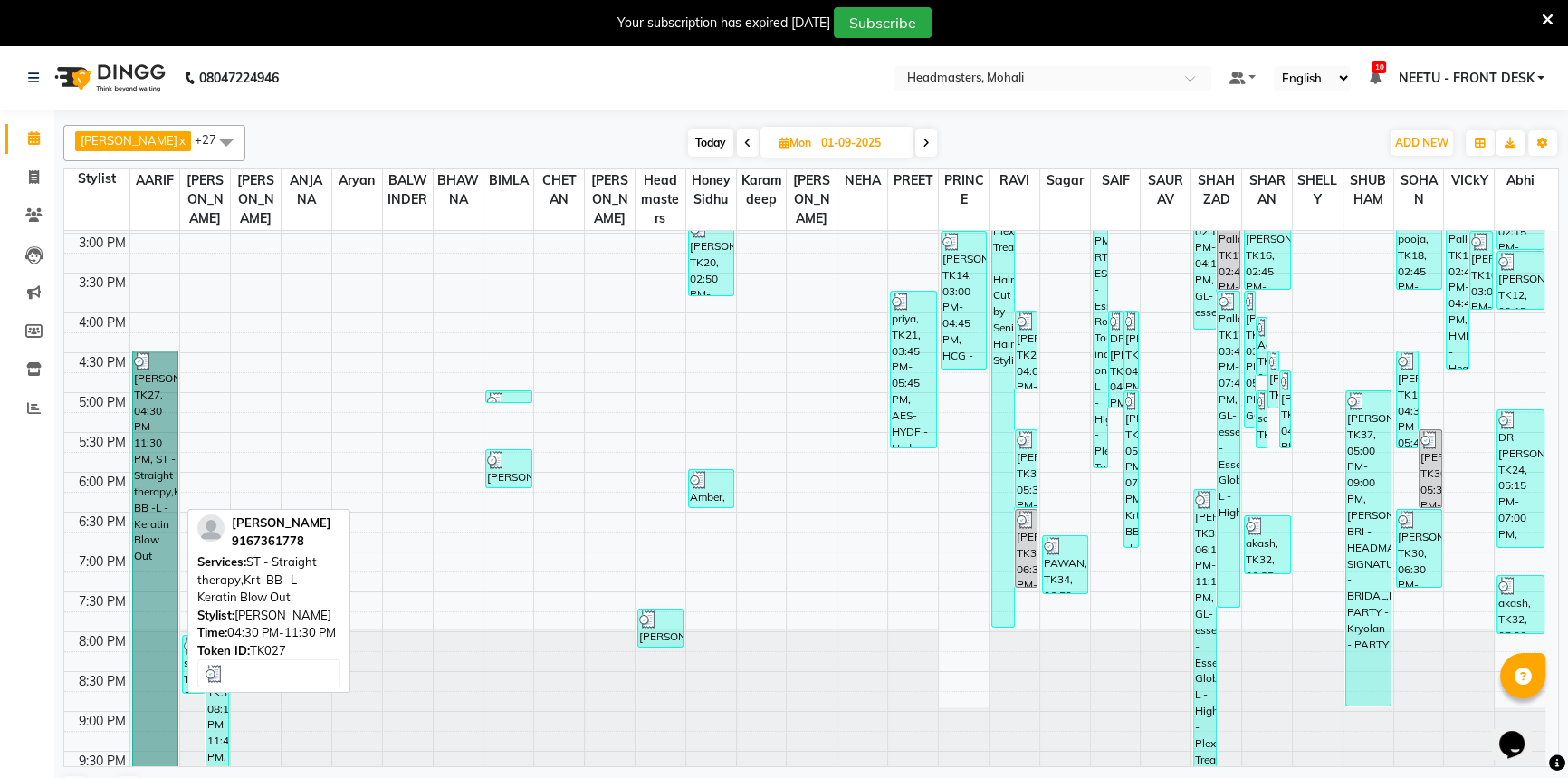
drag, startPoint x: 182, startPoint y: 402, endPoint x: 152, endPoint y: 414, distance: 32.3
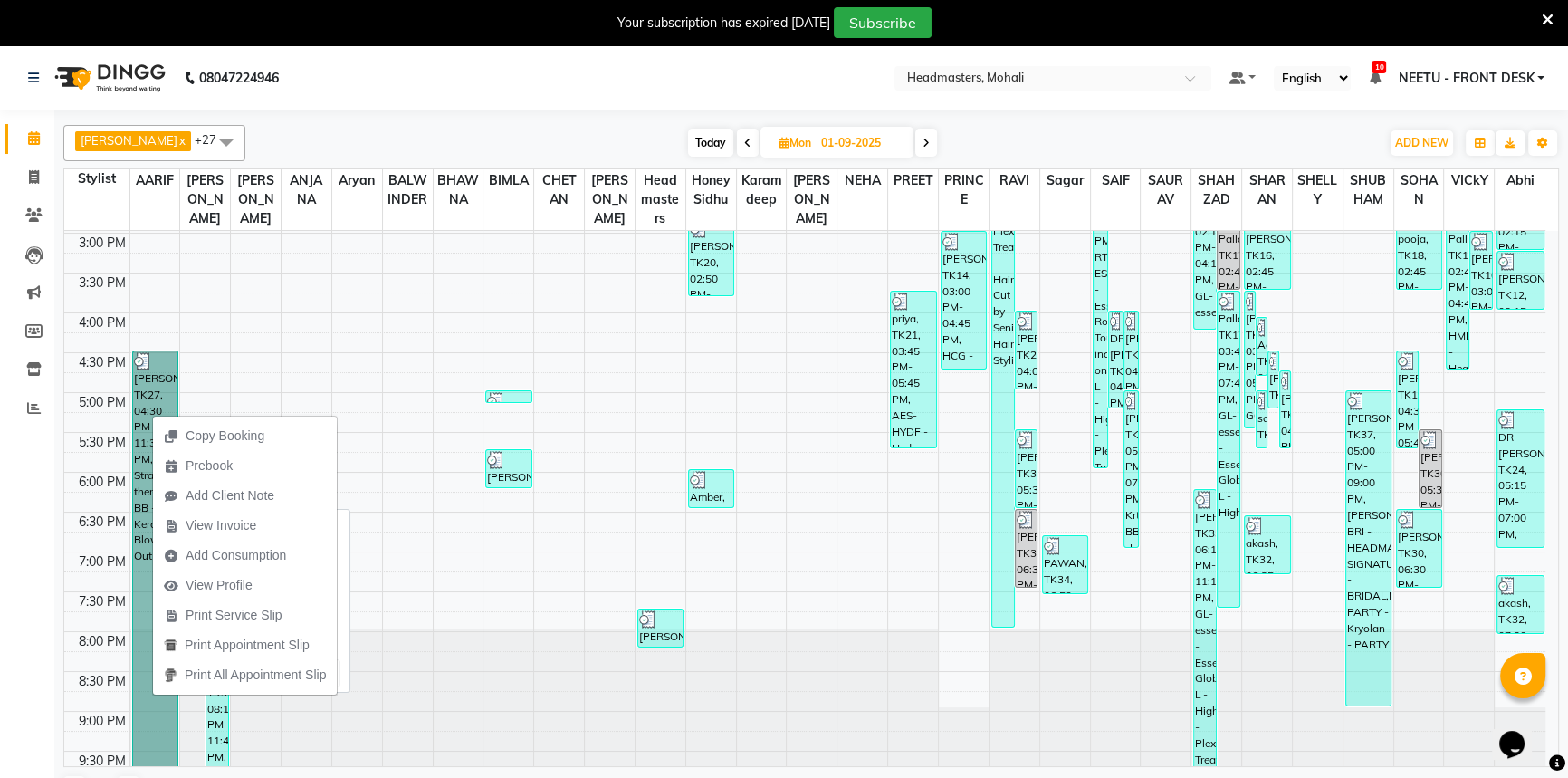
click at [160, 381] on link "sonam, TK27, 04:30 PM-11:30 PM, ST - Straight therapy,Krt-BB -L - Keratin Blow …" at bounding box center [155, 568] width 47 height 434
select select "3"
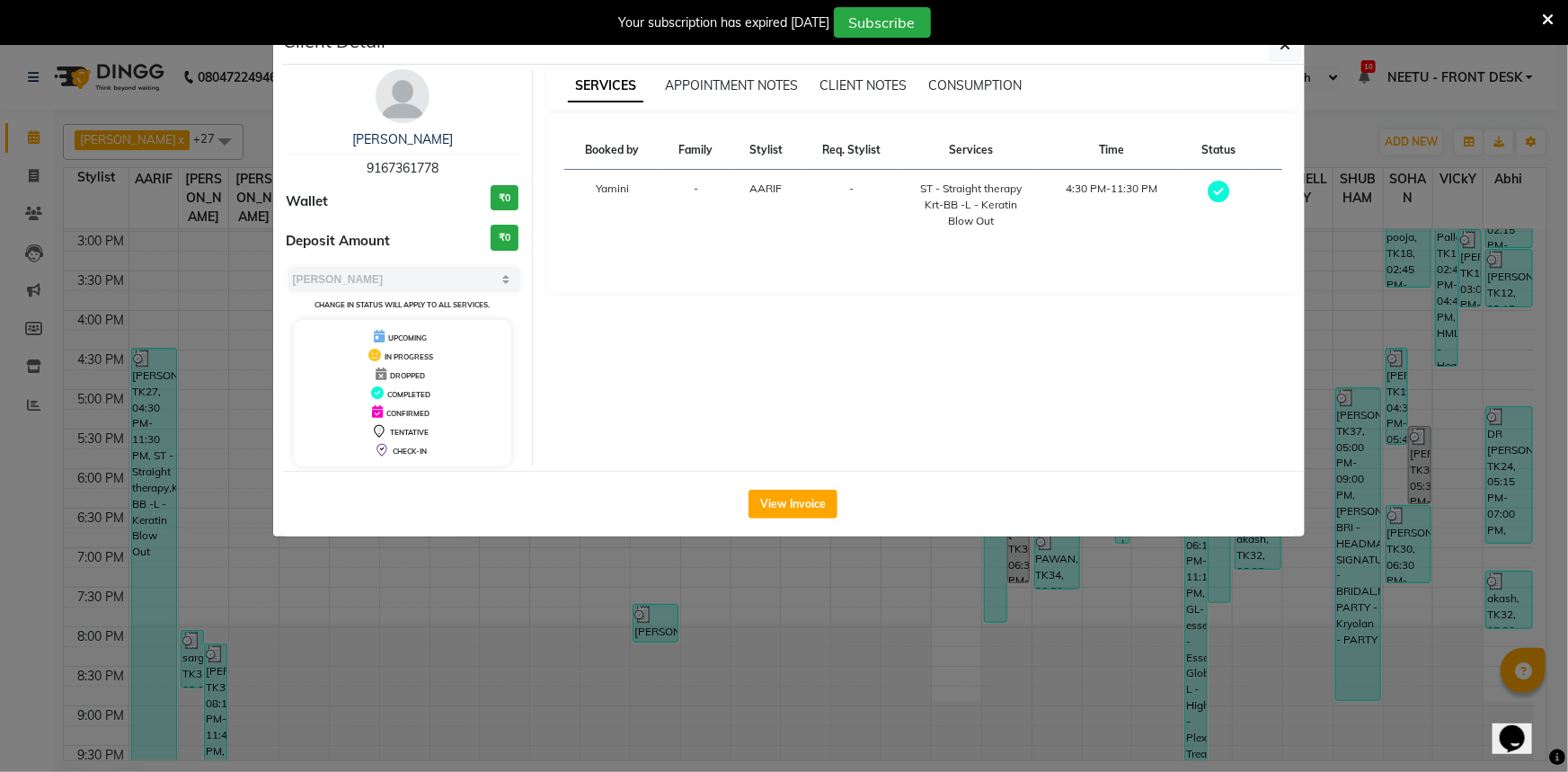
copy span "9167361778"
click at [1284, 45] on icon "button" at bounding box center [1285, 44] width 11 height 14
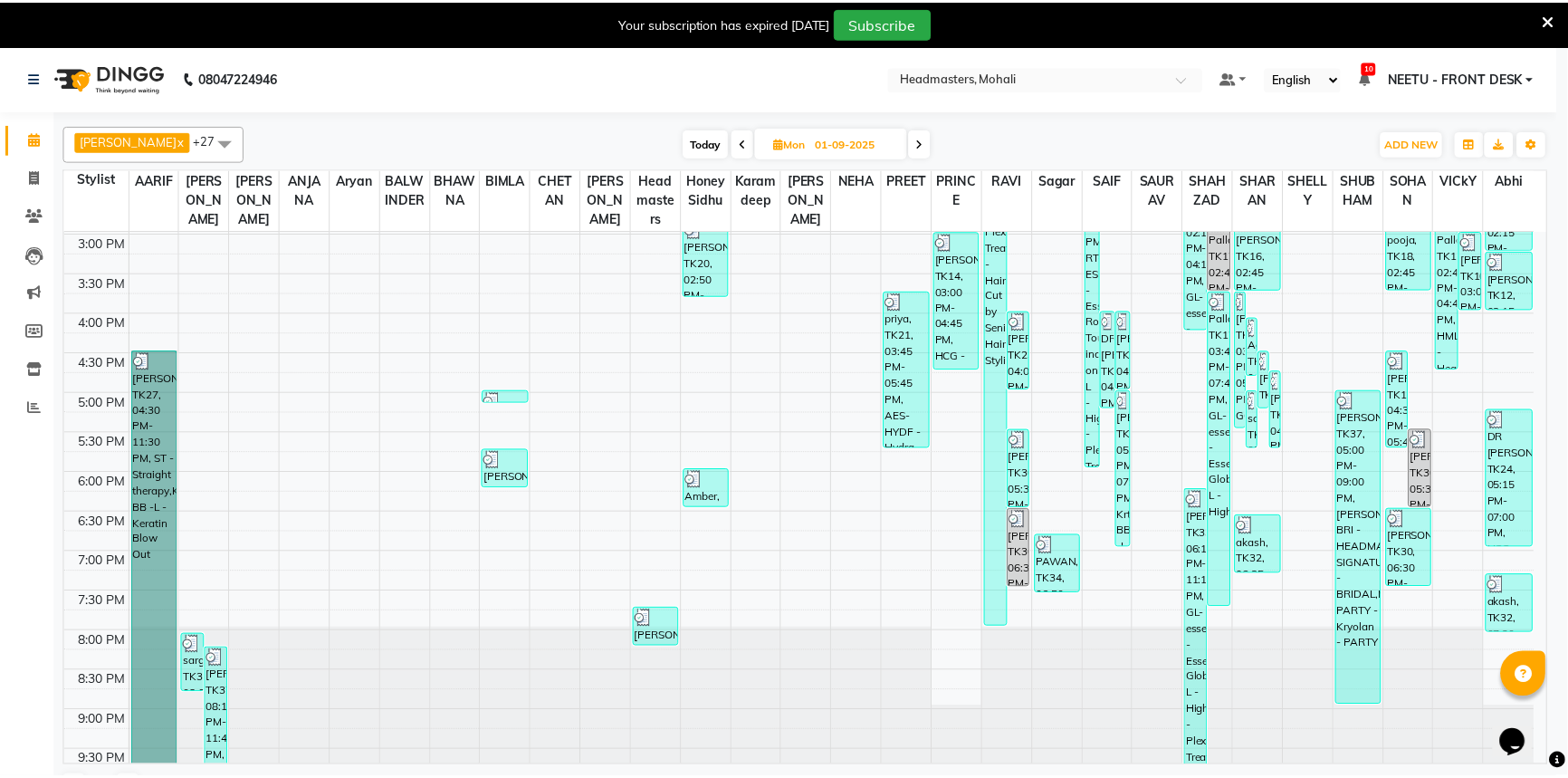
scroll to position [572, 0]
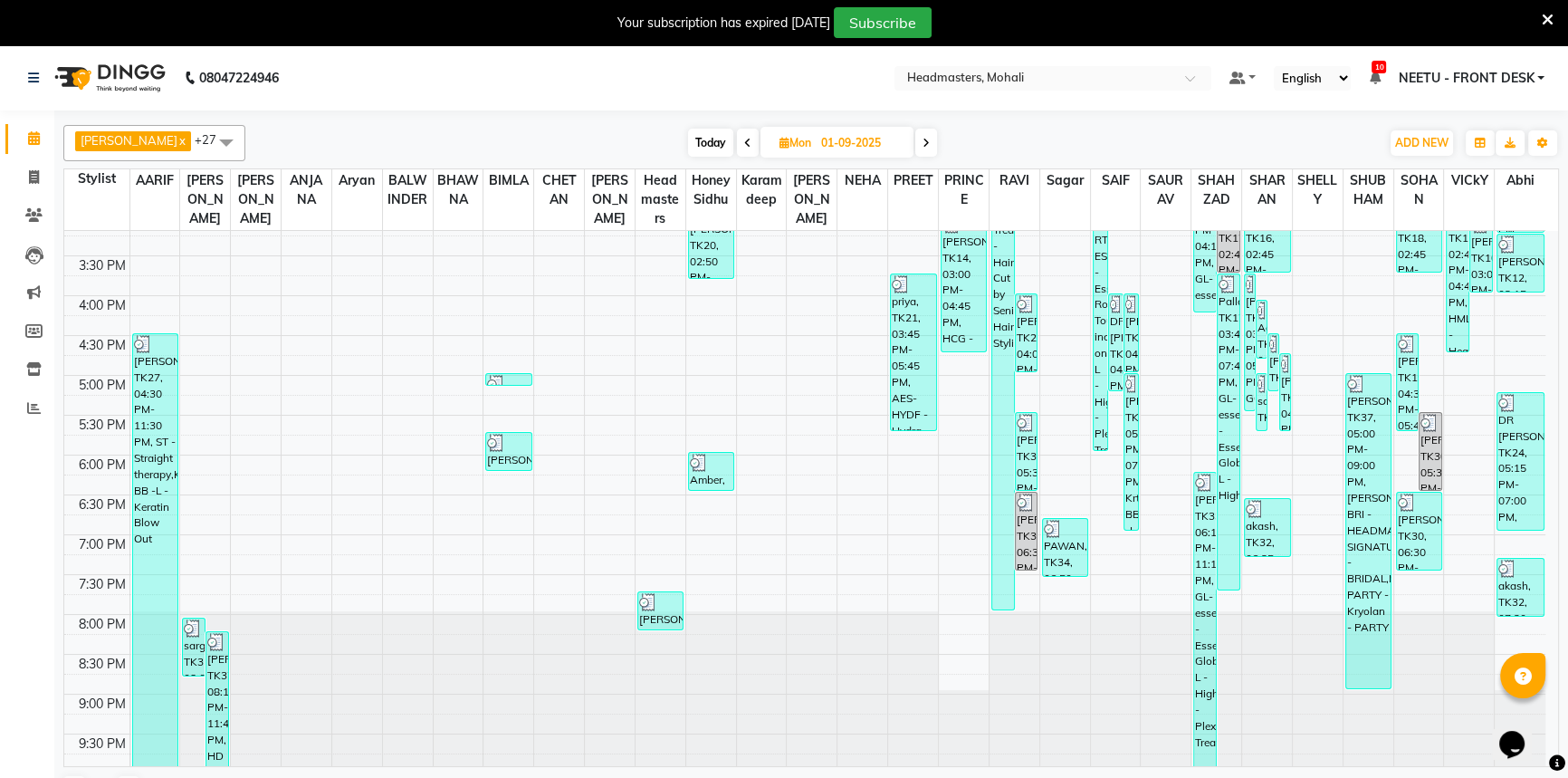
click at [688, 138] on span "Today" at bounding box center [710, 142] width 46 height 28
type input "03-09-2025"
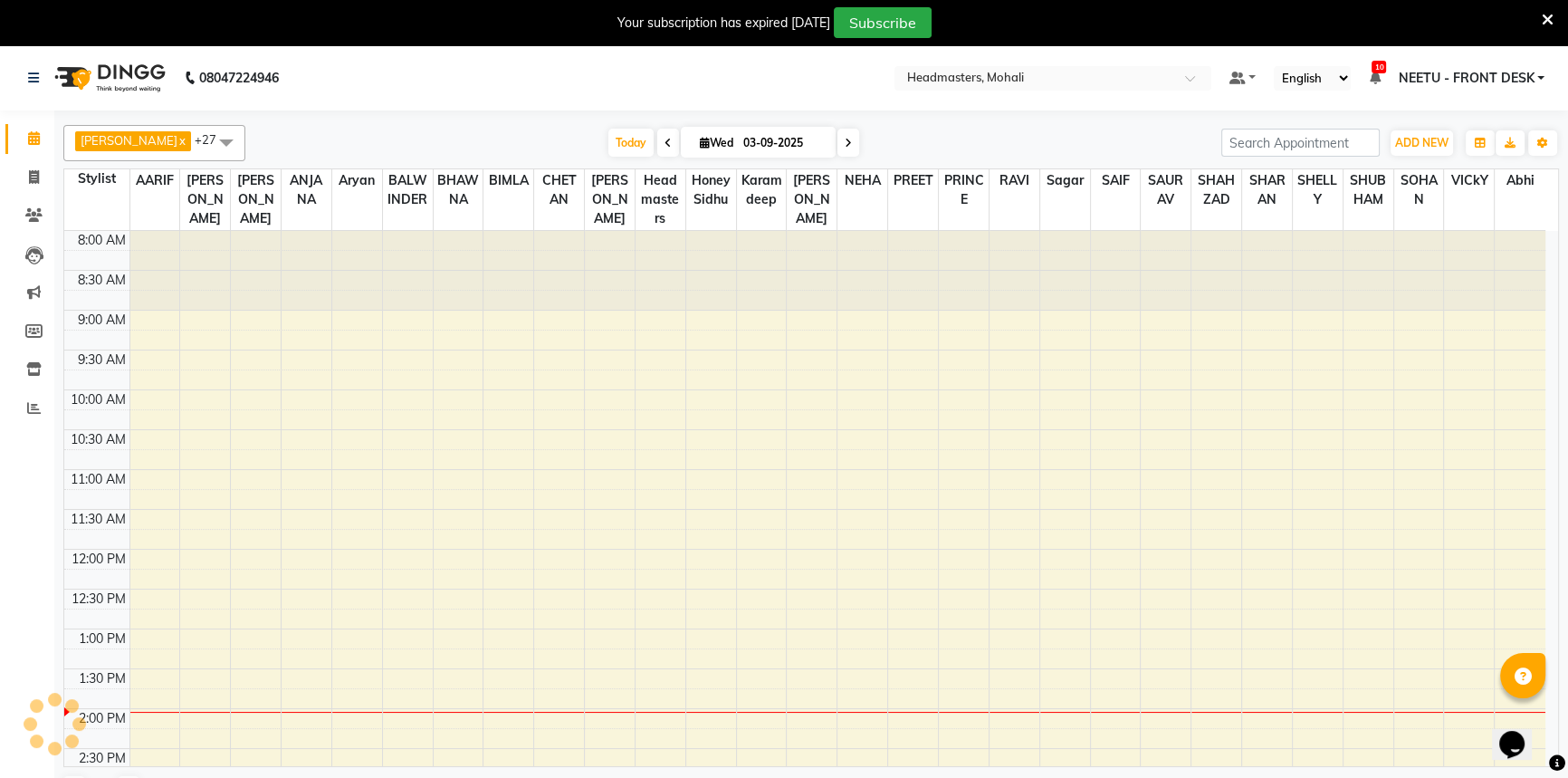
scroll to position [477, 0]
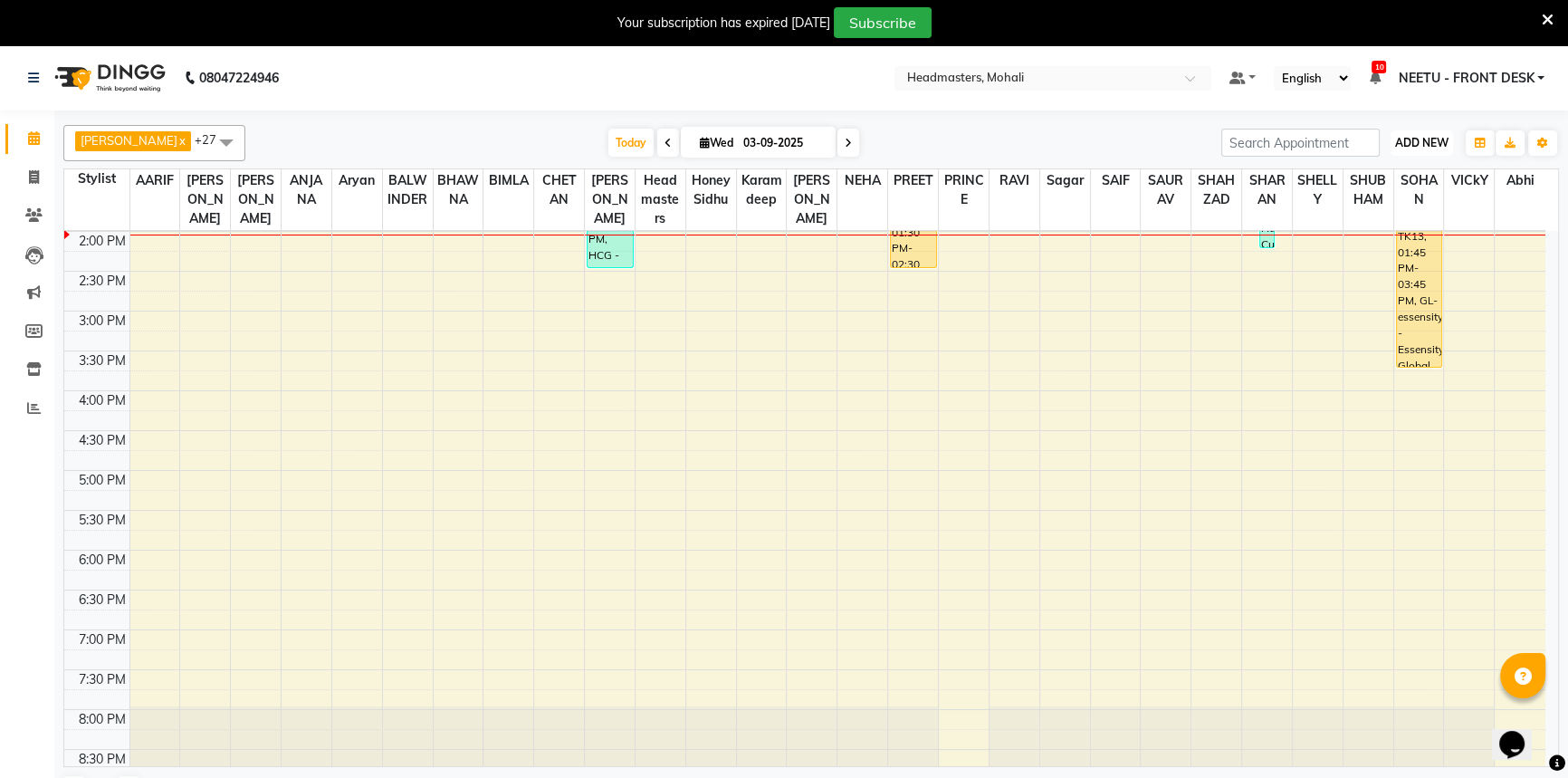
click at [1426, 144] on span "ADD NEW" at bounding box center [1422, 142] width 53 height 14
click at [1418, 170] on button "Add Appointment" at bounding box center [1381, 177] width 143 height 23
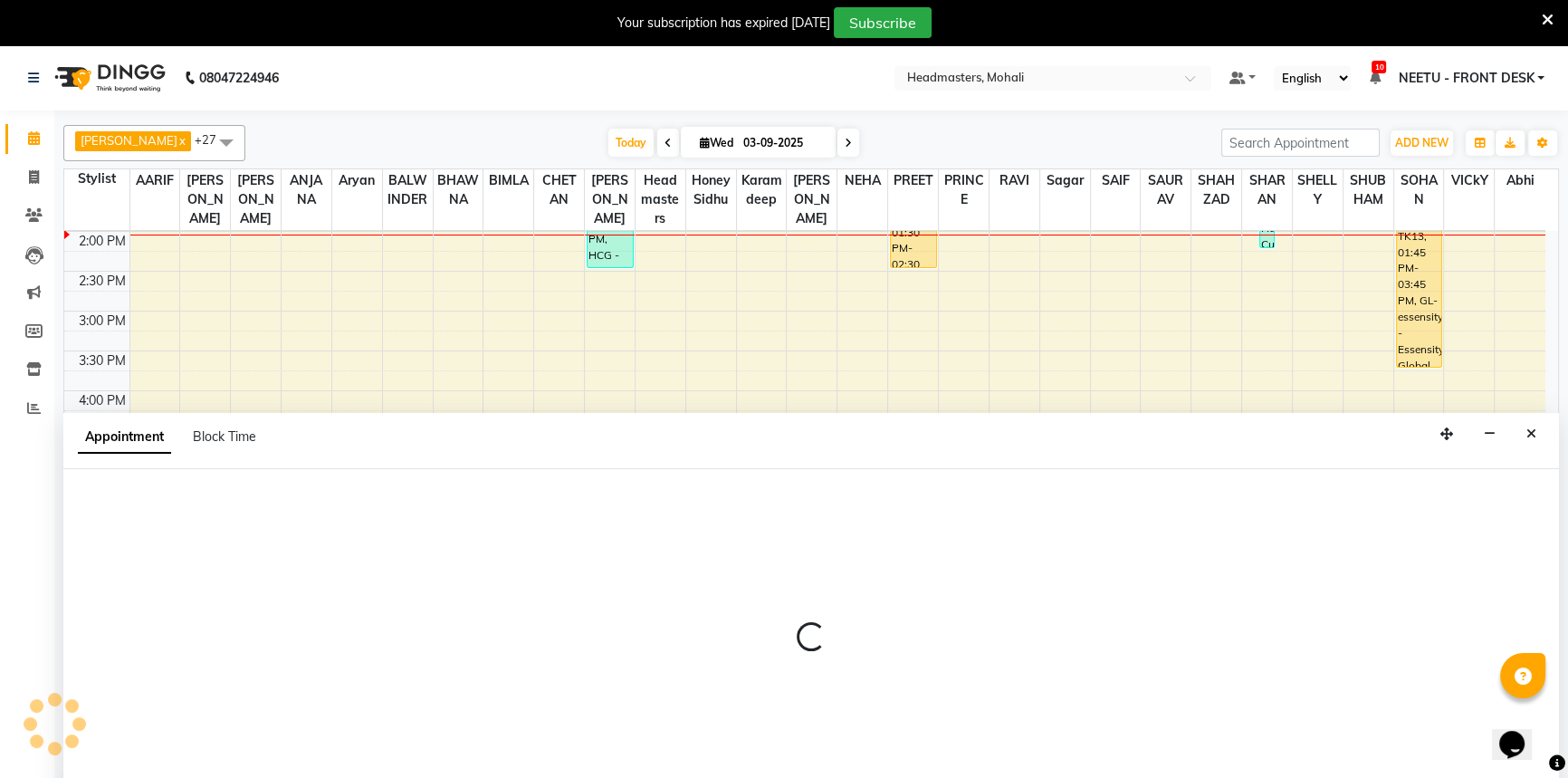
scroll to position [46, 0]
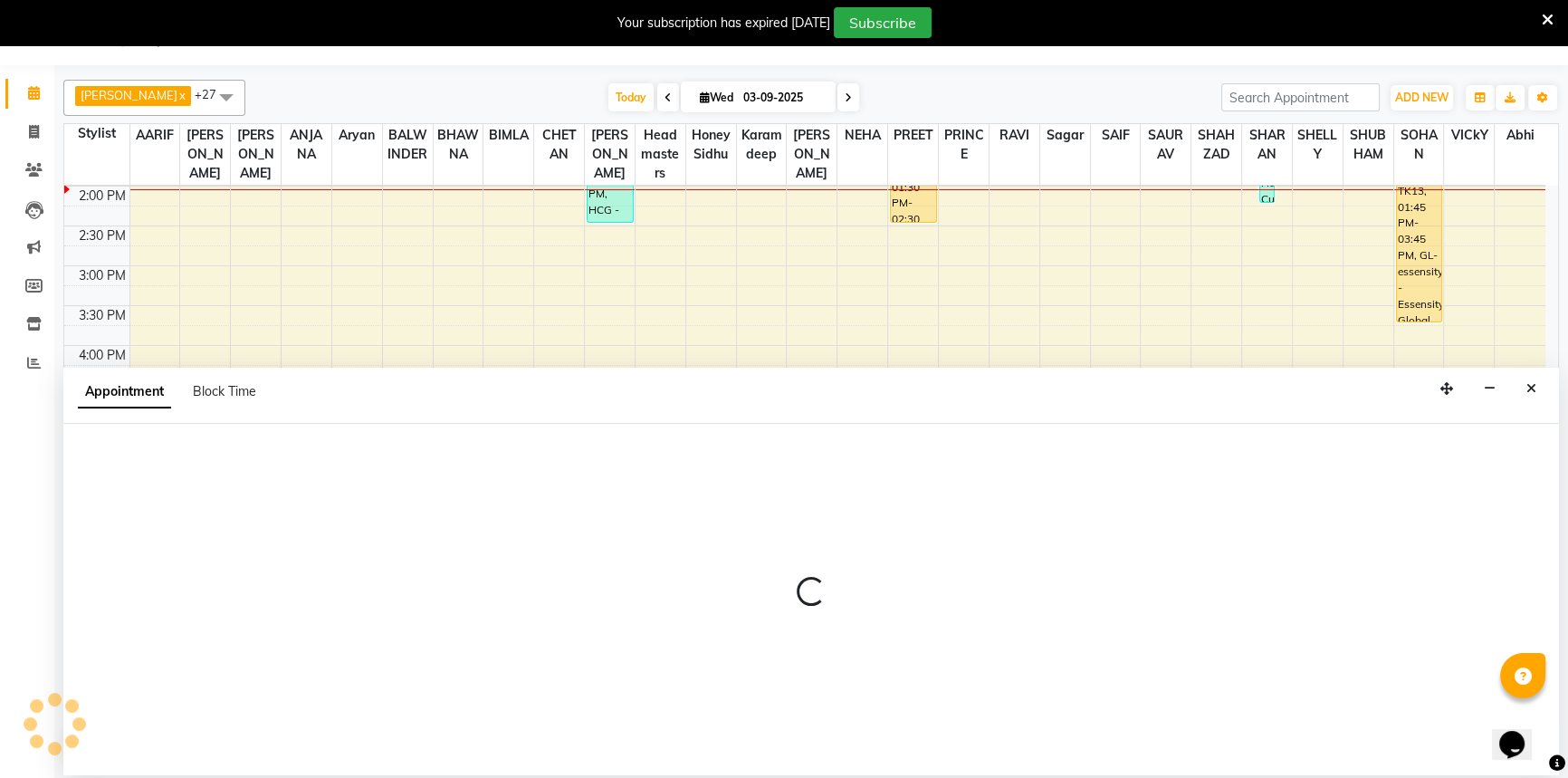
click at [188, 466] on div at bounding box center [810, 599] width 1495 height 352
click at [187, 464] on div at bounding box center [810, 599] width 1495 height 352
select select "tentative"
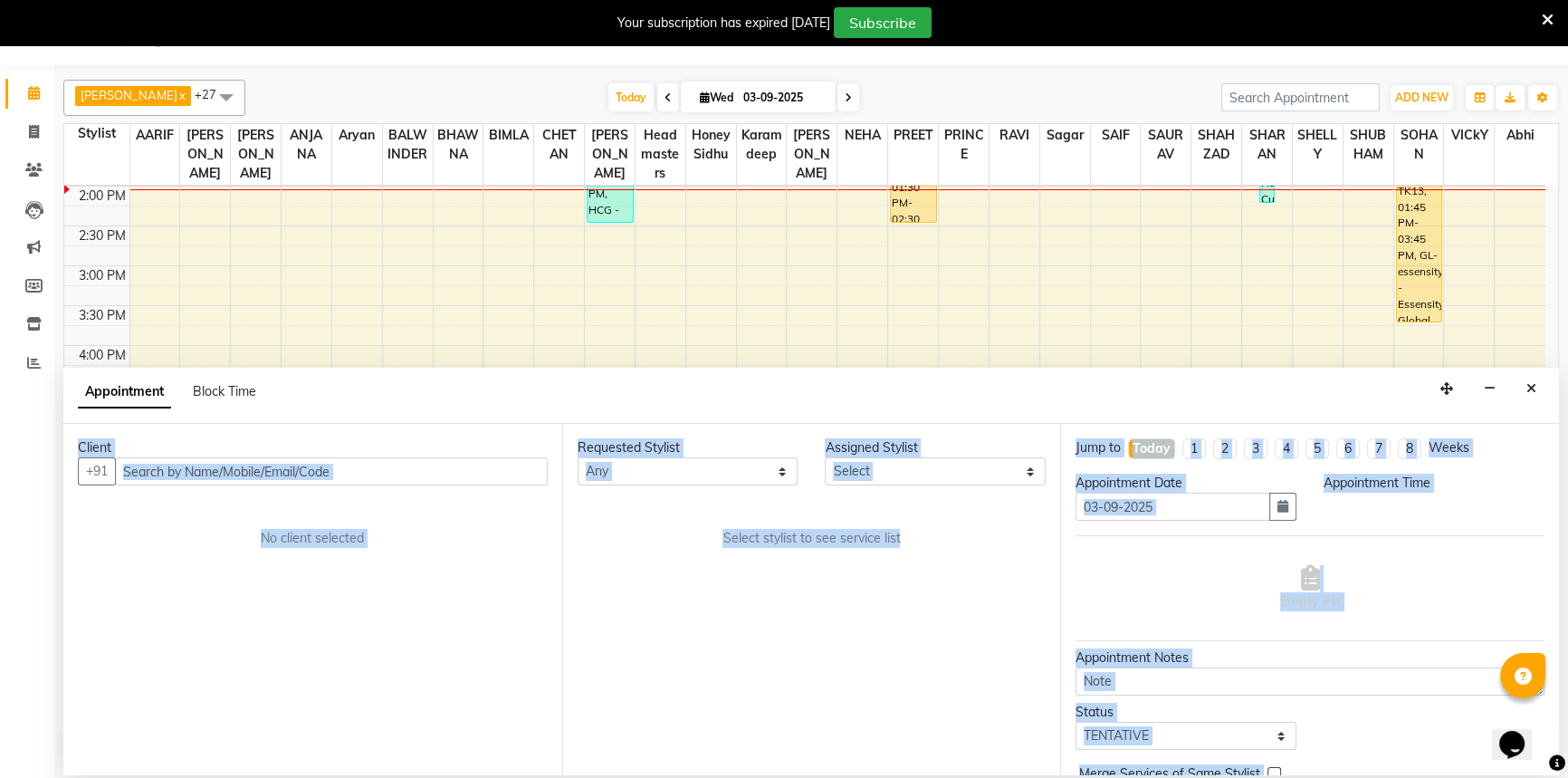
select select "540"
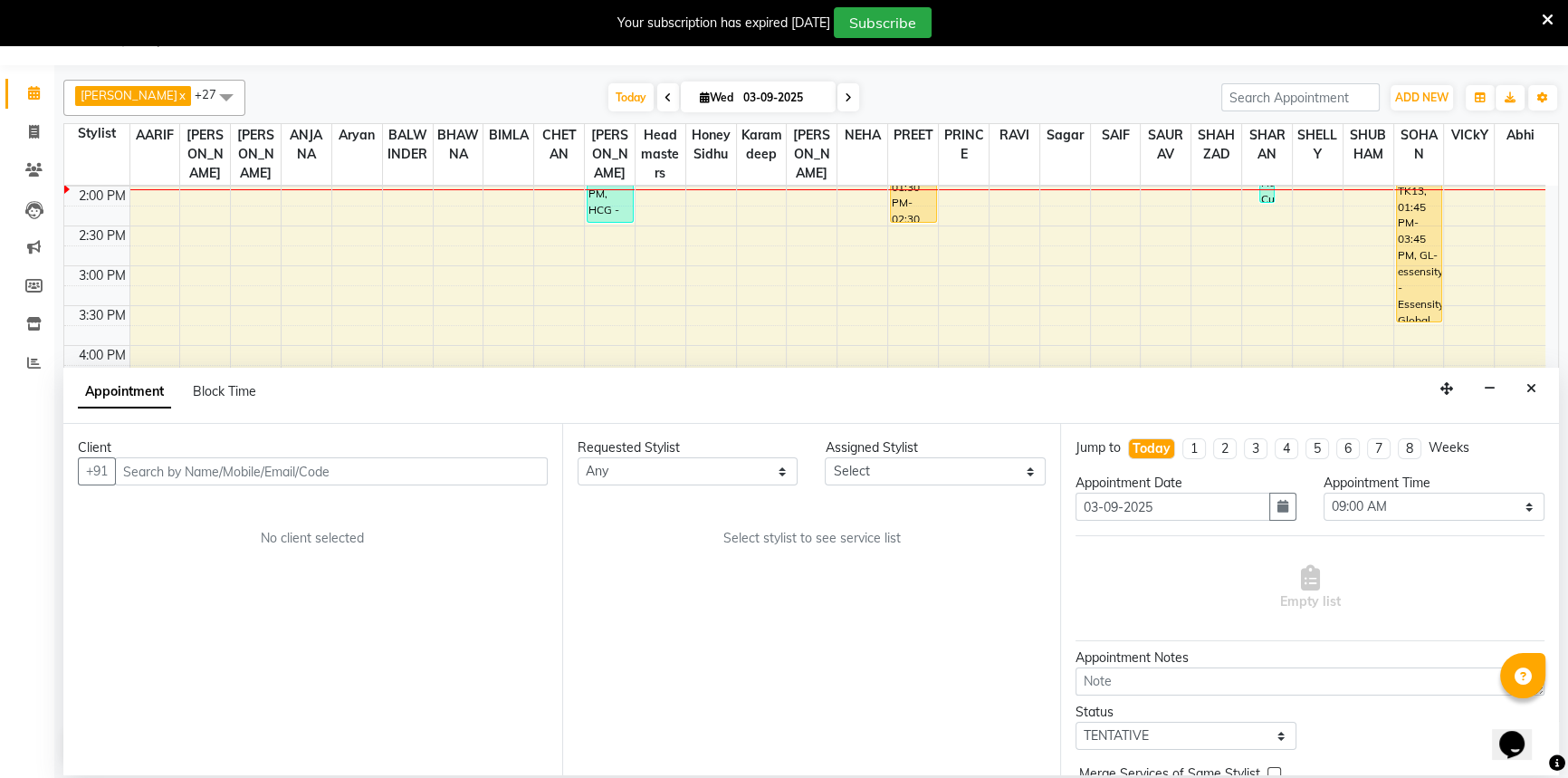
click at [187, 463] on input "text" at bounding box center [331, 471] width 433 height 28
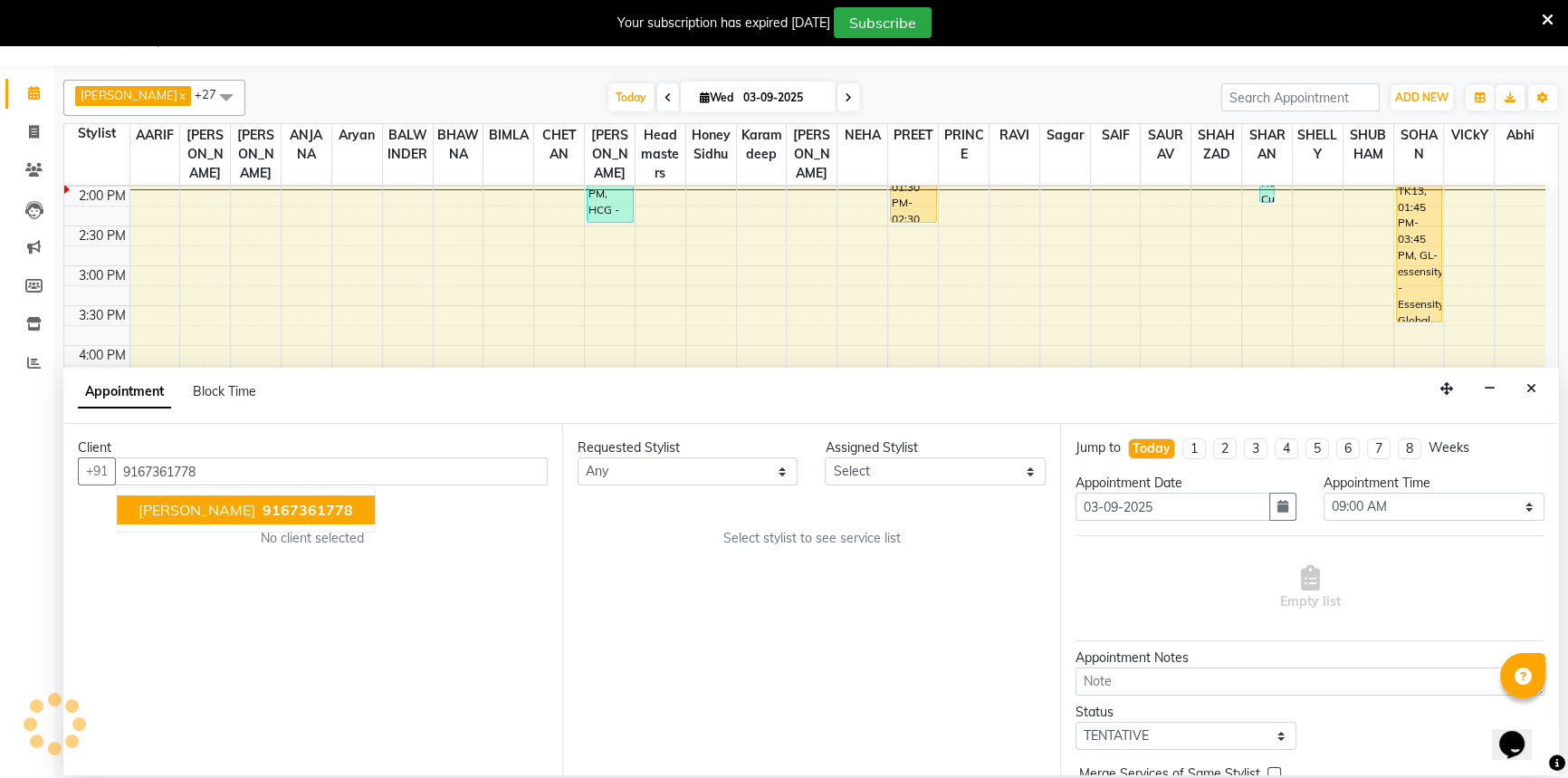
click at [178, 511] on span "sonam" at bounding box center [197, 510] width 117 height 18
type input "9167361778"
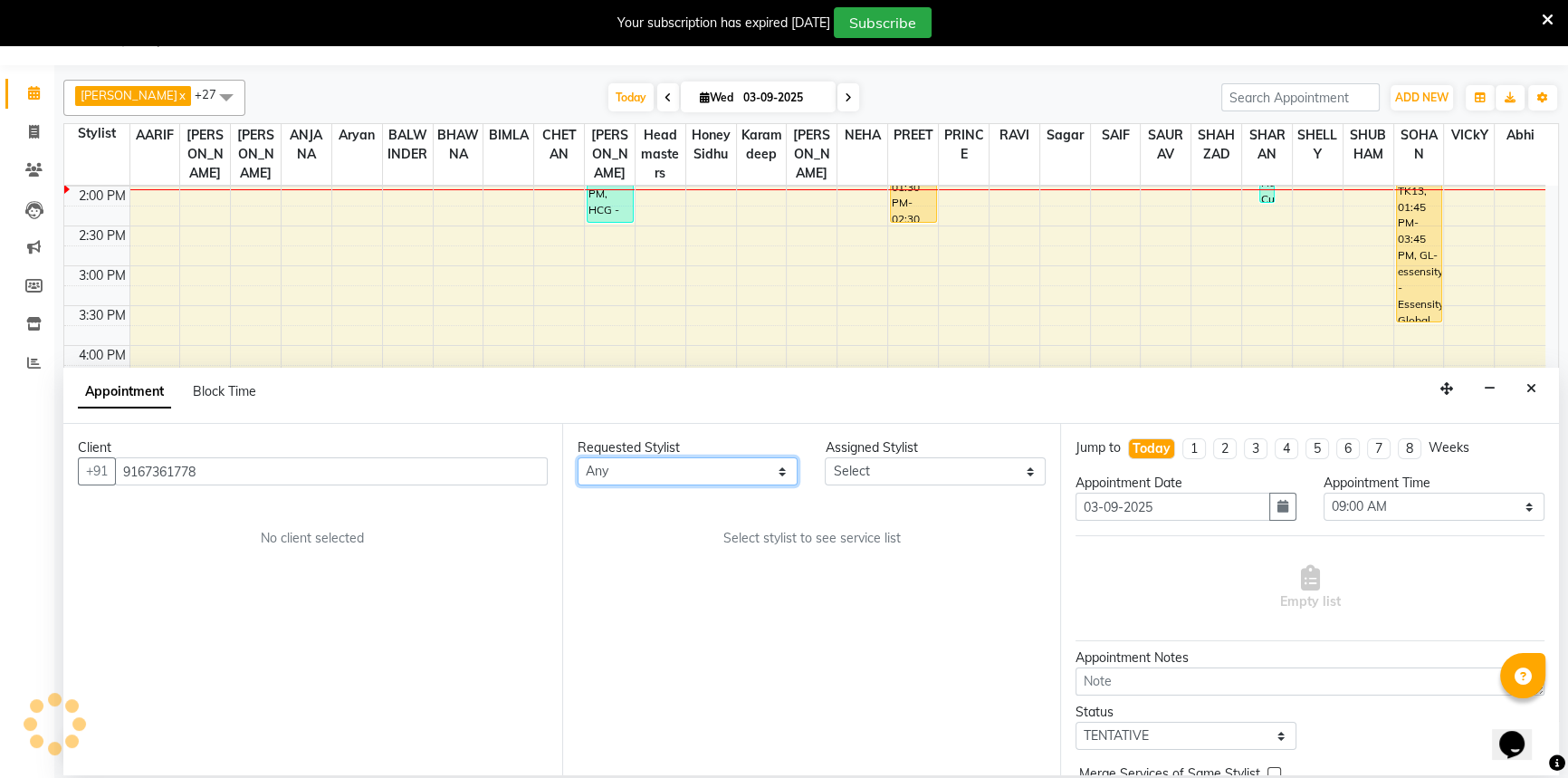
click at [615, 483] on select "Any [PERSON_NAME] [PERSON_NAME] [PERSON_NAME] [PERSON_NAME] [PERSON_NAME] [PERS…" at bounding box center [688, 471] width 221 height 28
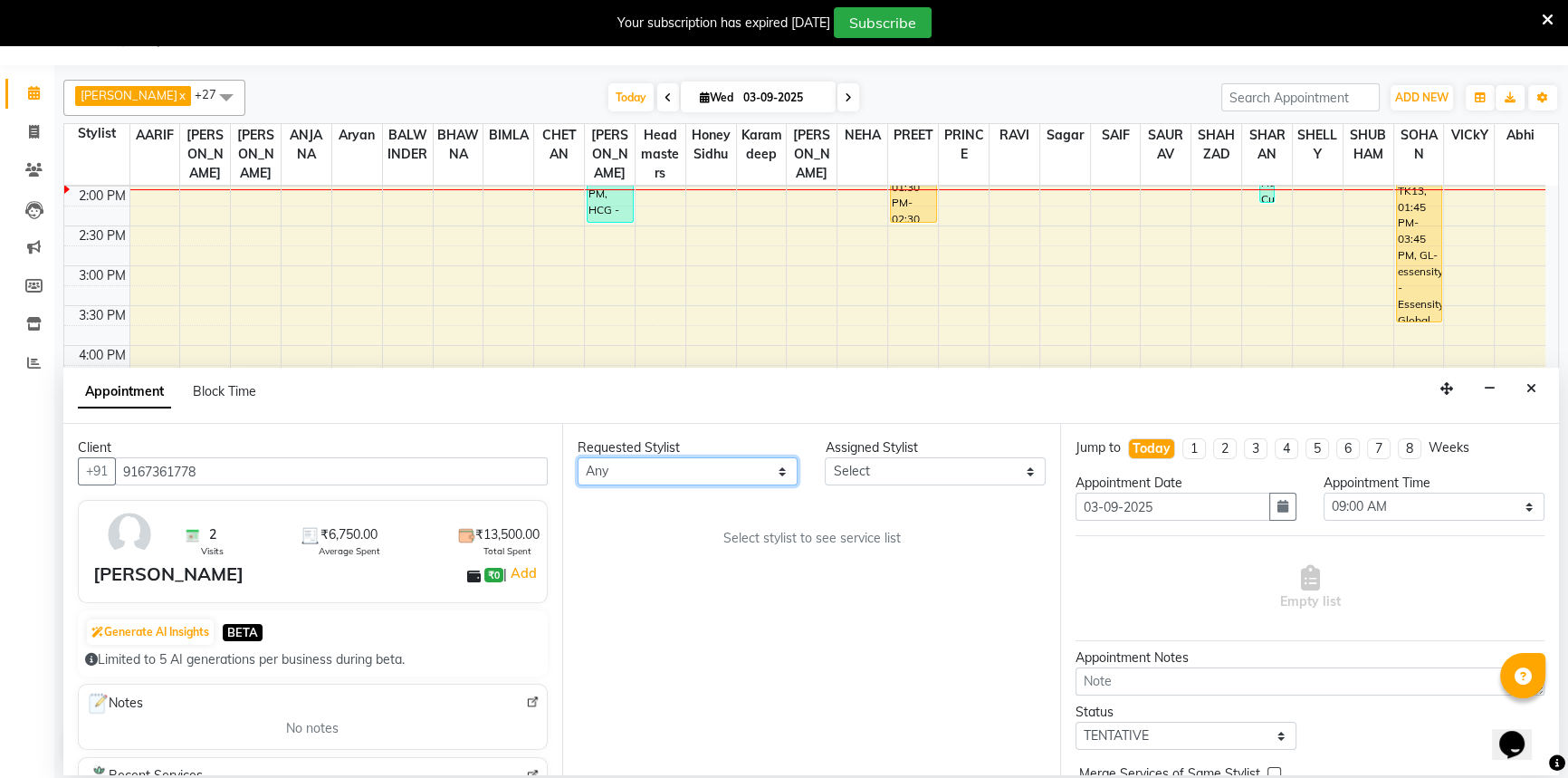
select select "51118"
click at [578, 457] on select "Any [PERSON_NAME] [PERSON_NAME] [PERSON_NAME] [PERSON_NAME] [PERSON_NAME] [PERS…" at bounding box center [688, 471] width 221 height 28
select select "51118"
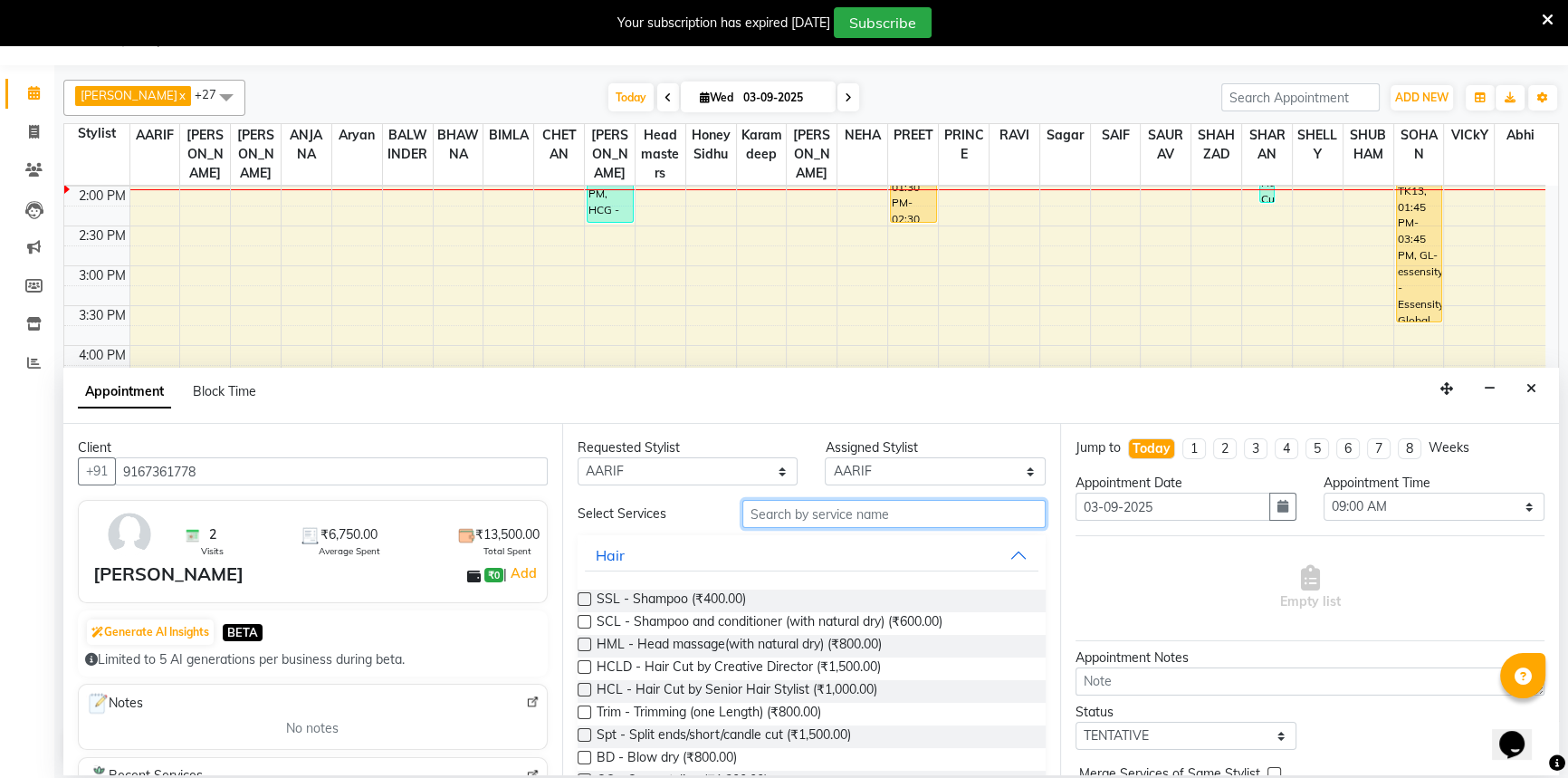
click at [793, 516] on input "text" at bounding box center [894, 513] width 303 height 28
type input "g"
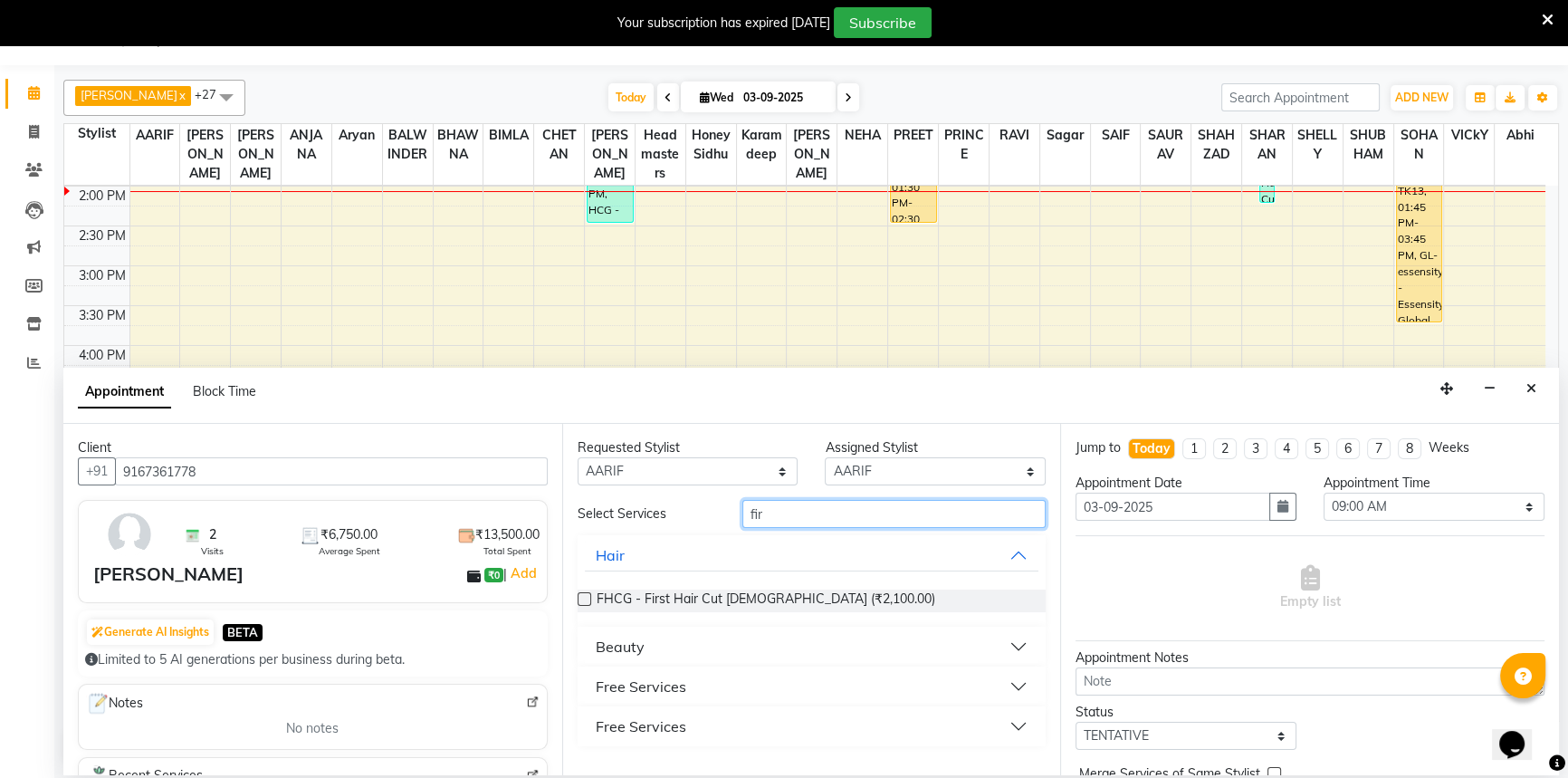
type input "fir"
click at [629, 678] on div "Free Services" at bounding box center [641, 686] width 90 height 21
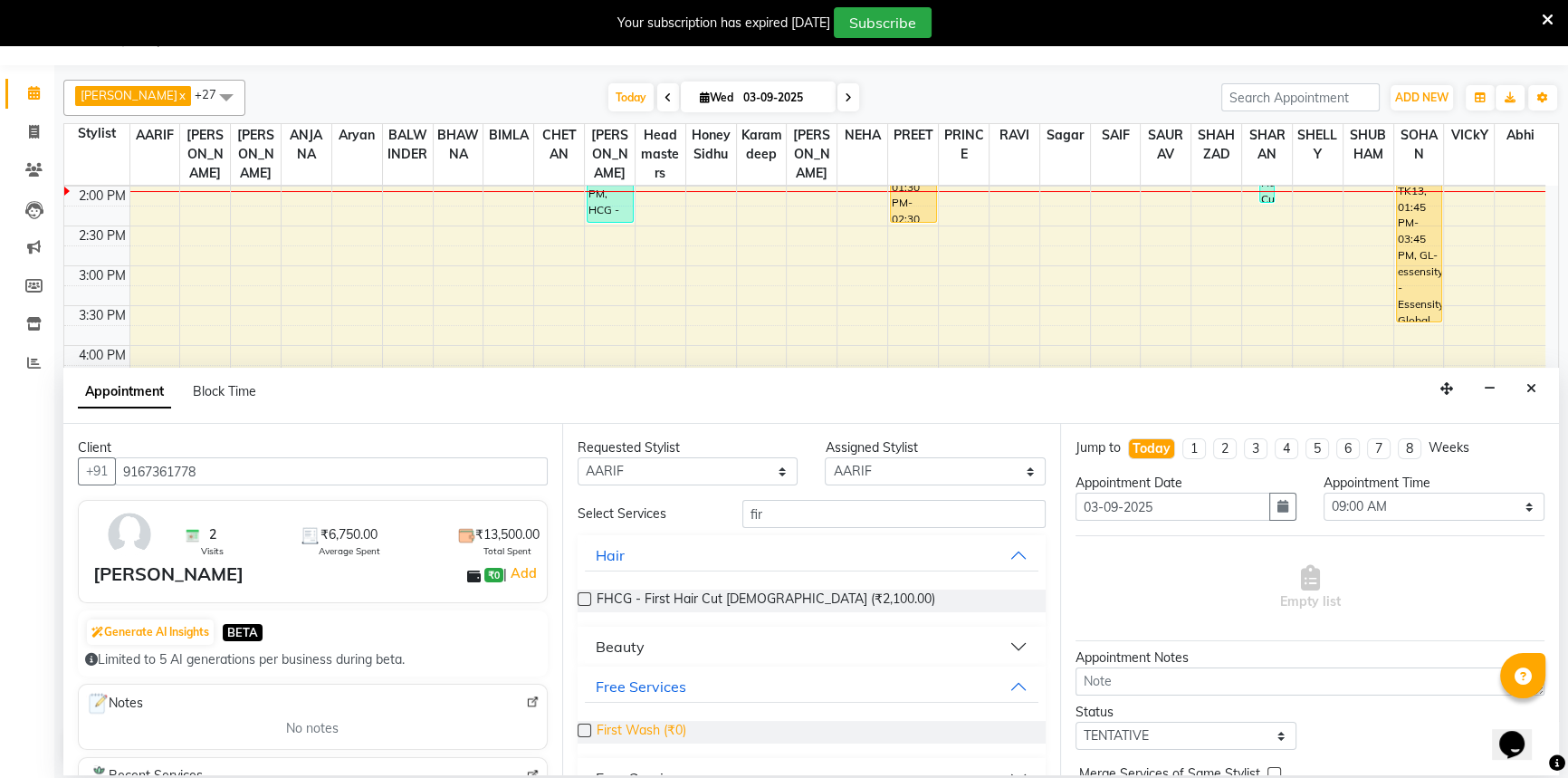
click at [665, 735] on span "First Wash (₹0)" at bounding box center [642, 731] width 89 height 22
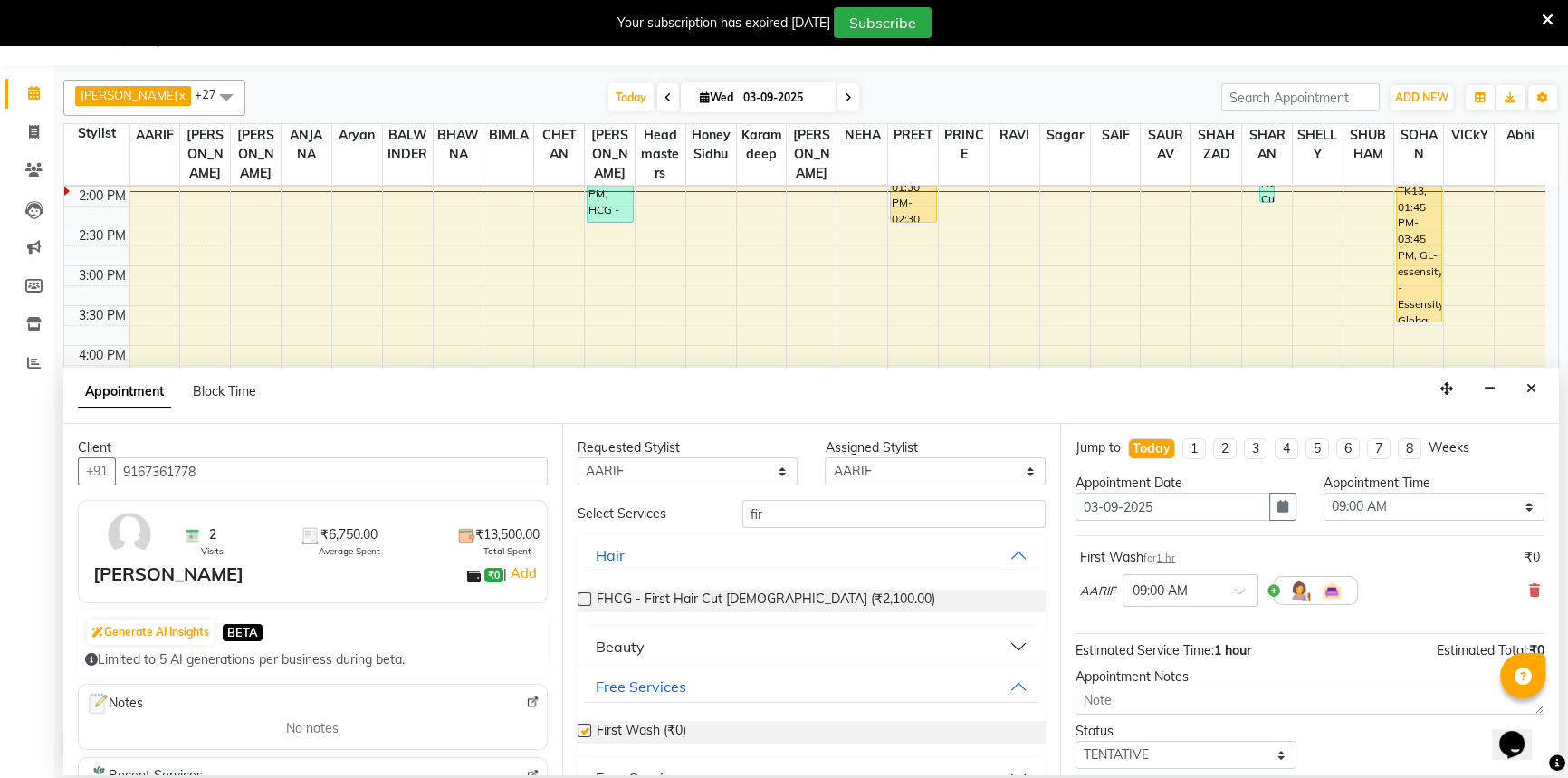
checkbox input "false"
click at [1401, 497] on select "Select 09:00 AM 09:15 AM 09:30 AM 09:45 AM 10:00 AM 10:15 AM 10:30 AM 10:45 AM …" at bounding box center [1434, 506] width 221 height 28
select select "840"
click at [1324, 492] on select "Select 09:00 AM 09:15 AM 09:30 AM 09:45 AM 10:00 AM 10:15 AM 10:30 AM 10:45 AM …" at bounding box center [1434, 506] width 221 height 28
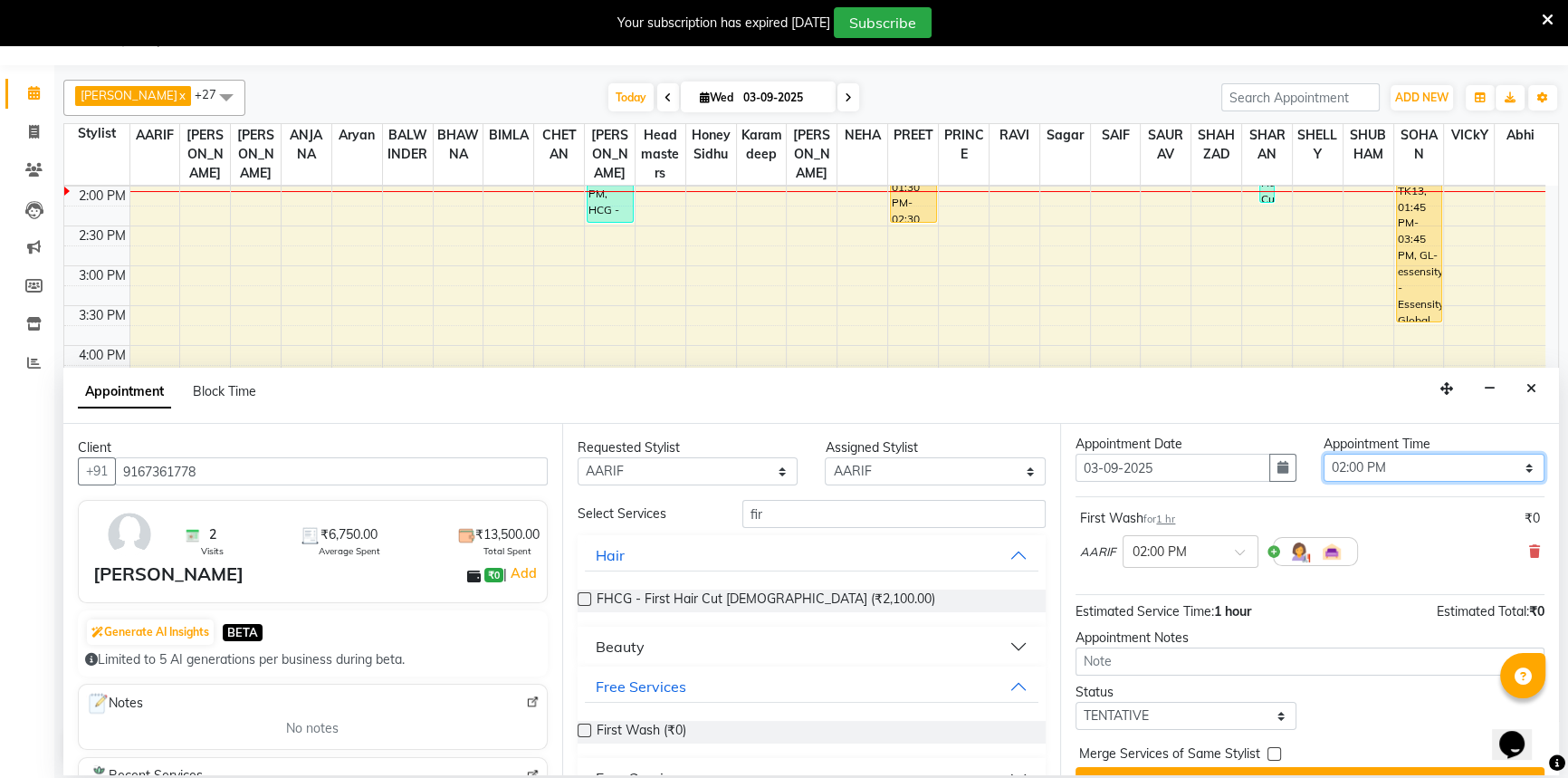
scroll to position [77, 0]
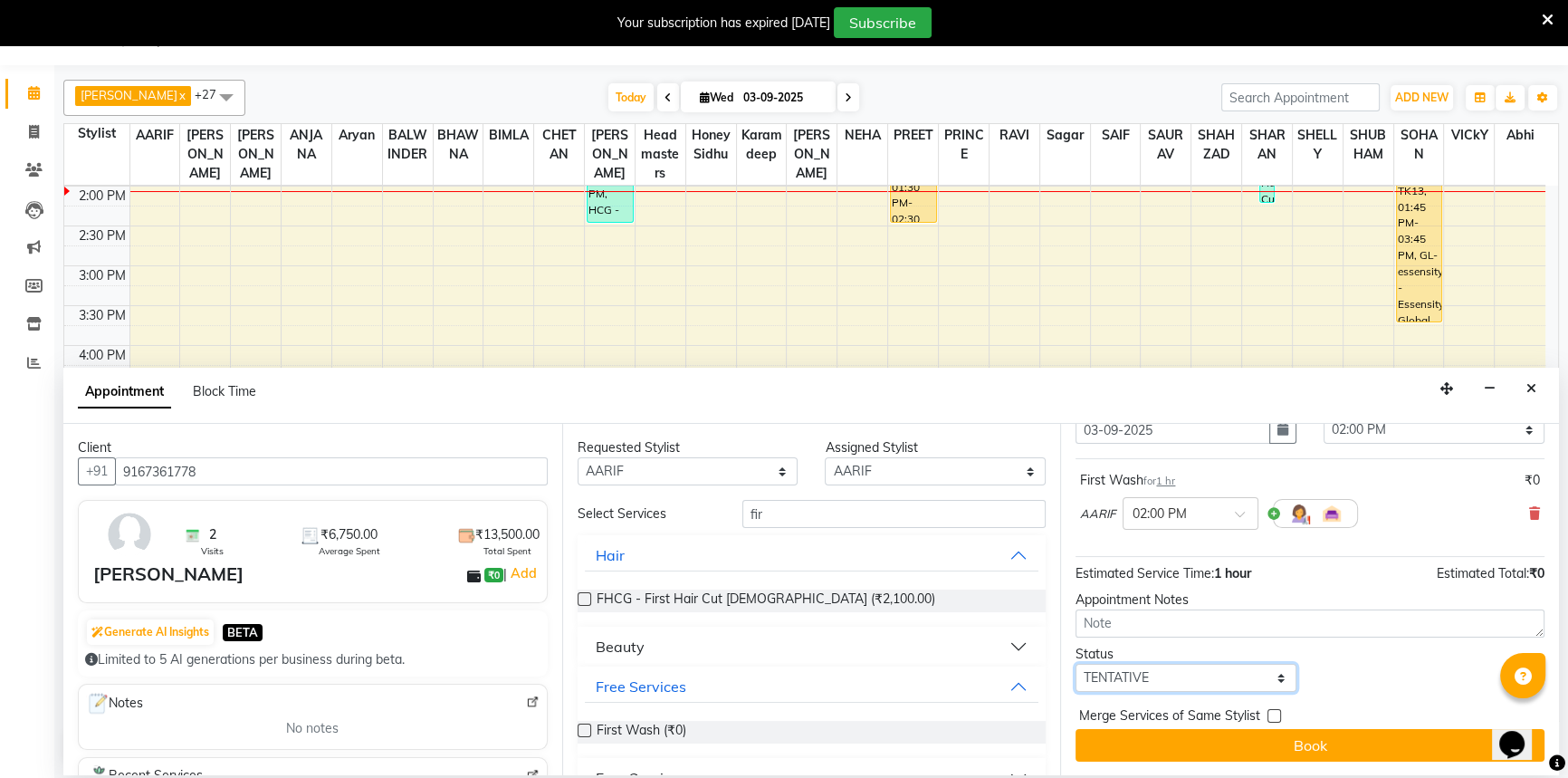
click at [1107, 664] on select "Select TENTATIVE CONFIRM CHECK-IN UPCOMING" at bounding box center [1186, 677] width 221 height 28
select select "confirm booking"
click at [1076, 664] on select "Select TENTATIVE CONFIRM CHECK-IN UPCOMING" at bounding box center [1186, 677] width 221 height 28
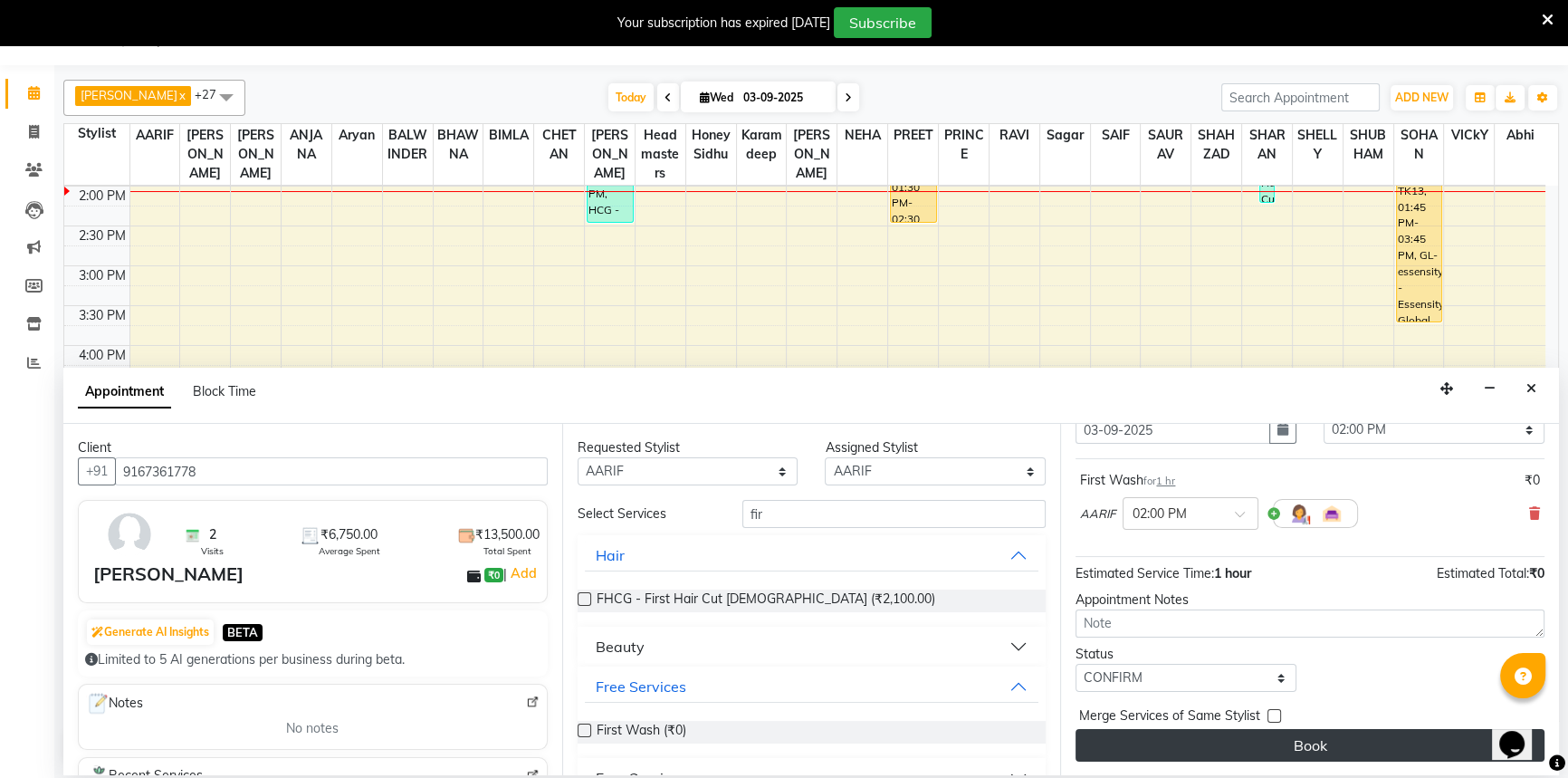
click at [1178, 734] on button "Book" at bounding box center [1310, 745] width 469 height 33
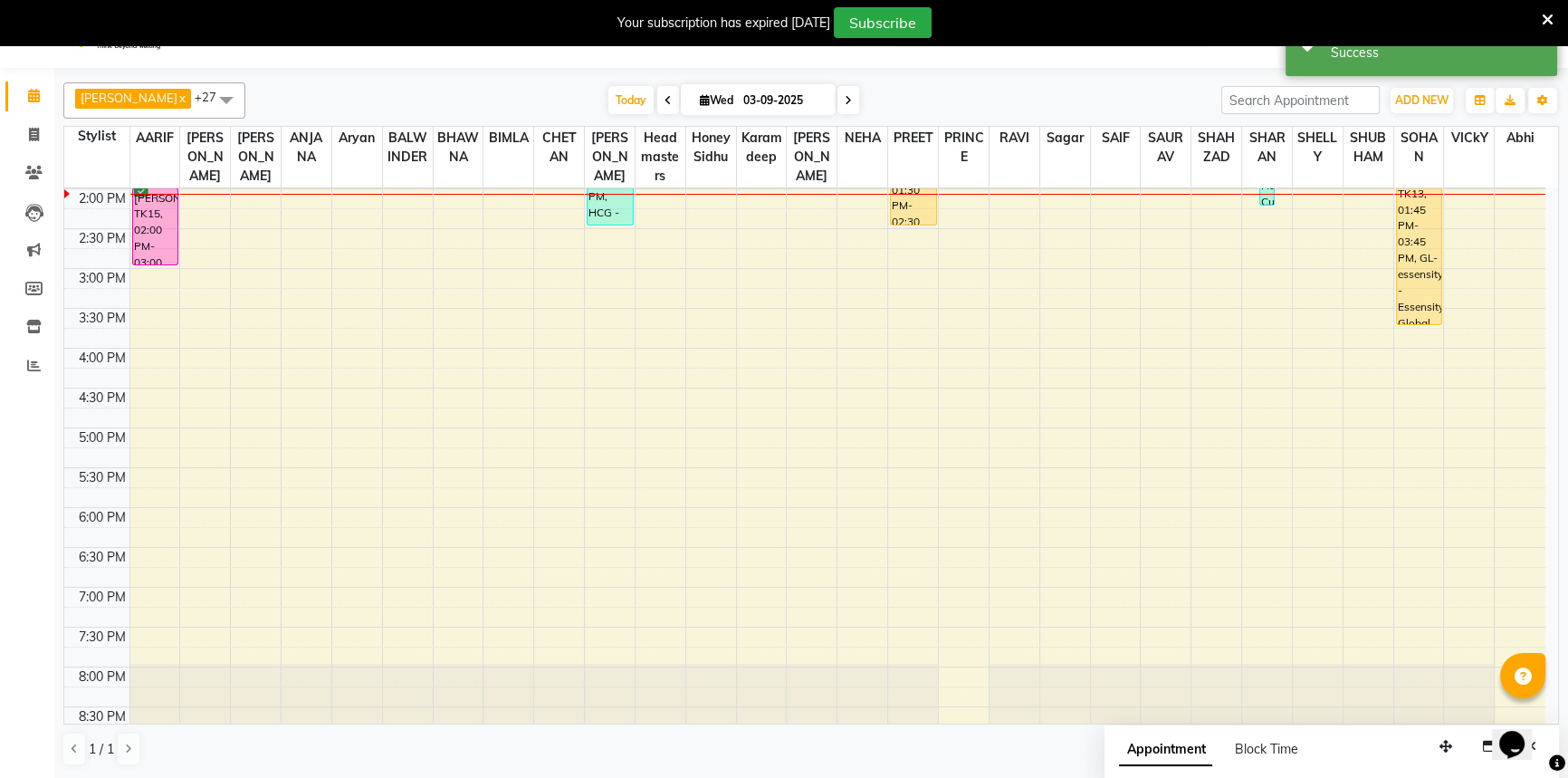
scroll to position [0, 0]
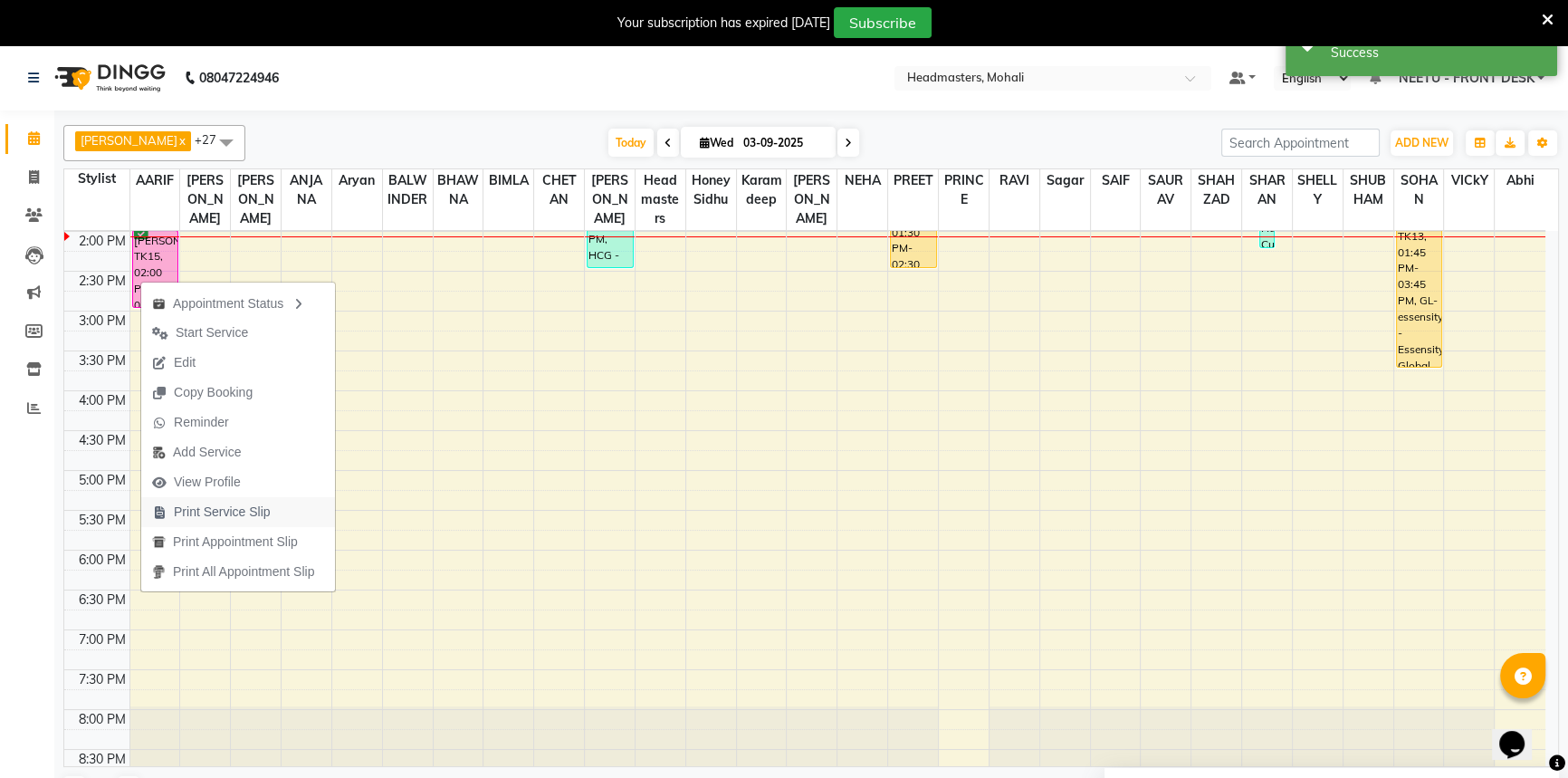
click at [251, 511] on span "Print Service Slip" at bounding box center [222, 513] width 97 height 19
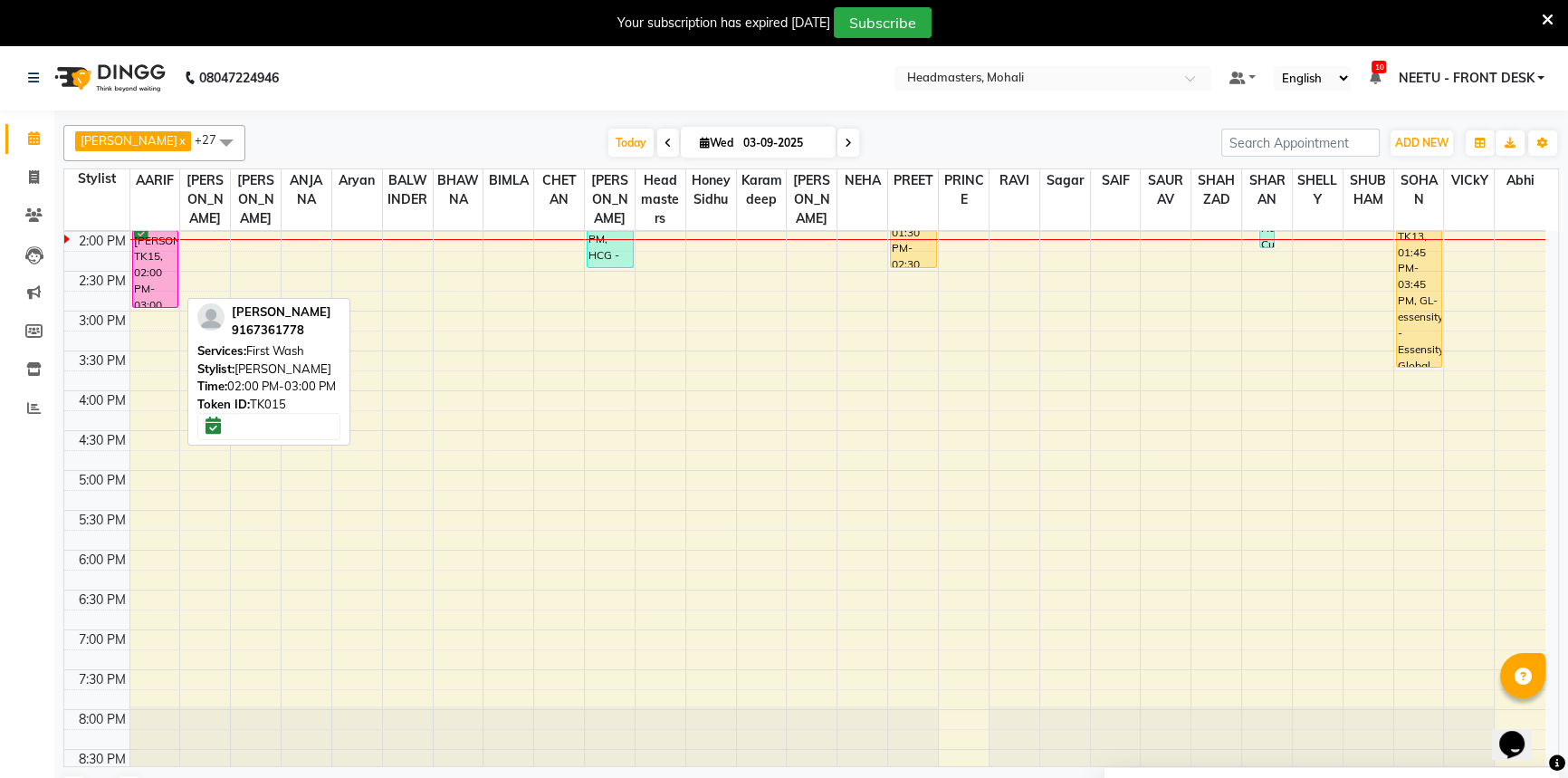
click at [136, 293] on div "sonam, TK15, 02:00 PM-03:00 PM, First Wash" at bounding box center [155, 268] width 45 height 76
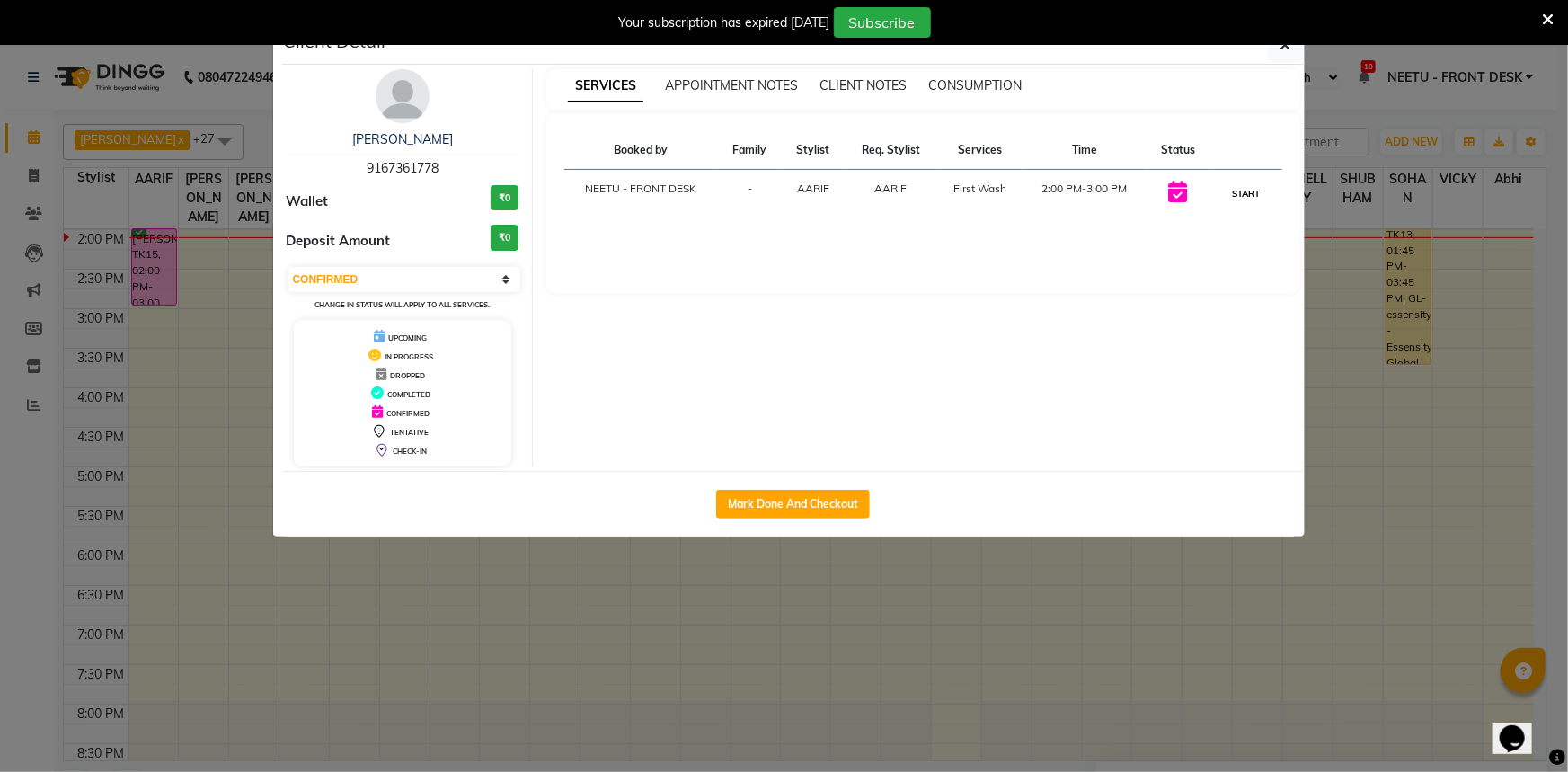
click at [1257, 189] on button "START" at bounding box center [1246, 193] width 37 height 22
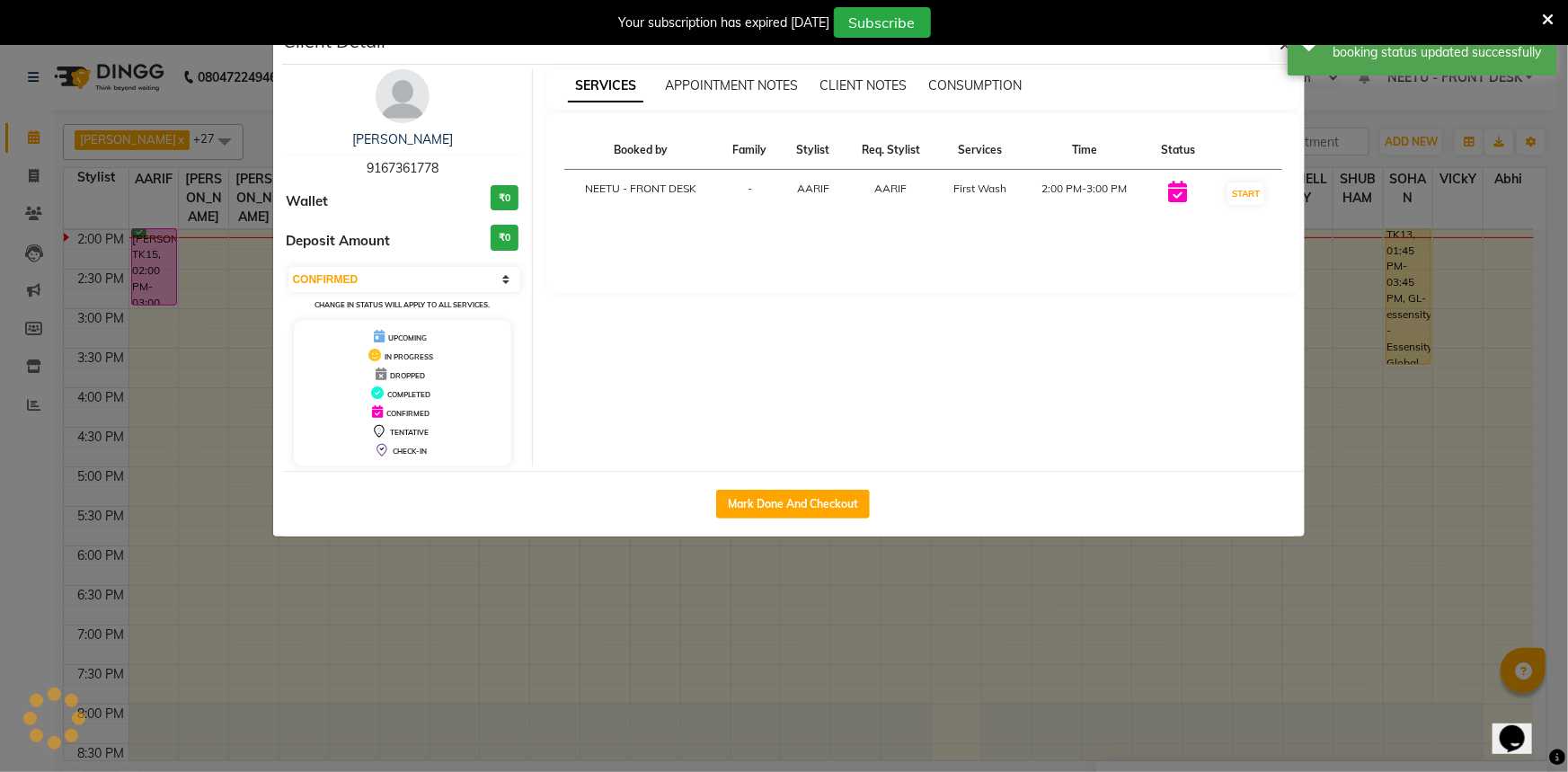
select select "1"
click at [1372, 114] on ngb-modal-window "Client Detail sonam 9167361778 Wallet ₹0 Deposit Amount ₹0 Select IN SERVICE CO…" at bounding box center [784, 386] width 1568 height 772
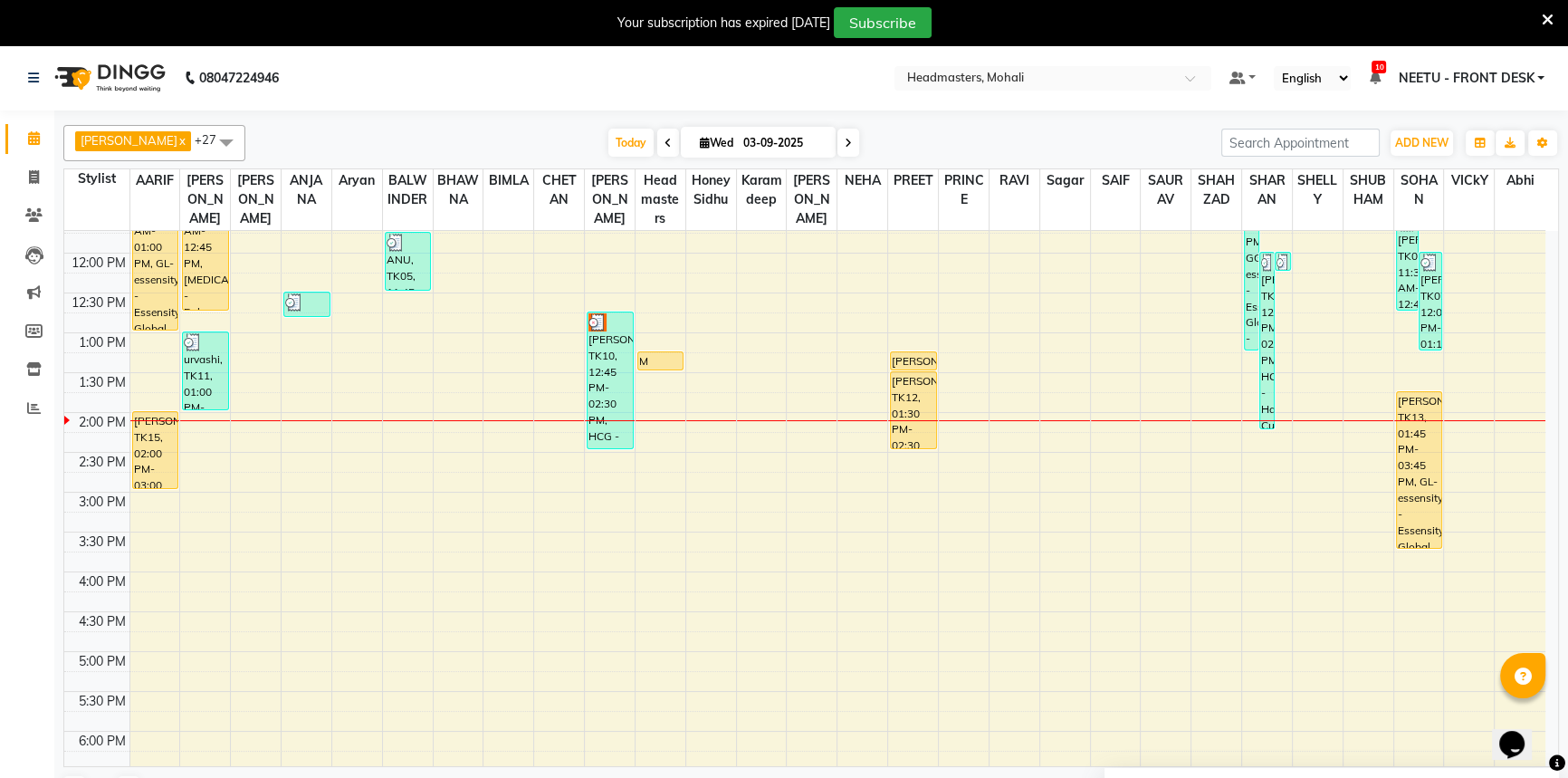
scroll to position [230, 0]
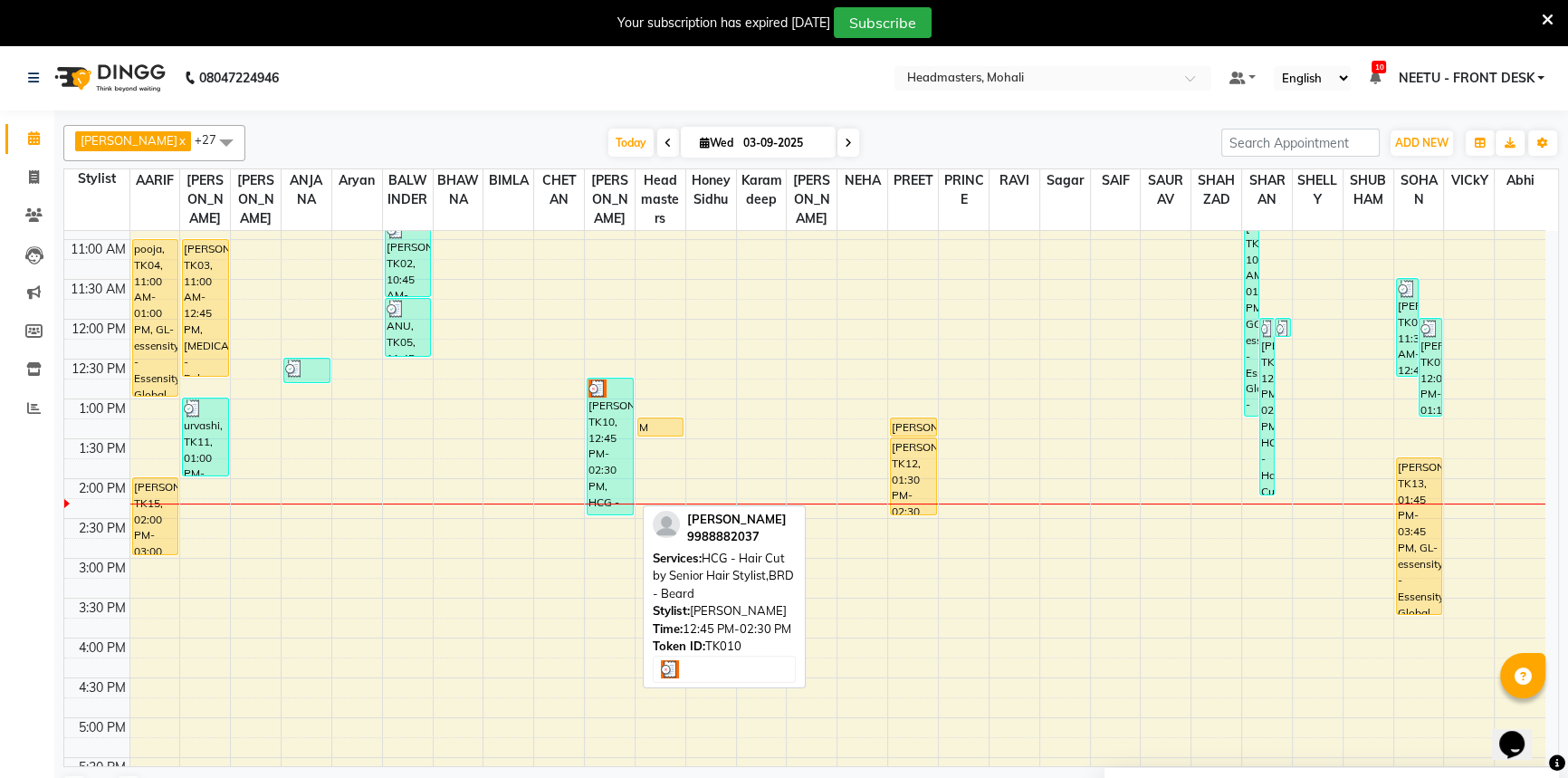
click at [593, 397] on div "[PERSON_NAME], TK10, 12:45 PM-02:30 PM, HCG - Hair Cut by Senior Hair Stylist,B…" at bounding box center [610, 447] width 45 height 136
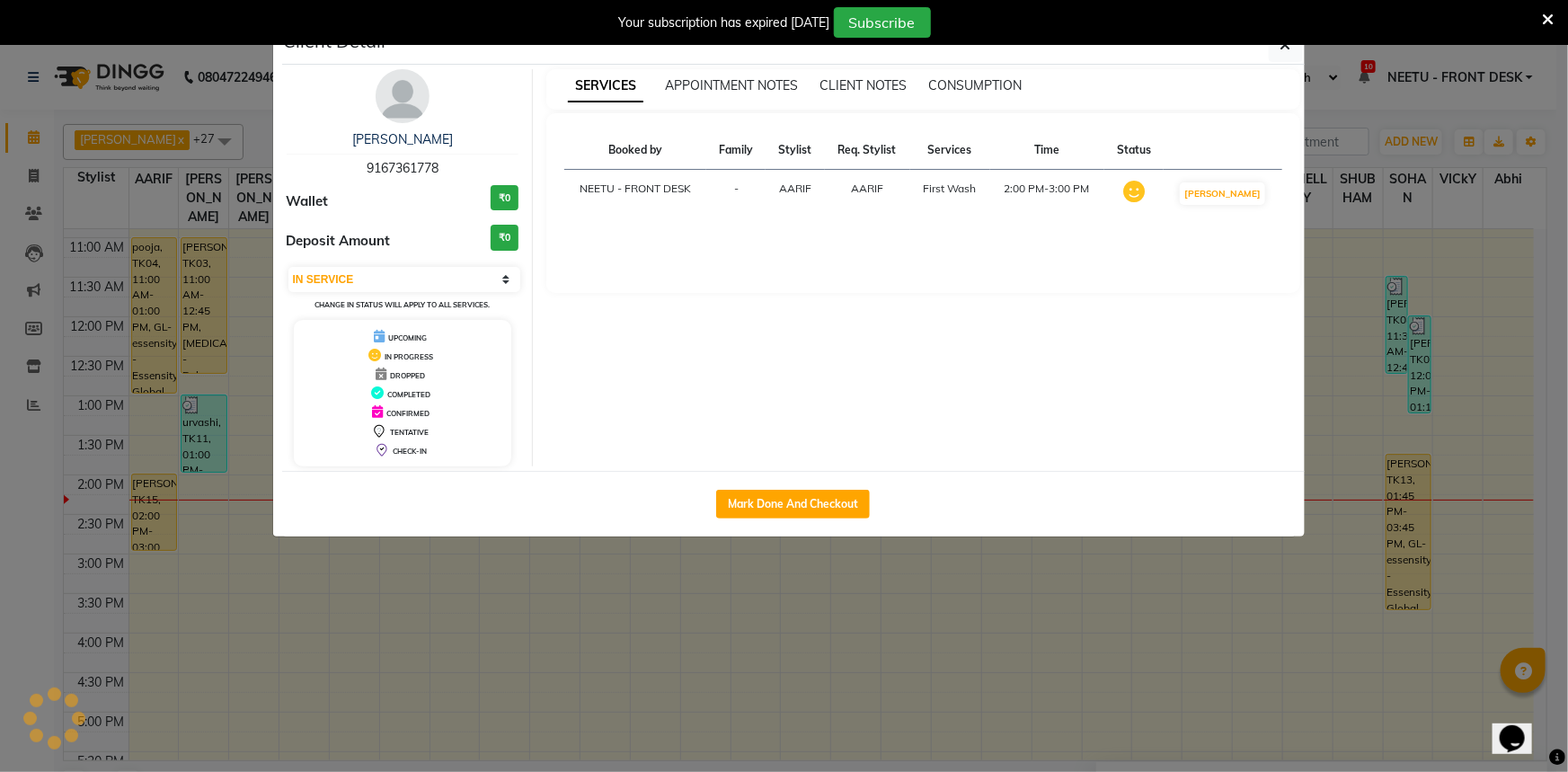
select select "3"
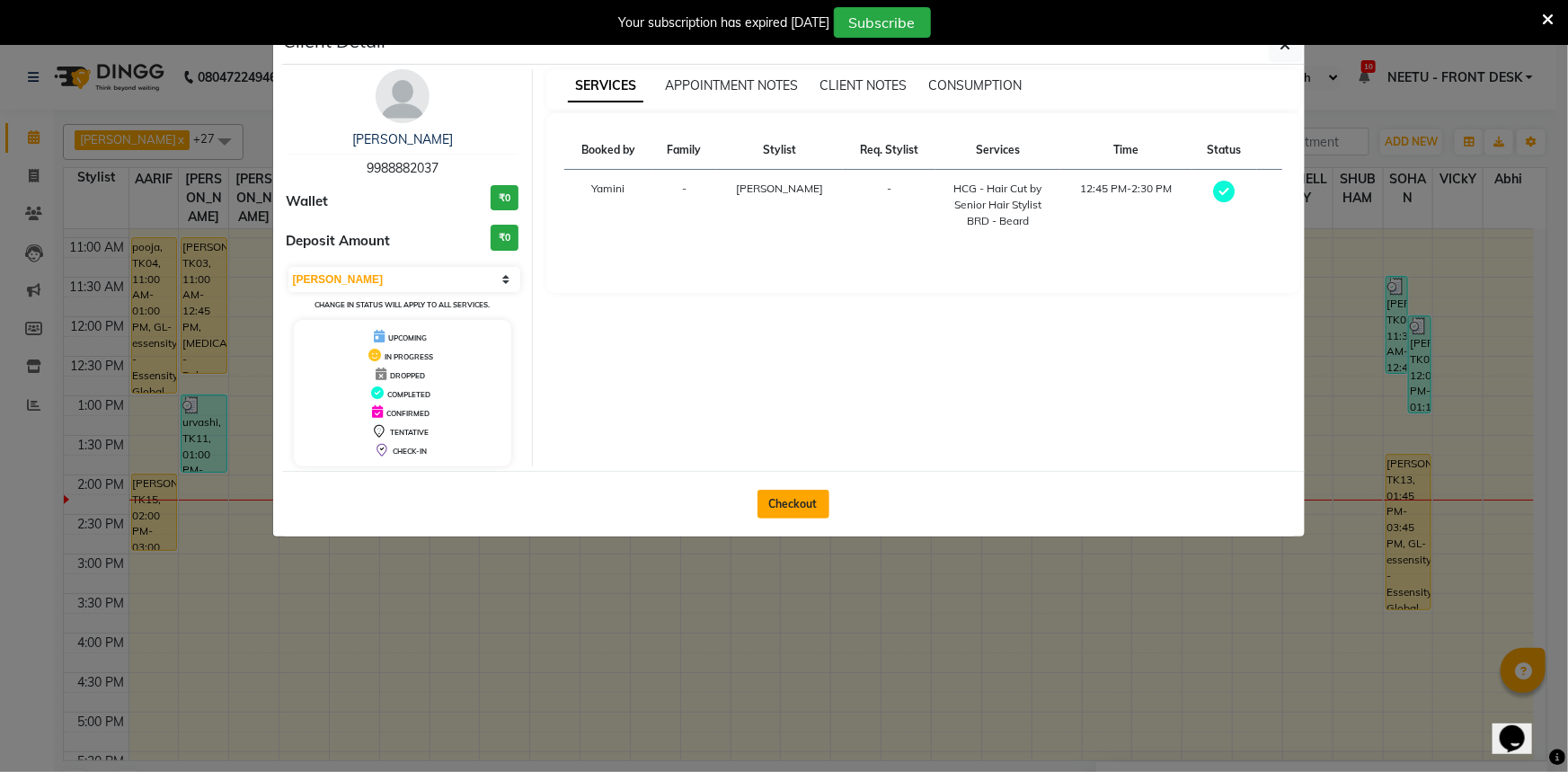
click at [773, 504] on button "Checkout" at bounding box center [794, 504] width 72 height 29
select select "service"
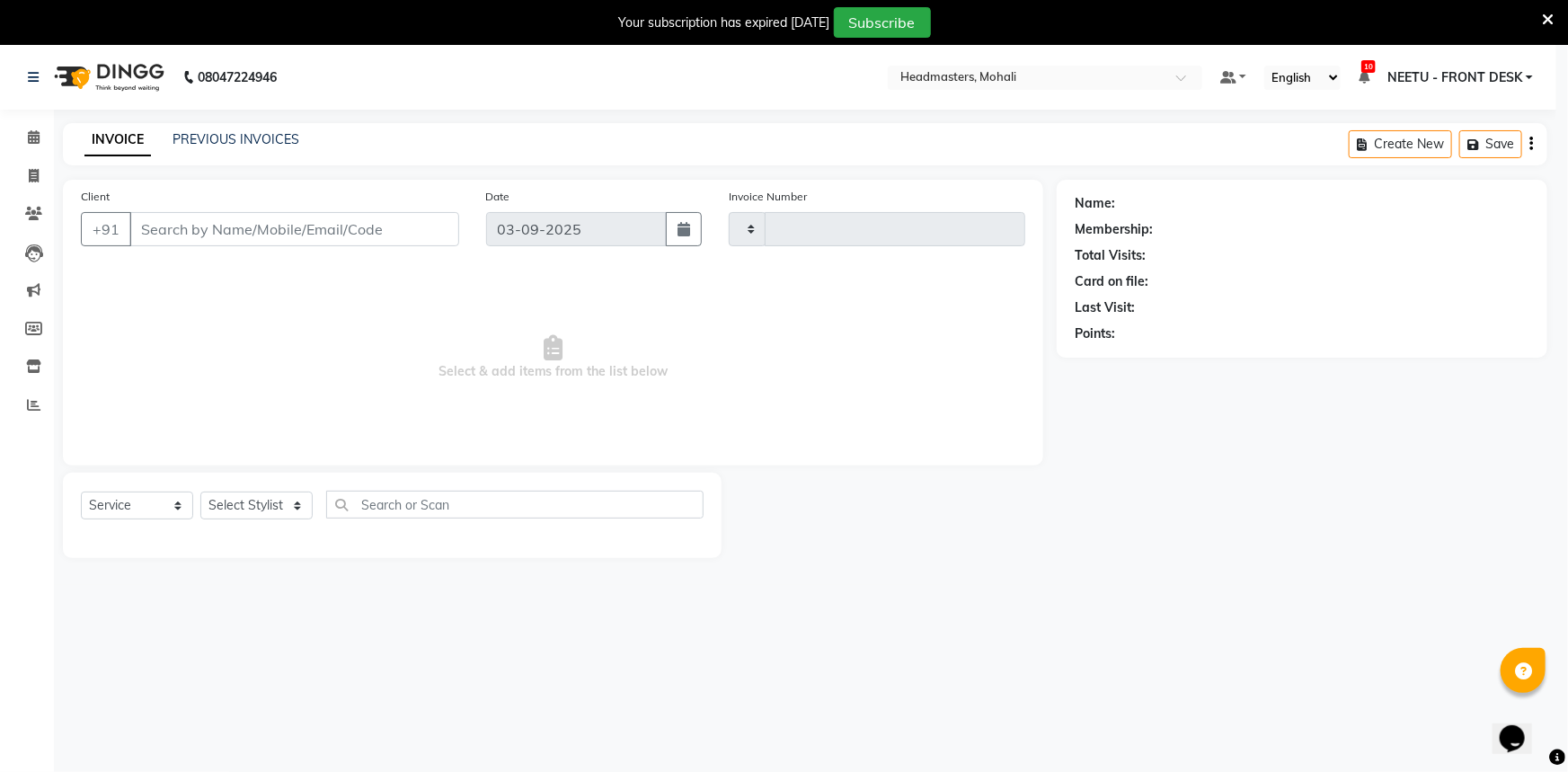
type input "8650"
select select "6604"
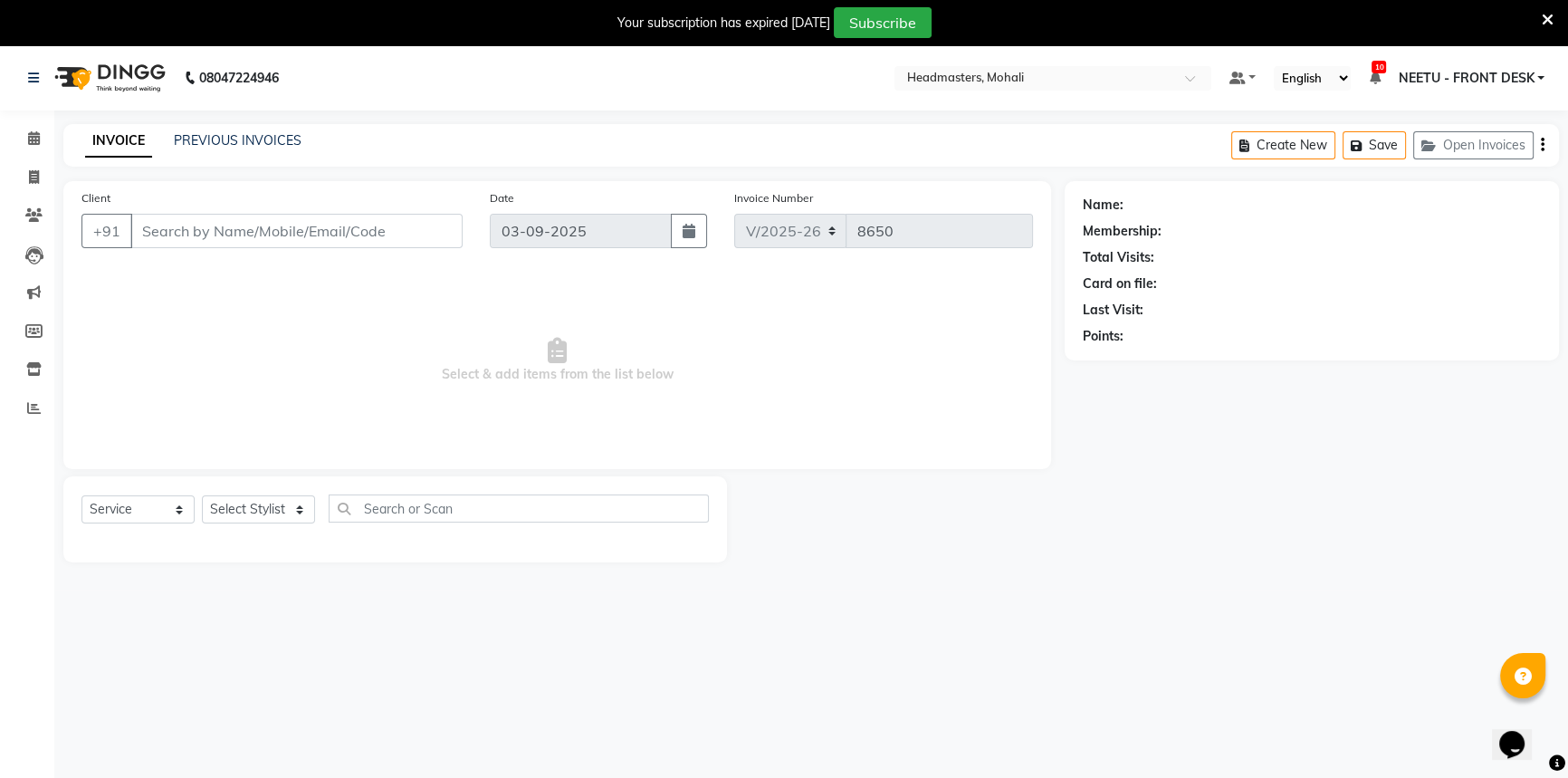
select select "51116"
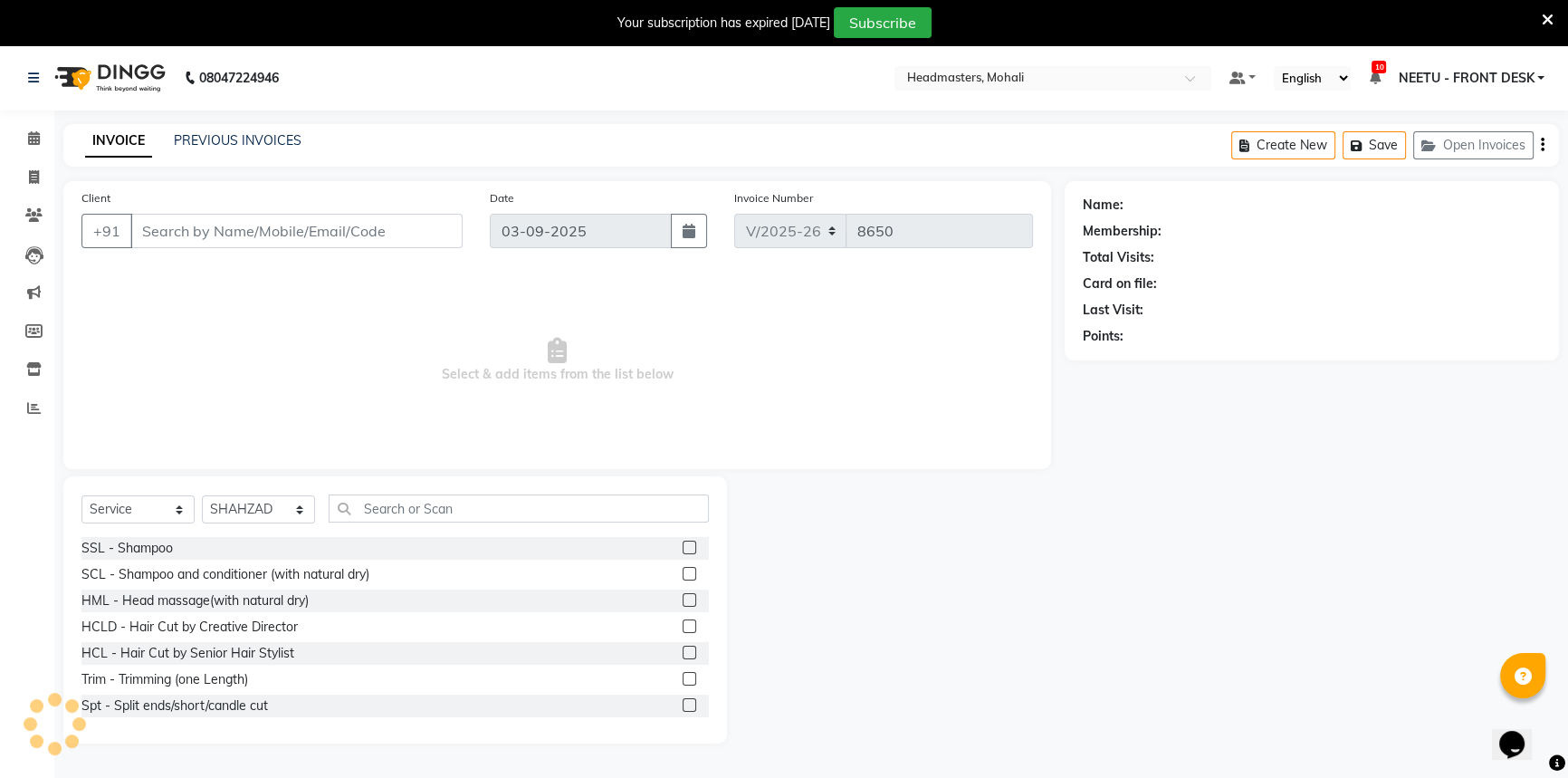
type input "9988882037"
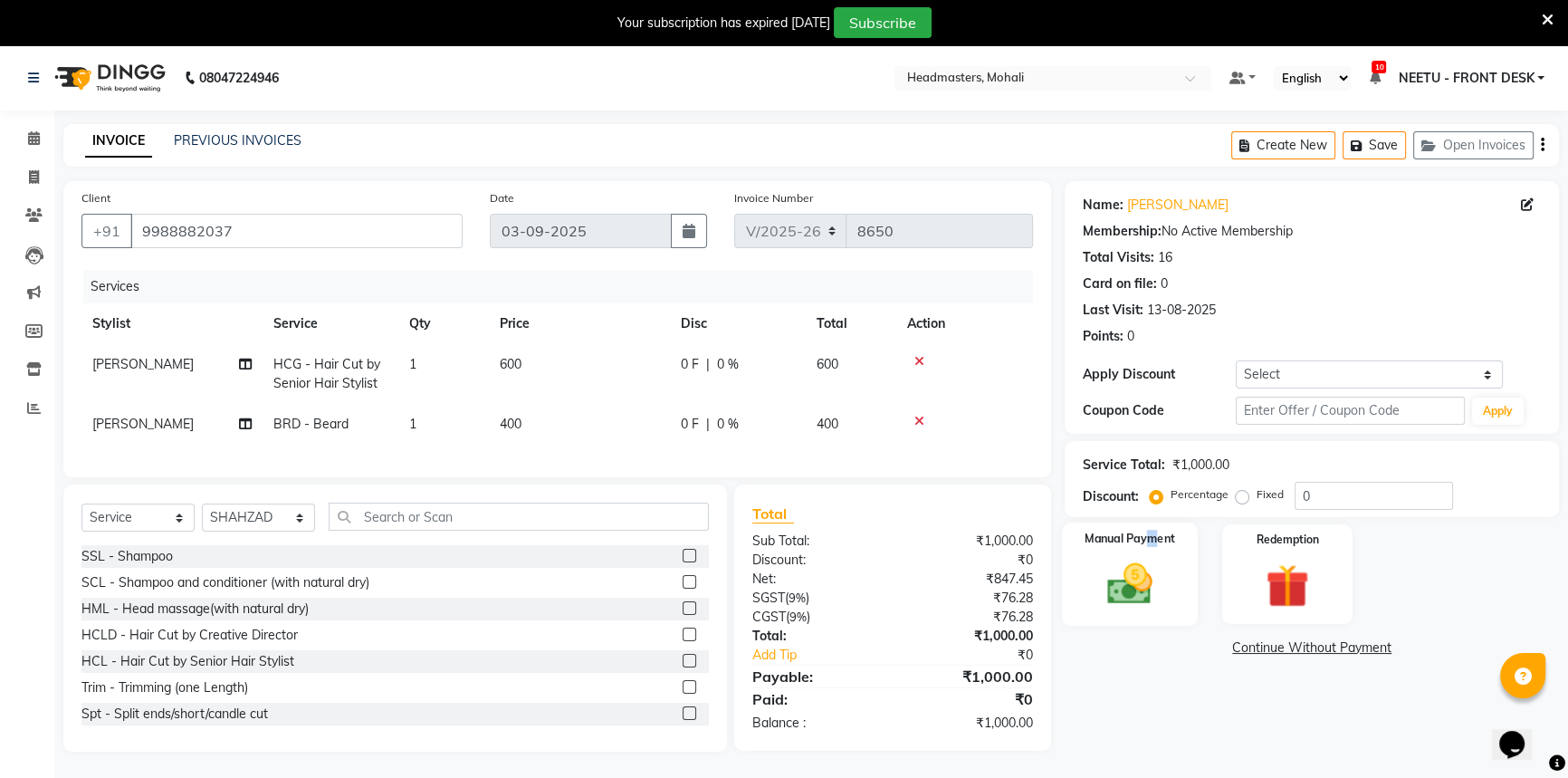
click at [1154, 544] on label "Manual Payment" at bounding box center [1129, 539] width 90 height 17
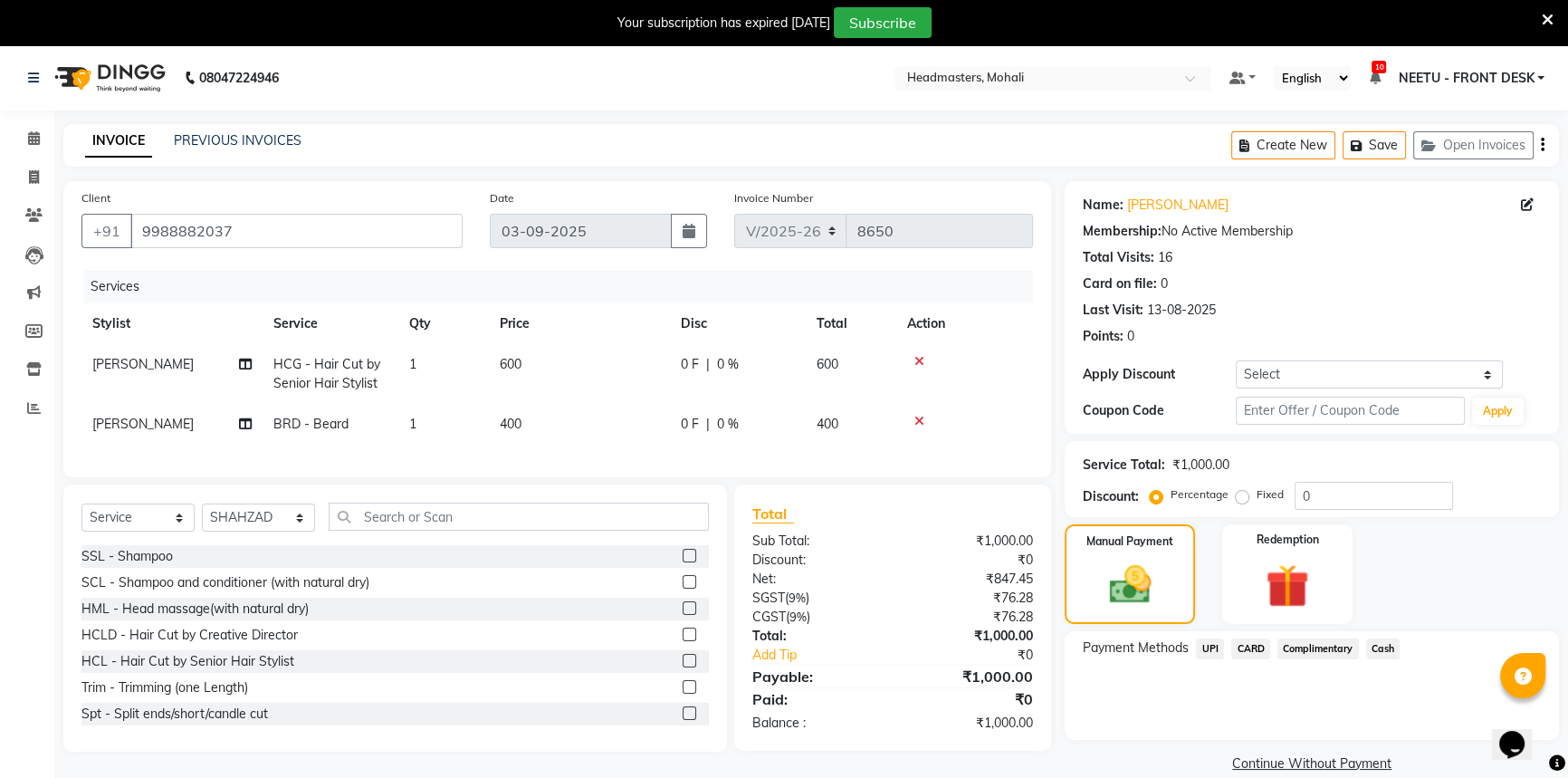
click at [1380, 651] on span "Cash" at bounding box center [1384, 648] width 35 height 20
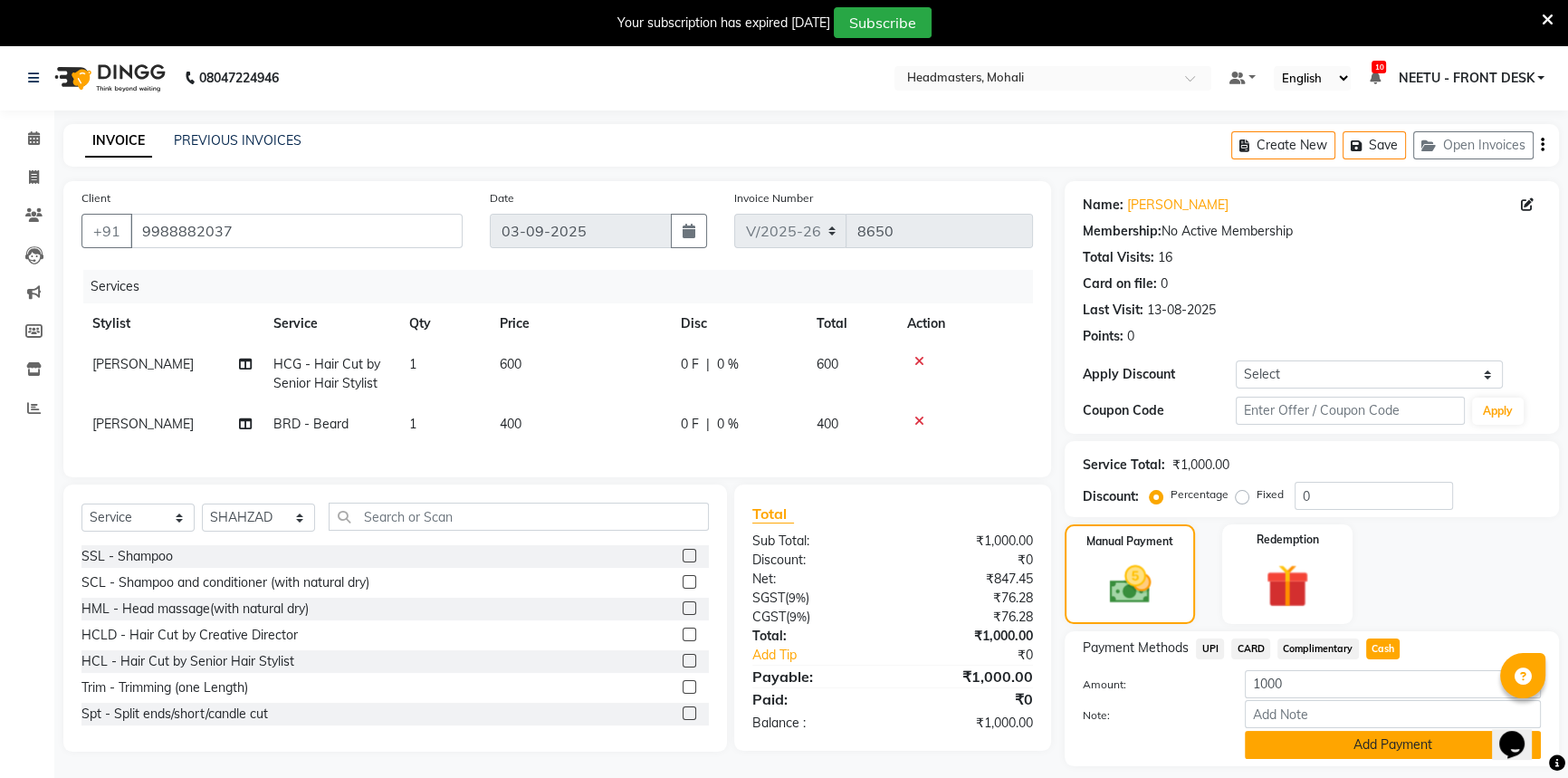
click at [1352, 737] on button "Add Payment" at bounding box center [1394, 744] width 297 height 28
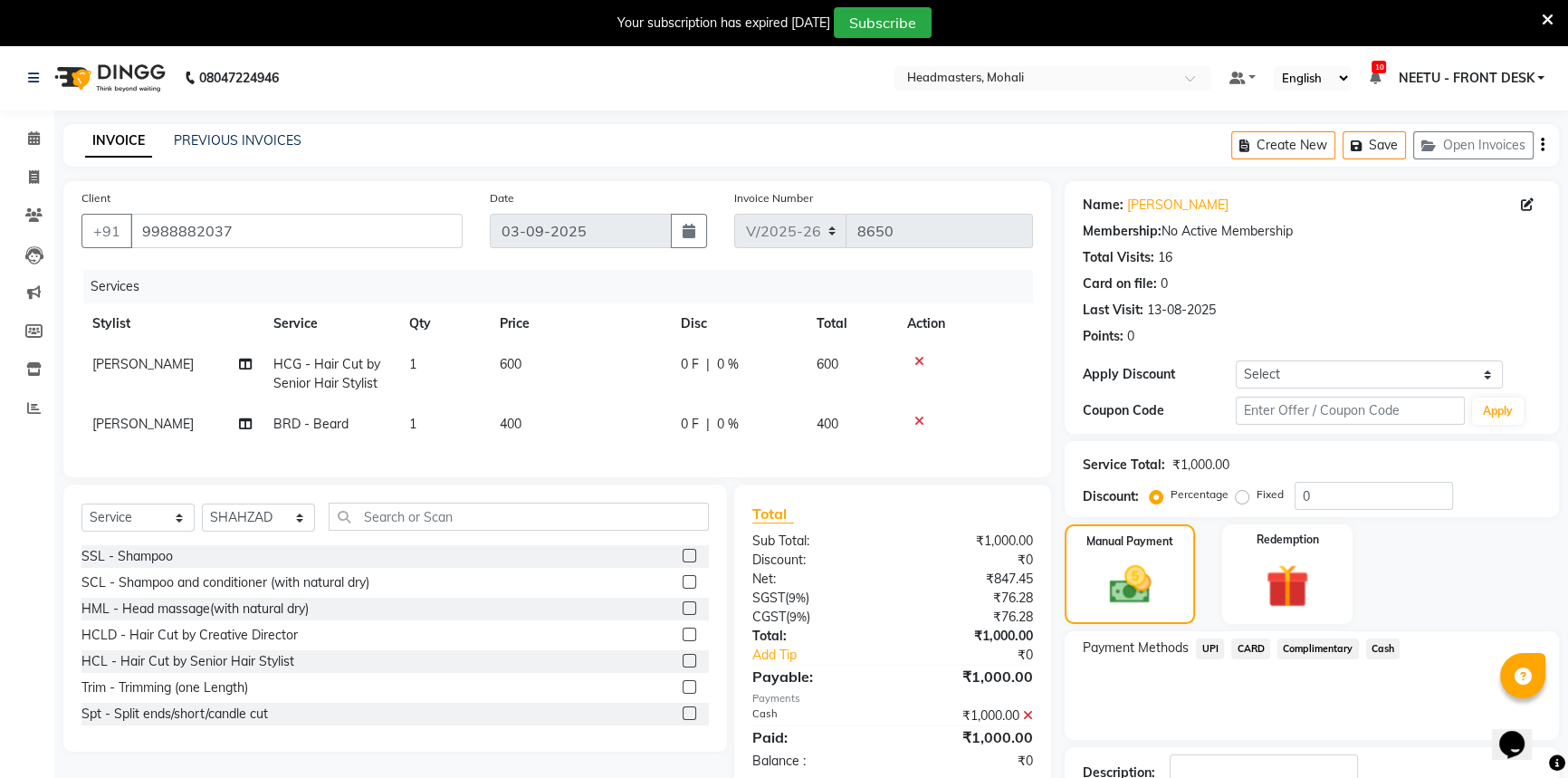
scroll to position [101, 0]
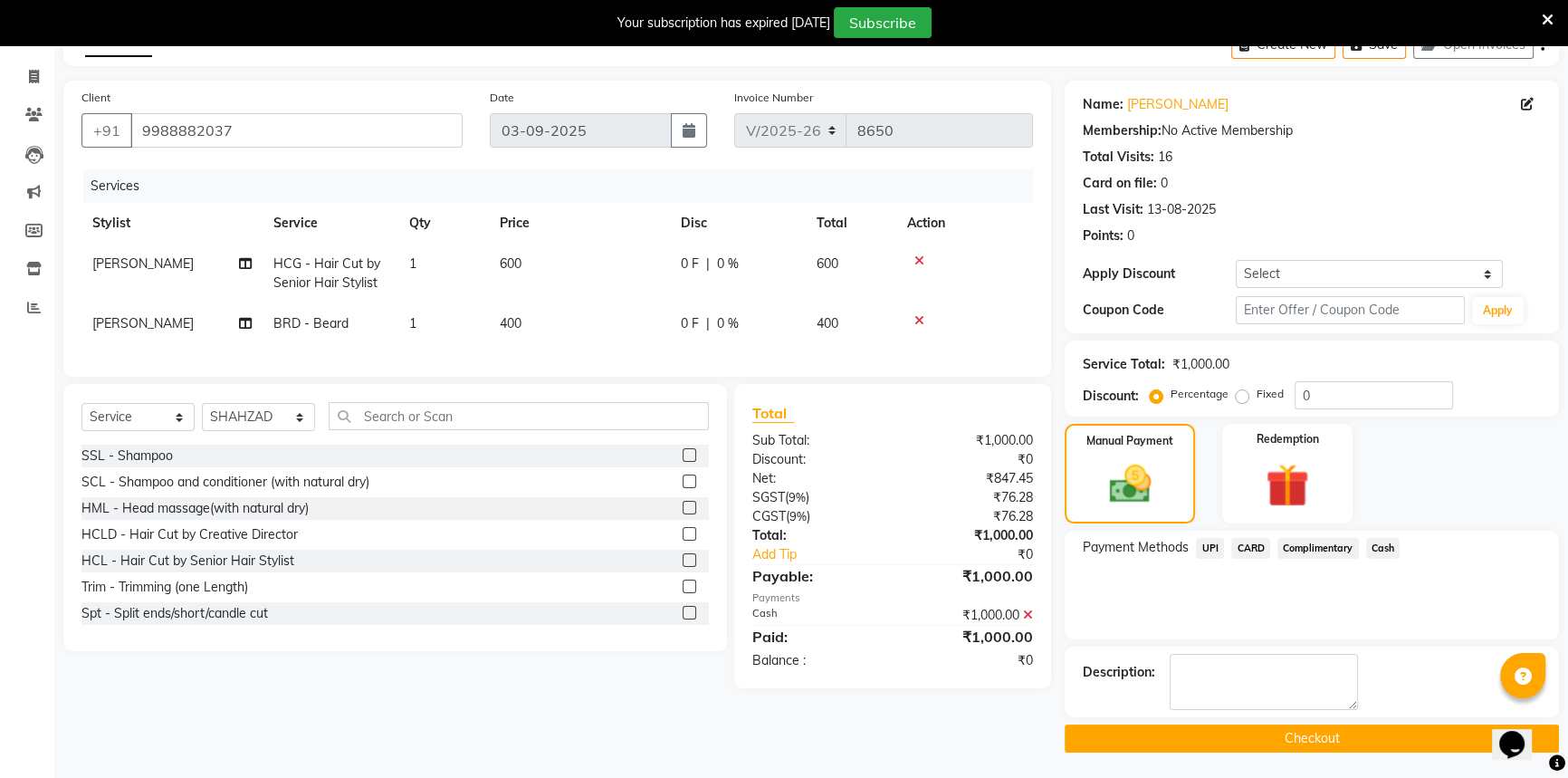
click at [1242, 731] on button "Checkout" at bounding box center [1312, 737] width 494 height 28
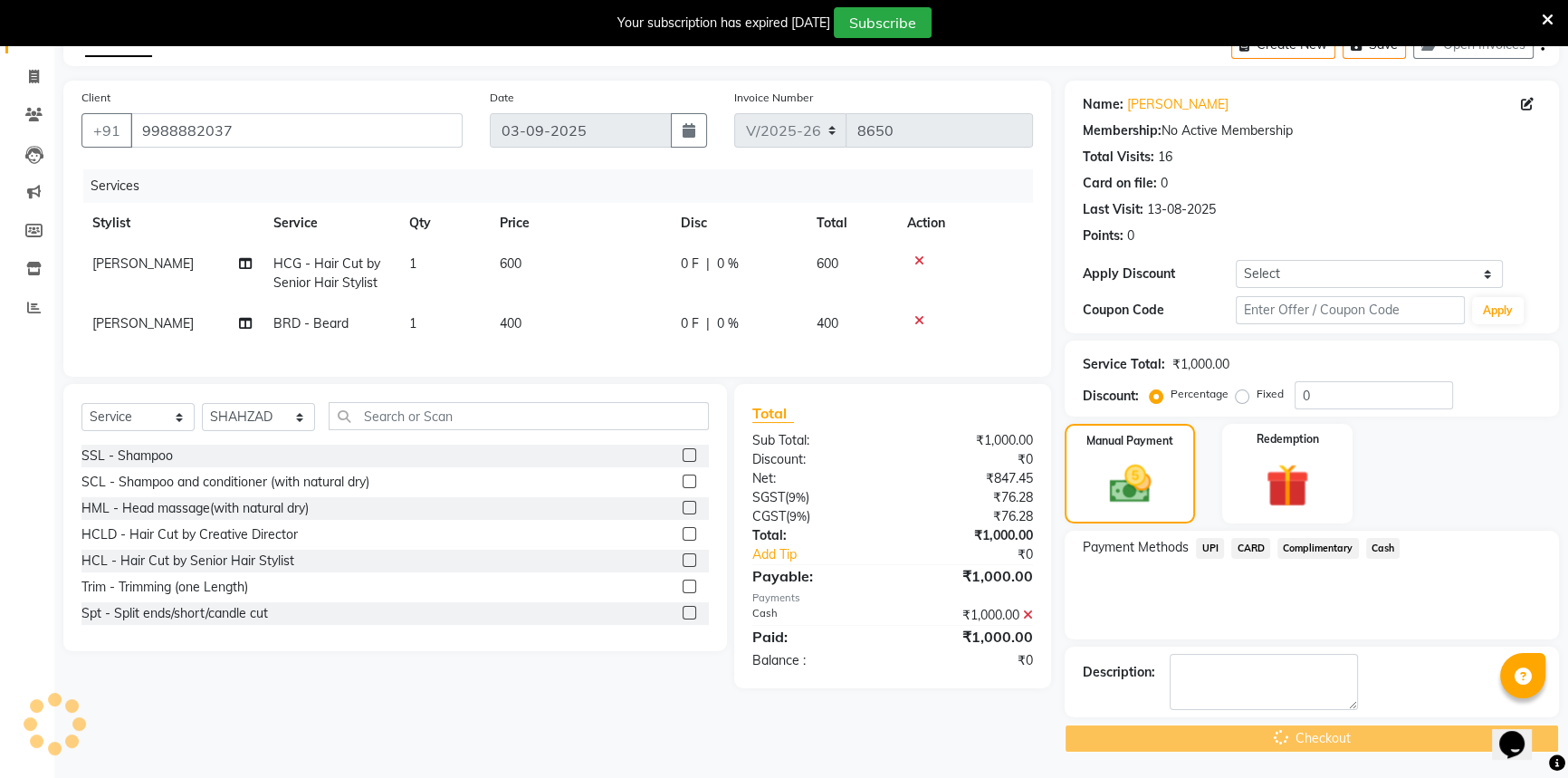
click at [36, 45] on icon at bounding box center [34, 38] width 12 height 14
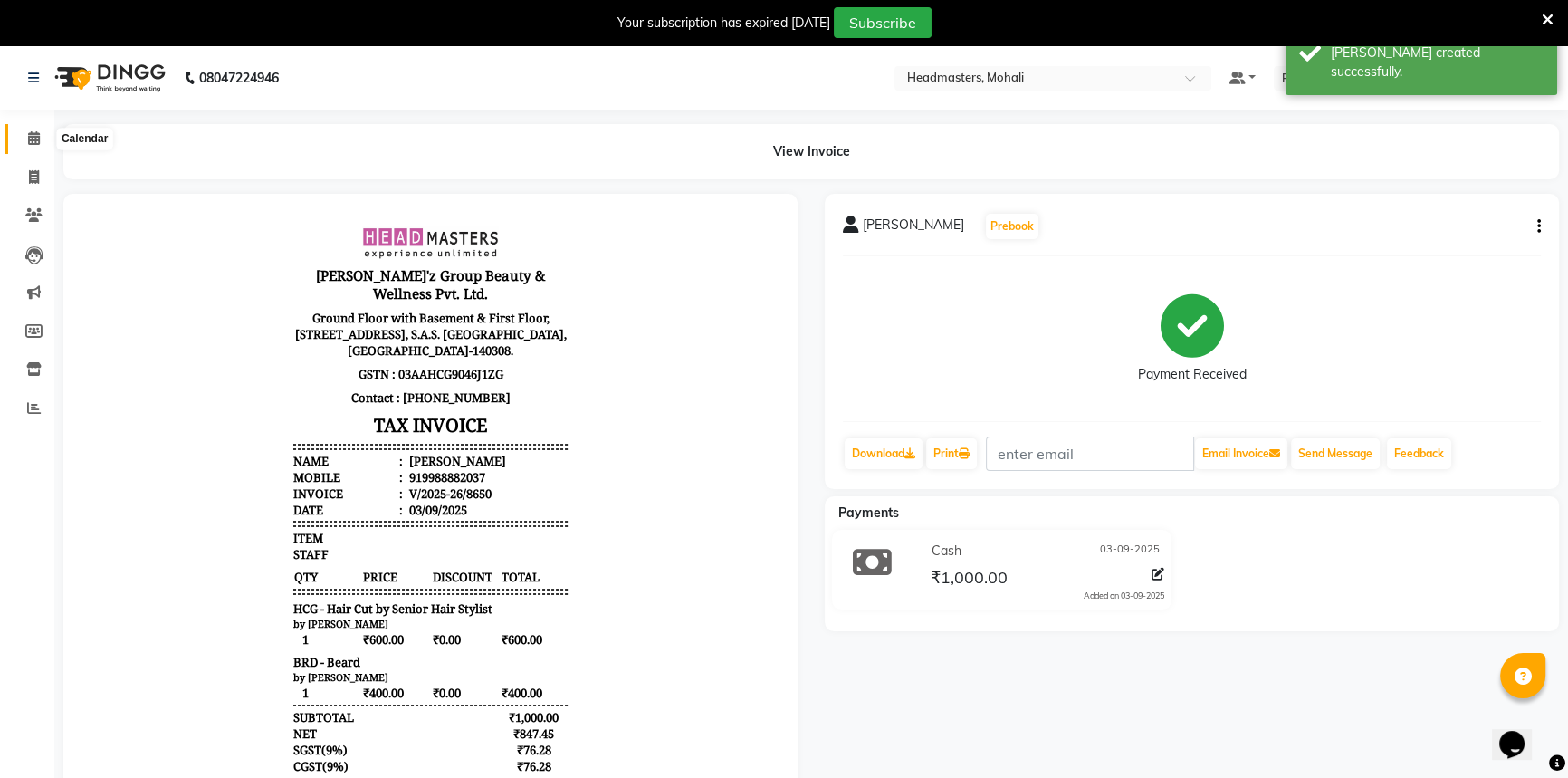
click at [35, 146] on span at bounding box center [34, 139] width 32 height 20
